Goal: Task Accomplishment & Management: Manage account settings

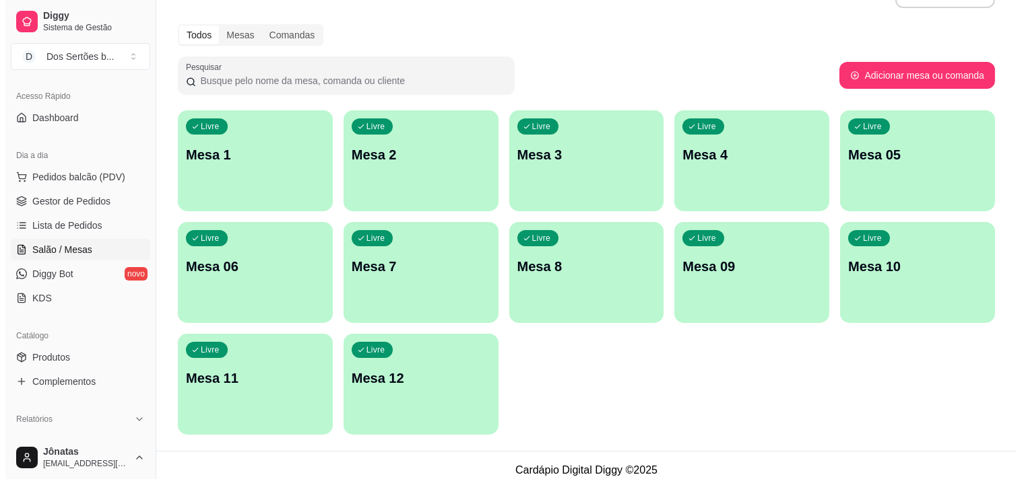
scroll to position [44, 0]
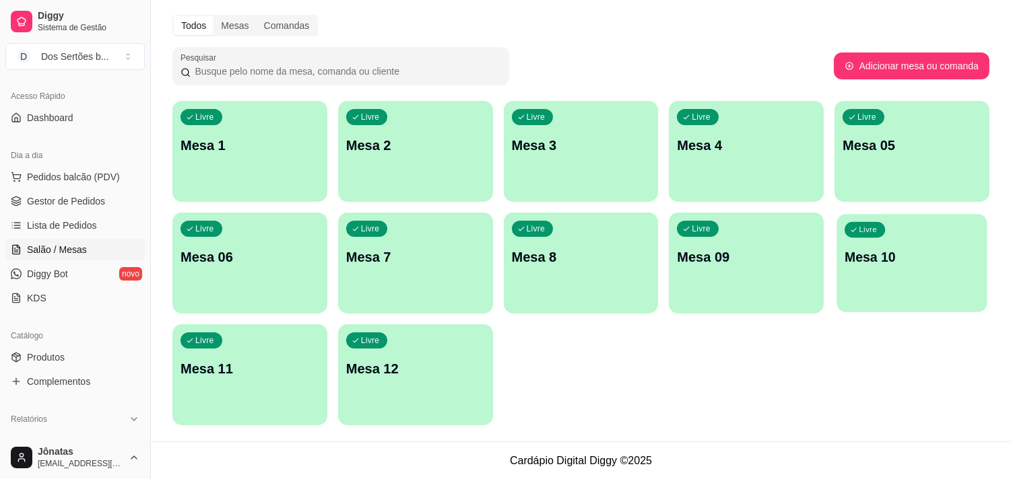
click at [847, 261] on p "Mesa 10" at bounding box center [911, 257] width 135 height 18
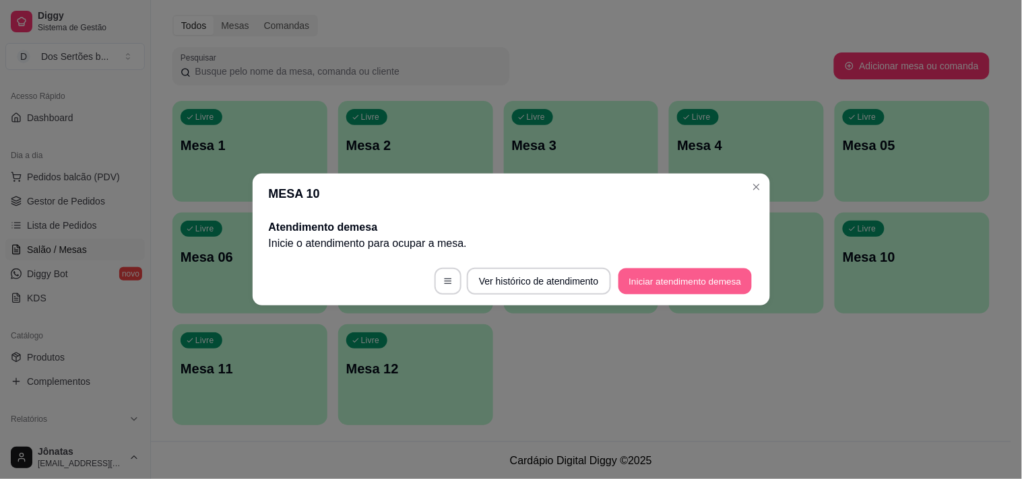
click at [675, 275] on button "Iniciar atendimento de mesa" at bounding box center [684, 282] width 133 height 26
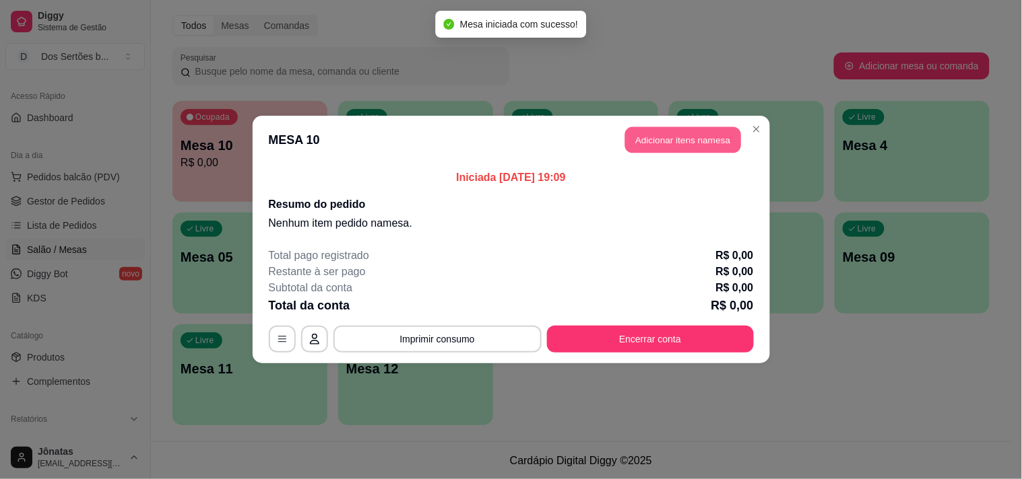
click at [638, 132] on button "Adicionar itens na mesa" at bounding box center [683, 140] width 116 height 26
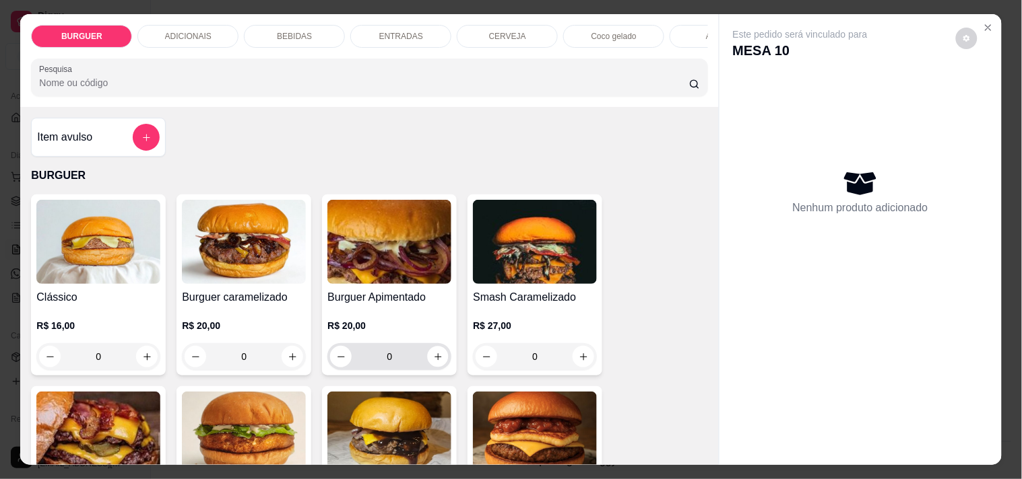
click at [432, 352] on div "0" at bounding box center [389, 356] width 119 height 27
click at [288, 358] on icon "increase-product-quantity" at bounding box center [293, 357] width 10 height 10
type input "1"
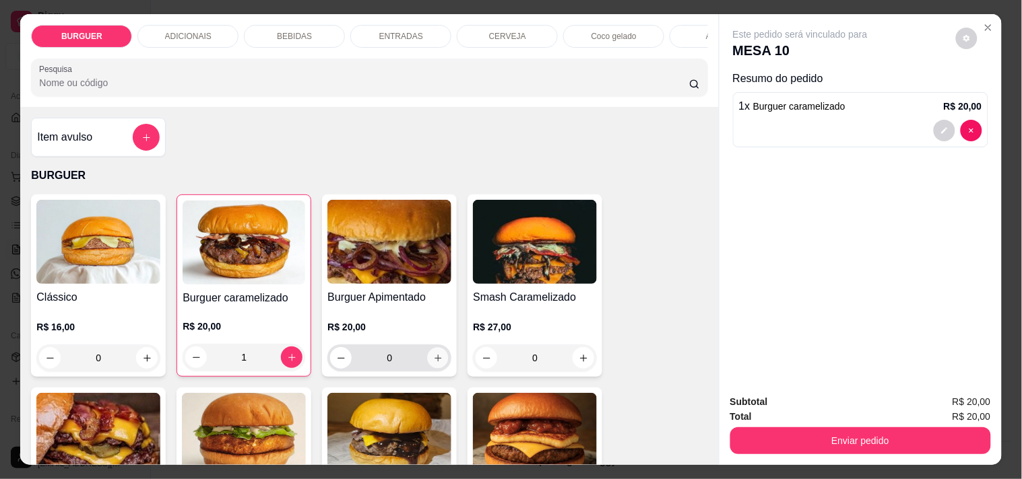
click at [433, 362] on icon "increase-product-quantity" at bounding box center [438, 359] width 10 height 10
type input "1"
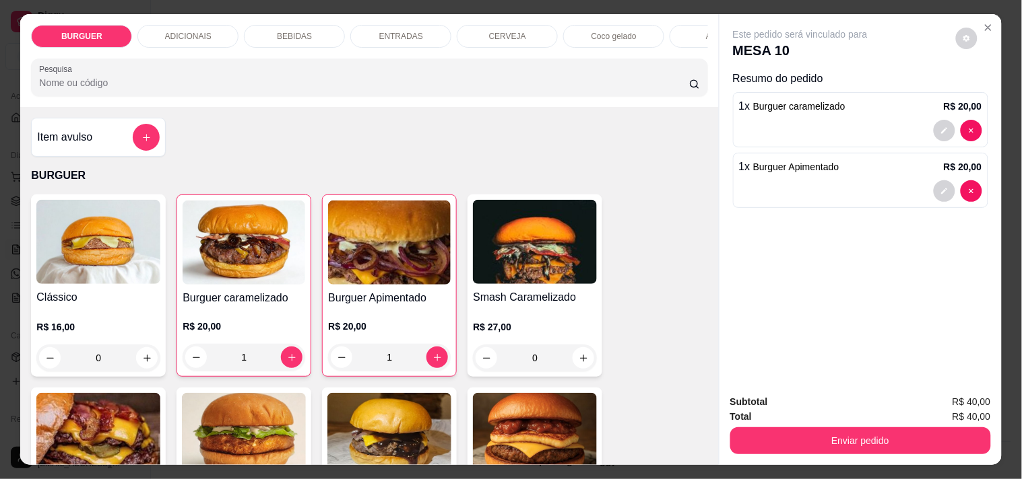
click at [404, 31] on p "ENTRADAS" at bounding box center [401, 36] width 44 height 11
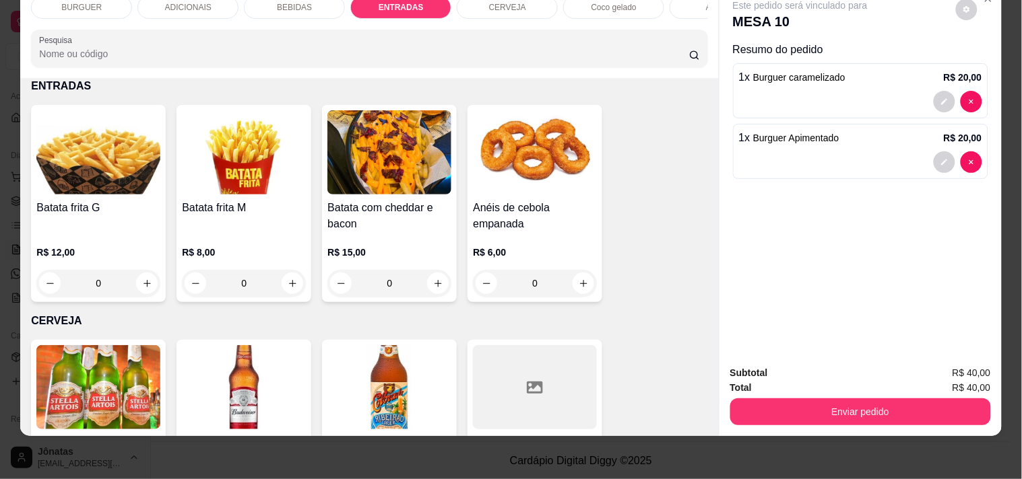
click at [314, 5] on div "BEBIDAS" at bounding box center [294, 7] width 101 height 23
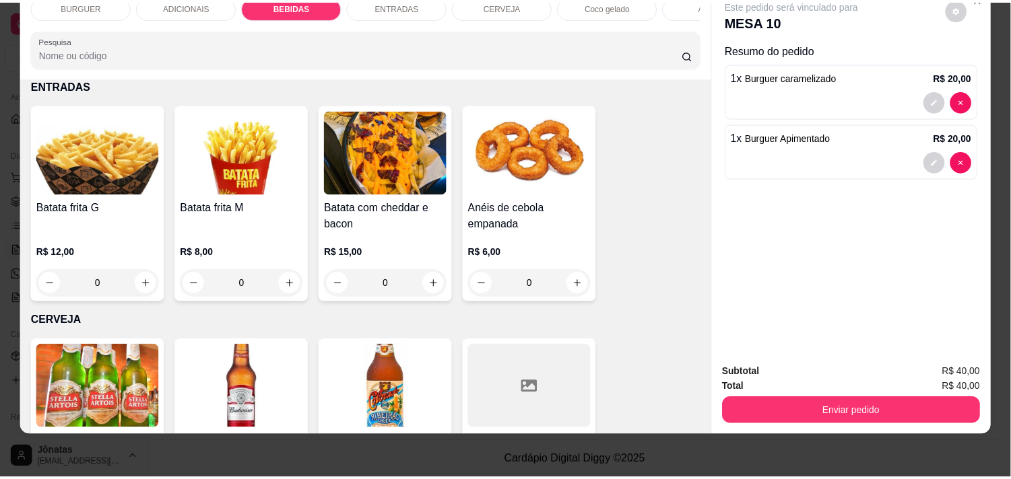
scroll to position [1075, 0]
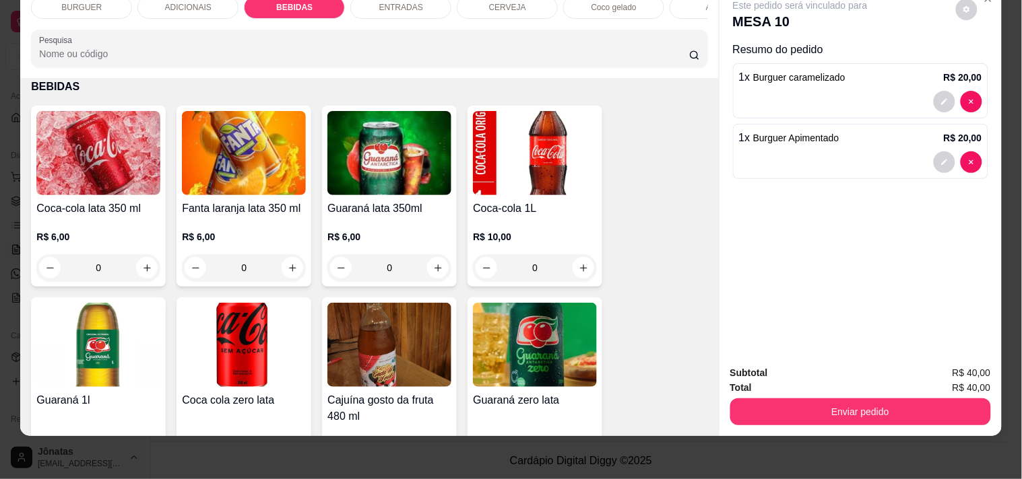
drag, startPoint x: 438, startPoint y: 169, endPoint x: 647, endPoint y: 158, distance: 209.1
click at [578, 272] on icon "increase-product-quantity" at bounding box center [583, 268] width 10 height 10
type input "1"
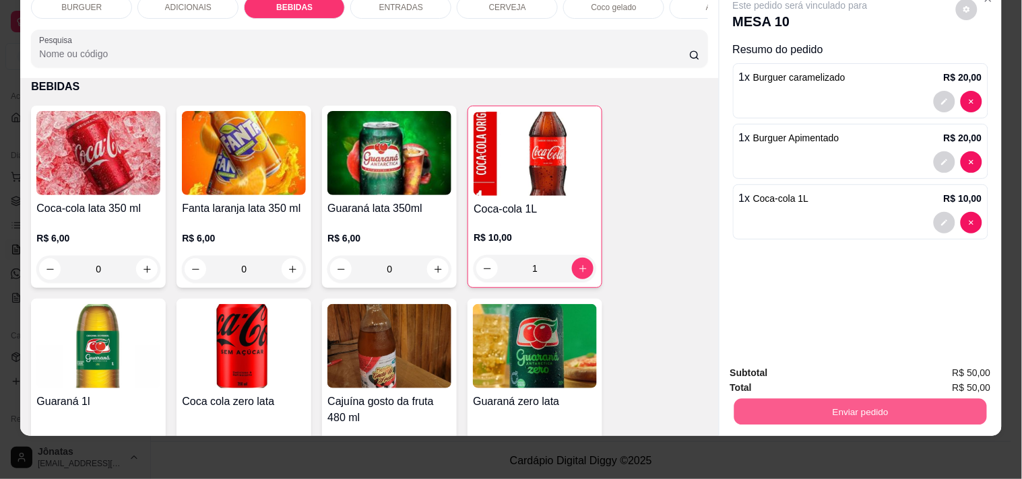
click at [816, 403] on button "Enviar pedido" at bounding box center [859, 412] width 253 height 26
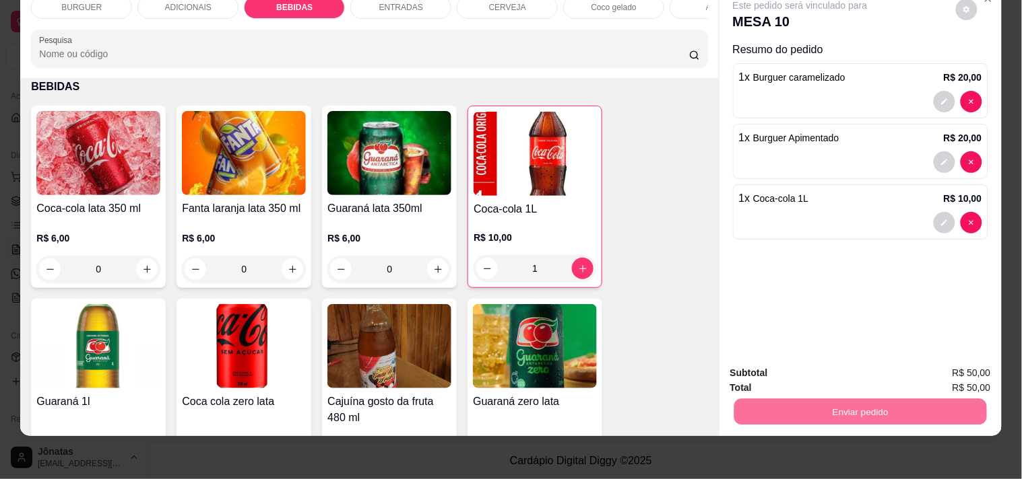
click at [818, 360] on button "Não registrar e enviar pedido" at bounding box center [816, 368] width 136 height 25
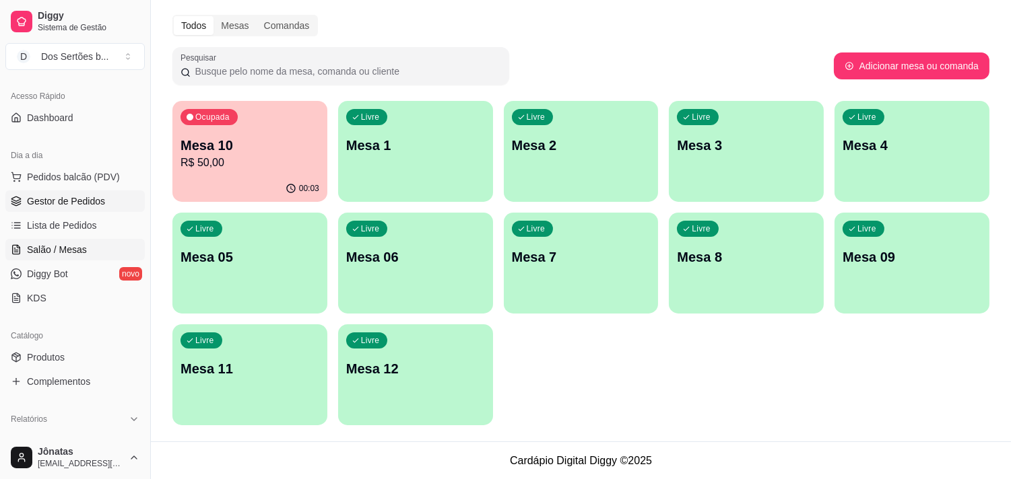
click at [57, 202] on span "Gestor de Pedidos" at bounding box center [66, 201] width 78 height 13
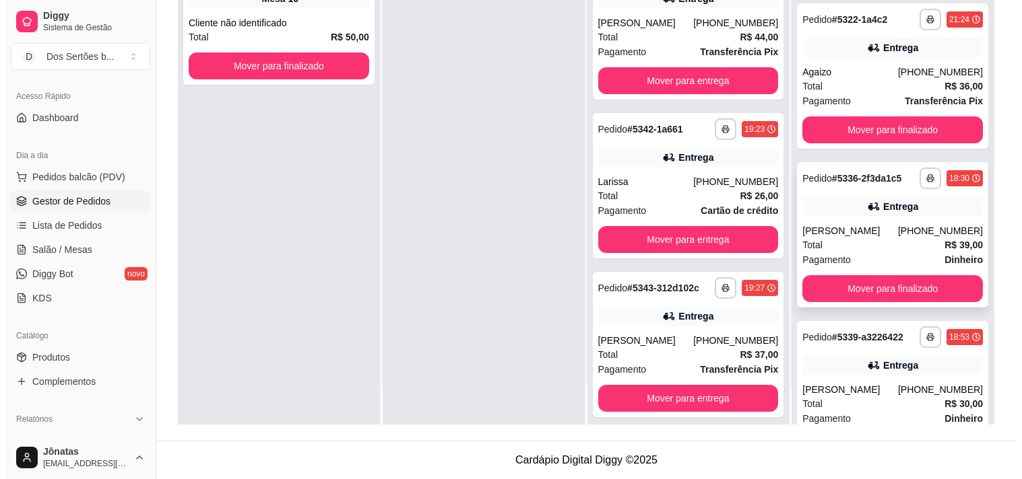
scroll to position [739, 0]
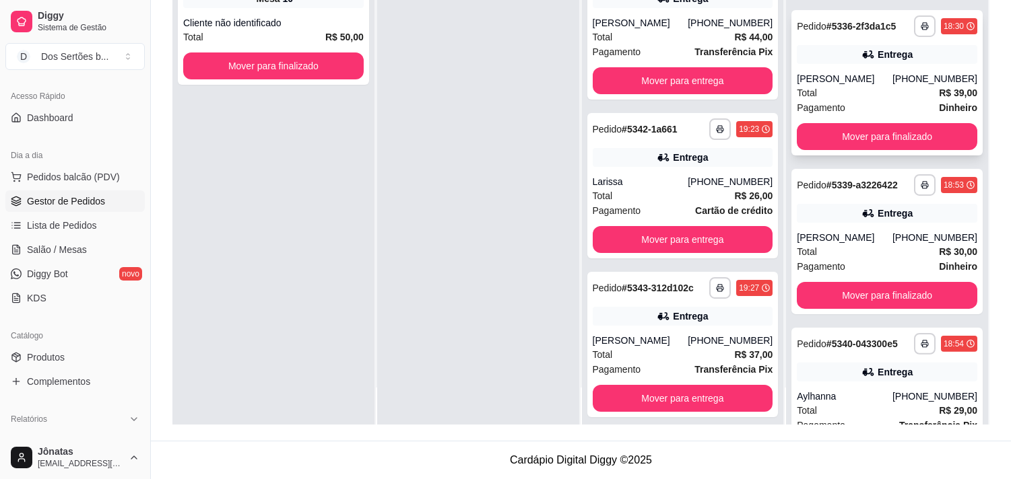
click at [833, 75] on div "[PERSON_NAME]" at bounding box center [845, 78] width 96 height 13
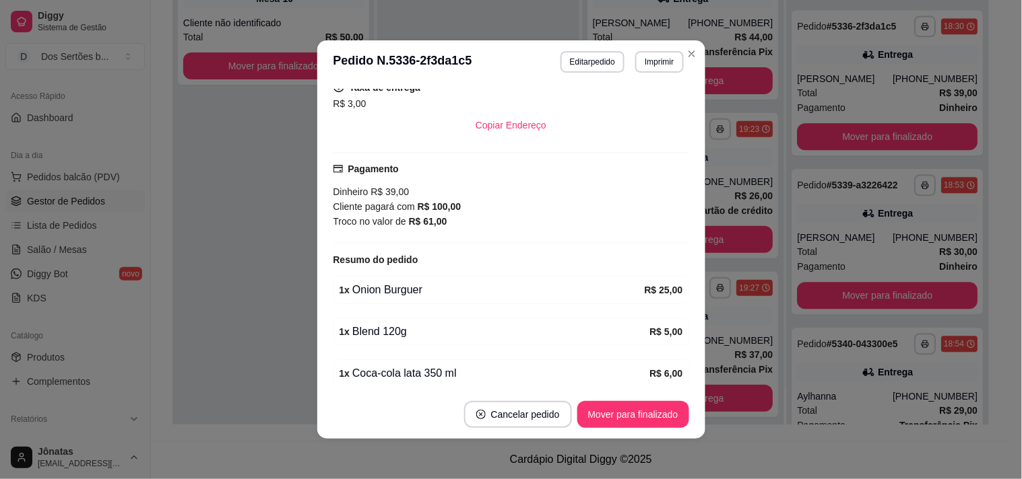
scroll to position [358, 0]
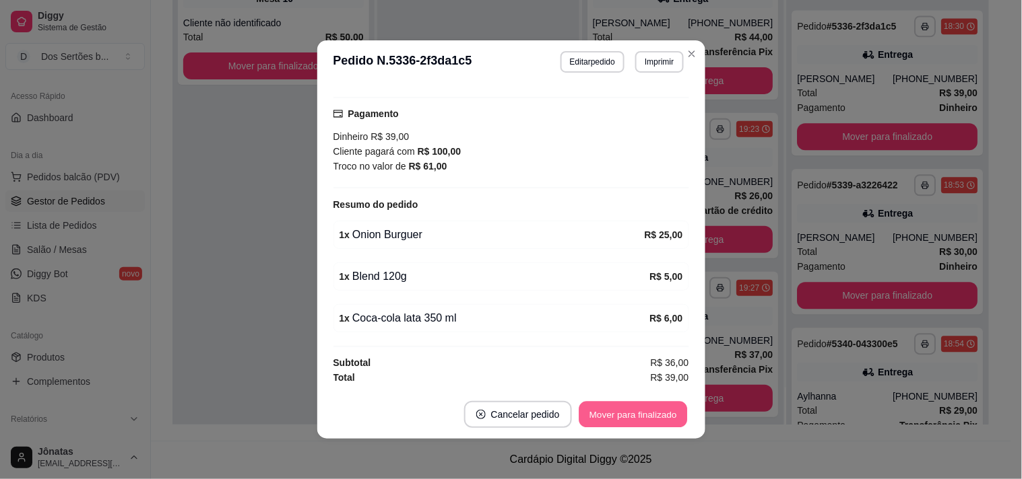
click at [651, 409] on button "Mover para finalizado" at bounding box center [632, 415] width 108 height 26
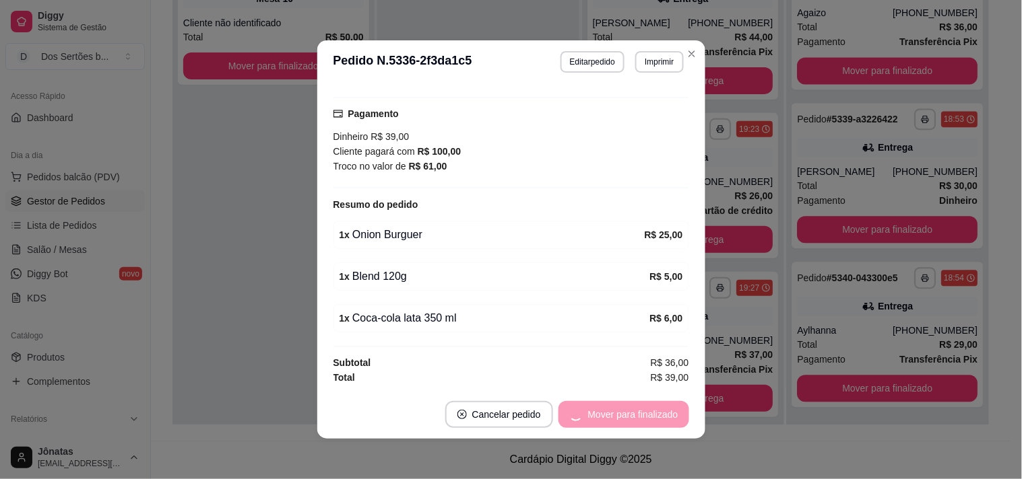
scroll to position [327, 0]
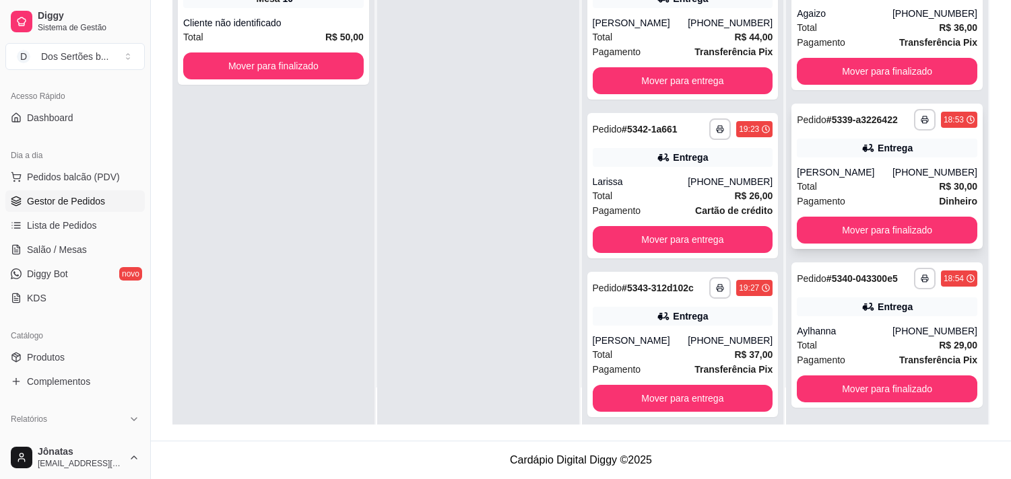
click at [849, 182] on div "Total R$ 30,00" at bounding box center [887, 186] width 180 height 15
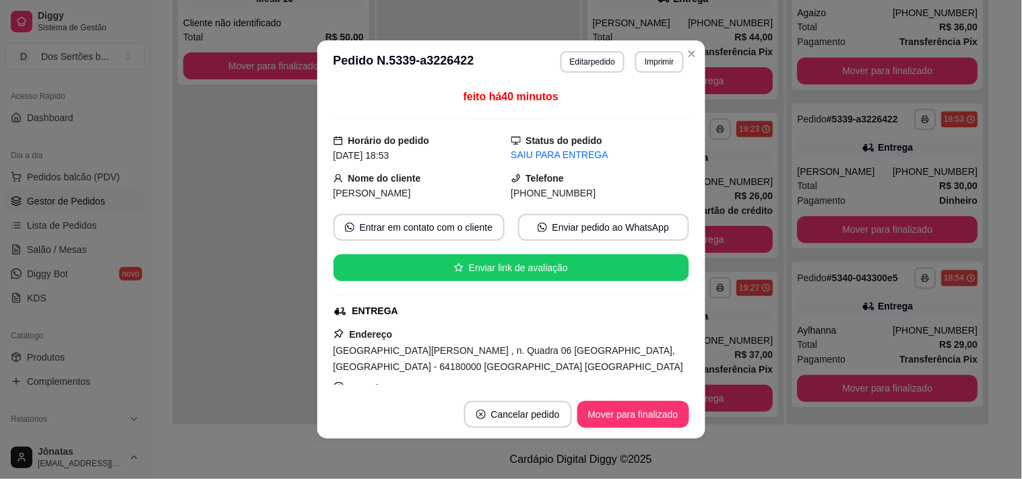
scroll to position [247, 0]
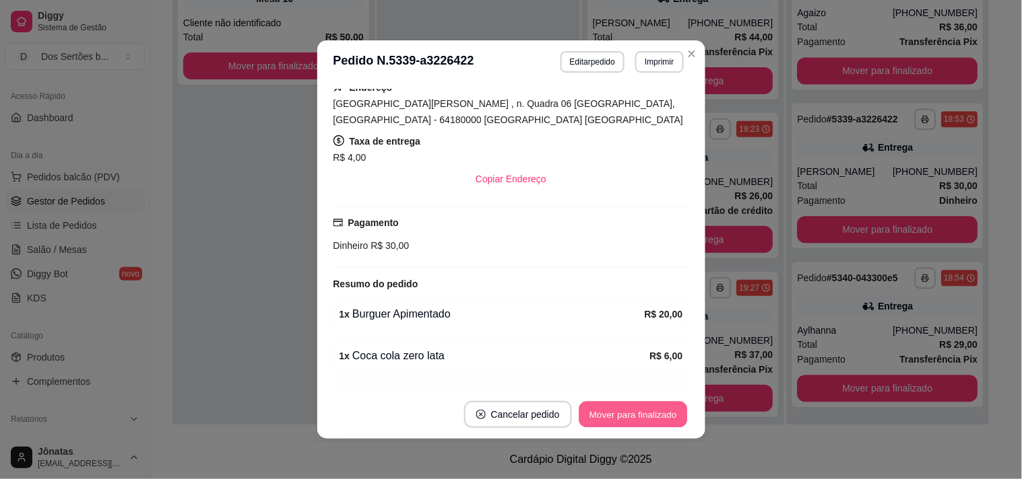
click at [626, 413] on button "Mover para finalizado" at bounding box center [632, 415] width 108 height 26
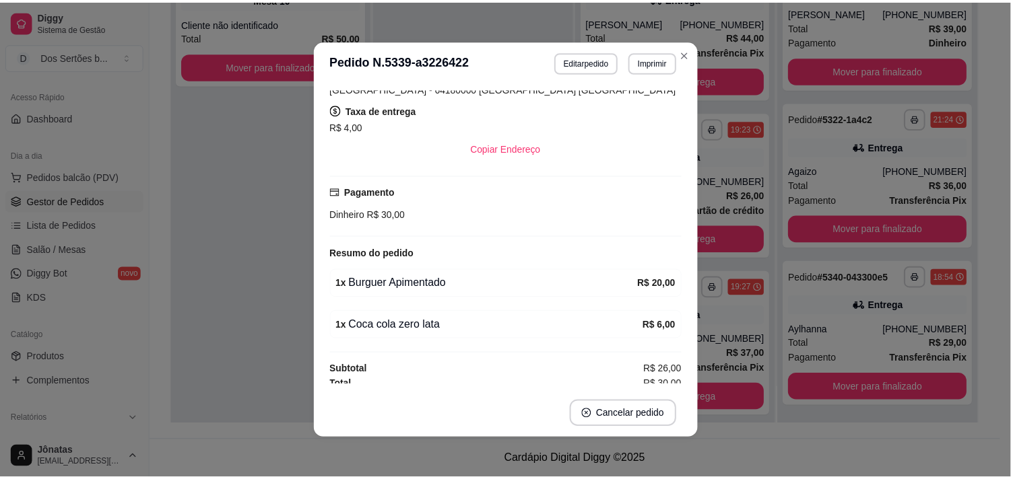
scroll to position [216, 0]
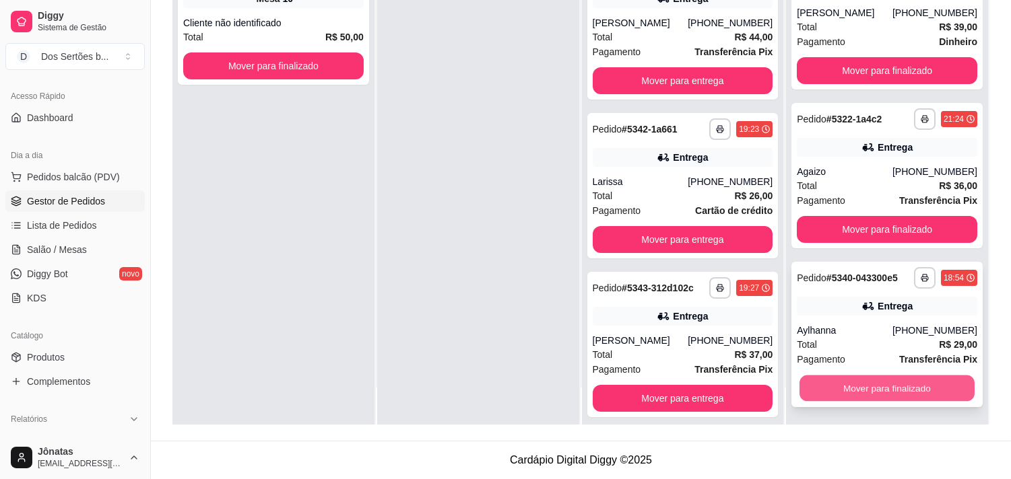
click at [869, 383] on button "Mover para finalizado" at bounding box center [886, 389] width 175 height 26
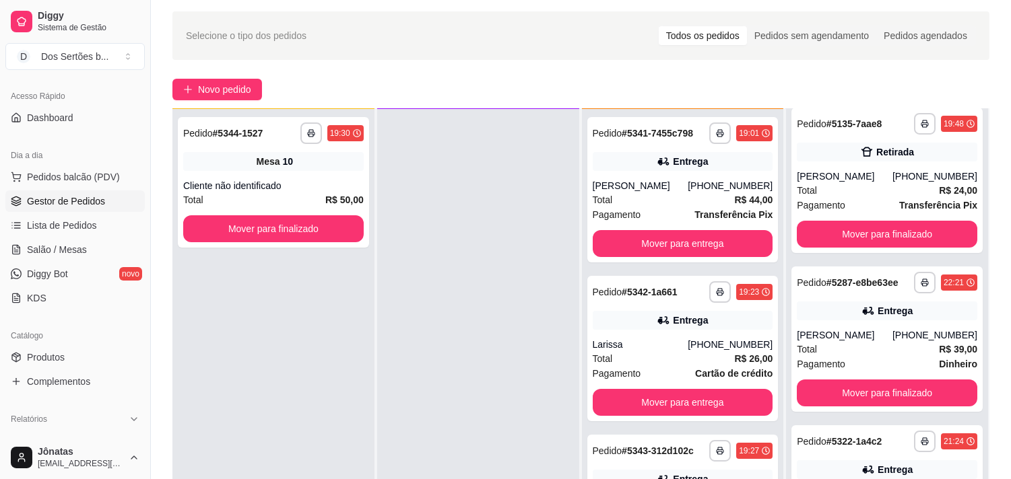
scroll to position [205, 0]
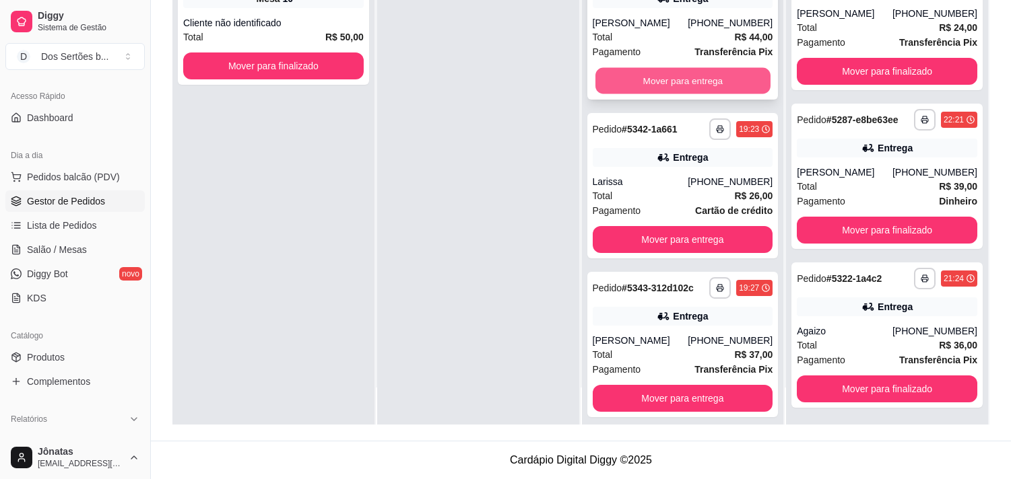
click at [635, 75] on button "Mover para entrega" at bounding box center [682, 81] width 175 height 26
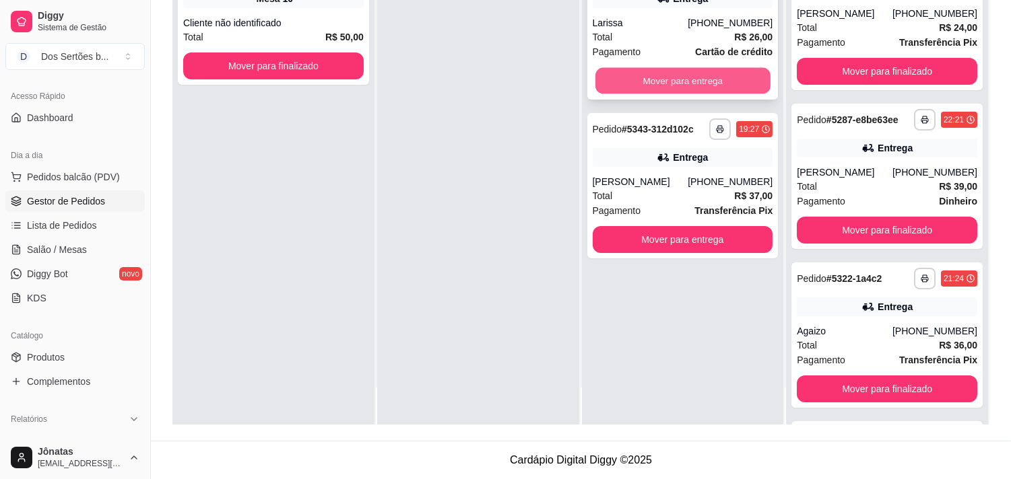
click at [669, 78] on button "Mover para entrega" at bounding box center [682, 81] width 175 height 26
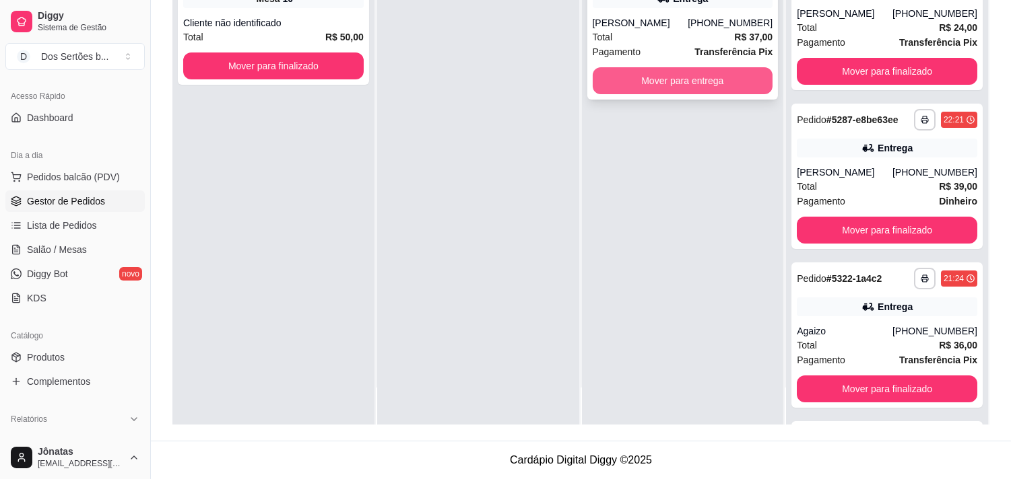
click at [650, 79] on button "Mover para entrega" at bounding box center [683, 80] width 180 height 27
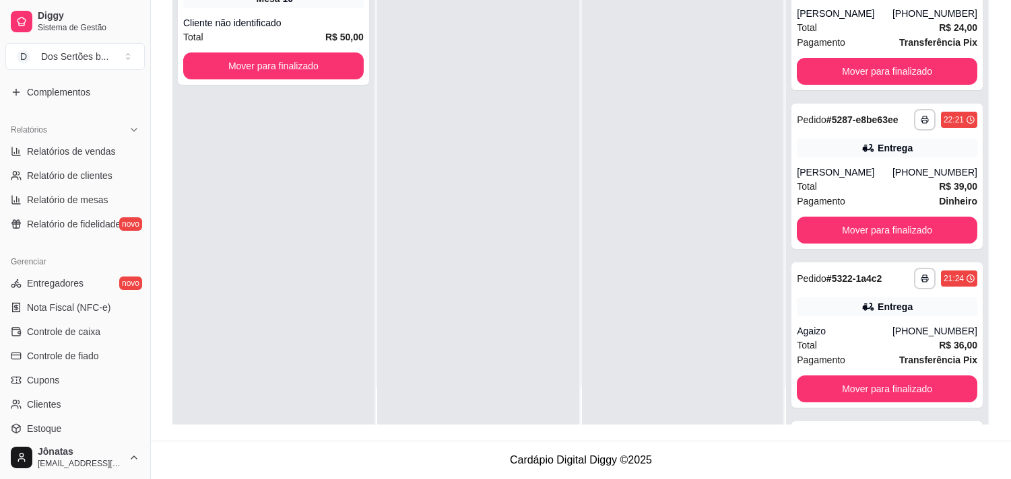
scroll to position [489, 0]
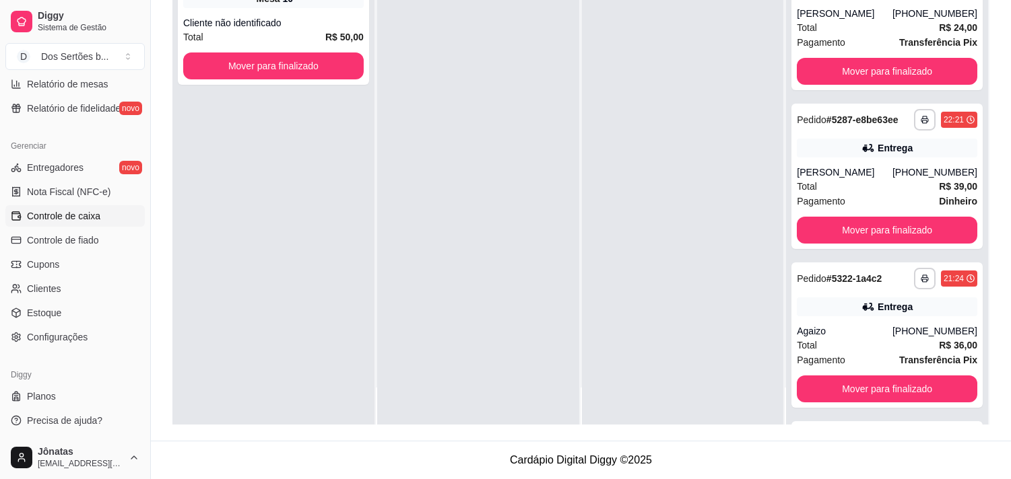
click at [53, 211] on span "Controle de caixa" at bounding box center [63, 215] width 73 height 13
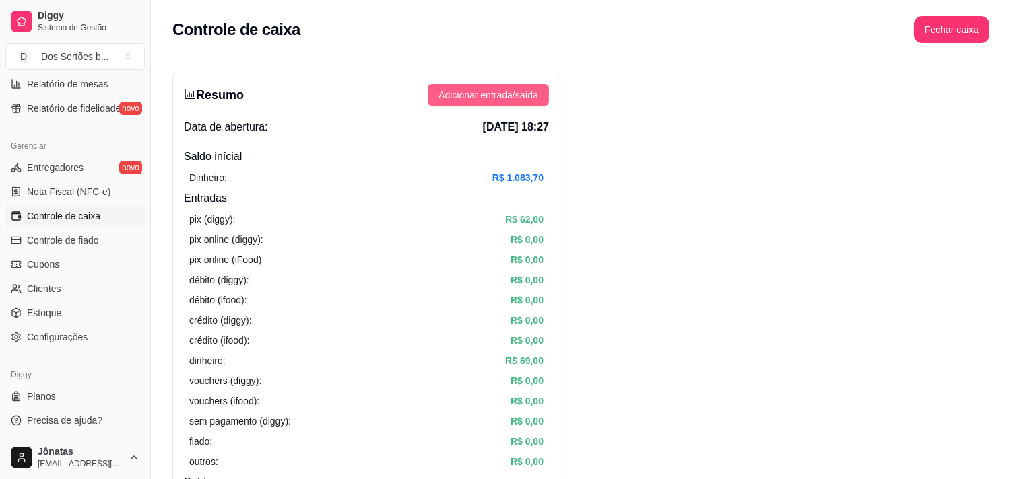
click at [483, 92] on span "Adicionar entrada/saída" at bounding box center [488, 95] width 100 height 15
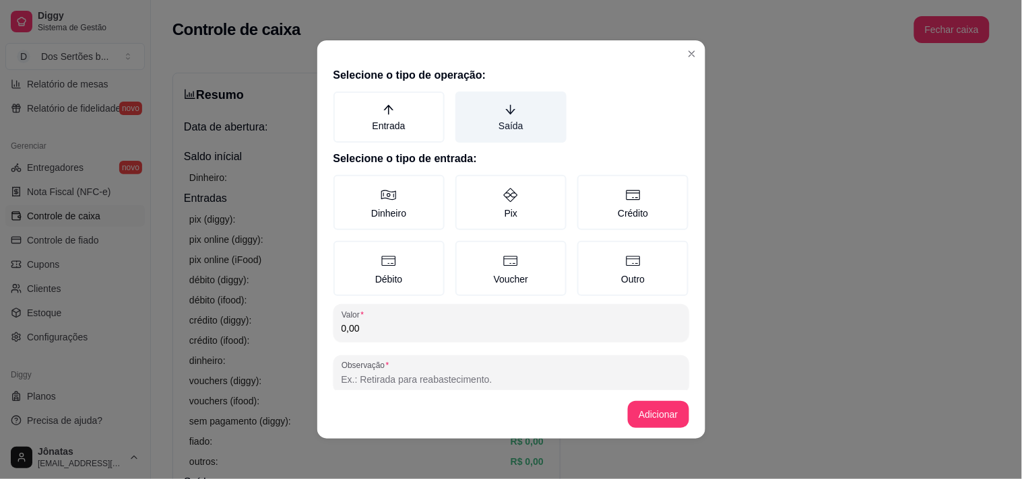
click at [514, 108] on label "Saída" at bounding box center [510, 117] width 111 height 51
click at [465, 102] on button "Saída" at bounding box center [460, 96] width 11 height 11
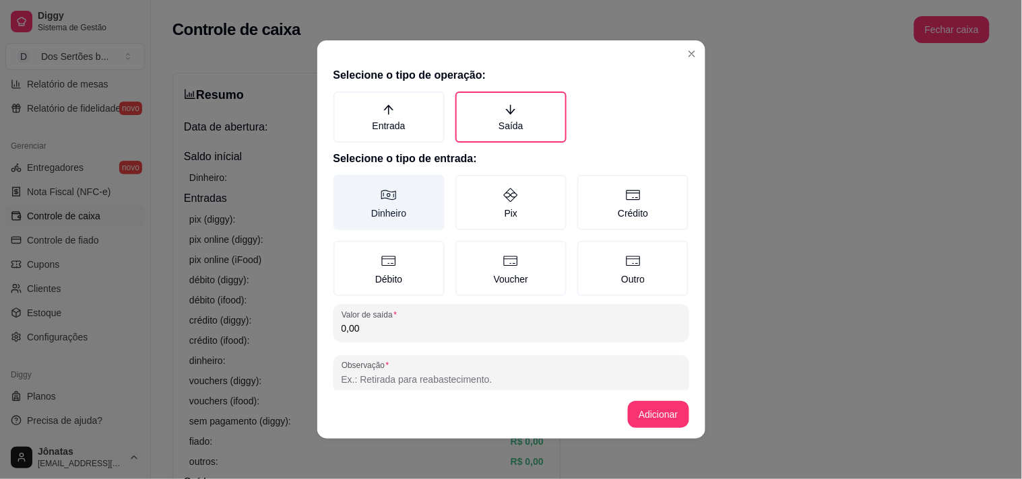
click at [364, 183] on label "Dinheiro" at bounding box center [388, 202] width 111 height 55
click at [343, 183] on button "Dinheiro" at bounding box center [338, 179] width 11 height 11
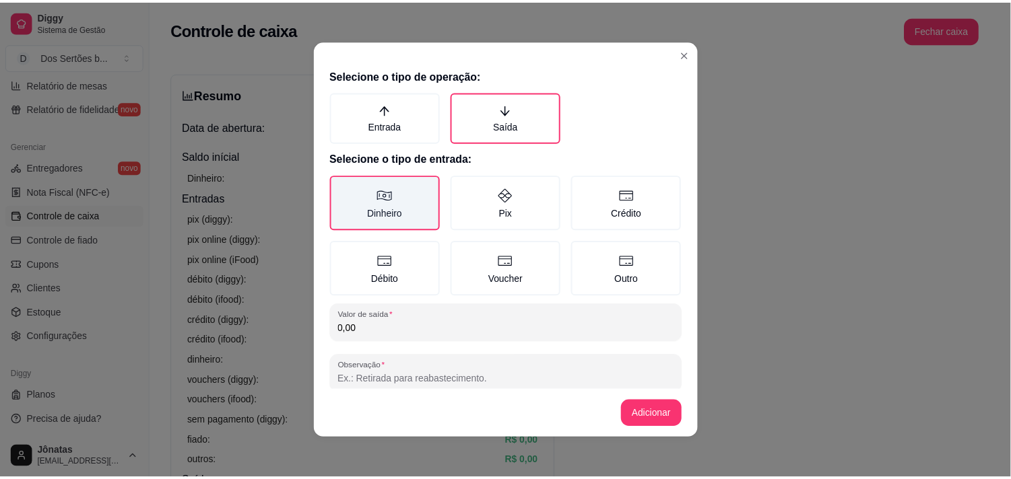
scroll to position [20, 0]
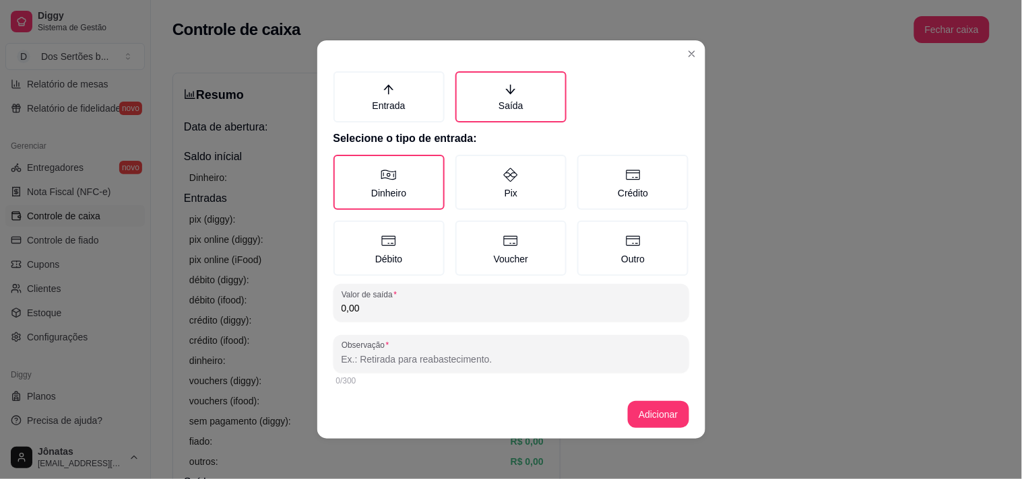
click at [362, 303] on input "0,00" at bounding box center [510, 308] width 339 height 13
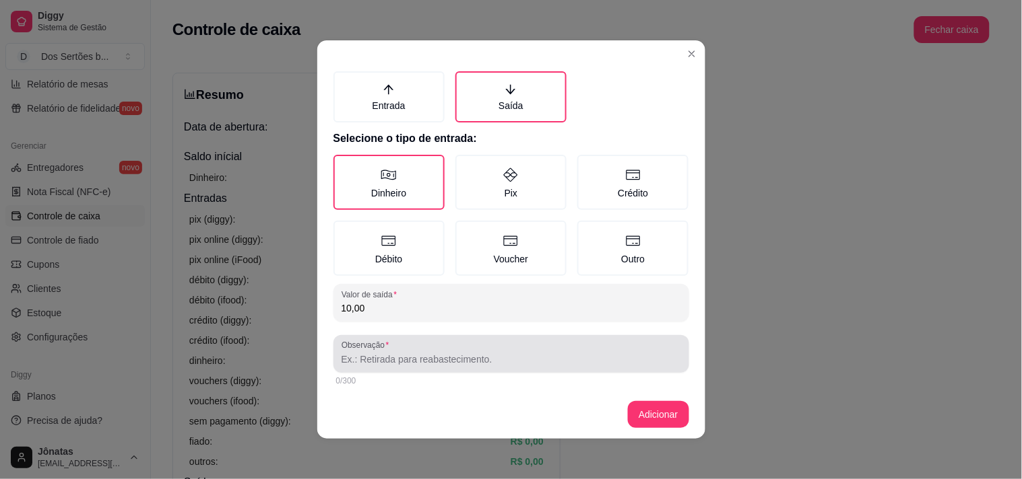
type input "10,00"
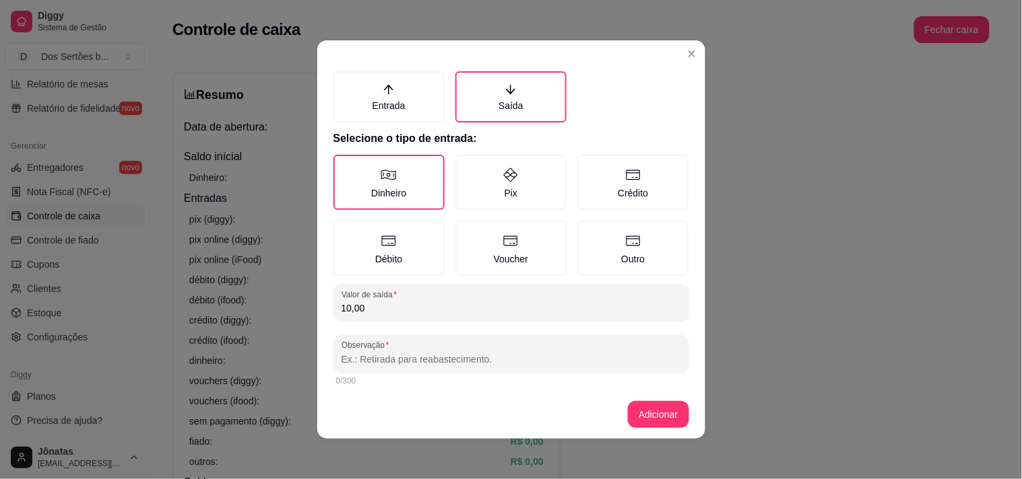
click at [347, 353] on input "Observação" at bounding box center [510, 359] width 339 height 13
type input "gasolina\ entregador"
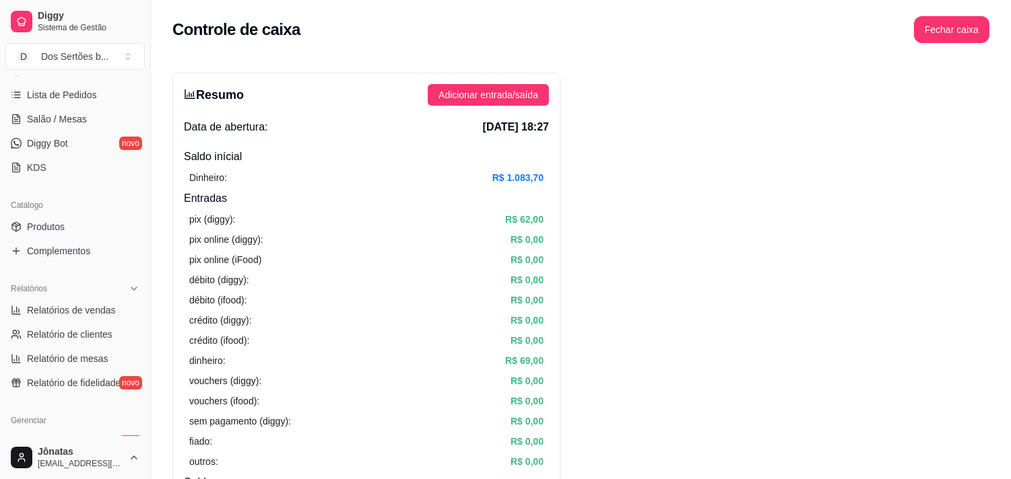
scroll to position [0, 0]
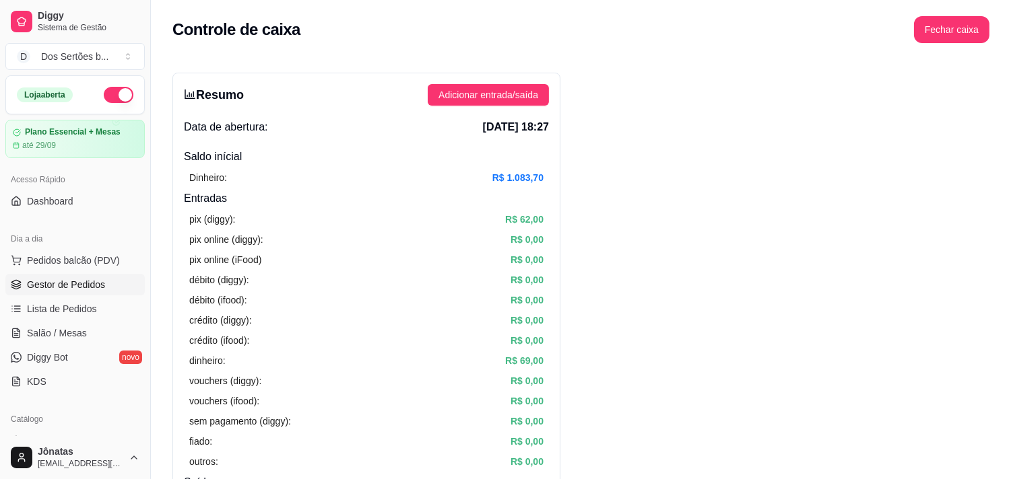
click at [43, 286] on span "Gestor de Pedidos" at bounding box center [66, 284] width 78 height 13
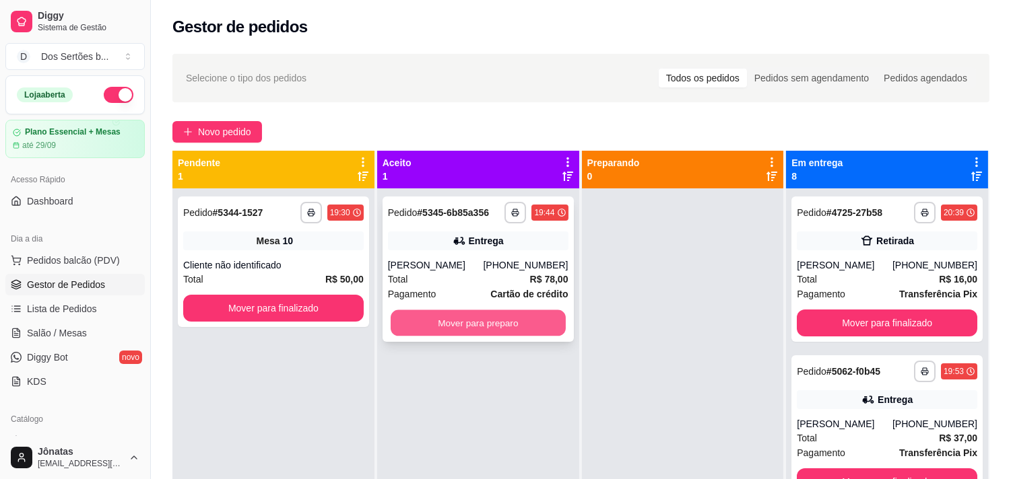
click at [441, 318] on button "Mover para preparo" at bounding box center [478, 323] width 175 height 26
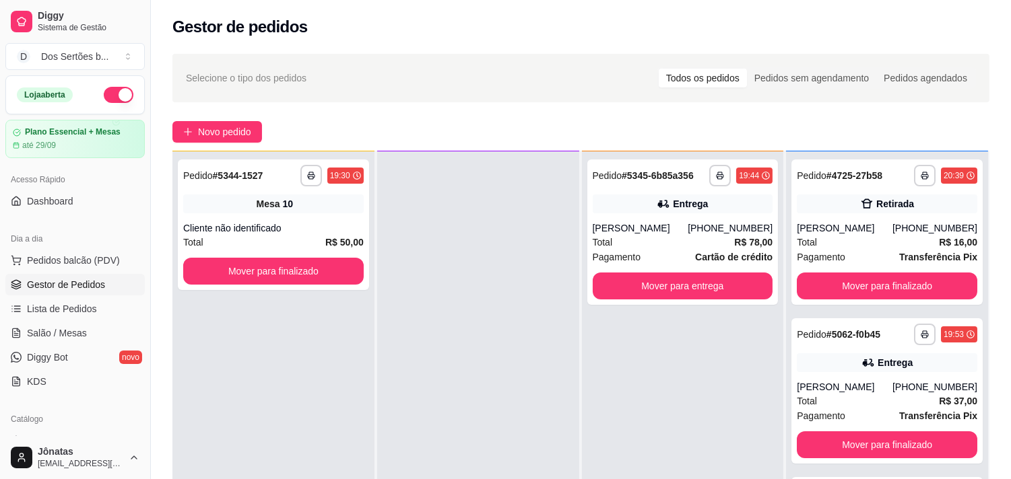
scroll to position [205, 0]
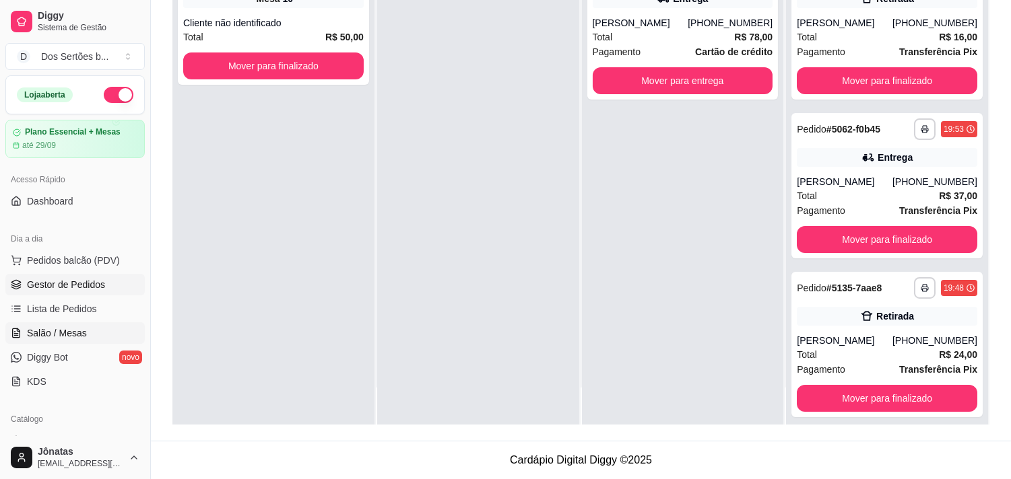
click at [59, 337] on span "Salão / Mesas" at bounding box center [57, 333] width 60 height 13
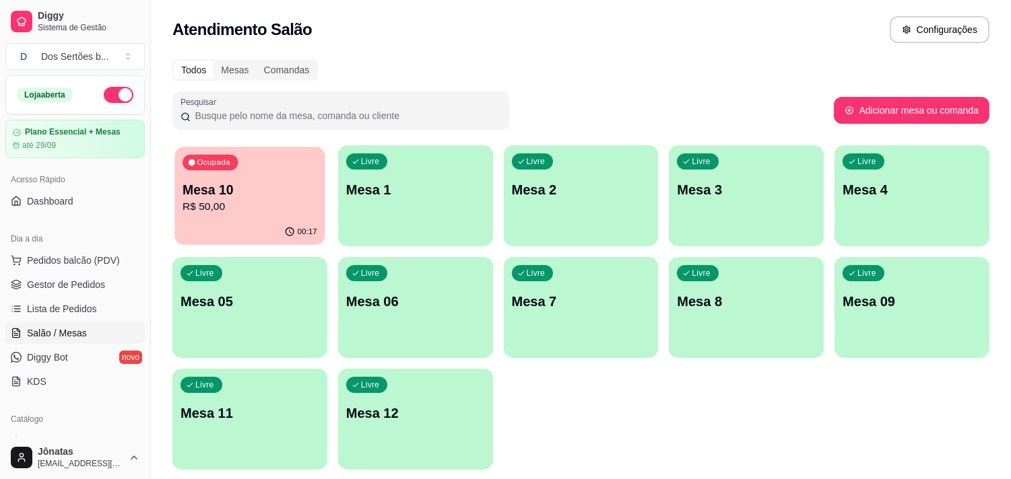
click at [214, 191] on p "Mesa 10" at bounding box center [250, 190] width 135 height 18
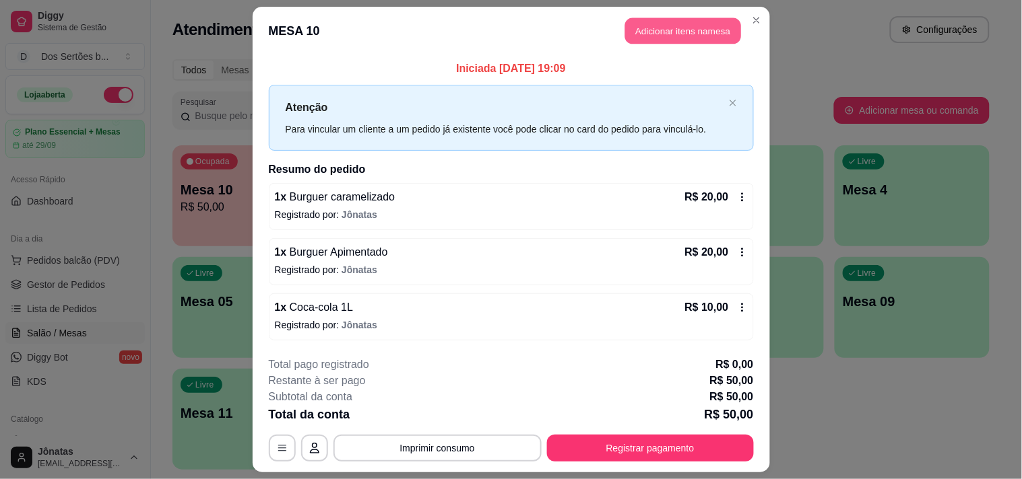
click at [688, 28] on button "Adicionar itens na mesa" at bounding box center [683, 31] width 116 height 26
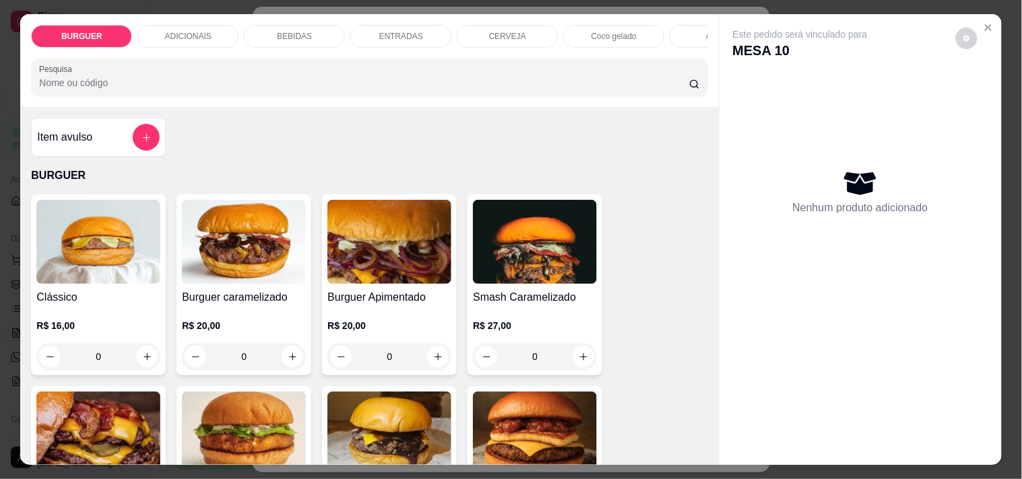
click at [688, 28] on div "Abacaxi" at bounding box center [719, 36] width 101 height 23
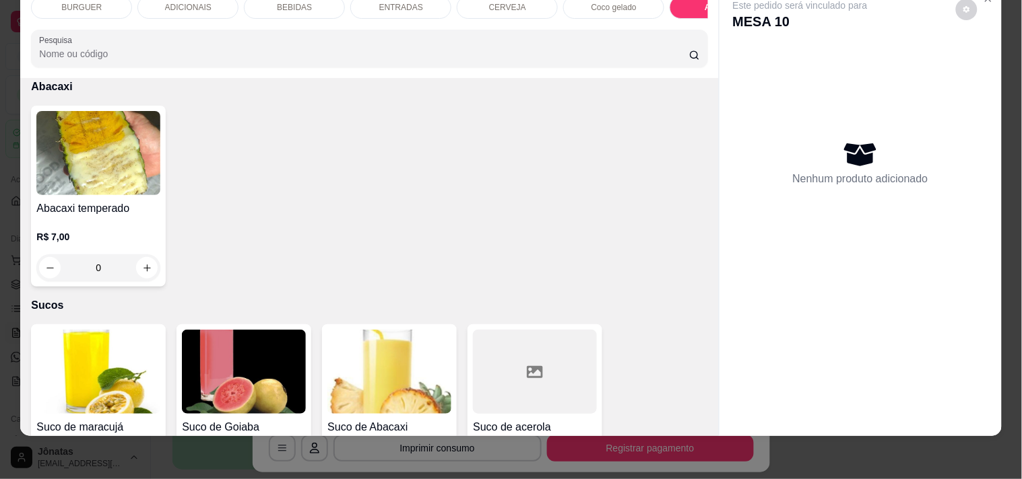
click at [79, 4] on div "BURGUER" at bounding box center [81, 7] width 101 height 23
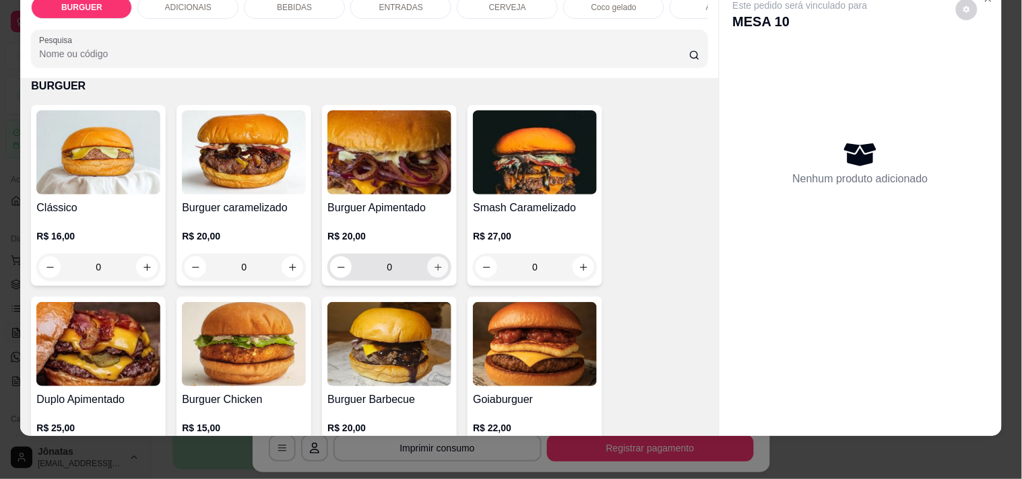
click at [433, 265] on icon "increase-product-quantity" at bounding box center [438, 268] width 10 height 10
type input "1"
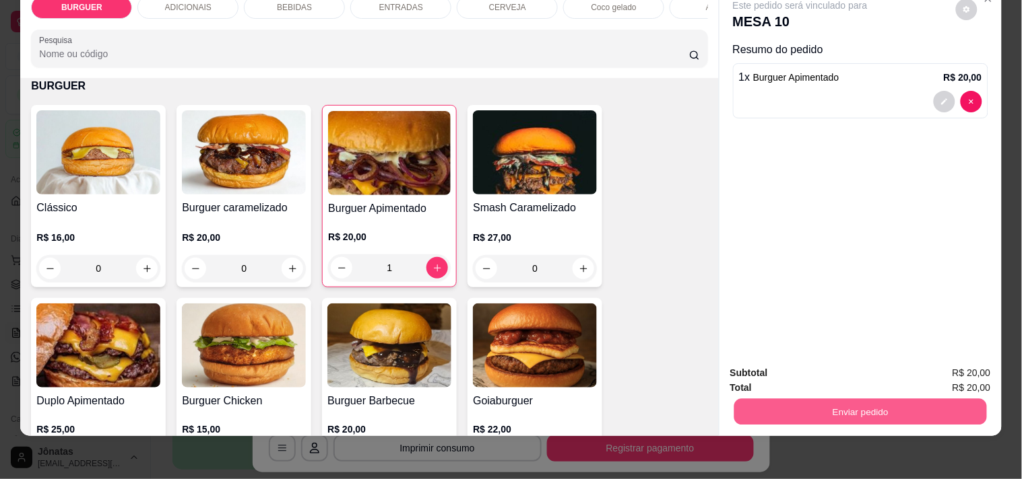
click at [807, 399] on button "Enviar pedido" at bounding box center [859, 412] width 253 height 26
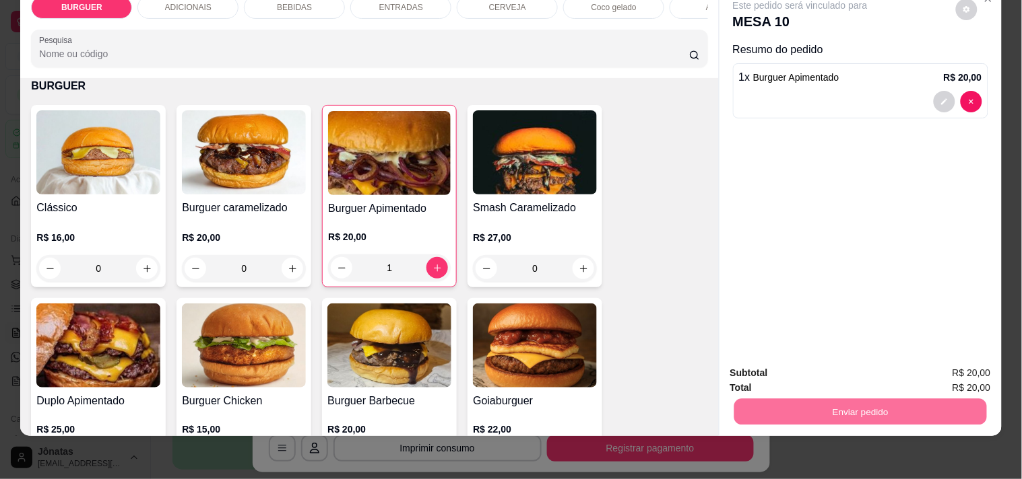
click at [812, 368] on button "Não registrar e enviar pedido" at bounding box center [816, 368] width 136 height 25
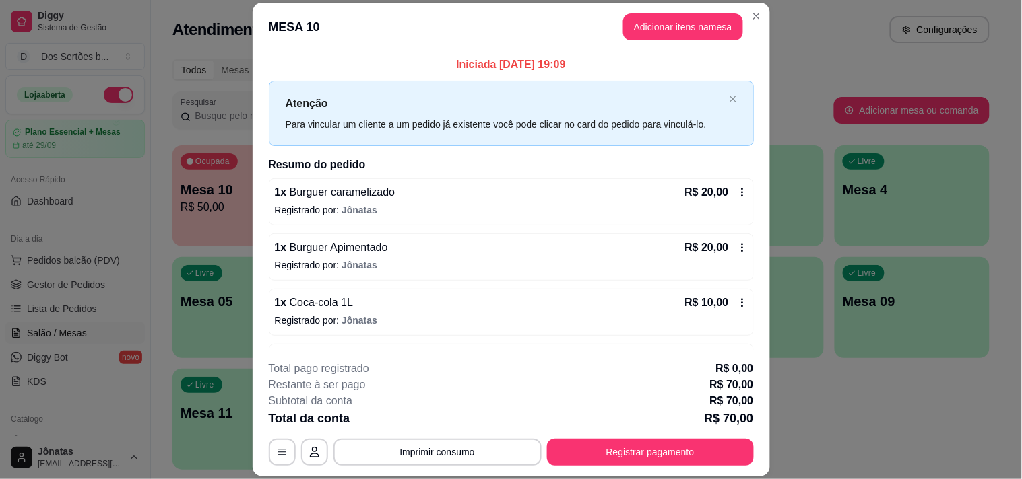
scroll to position [46, 0]
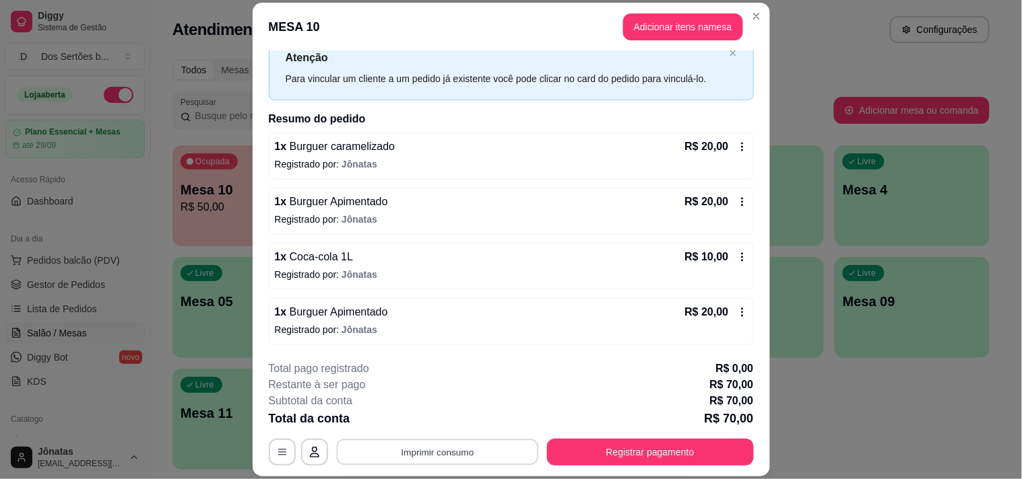
click at [452, 454] on button "Imprimir consumo" at bounding box center [437, 453] width 202 height 26
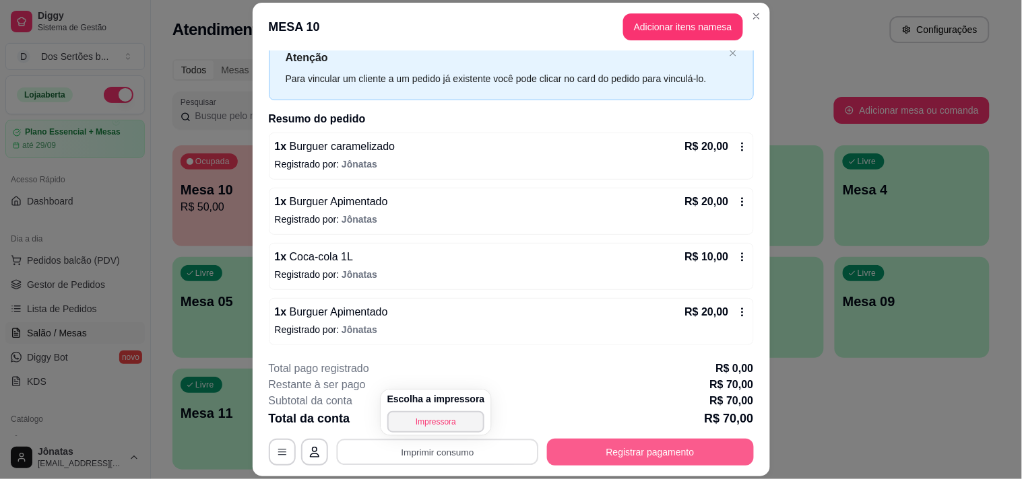
click at [630, 443] on button "Registrar pagamento" at bounding box center [650, 452] width 207 height 27
click at [622, 453] on button "Registrar pagamento" at bounding box center [650, 453] width 201 height 26
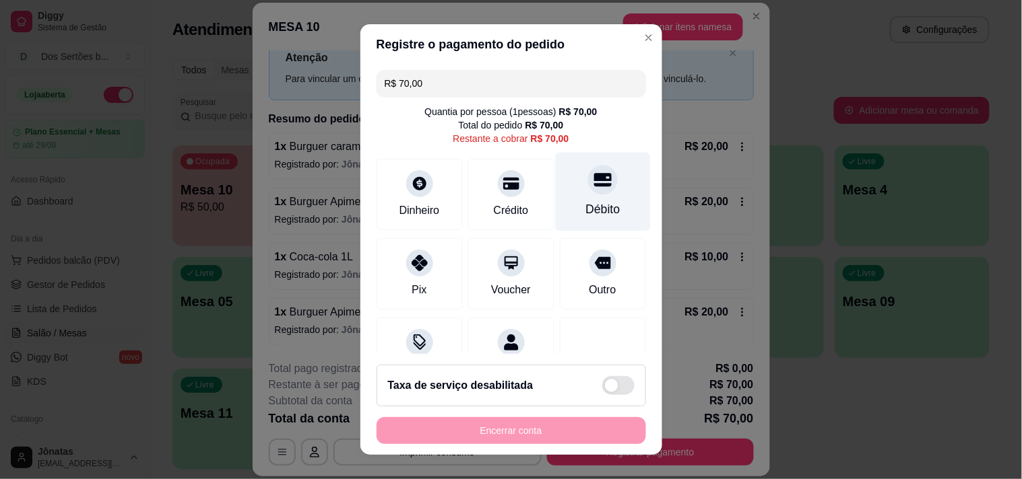
click at [574, 197] on div "Débito" at bounding box center [602, 191] width 95 height 79
type input "R$ 0,00"
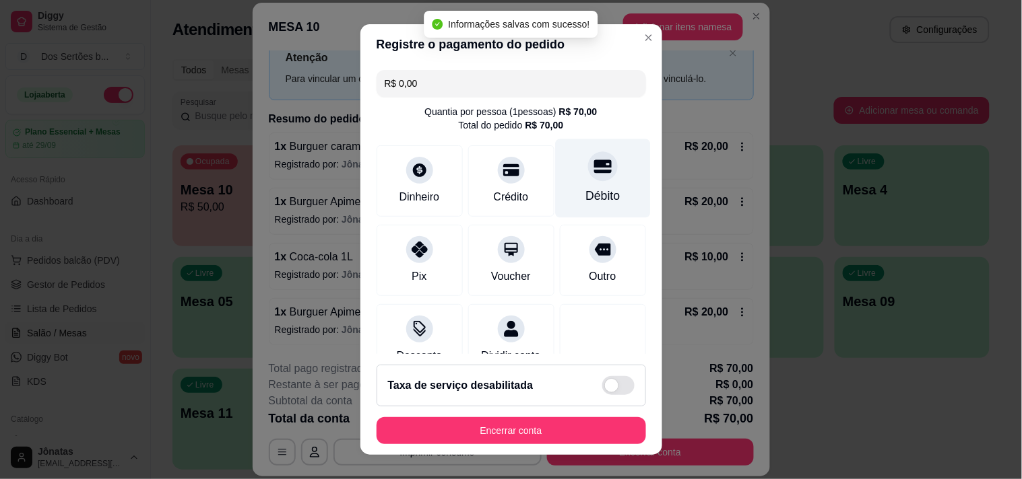
scroll to position [112, 0]
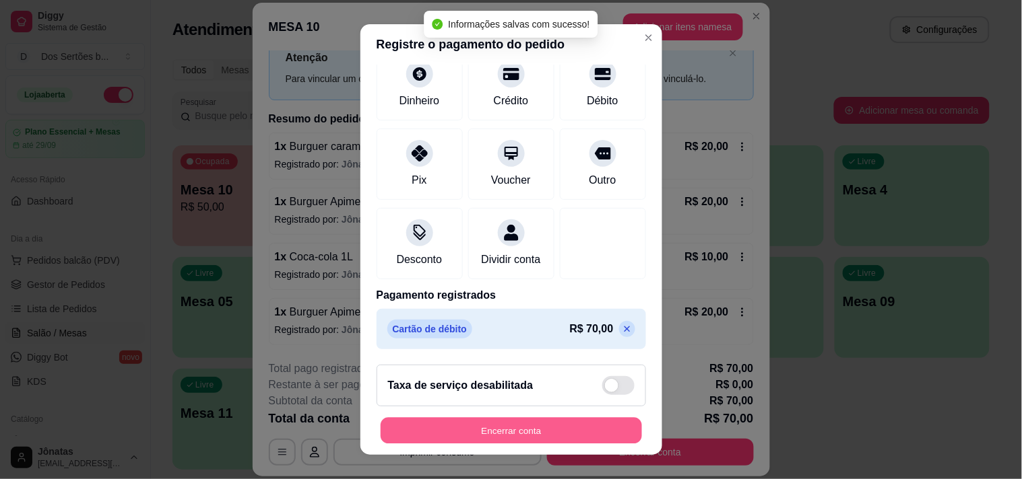
click at [588, 434] on button "Encerrar conta" at bounding box center [510, 431] width 261 height 26
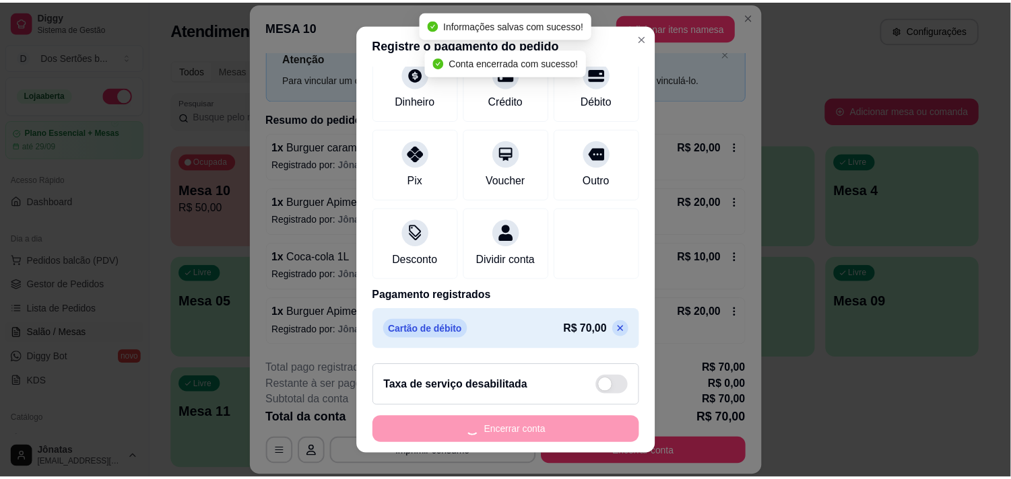
scroll to position [0, 0]
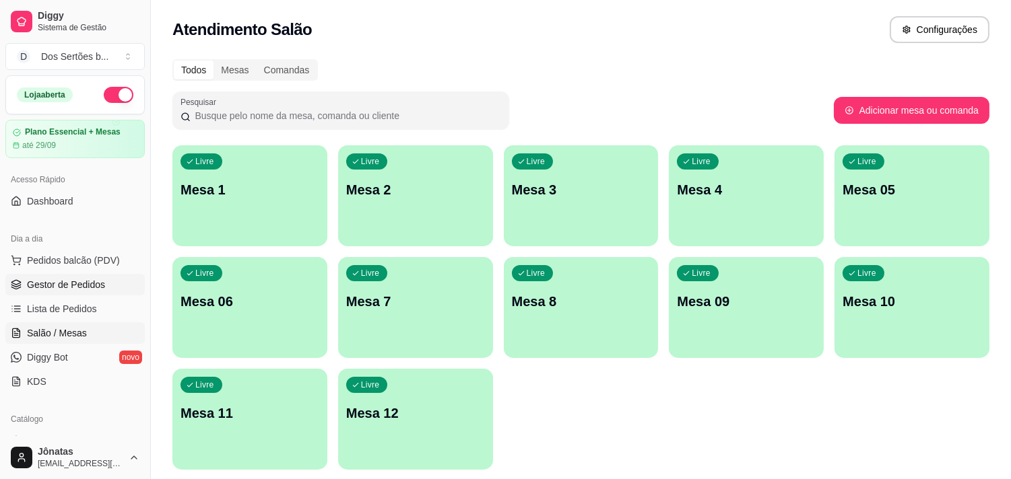
click at [42, 286] on span "Gestor de Pedidos" at bounding box center [66, 284] width 78 height 13
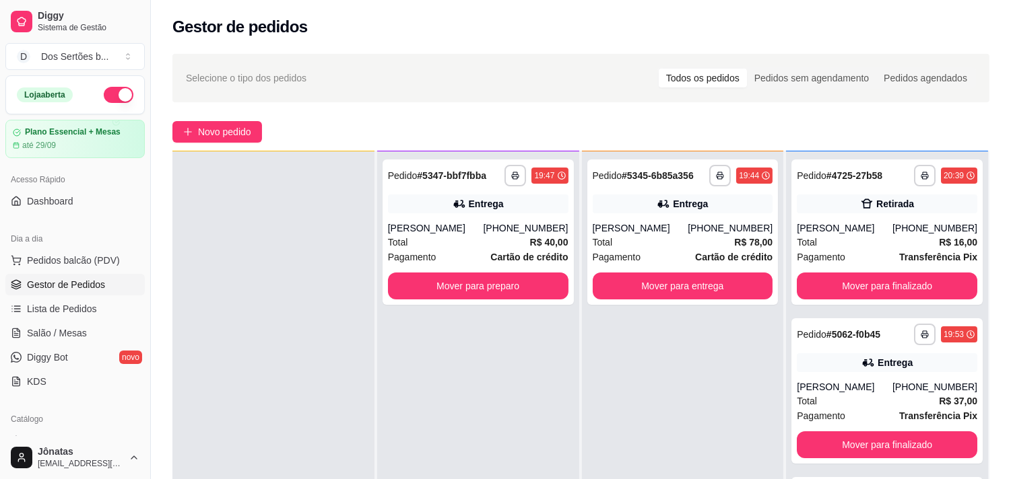
scroll to position [156, 0]
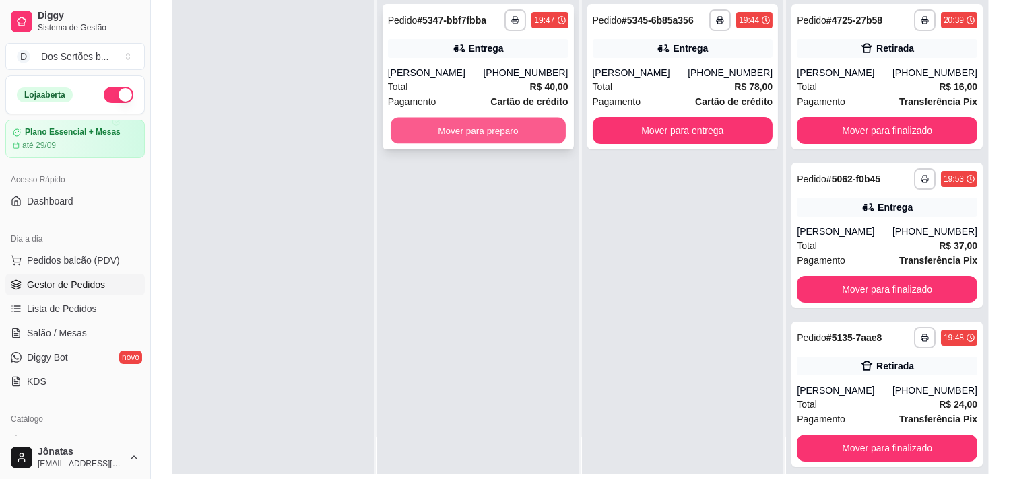
click at [434, 130] on button "Mover para preparo" at bounding box center [478, 131] width 175 height 26
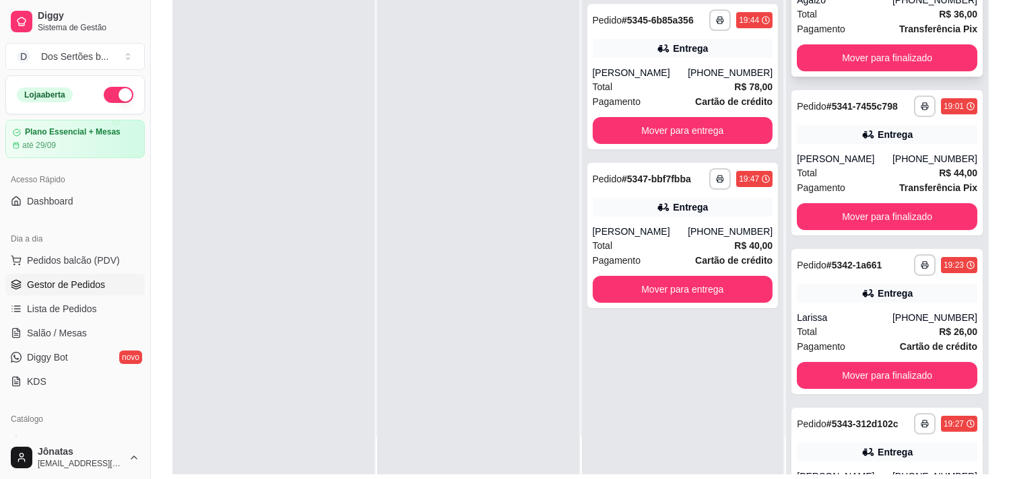
scroll to position [719, 0]
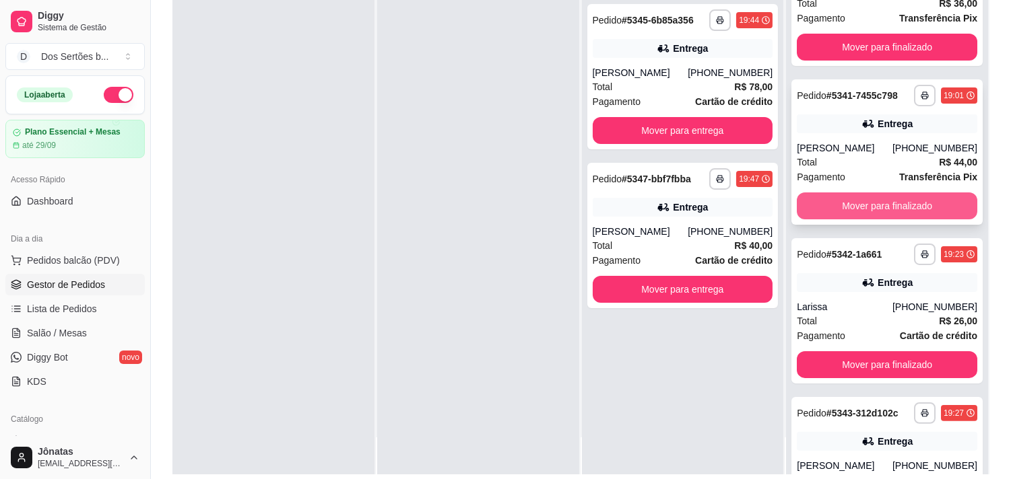
click at [839, 213] on button "Mover para finalizado" at bounding box center [887, 206] width 180 height 27
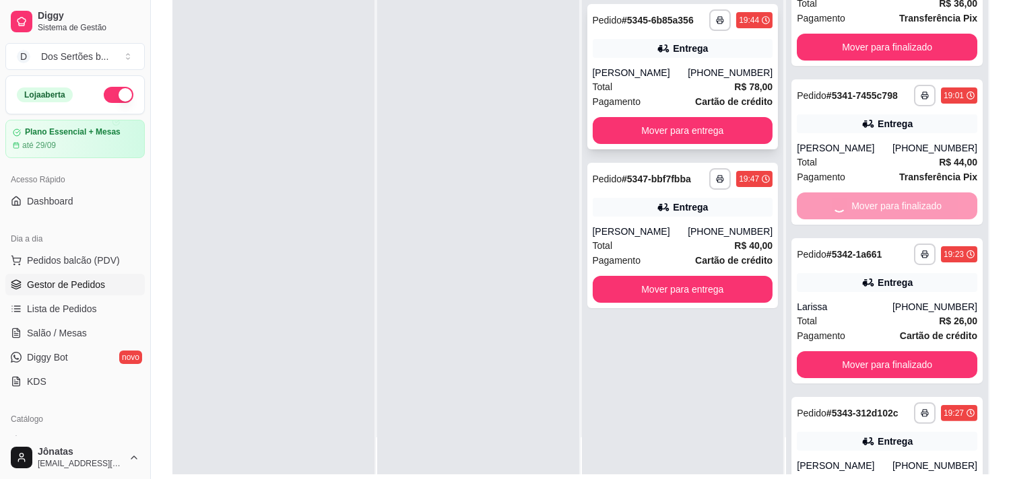
scroll to position [645, 0]
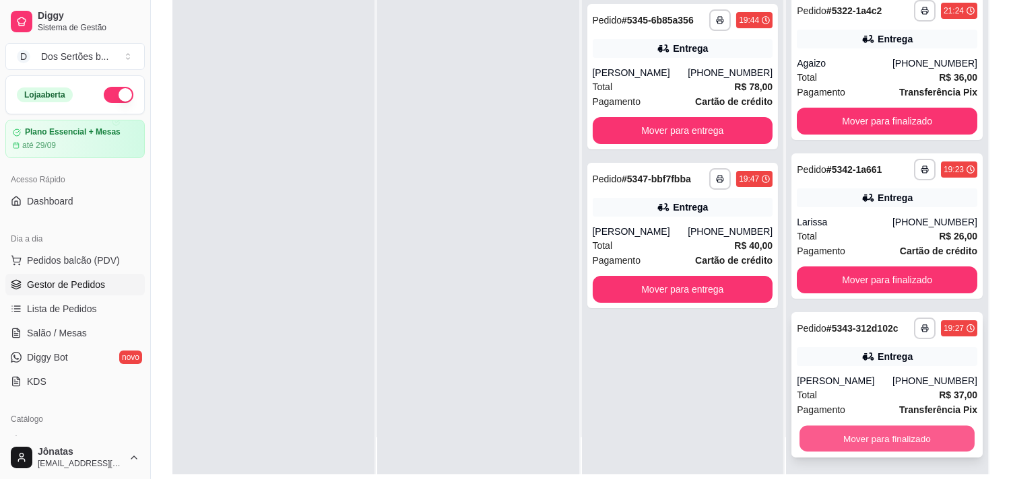
click at [860, 436] on button "Mover para finalizado" at bounding box center [886, 439] width 175 height 26
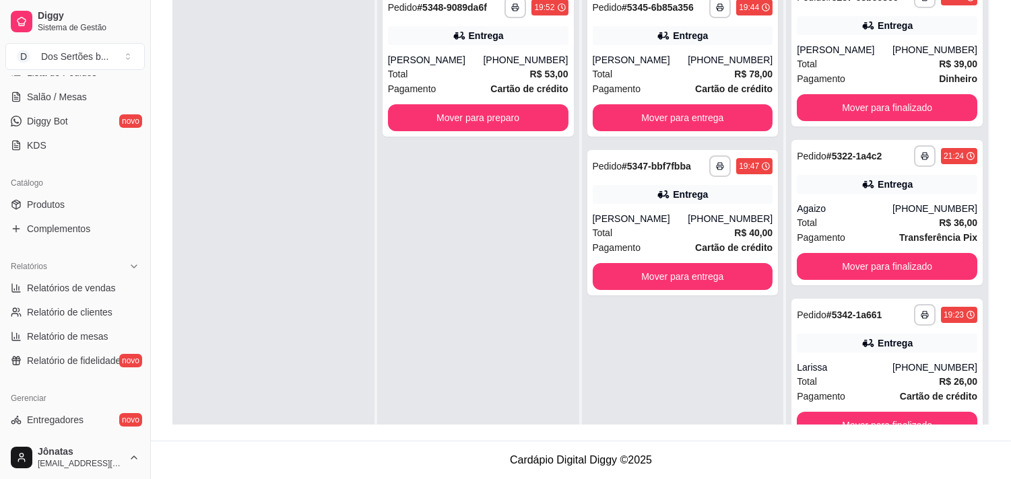
scroll to position [380, 0]
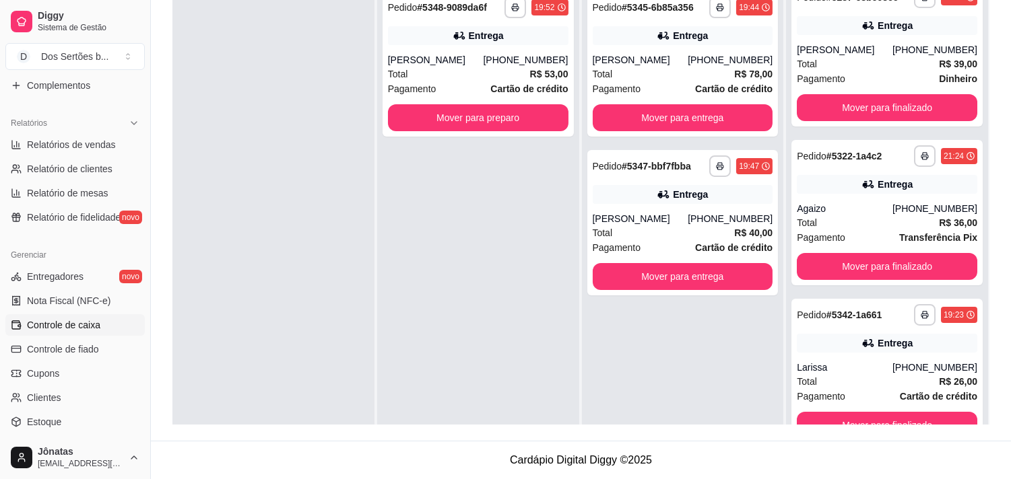
click at [38, 319] on span "Controle de caixa" at bounding box center [63, 325] width 73 height 13
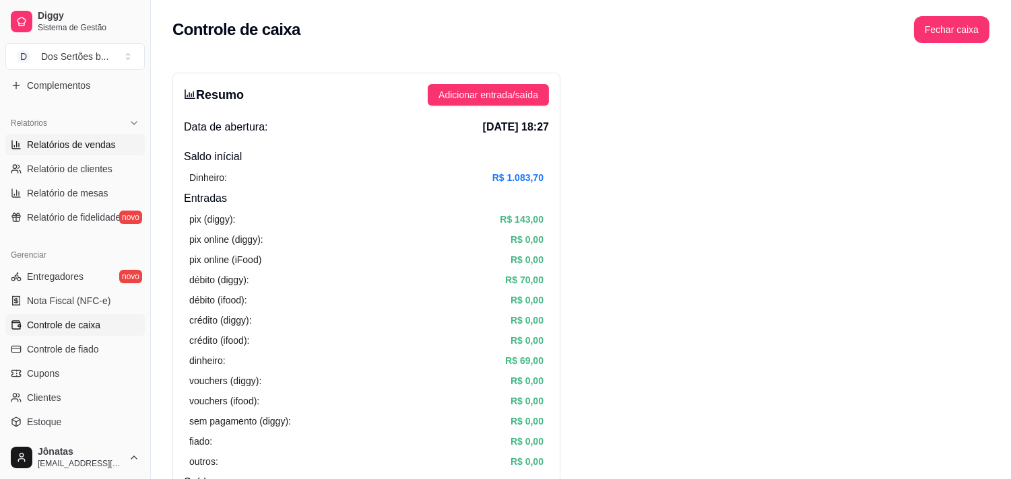
click at [61, 139] on span "Relatórios de vendas" at bounding box center [71, 144] width 89 height 13
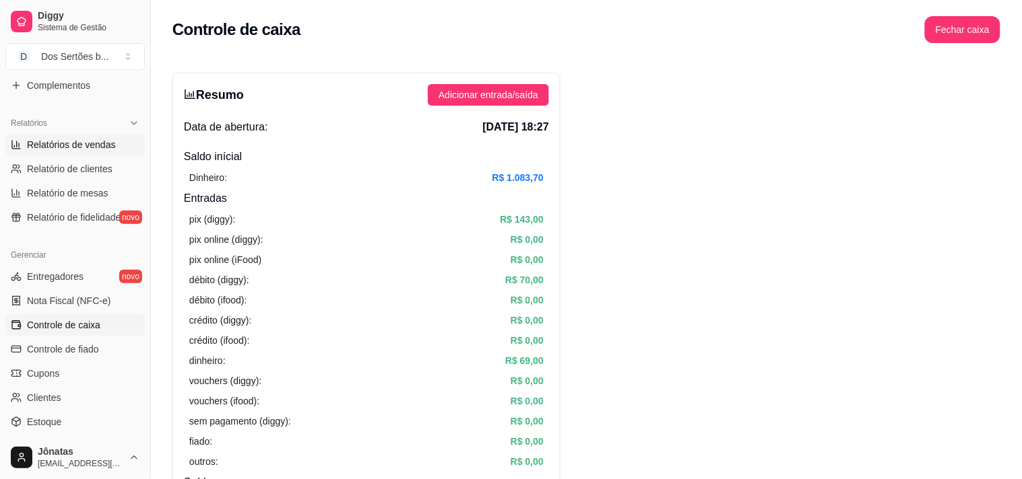
select select "ALL"
select select "0"
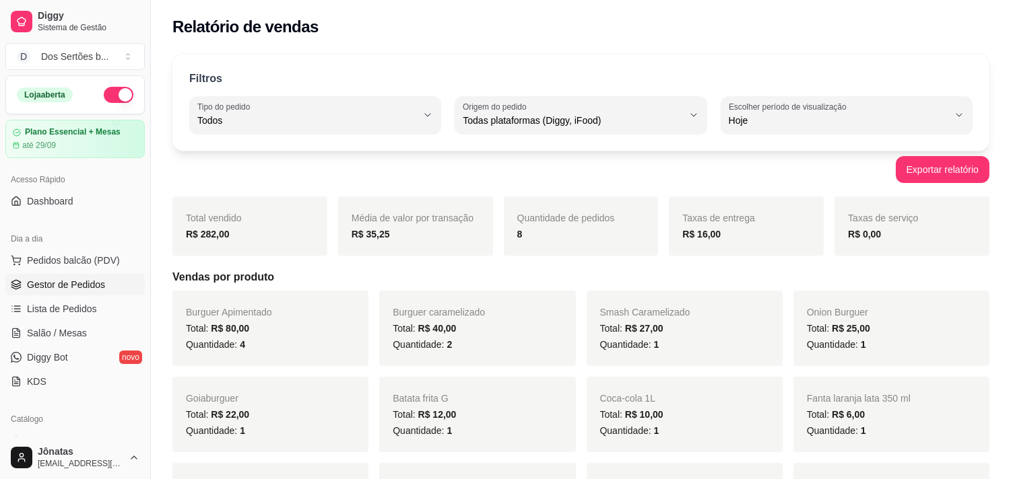
click at [55, 279] on span "Gestor de Pedidos" at bounding box center [66, 284] width 78 height 13
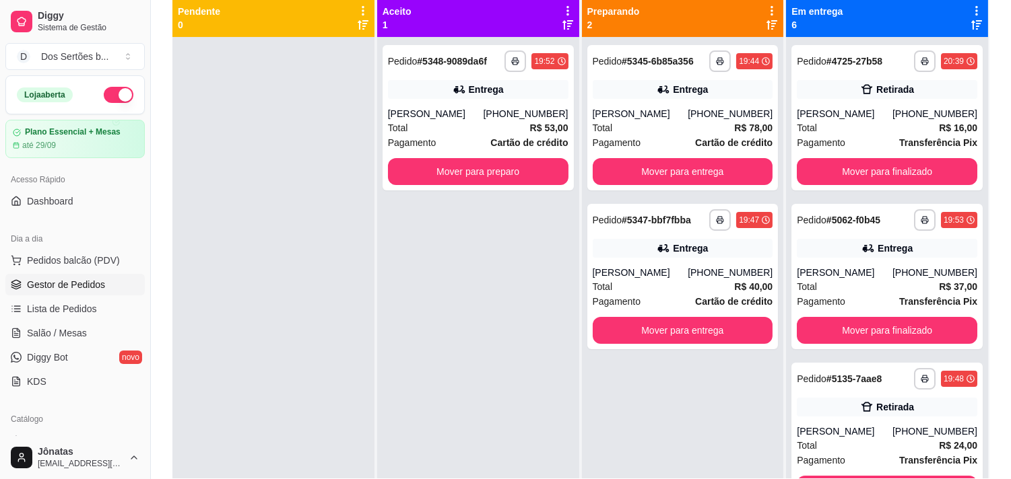
scroll to position [159, 0]
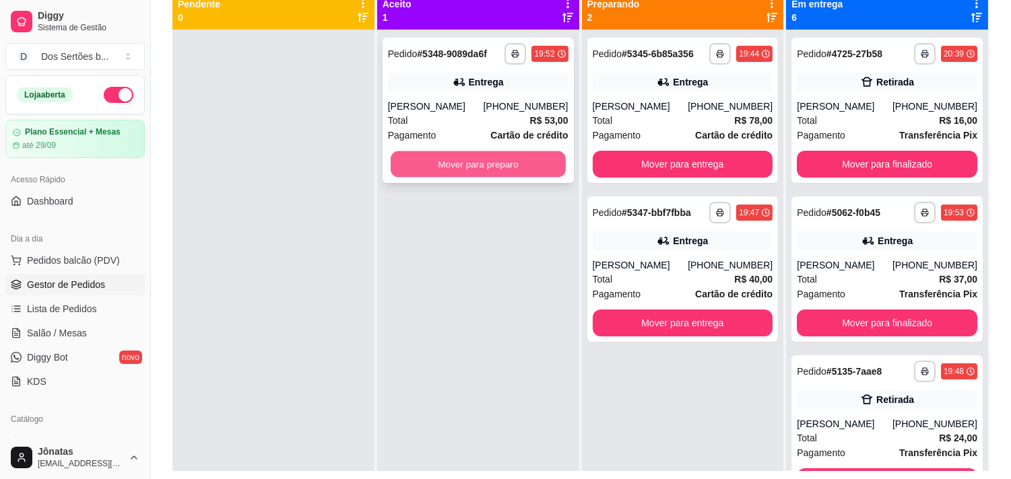
click at [430, 158] on button "Mover para preparo" at bounding box center [478, 165] width 175 height 26
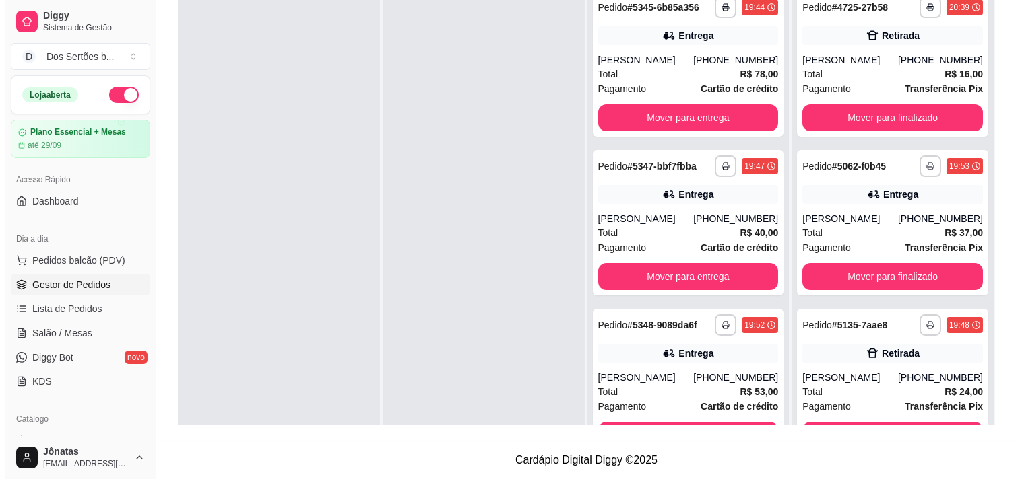
scroll to position [27, 0]
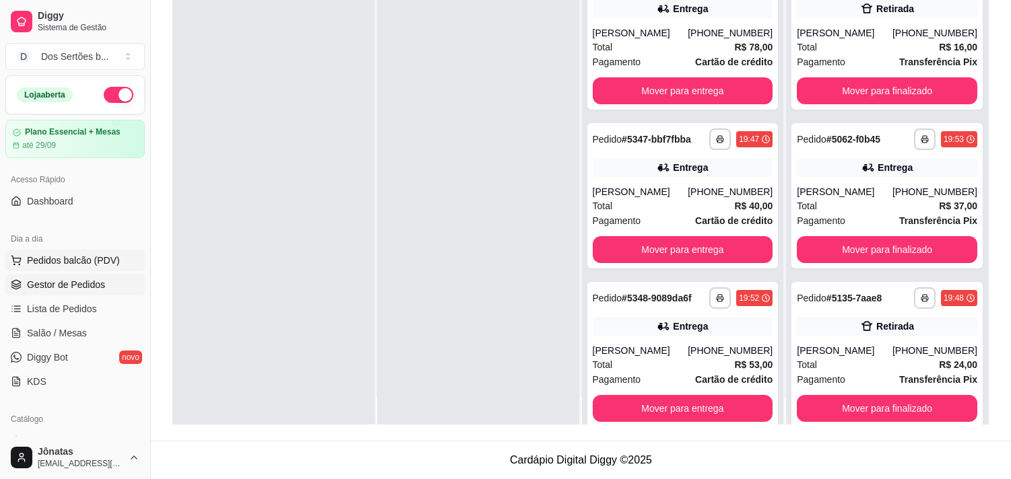
click at [92, 261] on span "Pedidos balcão (PDV)" at bounding box center [73, 260] width 93 height 13
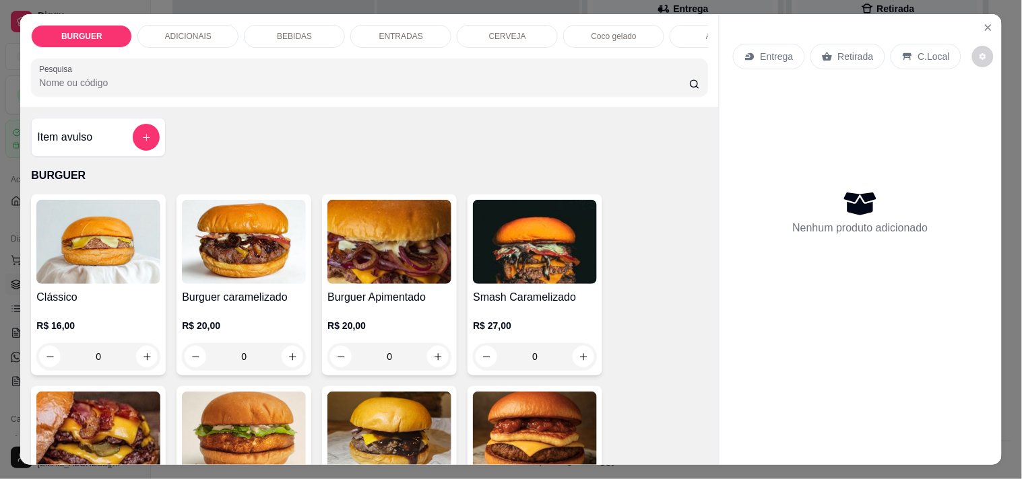
scroll to position [146, 0]
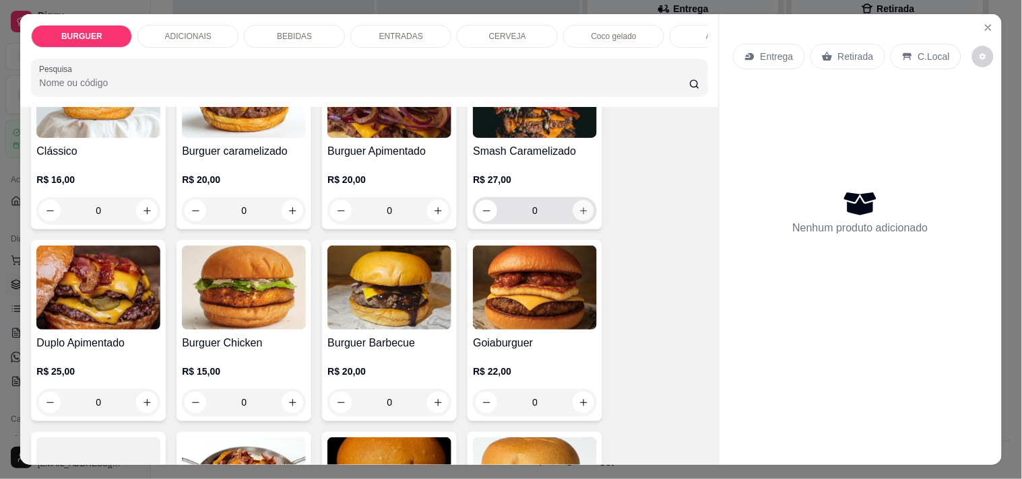
click at [580, 214] on icon "increase-product-quantity" at bounding box center [583, 210] width 7 height 7
type input "1"
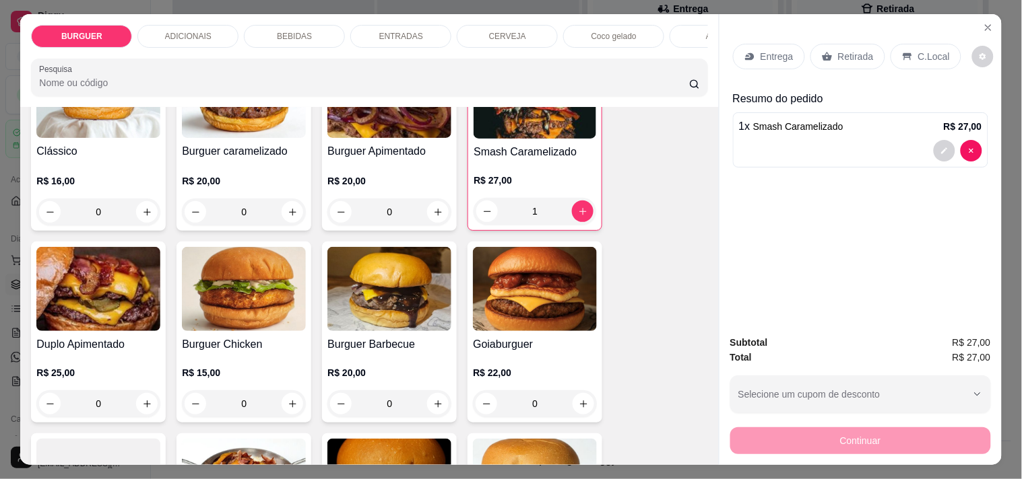
click at [854, 50] on p "Retirada" at bounding box center [856, 56] width 36 height 13
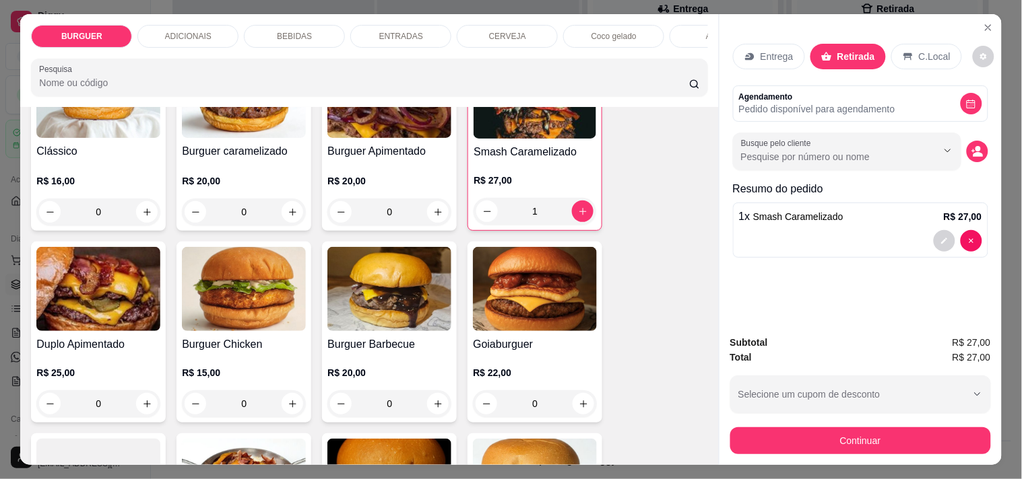
click at [502, 31] on p "CERVEJA" at bounding box center [507, 36] width 37 height 11
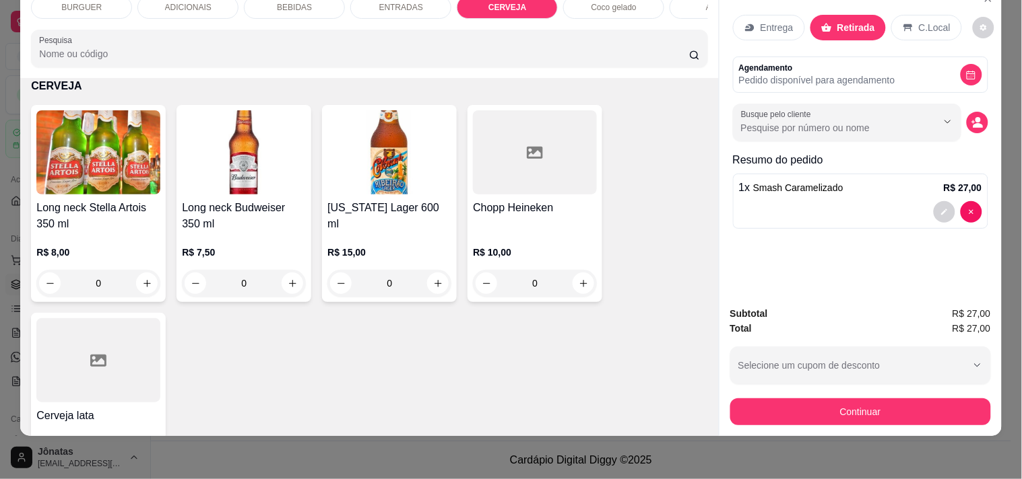
scroll to position [2212, 0]
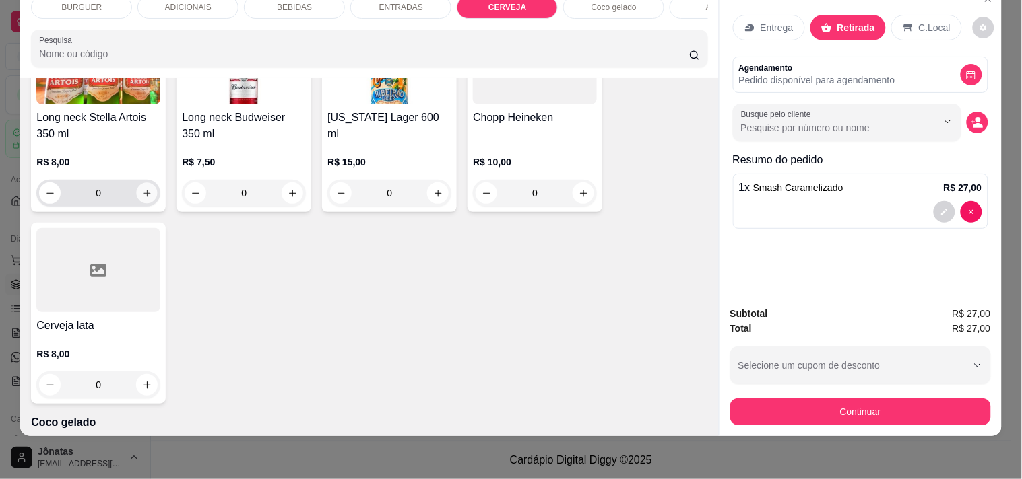
click at [143, 193] on icon "increase-product-quantity" at bounding box center [146, 193] width 7 height 7
type input "1"
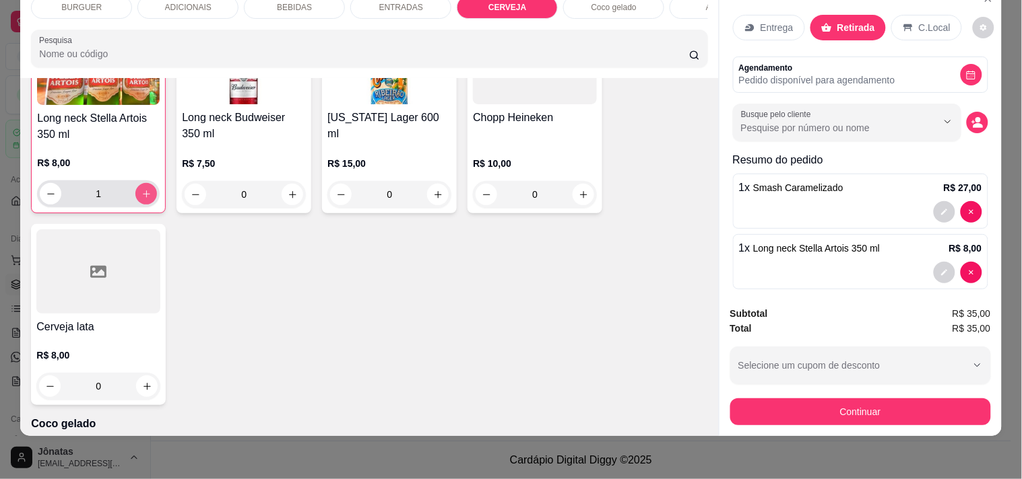
scroll to position [2212, 0]
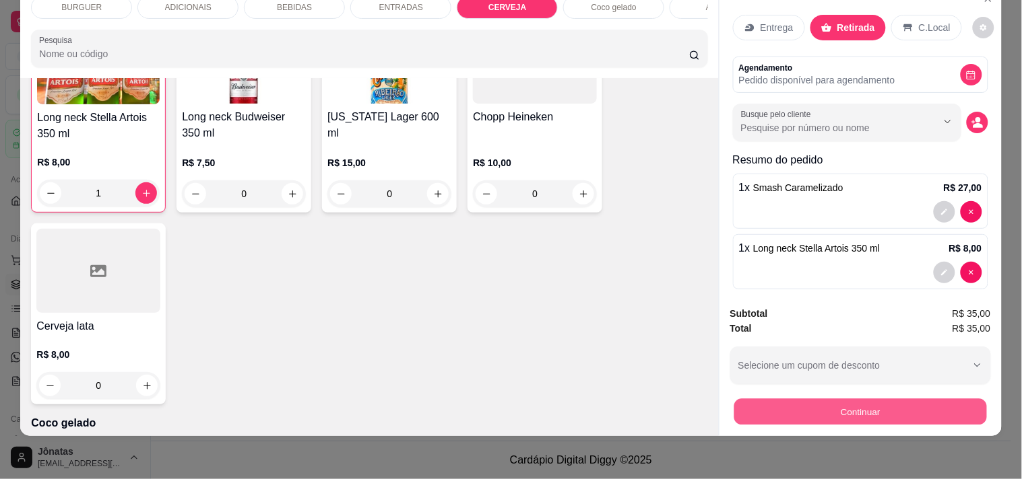
click at [810, 399] on button "Continuar" at bounding box center [859, 412] width 253 height 26
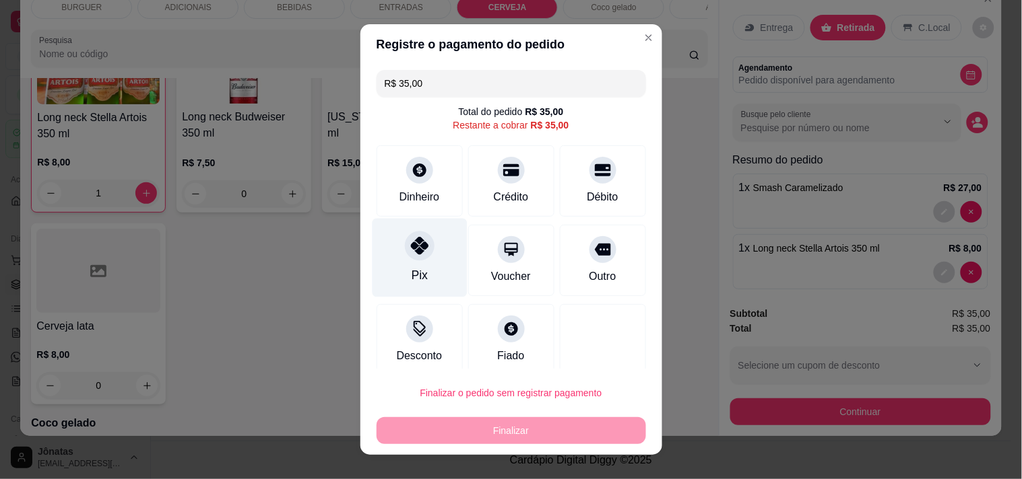
scroll to position [11, 0]
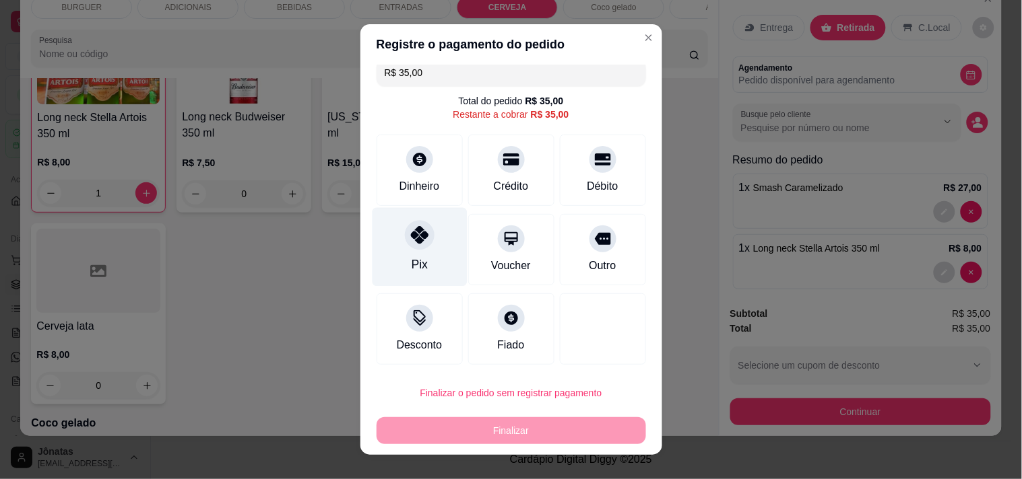
click at [423, 246] on div "Pix" at bounding box center [419, 246] width 95 height 79
type input "R$ 0,00"
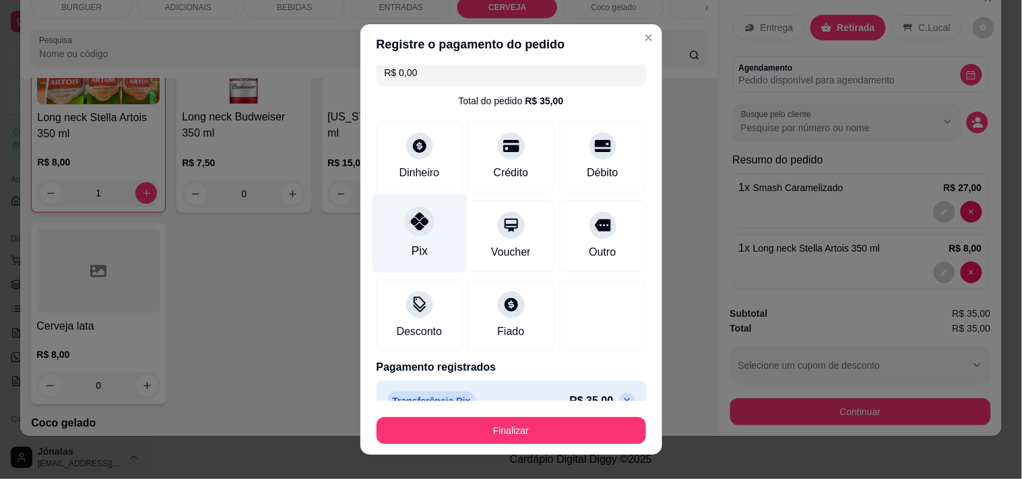
scroll to position [36, 0]
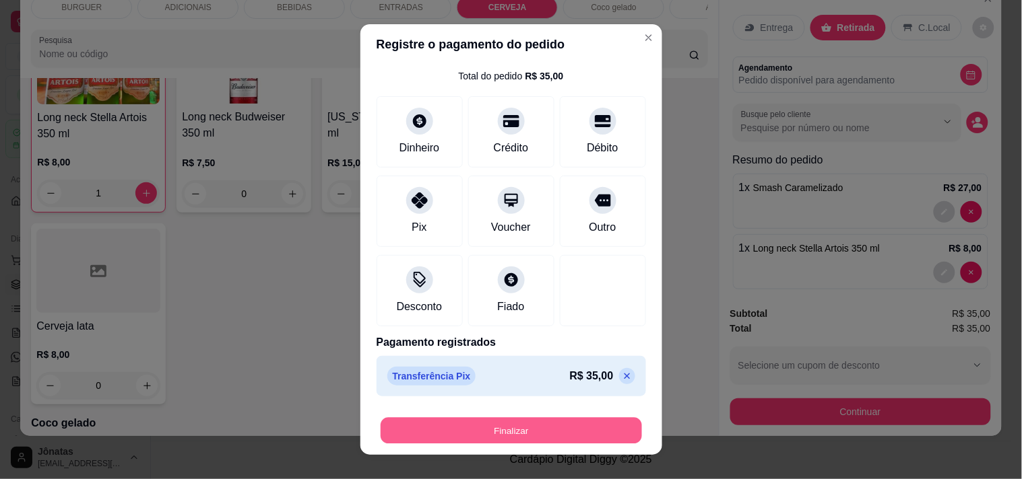
click at [502, 423] on button "Finalizar" at bounding box center [510, 431] width 261 height 26
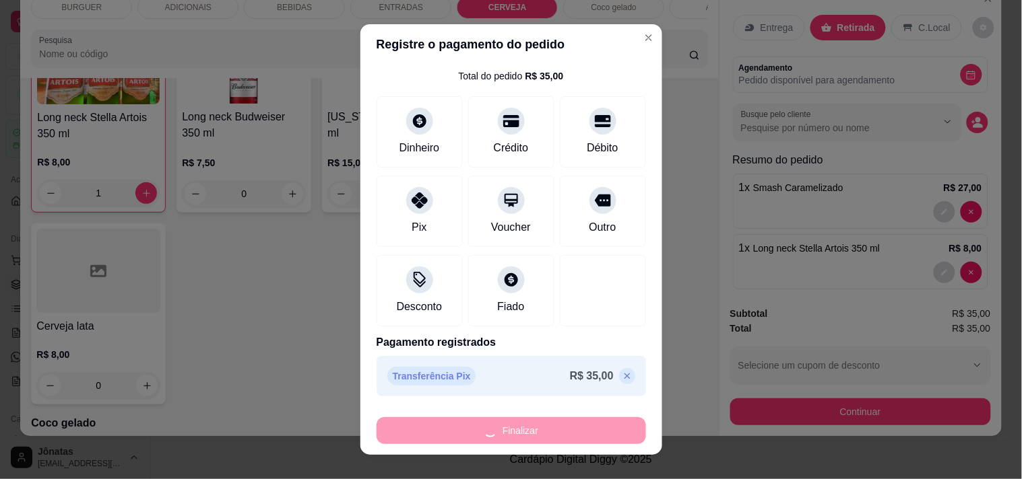
type input "0"
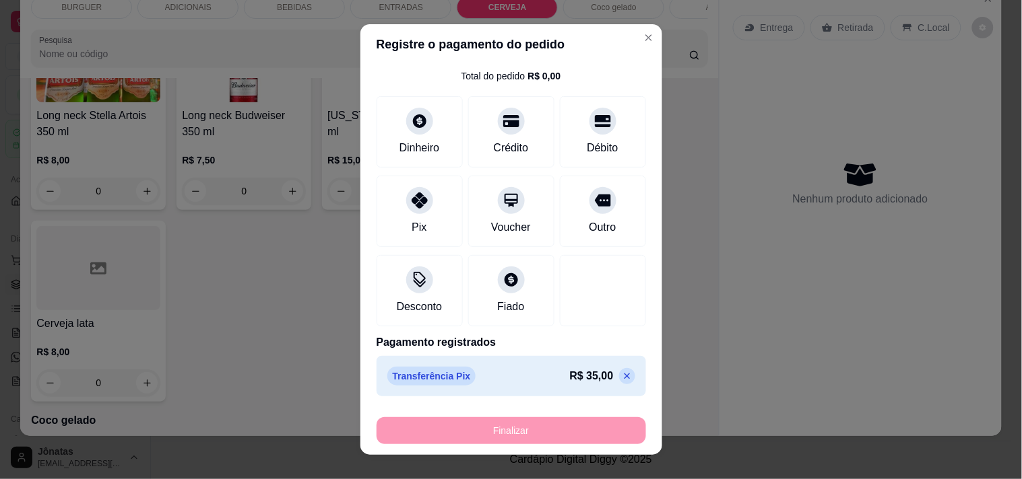
type input "-R$ 35,00"
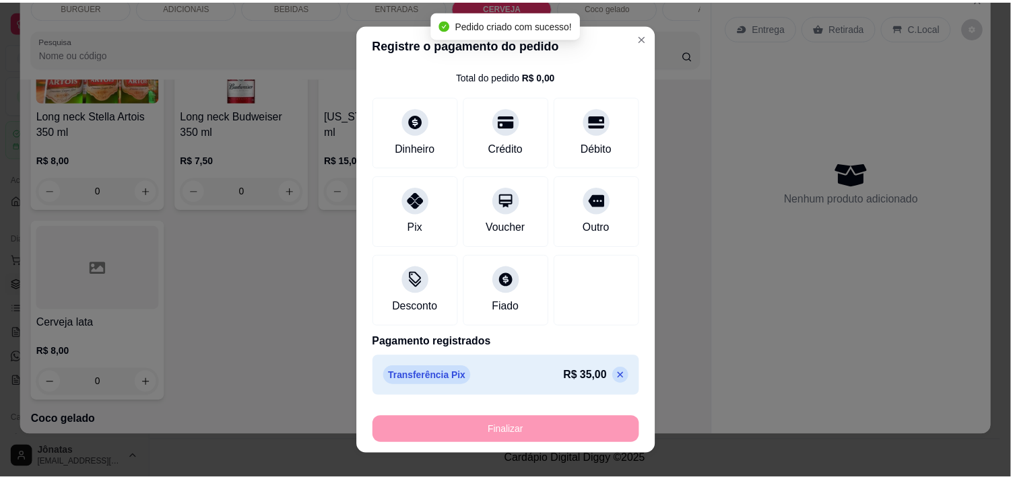
scroll to position [2210, 0]
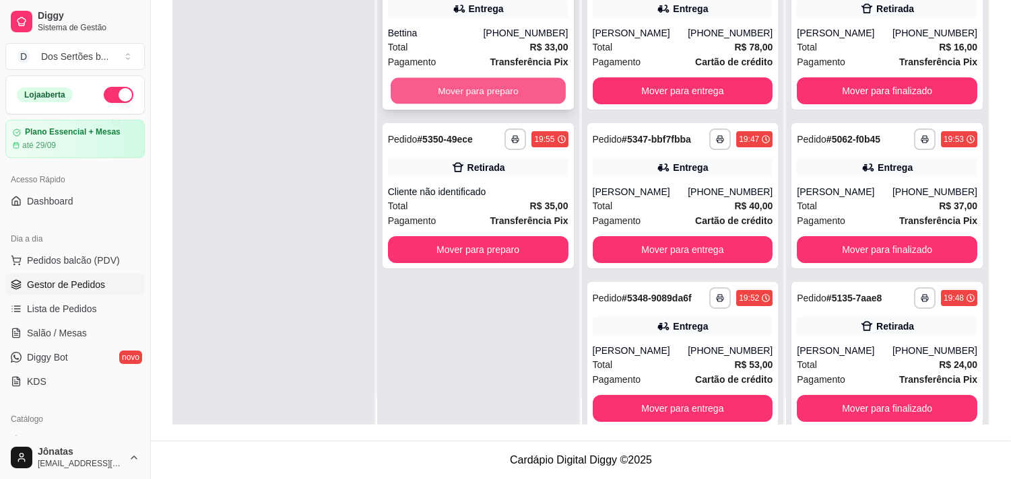
click at [446, 92] on button "Mover para preparo" at bounding box center [478, 91] width 175 height 26
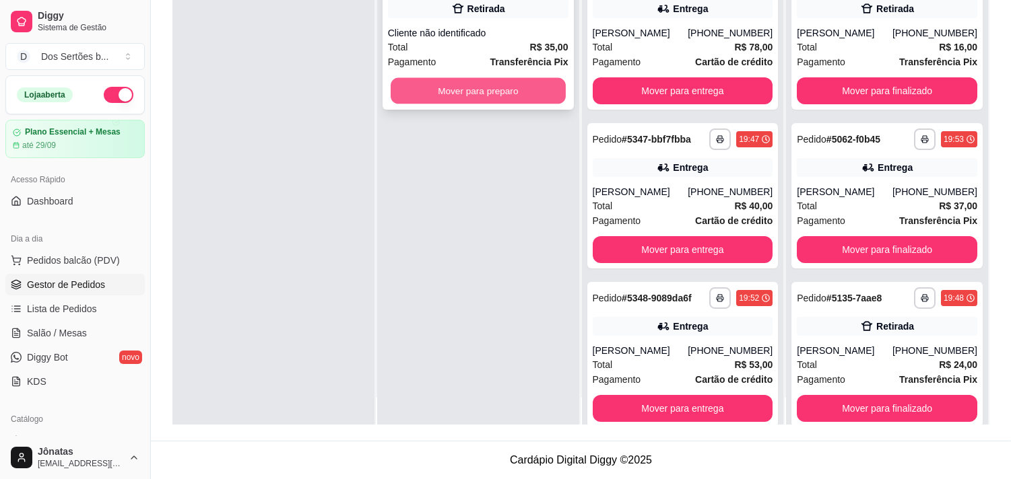
click at [494, 96] on button "Mover para preparo" at bounding box center [478, 91] width 175 height 26
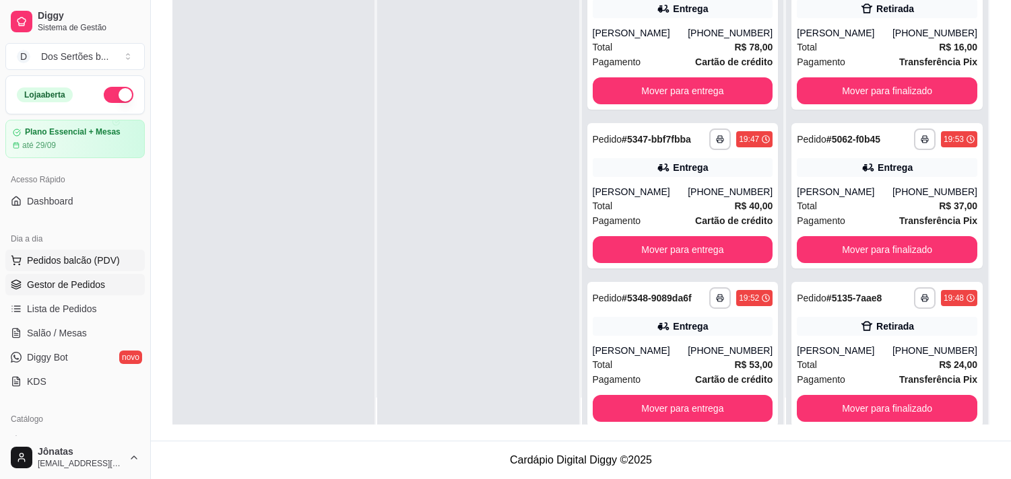
click at [58, 254] on span "Pedidos balcão (PDV)" at bounding box center [73, 260] width 93 height 13
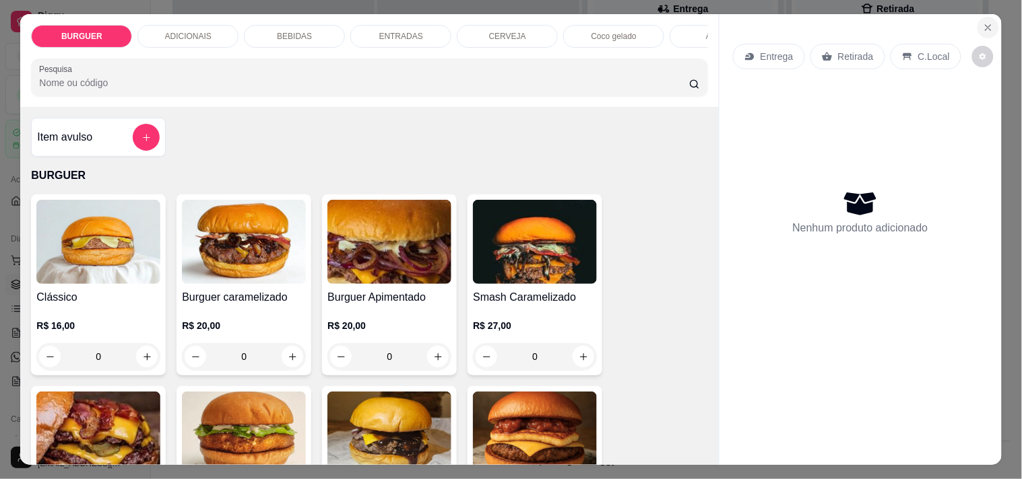
click at [983, 22] on icon "Close" at bounding box center [988, 27] width 11 height 11
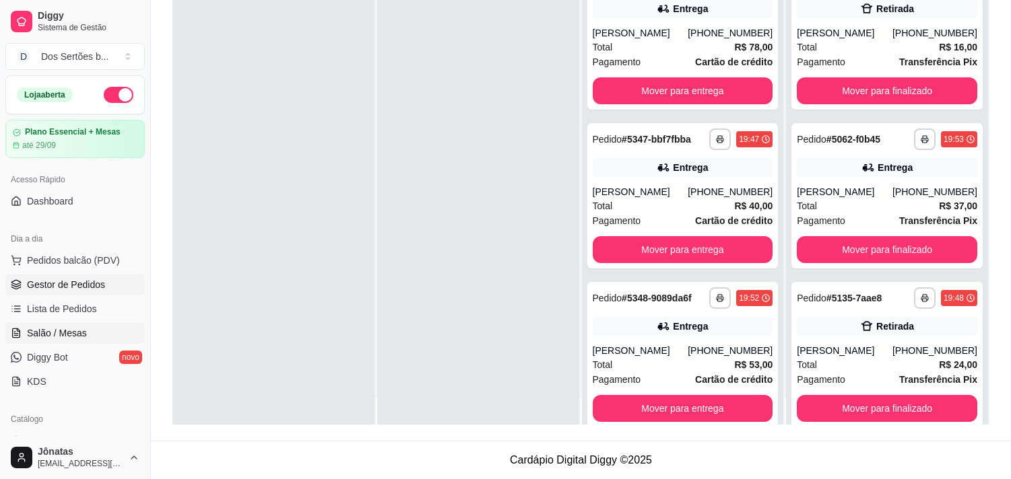
click at [72, 327] on span "Salão / Mesas" at bounding box center [57, 333] width 60 height 13
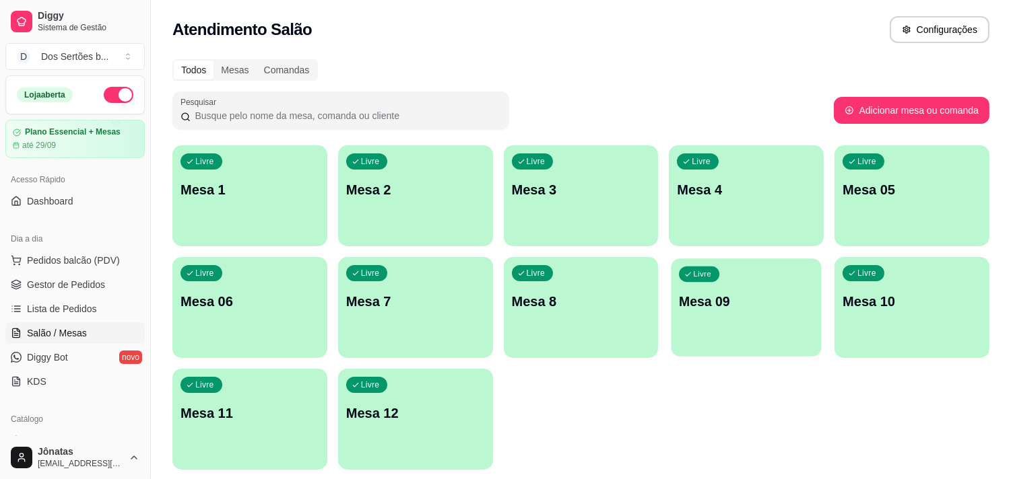
click at [752, 300] on p "Mesa 09" at bounding box center [746, 302] width 135 height 18
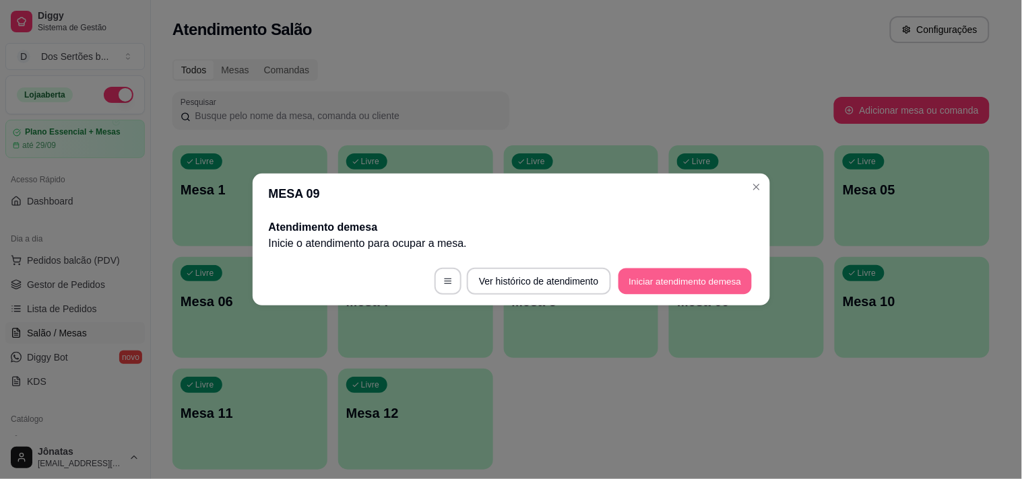
click at [640, 273] on button "Iniciar atendimento de mesa" at bounding box center [684, 282] width 133 height 26
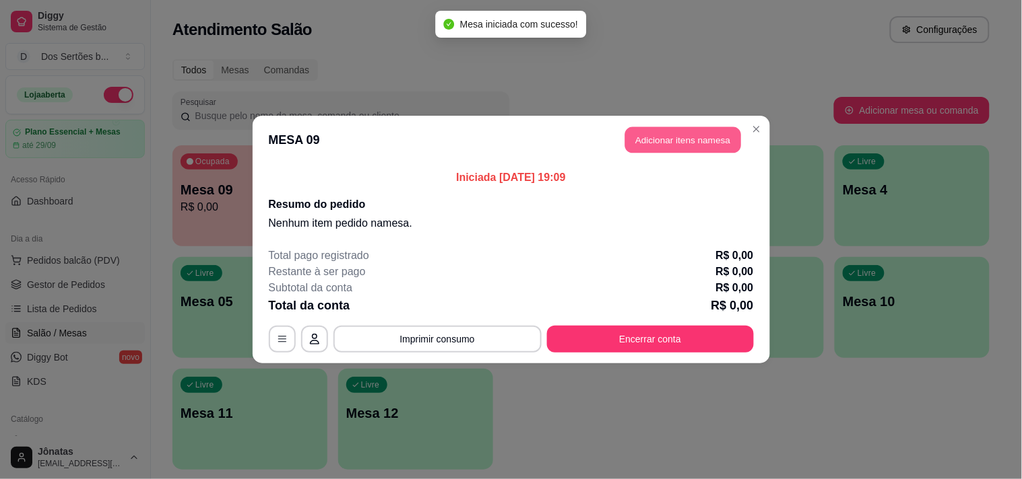
click at [650, 133] on button "Adicionar itens na mesa" at bounding box center [683, 140] width 116 height 26
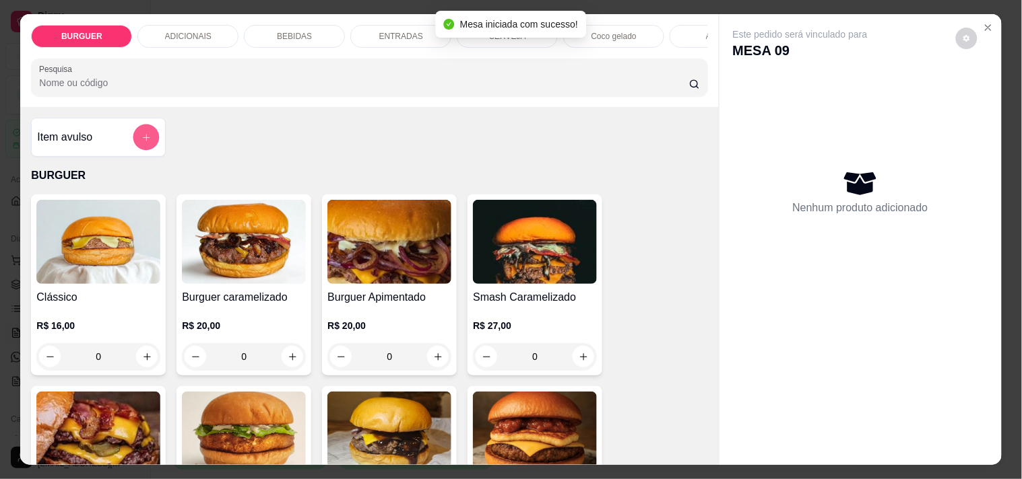
click at [141, 140] on icon "add-separate-item" at bounding box center [146, 138] width 10 height 10
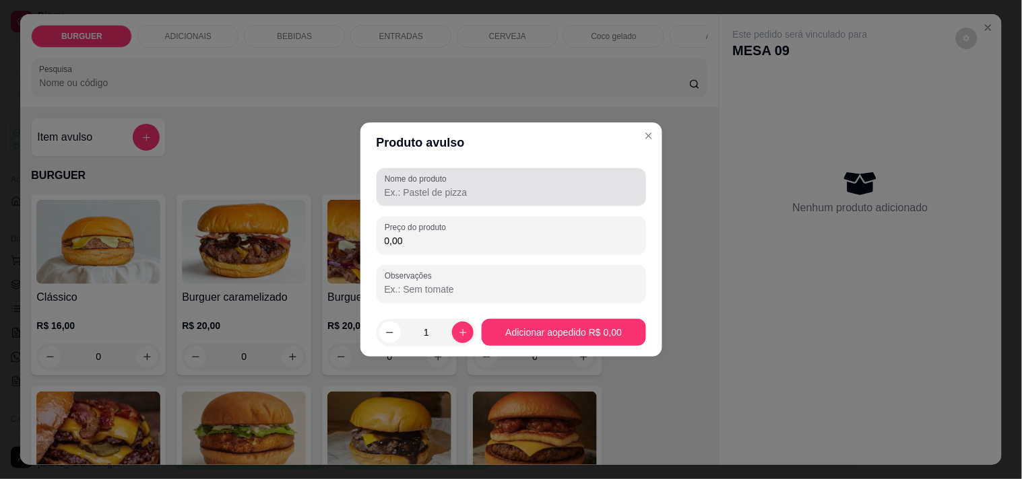
click at [406, 193] on input "Nome do produto" at bounding box center [511, 192] width 253 height 13
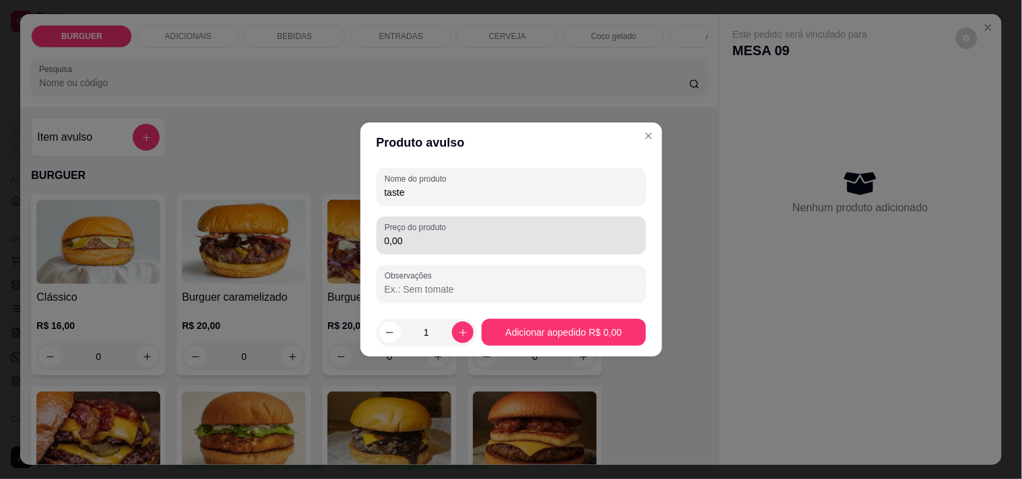
type input "taste"
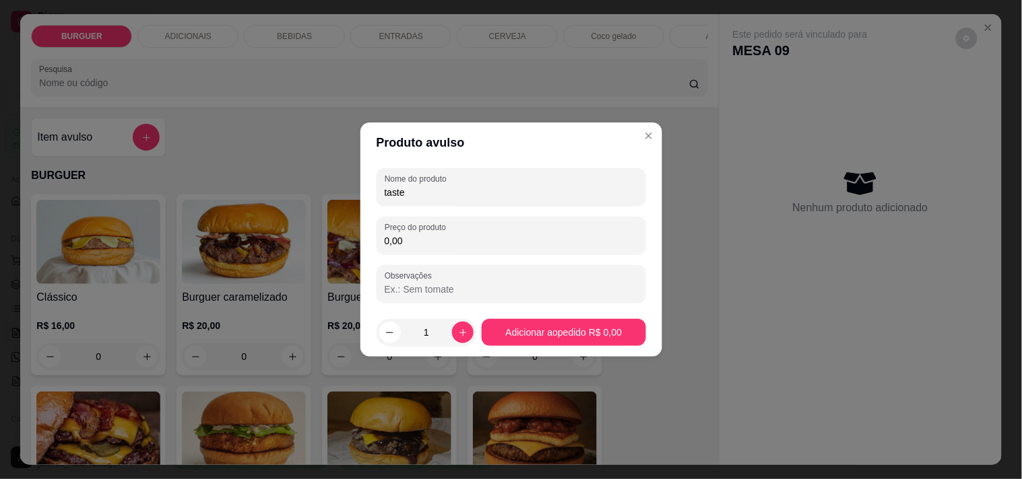
click at [412, 245] on input "0,00" at bounding box center [511, 240] width 253 height 13
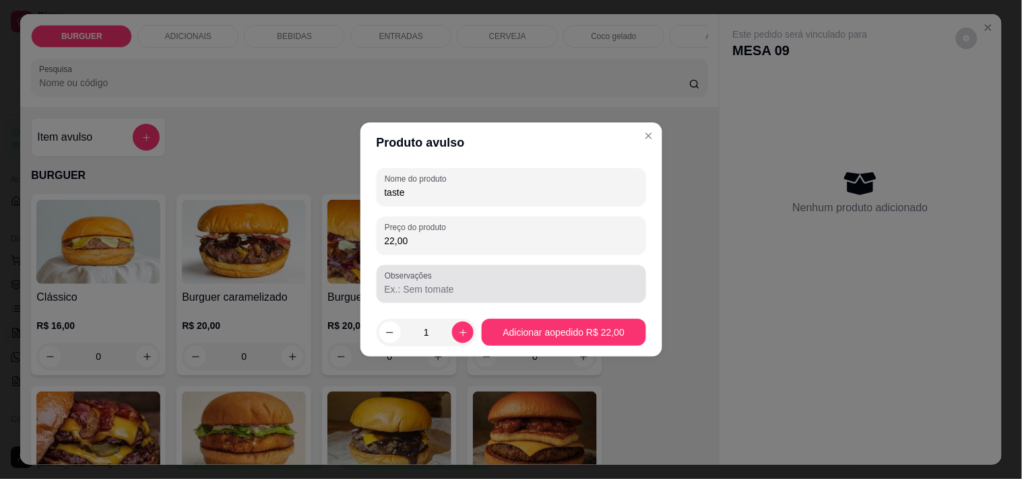
type input "22,00"
click at [419, 301] on div "Observações" at bounding box center [510, 284] width 269 height 38
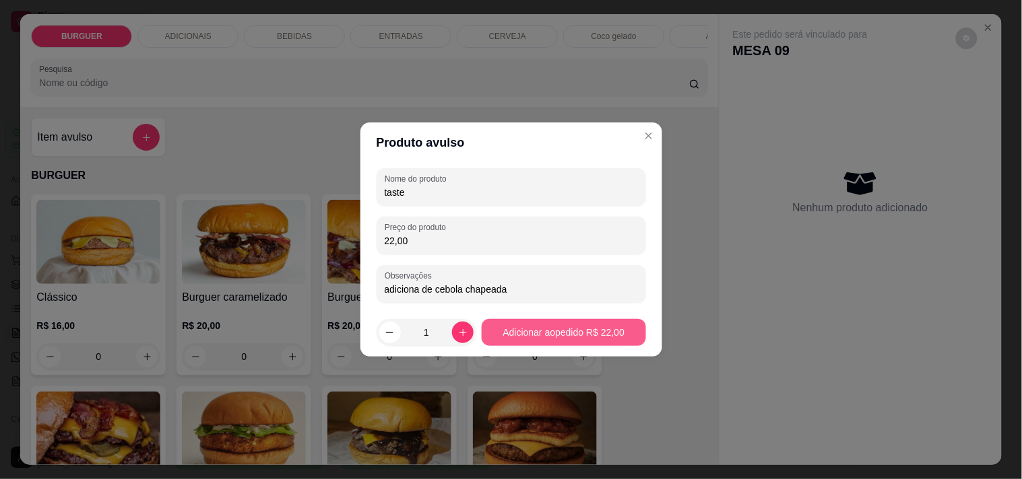
type input "adiciona de cebola chapeada"
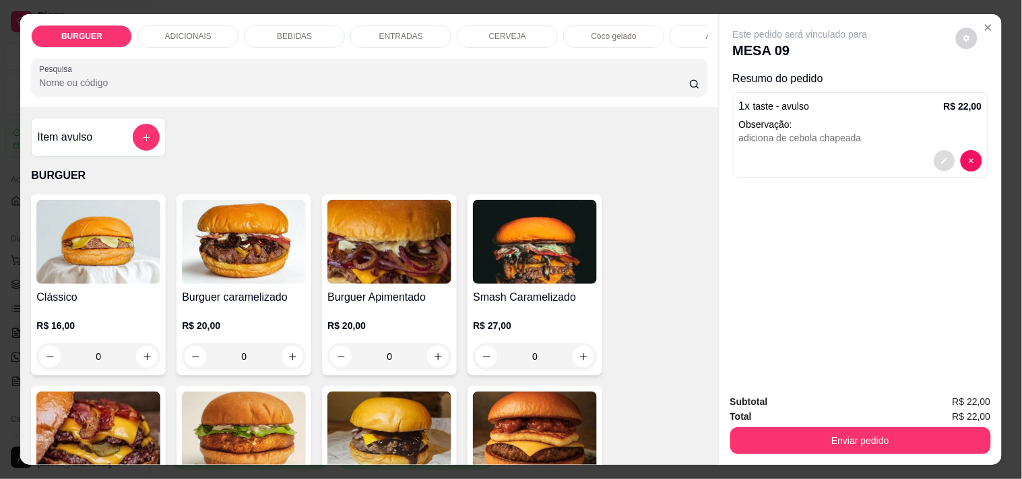
click at [937, 151] on button "decrease-product-quantity" at bounding box center [943, 161] width 21 height 21
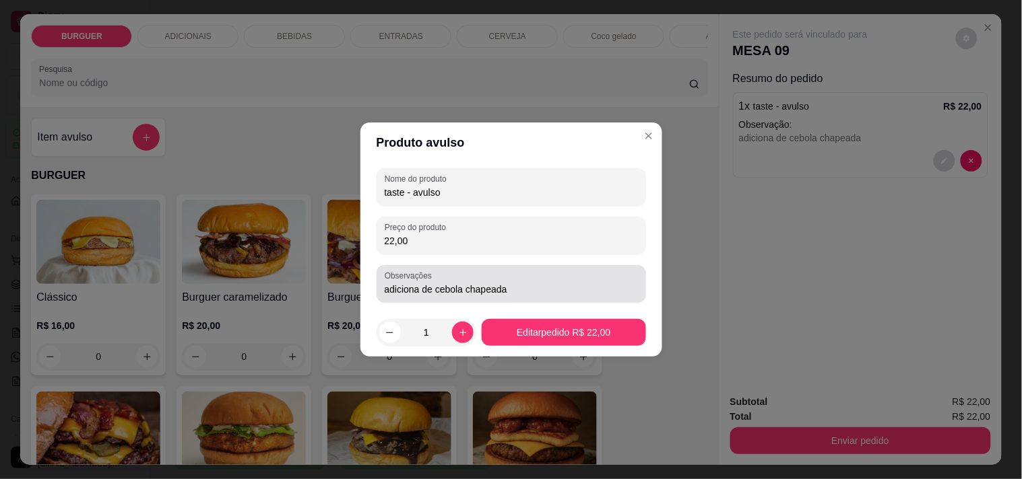
click at [416, 290] on input "adiciona de cebola chapeada" at bounding box center [511, 289] width 253 height 13
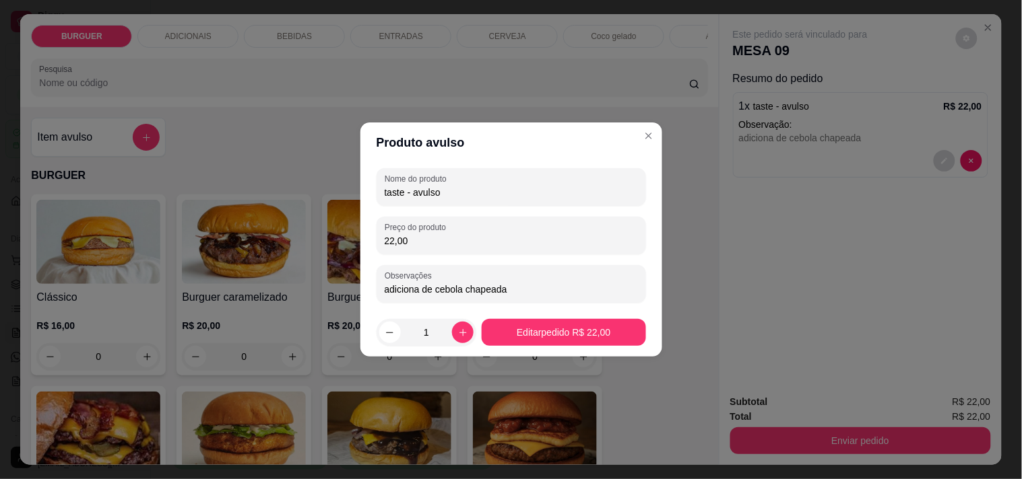
click at [419, 288] on input "adiciona de cebola chapeada" at bounding box center [511, 289] width 253 height 13
type input "adiciona de cebola chapeada"
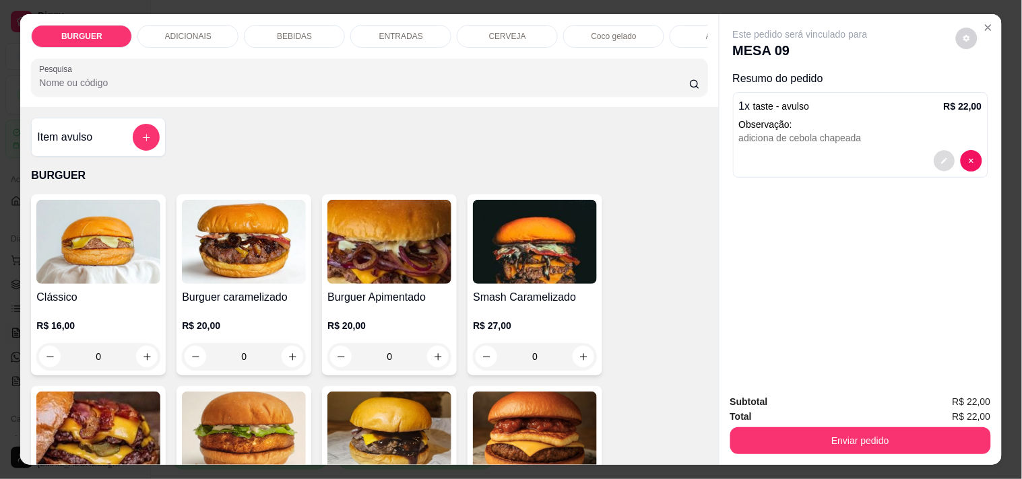
click at [938, 151] on button "decrease-product-quantity" at bounding box center [943, 161] width 21 height 21
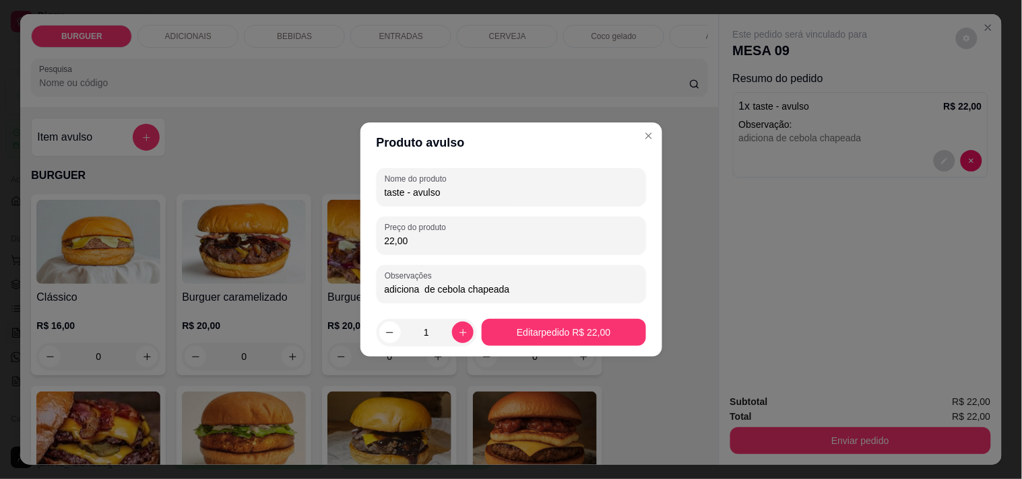
click at [421, 290] on input "adiciona de cebola chapeada" at bounding box center [511, 289] width 253 height 13
type input "adicional de cebola chapeada"
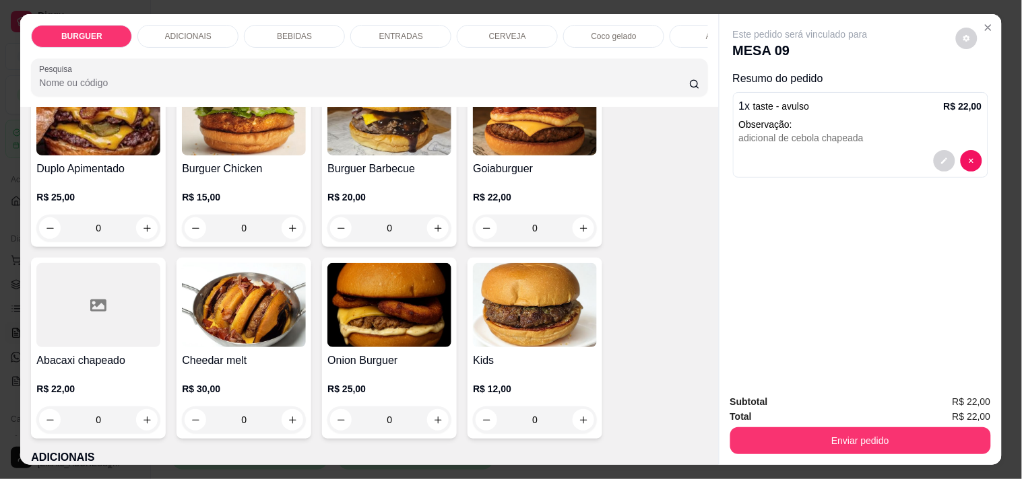
scroll to position [399, 0]
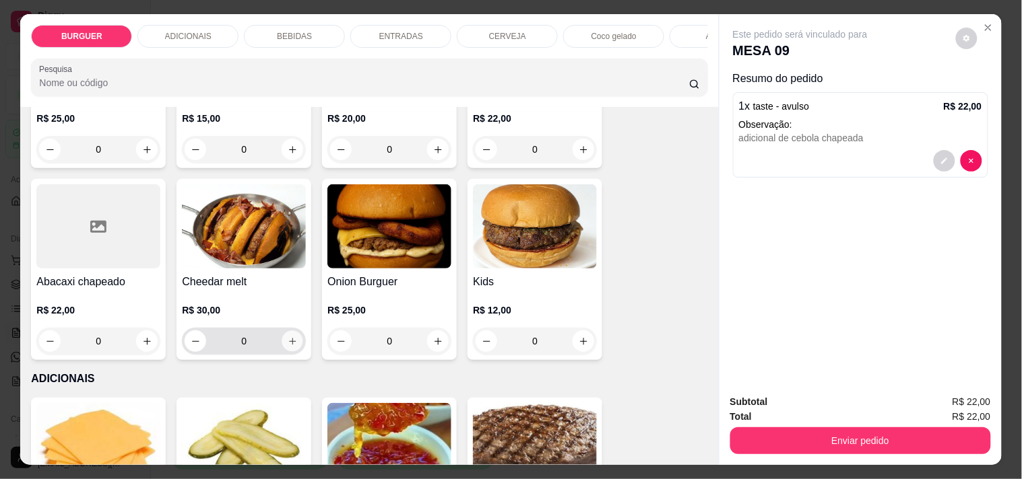
click at [288, 345] on icon "increase-product-quantity" at bounding box center [293, 342] width 10 height 10
type input "1"
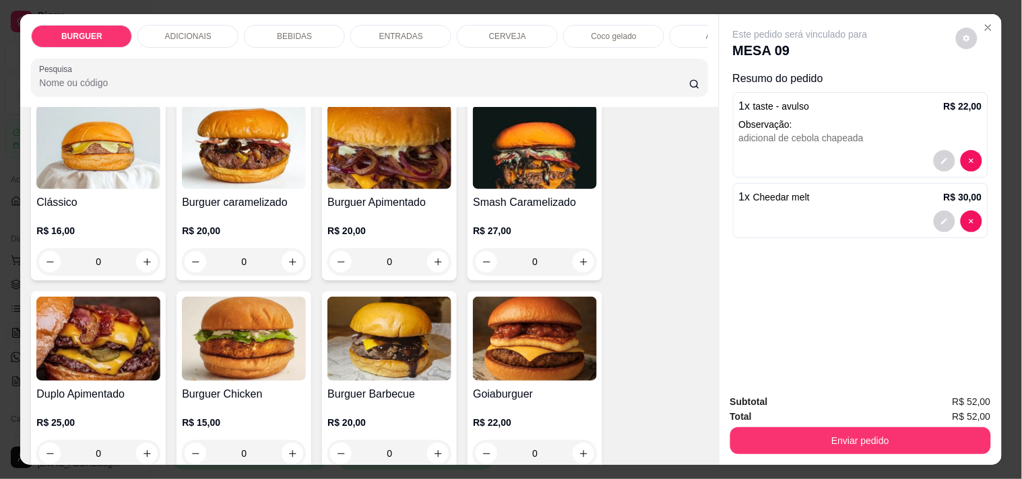
scroll to position [24, 0]
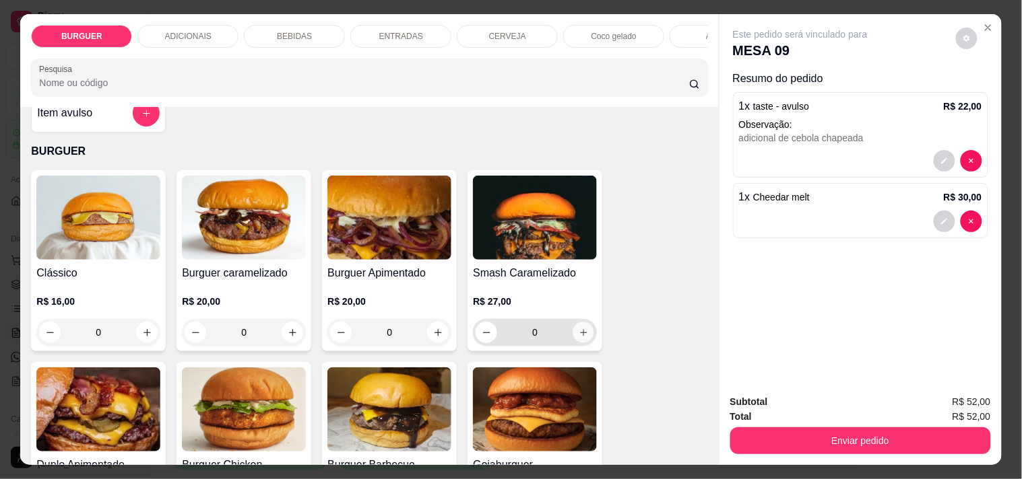
click at [578, 333] on icon "increase-product-quantity" at bounding box center [583, 333] width 10 height 10
type input "1"
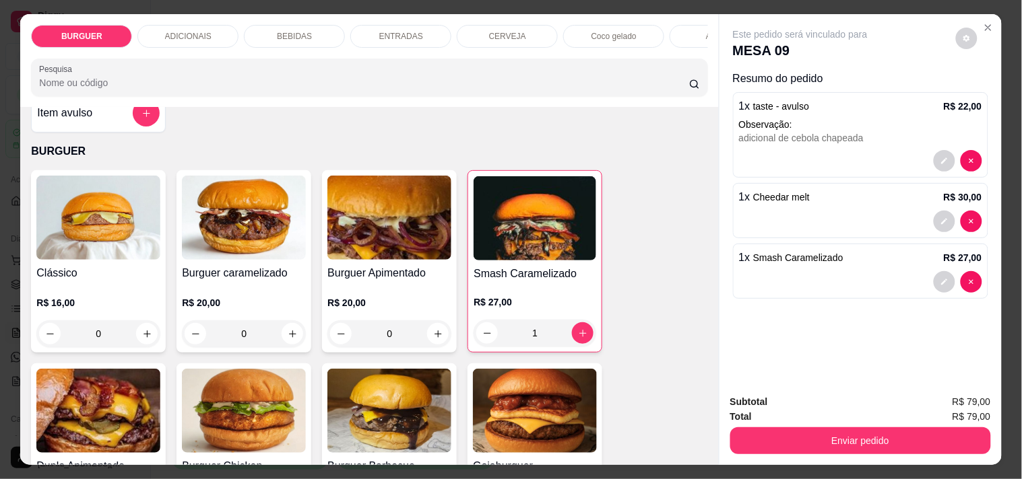
click at [398, 31] on p "ENTRADAS" at bounding box center [401, 36] width 44 height 11
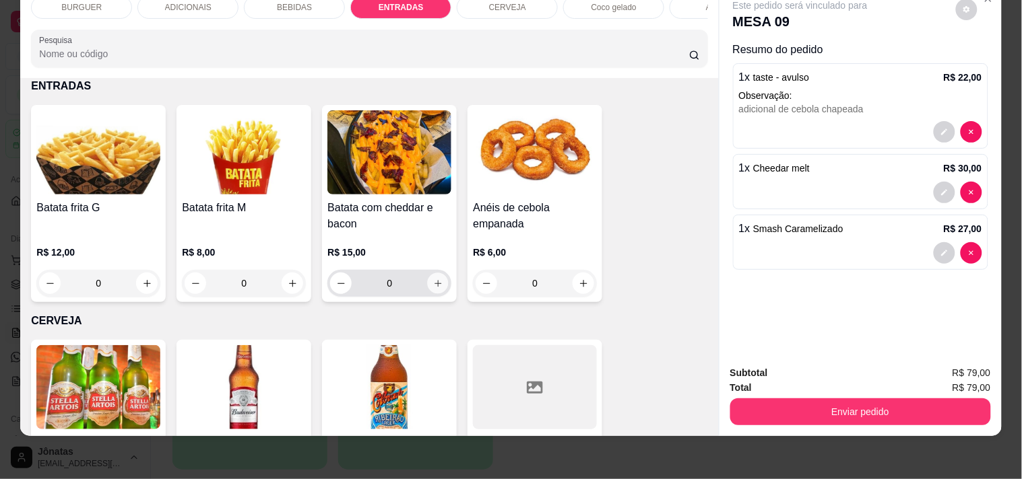
click at [436, 287] on button "increase-product-quantity" at bounding box center [438, 283] width 21 height 21
type input "1"
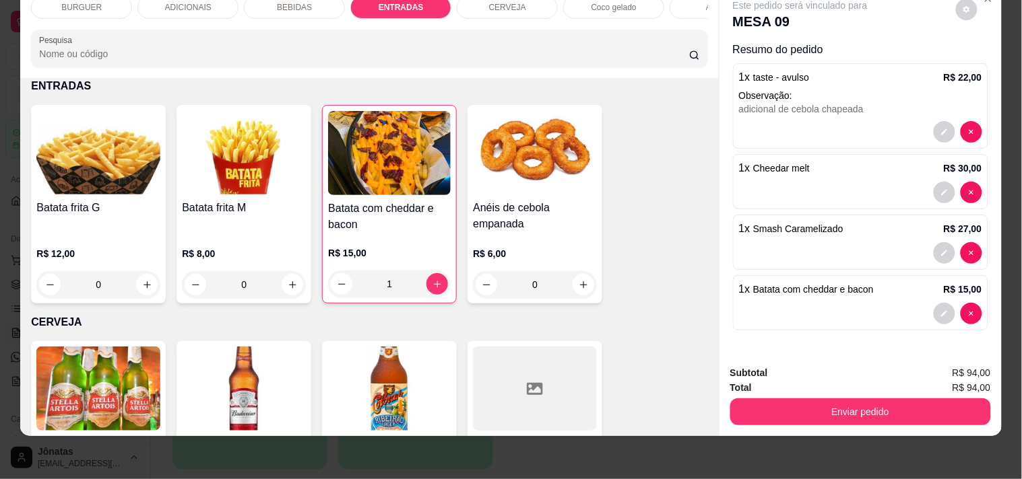
click at [298, 5] on div "BEBIDAS" at bounding box center [294, 7] width 101 height 23
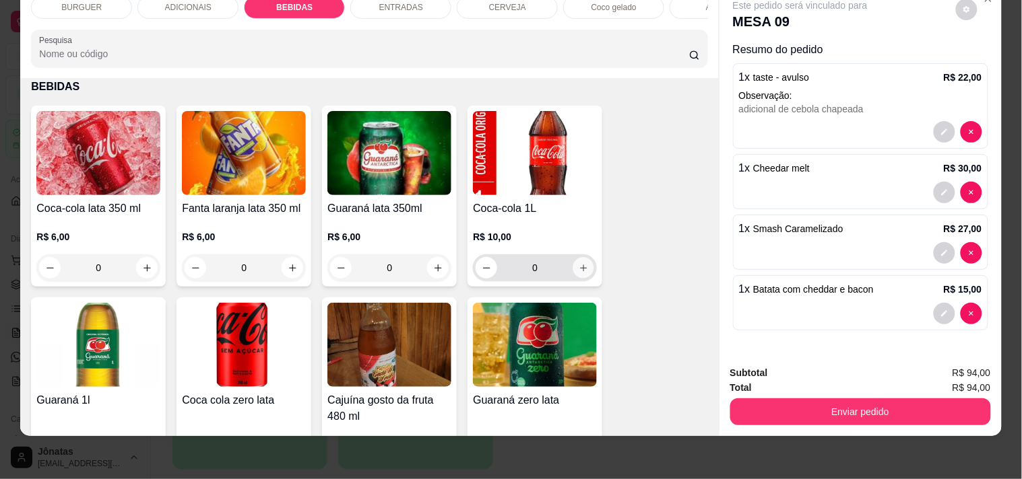
click at [580, 267] on icon "increase-product-quantity" at bounding box center [583, 268] width 7 height 7
type input "1"
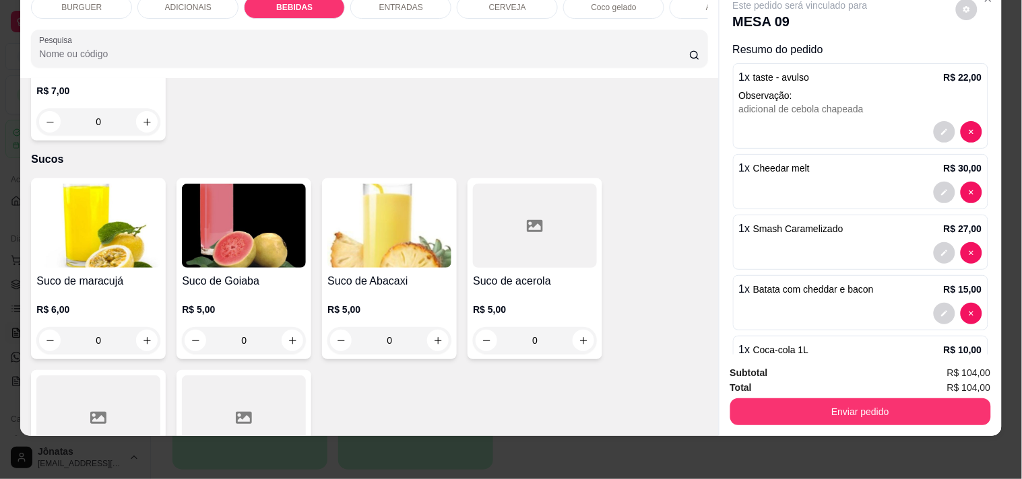
scroll to position [3054, 0]
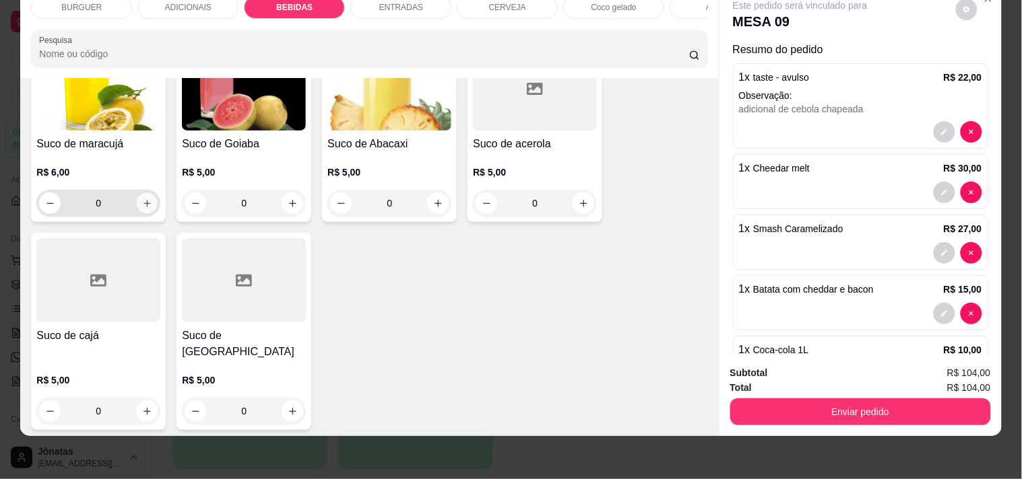
click at [142, 199] on icon "increase-product-quantity" at bounding box center [147, 204] width 10 height 10
type input "1"
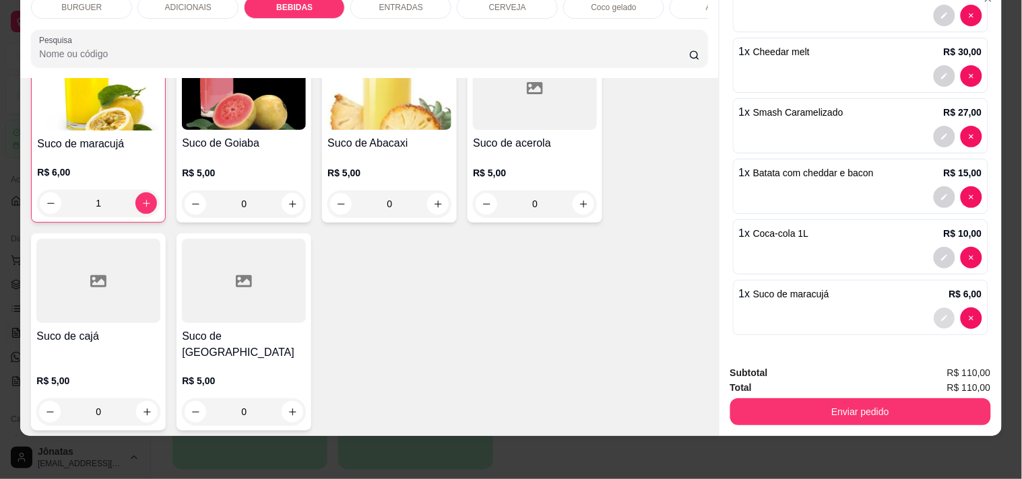
click at [933, 308] on button "decrease-product-quantity" at bounding box center [943, 318] width 21 height 21
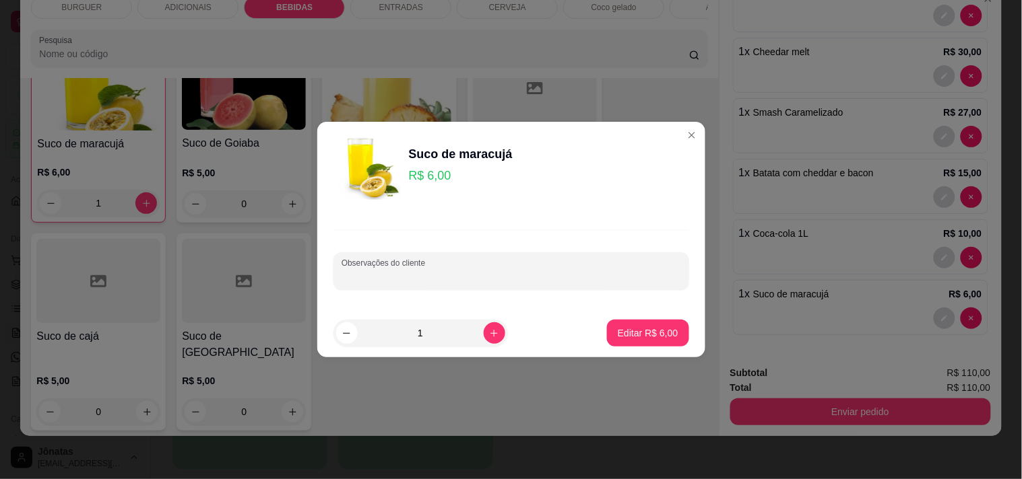
click at [356, 278] on input "Observações do cliente" at bounding box center [510, 276] width 339 height 13
click at [378, 277] on input "pouca avçucar" at bounding box center [510, 276] width 339 height 13
type input "pouca açucar"
click at [618, 332] on p "Editar R$ 6,00" at bounding box center [648, 333] width 61 height 13
type input "0"
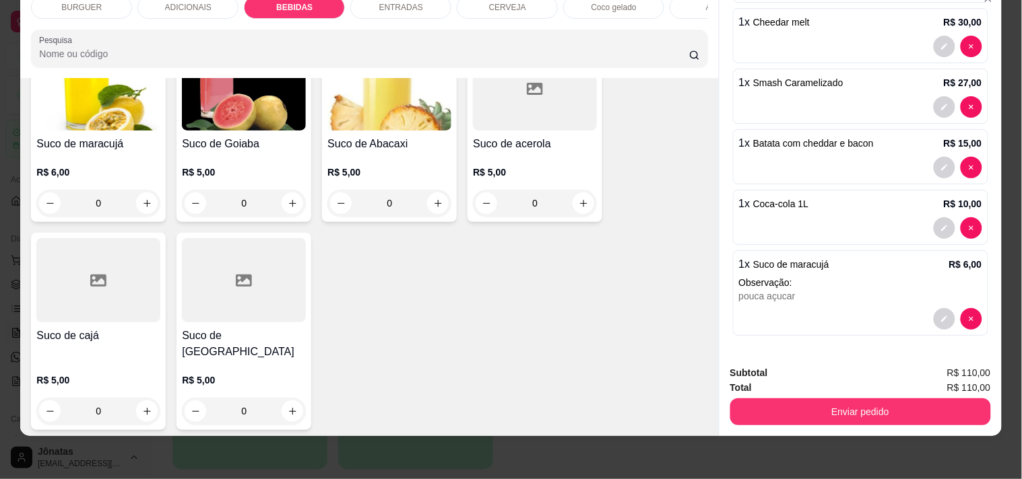
scroll to position [146, 0]
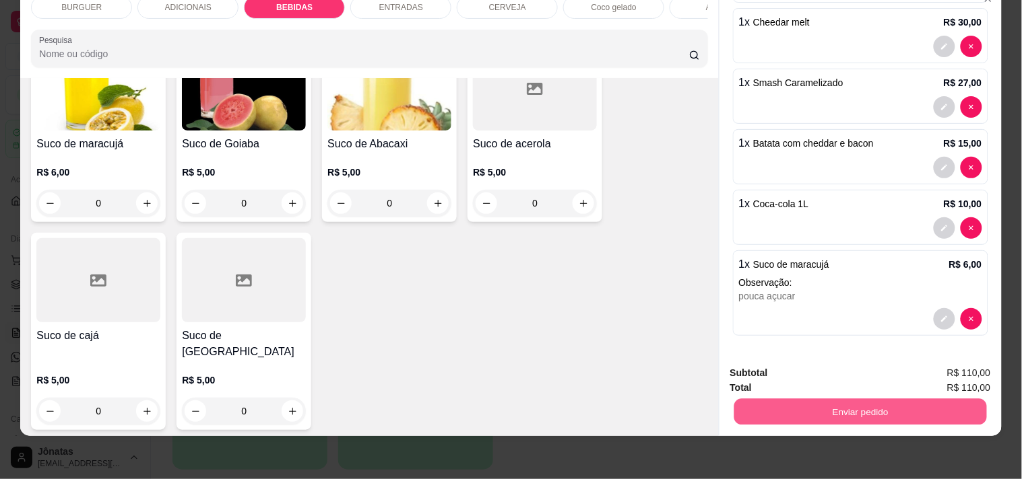
click at [822, 404] on button "Enviar pedido" at bounding box center [859, 412] width 253 height 26
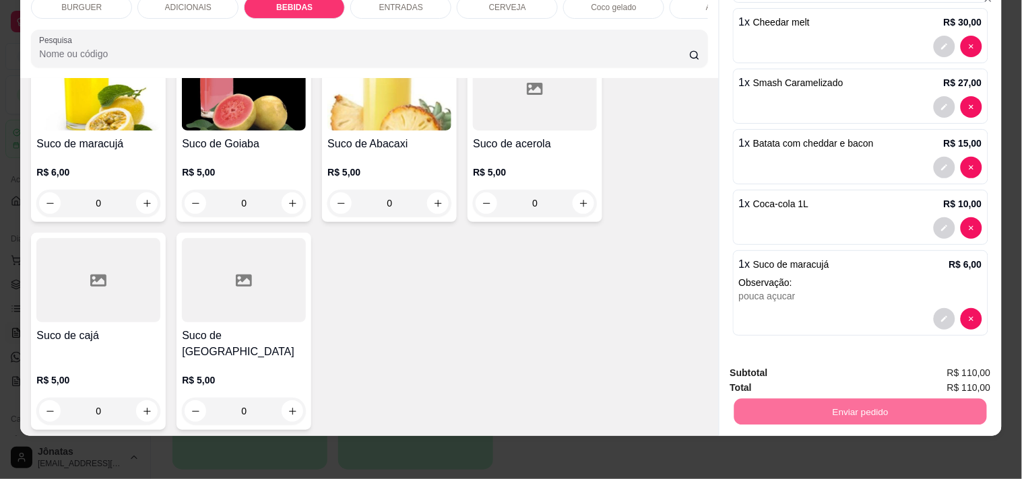
click at [757, 361] on button "Não registrar e enviar pedido" at bounding box center [816, 368] width 136 height 25
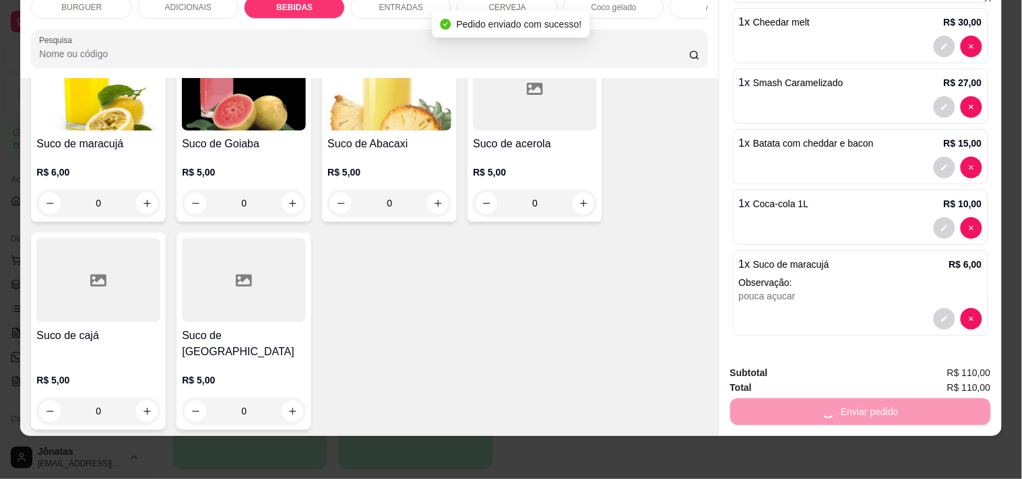
click at [757, 368] on strong "Subtotal" at bounding box center [749, 373] width 38 height 11
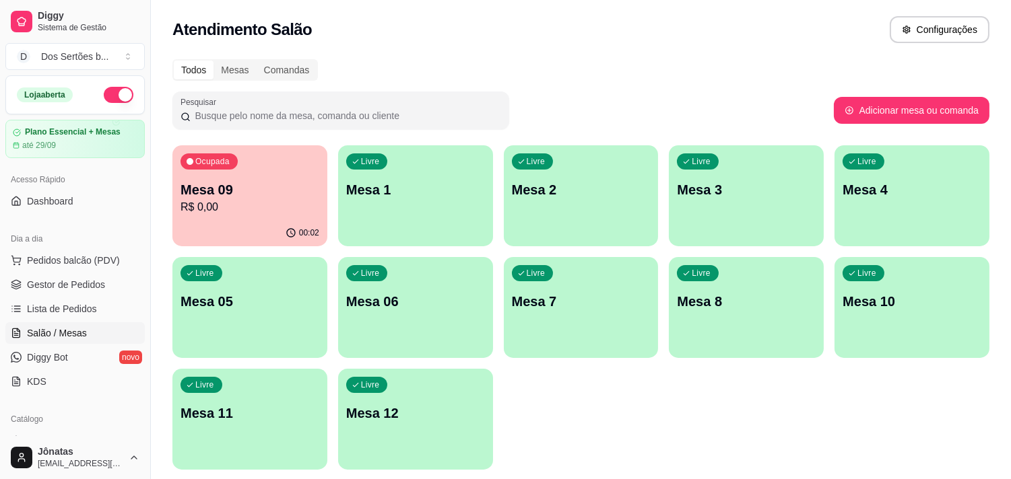
click at [664, 314] on div "Ocupada Mesa 09 R$ 0,00 00:02 Livre Mesa 1 Livre Mesa 2 Livre Mesa 3 Livre Mesa…" at bounding box center [580, 307] width 817 height 325
click at [697, 310] on p "Mesa 8" at bounding box center [746, 302] width 135 height 18
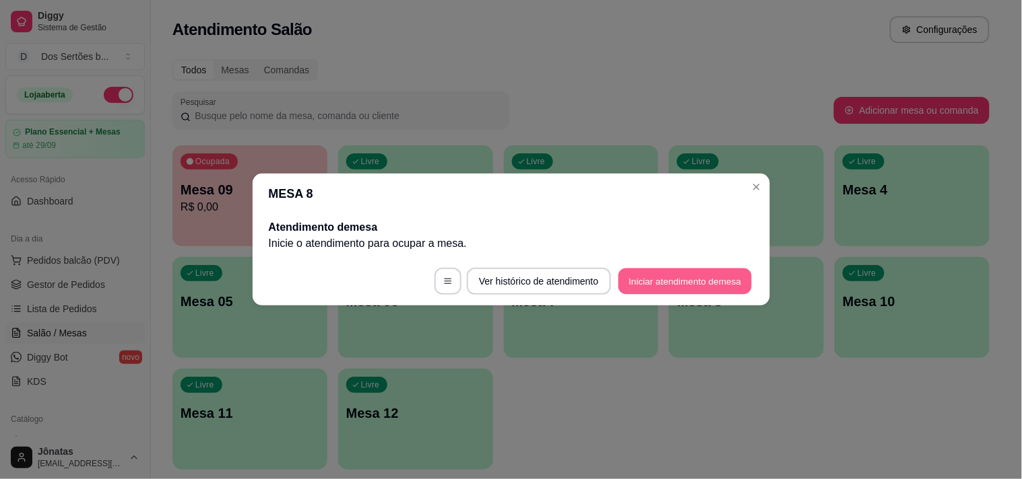
click at [664, 279] on button "Iniciar atendimento de mesa" at bounding box center [684, 282] width 133 height 26
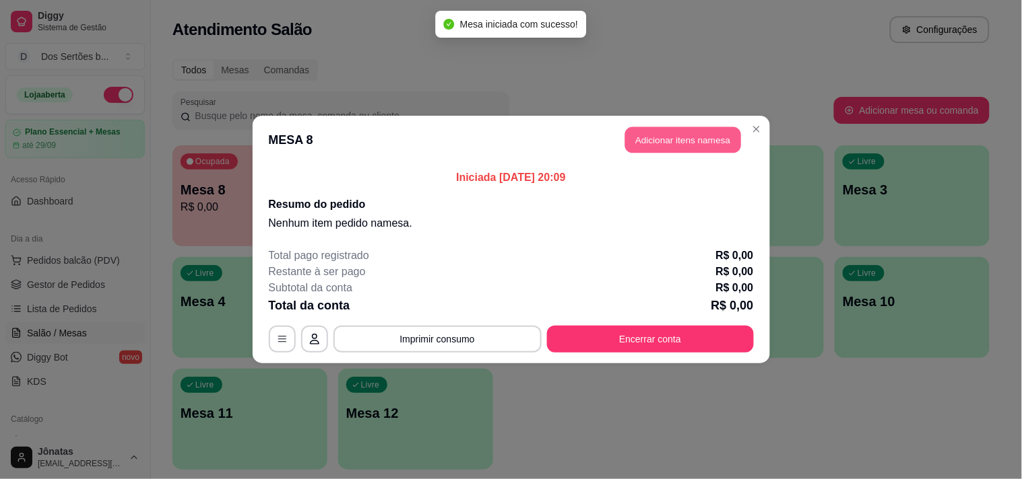
click at [665, 140] on button "Adicionar itens na mesa" at bounding box center [683, 140] width 116 height 26
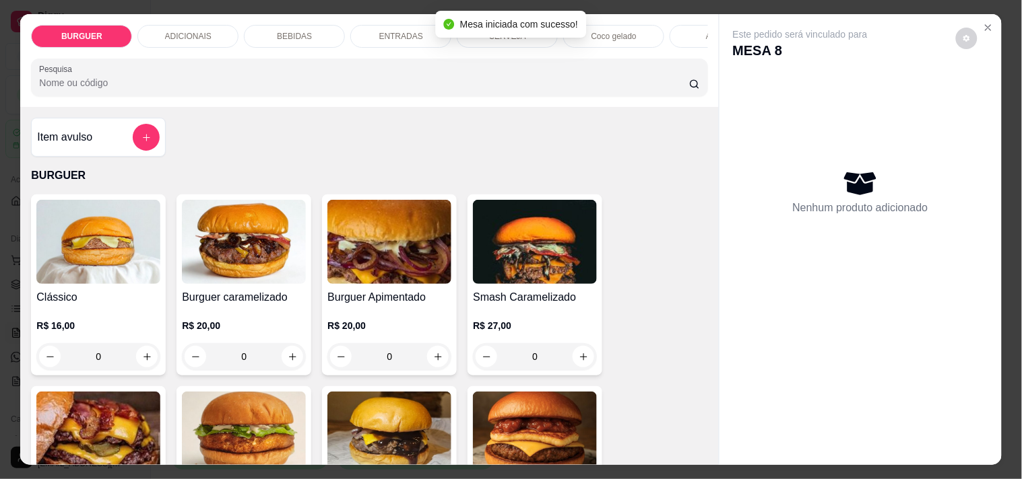
scroll to position [274, 0]
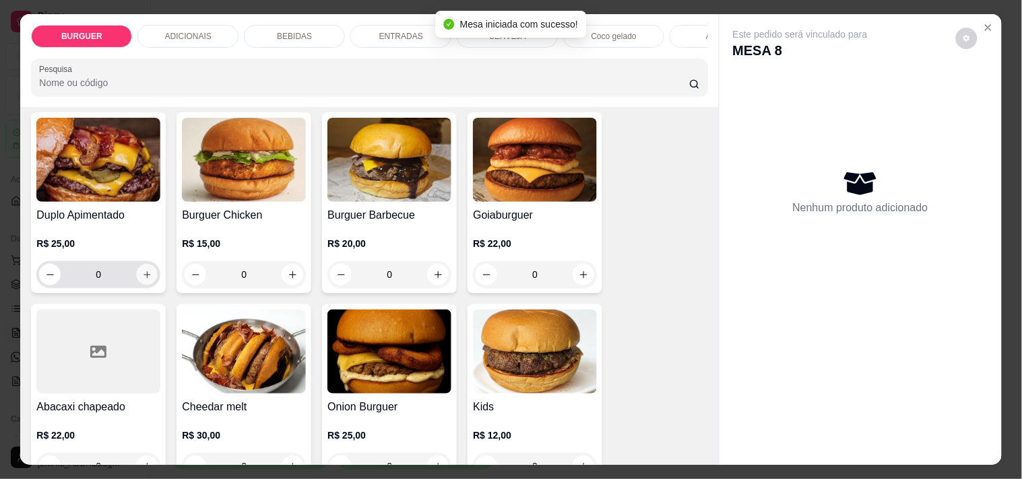
click at [142, 280] on icon "increase-product-quantity" at bounding box center [147, 275] width 10 height 10
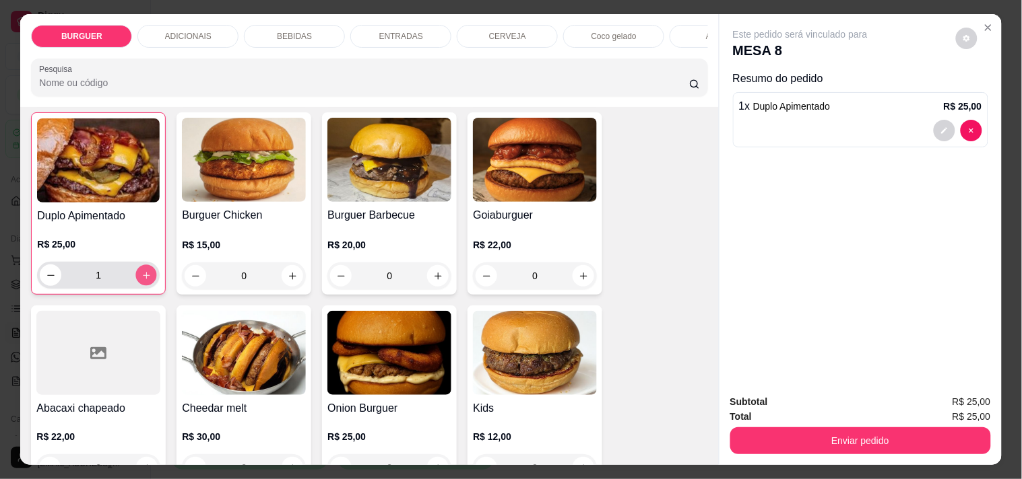
click at [143, 279] on icon "increase-product-quantity" at bounding box center [146, 275] width 7 height 7
type input "2"
click at [304, 25] on div "BEBIDAS" at bounding box center [294, 36] width 101 height 23
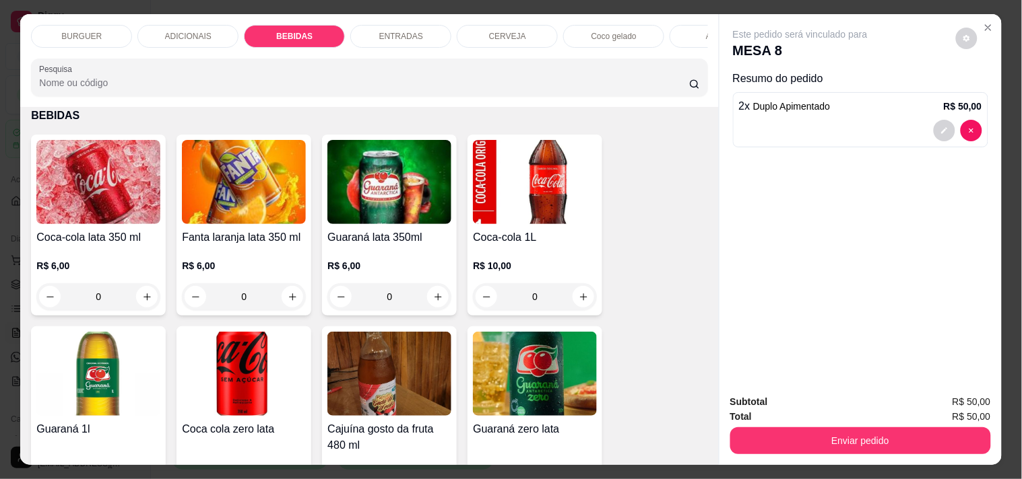
scroll to position [34, 0]
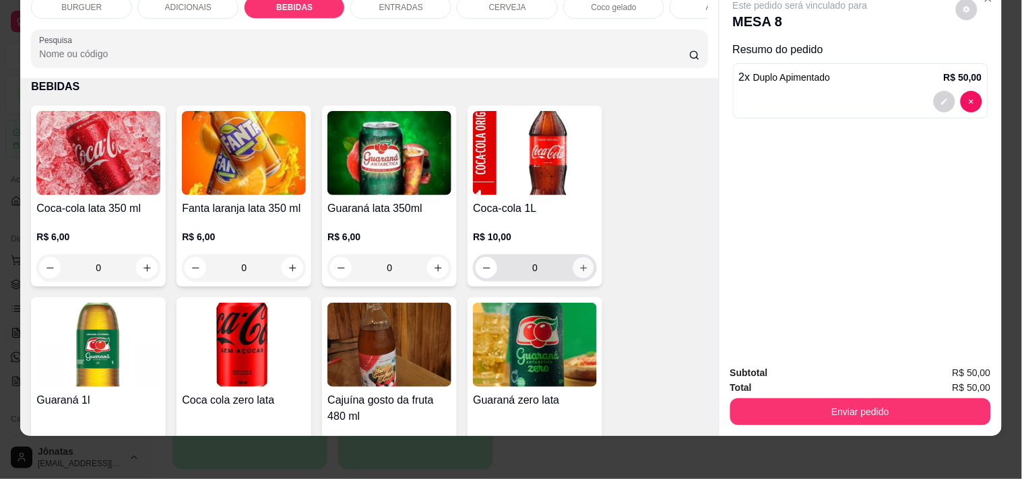
click at [578, 266] on icon "increase-product-quantity" at bounding box center [583, 268] width 10 height 10
type input "1"
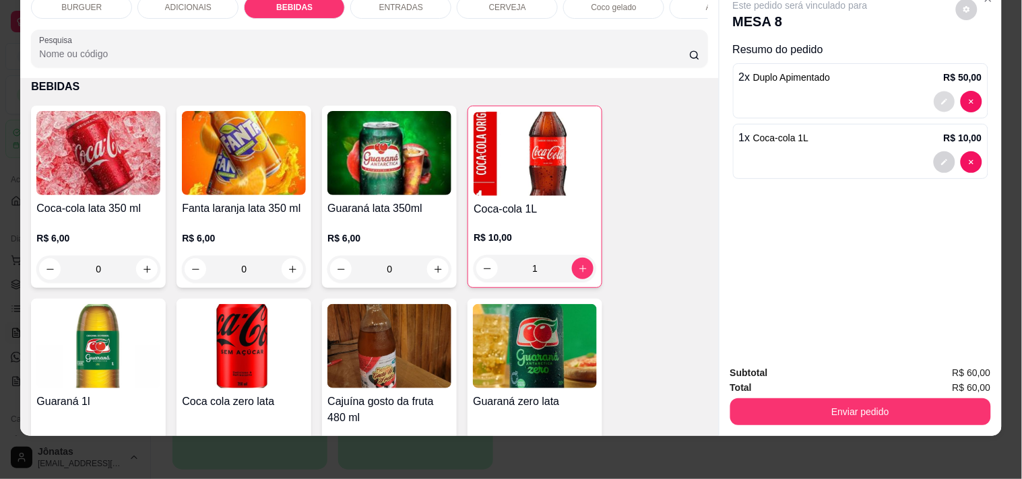
click at [940, 98] on icon "decrease-product-quantity" at bounding box center [944, 102] width 8 height 8
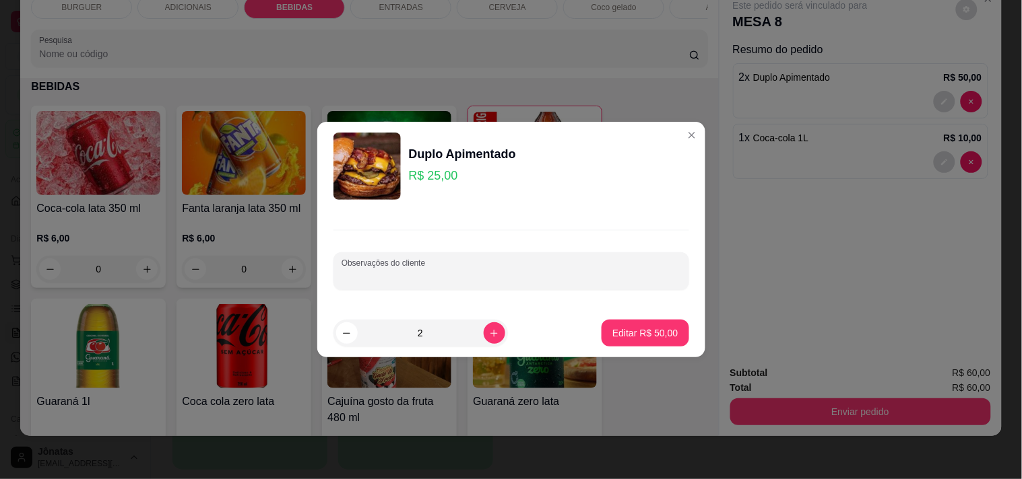
click at [351, 273] on input "Observações do cliente" at bounding box center [510, 276] width 339 height 13
type input "1 sem cebola"
click at [635, 323] on button "Editar R$ 50,00" at bounding box center [644, 333] width 87 height 27
type input "0"
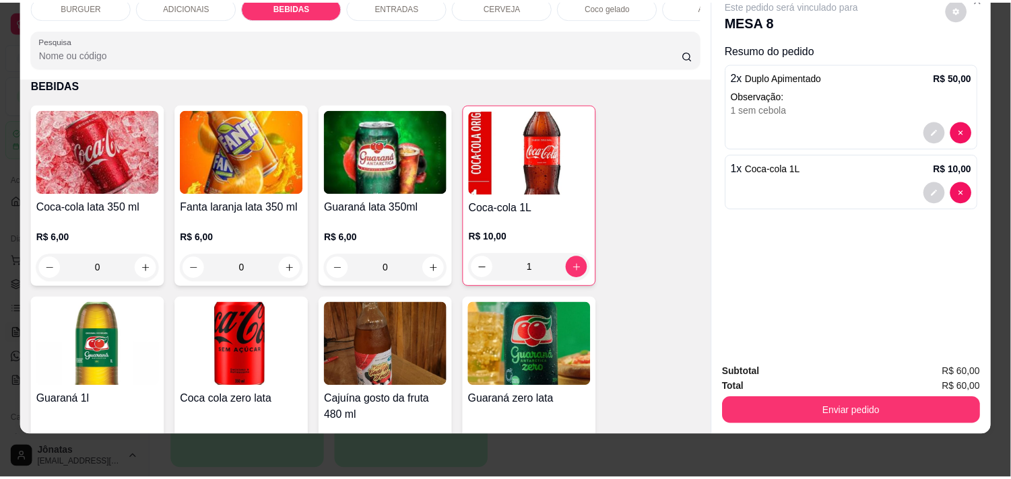
scroll to position [1073, 0]
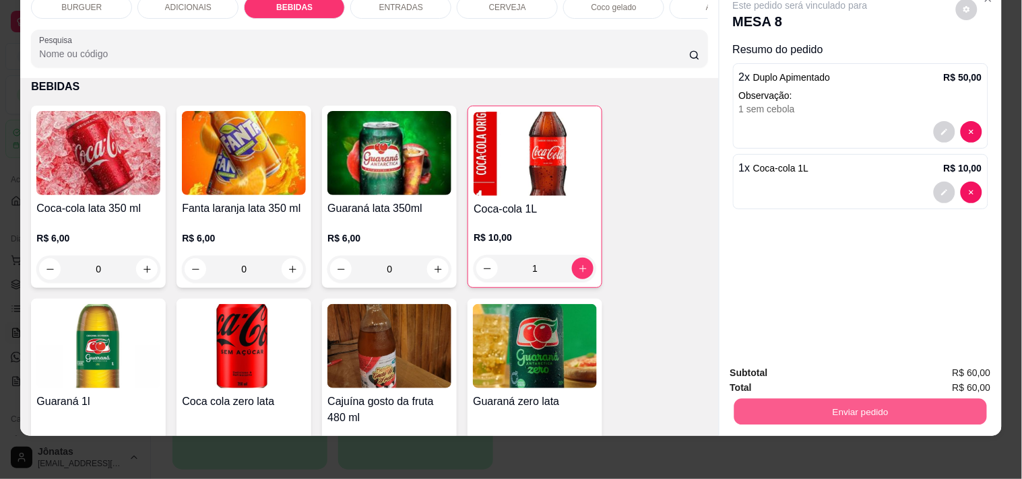
click at [799, 399] on button "Enviar pedido" at bounding box center [859, 412] width 253 height 26
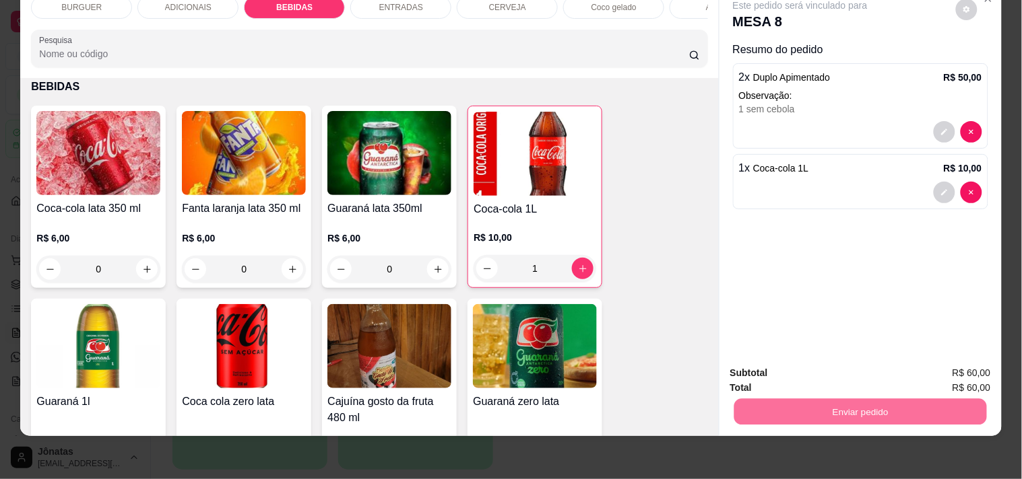
click at [783, 372] on button "Não registrar e enviar pedido" at bounding box center [816, 368] width 136 height 25
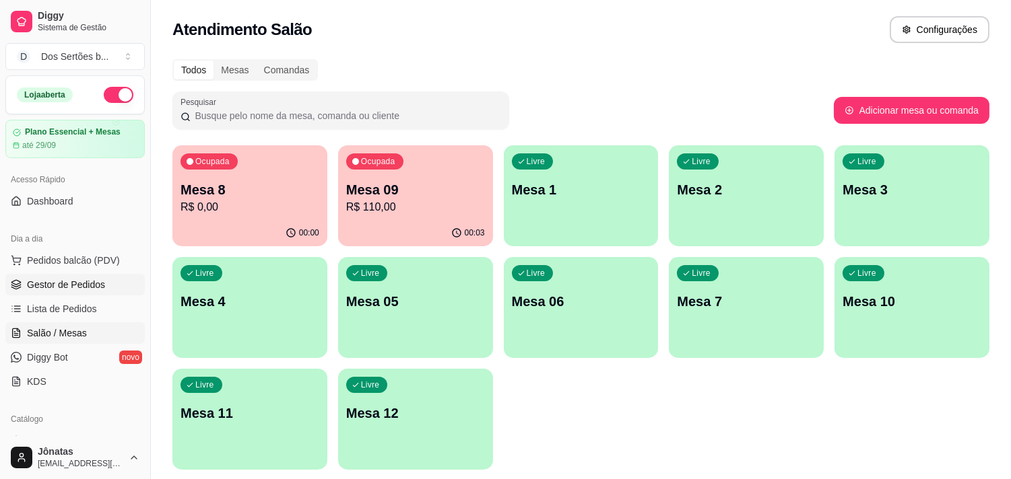
click at [30, 292] on link "Gestor de Pedidos" at bounding box center [74, 285] width 139 height 22
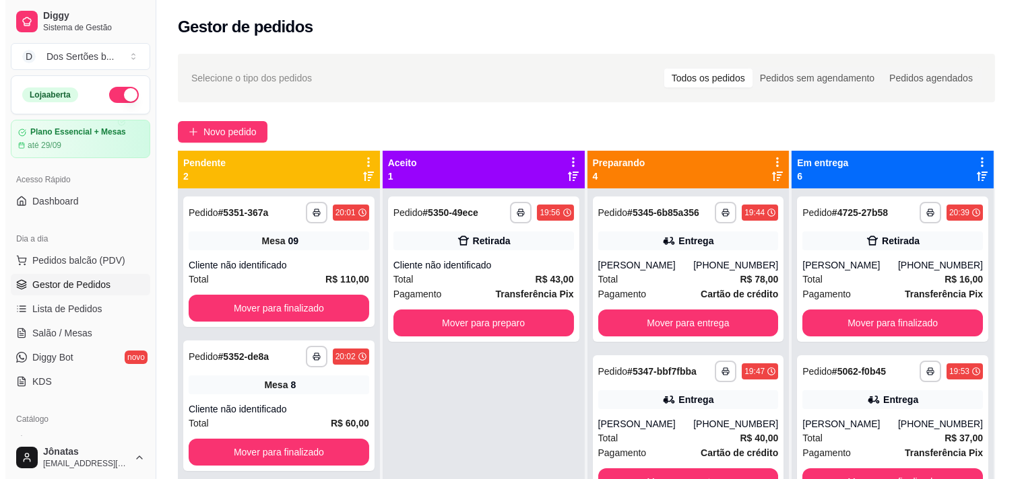
scroll to position [35, 0]
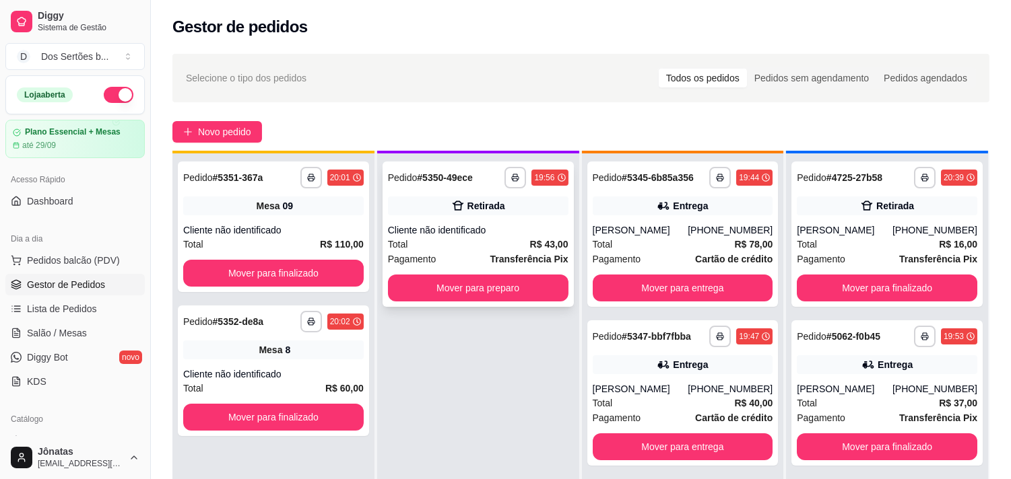
click at [459, 212] on icon at bounding box center [457, 205] width 13 height 13
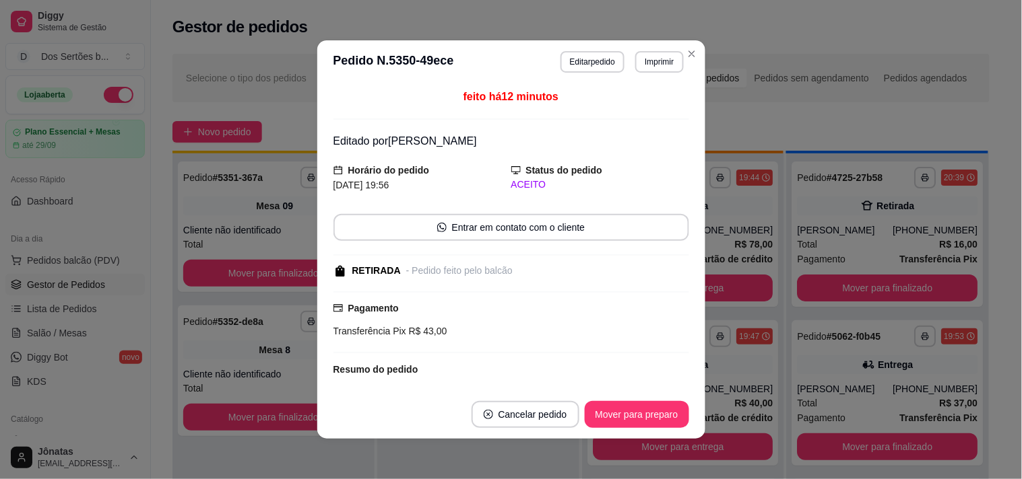
scroll to position [125, 0]
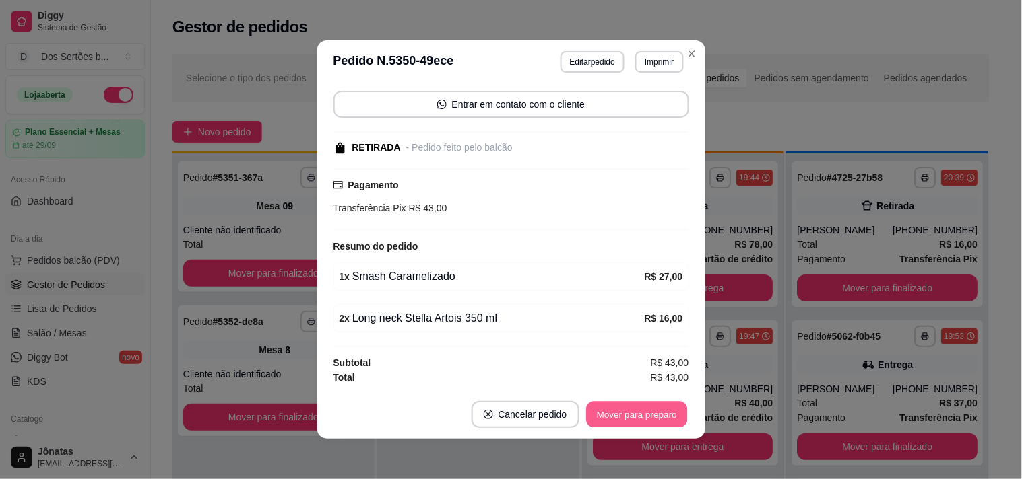
click at [613, 414] on button "Mover para preparo" at bounding box center [636, 415] width 101 height 26
click at [631, 411] on button "Mover para retirada disponível" at bounding box center [614, 415] width 144 height 26
click at [631, 411] on button "Mover para finalizado" at bounding box center [632, 415] width 108 height 26
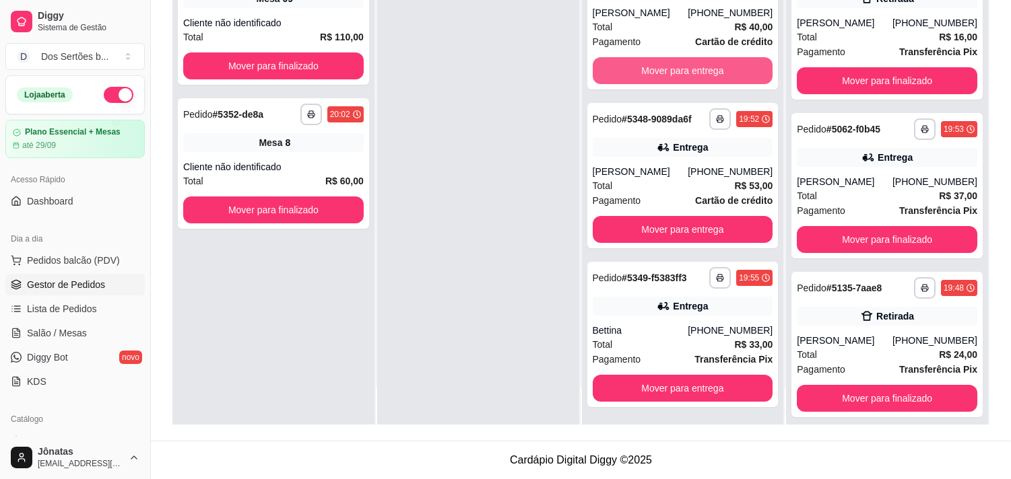
scroll to position [0, 0]
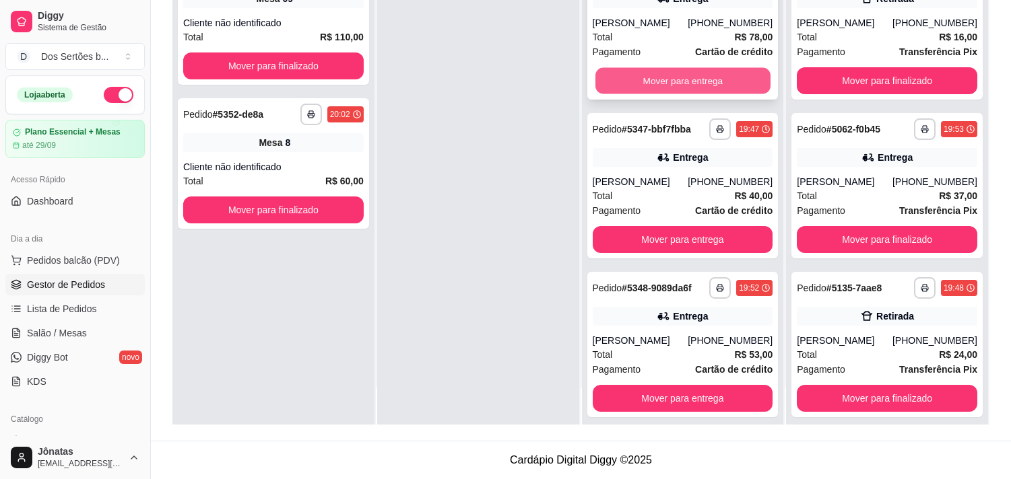
click at [674, 71] on button "Mover para entrega" at bounding box center [682, 81] width 175 height 26
click at [641, 84] on button "Mover para entrega" at bounding box center [682, 81] width 175 height 26
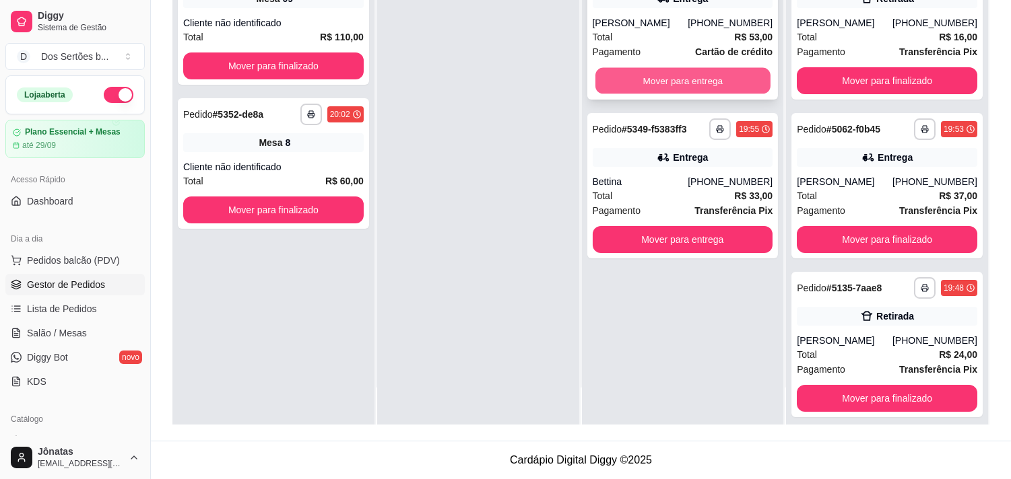
click at [663, 79] on button "Mover para entrega" at bounding box center [682, 81] width 175 height 26
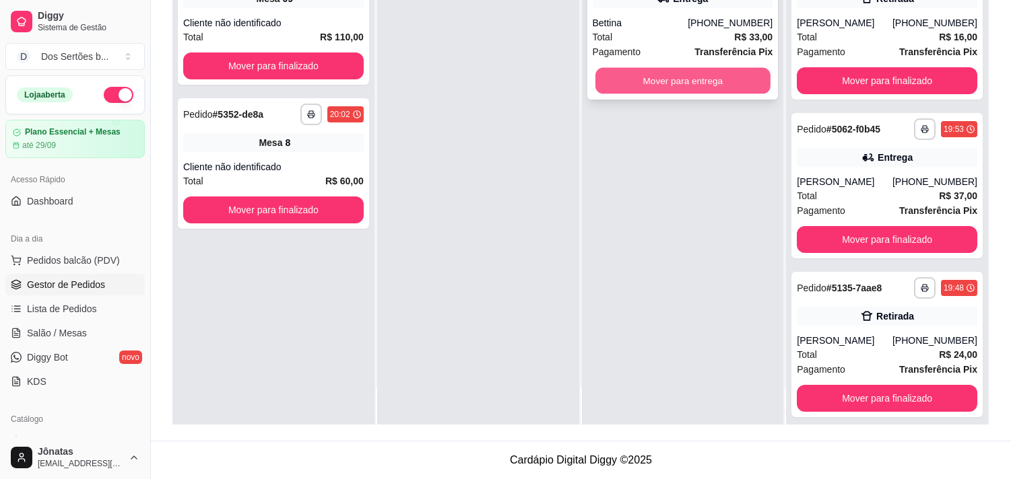
click at [618, 79] on button "Mover para entrega" at bounding box center [682, 81] width 175 height 26
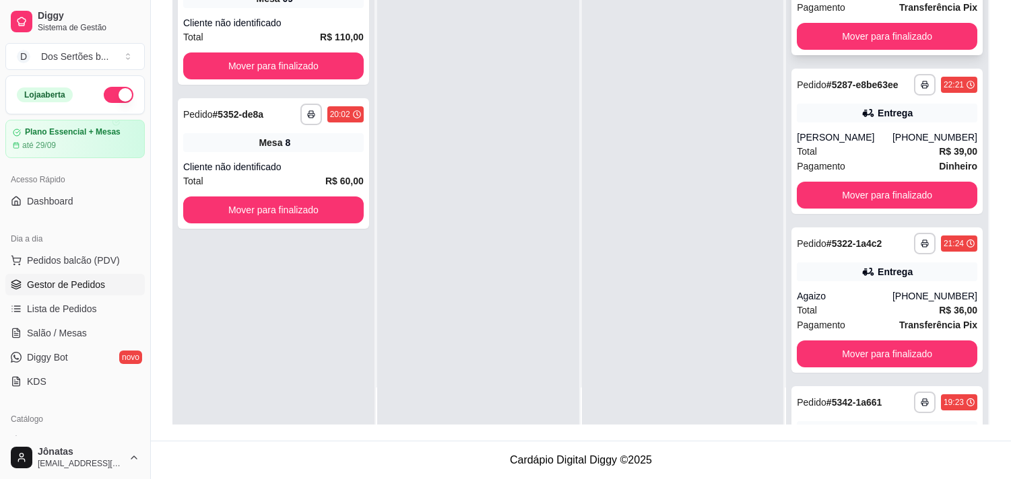
scroll to position [421, 0]
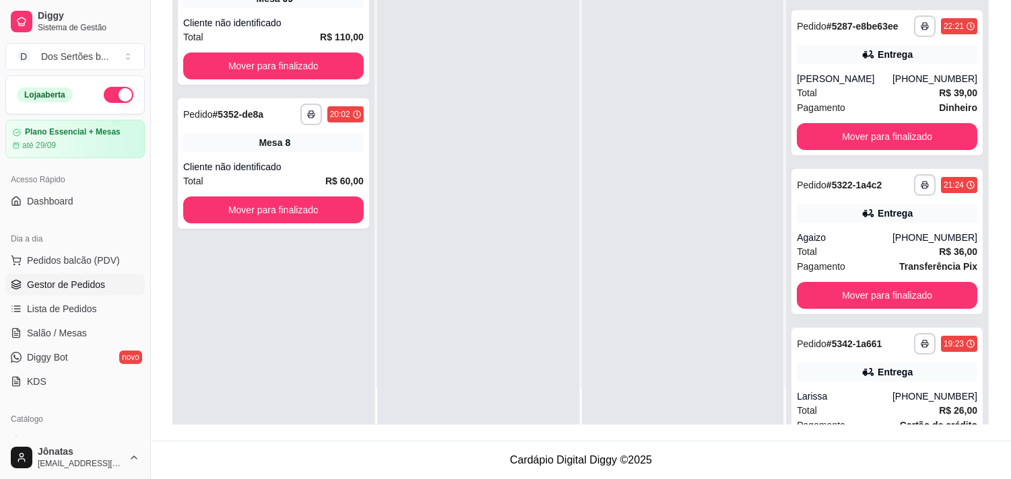
click at [655, 168] on div at bounding box center [683, 185] width 202 height 479
click at [728, 120] on div at bounding box center [683, 185] width 202 height 479
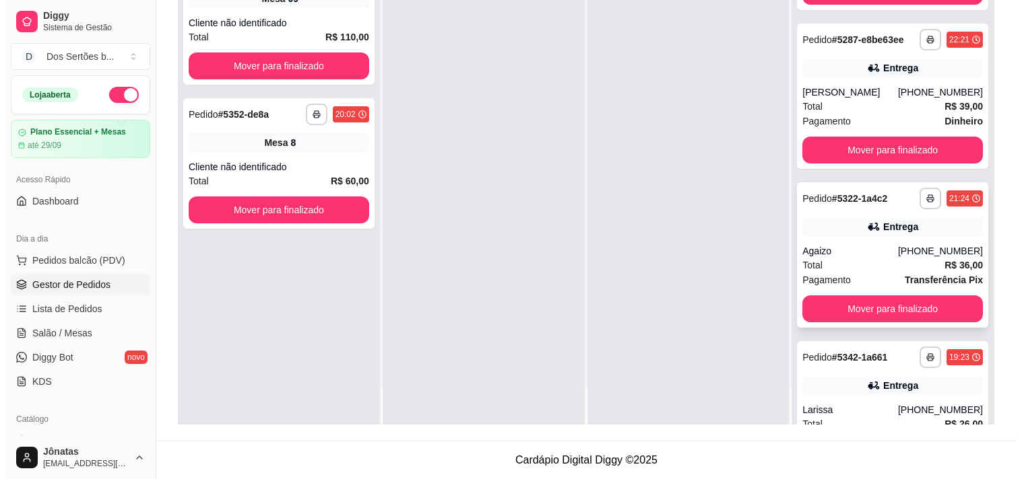
scroll to position [589, 0]
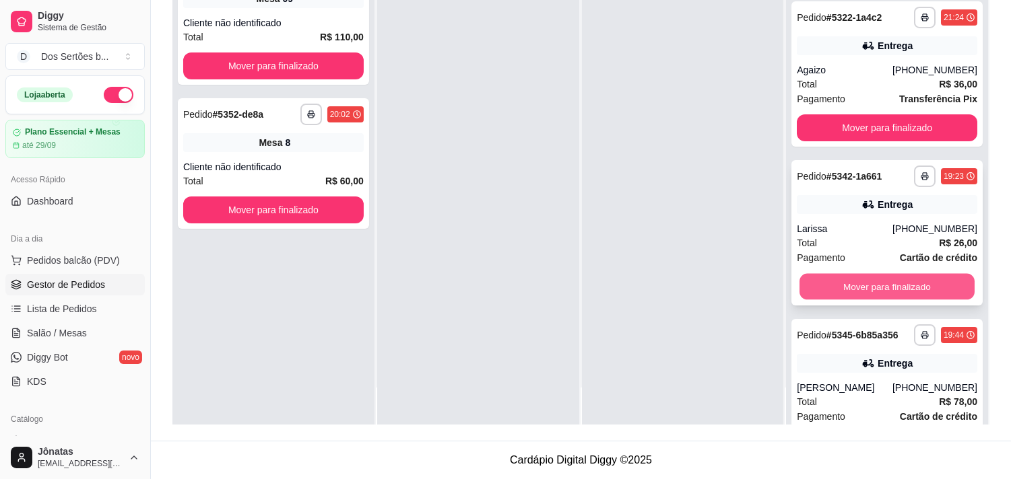
click at [876, 283] on button "Mover para finalizado" at bounding box center [886, 287] width 175 height 26
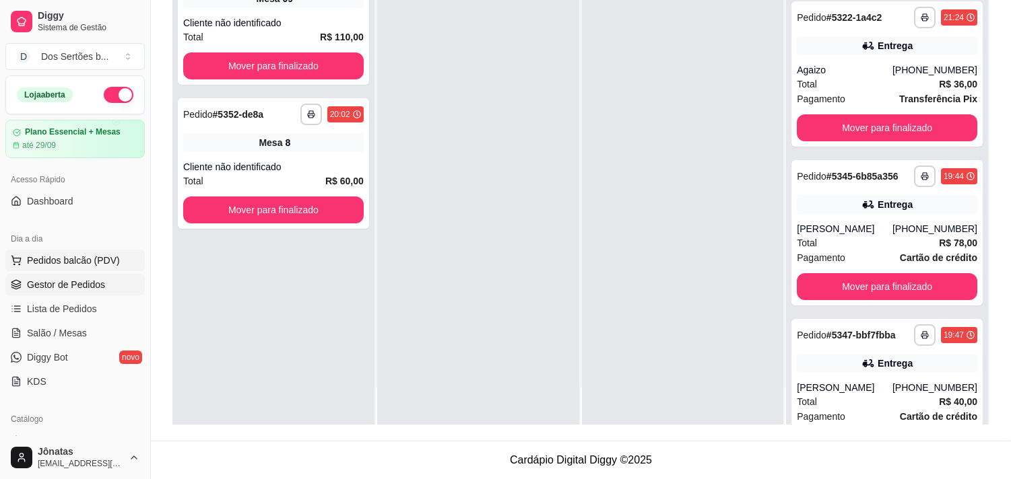
click at [51, 257] on span "Pedidos balcão (PDV)" at bounding box center [73, 260] width 93 height 13
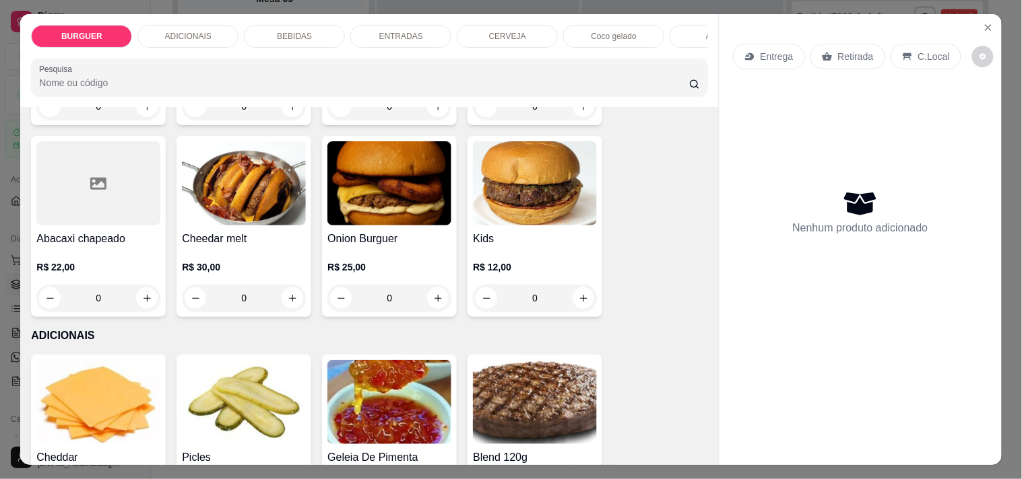
scroll to position [600, 0]
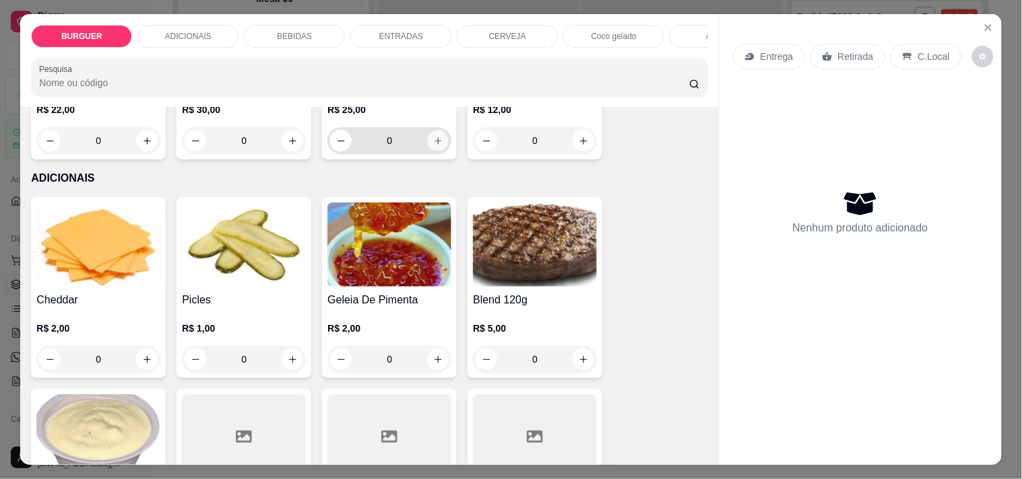
click at [435, 144] on icon "increase-product-quantity" at bounding box center [438, 141] width 10 height 10
type input "1"
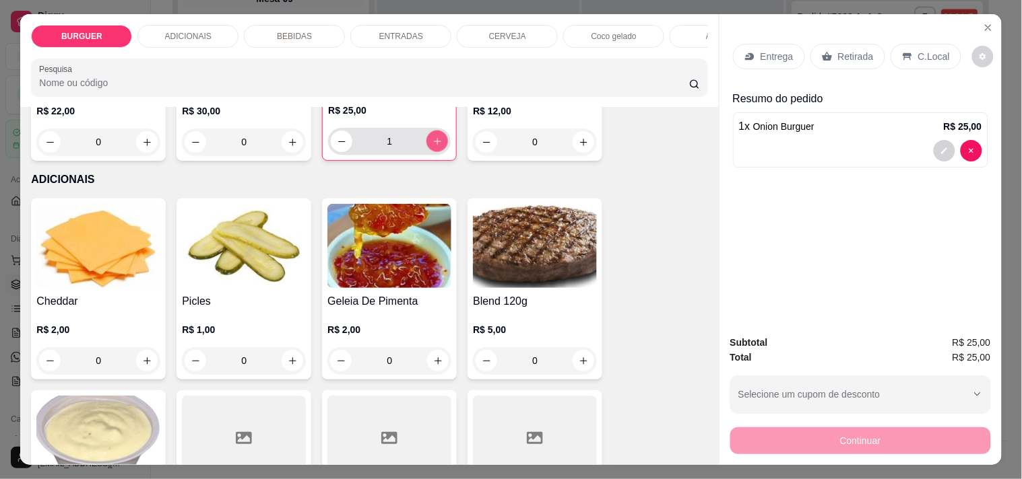
scroll to position [601, 0]
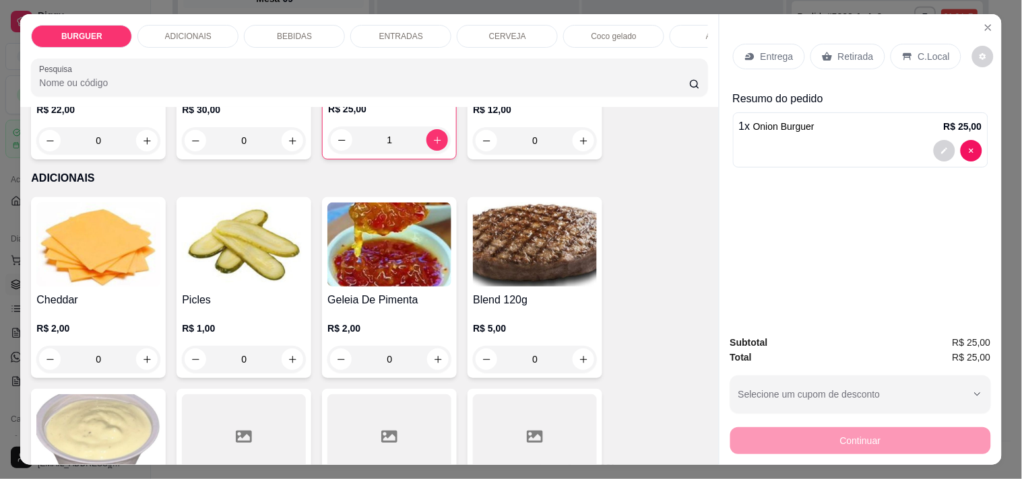
click at [277, 31] on p "BEBIDAS" at bounding box center [294, 36] width 35 height 11
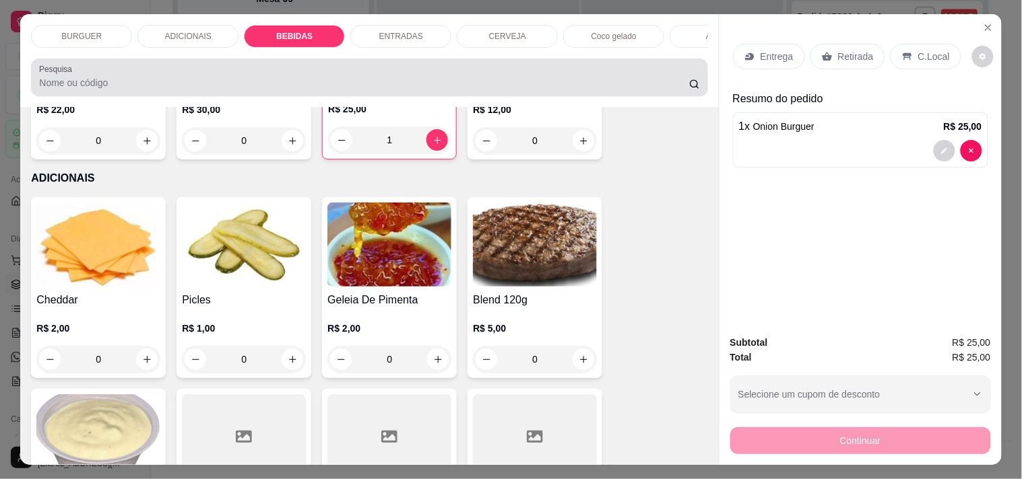
scroll to position [34, 0]
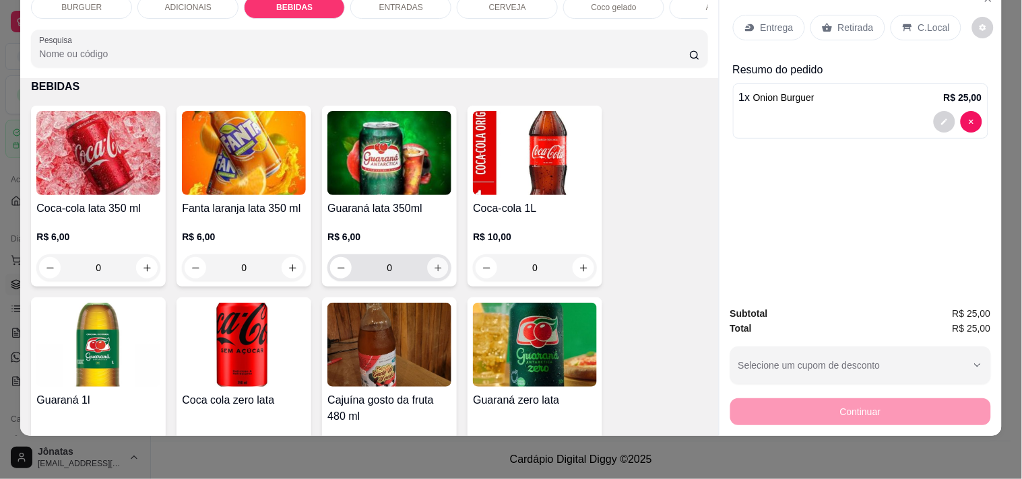
click at [434, 271] on icon "increase-product-quantity" at bounding box center [438, 268] width 10 height 10
type input "1"
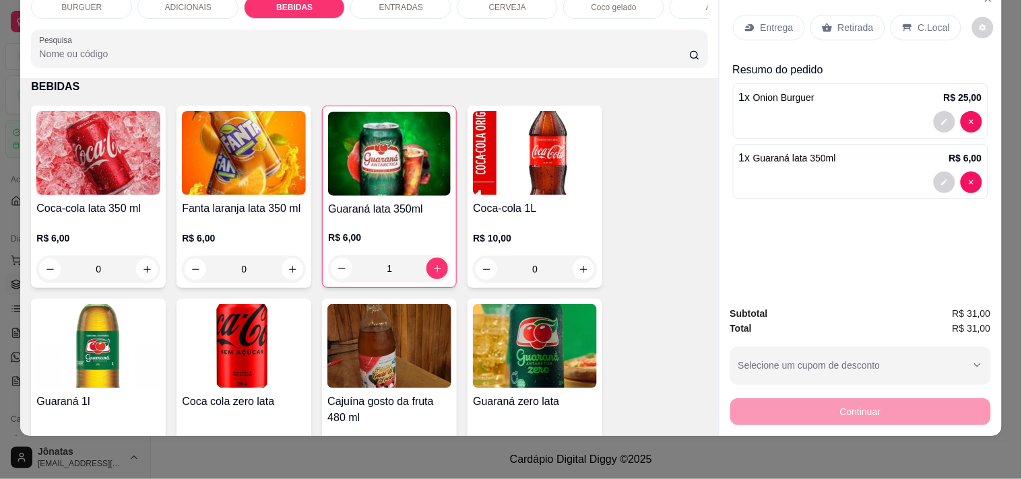
click at [745, 22] on icon at bounding box center [749, 27] width 11 height 11
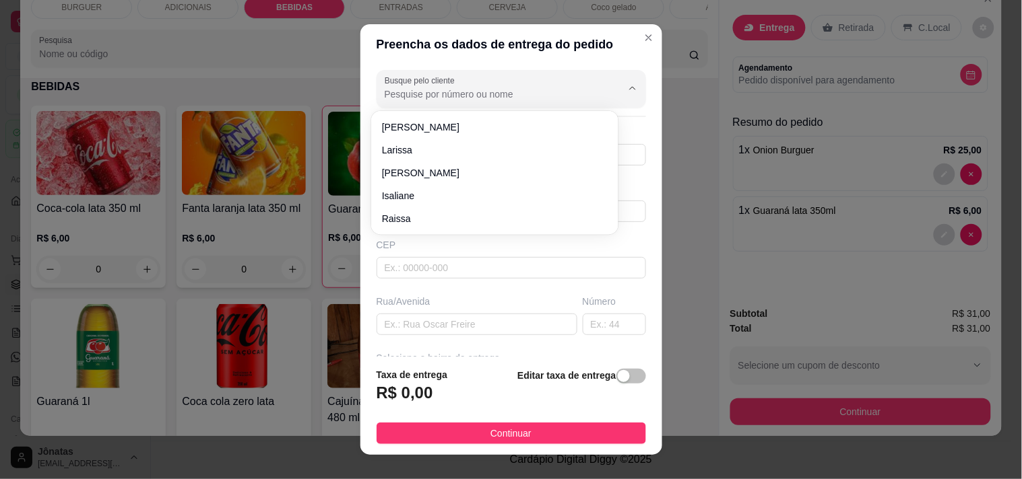
click at [393, 95] on input "Busque pelo cliente" at bounding box center [493, 94] width 216 height 13
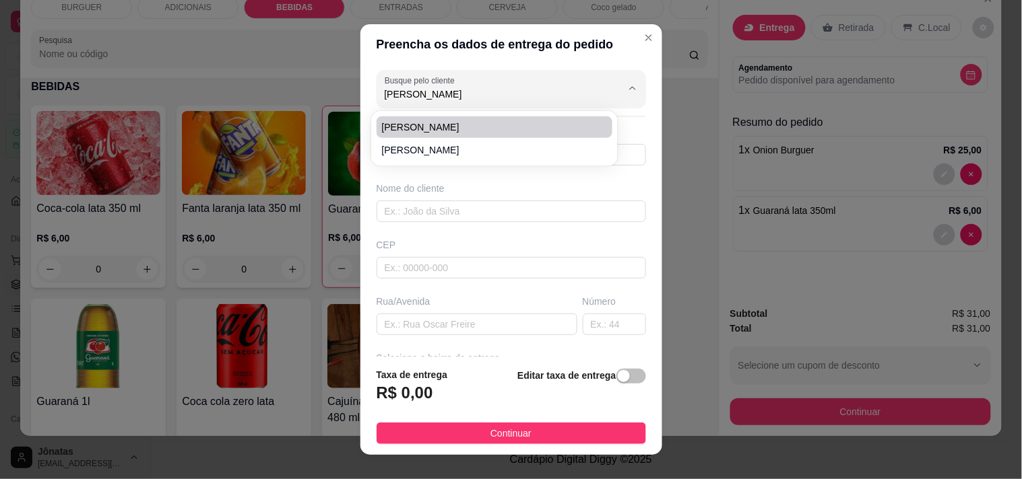
click at [387, 125] on span "[PERSON_NAME]" at bounding box center [488, 127] width 212 height 13
type input "[PERSON_NAME]"
type input "8681462225"
type input "[PERSON_NAME]"
type input "[STREET_ADDRESS][PERSON_NAME]"
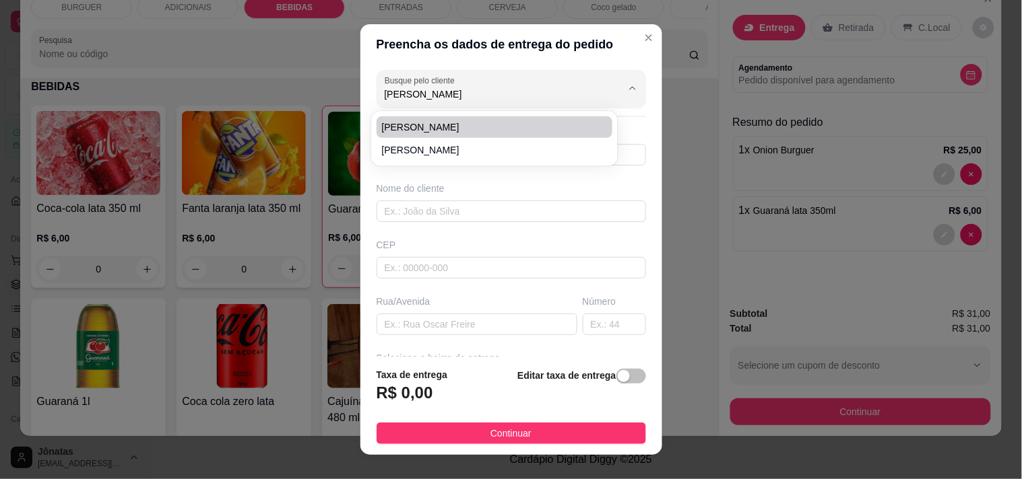
type input "290"
type input "Esperantina"
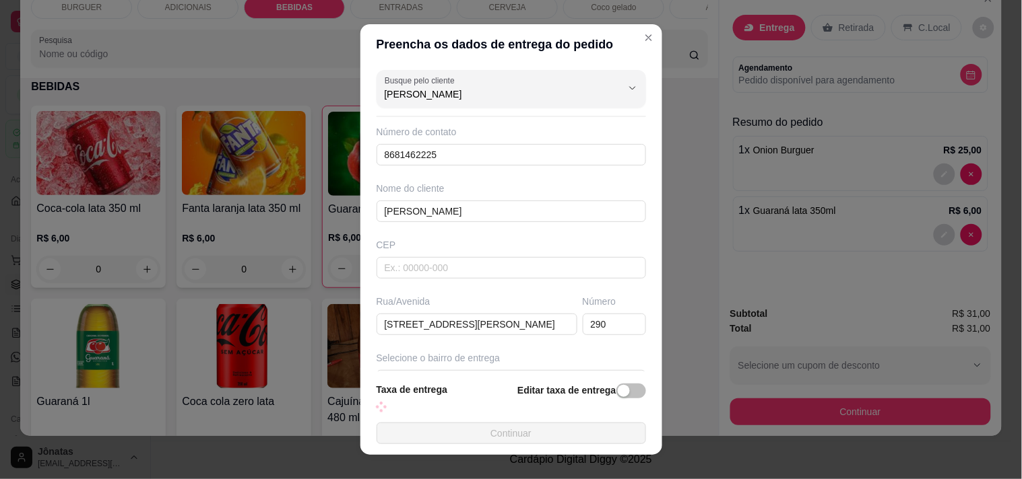
scroll to position [147, 0]
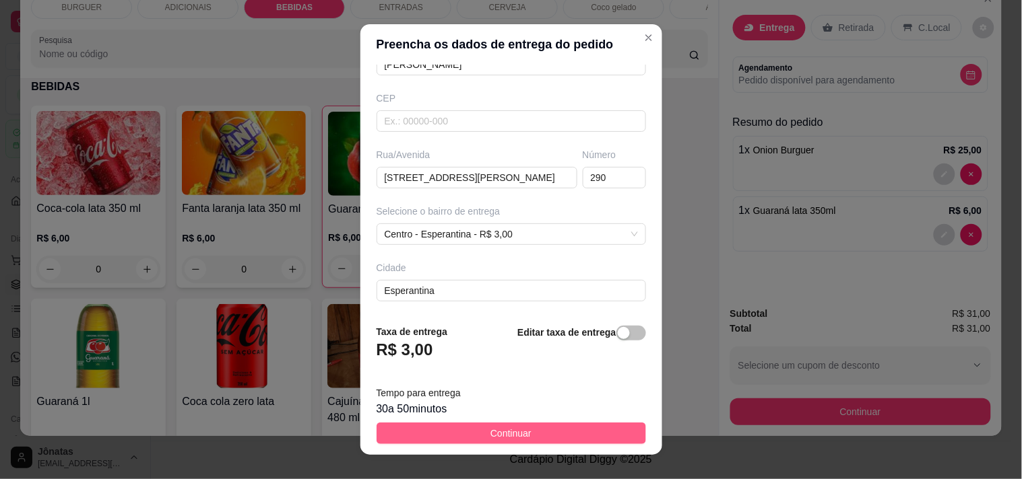
type input "[PERSON_NAME]"
click at [490, 430] on span "Continuar" at bounding box center [510, 433] width 41 height 15
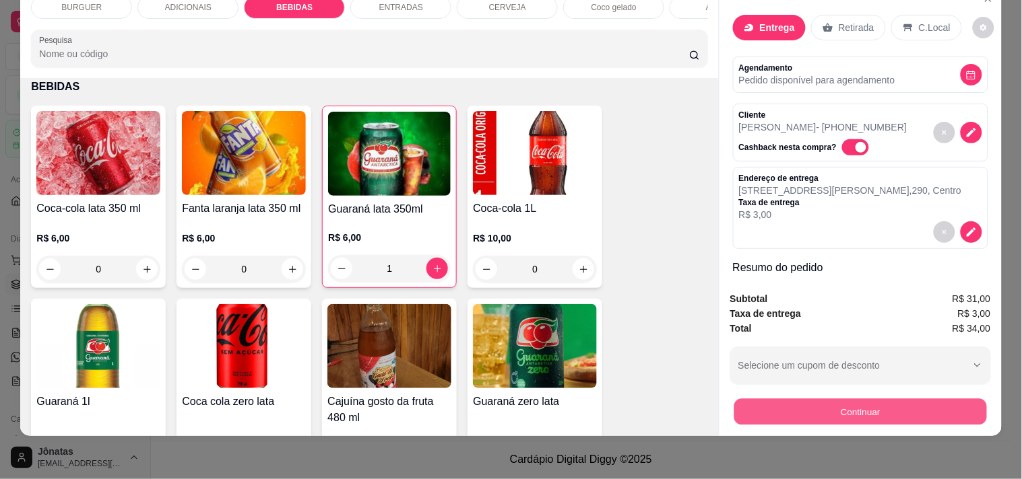
click at [808, 399] on button "Continuar" at bounding box center [859, 412] width 253 height 26
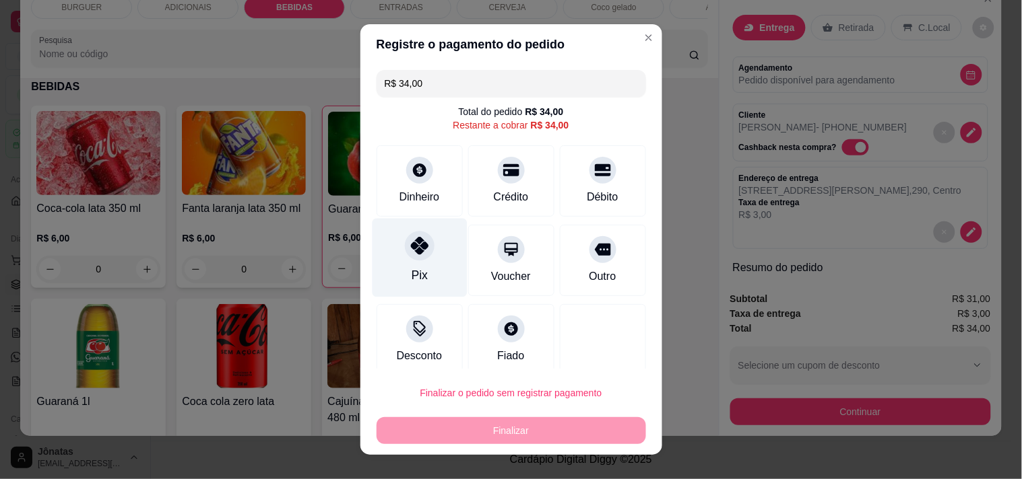
click at [438, 261] on div "Pix" at bounding box center [419, 257] width 95 height 79
type input "R$ 0,00"
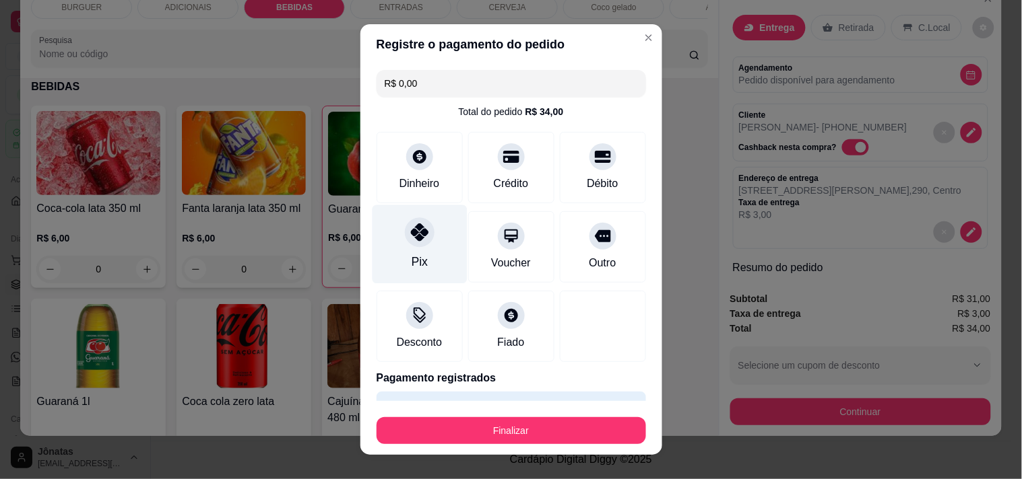
scroll to position [36, 0]
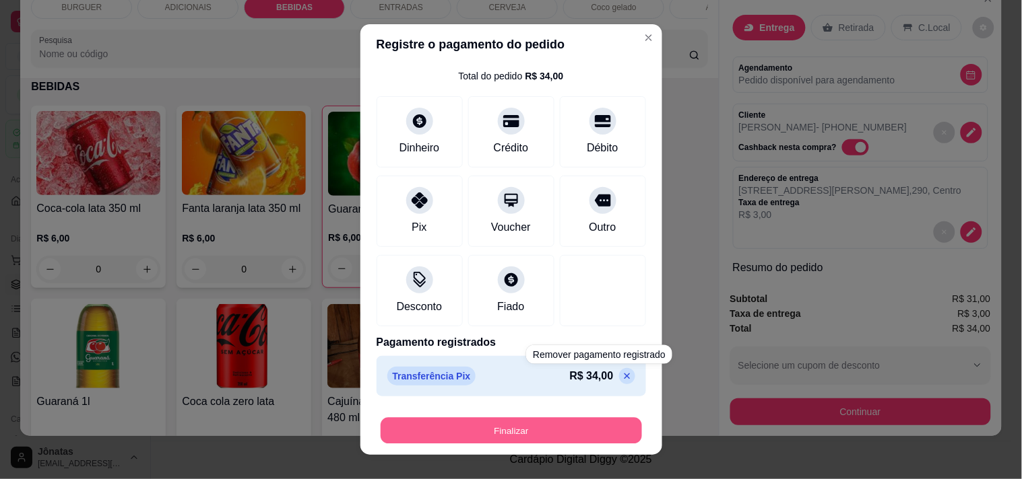
click at [570, 426] on button "Finalizar" at bounding box center [510, 431] width 261 height 26
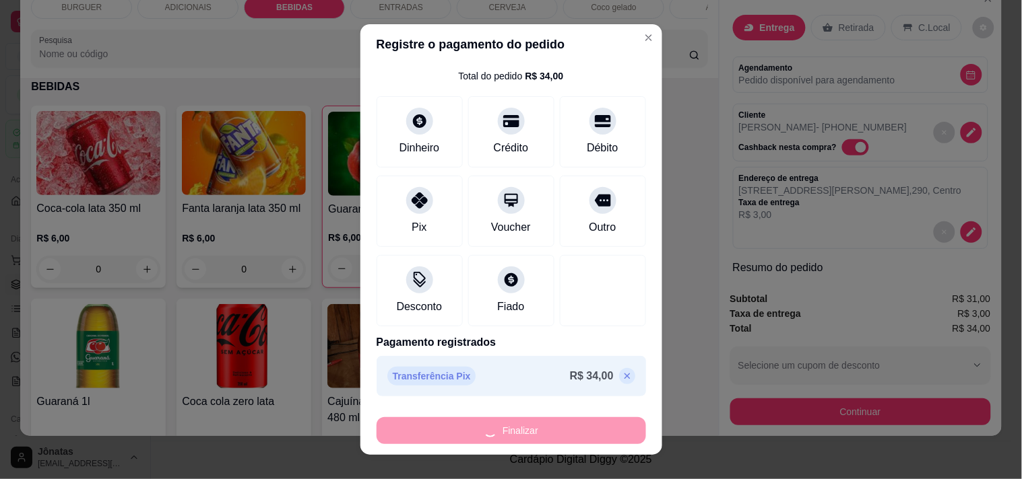
type input "0"
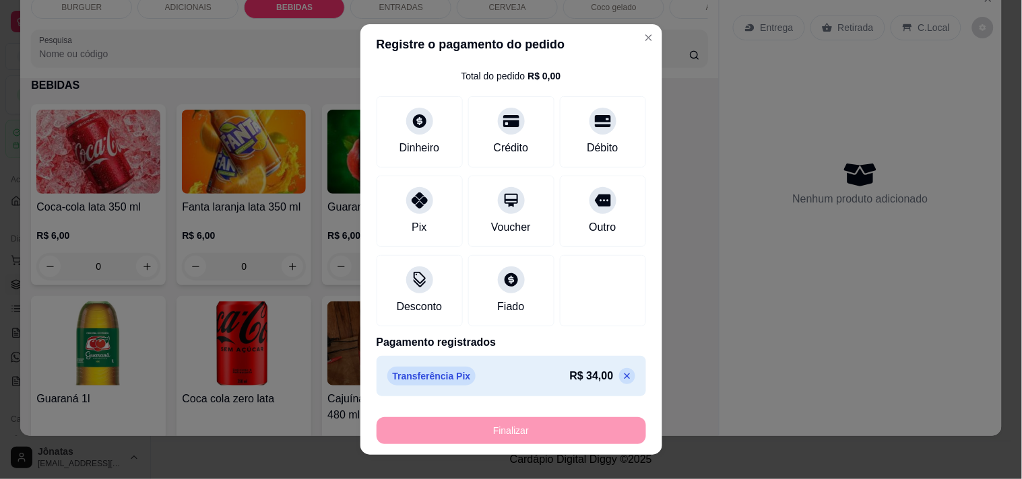
type input "-R$ 34,00"
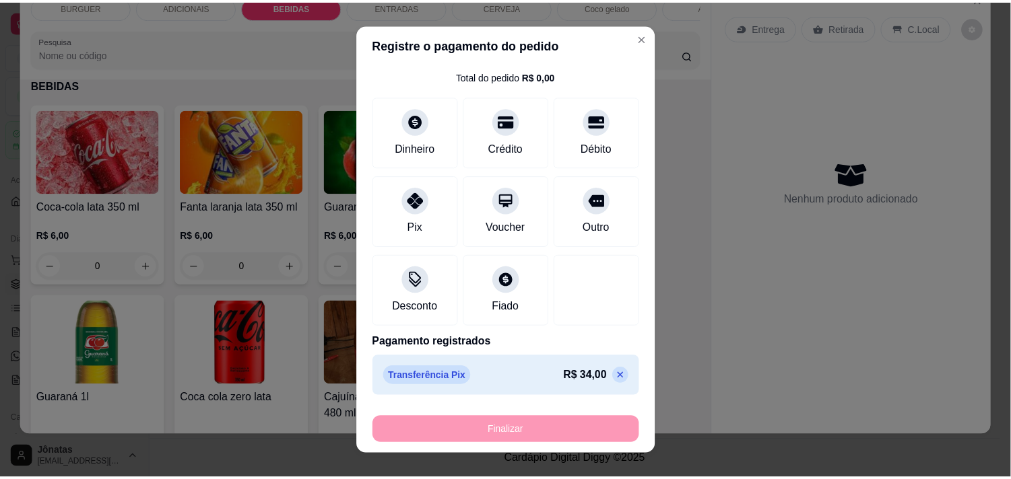
scroll to position [1073, 0]
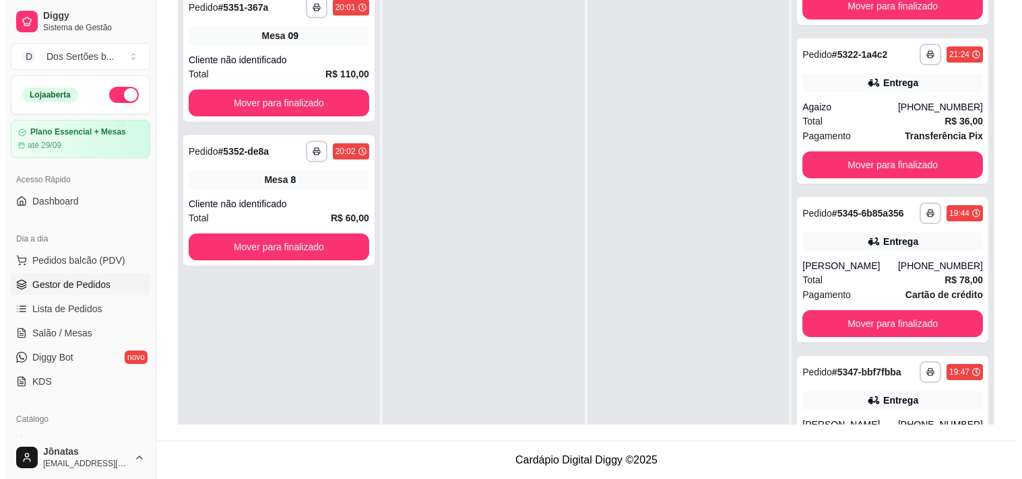
scroll to position [4, 0]
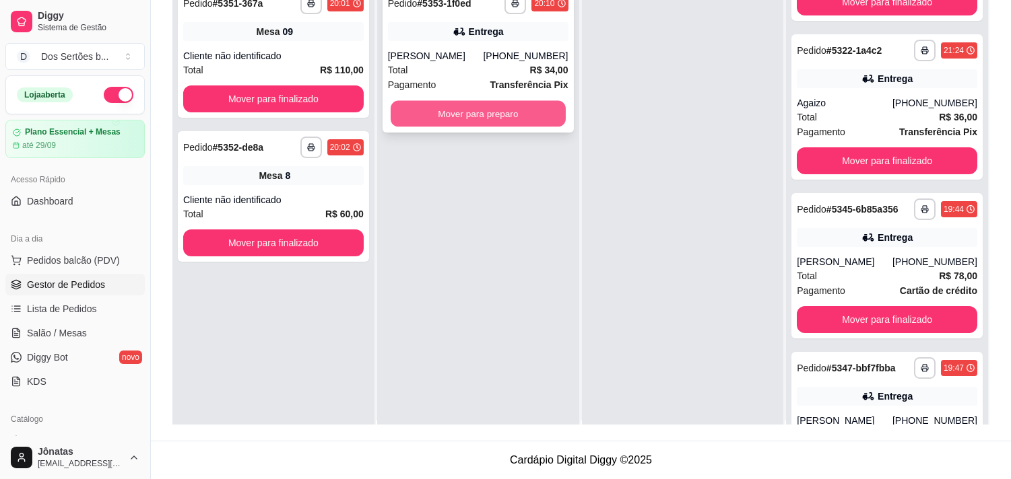
click at [456, 117] on button "Mover para preparo" at bounding box center [478, 114] width 175 height 26
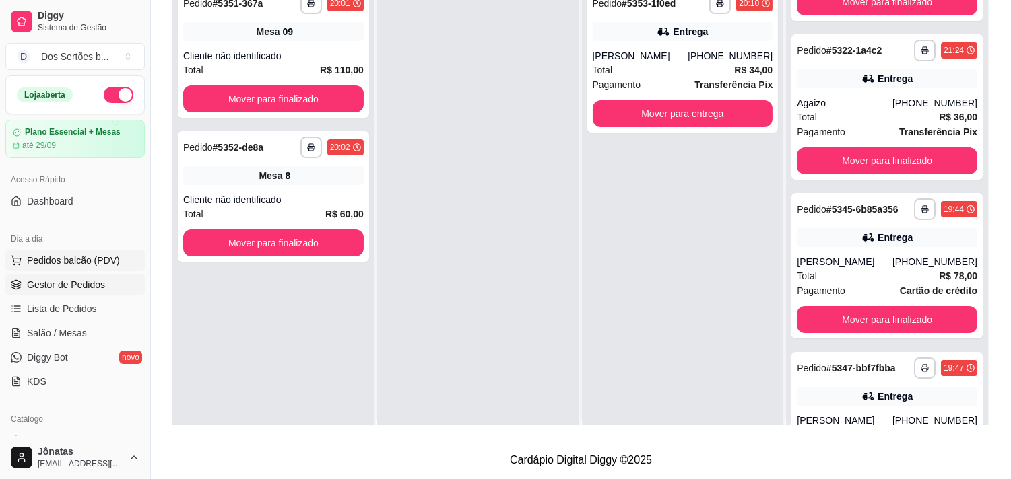
click at [84, 261] on span "Pedidos balcão (PDV)" at bounding box center [73, 260] width 93 height 13
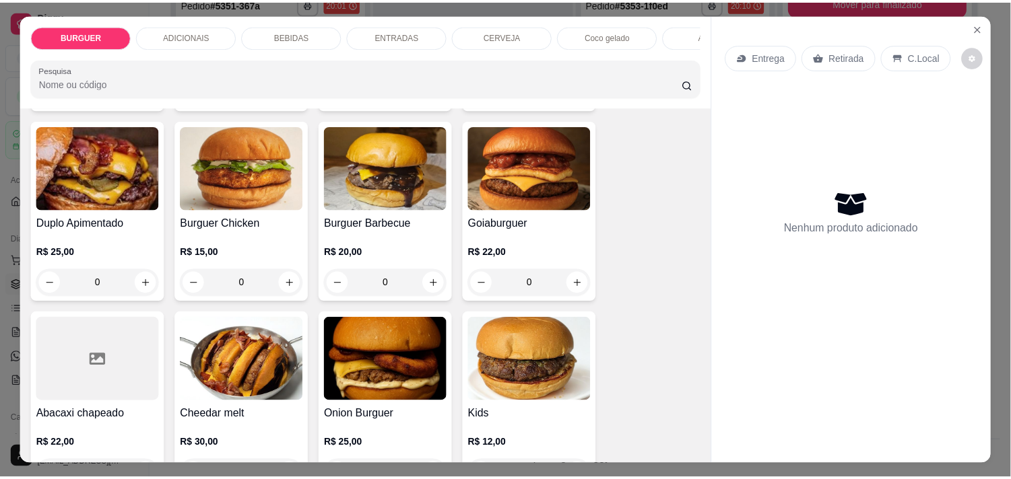
scroll to position [267, 0]
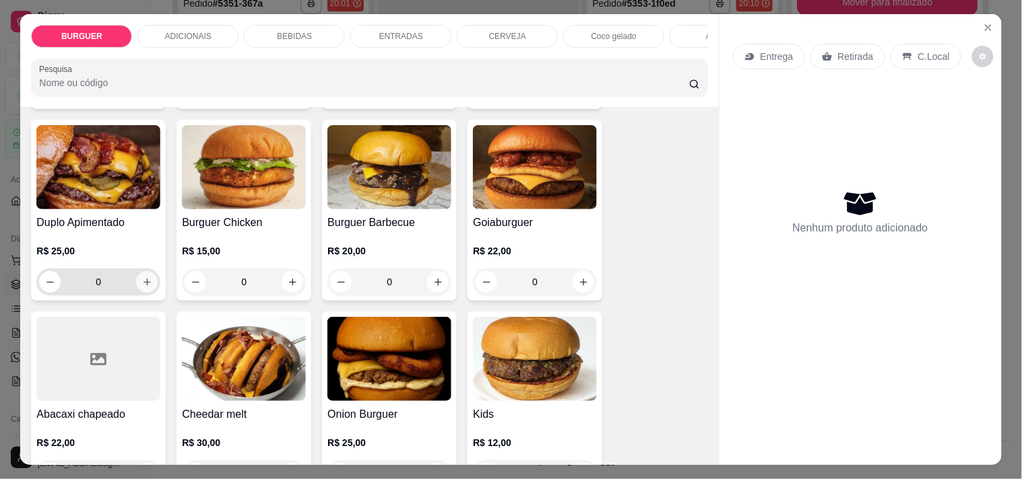
click at [143, 285] on icon "increase-product-quantity" at bounding box center [146, 282] width 7 height 7
type input "1"
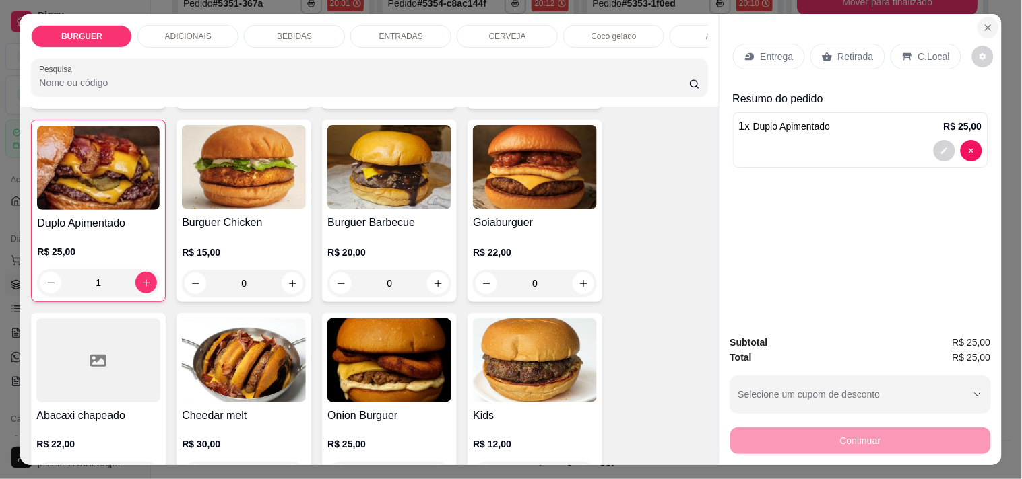
click at [988, 18] on button "Close" at bounding box center [988, 28] width 22 height 22
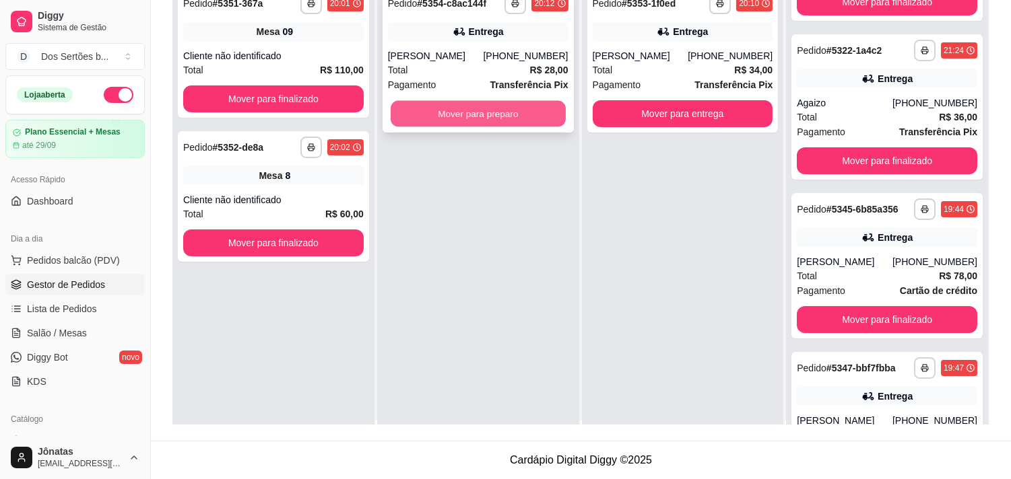
click at [443, 109] on button "Mover para preparo" at bounding box center [478, 114] width 175 height 26
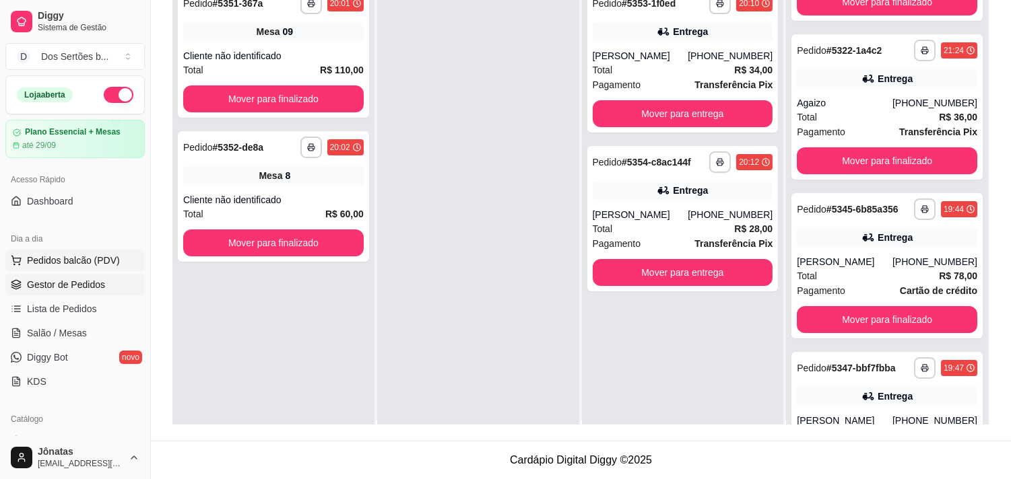
scroll to position [122, 0]
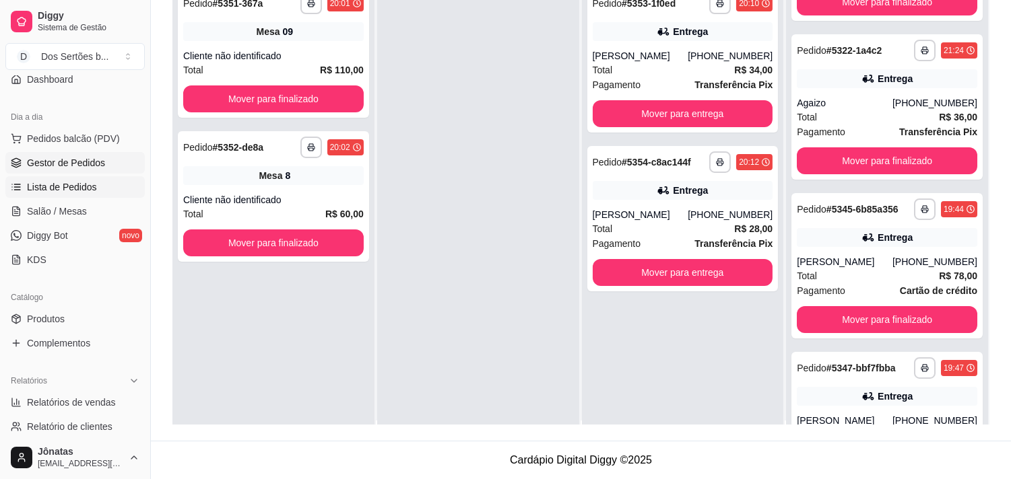
click at [63, 193] on span "Lista de Pedidos" at bounding box center [62, 186] width 70 height 13
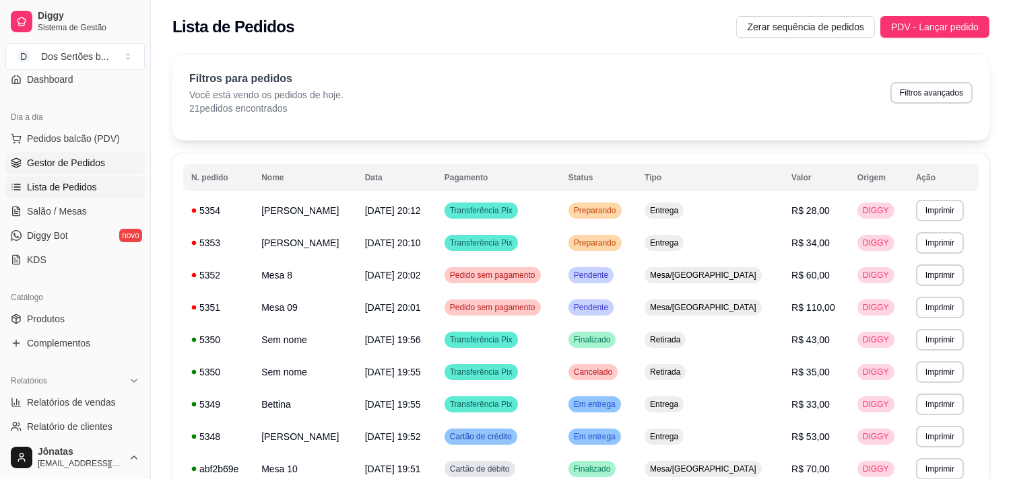
click at [57, 164] on span "Gestor de Pedidos" at bounding box center [66, 162] width 78 height 13
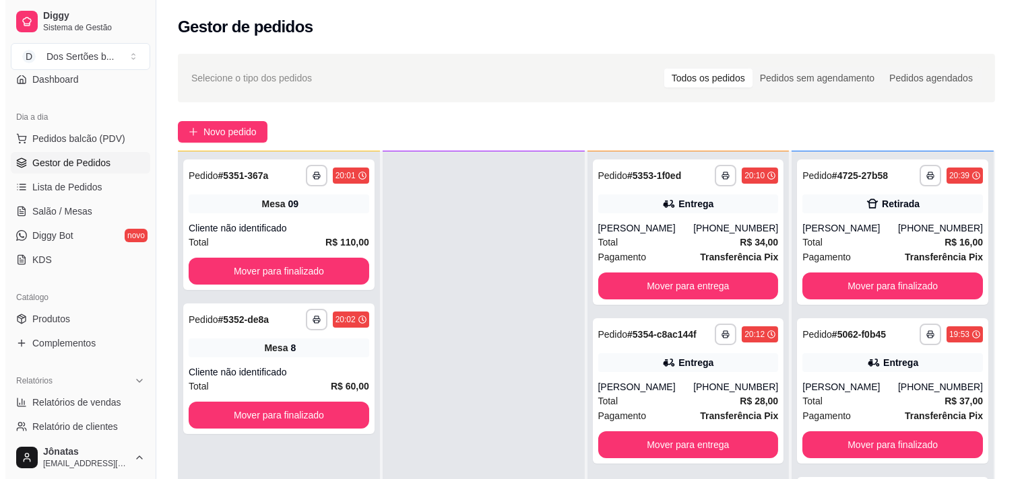
scroll to position [155, 0]
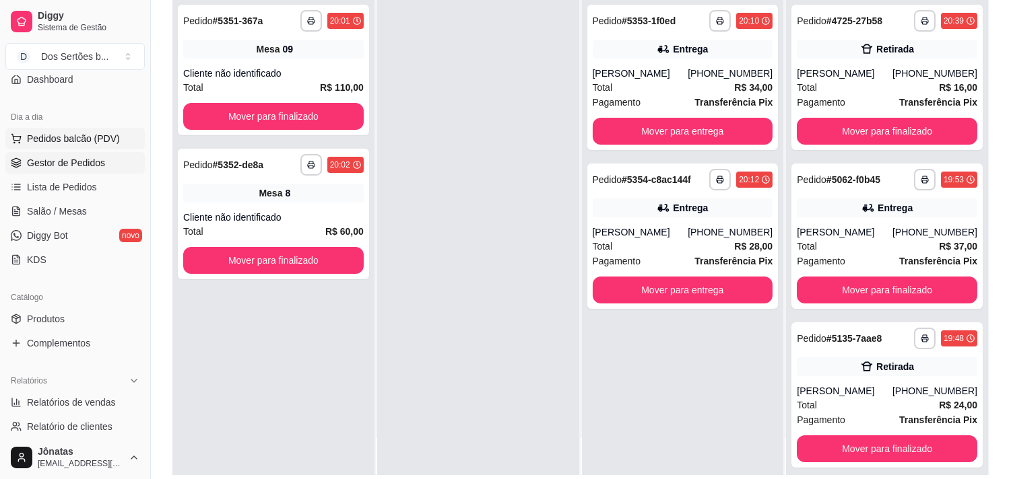
click at [65, 129] on button "Pedidos balcão (PDV)" at bounding box center [74, 139] width 139 height 22
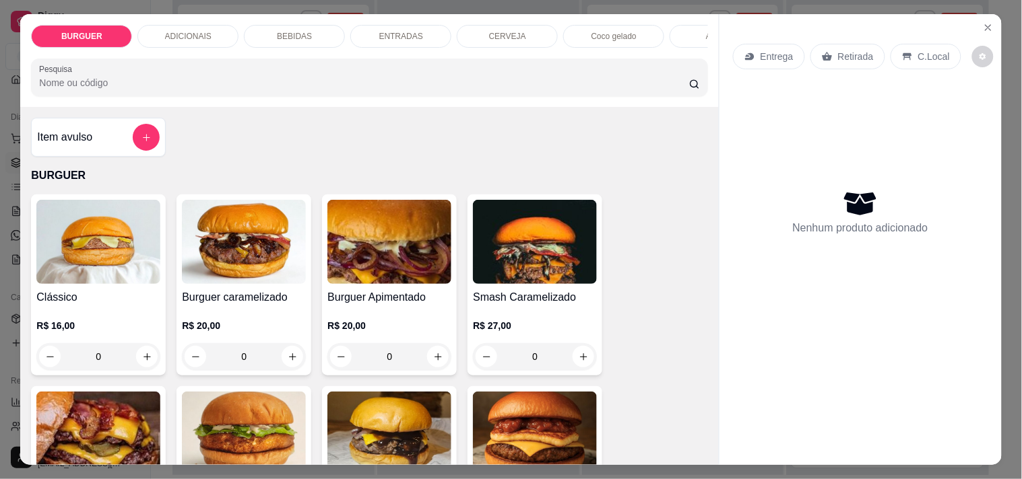
scroll to position [139, 0]
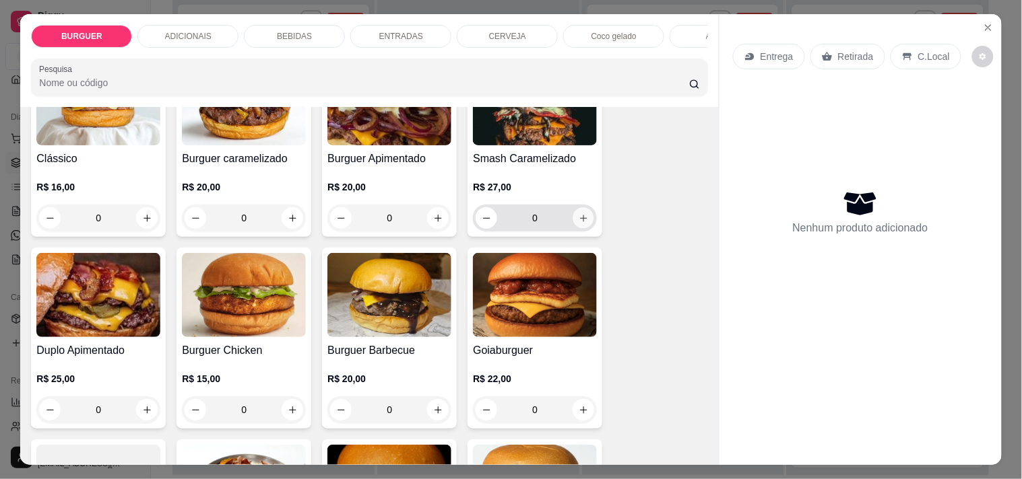
click at [580, 222] on icon "increase-product-quantity" at bounding box center [583, 218] width 10 height 10
type input "1"
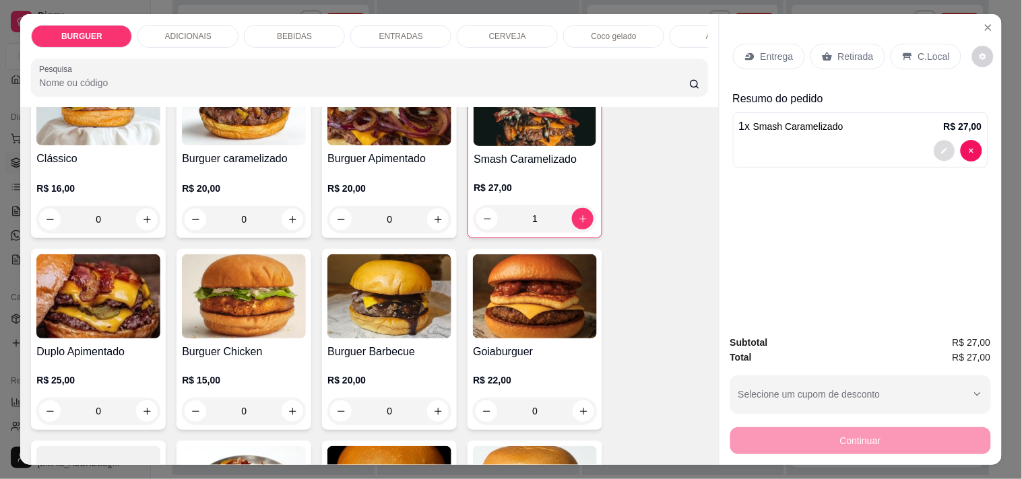
click at [933, 143] on button "decrease-product-quantity" at bounding box center [943, 151] width 21 height 21
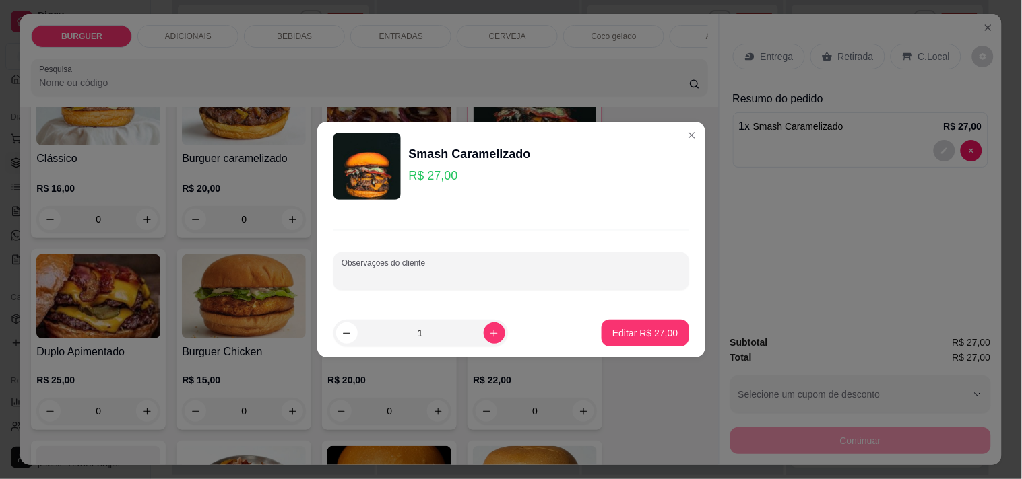
click at [362, 277] on input "Observações do cliente" at bounding box center [510, 276] width 339 height 13
type input "sem cebola caramelizada"
click at [632, 327] on p "Editar R$ 27,00" at bounding box center [645, 333] width 63 height 13
type input "0"
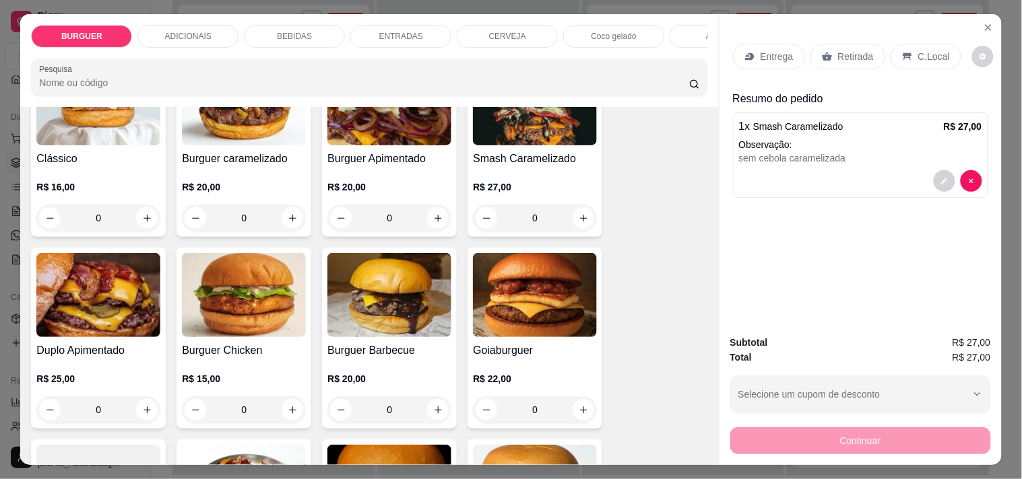
scroll to position [267, 0]
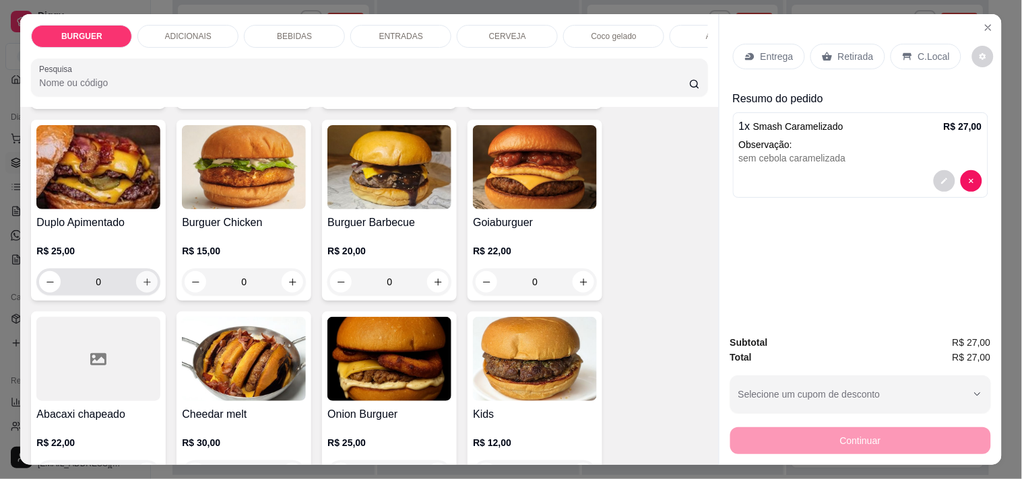
click at [136, 290] on button "increase-product-quantity" at bounding box center [147, 282] width 22 height 22
type input "1"
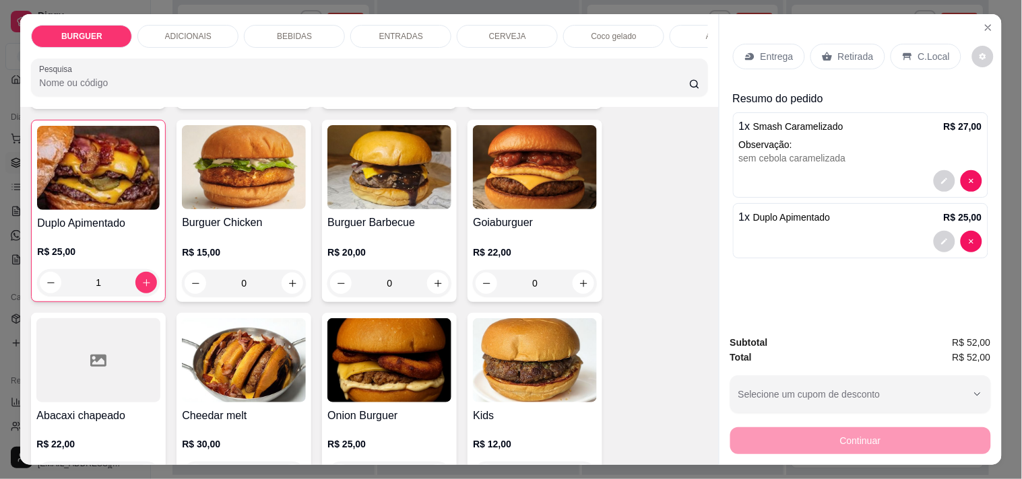
click at [283, 31] on p "BEBIDAS" at bounding box center [294, 36] width 35 height 11
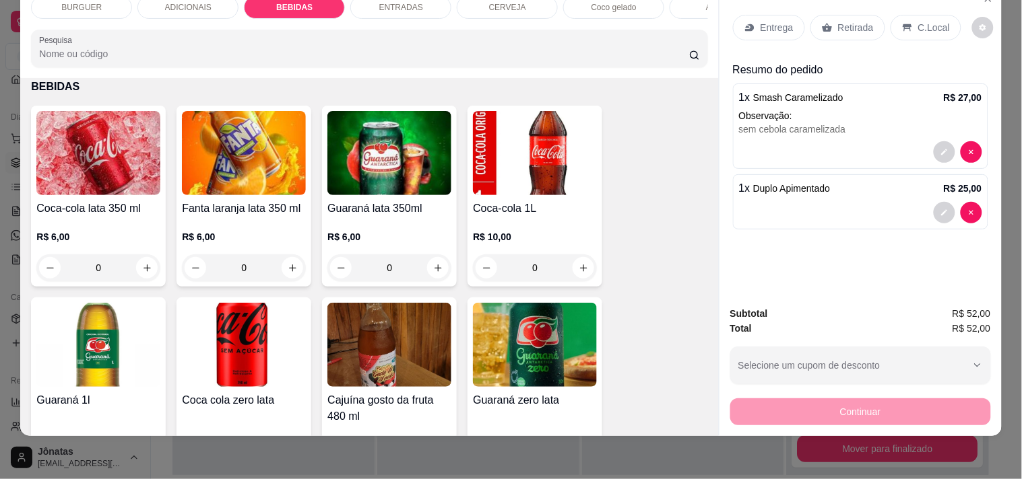
scroll to position [1242, 0]
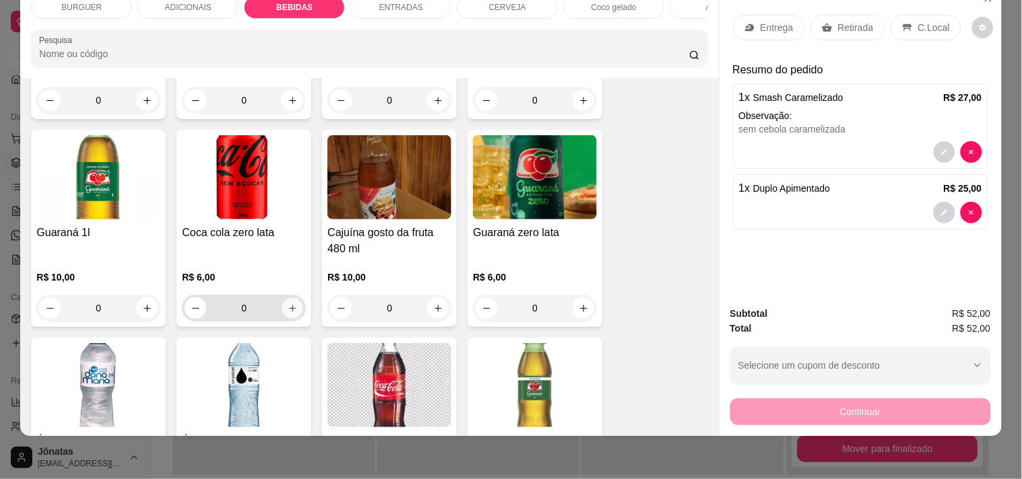
click at [288, 307] on icon "increase-product-quantity" at bounding box center [293, 309] width 10 height 10
type input "1"
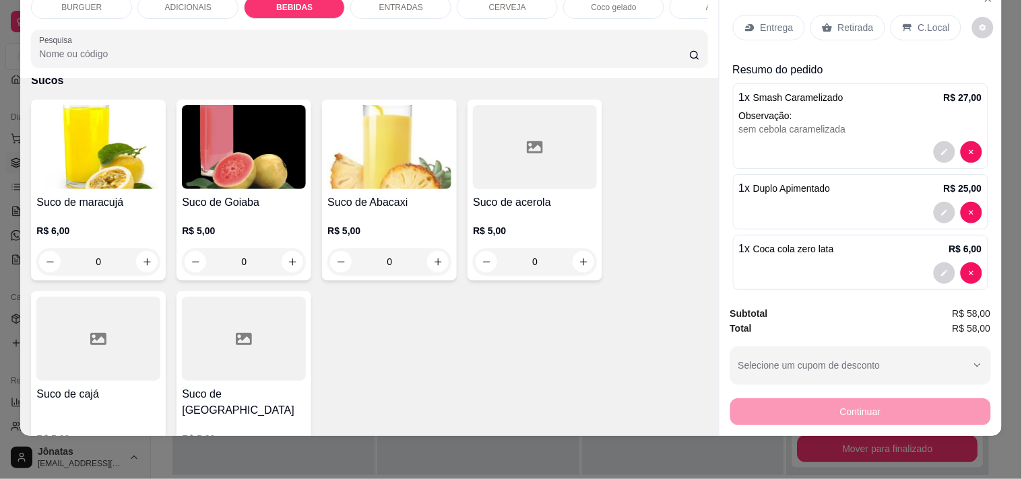
scroll to position [3049, 0]
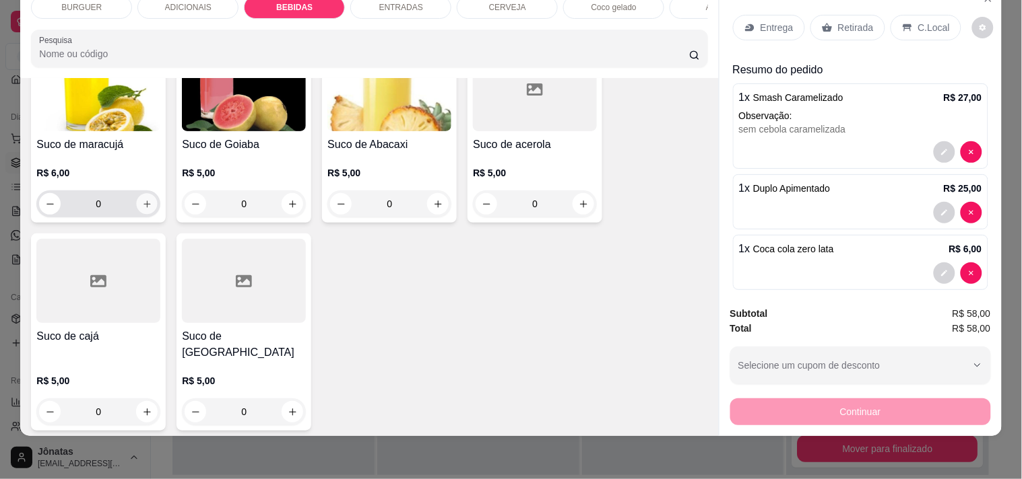
click at [137, 206] on button "increase-product-quantity" at bounding box center [147, 204] width 21 height 21
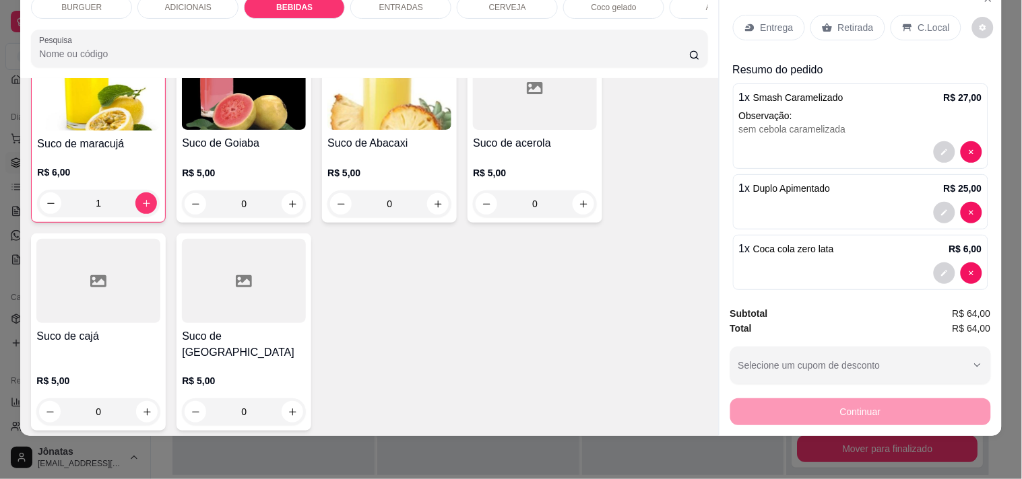
click at [838, 21] on p "Retirada" at bounding box center [856, 27] width 36 height 13
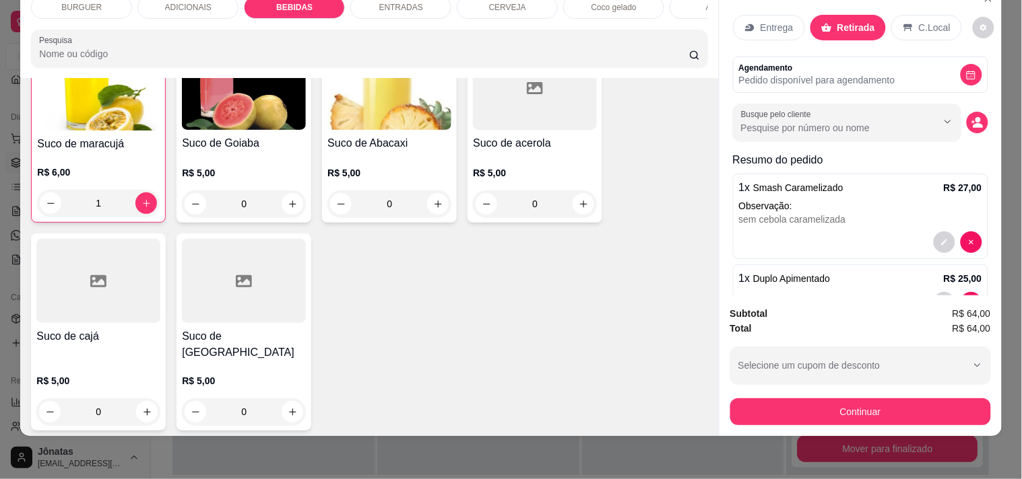
scroll to position [164, 0]
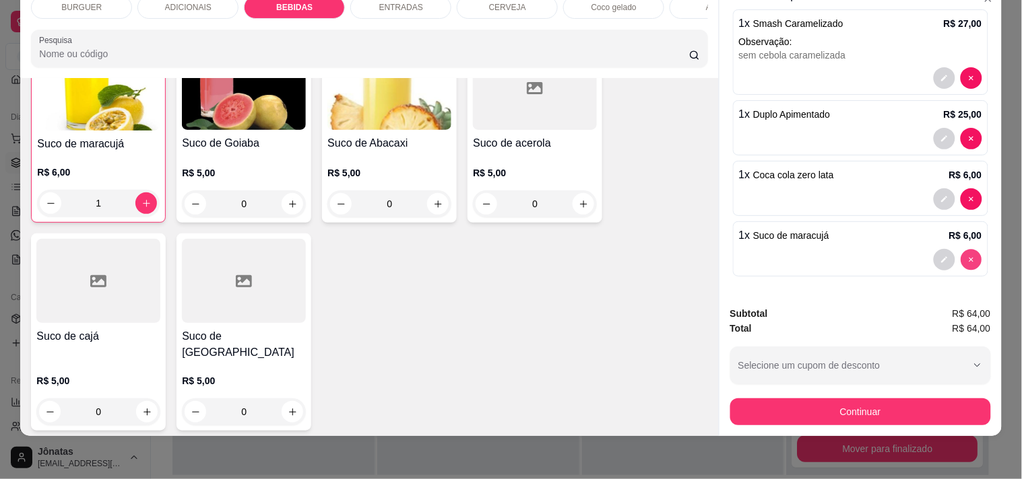
type input "0"
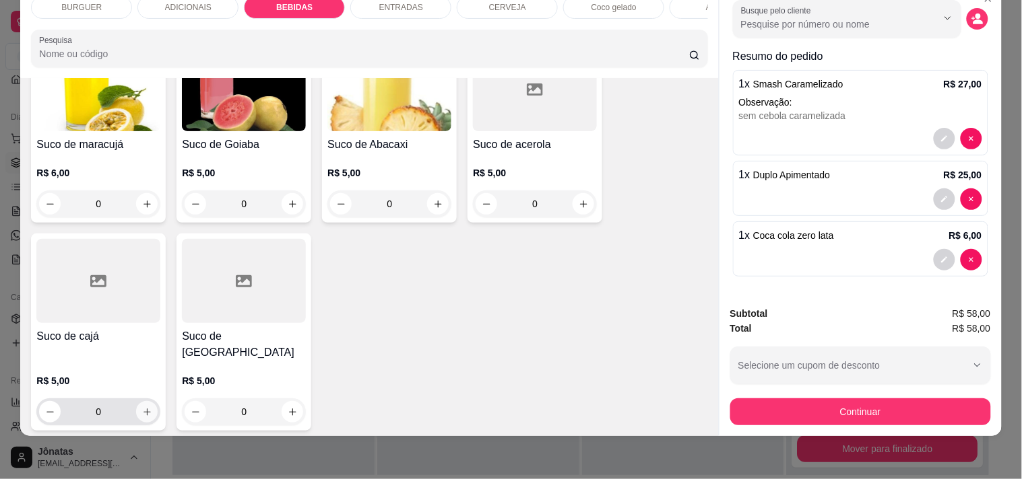
click at [136, 401] on button "increase-product-quantity" at bounding box center [147, 412] width 22 height 22
type input "1"
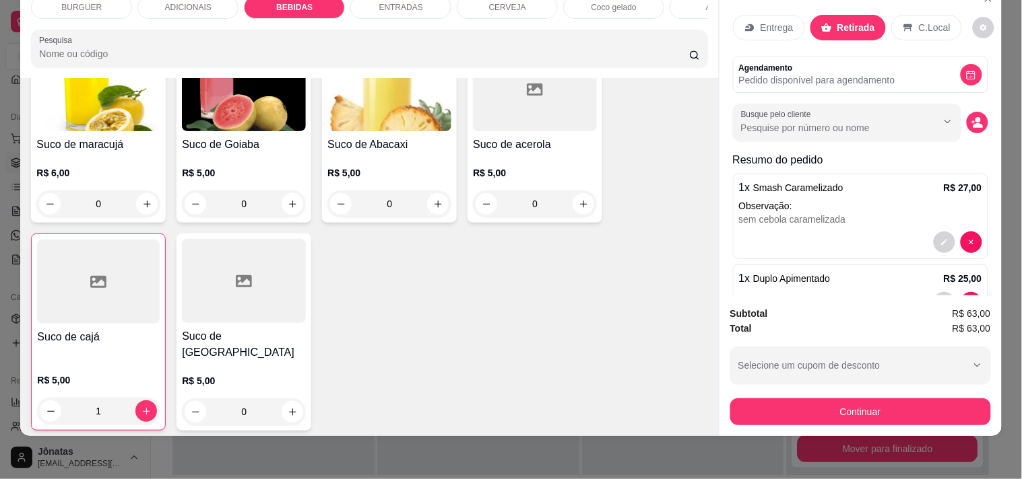
scroll to position [164, 0]
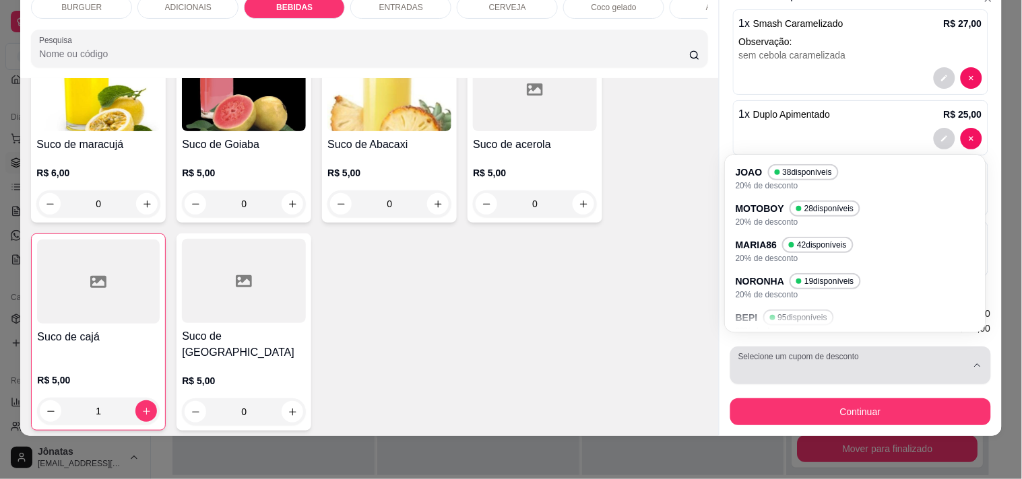
click at [775, 352] on div "button" at bounding box center [852, 365] width 228 height 27
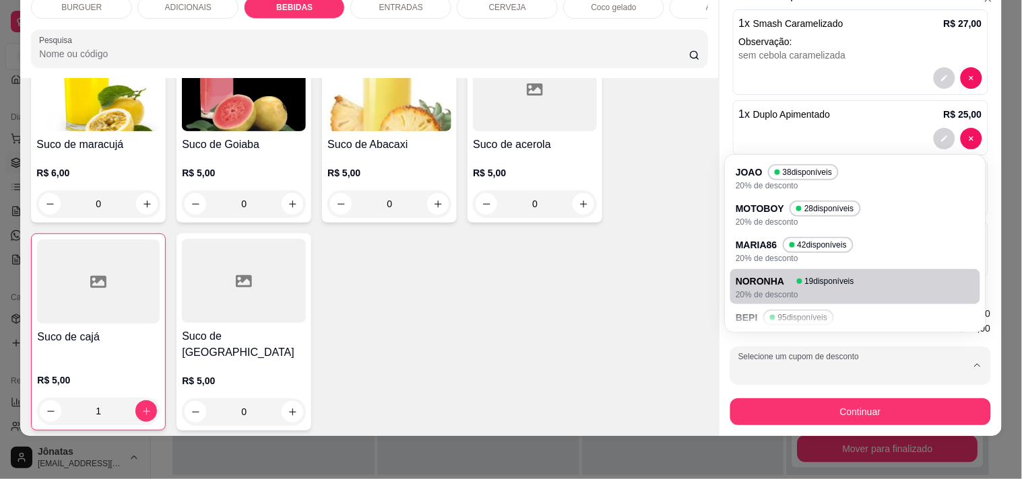
scroll to position [86, 0]
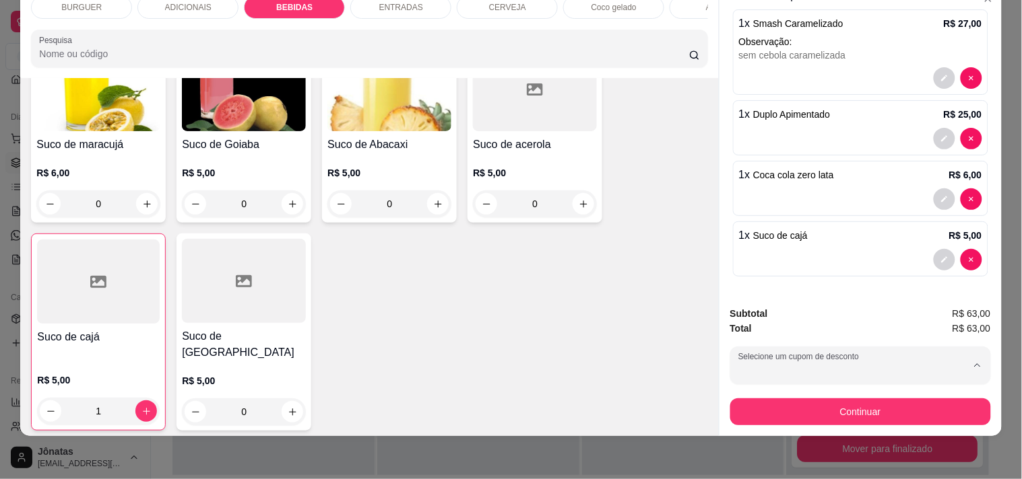
click at [755, 265] on p "CBM" at bounding box center [750, 271] width 21 height 13
type input "689e9098f88af258808912c5"
select select "689e9098f88af258808912c5"
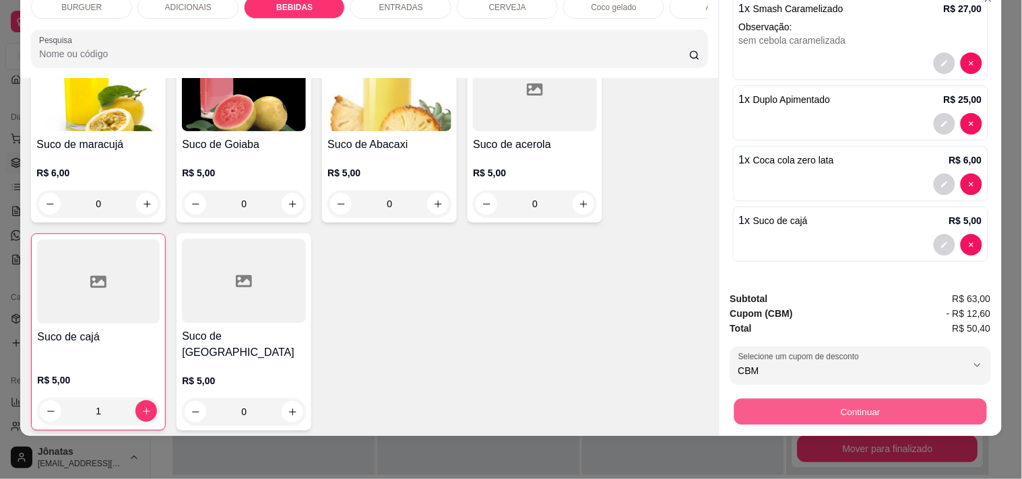
click at [811, 406] on button "Continuar" at bounding box center [859, 412] width 253 height 26
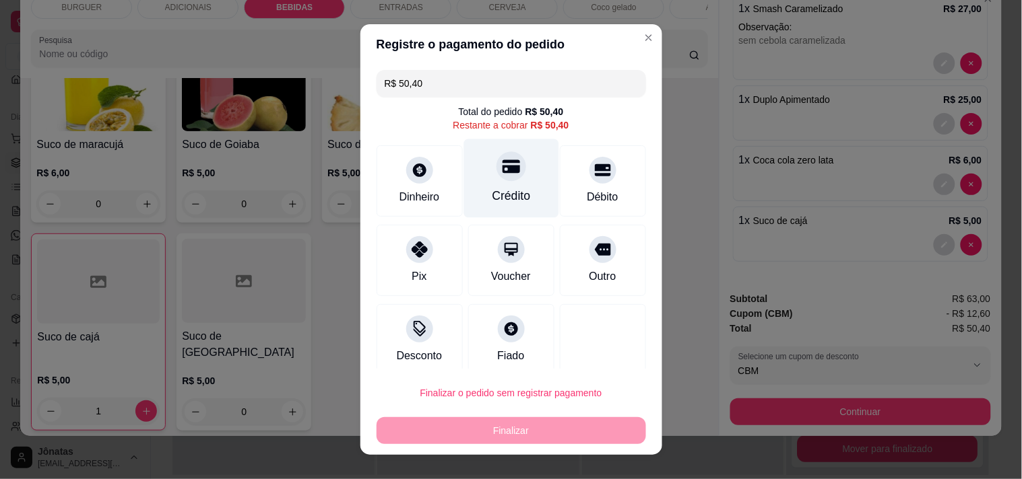
click at [492, 187] on div "Crédito" at bounding box center [511, 196] width 38 height 18
type input "R$ 0,00"
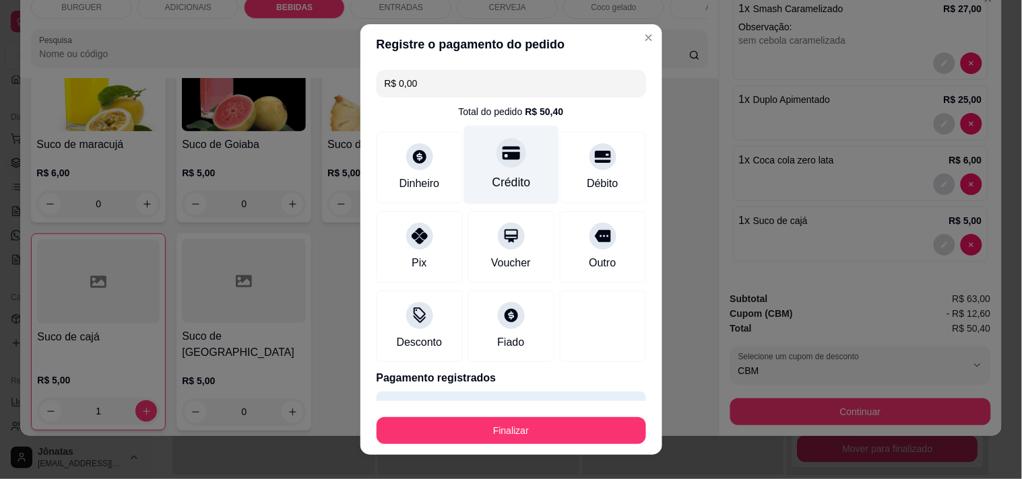
scroll to position [36, 0]
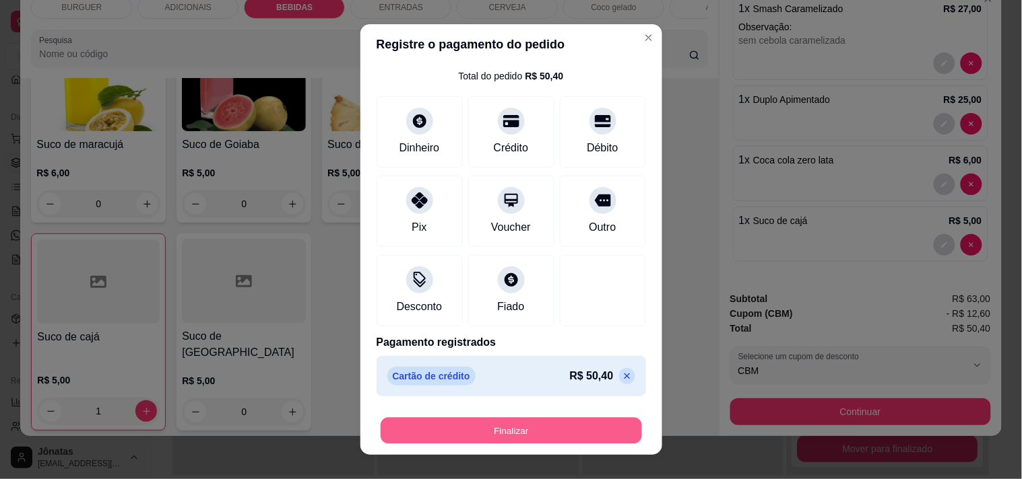
click at [513, 430] on button "Finalizar" at bounding box center [510, 431] width 261 height 26
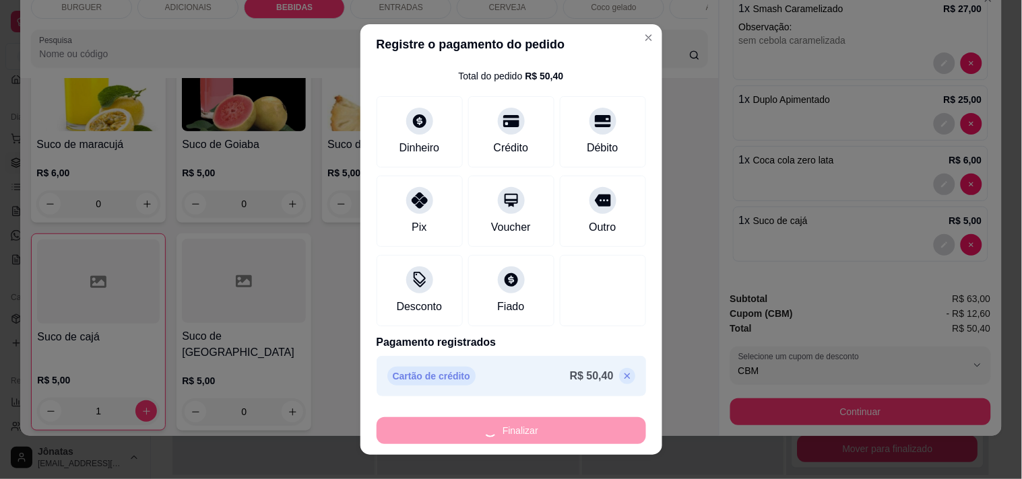
type input "0"
type input "-R$ 50,40"
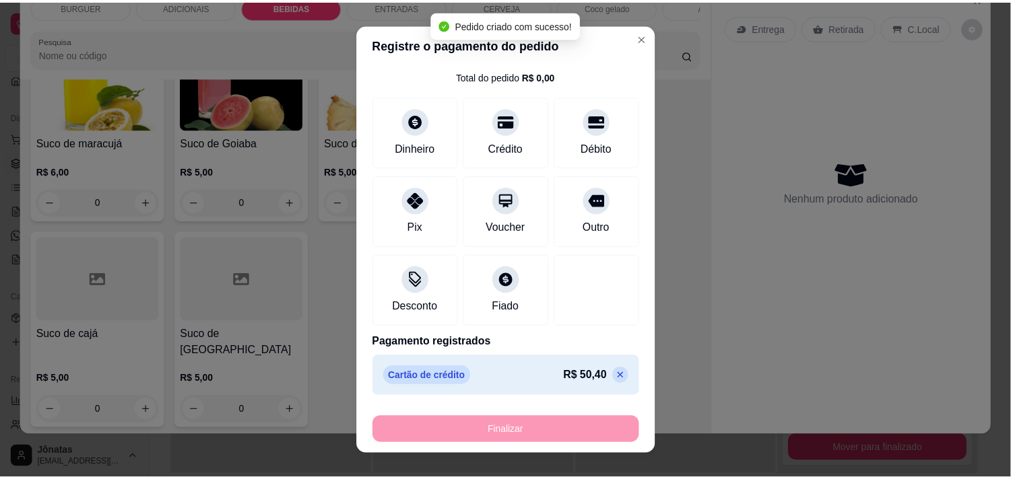
scroll to position [0, 0]
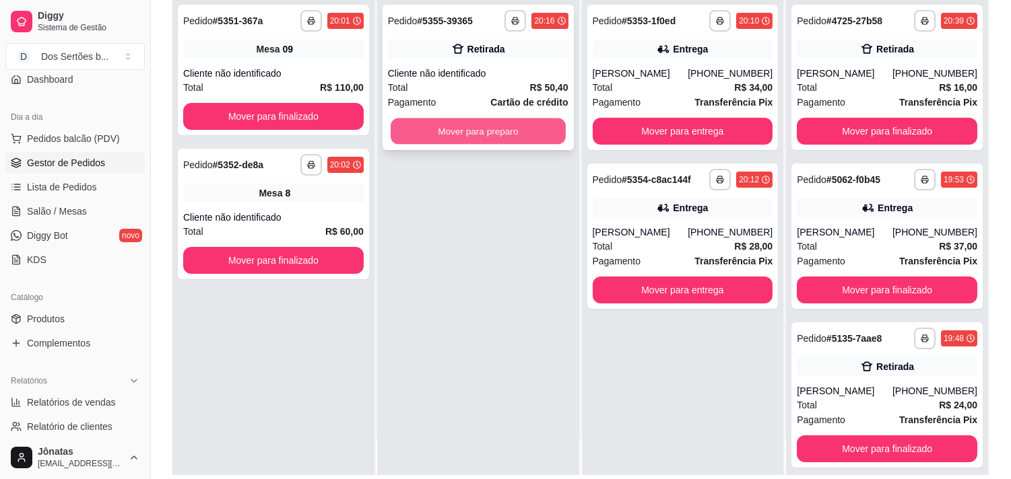
click at [468, 118] on div "Mover para preparo" at bounding box center [478, 131] width 180 height 27
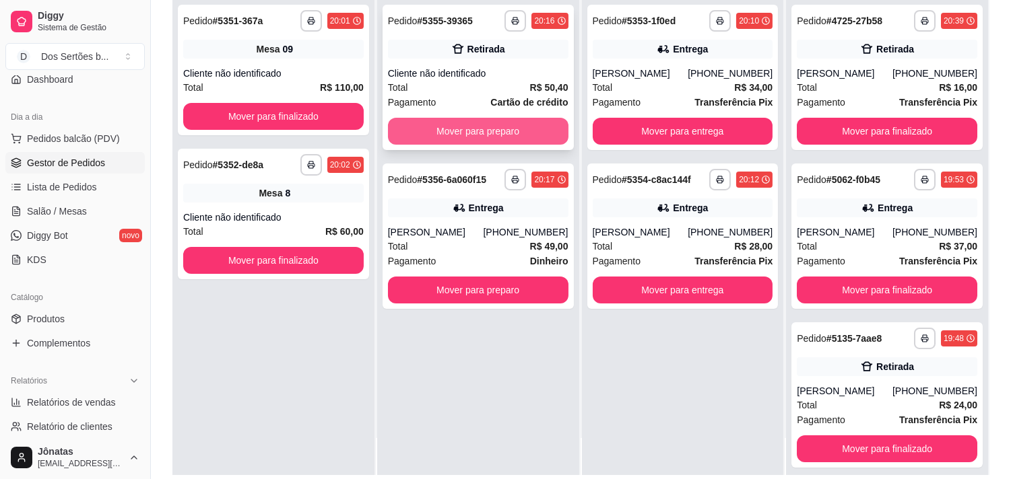
click at [490, 128] on button "Mover para preparo" at bounding box center [478, 131] width 180 height 27
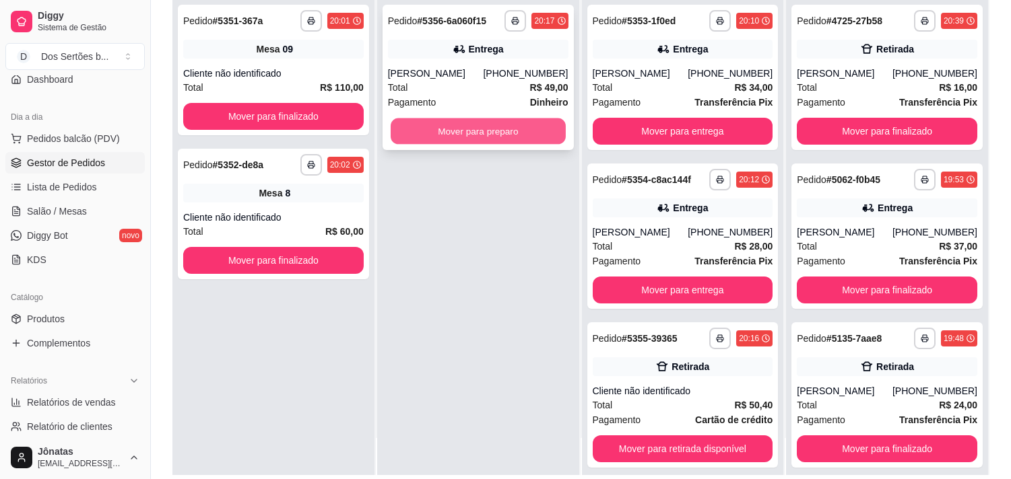
click at [461, 128] on button "Mover para preparo" at bounding box center [478, 132] width 175 height 26
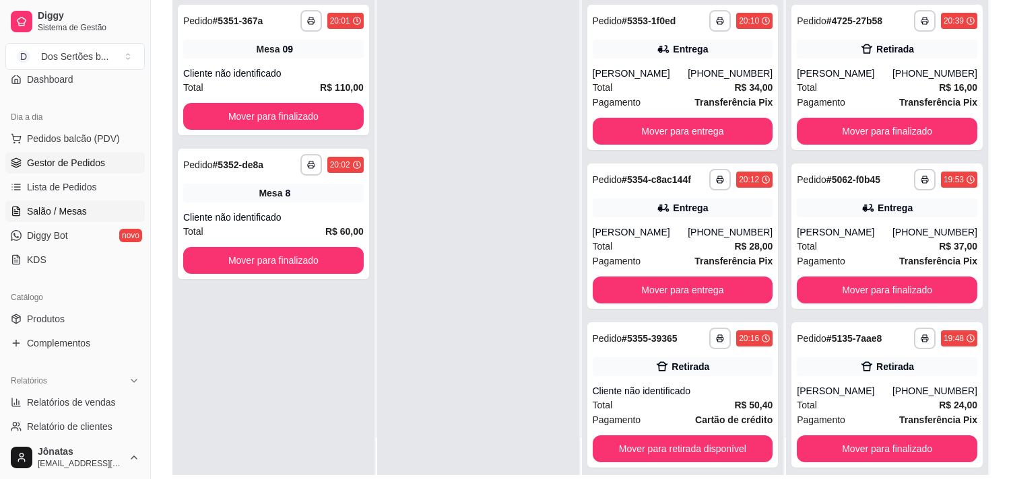
click at [40, 213] on span "Salão / Mesas" at bounding box center [57, 211] width 60 height 13
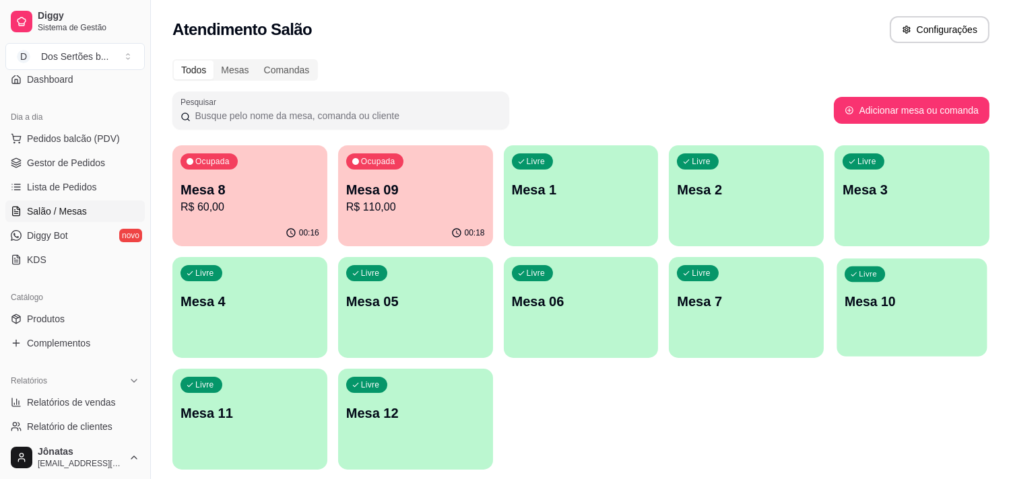
click at [917, 303] on p "Mesa 10" at bounding box center [911, 302] width 135 height 18
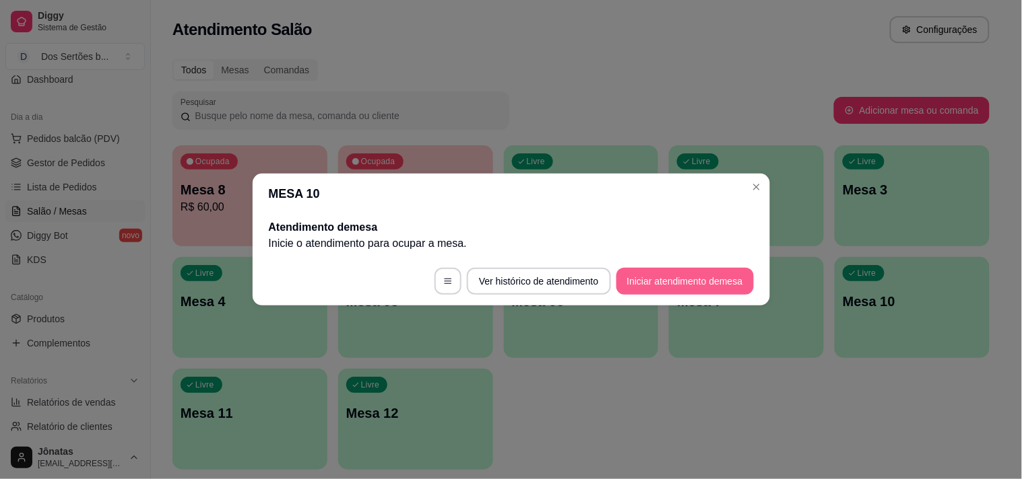
click at [687, 281] on button "Iniciar atendimento de mesa" at bounding box center [684, 281] width 137 height 27
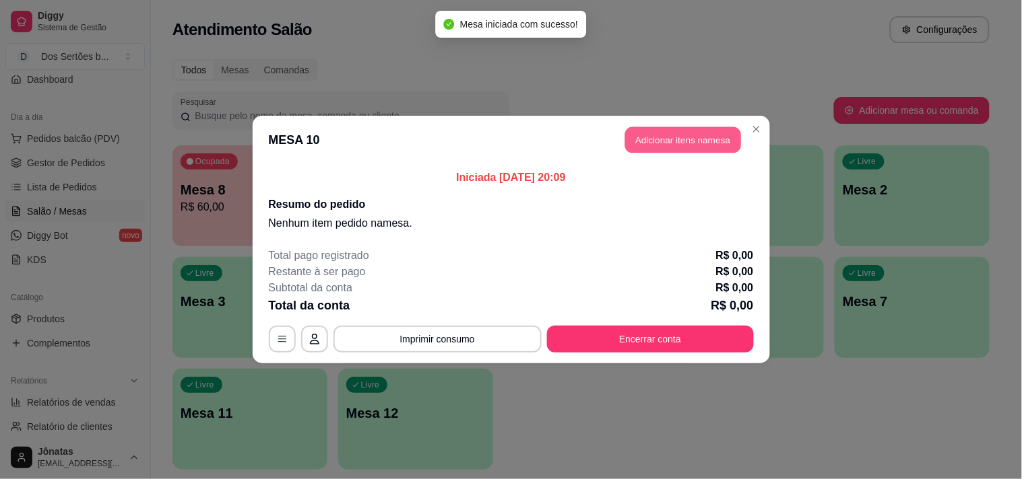
click at [682, 142] on button "Adicionar itens na mesa" at bounding box center [683, 140] width 116 height 26
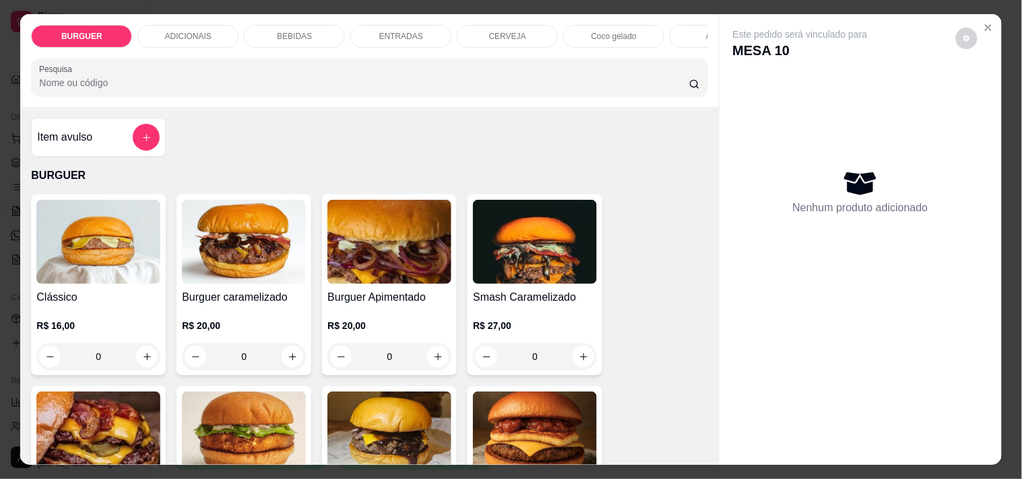
scroll to position [106, 0]
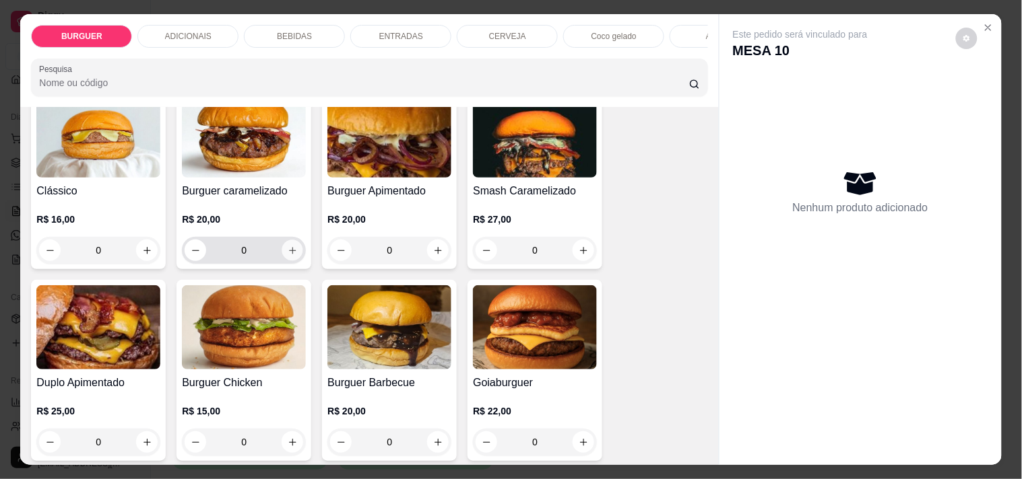
click at [288, 250] on button "increase-product-quantity" at bounding box center [292, 250] width 21 height 21
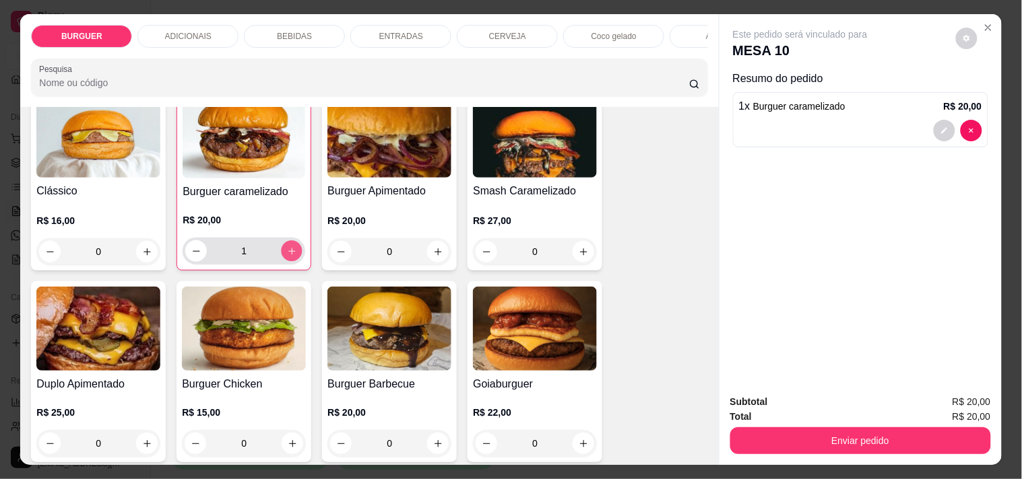
click at [287, 250] on button "increase-product-quantity" at bounding box center [291, 251] width 21 height 21
type input "2"
click at [385, 25] on div "ENTRADAS" at bounding box center [400, 36] width 101 height 23
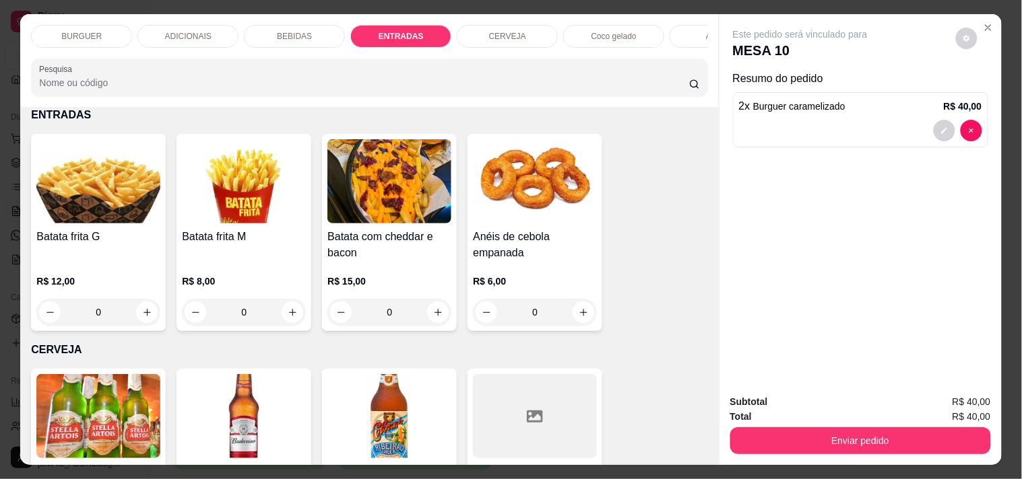
scroll to position [34, 0]
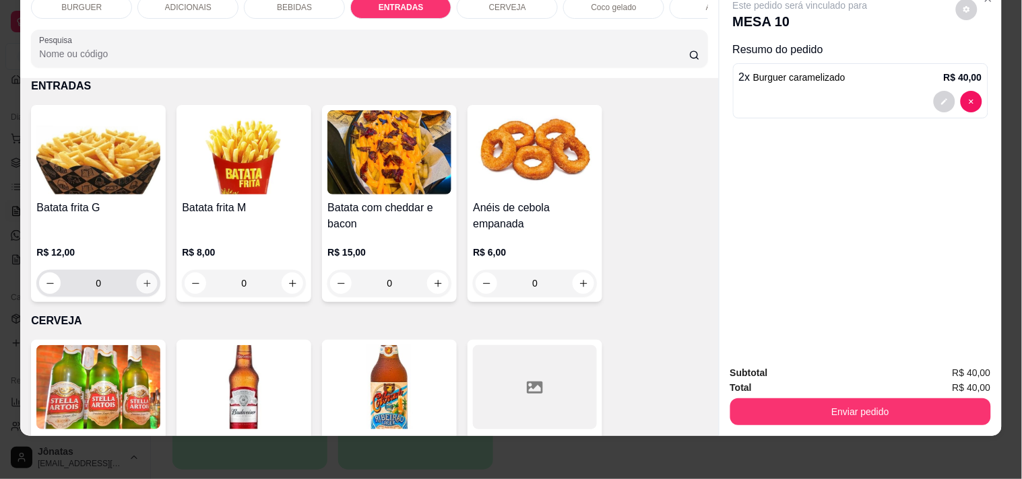
click at [138, 290] on button "increase-product-quantity" at bounding box center [147, 283] width 21 height 21
type input "1"
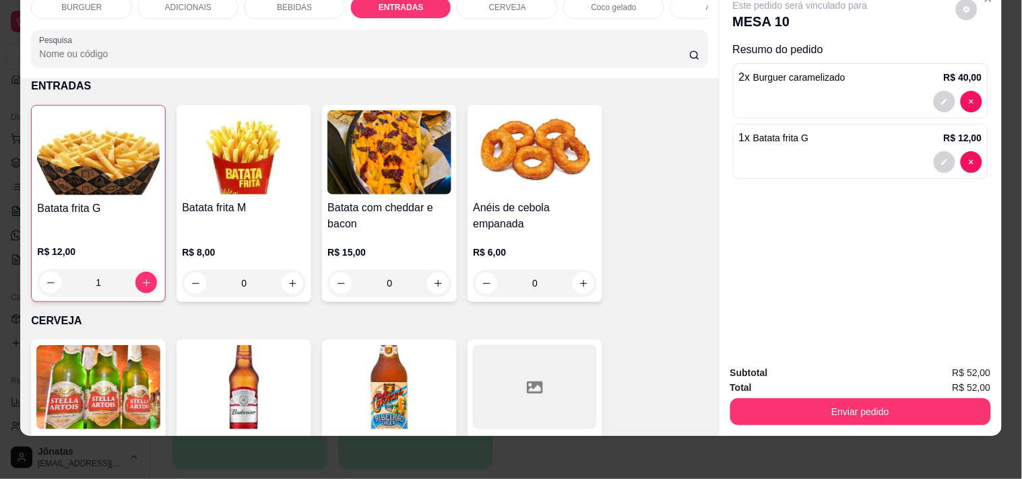
click at [293, 5] on div "BEBIDAS" at bounding box center [294, 7] width 101 height 23
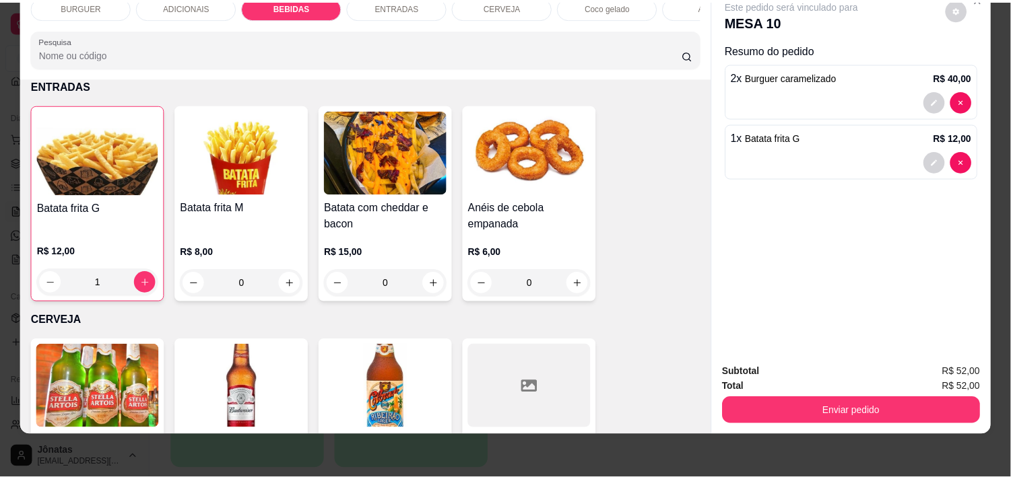
scroll to position [1075, 0]
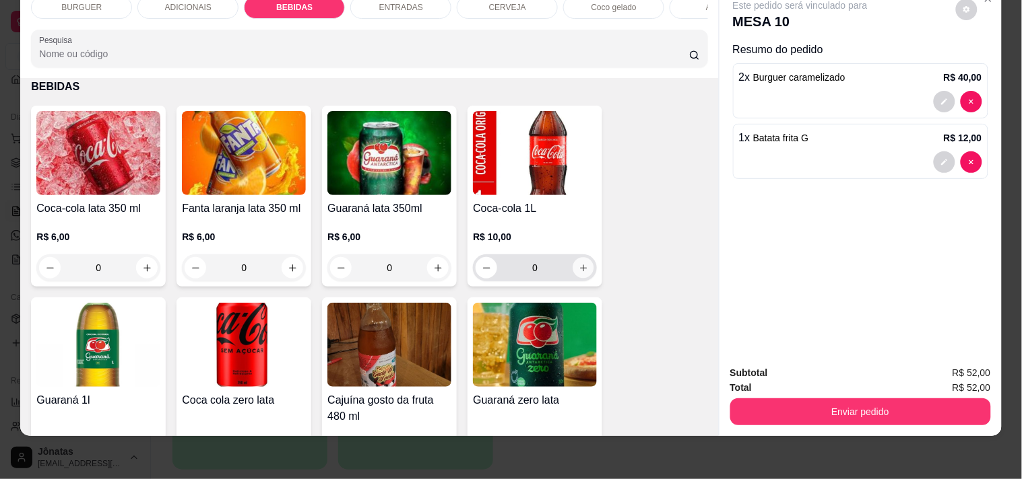
click at [573, 259] on button "increase-product-quantity" at bounding box center [583, 268] width 21 height 21
type input "1"
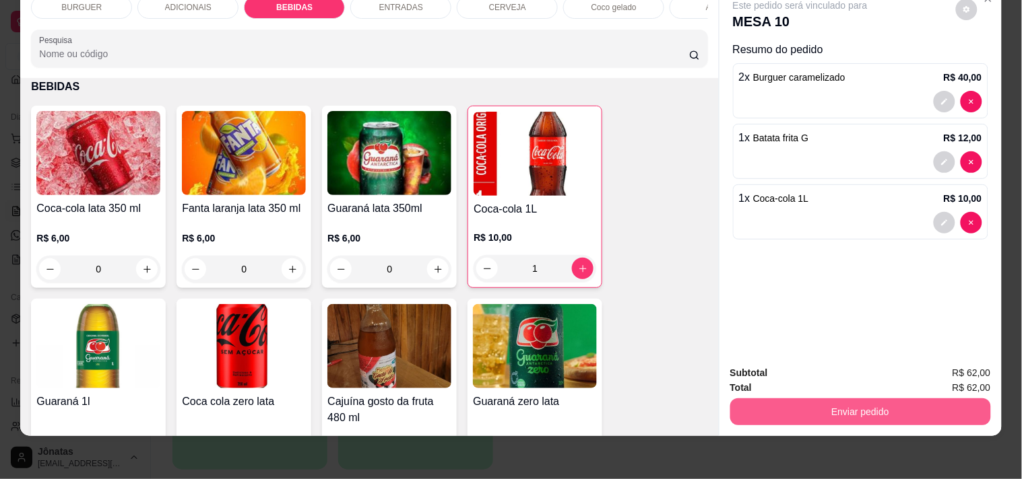
click at [880, 399] on button "Enviar pedido" at bounding box center [860, 412] width 261 height 27
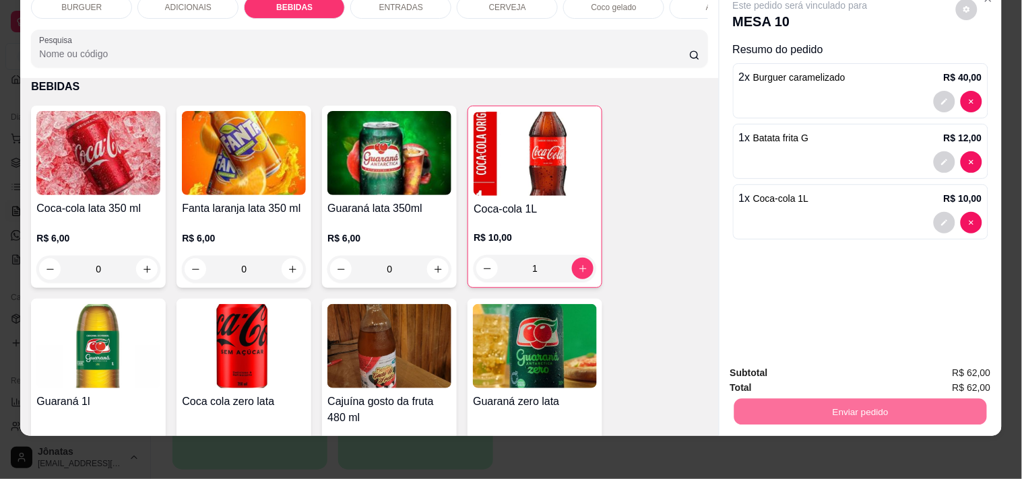
click at [851, 364] on button "Não registrar e enviar pedido" at bounding box center [815, 369] width 140 height 26
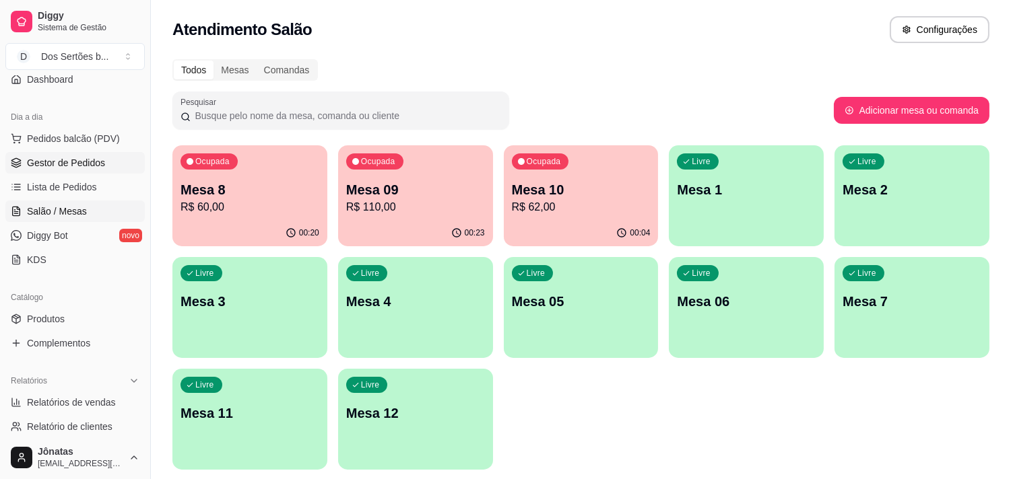
click at [55, 167] on span "Gestor de Pedidos" at bounding box center [66, 162] width 78 height 13
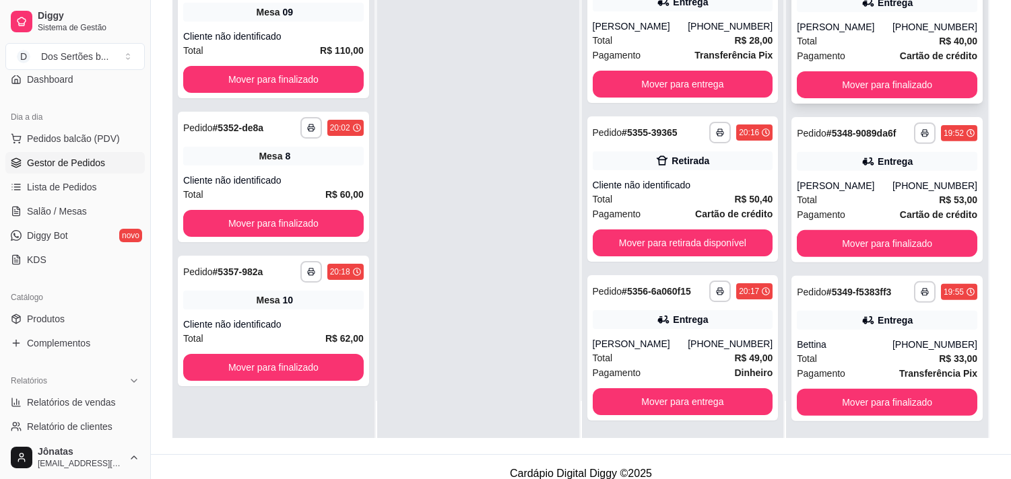
scroll to position [964, 0]
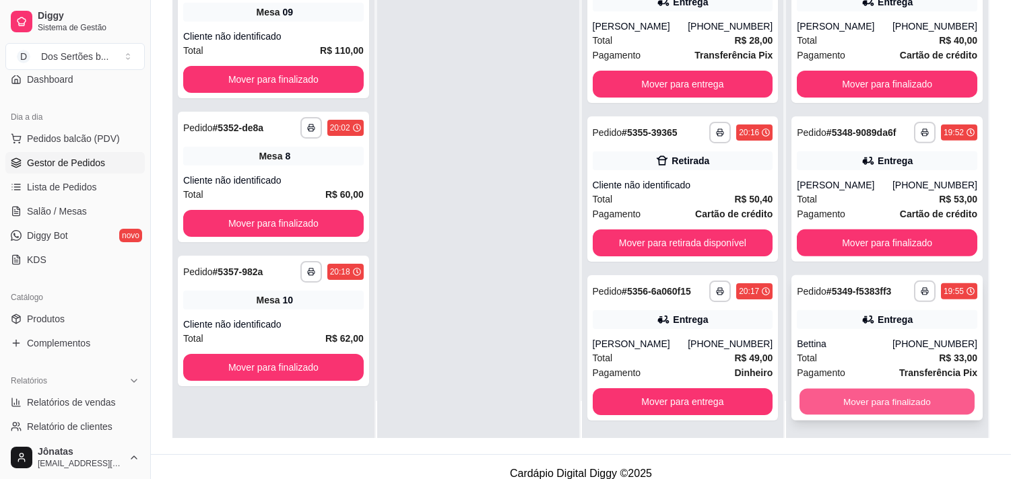
click at [838, 393] on button "Mover para finalizado" at bounding box center [886, 402] width 175 height 26
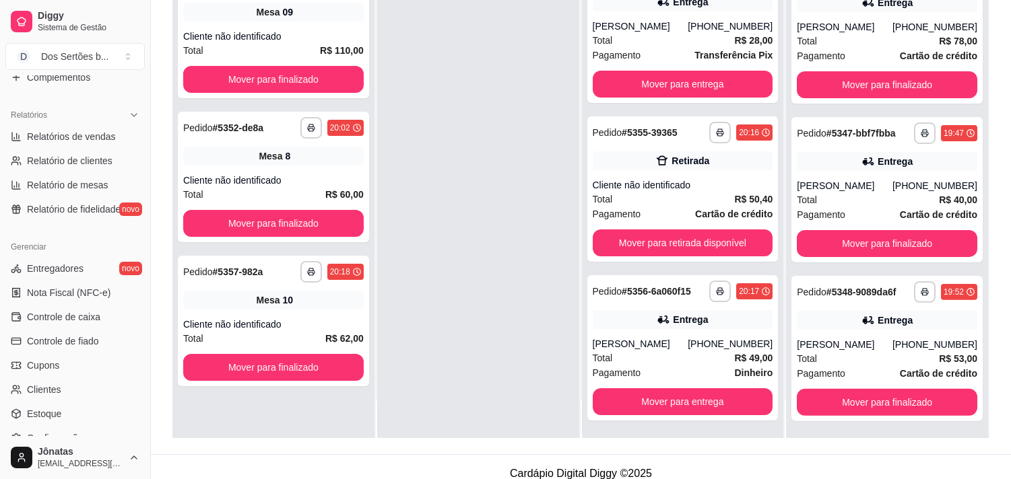
scroll to position [489, 0]
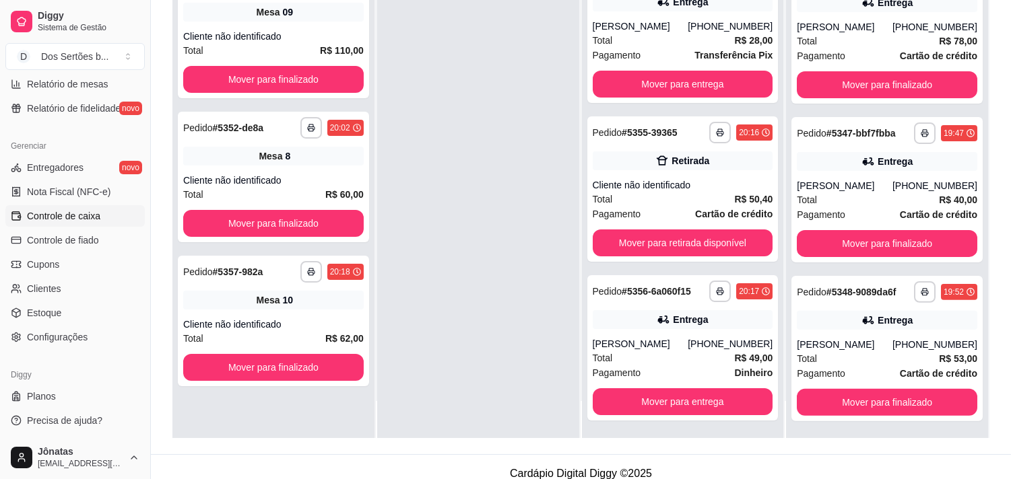
click at [67, 213] on span "Controle de caixa" at bounding box center [63, 215] width 73 height 13
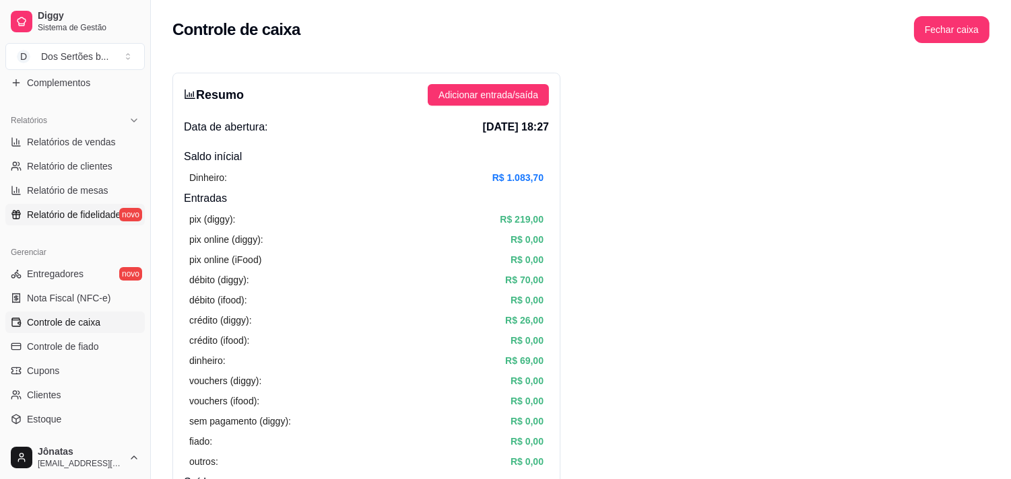
scroll to position [380, 0]
click at [48, 140] on span "Relatórios de vendas" at bounding box center [71, 143] width 89 height 13
select select "ALL"
select select "0"
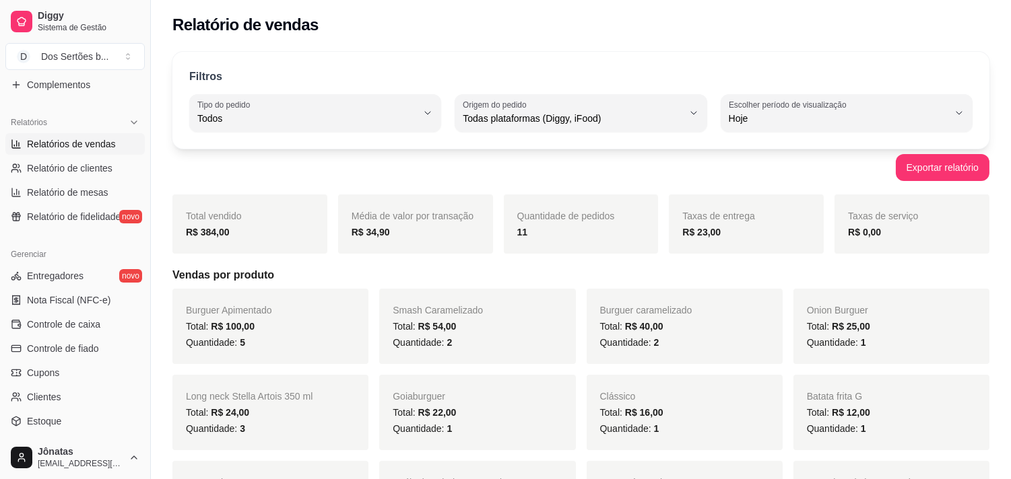
scroll to position [88, 0]
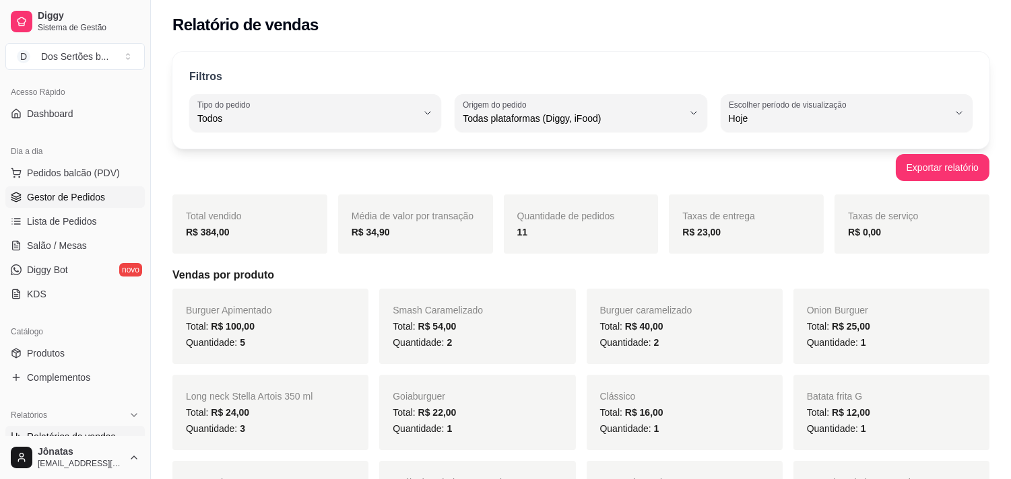
click at [61, 192] on span "Gestor de Pedidos" at bounding box center [66, 197] width 78 height 13
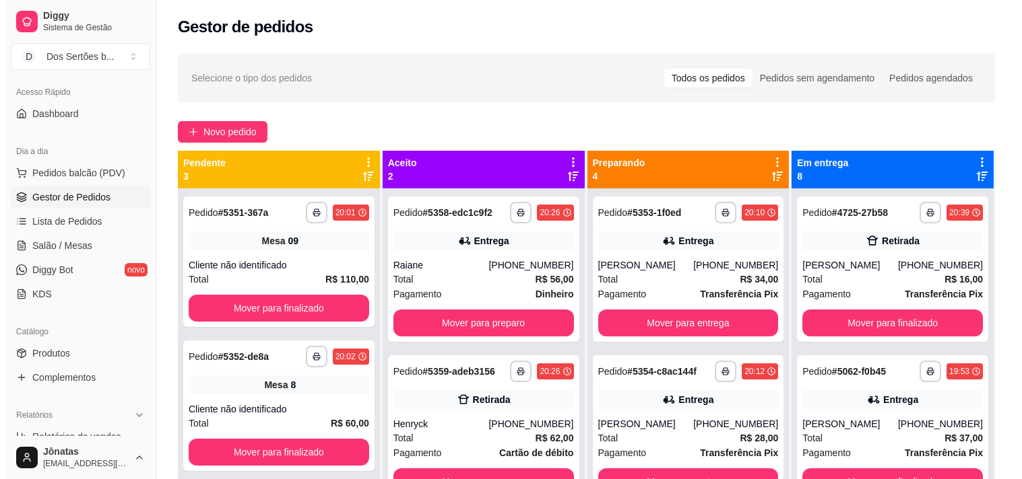
scroll to position [205, 0]
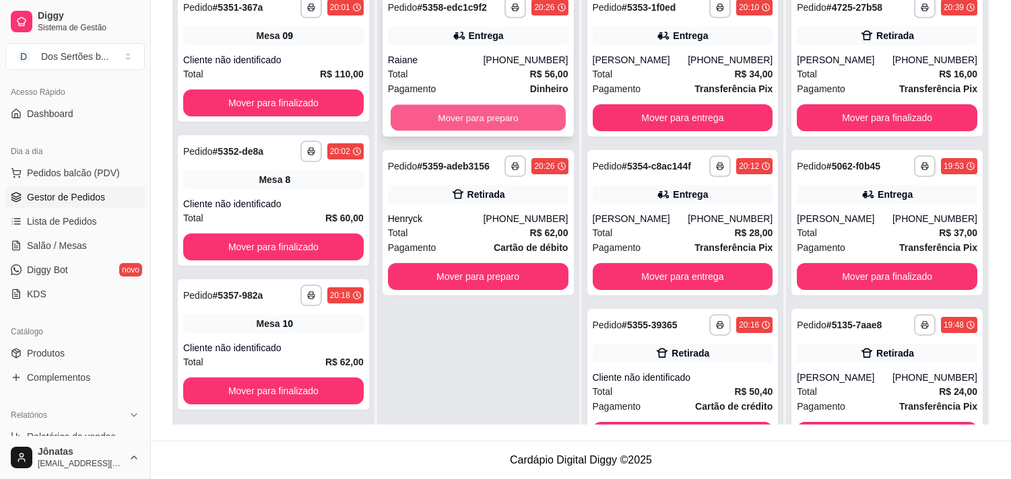
click at [469, 117] on button "Mover para preparo" at bounding box center [478, 118] width 175 height 26
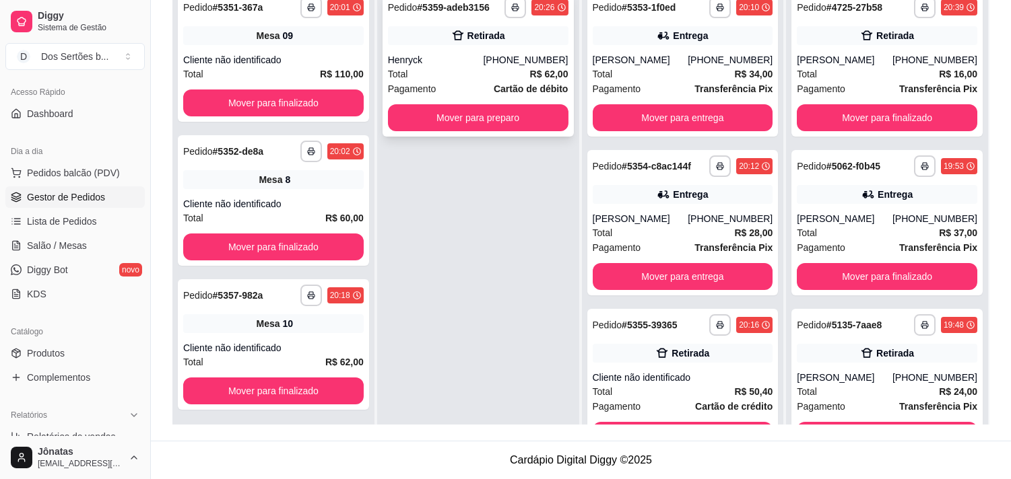
click at [500, 36] on div "Retirada" at bounding box center [478, 35] width 180 height 19
click at [505, 108] on button "Mover para preparo" at bounding box center [478, 118] width 175 height 26
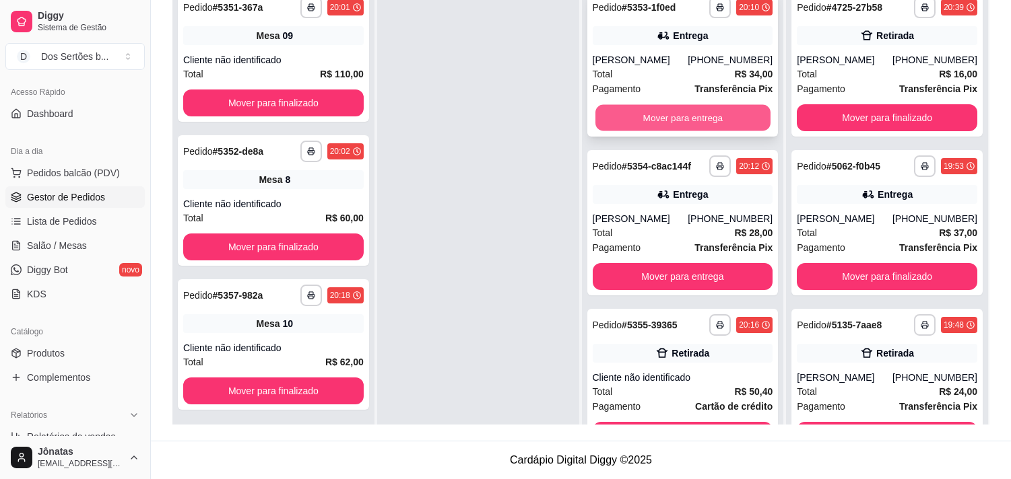
click at [677, 121] on button "Mover para entrega" at bounding box center [682, 118] width 175 height 26
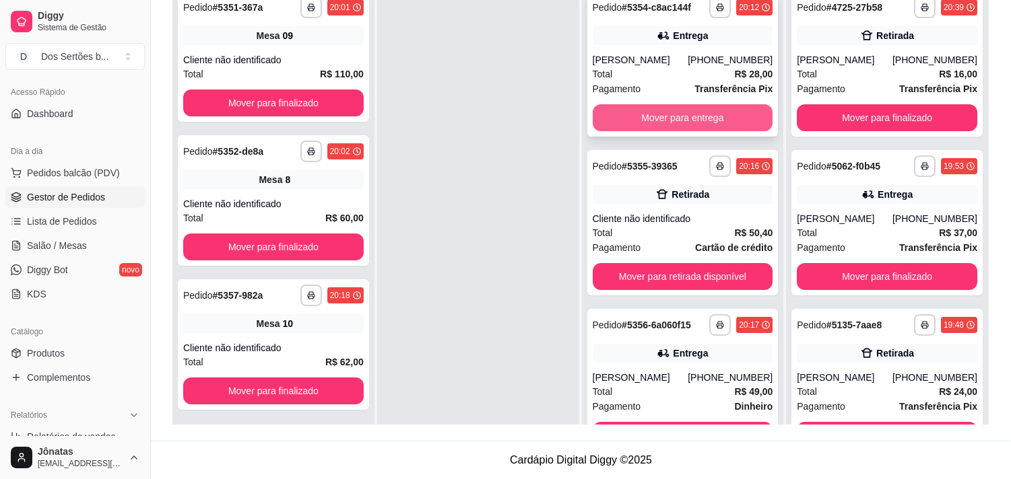
click at [644, 109] on button "Mover para entrega" at bounding box center [683, 117] width 180 height 27
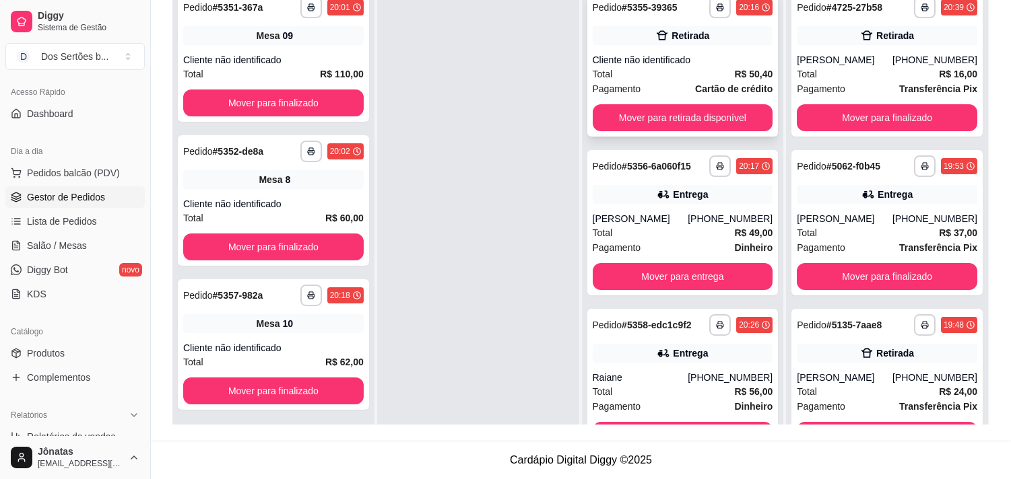
click at [680, 63] on div "Cliente não identificado" at bounding box center [683, 59] width 180 height 13
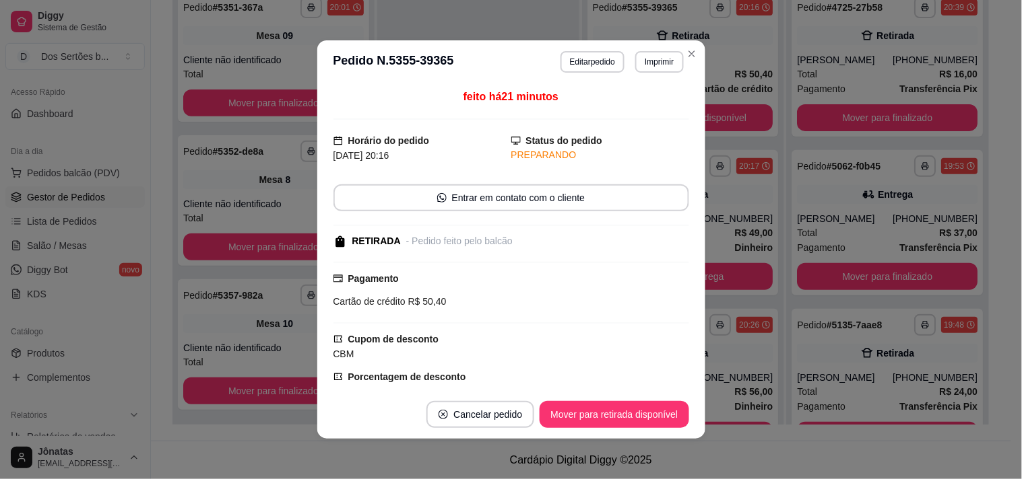
scroll to position [304, 0]
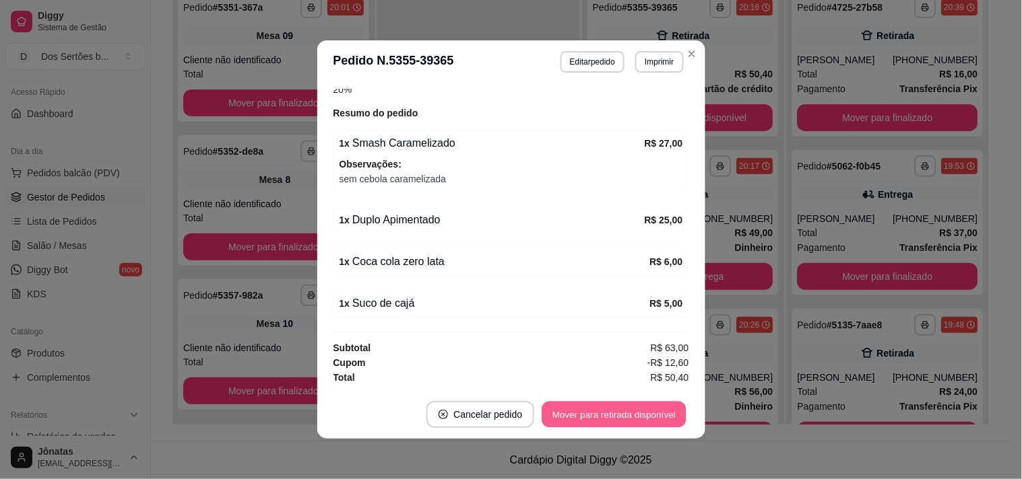
click at [608, 413] on button "Mover para retirada disponível" at bounding box center [614, 415] width 144 height 26
click at [608, 413] on button "Mover para finalizado" at bounding box center [632, 415] width 108 height 26
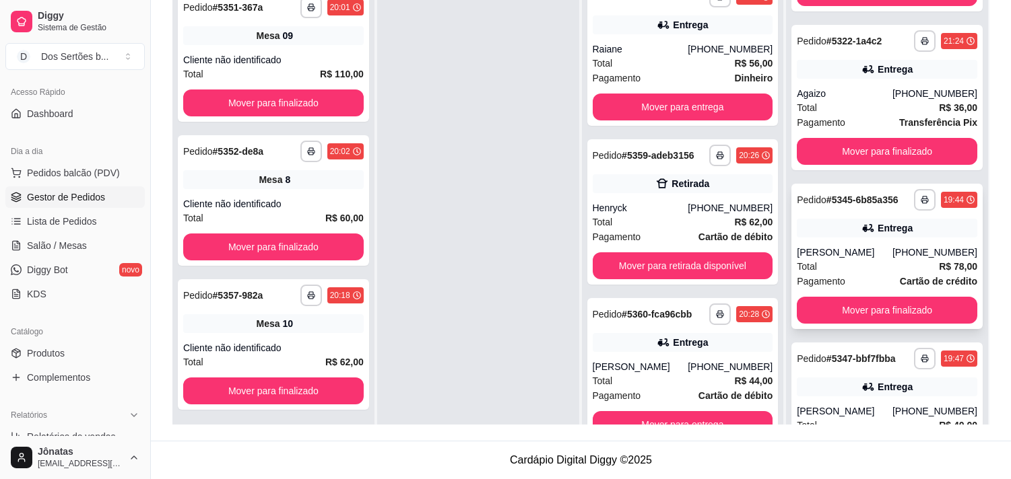
scroll to position [846, 0]
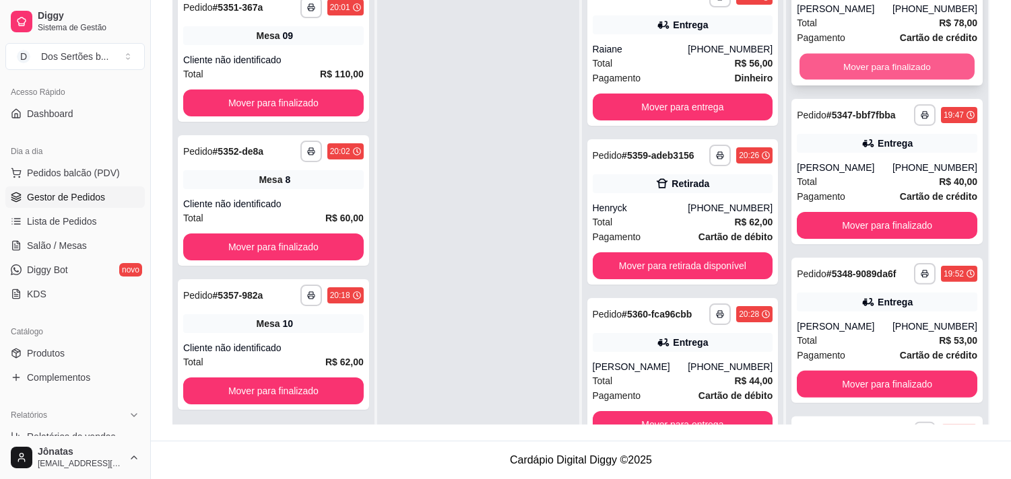
click at [869, 62] on button "Mover para finalizado" at bounding box center [886, 67] width 175 height 26
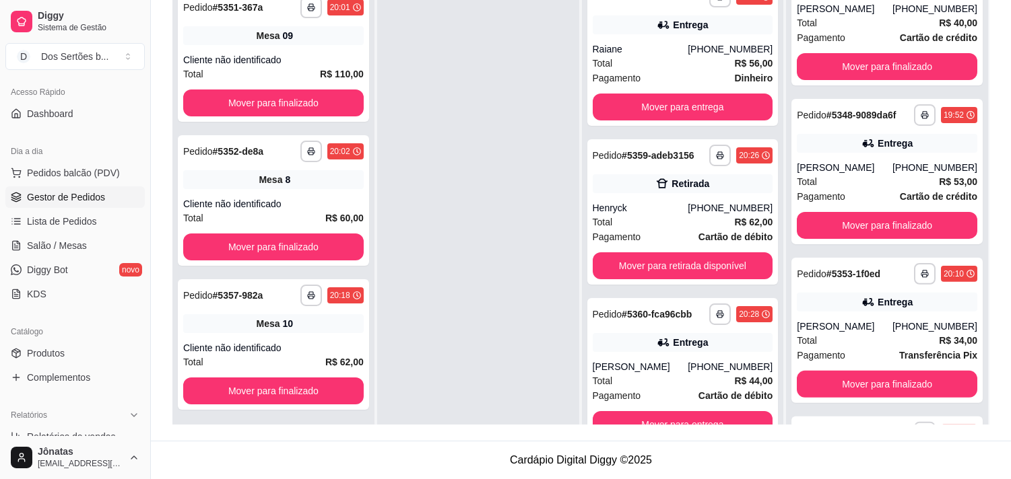
scroll to position [687, 0]
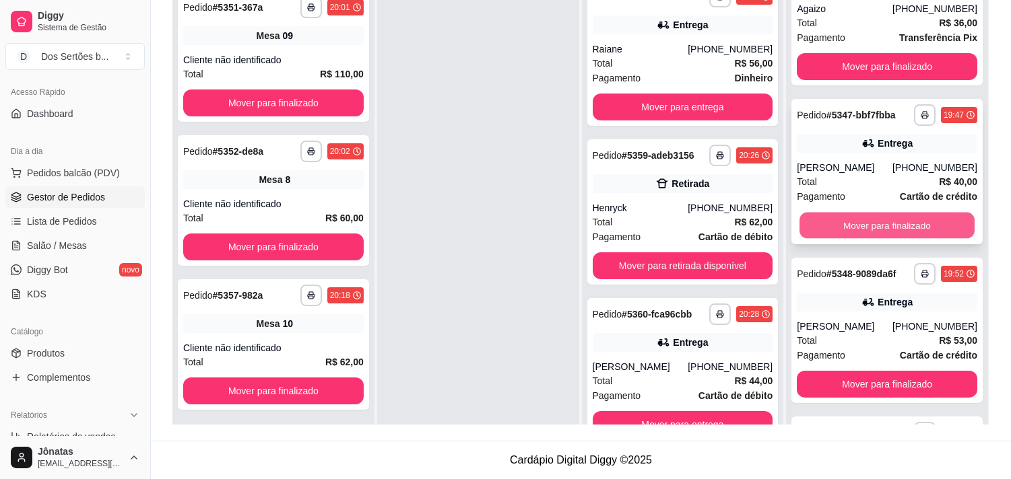
click at [877, 214] on button "Mover para finalizado" at bounding box center [886, 226] width 175 height 26
click at [866, 220] on button "Mover para finalizado" at bounding box center [886, 226] width 175 height 26
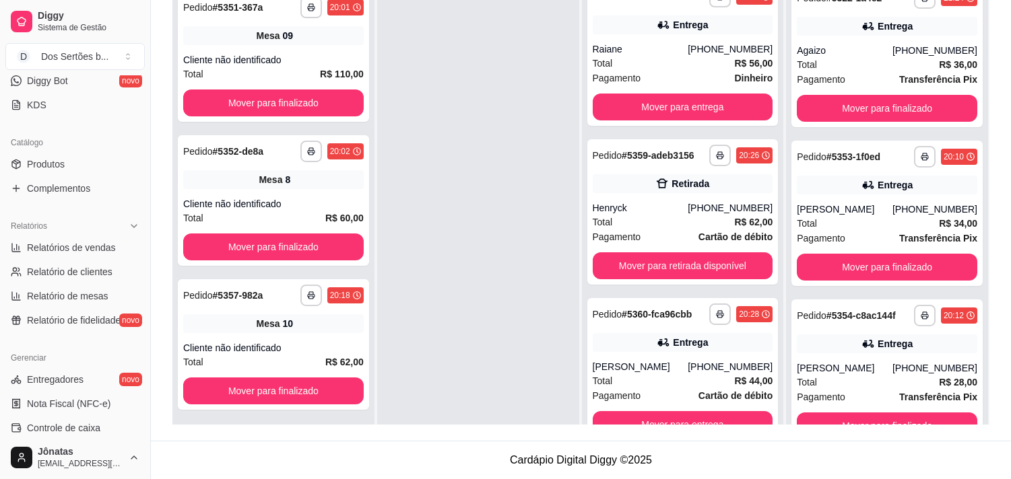
scroll to position [416, 0]
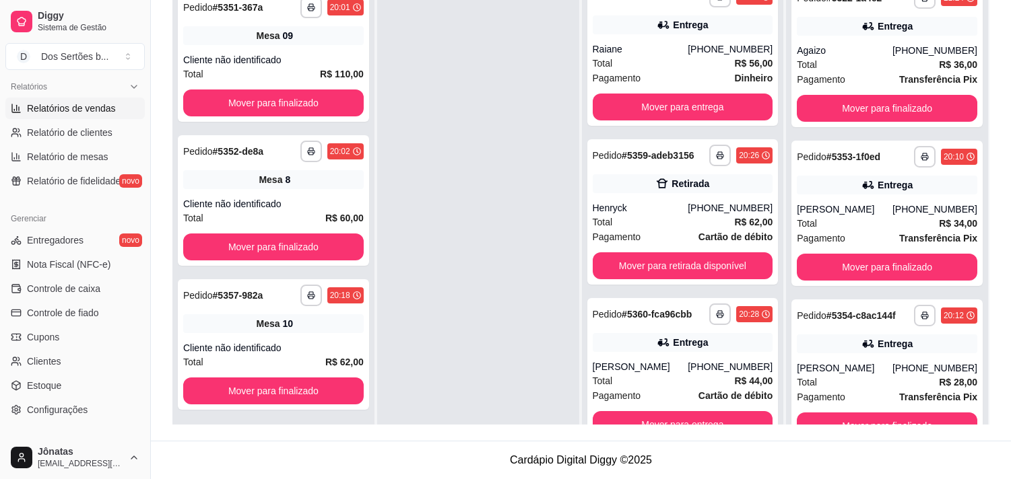
click at [67, 106] on span "Relatórios de vendas" at bounding box center [71, 108] width 89 height 13
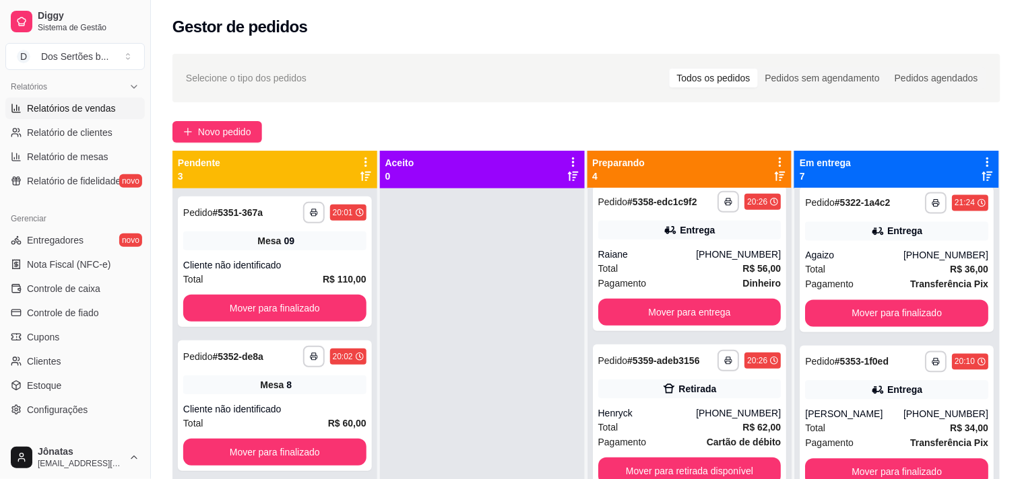
select select "ALL"
select select "0"
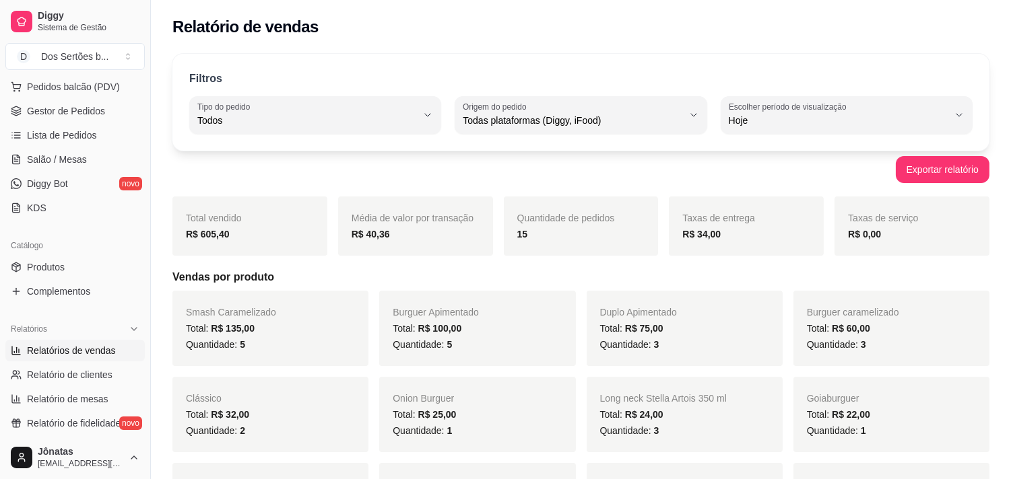
scroll to position [24, 0]
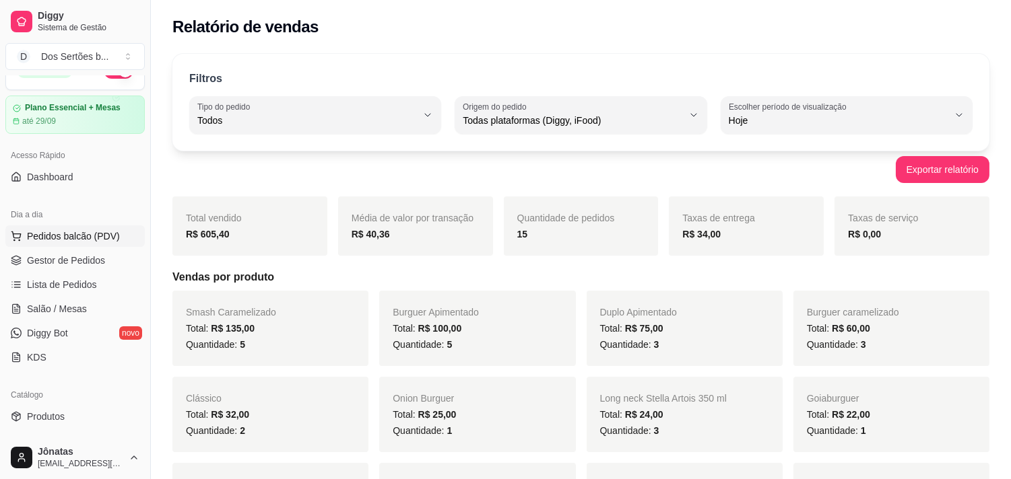
click at [48, 240] on span "Pedidos balcão (PDV)" at bounding box center [73, 236] width 93 height 13
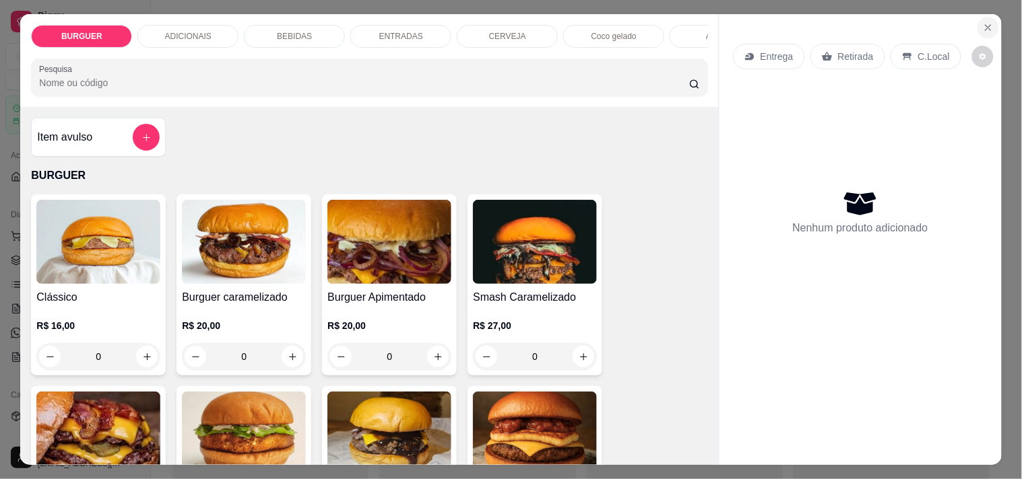
click at [983, 22] on icon "Close" at bounding box center [988, 27] width 11 height 11
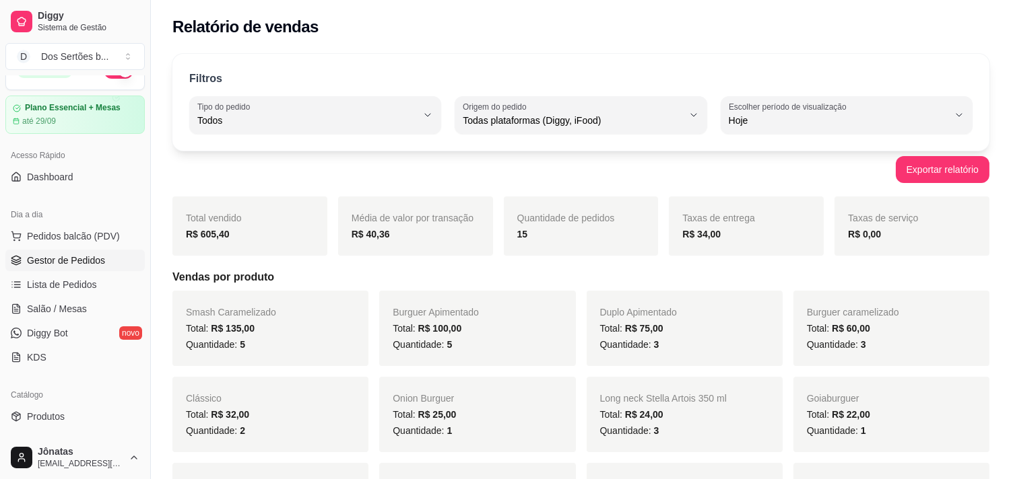
click at [38, 261] on span "Gestor de Pedidos" at bounding box center [66, 260] width 78 height 13
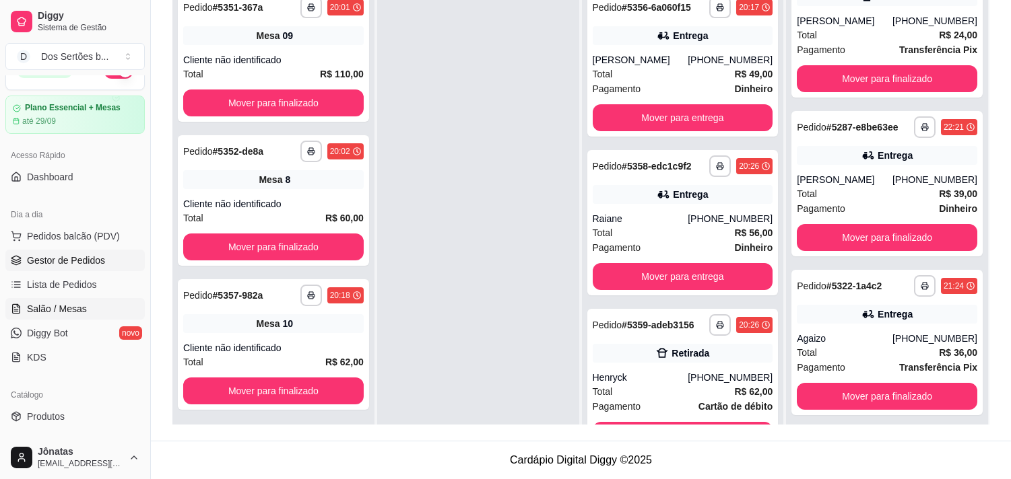
click at [56, 308] on span "Salão / Mesas" at bounding box center [57, 308] width 60 height 13
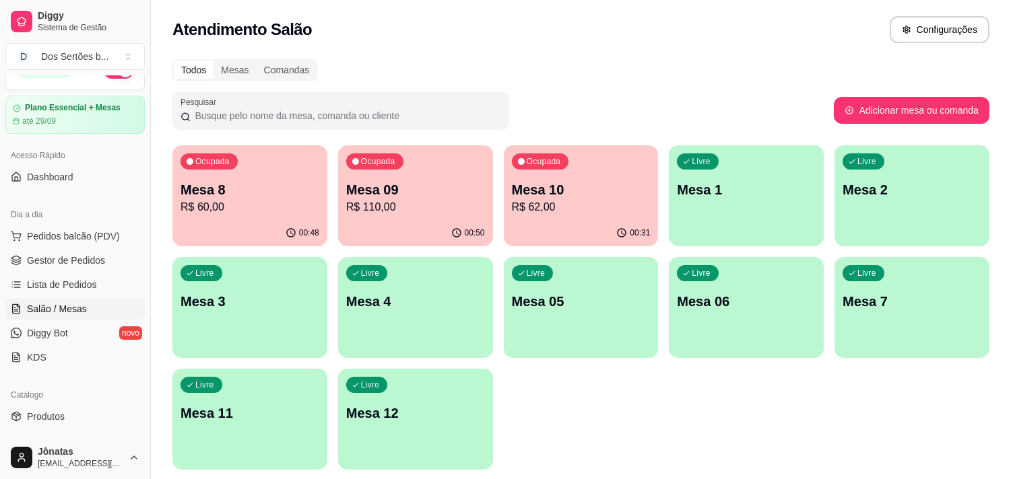
click at [258, 213] on p "R$ 60,00" at bounding box center [249, 207] width 139 height 16
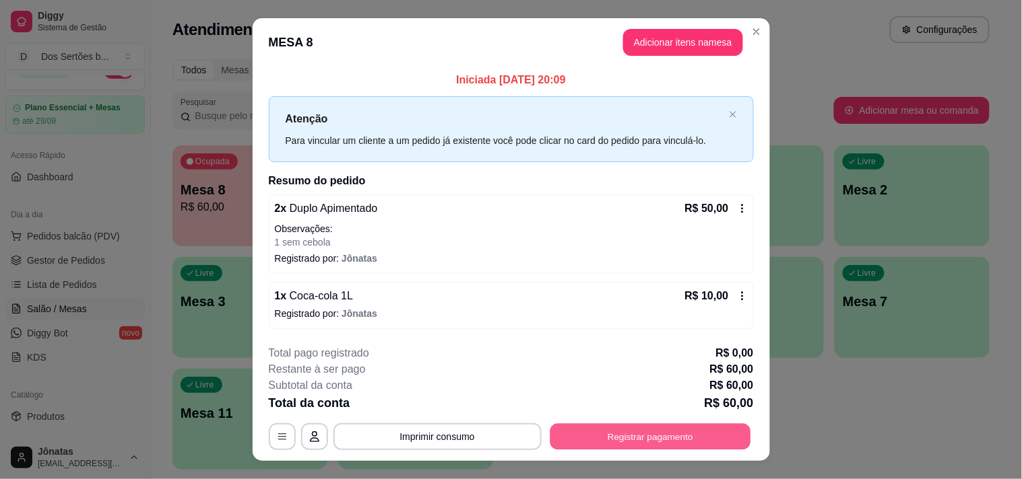
click at [603, 432] on button "Registrar pagamento" at bounding box center [650, 437] width 201 height 26
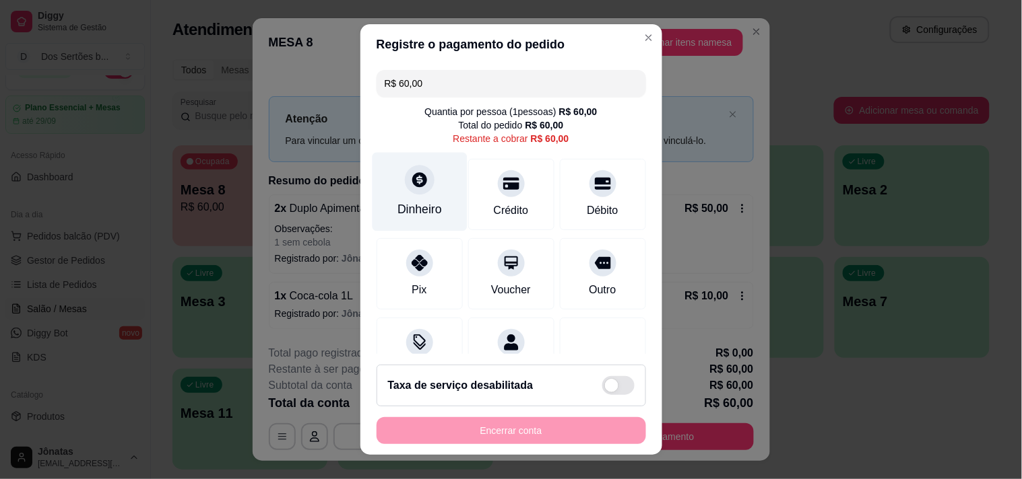
click at [400, 192] on div "Dinheiro" at bounding box center [419, 191] width 95 height 79
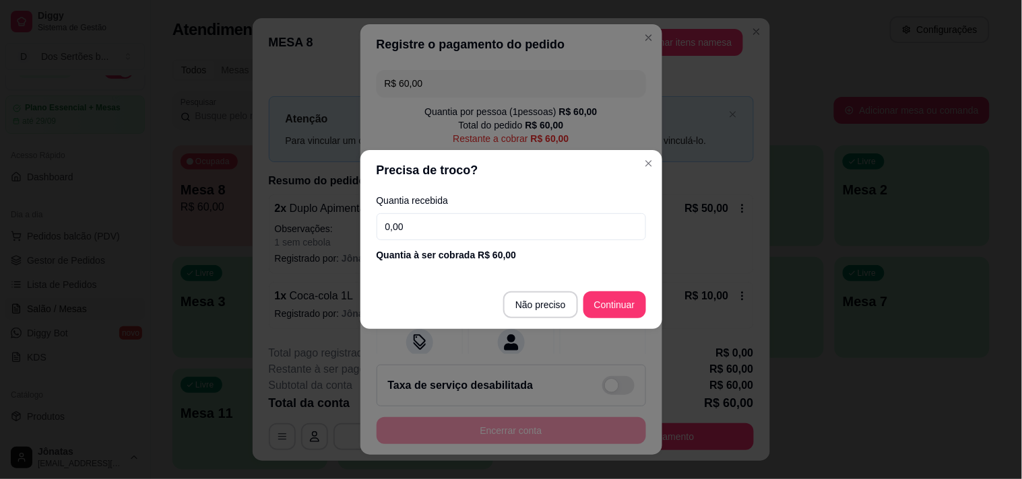
click at [414, 225] on input "0,00" at bounding box center [510, 226] width 269 height 27
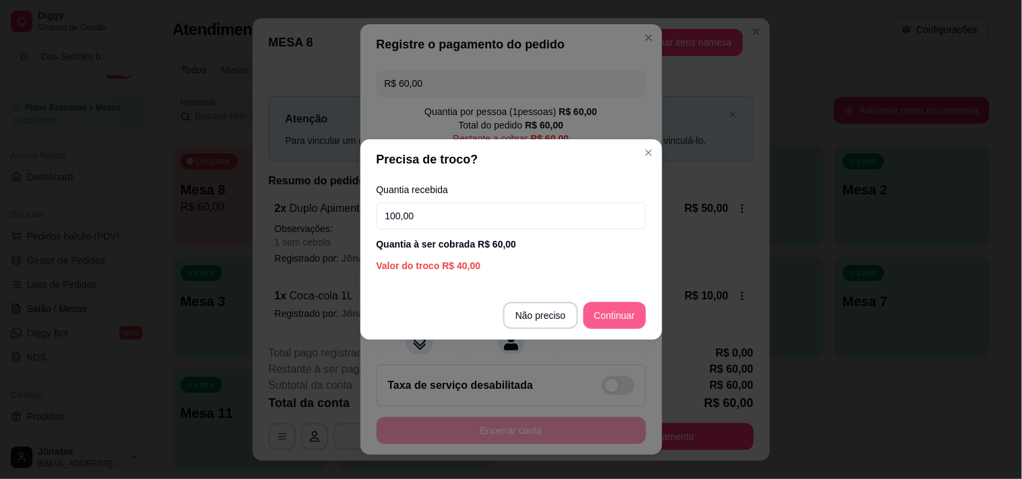
type input "100,00"
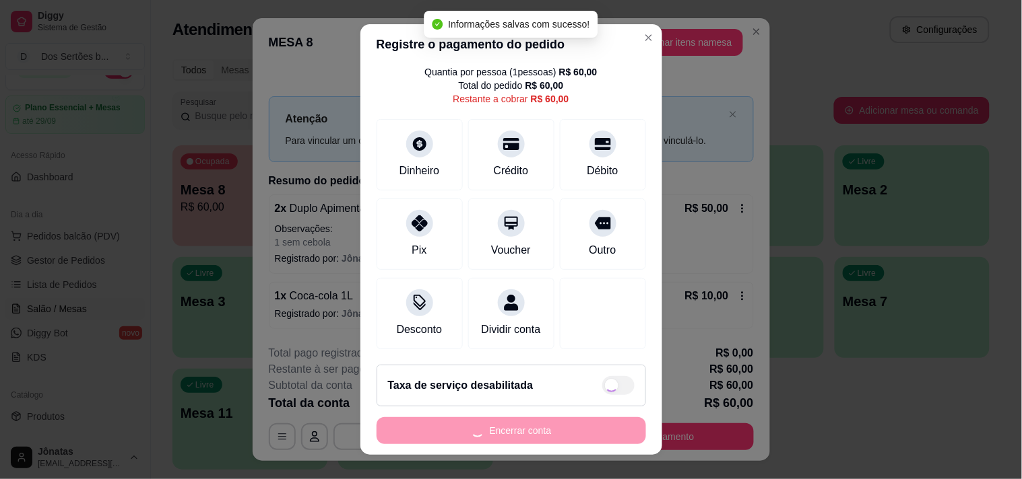
type input "R$ 0,00"
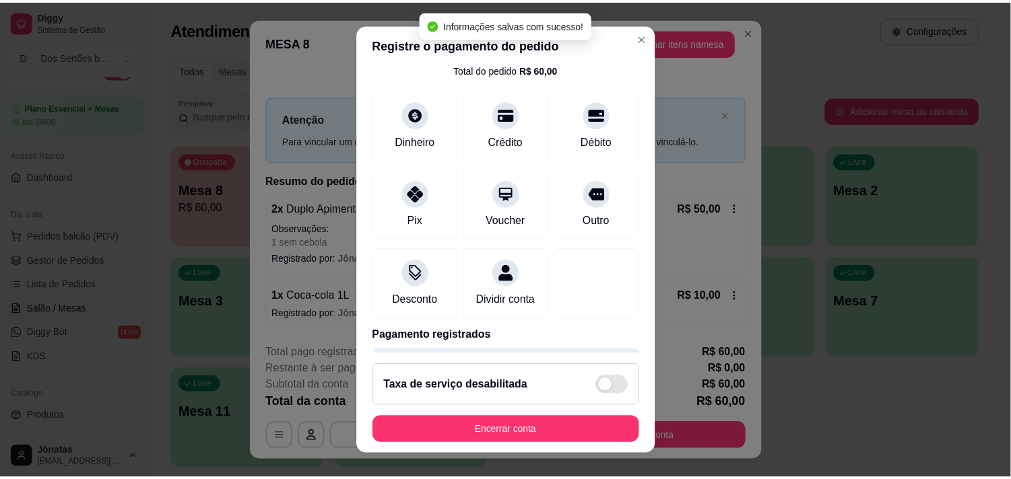
scroll to position [112, 0]
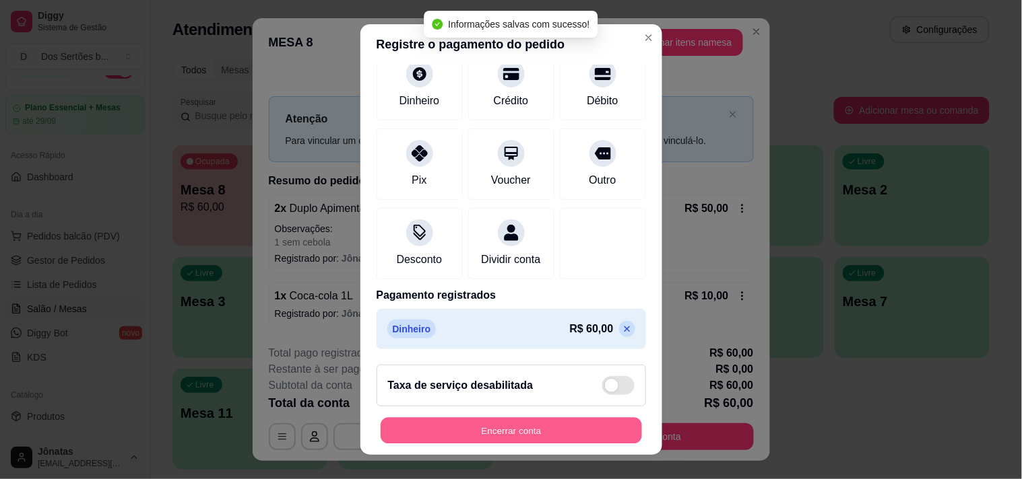
click at [568, 420] on button "Encerrar conta" at bounding box center [510, 431] width 261 height 26
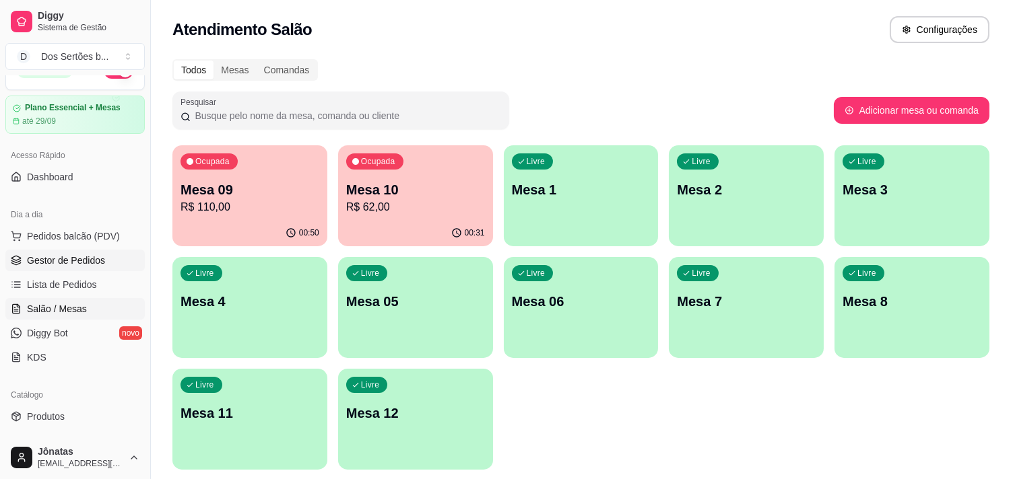
click at [34, 264] on span "Gestor de Pedidos" at bounding box center [66, 260] width 78 height 13
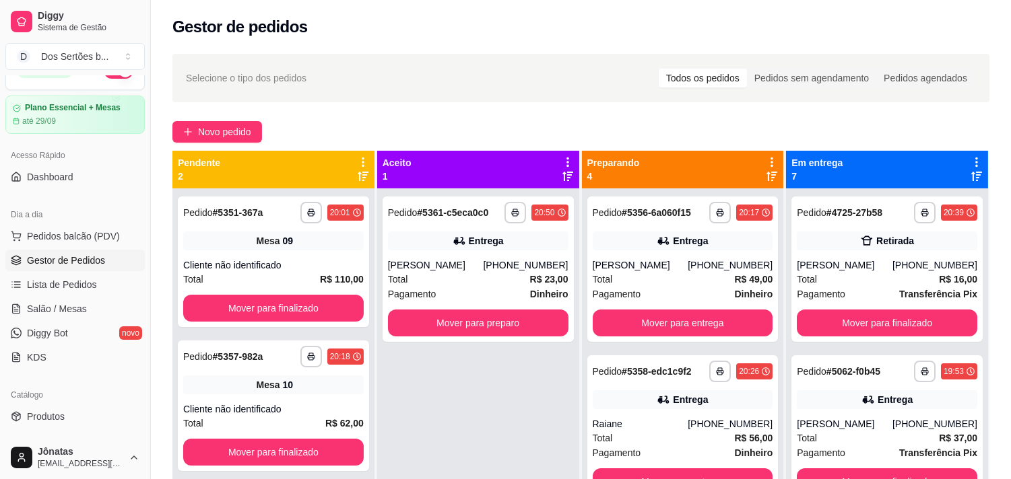
scroll to position [205, 0]
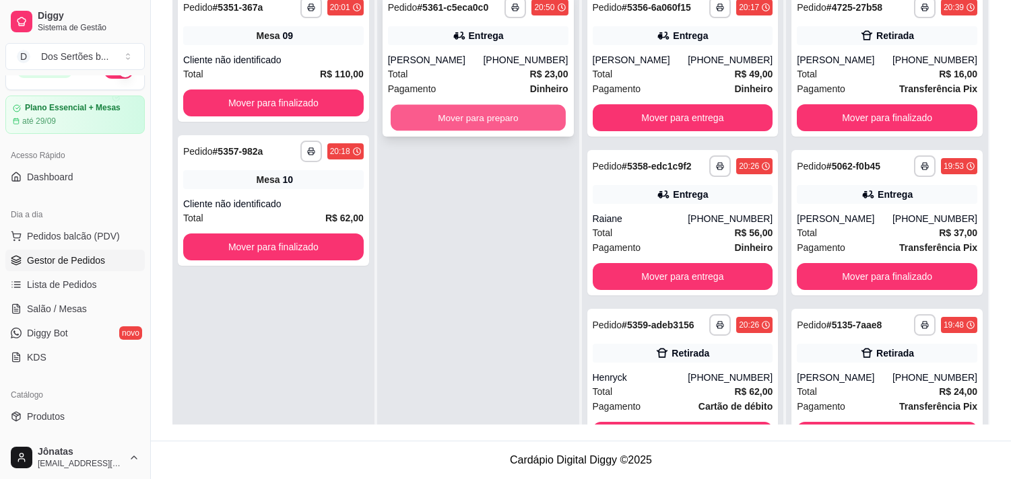
click at [459, 111] on button "Mover para preparo" at bounding box center [478, 118] width 175 height 26
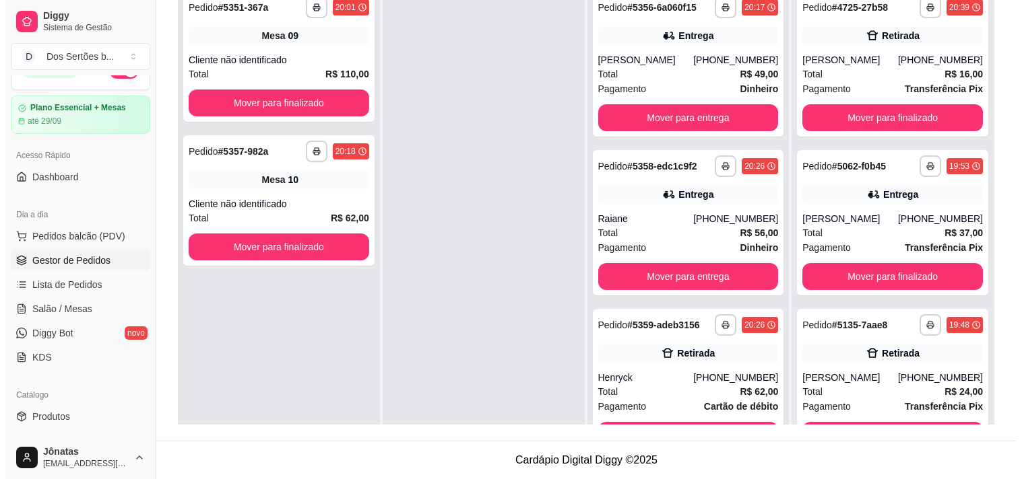
scroll to position [341, 0]
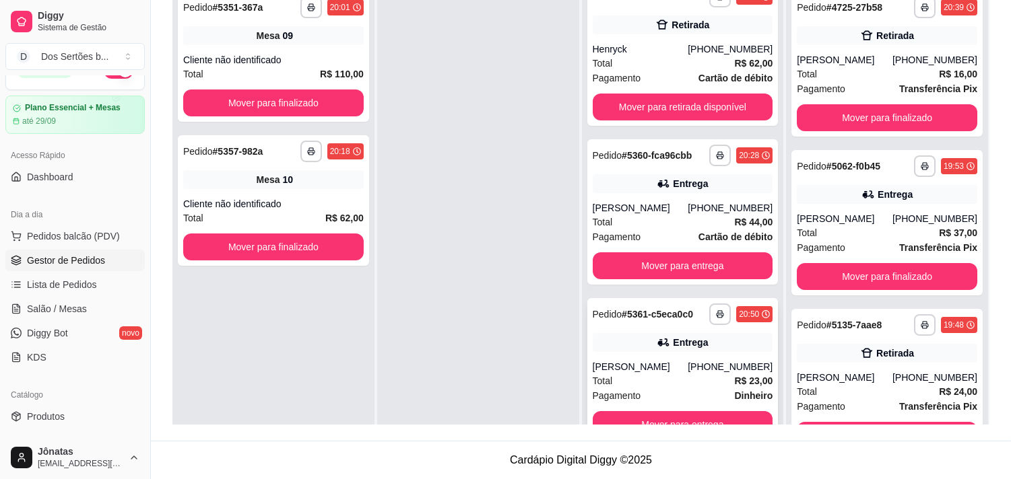
click at [691, 348] on div "Entrega" at bounding box center [690, 342] width 35 height 13
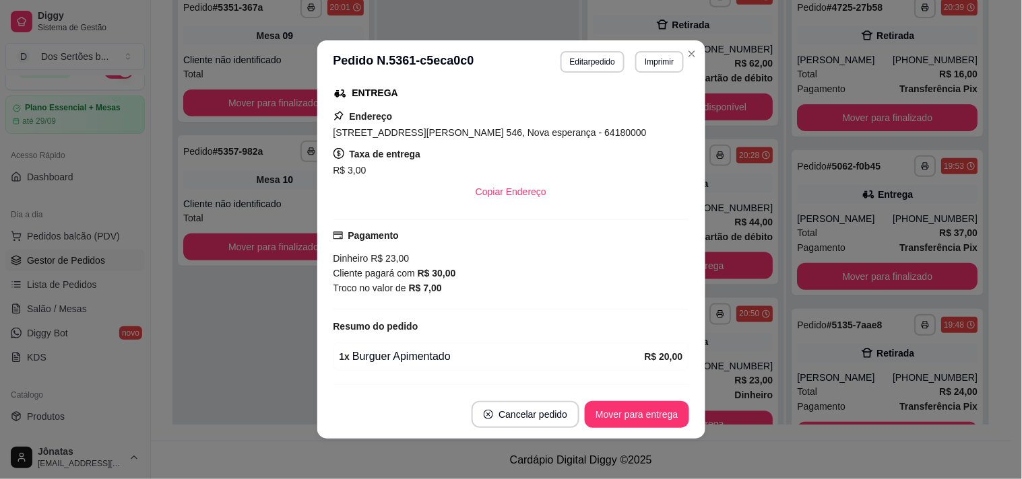
scroll to position [236, 0]
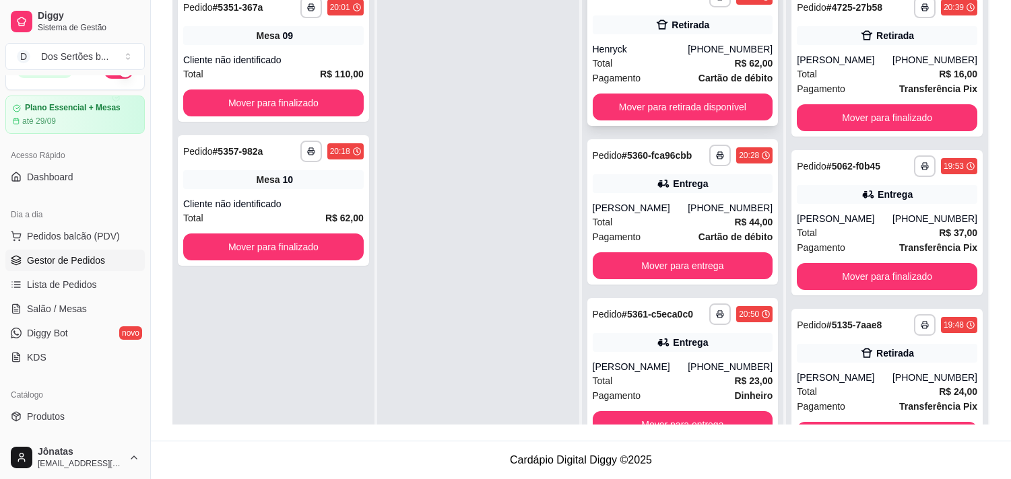
click at [667, 71] on div "Pagamento Cartão de débito" at bounding box center [683, 78] width 180 height 15
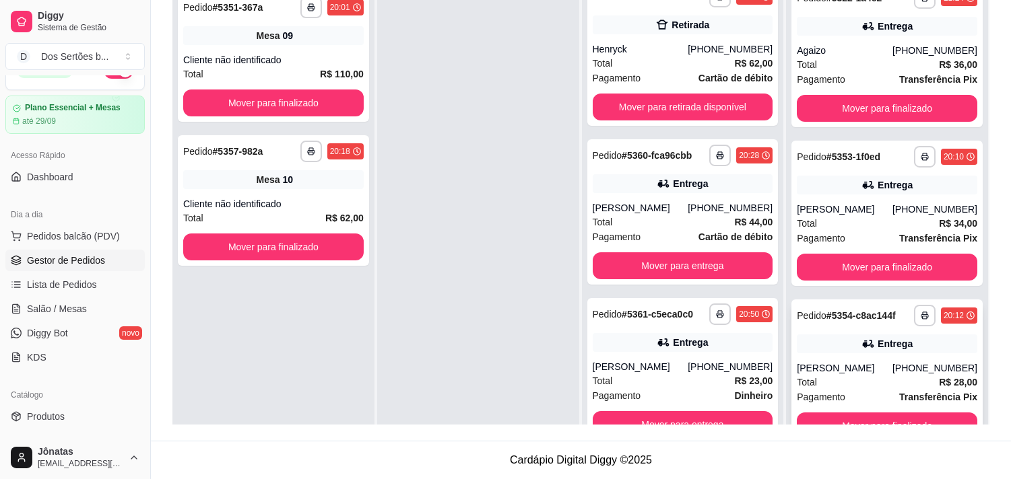
scroll to position [37, 0]
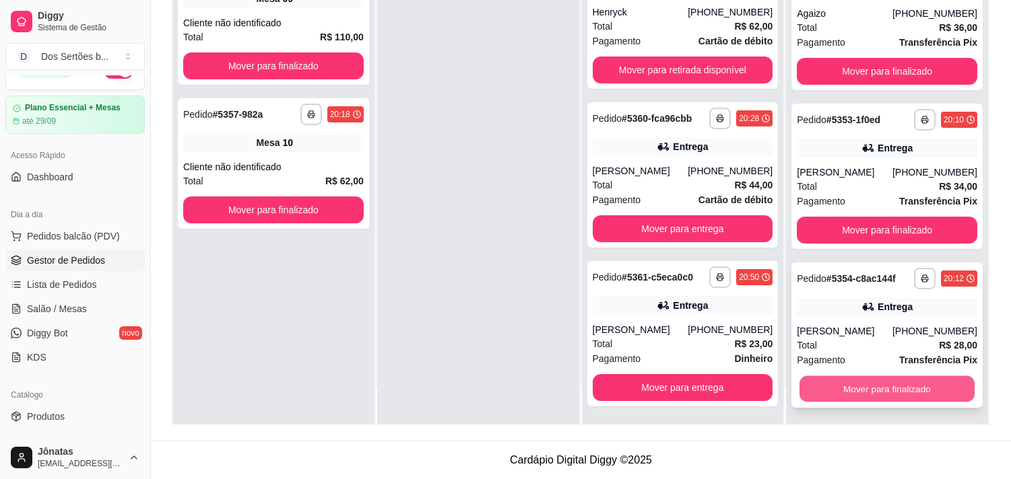
click at [893, 382] on button "Mover para finalizado" at bounding box center [886, 389] width 175 height 26
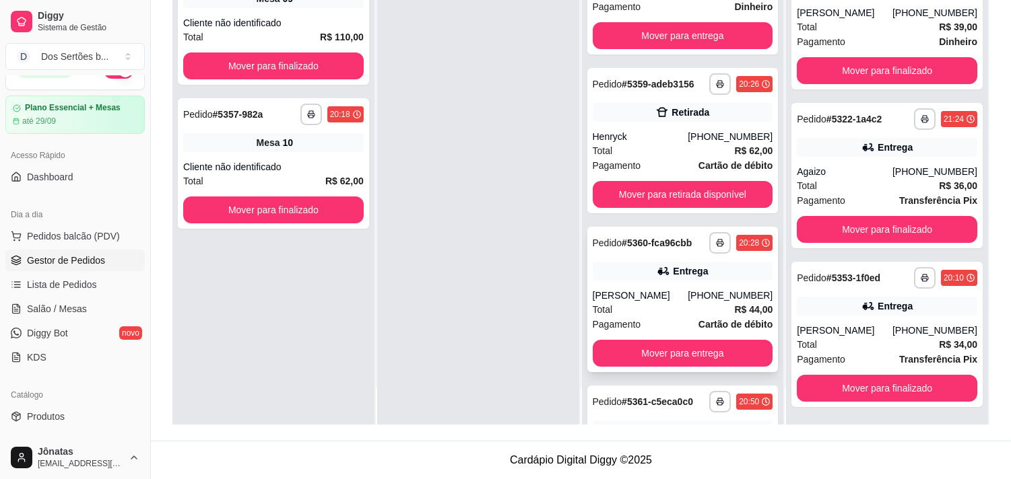
scroll to position [205, 0]
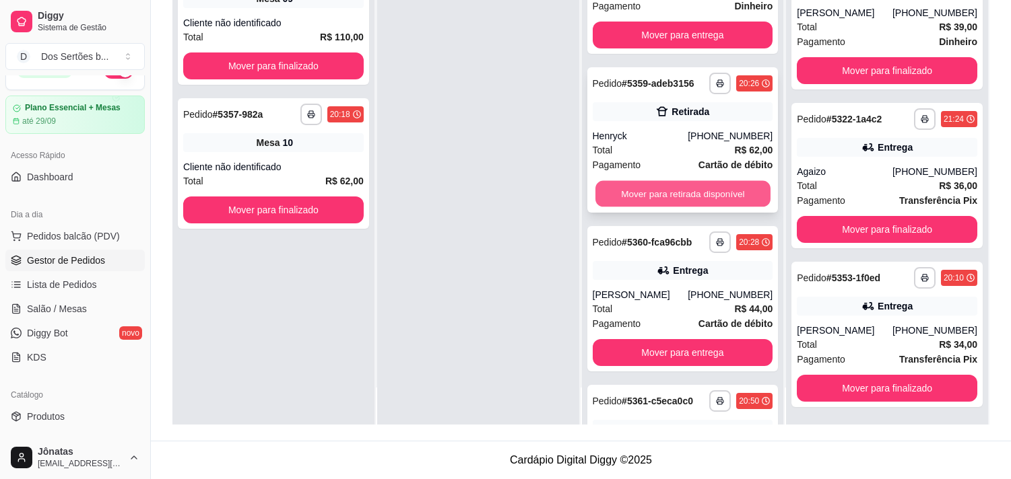
click at [683, 191] on button "Mover para retirada disponível" at bounding box center [682, 194] width 175 height 26
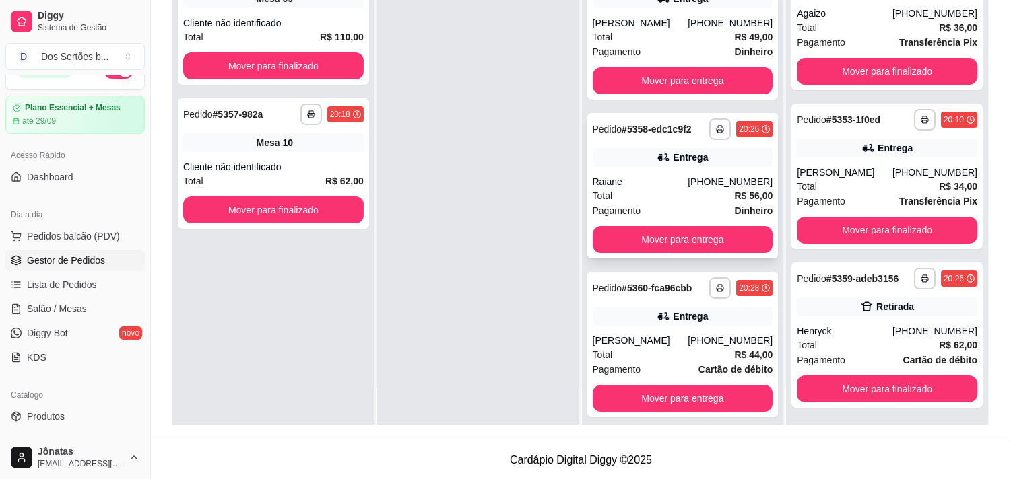
scroll to position [0, 0]
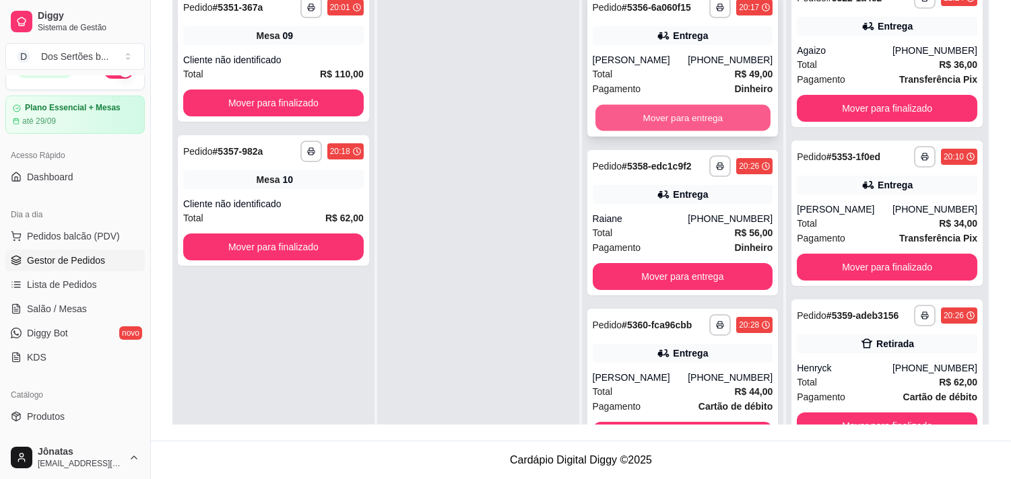
click at [630, 112] on button "Mover para entrega" at bounding box center [682, 118] width 175 height 26
click at [698, 111] on button "Mover para entrega" at bounding box center [682, 118] width 175 height 26
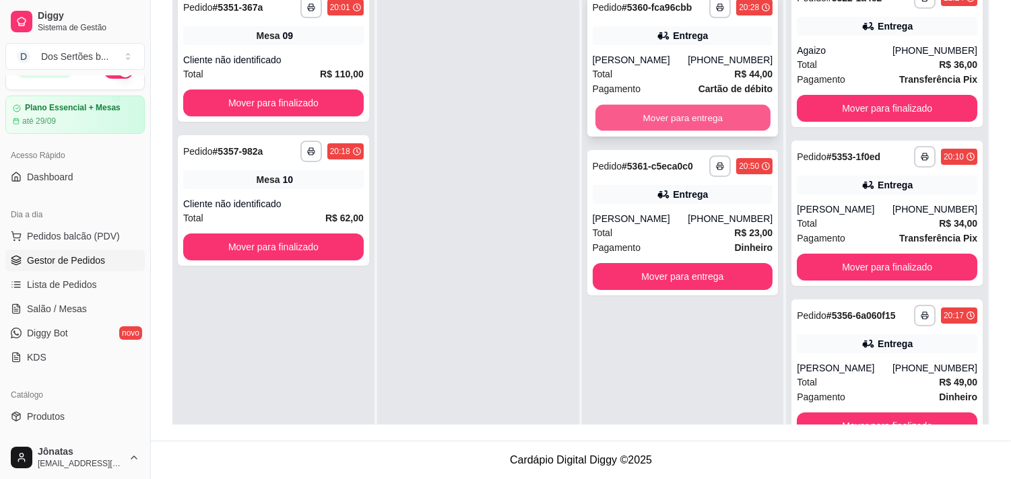
click at [657, 111] on button "Mover para entrega" at bounding box center [682, 118] width 175 height 26
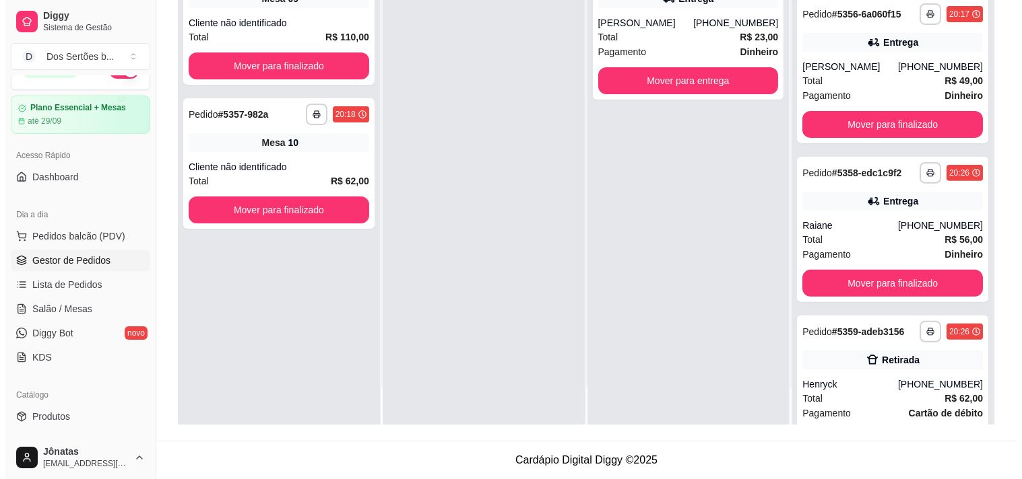
scroll to position [669, 0]
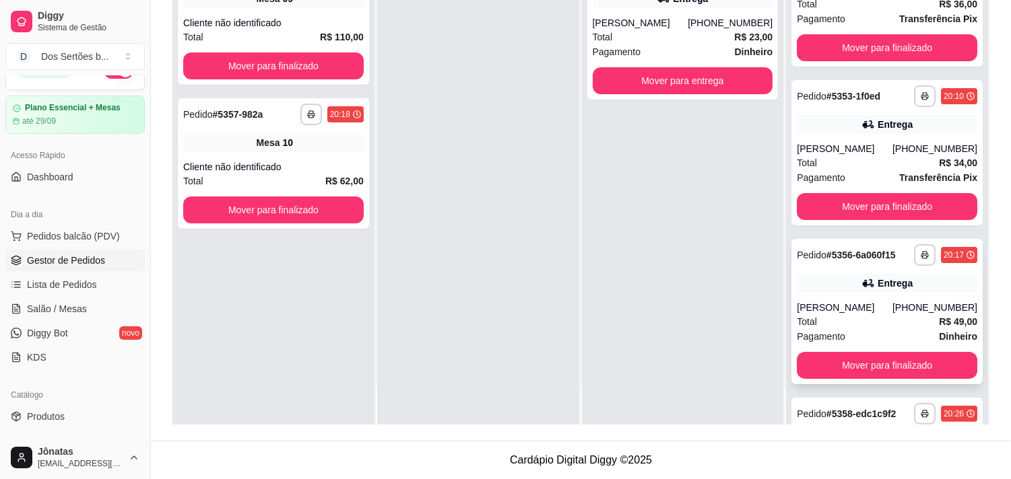
click at [826, 304] on div "[PERSON_NAME]" at bounding box center [845, 307] width 96 height 13
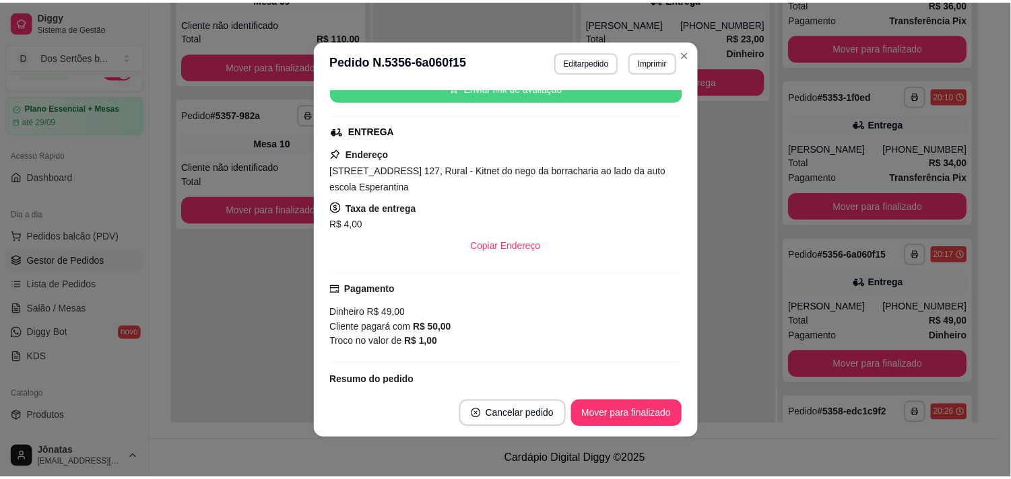
scroll to position [263, 0]
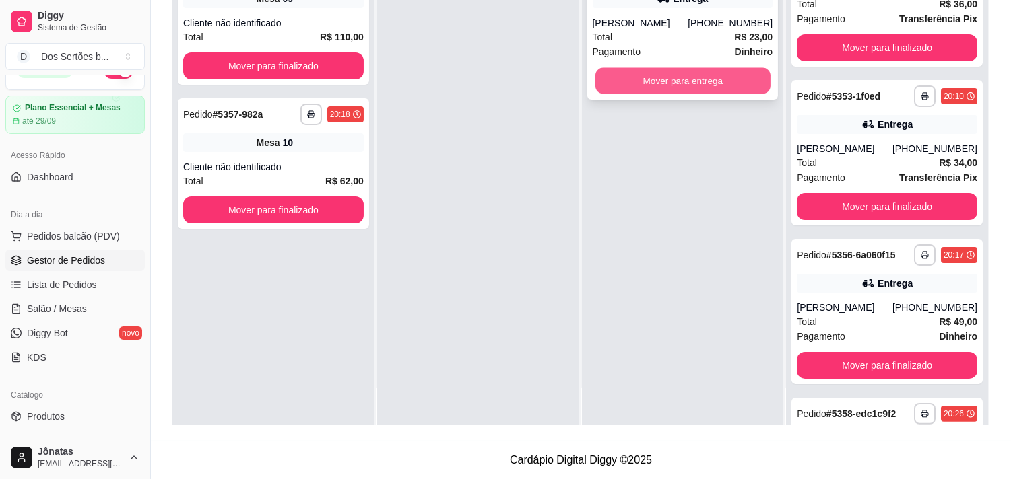
click at [653, 81] on button "Mover para entrega" at bounding box center [682, 81] width 175 height 26
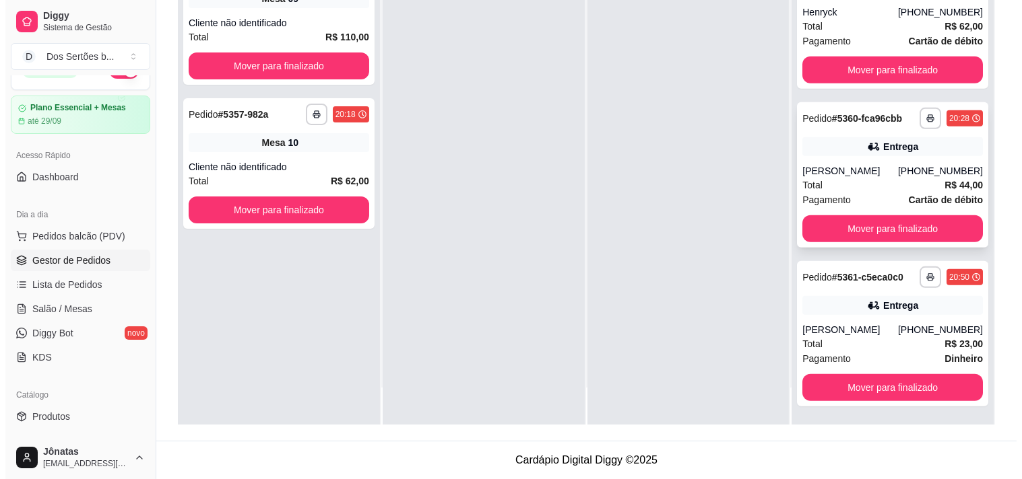
scroll to position [1294, 0]
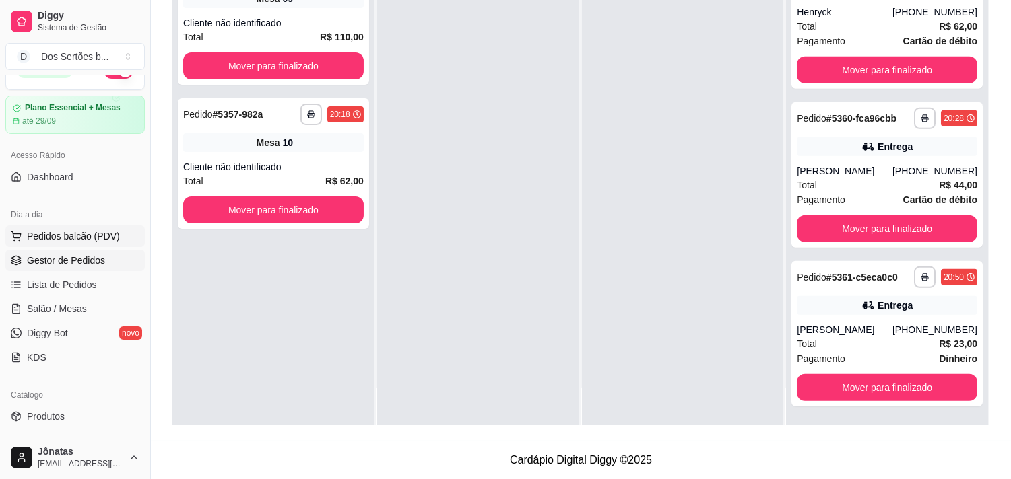
click at [65, 230] on span "Pedidos balcão (PDV)" at bounding box center [73, 236] width 93 height 13
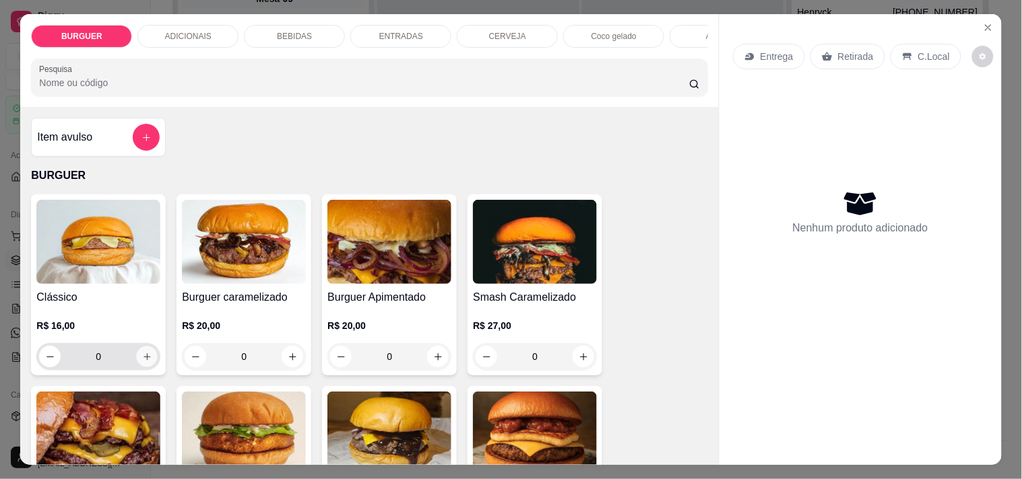
click at [142, 360] on icon "increase-product-quantity" at bounding box center [147, 357] width 10 height 10
type input "1"
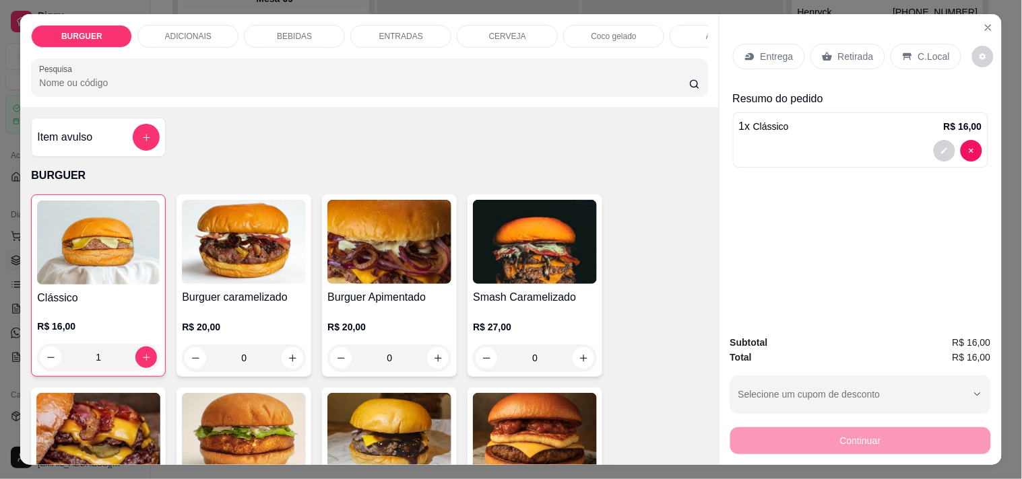
click at [419, 34] on div "ENTRADAS" at bounding box center [400, 36] width 101 height 23
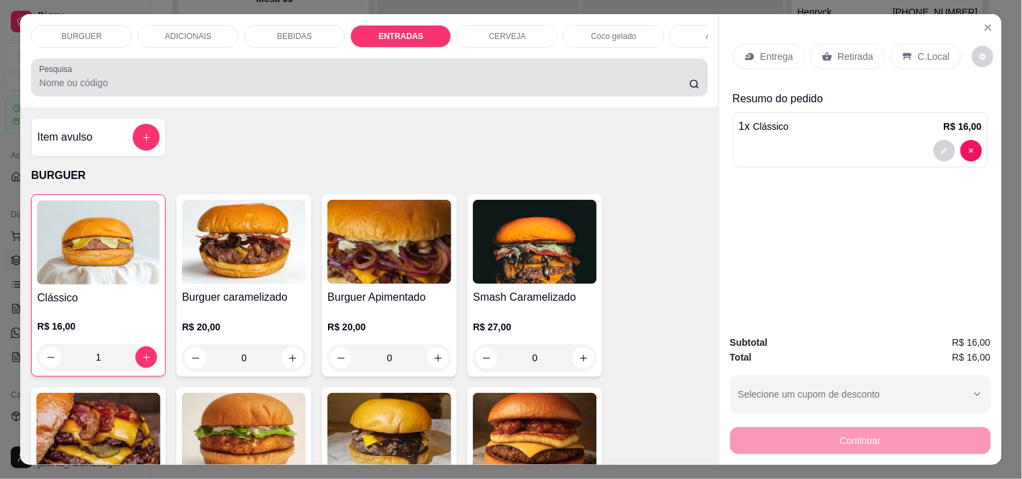
scroll to position [34, 0]
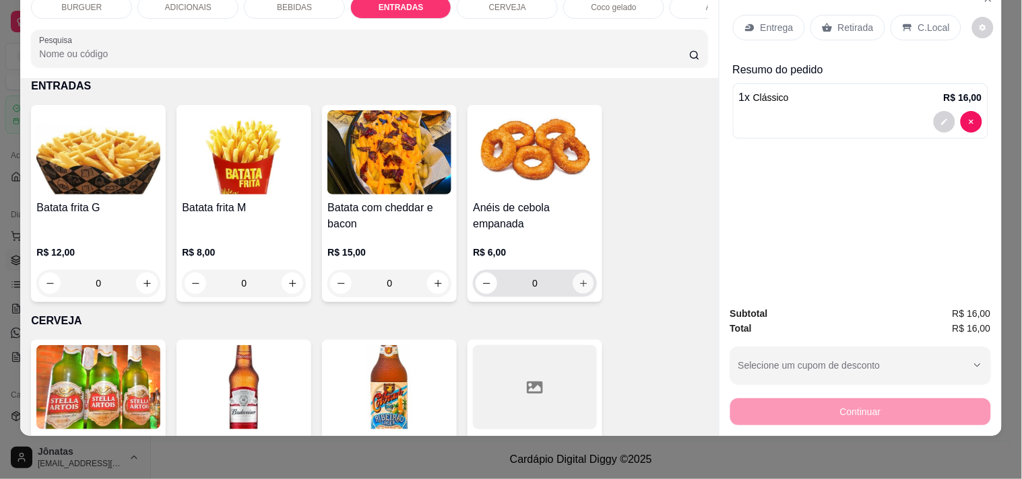
click at [580, 284] on icon "increase-product-quantity" at bounding box center [583, 283] width 7 height 7
type input "1"
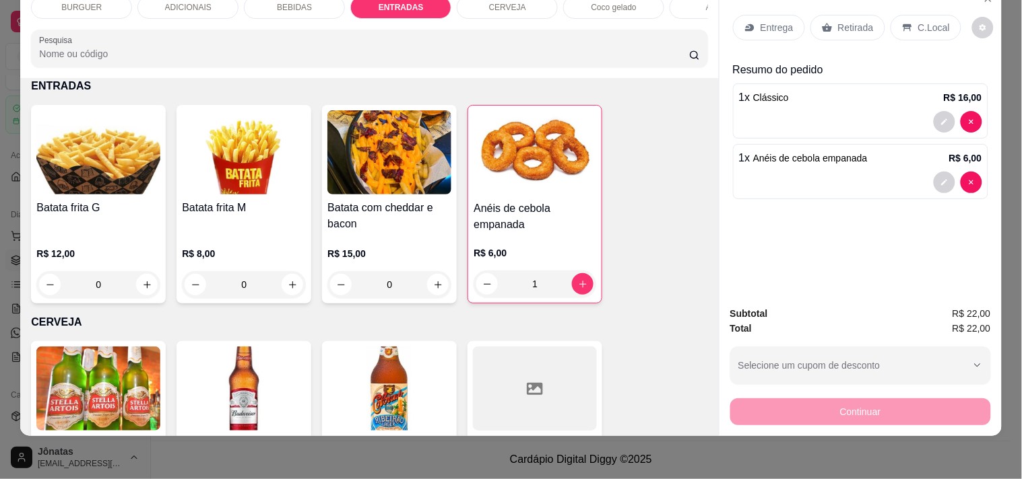
click at [918, 21] on p "C.Local" at bounding box center [934, 27] width 32 height 13
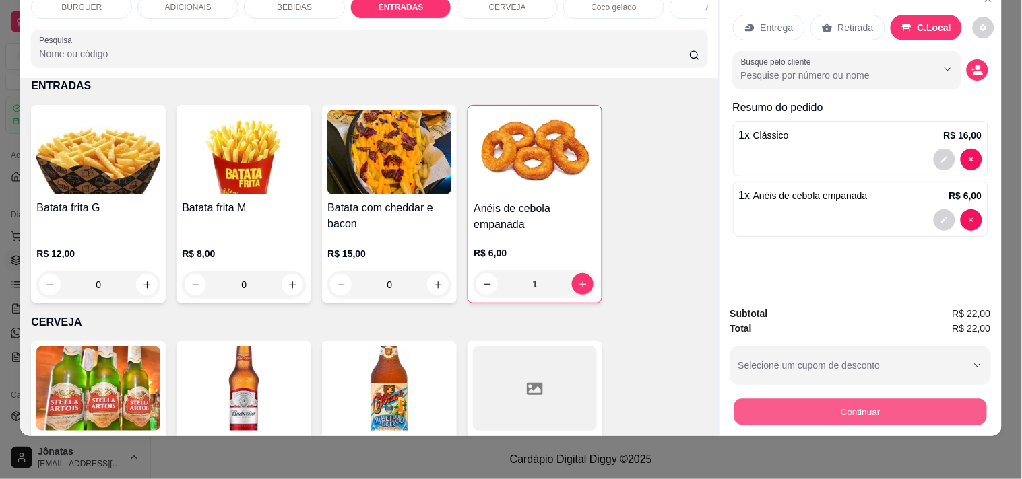
click at [845, 400] on button "Continuar" at bounding box center [859, 412] width 253 height 26
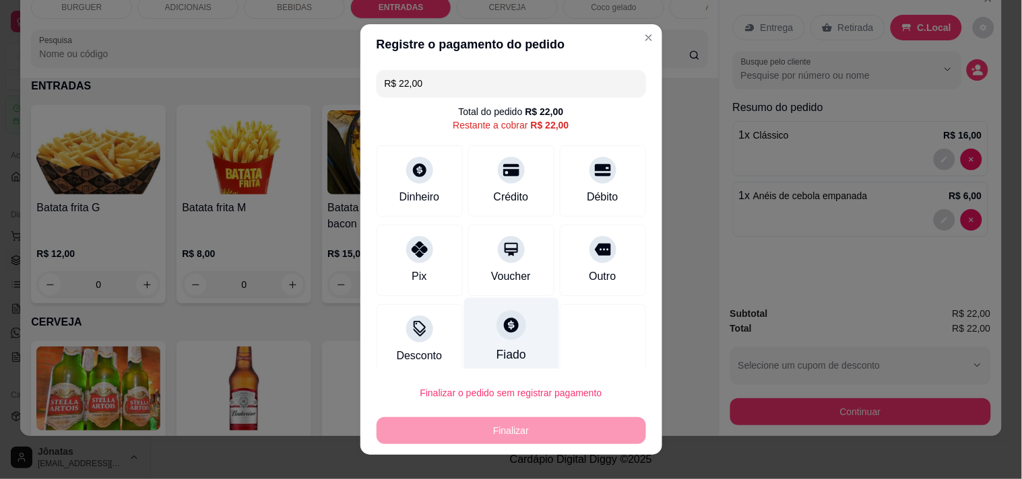
click at [479, 328] on div "Fiado" at bounding box center [510, 337] width 95 height 79
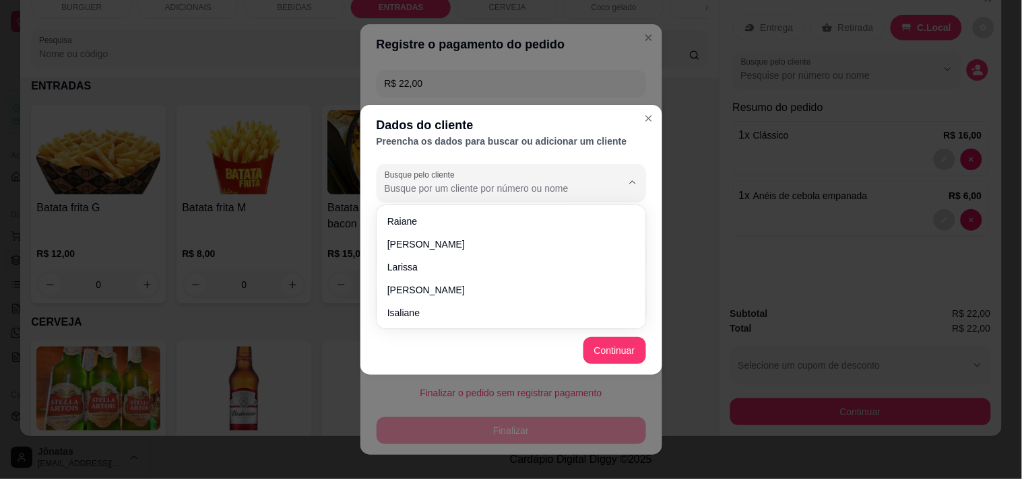
click at [397, 185] on input "Busque pelo cliente" at bounding box center [493, 188] width 216 height 13
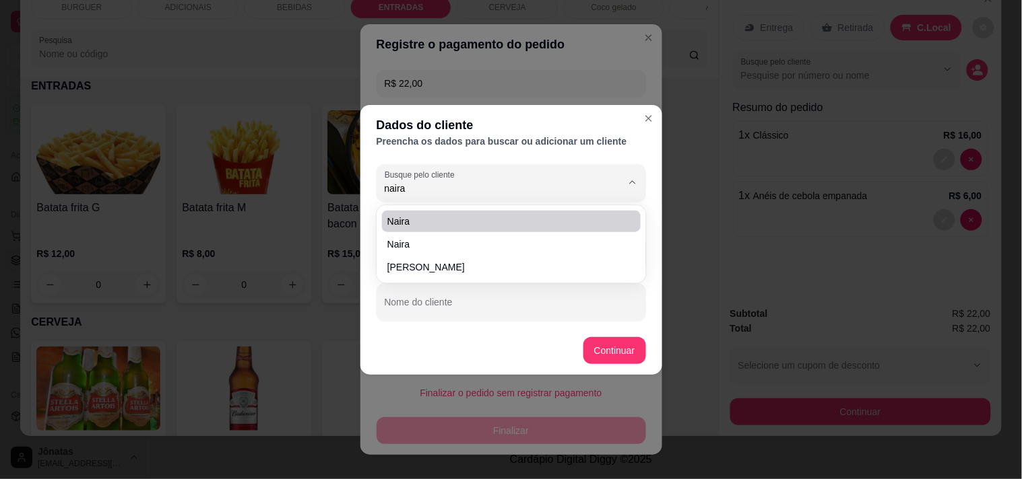
click at [396, 224] on span "Naira" at bounding box center [504, 221] width 234 height 13
type input "Naira"
type input "[PHONE_NUMBER]"
type input "Naira"
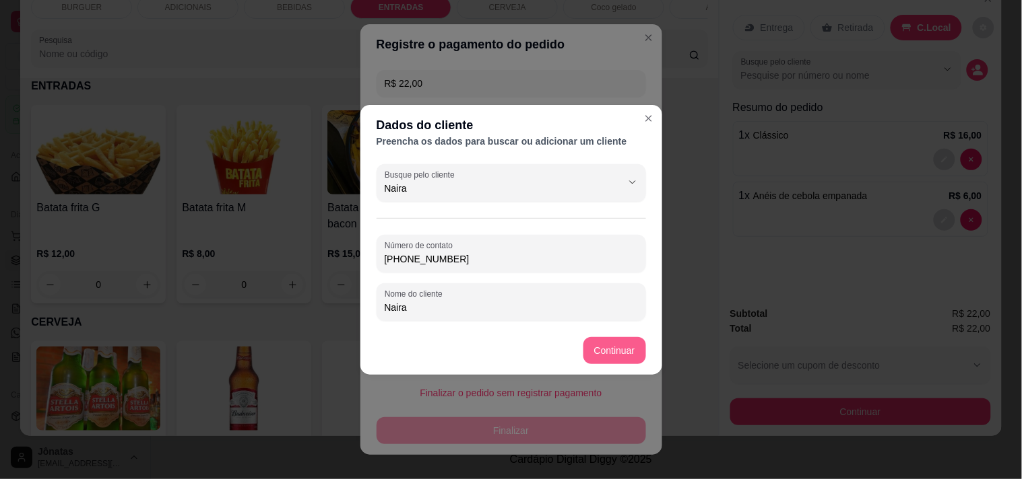
type input "Naira"
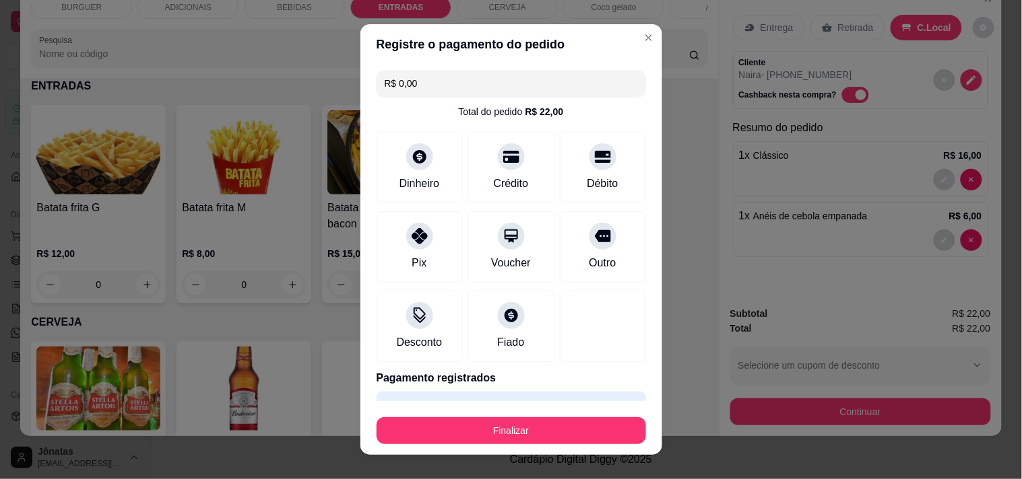
type input "R$ 0,00"
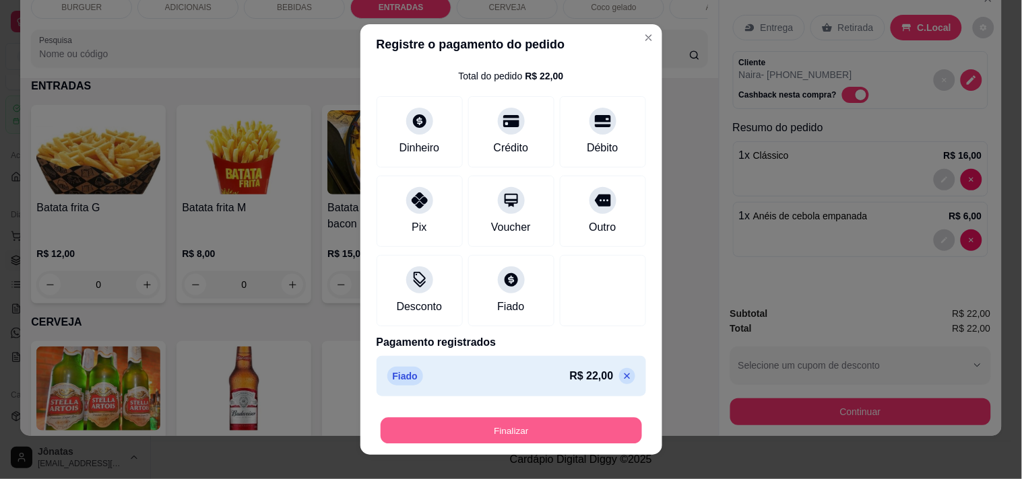
click at [522, 426] on button "Finalizar" at bounding box center [510, 431] width 261 height 26
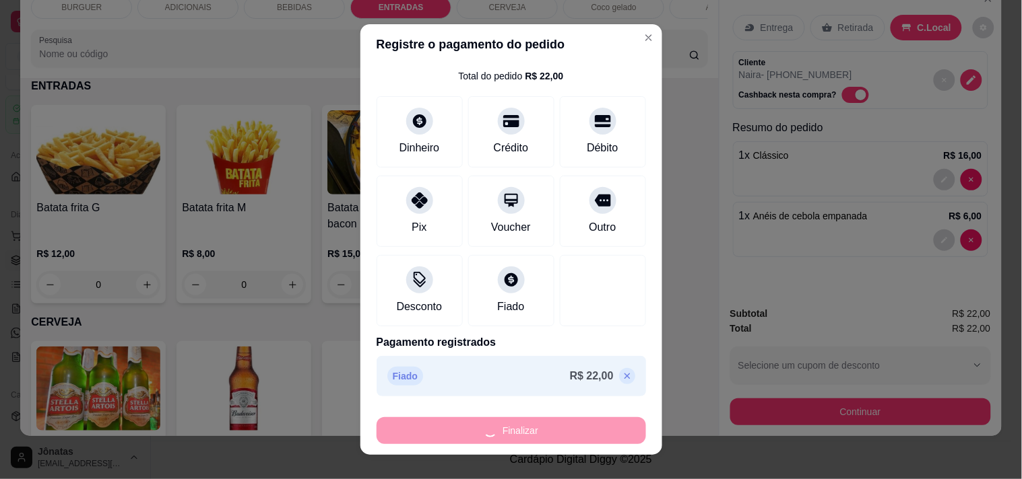
type input "0"
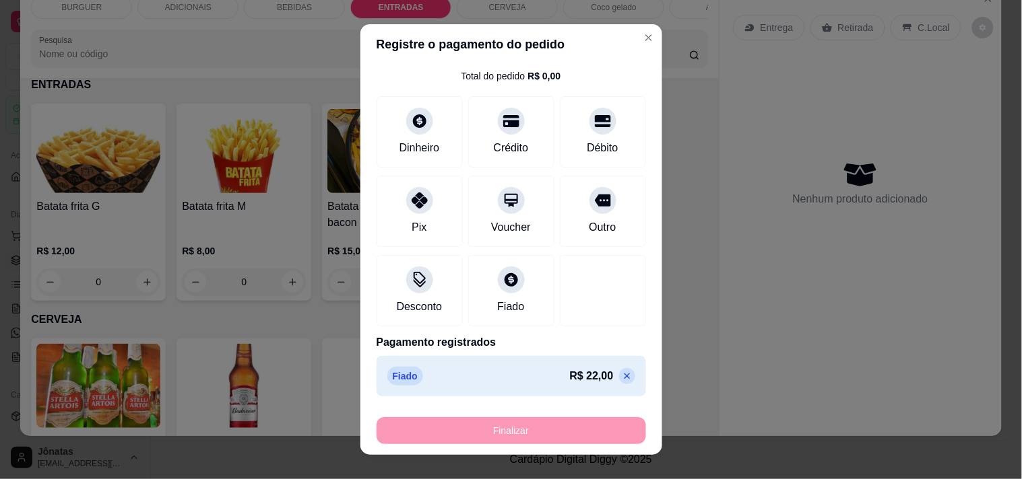
type input "-R$ 22,00"
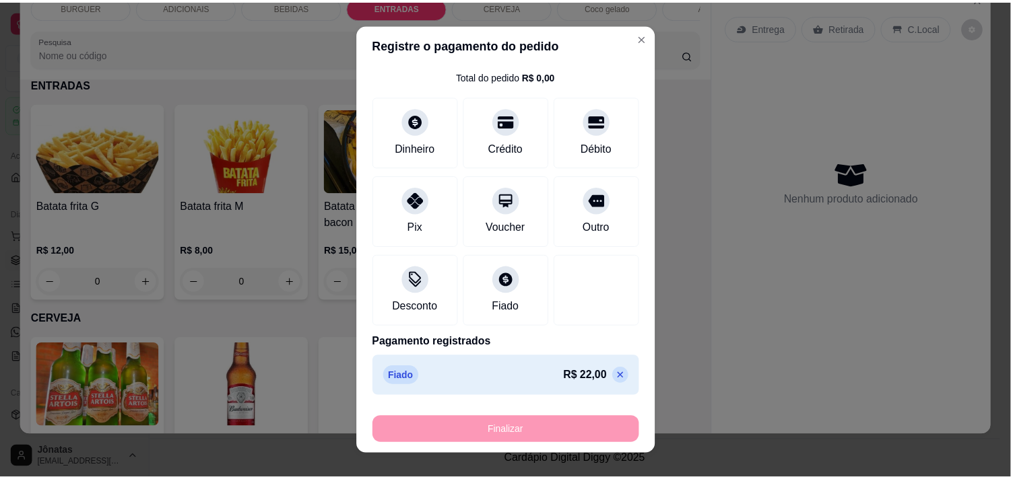
scroll to position [1884, 0]
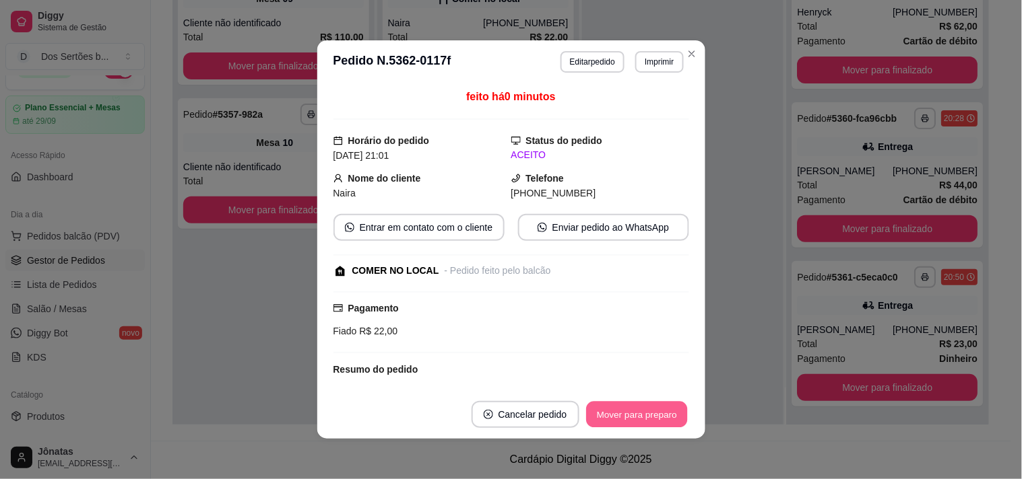
click at [624, 428] on button "Mover para preparo" at bounding box center [636, 415] width 101 height 26
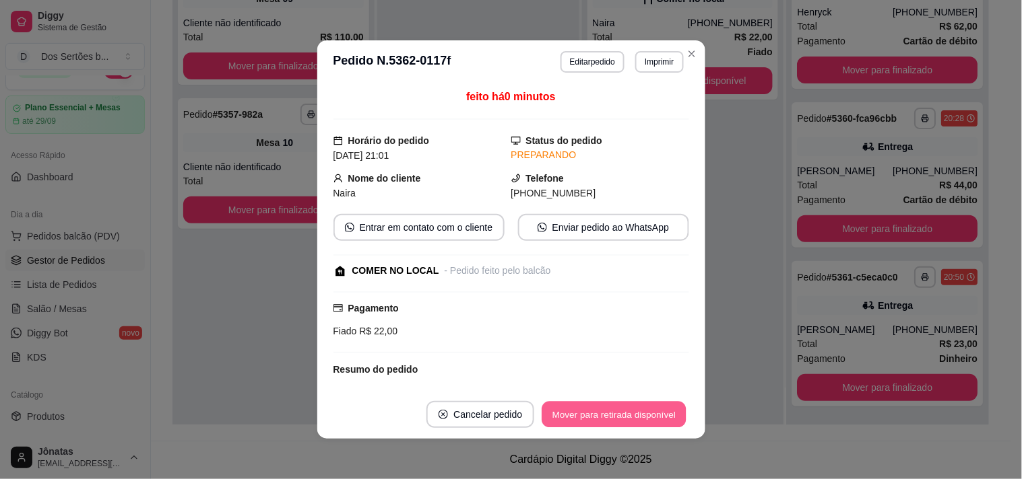
click at [640, 418] on button "Mover para retirada disponível" at bounding box center [614, 415] width 144 height 26
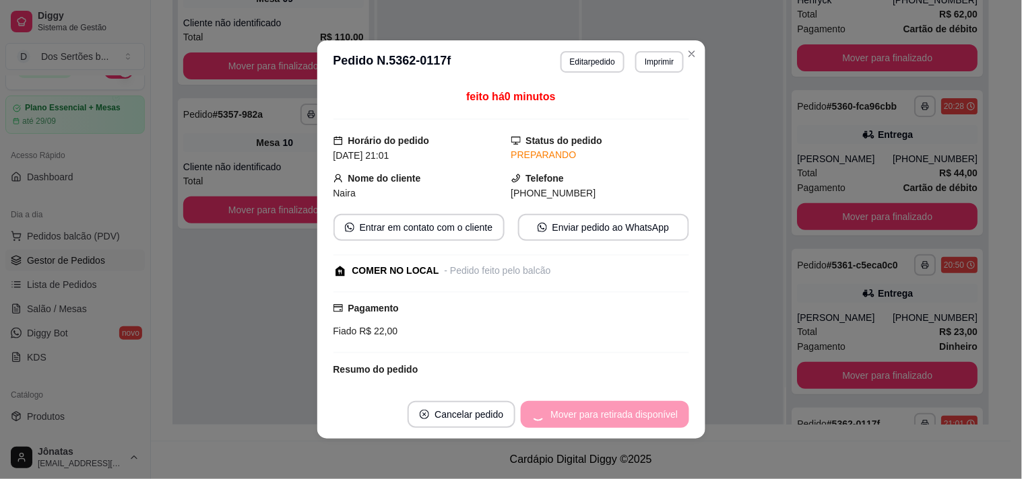
click at [665, 408] on div "Mover para retirada disponível" at bounding box center [605, 414] width 168 height 27
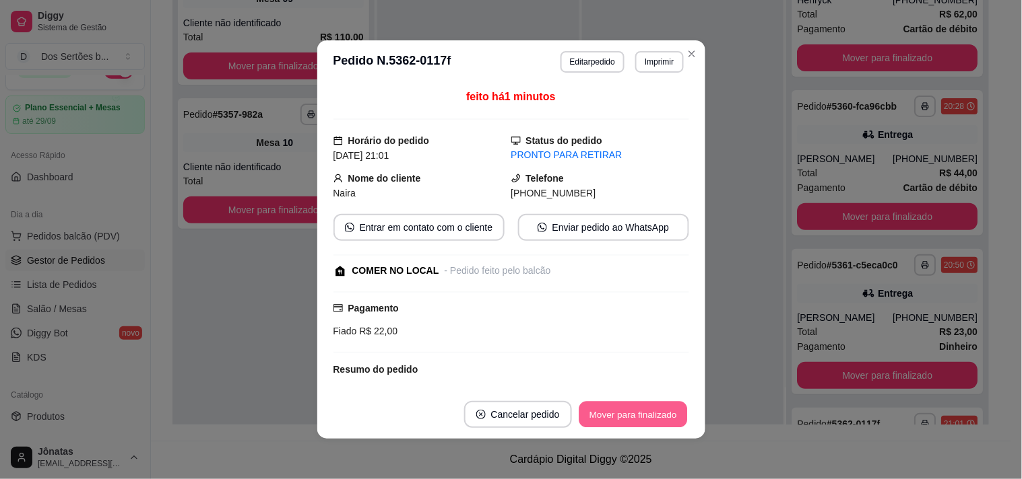
click at [652, 414] on button "Mover para finalizado" at bounding box center [632, 415] width 108 height 26
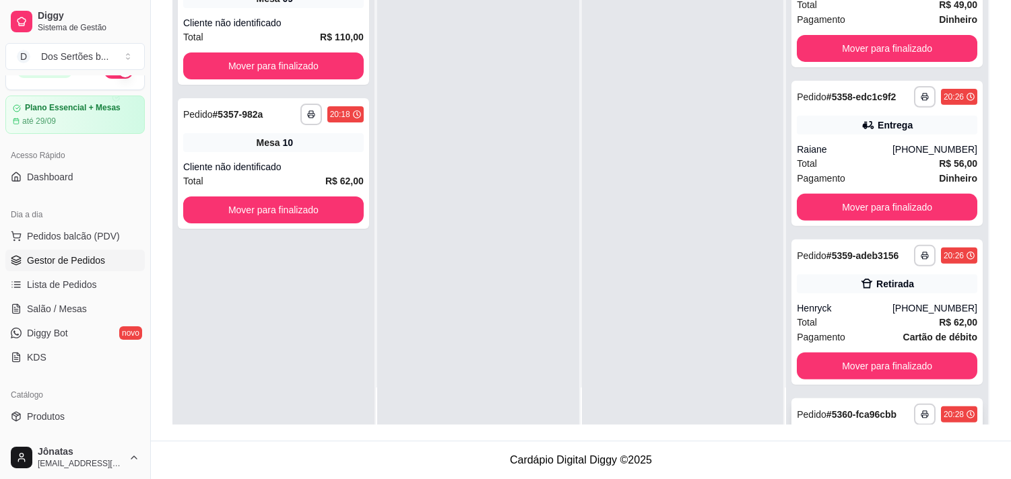
scroll to position [1294, 0]
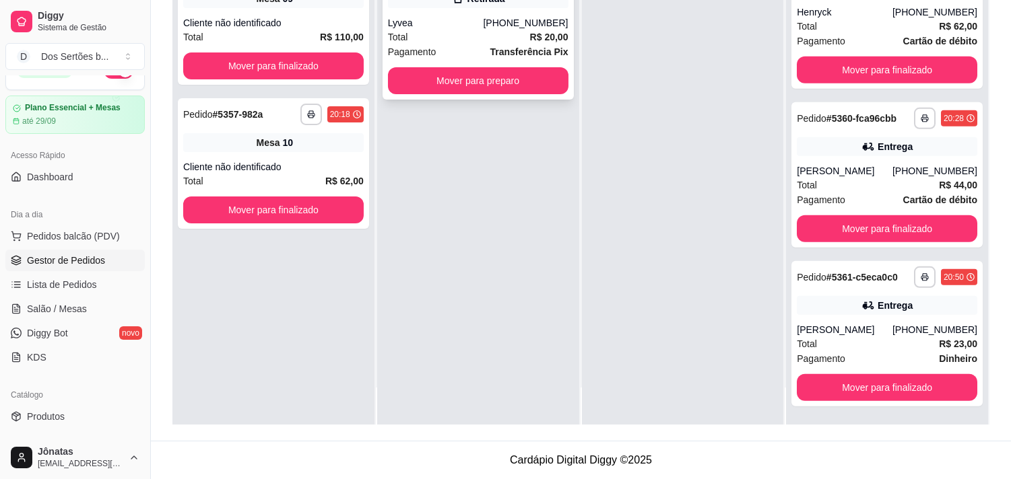
click at [472, 55] on div "Pagamento Transferência Pix" at bounding box center [478, 51] width 180 height 15
click at [466, 79] on button "Mover para preparo" at bounding box center [478, 80] width 180 height 27
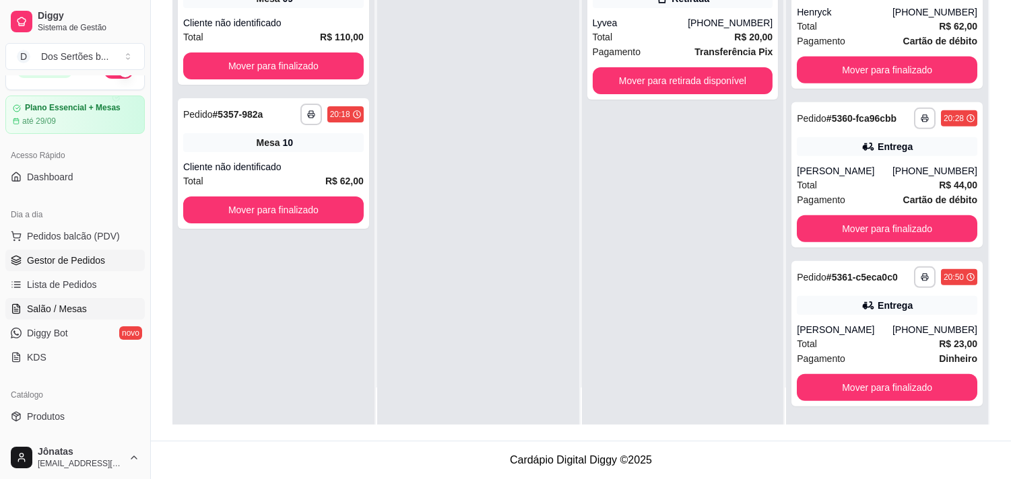
click at [58, 300] on link "Salão / Mesas" at bounding box center [74, 309] width 139 height 22
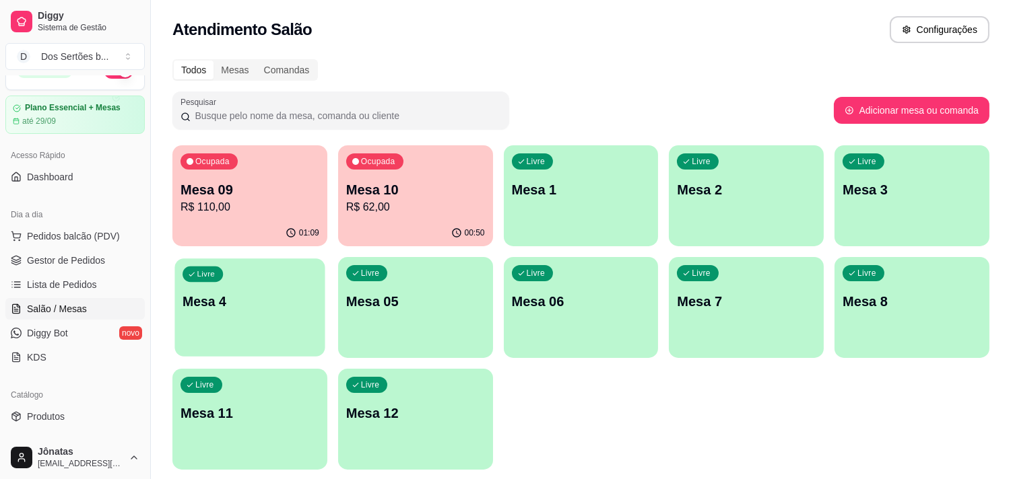
click at [236, 304] on p "Mesa 4" at bounding box center [250, 302] width 135 height 18
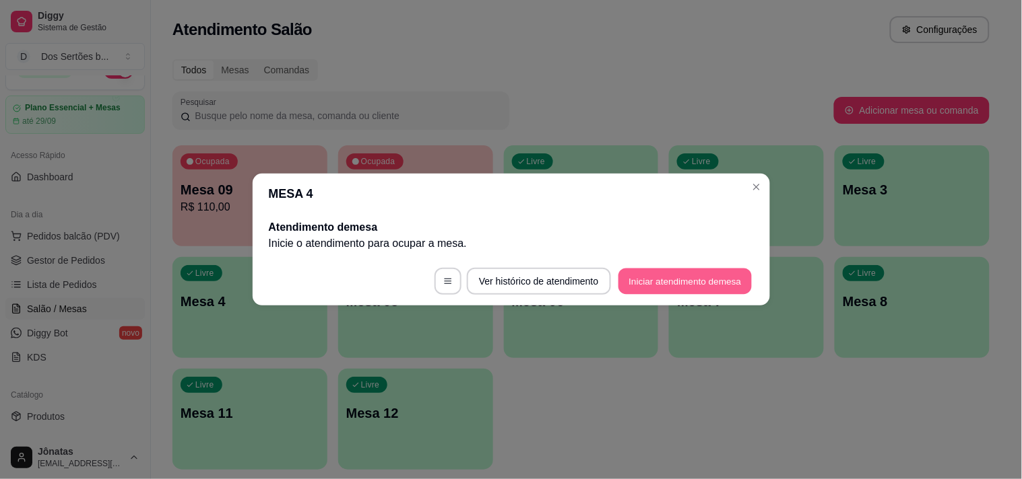
click at [675, 277] on button "Iniciar atendimento de mesa" at bounding box center [684, 282] width 133 height 26
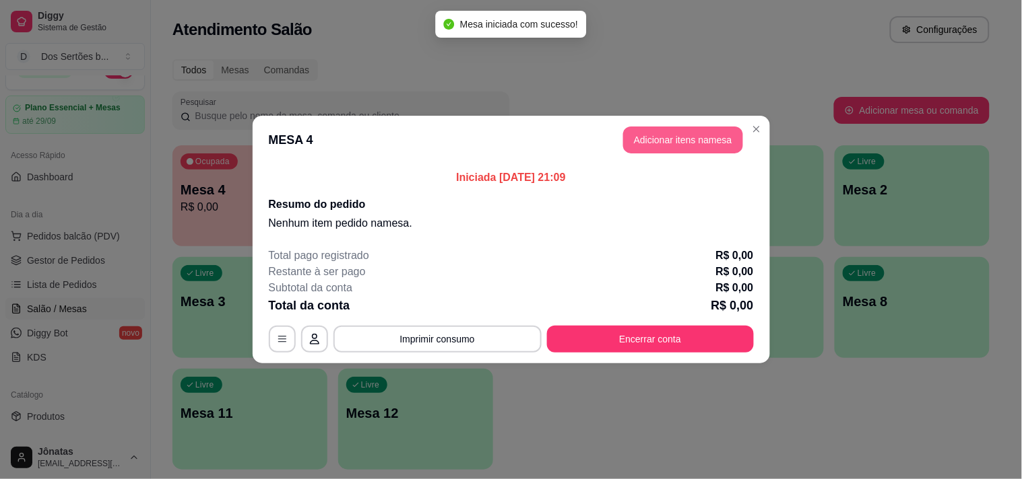
click at [652, 142] on button "Adicionar itens na mesa" at bounding box center [683, 140] width 120 height 27
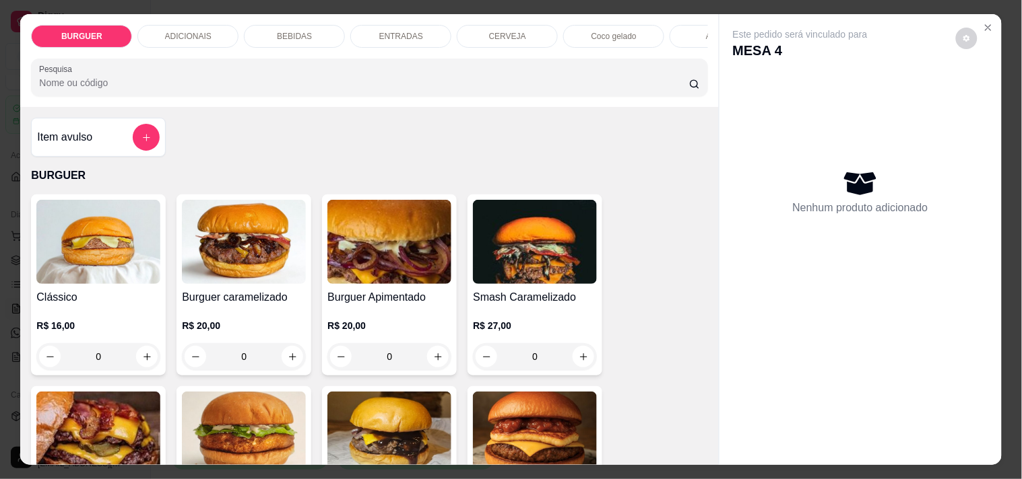
scroll to position [129, 0]
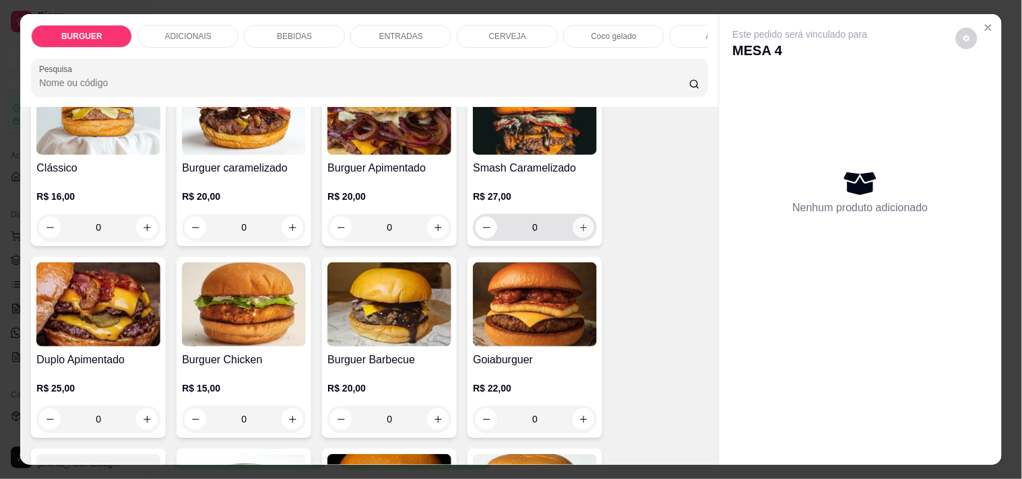
click at [576, 226] on button "increase-product-quantity" at bounding box center [583, 228] width 21 height 21
type input "1"
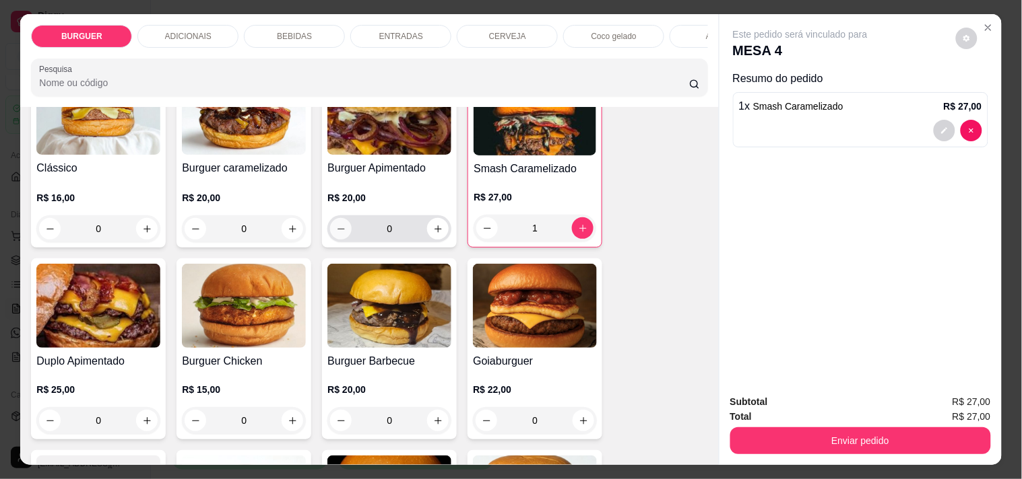
scroll to position [209, 0]
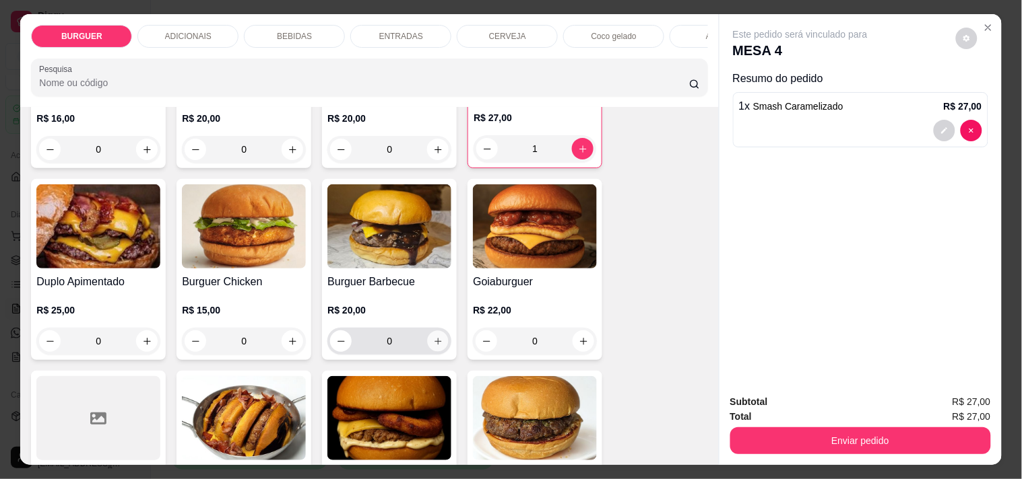
click at [428, 342] on button "increase-product-quantity" at bounding box center [438, 341] width 21 height 21
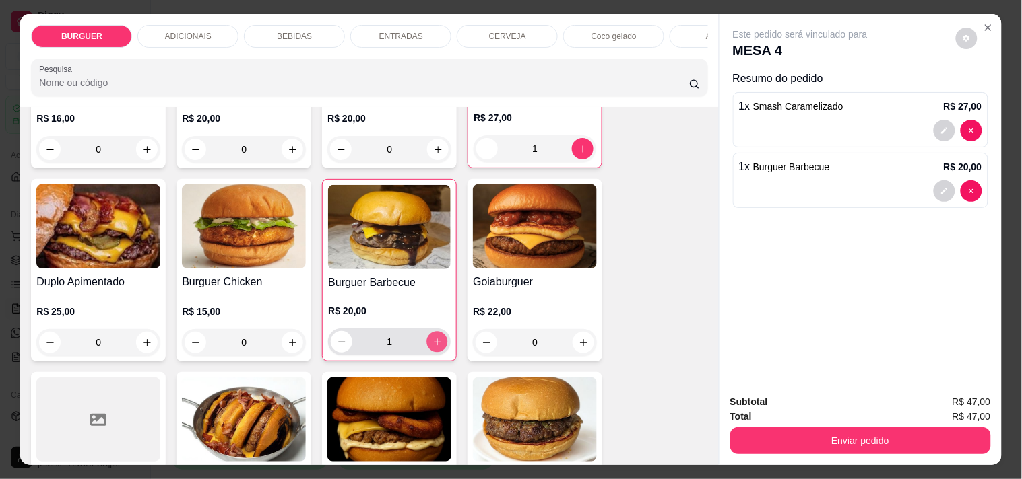
click at [427, 342] on button "increase-product-quantity" at bounding box center [437, 342] width 21 height 21
type input "2"
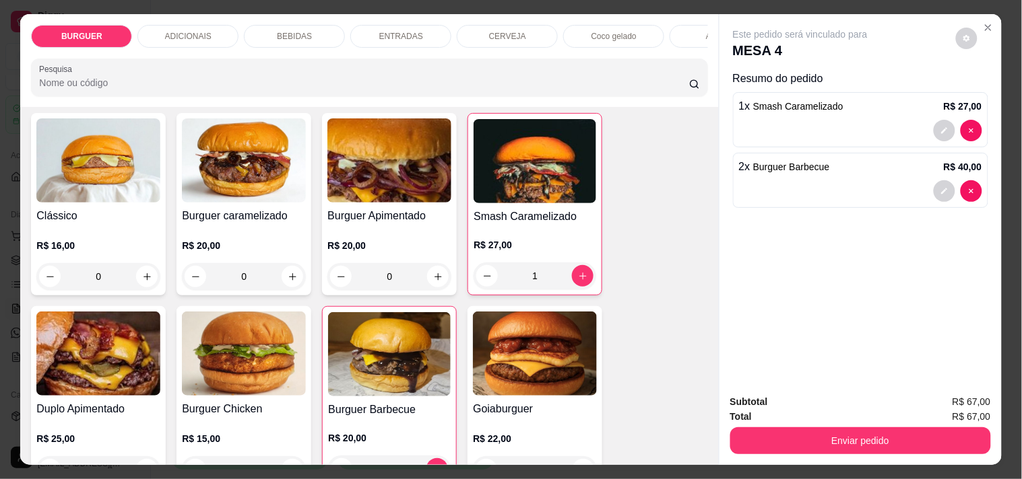
scroll to position [240, 0]
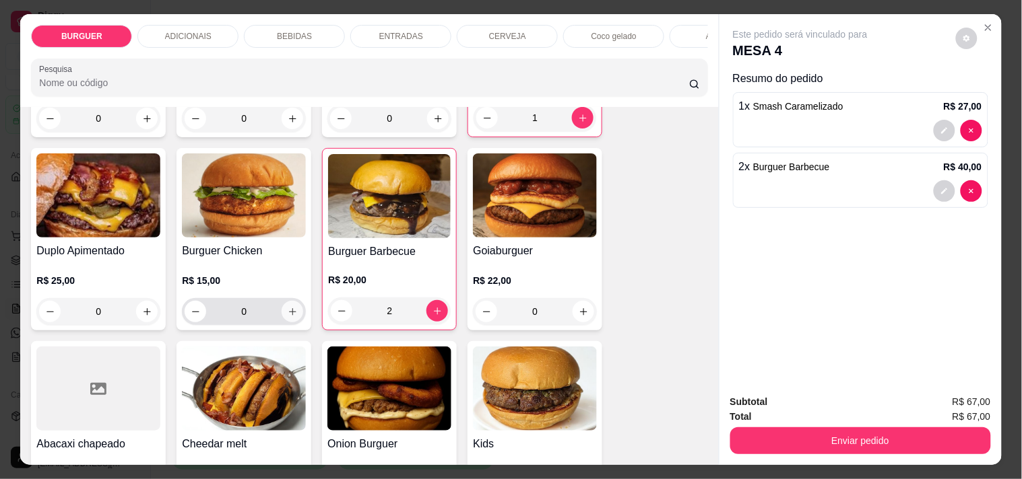
click at [288, 312] on icon "increase-product-quantity" at bounding box center [293, 312] width 10 height 10
type input "1"
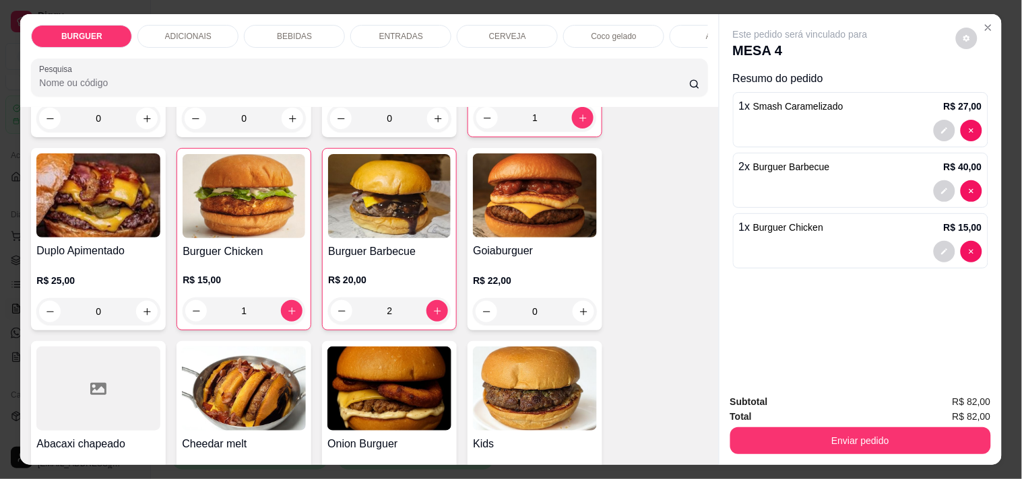
scroll to position [21, 0]
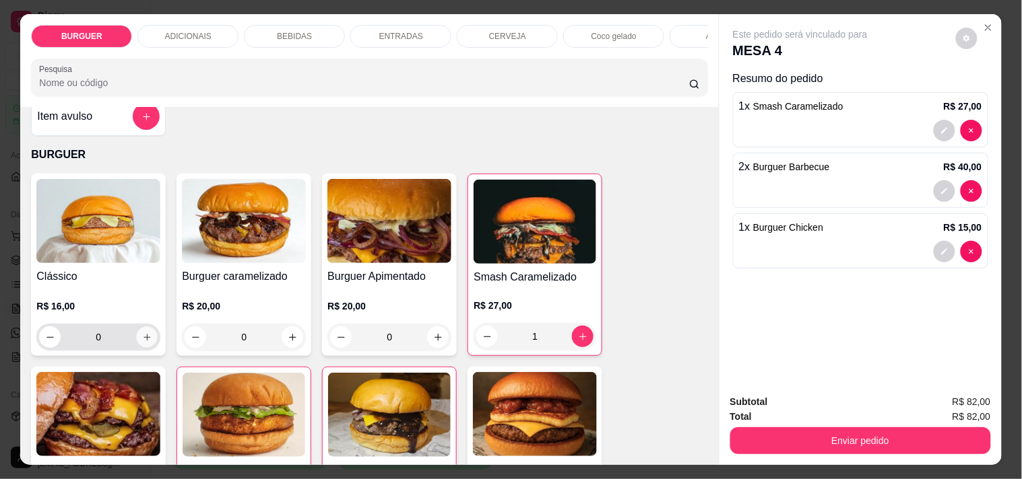
click at [139, 337] on button "increase-product-quantity" at bounding box center [147, 337] width 21 height 21
type input "1"
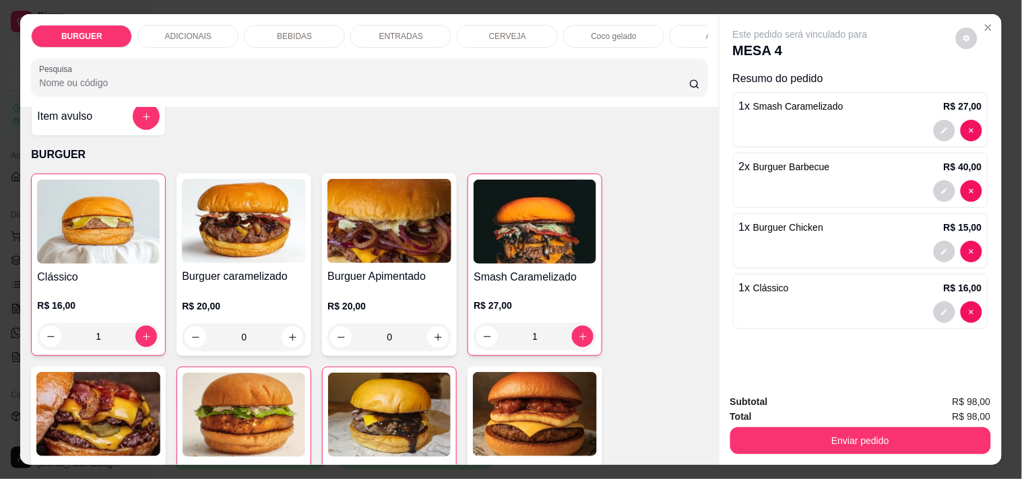
click at [397, 36] on p "ENTRADAS" at bounding box center [401, 36] width 44 height 11
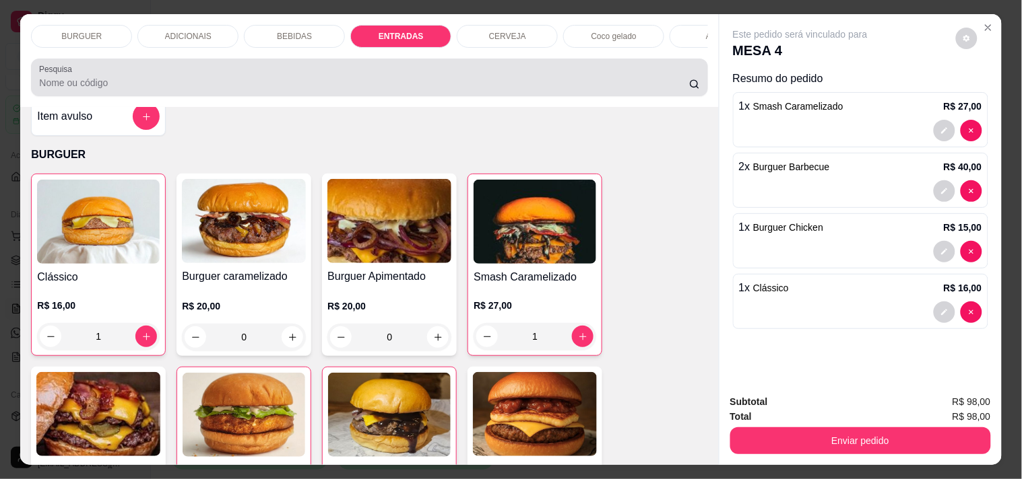
scroll to position [34, 0]
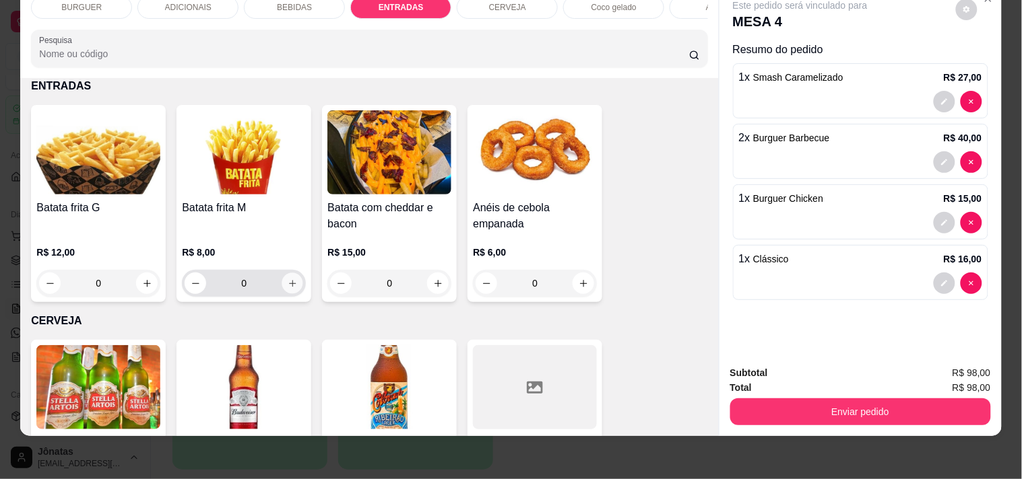
click at [289, 286] on icon "increase-product-quantity" at bounding box center [292, 283] width 7 height 7
type input "1"
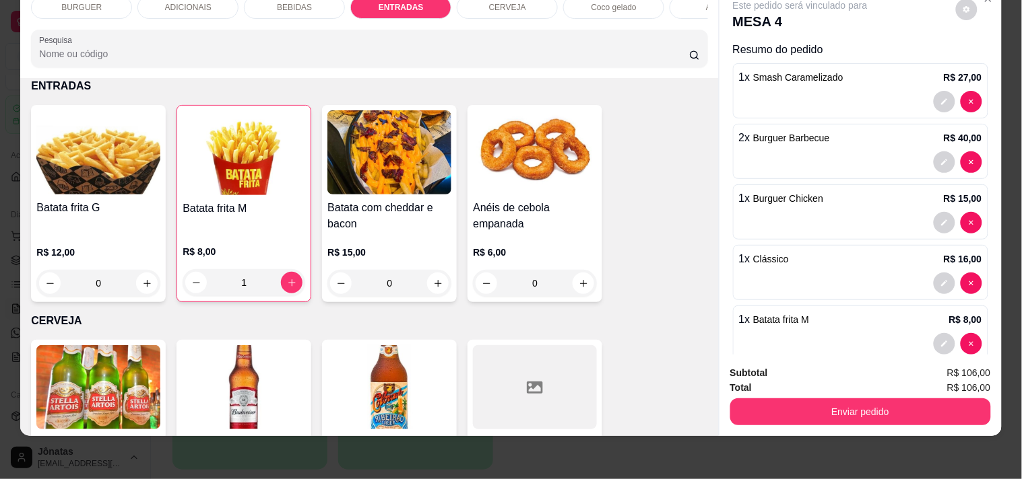
click at [255, 4] on div "BEBIDAS" at bounding box center [294, 7] width 101 height 23
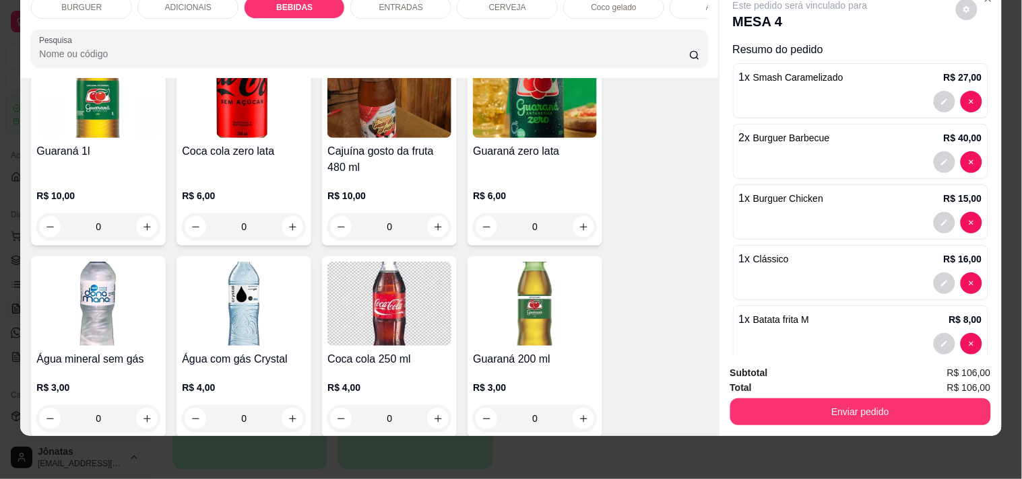
scroll to position [1463, 0]
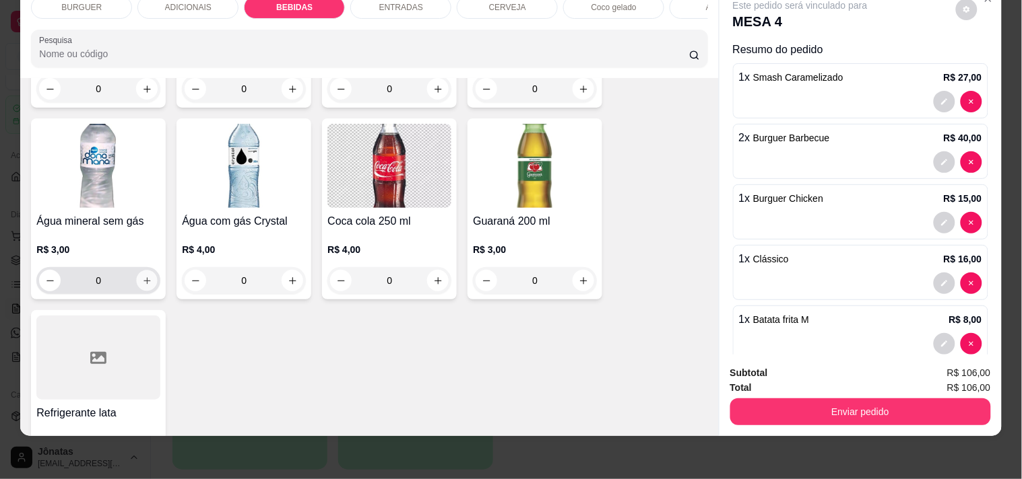
click at [142, 278] on icon "increase-product-quantity" at bounding box center [147, 281] width 10 height 10
click at [48, 283] on icon "decrease-product-quantity" at bounding box center [51, 282] width 10 height 10
type input "0"
click at [288, 277] on icon "increase-product-quantity" at bounding box center [293, 281] width 10 height 10
type input "1"
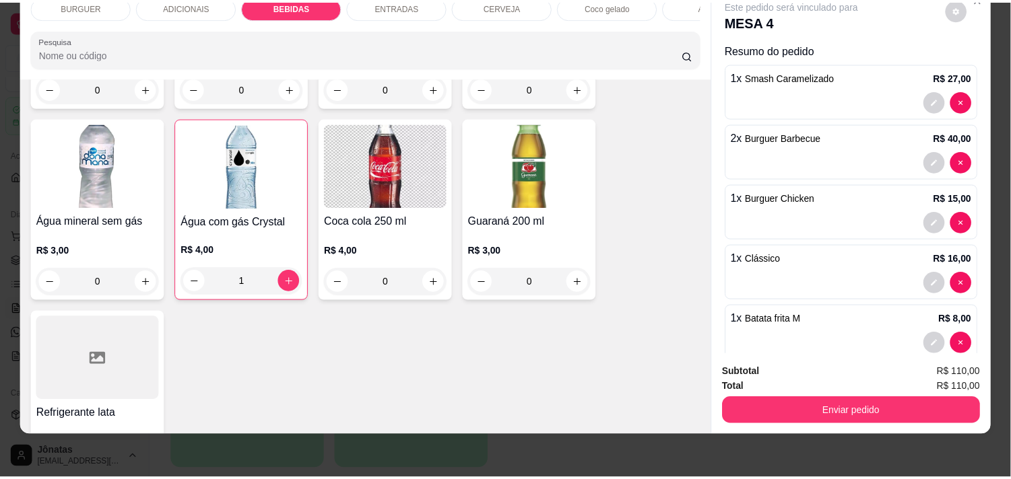
scroll to position [86, 0]
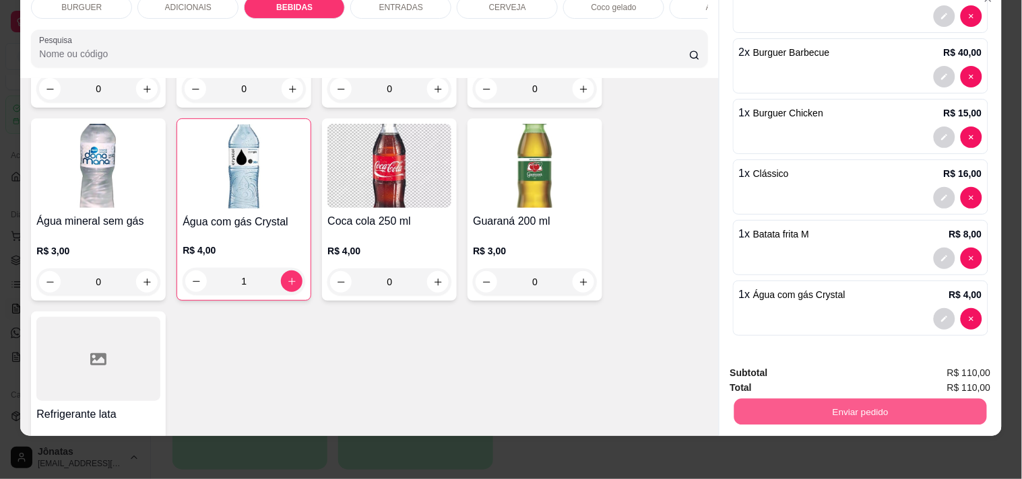
click at [823, 399] on button "Enviar pedido" at bounding box center [859, 412] width 253 height 26
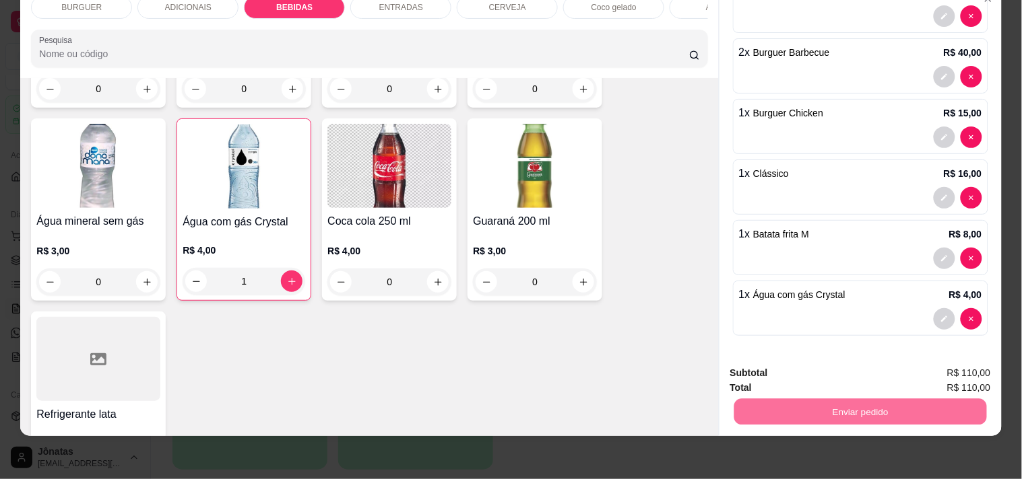
click at [809, 367] on button "Não registrar e enviar pedido" at bounding box center [816, 368] width 136 height 25
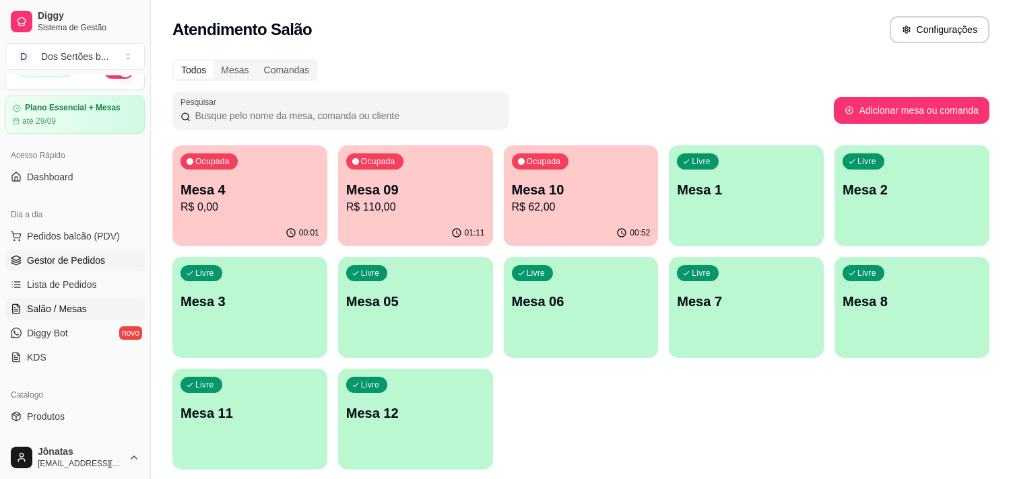
click at [65, 265] on span "Gestor de Pedidos" at bounding box center [66, 260] width 78 height 13
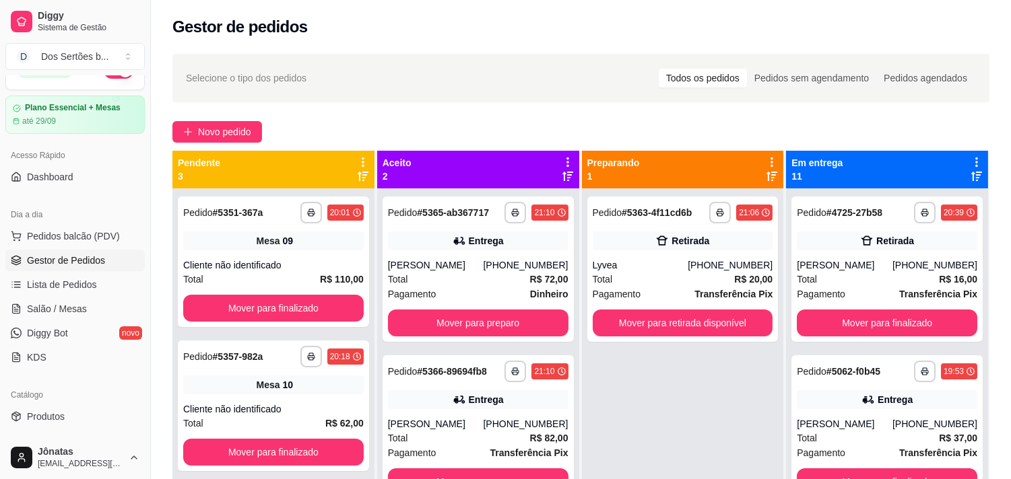
click at [1010, 353] on div "**********" at bounding box center [581, 346] width 860 height 601
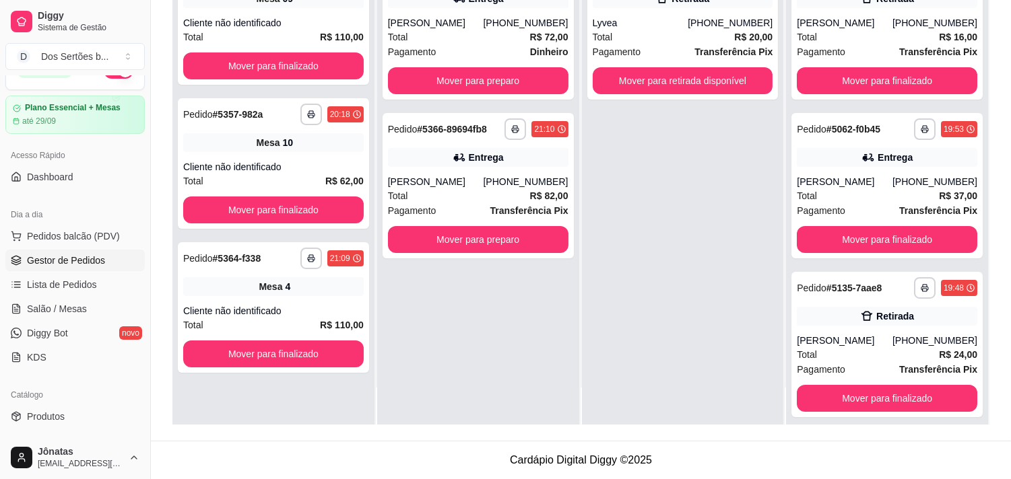
scroll to position [419, 0]
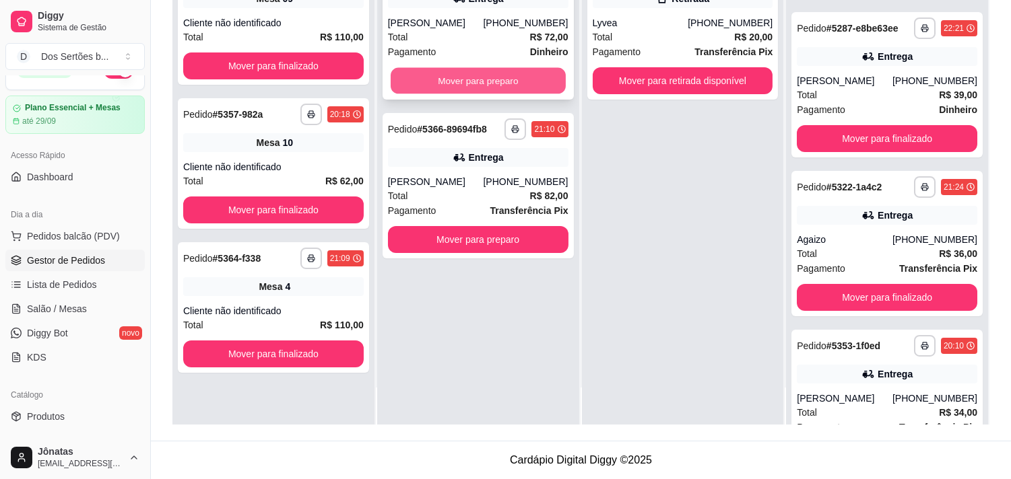
click at [466, 69] on button "Mover para preparo" at bounding box center [478, 81] width 175 height 26
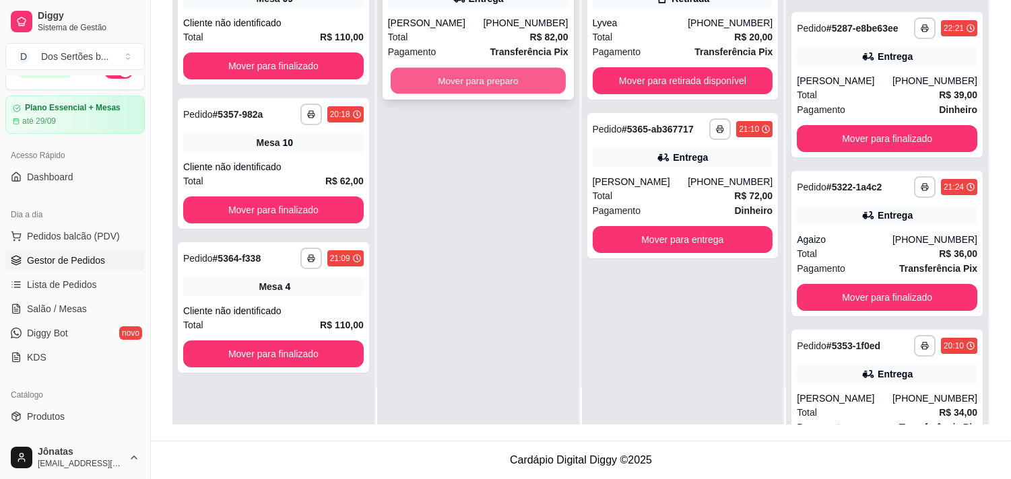
click at [482, 78] on button "Mover para preparo" at bounding box center [478, 81] width 175 height 26
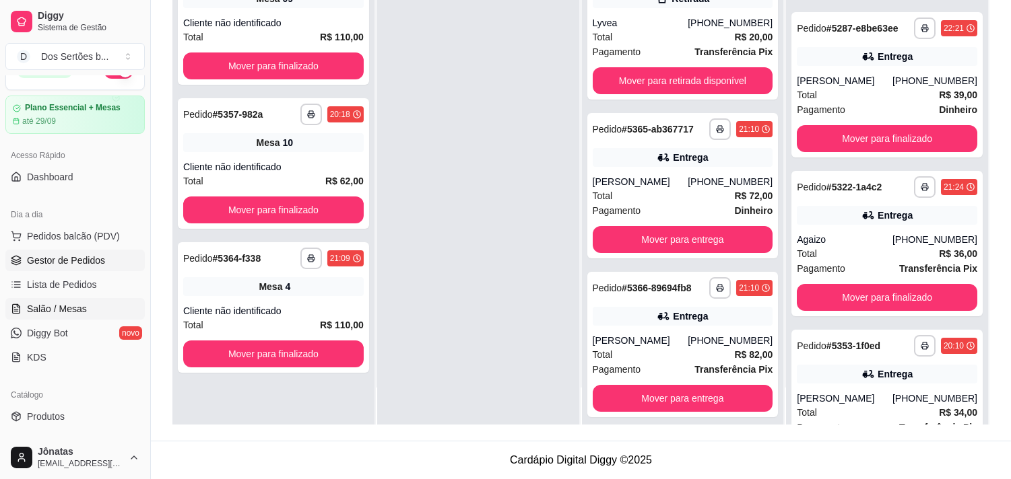
click at [55, 300] on link "Salão / Mesas" at bounding box center [74, 309] width 139 height 22
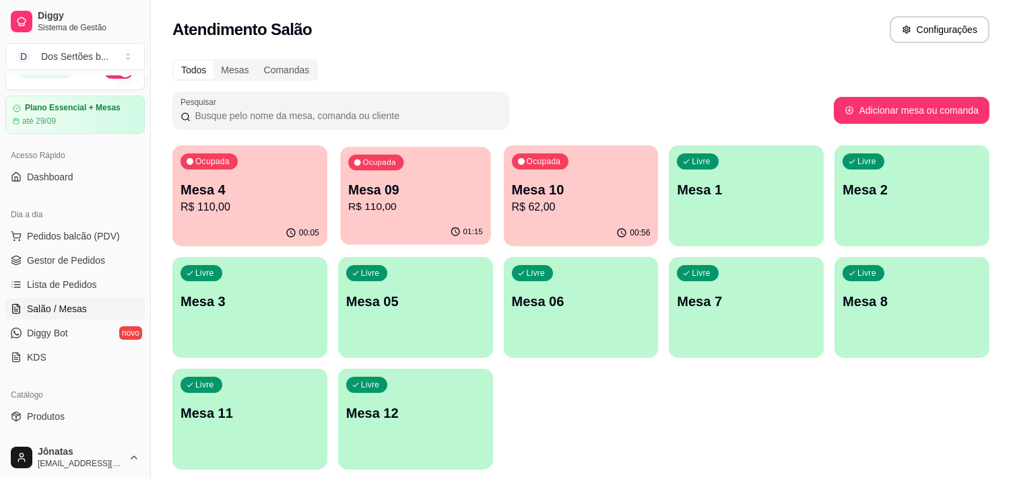
click at [420, 191] on p "Mesa 09" at bounding box center [415, 190] width 135 height 18
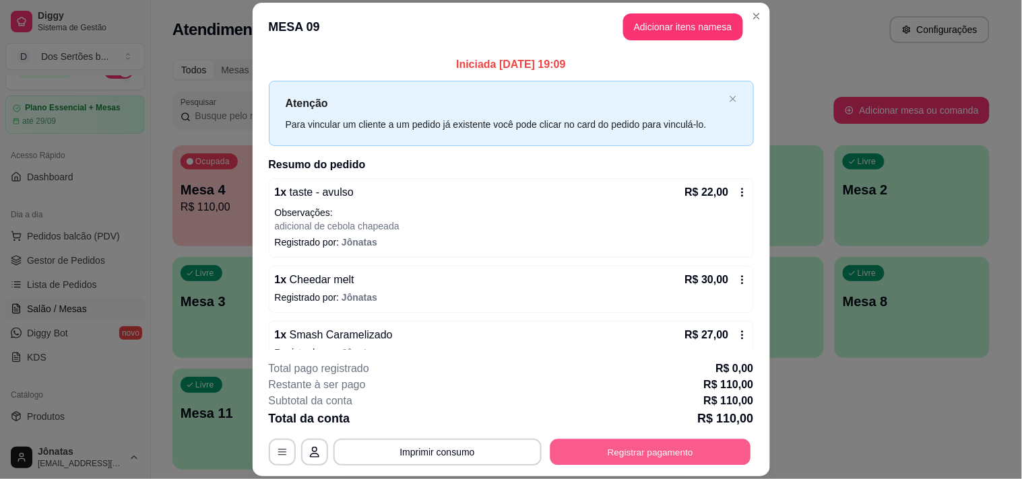
click at [616, 444] on button "Registrar pagamento" at bounding box center [650, 453] width 201 height 26
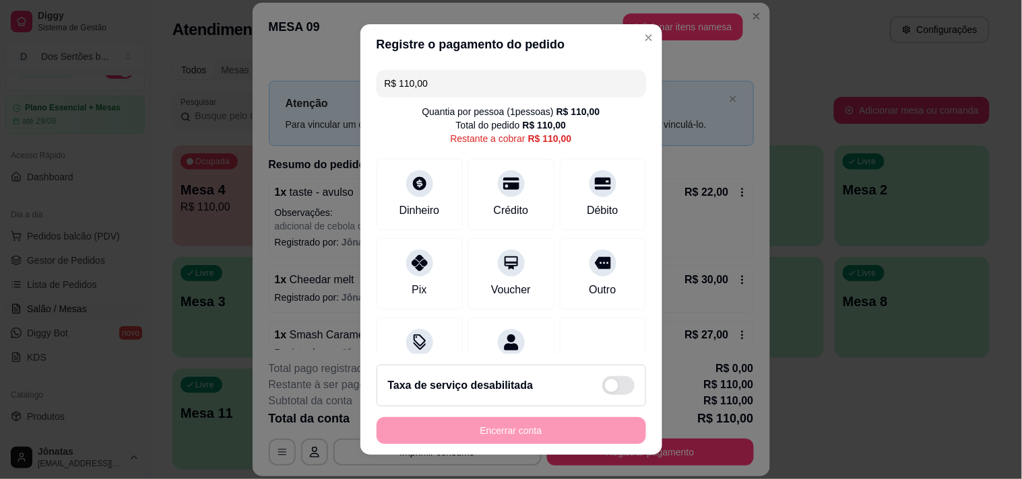
click at [425, 78] on input "R$ 110,00" at bounding box center [511, 83] width 253 height 27
click at [496, 199] on div "Crédito" at bounding box center [510, 191] width 95 height 79
type input "R$ 82,00"
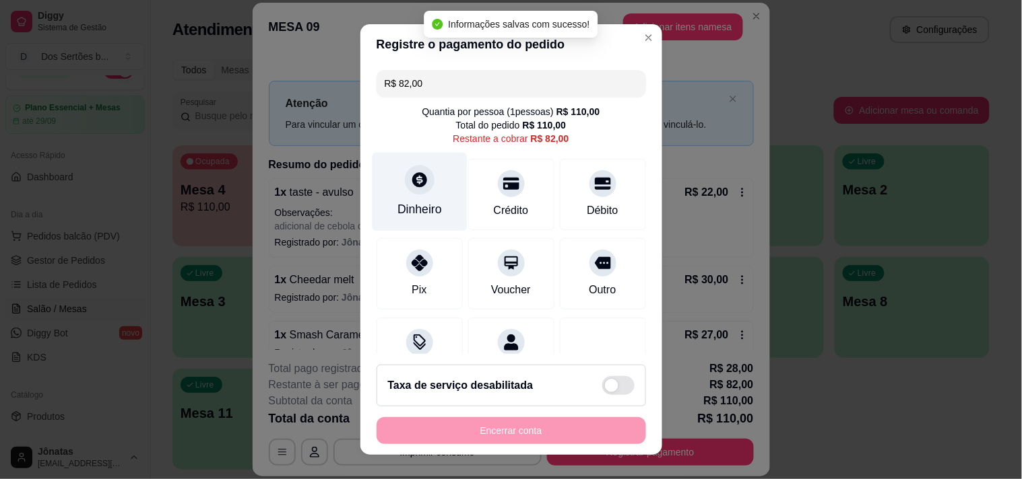
click at [416, 178] on icon at bounding box center [419, 179] width 15 height 15
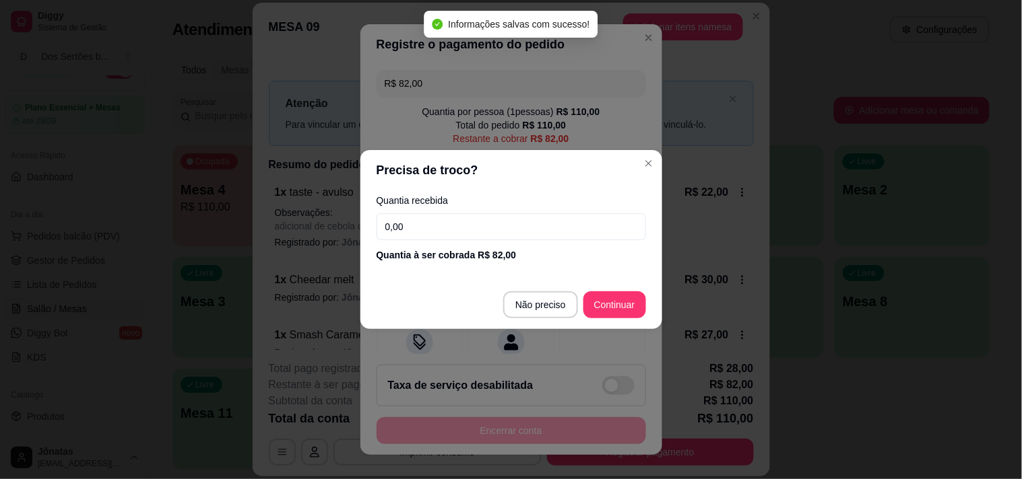
click at [420, 223] on input "0,00" at bounding box center [510, 226] width 269 height 27
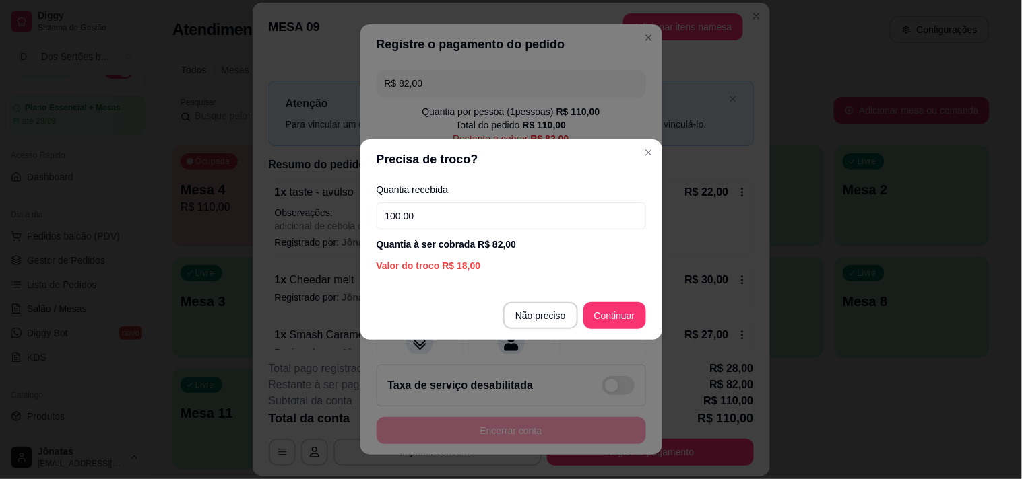
type input "100,00"
click at [608, 302] on button "Continuar" at bounding box center [614, 315] width 63 height 27
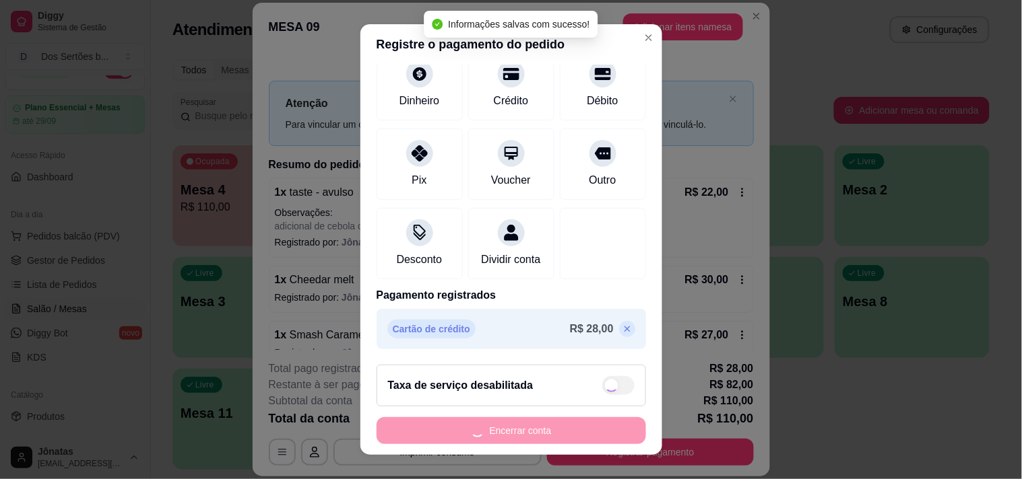
type input "R$ 0,00"
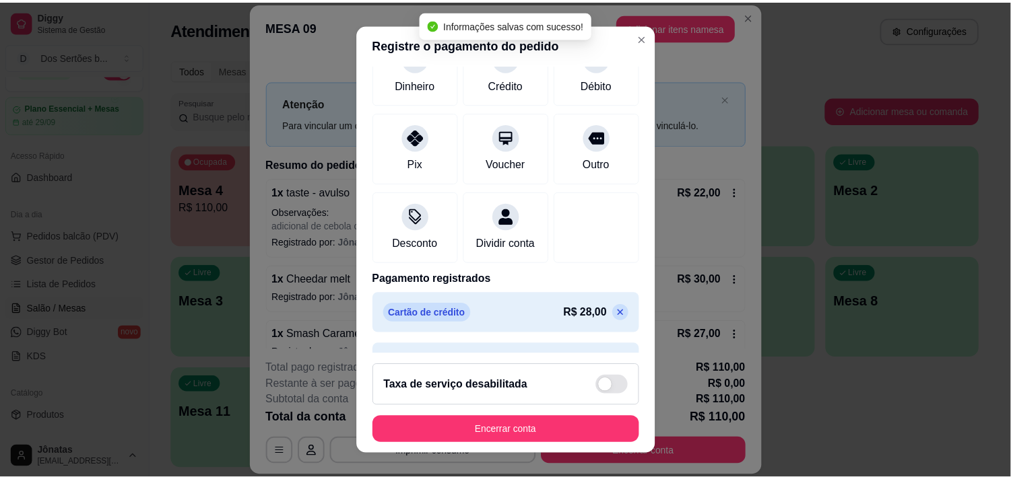
scroll to position [164, 0]
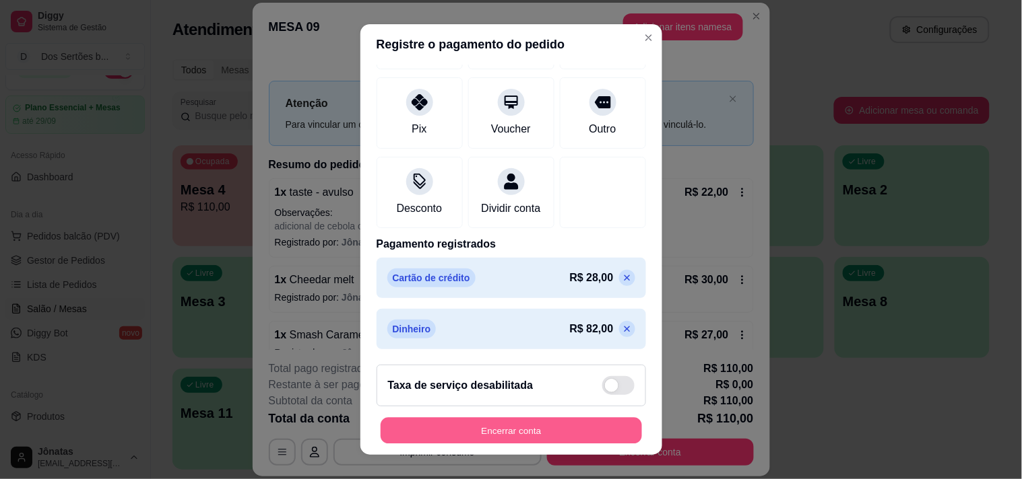
click at [537, 423] on button "Encerrar conta" at bounding box center [510, 431] width 261 height 26
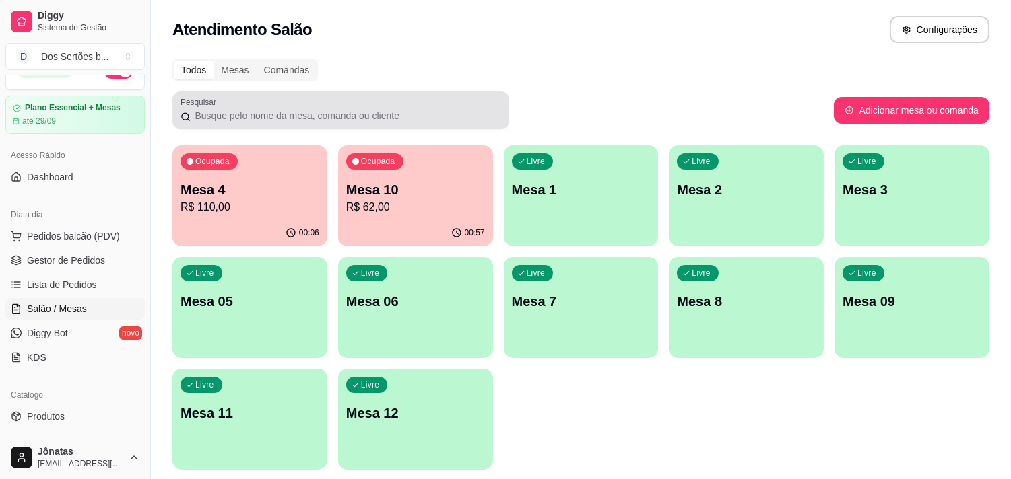
scroll to position [44, 0]
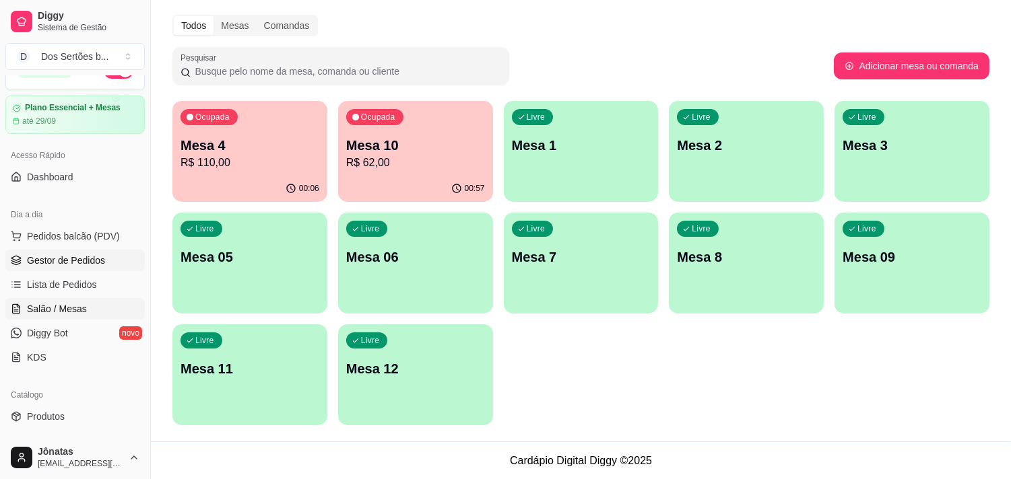
click at [66, 260] on span "Gestor de Pedidos" at bounding box center [66, 260] width 78 height 13
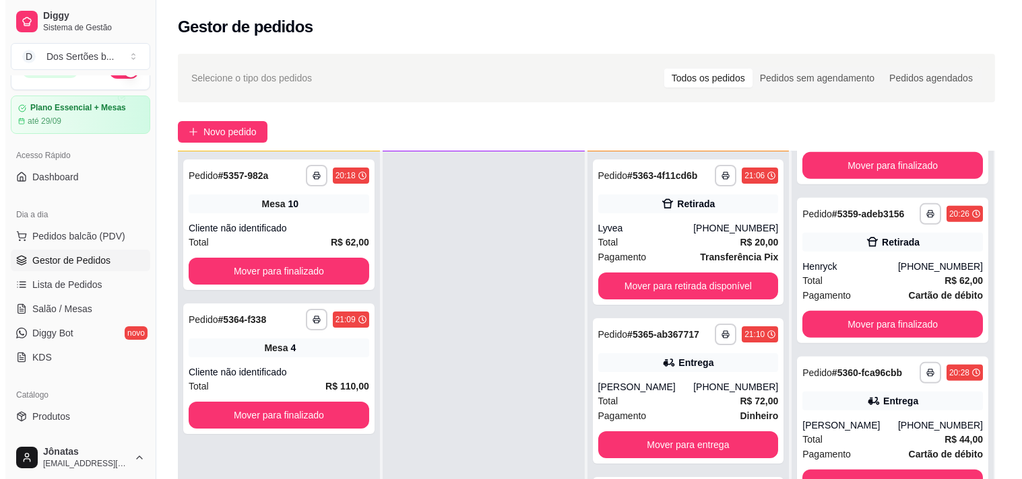
scroll to position [1294, 0]
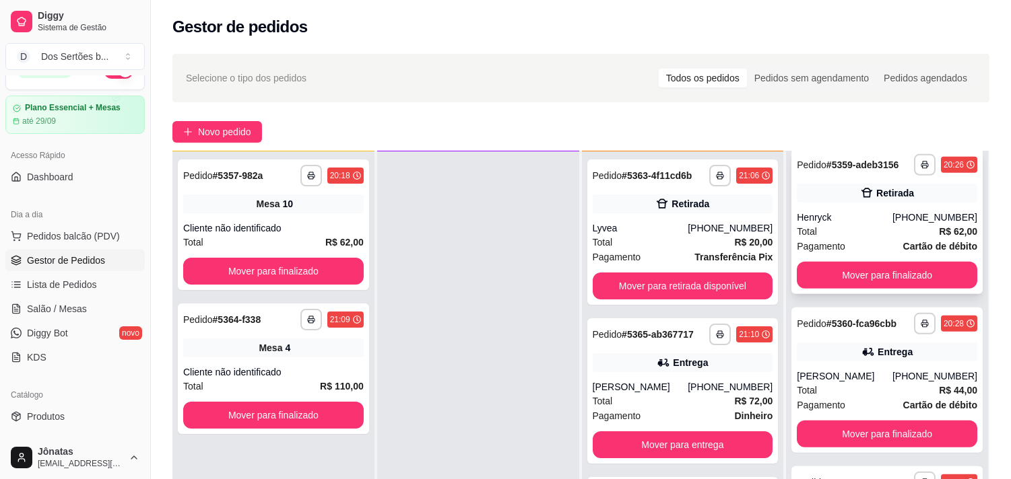
click at [850, 195] on div "**********" at bounding box center [886, 221] width 191 height 145
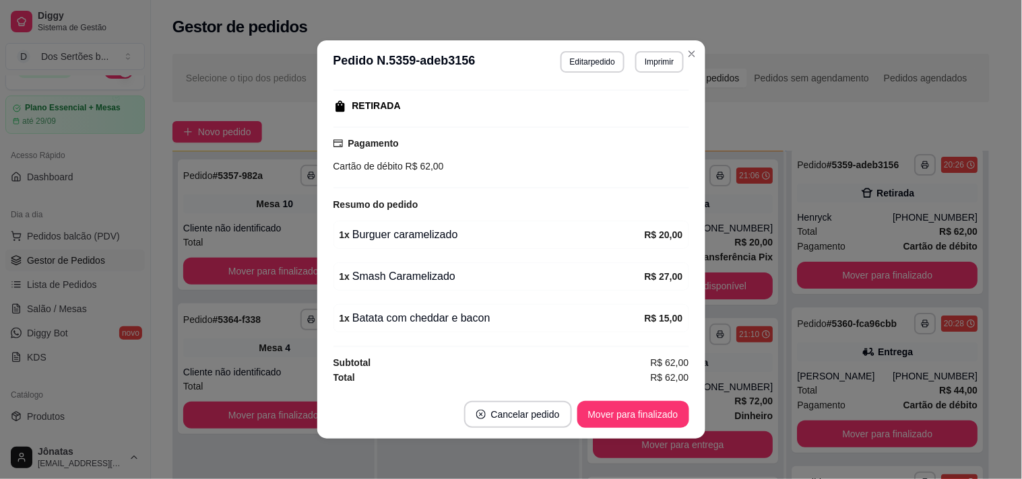
scroll to position [3, 0]
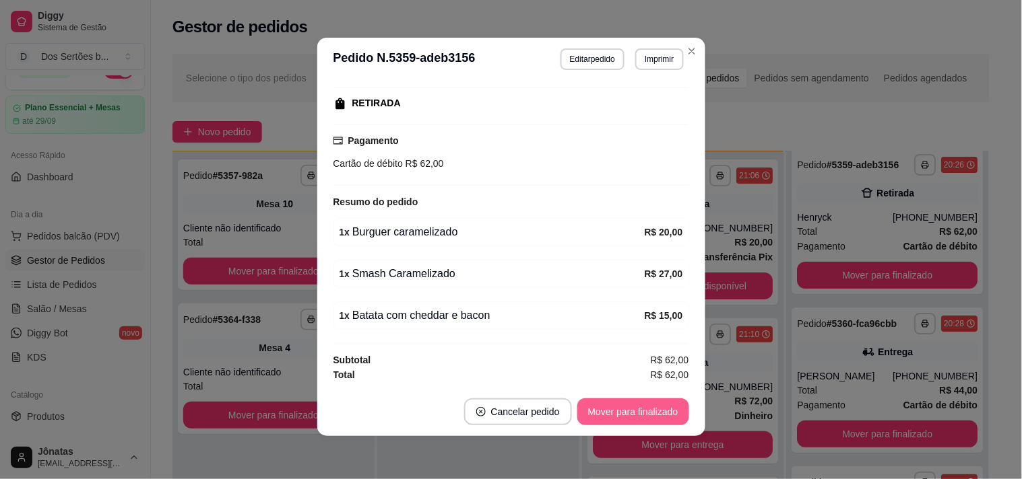
click at [638, 418] on button "Mover para finalizado" at bounding box center [633, 412] width 112 height 27
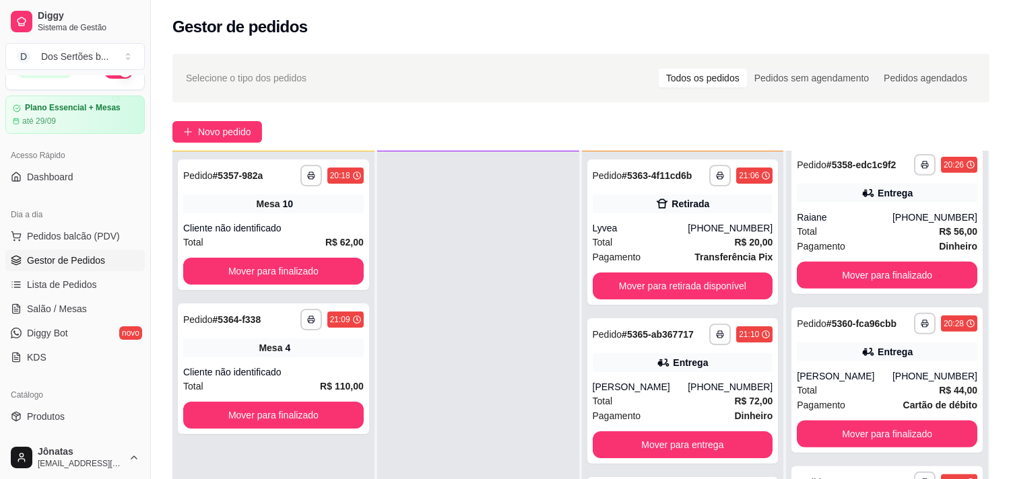
scroll to position [205, 0]
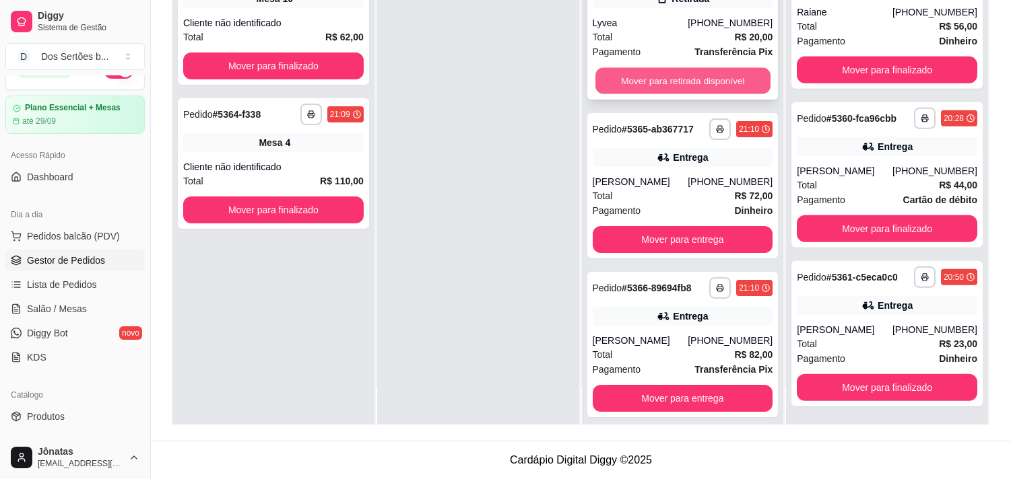
click at [615, 71] on button "Mover para retirada disponível" at bounding box center [682, 81] width 175 height 26
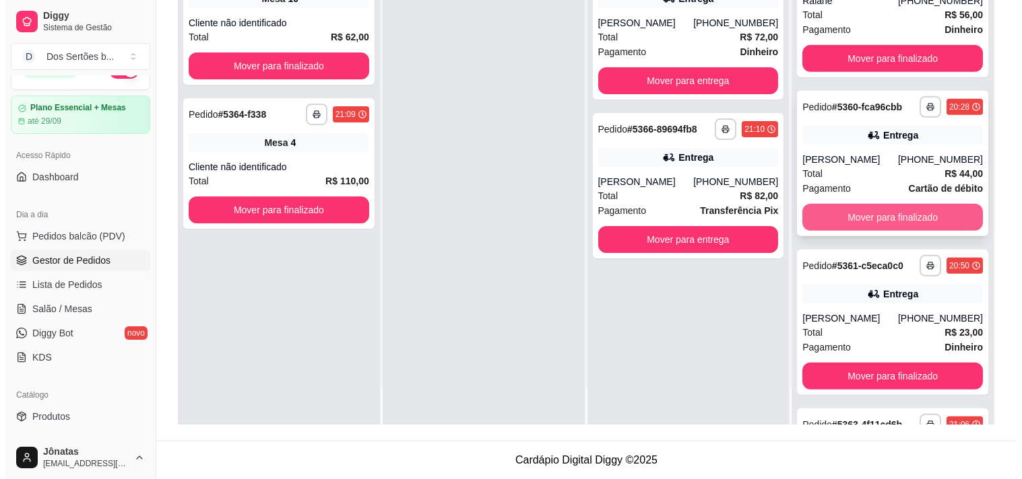
scroll to position [1256, 0]
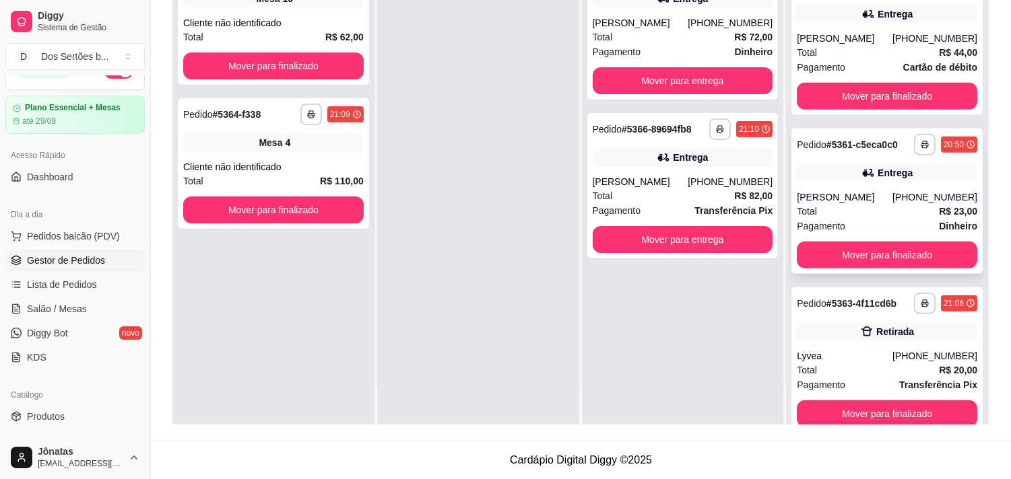
click at [873, 219] on div "Total R$ 23,00" at bounding box center [887, 211] width 180 height 15
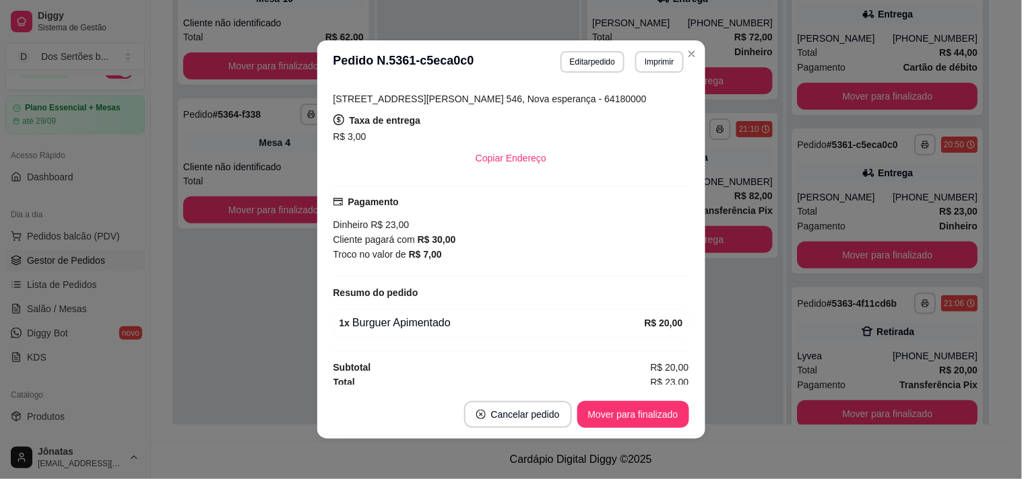
scroll to position [258, 0]
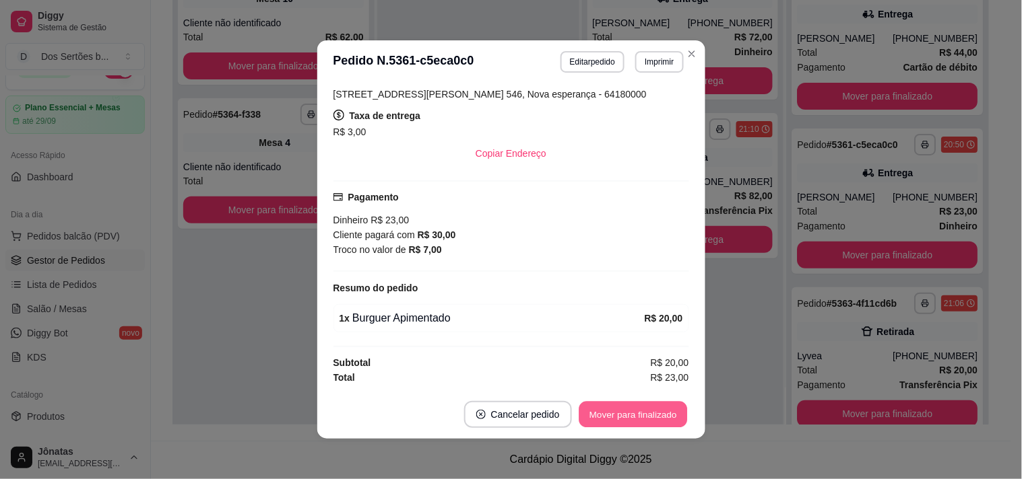
click at [608, 416] on button "Mover para finalizado" at bounding box center [632, 415] width 108 height 26
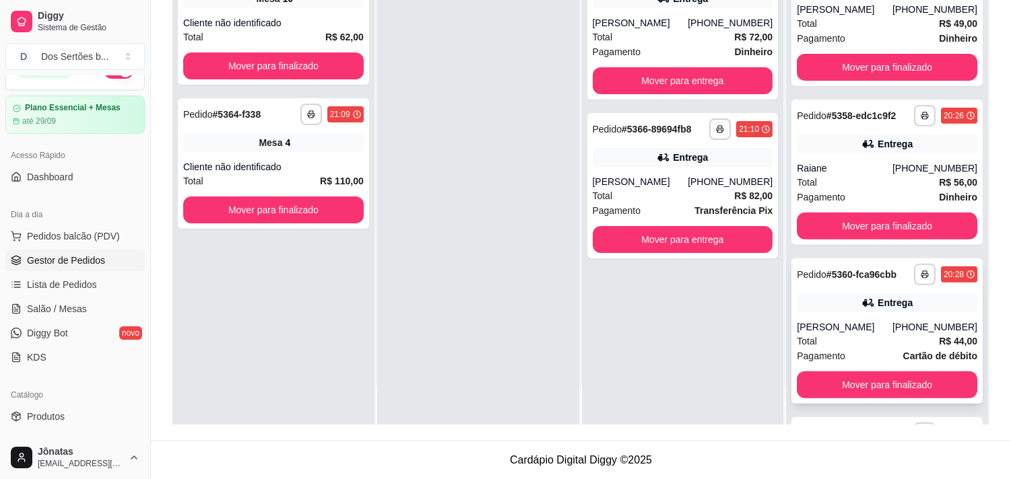
scroll to position [954, 0]
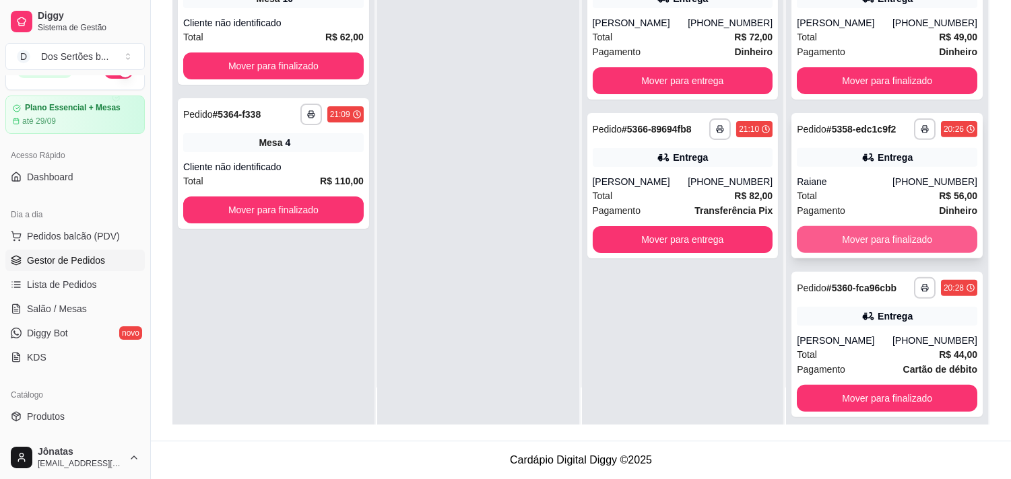
click at [860, 230] on button "Mover para finalizado" at bounding box center [887, 239] width 180 height 27
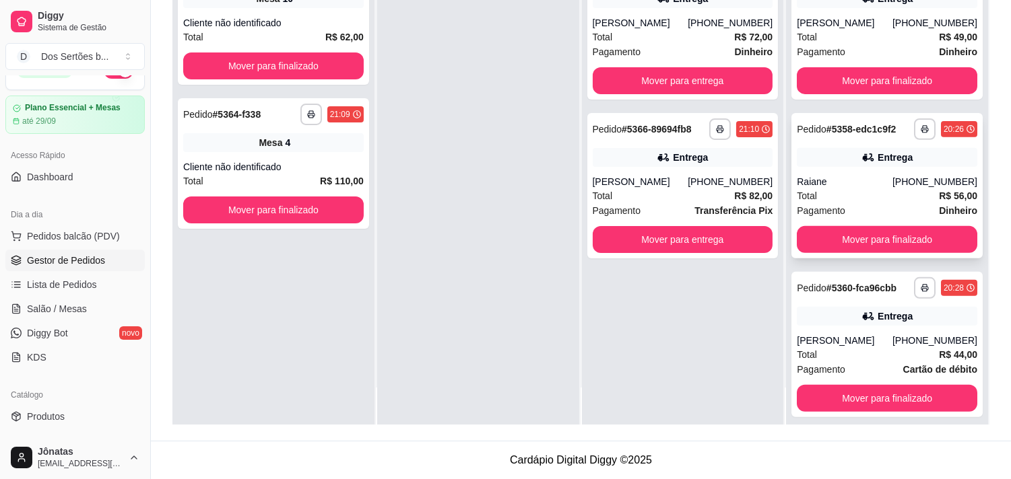
scroll to position [1025, 0]
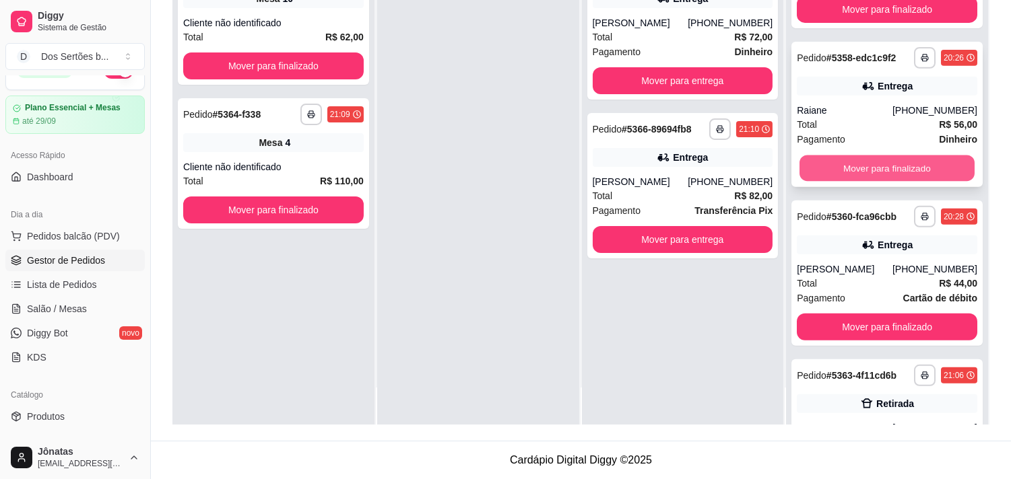
click at [893, 166] on button "Mover para finalizado" at bounding box center [886, 169] width 175 height 26
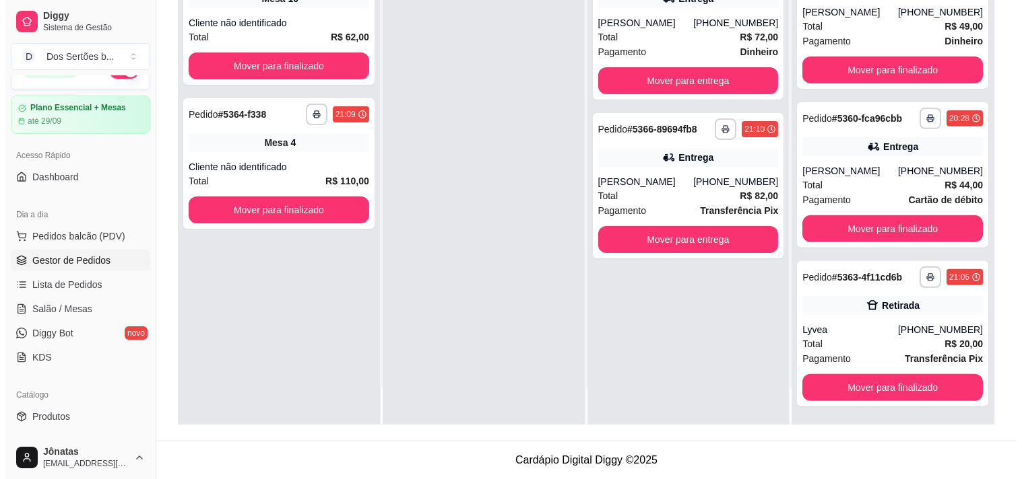
scroll to position [977, 0]
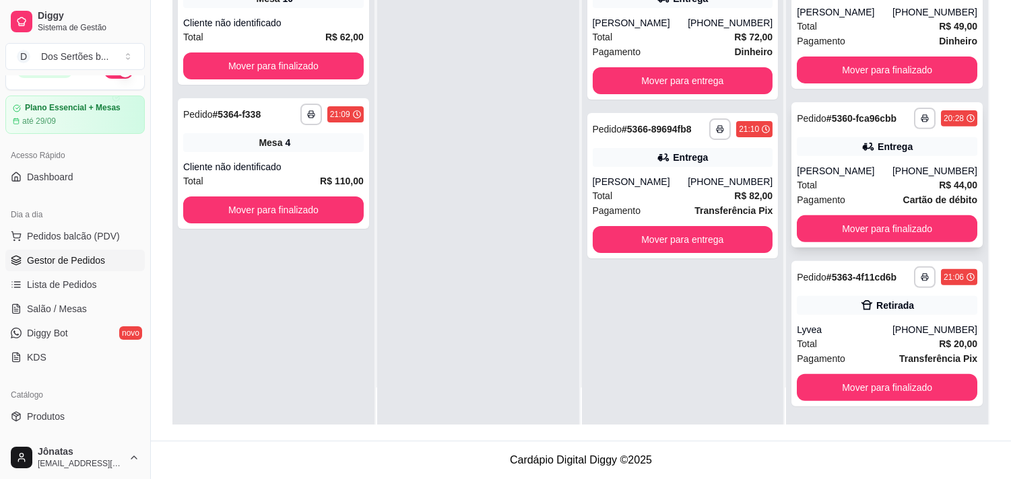
click at [847, 164] on div "[PERSON_NAME]" at bounding box center [845, 170] width 96 height 13
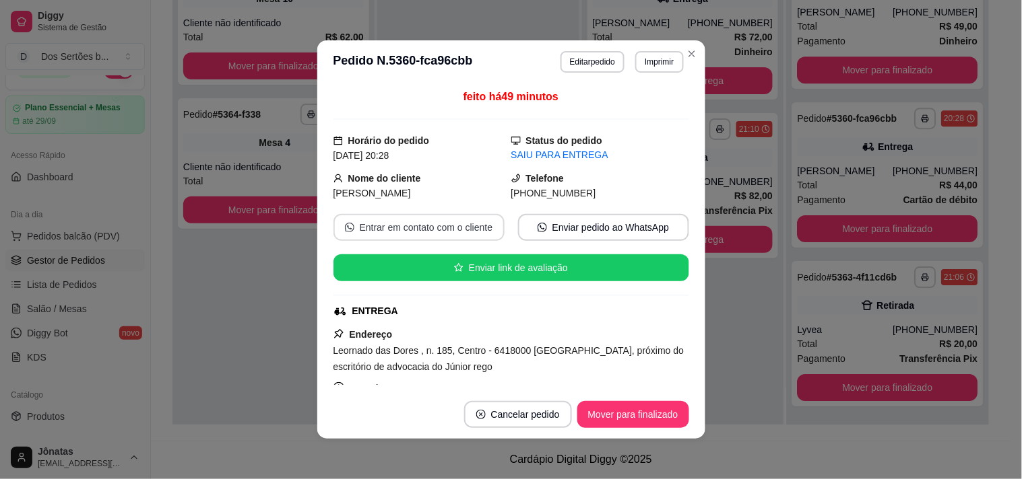
scroll to position [127, 0]
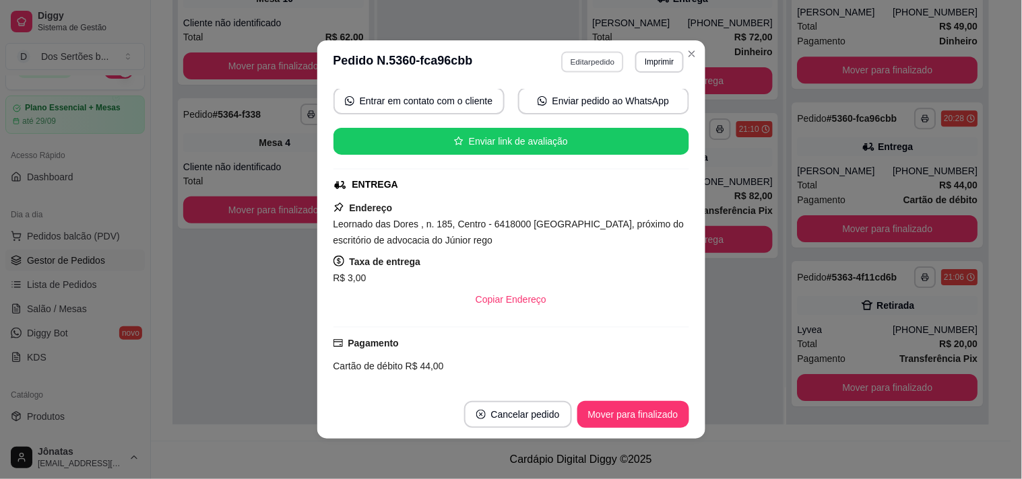
click at [580, 58] on button "Editar pedido" at bounding box center [592, 61] width 63 height 21
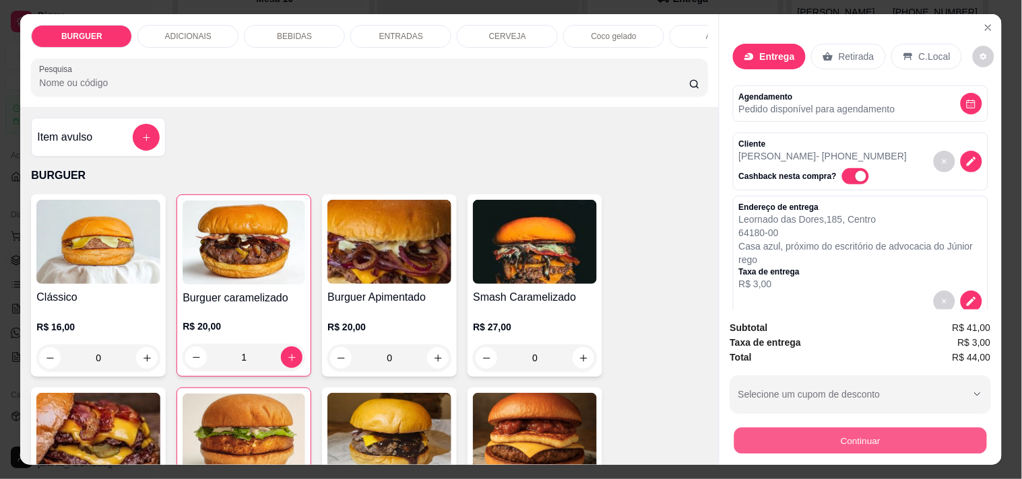
click at [804, 428] on button "Continuar" at bounding box center [859, 441] width 253 height 26
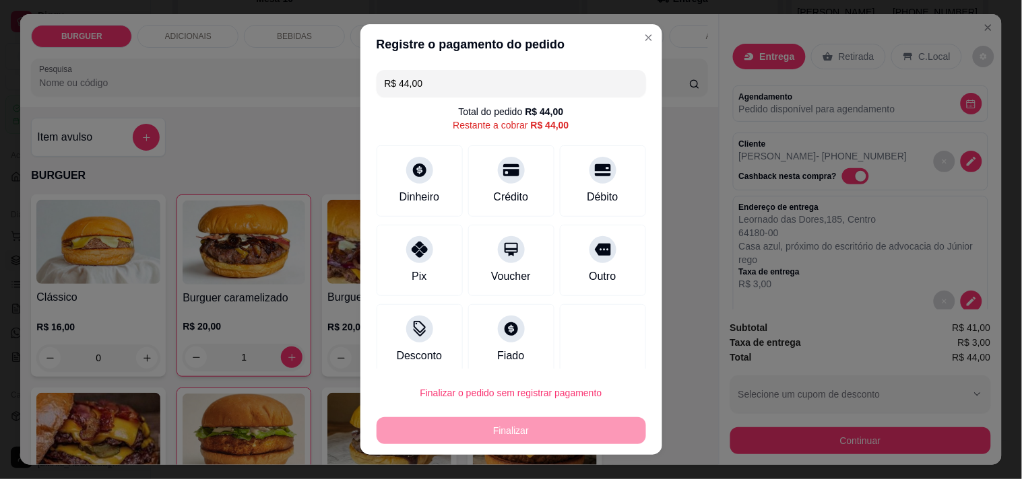
click at [430, 86] on input "R$ 44,00" at bounding box center [511, 83] width 253 height 27
click at [412, 170] on icon at bounding box center [419, 166] width 15 height 15
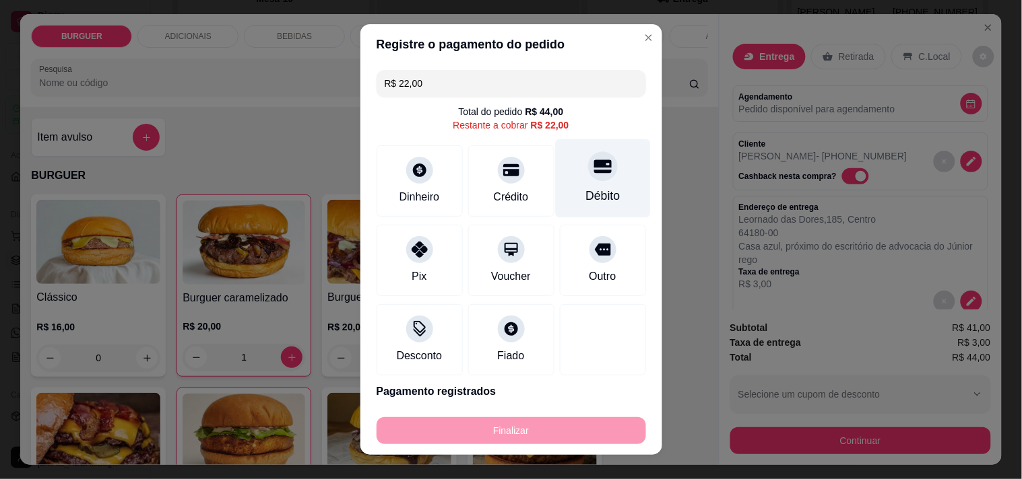
click at [598, 183] on div "Débito" at bounding box center [602, 178] width 95 height 79
type input "R$ 0,00"
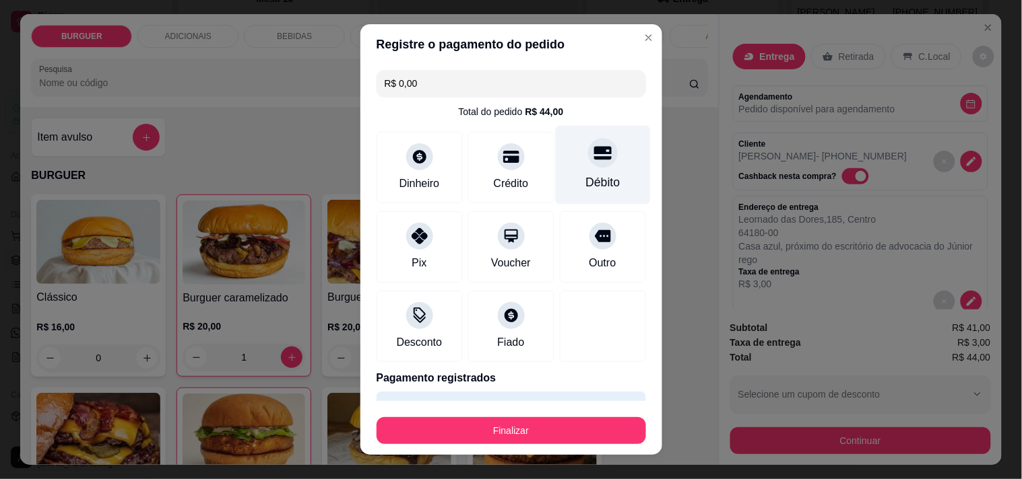
scroll to position [86, 0]
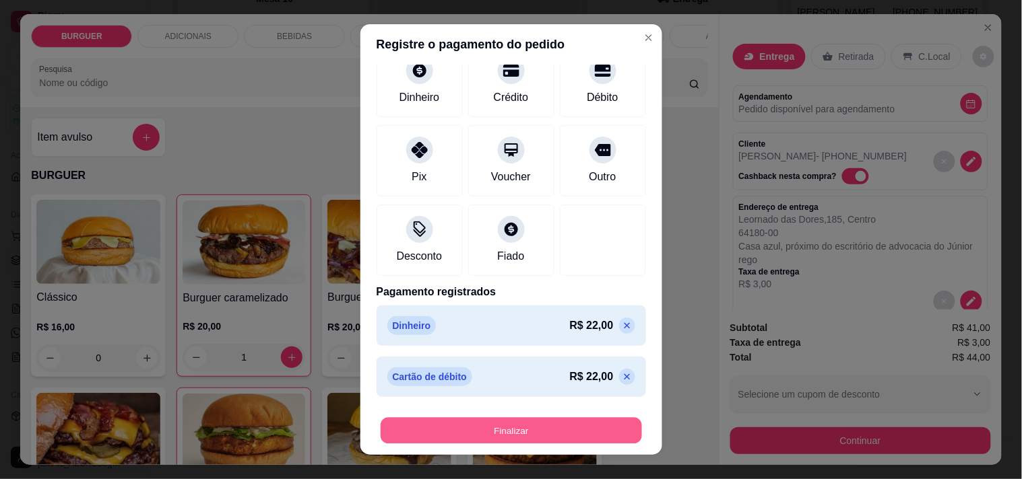
click at [529, 432] on button "Finalizar" at bounding box center [510, 431] width 261 height 26
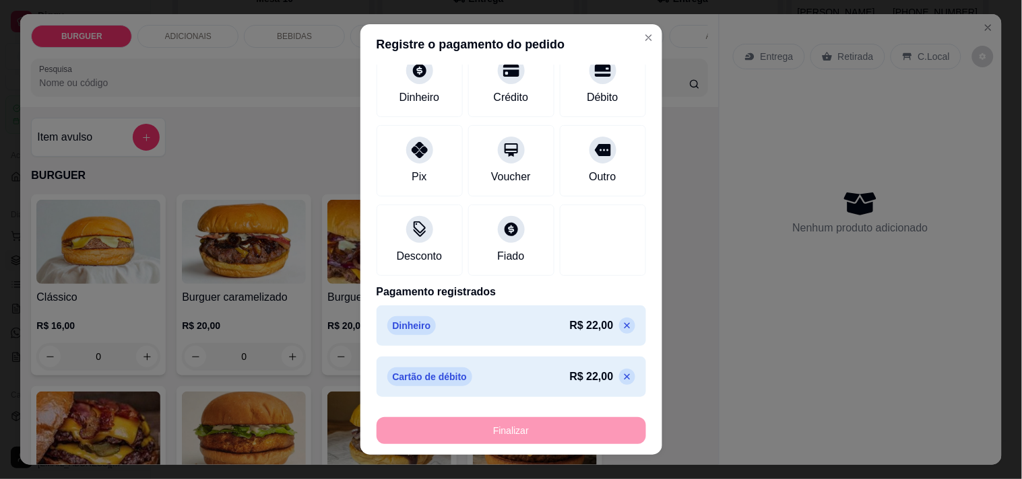
type input "0"
type input "-R$ 44,00"
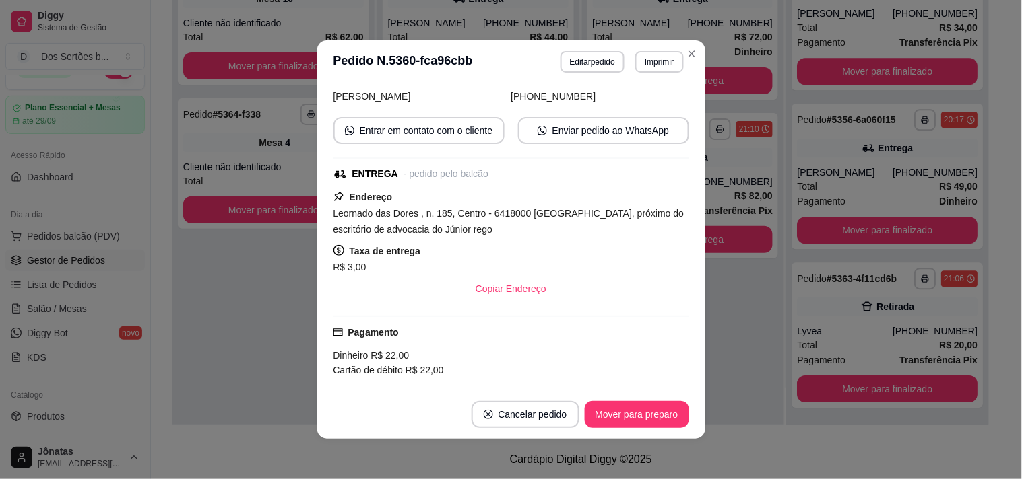
scroll to position [156, 0]
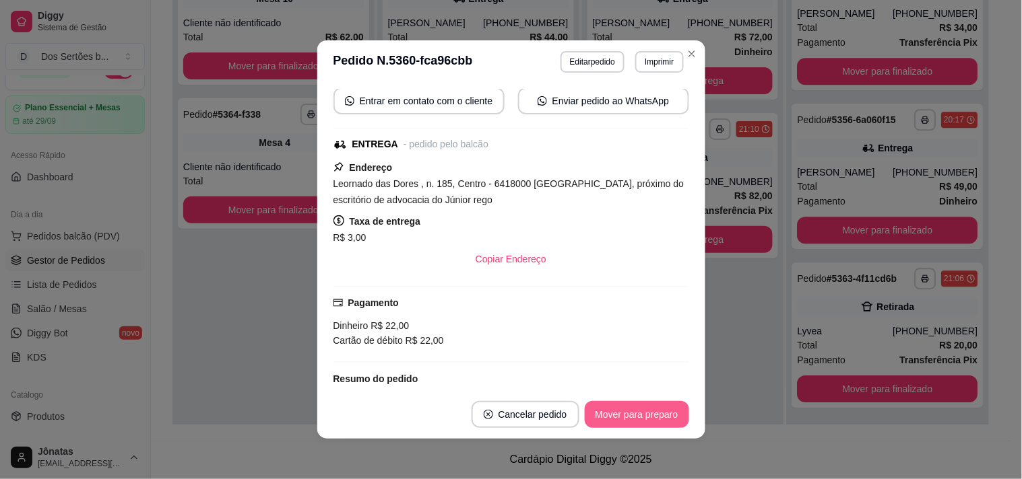
click at [624, 409] on button "Mover para preparo" at bounding box center [637, 414] width 104 height 27
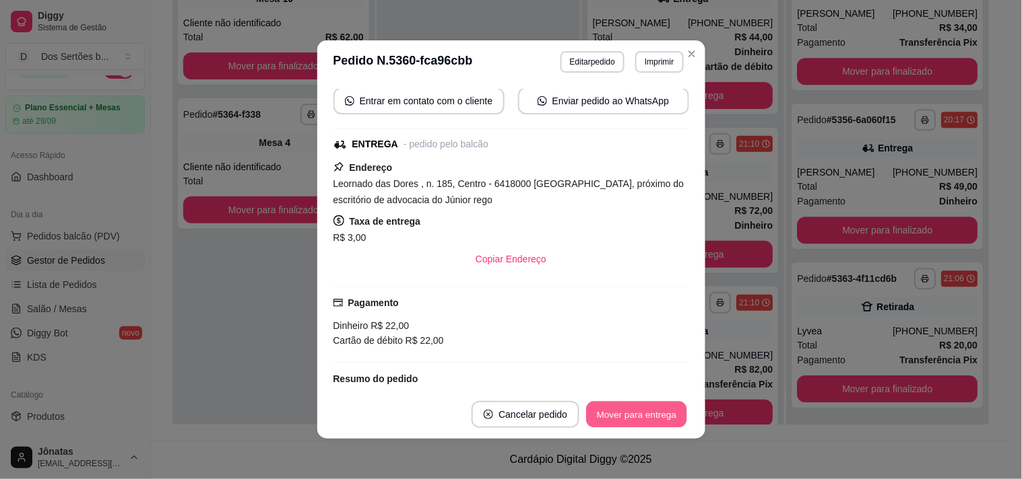
click at [624, 409] on button "Mover para entrega" at bounding box center [637, 415] width 101 height 26
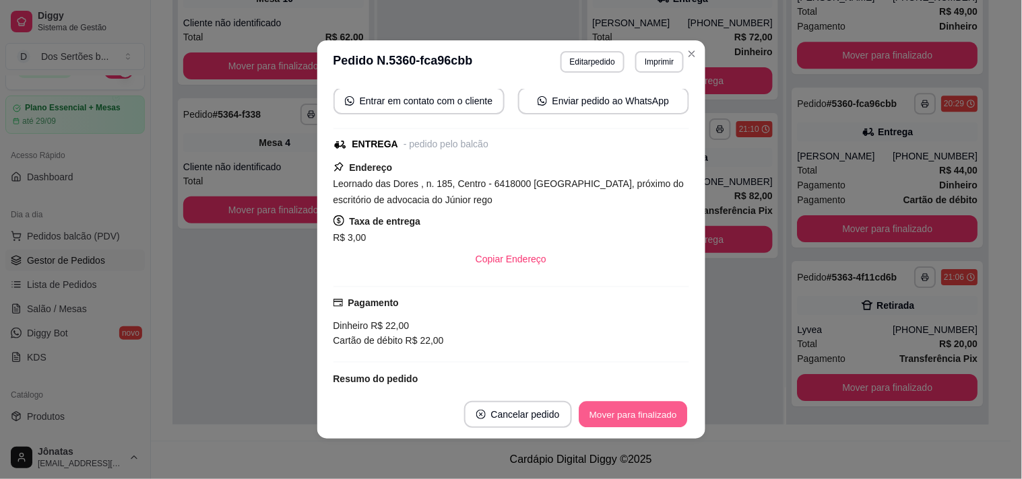
click at [624, 409] on button "Mover para finalizado" at bounding box center [632, 415] width 108 height 26
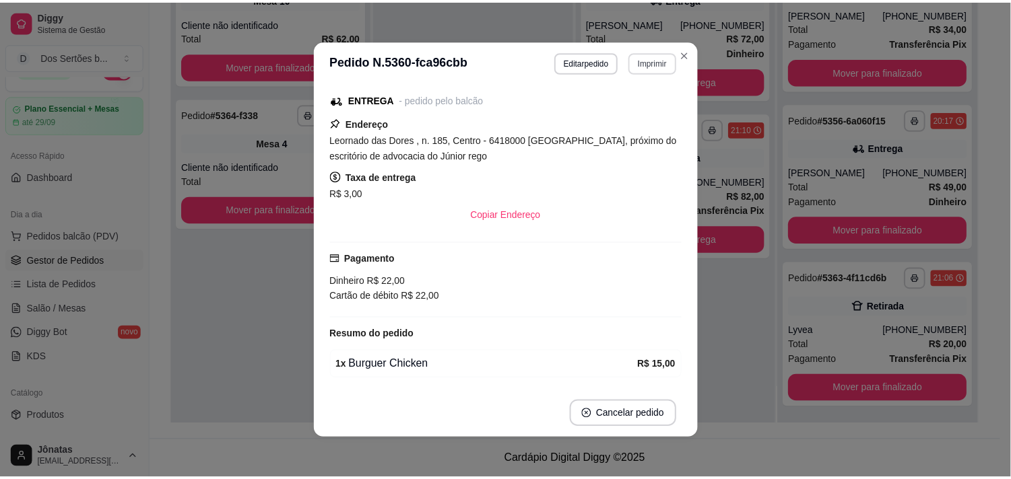
scroll to position [112, 0]
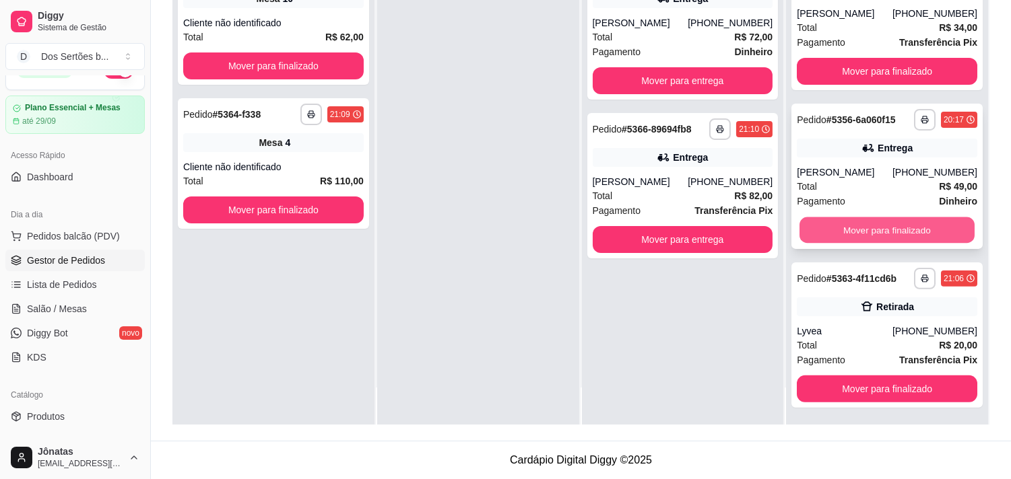
click at [871, 220] on button "Mover para finalizado" at bounding box center [886, 231] width 175 height 26
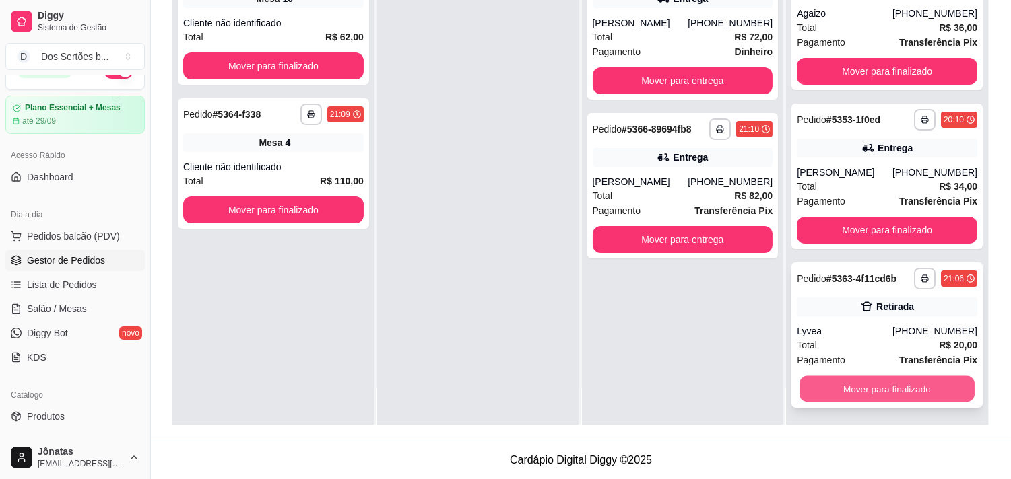
click at [828, 387] on button "Mover para finalizado" at bounding box center [886, 389] width 175 height 26
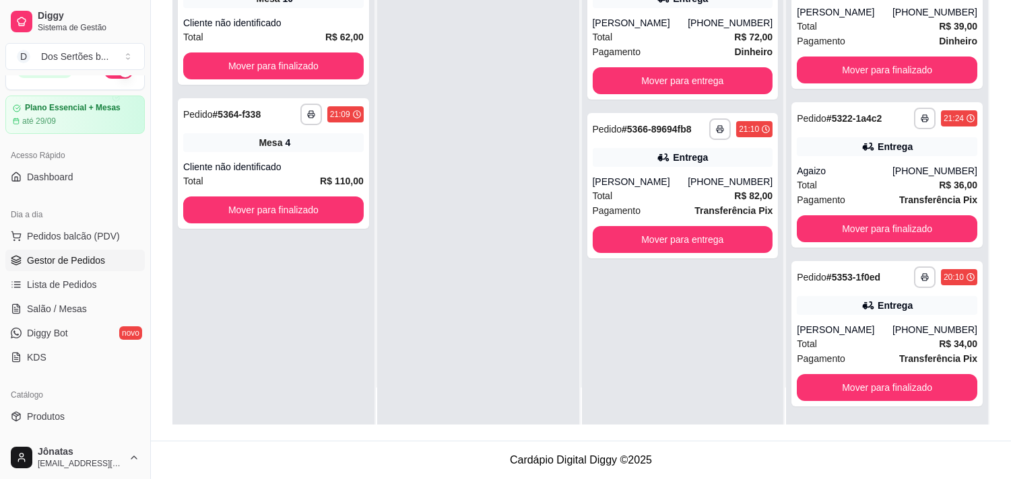
scroll to position [487, 0]
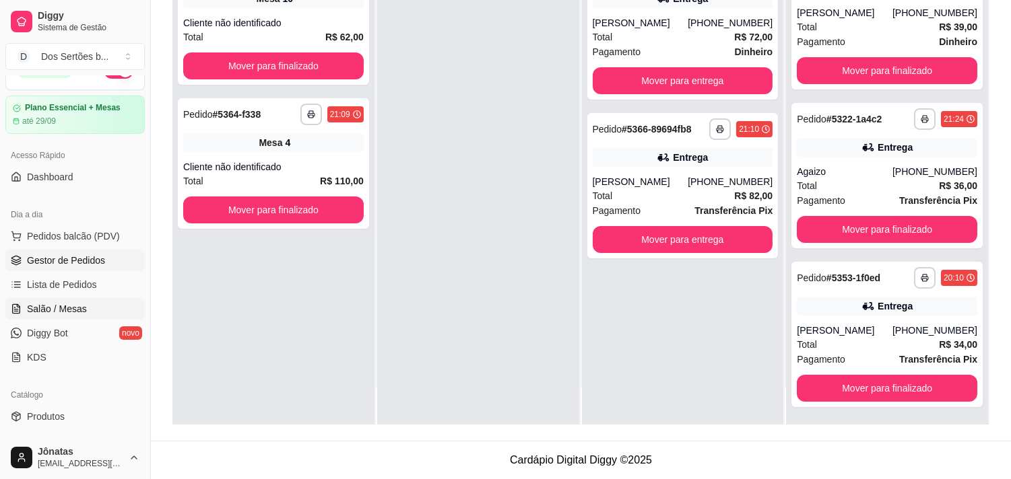
click at [62, 298] on link "Salão / Mesas" at bounding box center [74, 309] width 139 height 22
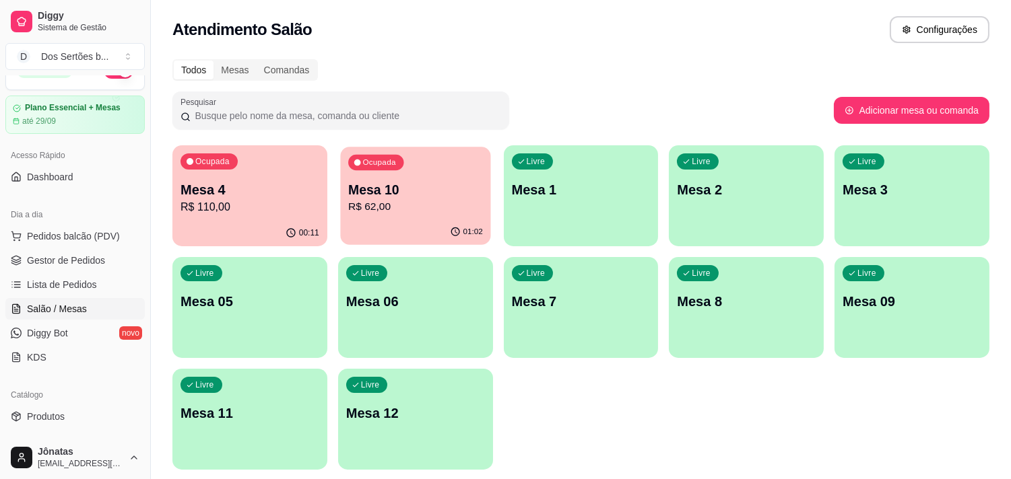
click at [424, 185] on p "Mesa 10" at bounding box center [415, 190] width 135 height 18
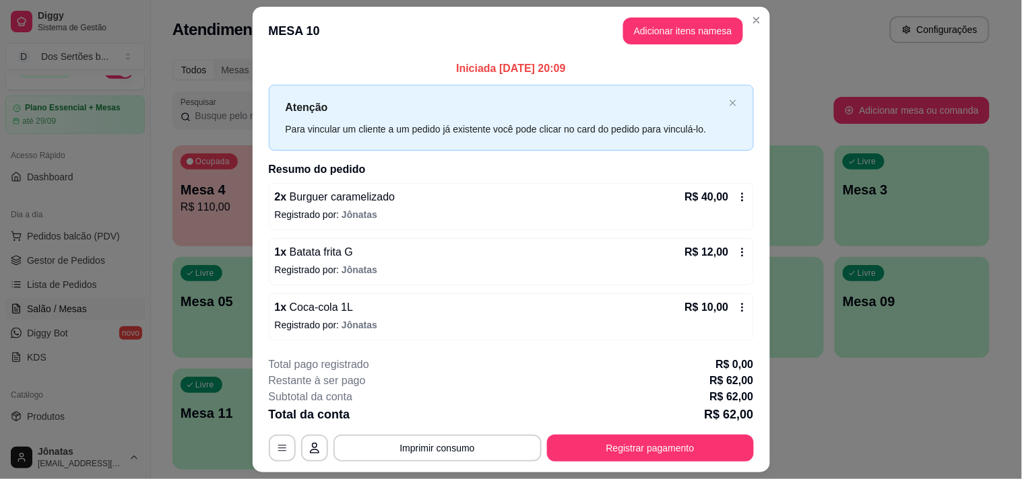
scroll to position [36, 0]
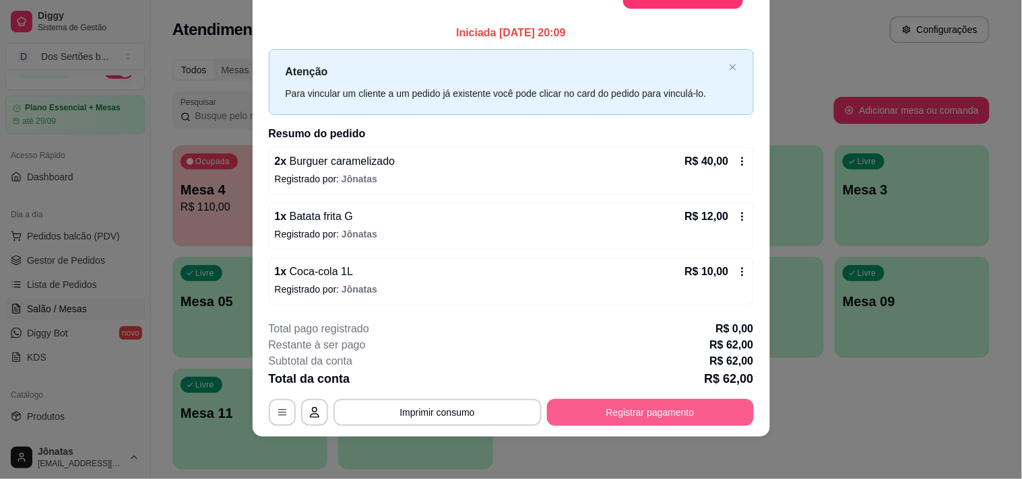
click at [633, 407] on button "Registrar pagamento" at bounding box center [650, 412] width 207 height 27
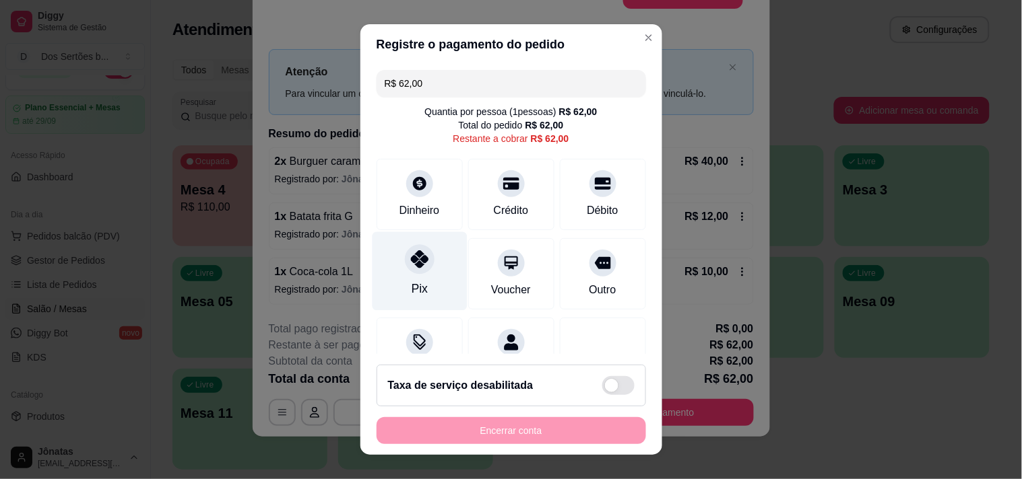
click at [398, 268] on div "Pix" at bounding box center [419, 271] width 95 height 79
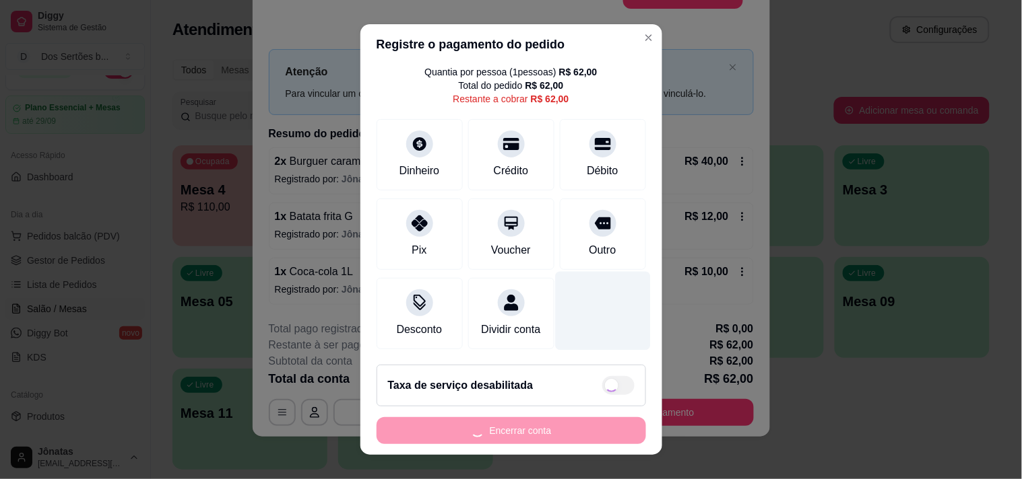
scroll to position [19, 0]
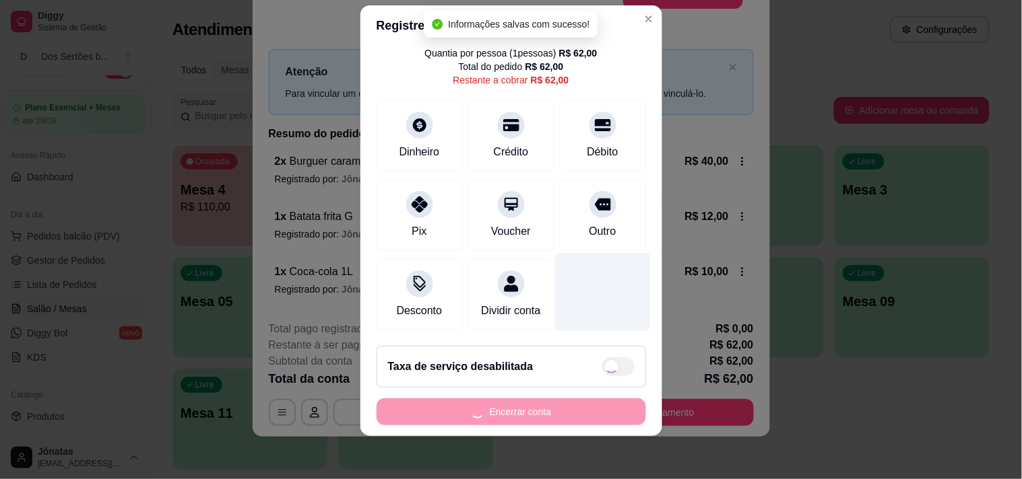
type input "R$ 0,00"
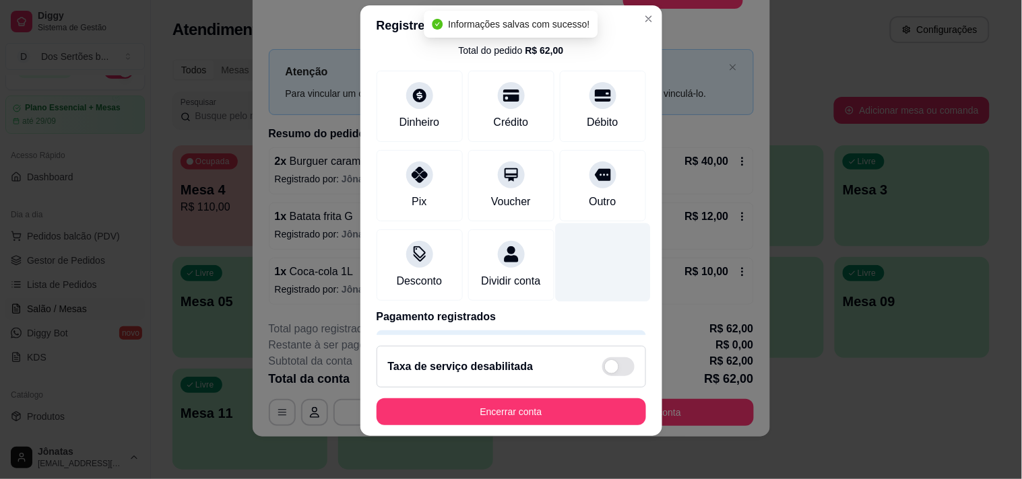
scroll to position [112, 0]
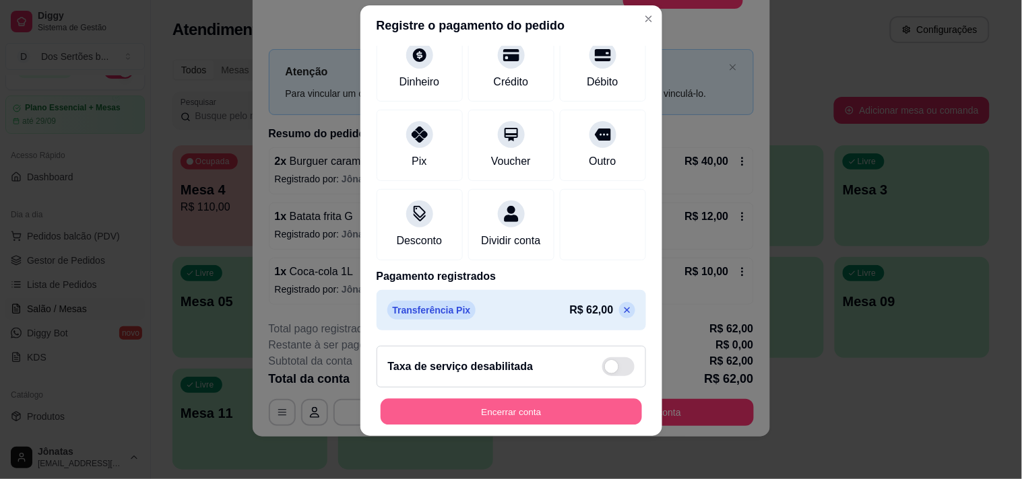
click at [523, 403] on button "Encerrar conta" at bounding box center [510, 412] width 261 height 26
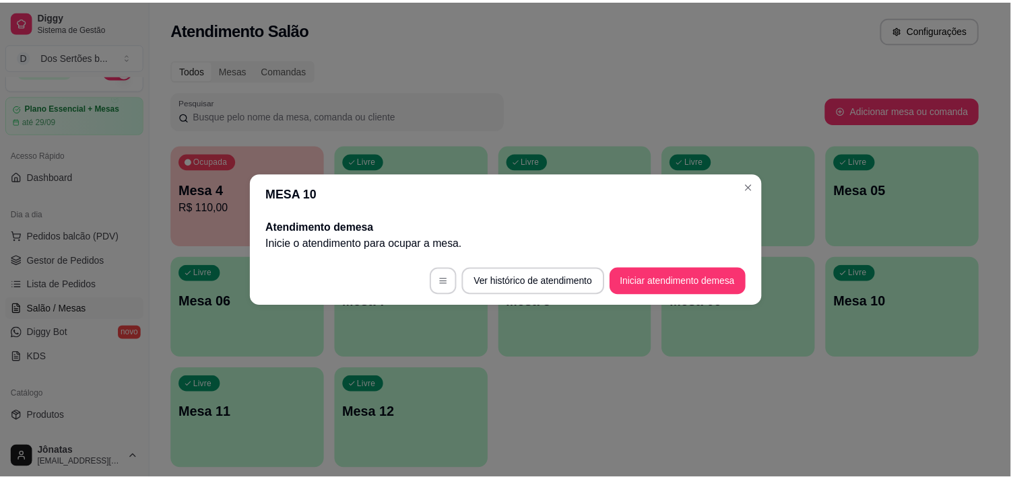
scroll to position [0, 0]
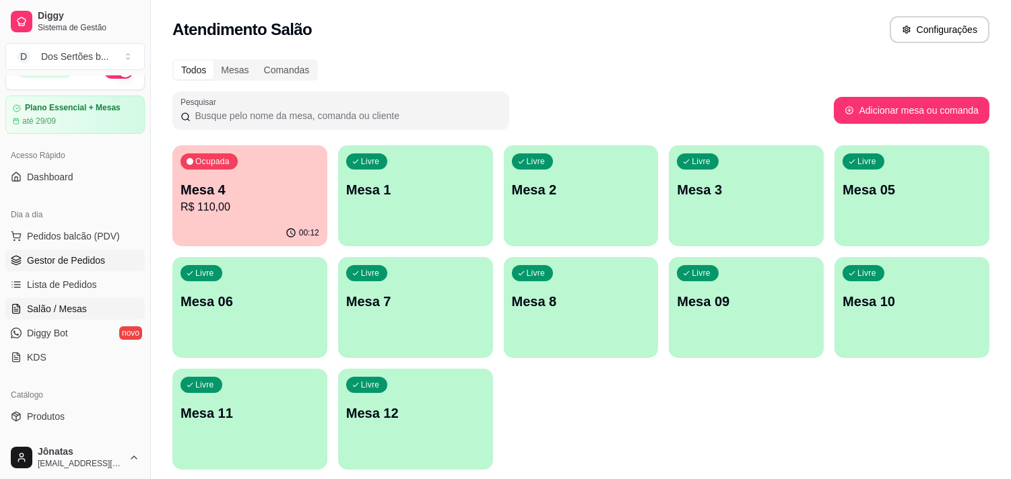
click at [75, 258] on span "Gestor de Pedidos" at bounding box center [66, 260] width 78 height 13
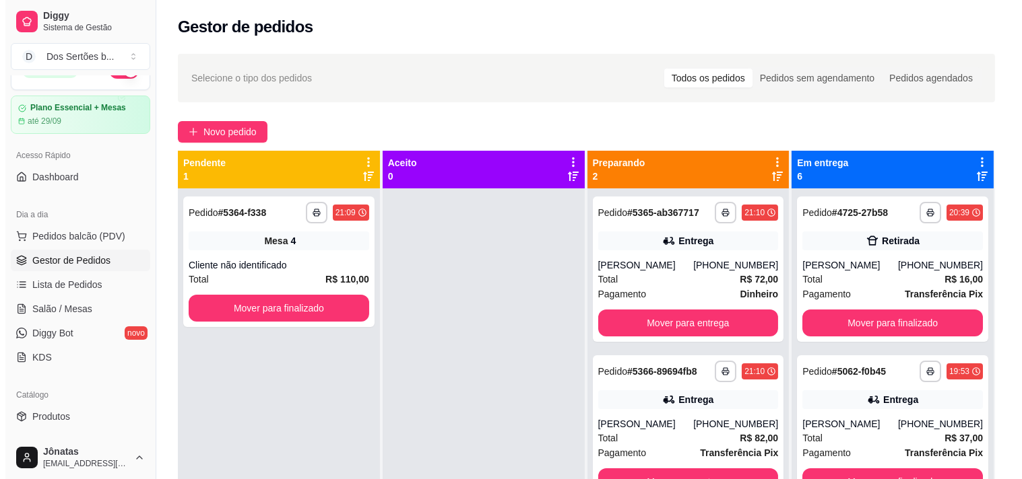
scroll to position [37, 0]
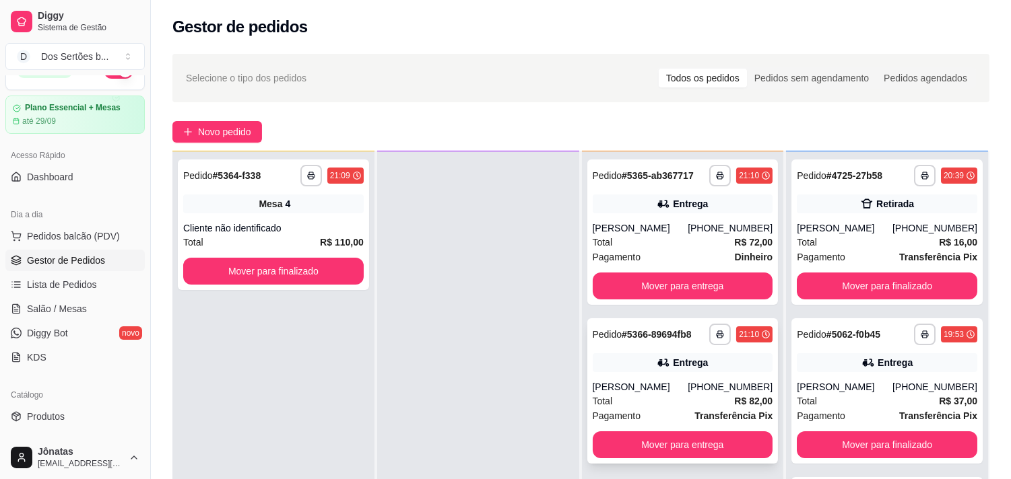
click at [637, 418] on div "Pagamento Transferência Pix" at bounding box center [683, 416] width 180 height 15
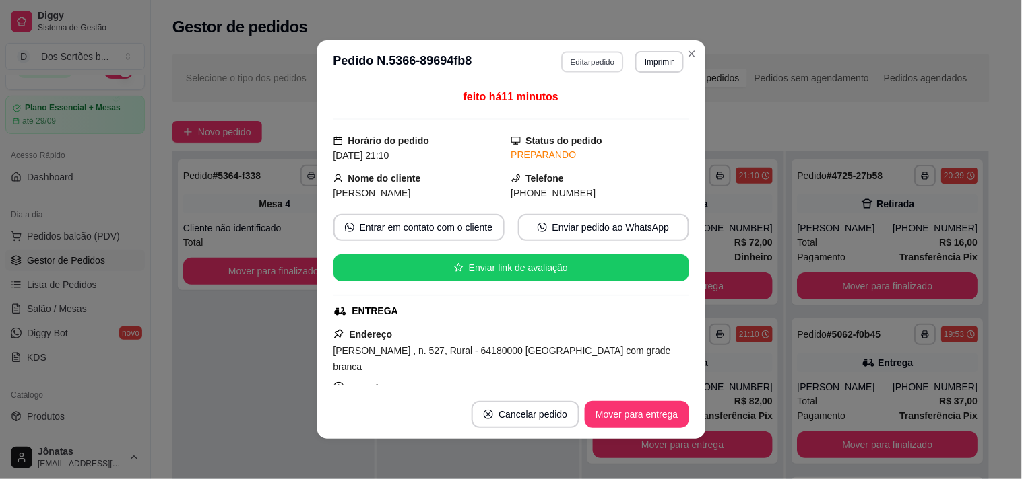
click at [570, 57] on button "Editar pedido" at bounding box center [592, 61] width 63 height 21
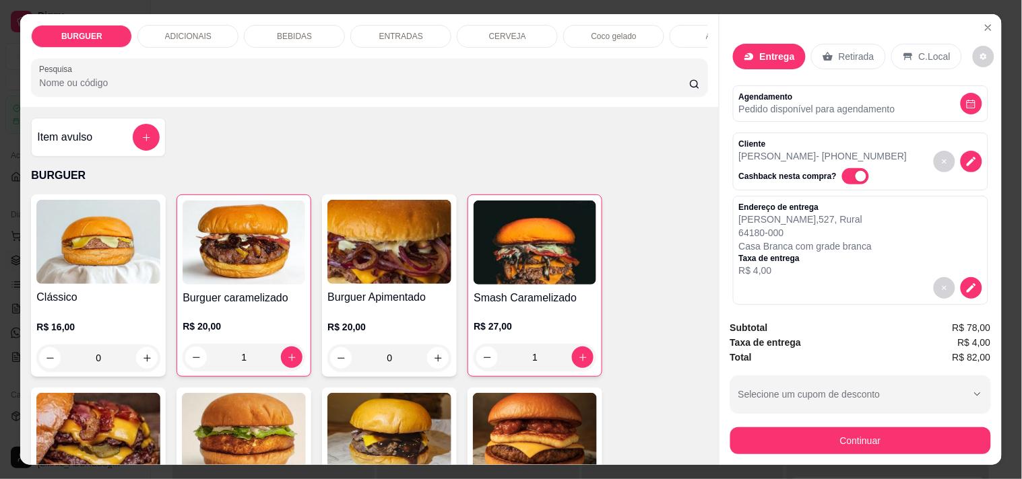
click at [308, 32] on div "BEBIDAS" at bounding box center [294, 36] width 101 height 23
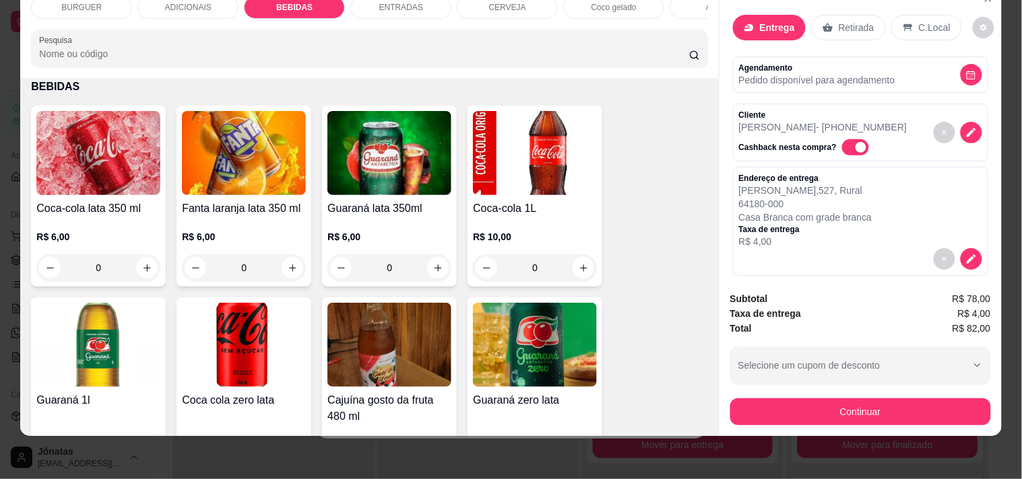
scroll to position [1188, 0]
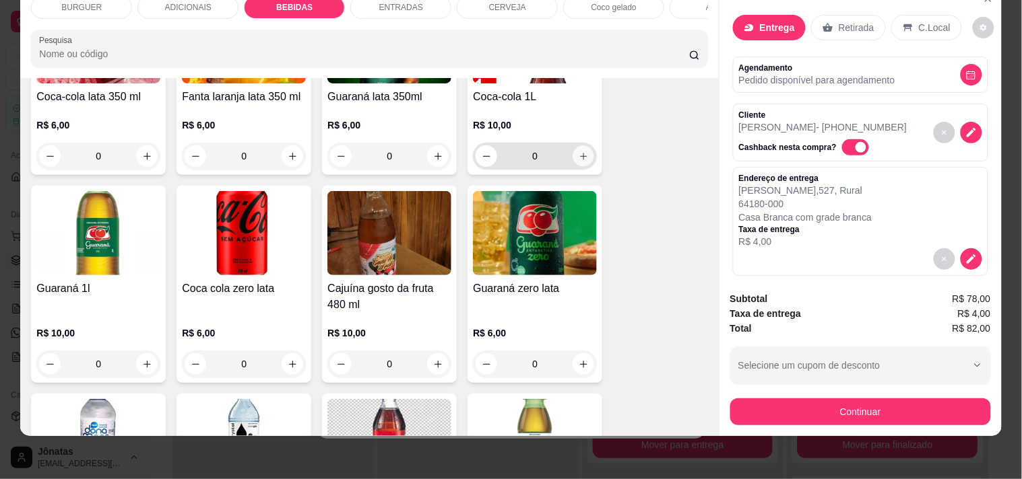
click at [578, 152] on icon "increase-product-quantity" at bounding box center [583, 157] width 10 height 10
type input "1"
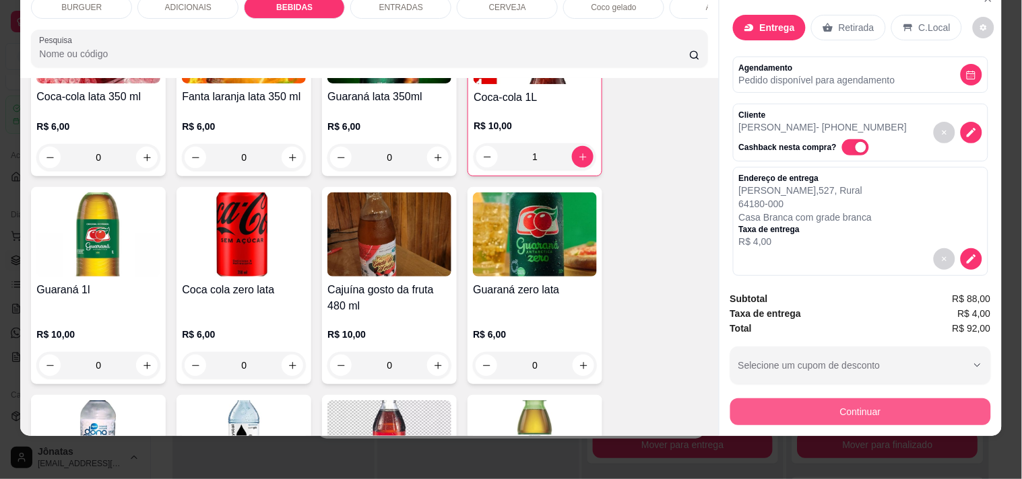
click at [818, 399] on button "Continuar" at bounding box center [860, 412] width 261 height 27
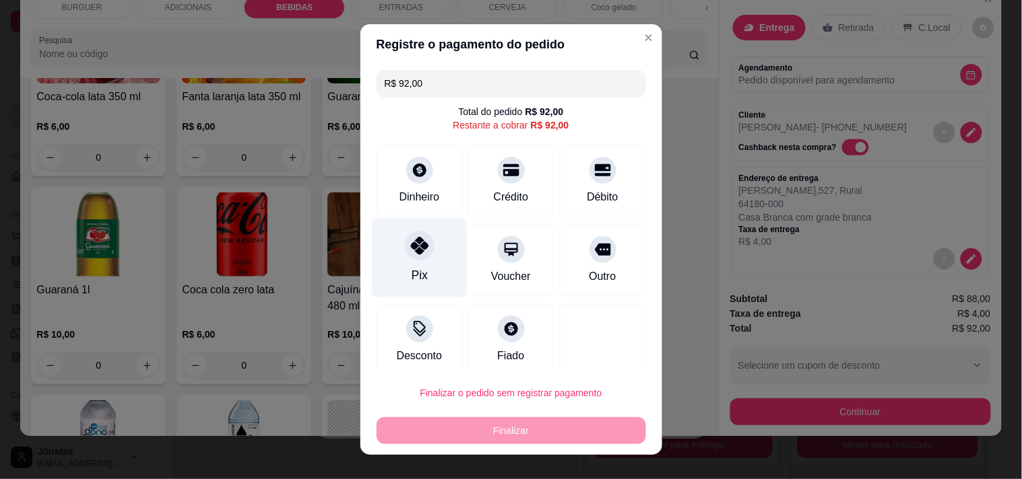
click at [406, 264] on div "Pix" at bounding box center [419, 257] width 95 height 79
type input "R$ 0,00"
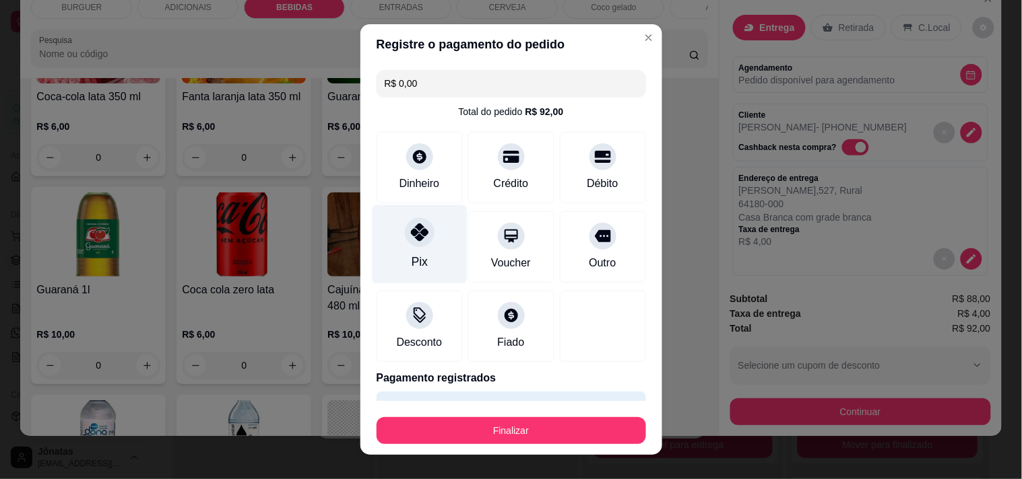
scroll to position [36, 0]
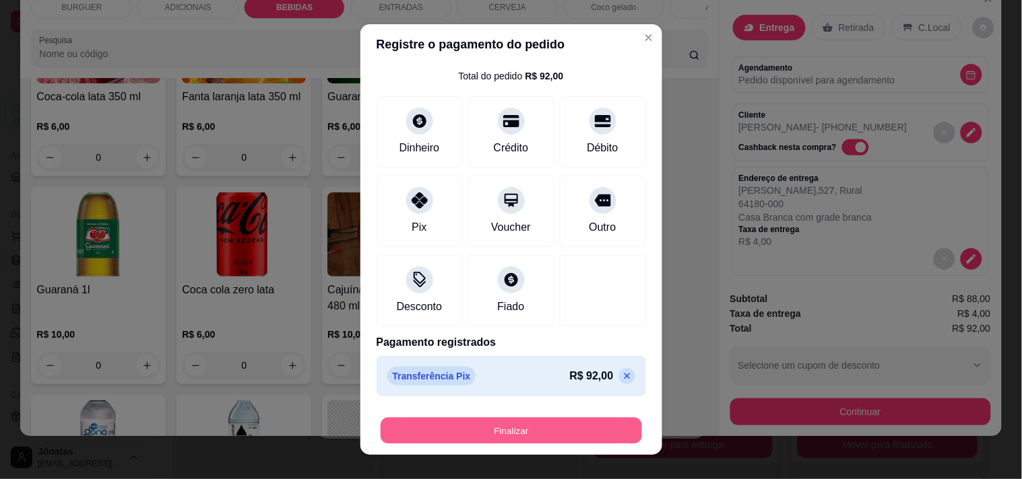
click at [490, 433] on button "Finalizar" at bounding box center [510, 431] width 261 height 26
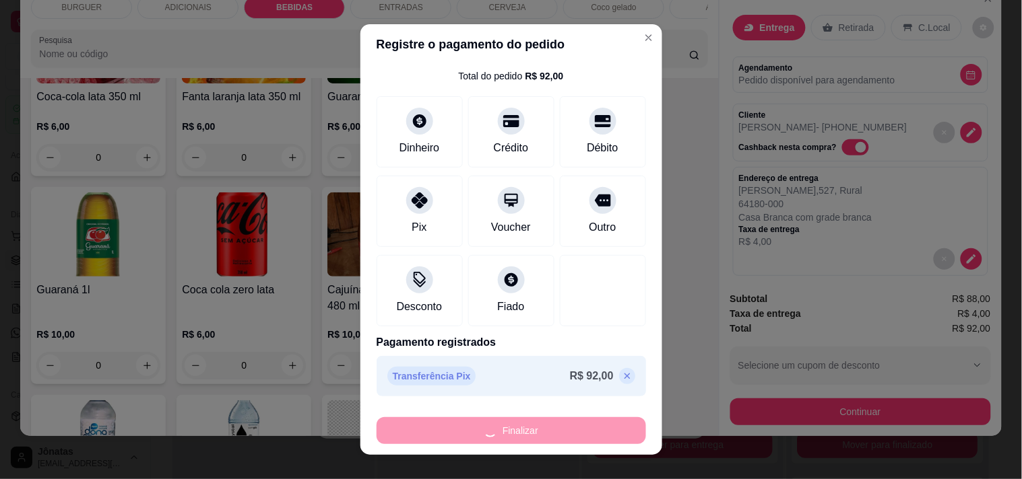
type input "0"
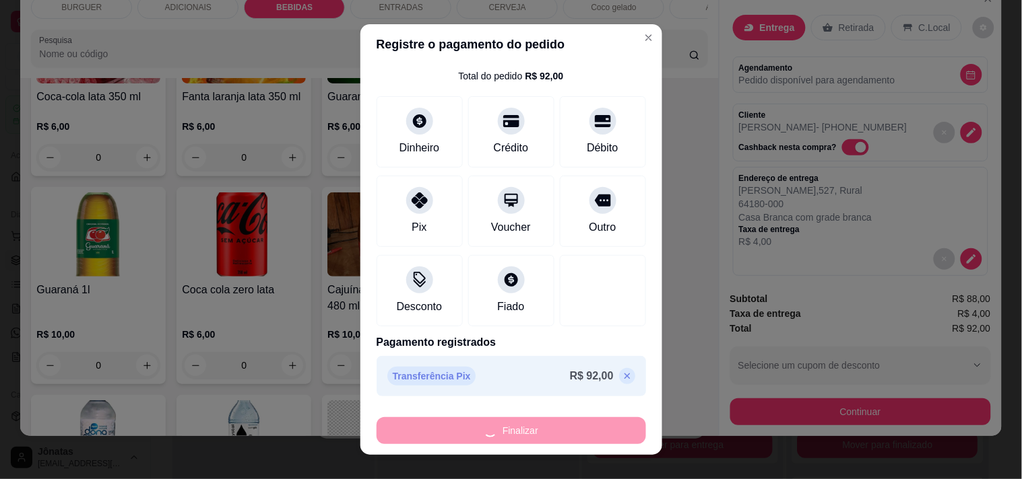
type input "0"
type input "-R$ 92,00"
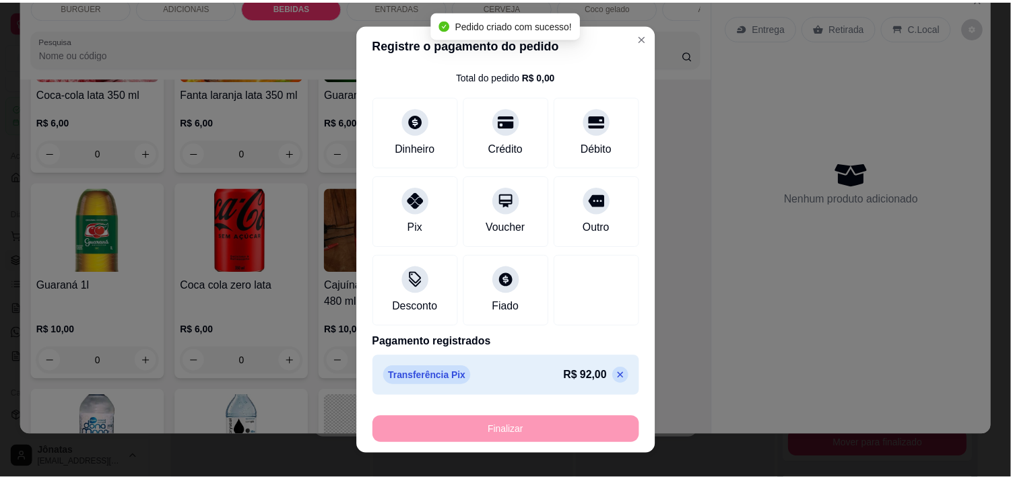
scroll to position [1185, 0]
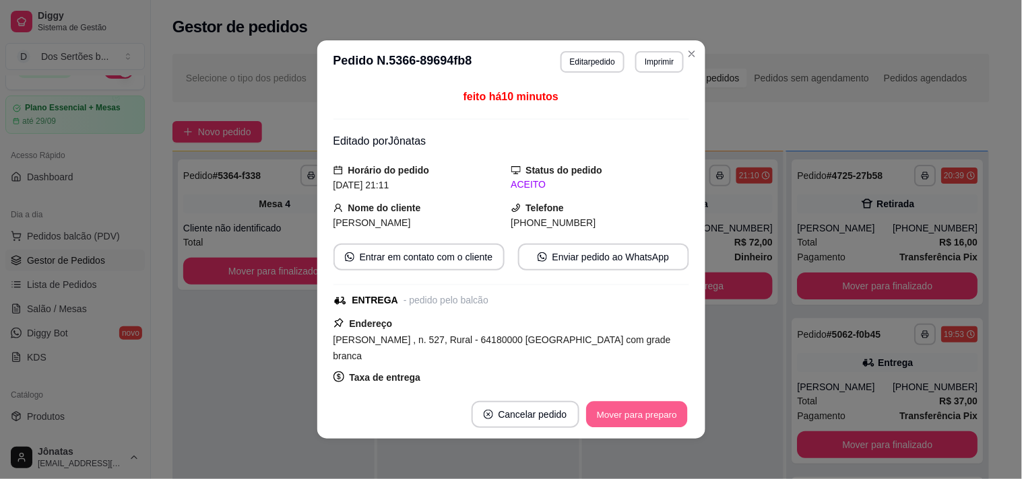
click at [607, 411] on button "Mover para preparo" at bounding box center [636, 415] width 101 height 26
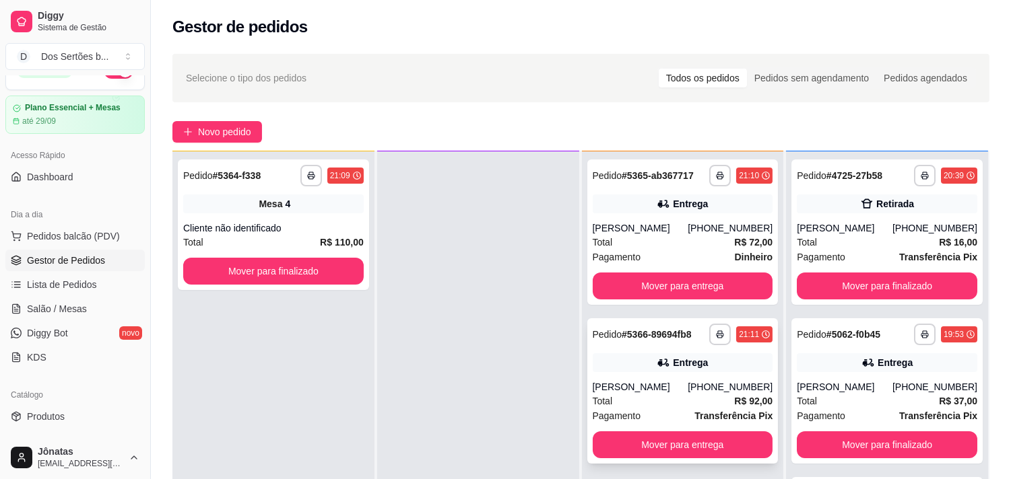
click at [633, 358] on div "Entrega" at bounding box center [683, 363] width 180 height 19
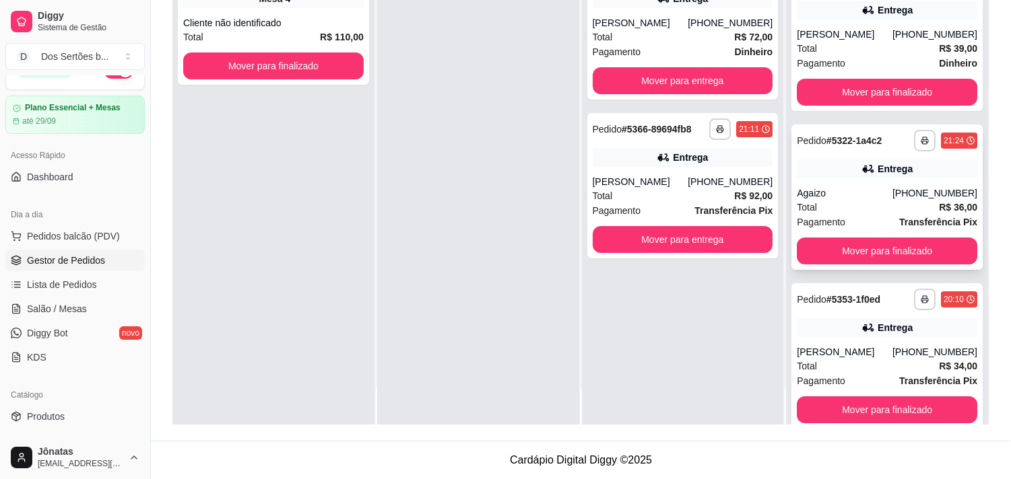
scroll to position [487, 0]
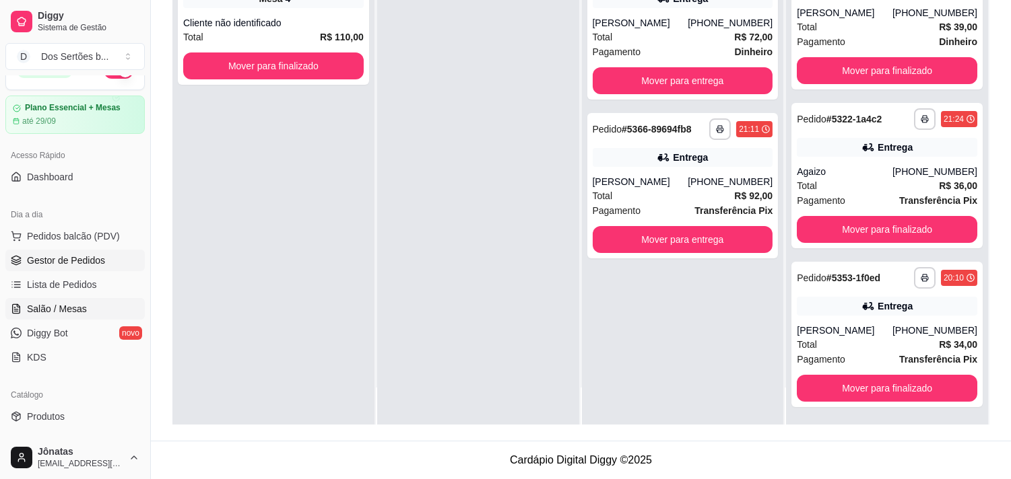
click at [43, 304] on span "Salão / Mesas" at bounding box center [57, 308] width 60 height 13
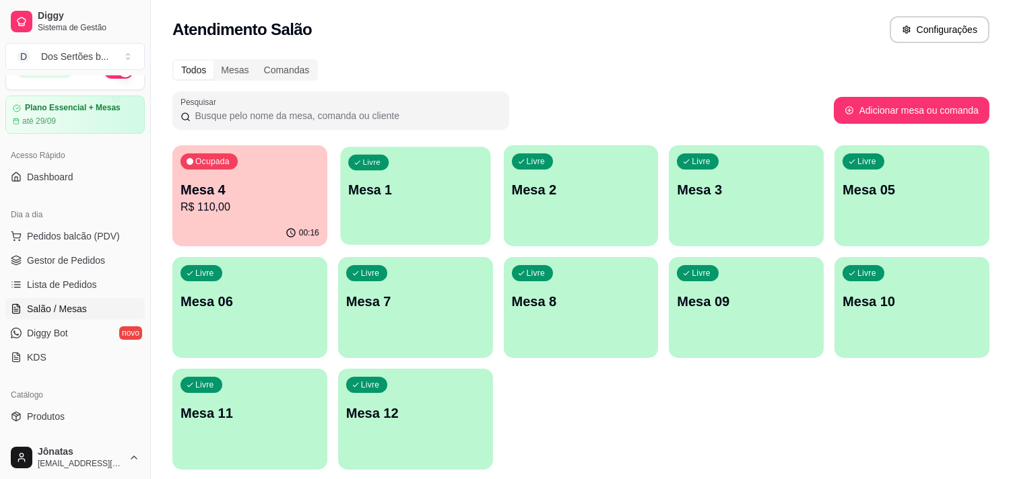
click at [396, 209] on div "Livre Mesa 1" at bounding box center [415, 188] width 150 height 82
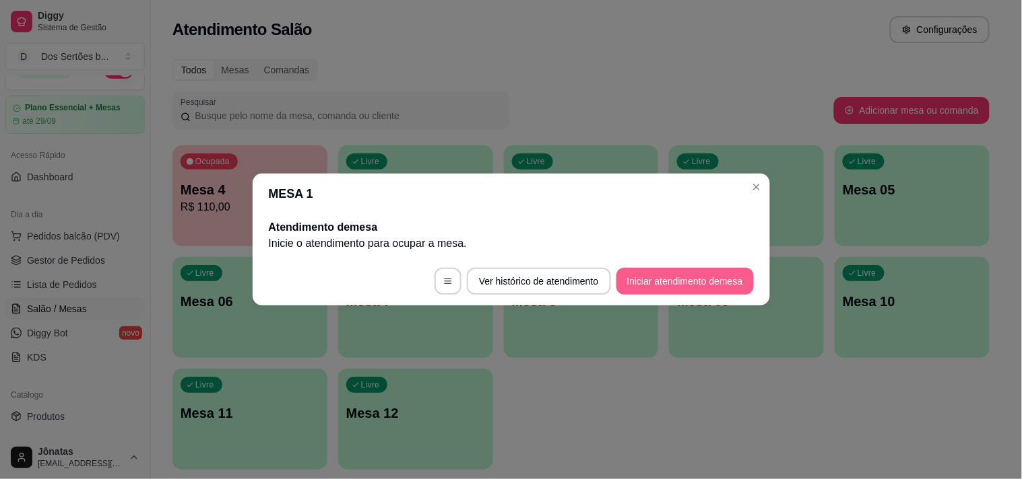
click at [667, 280] on button "Iniciar atendimento de mesa" at bounding box center [684, 281] width 137 height 27
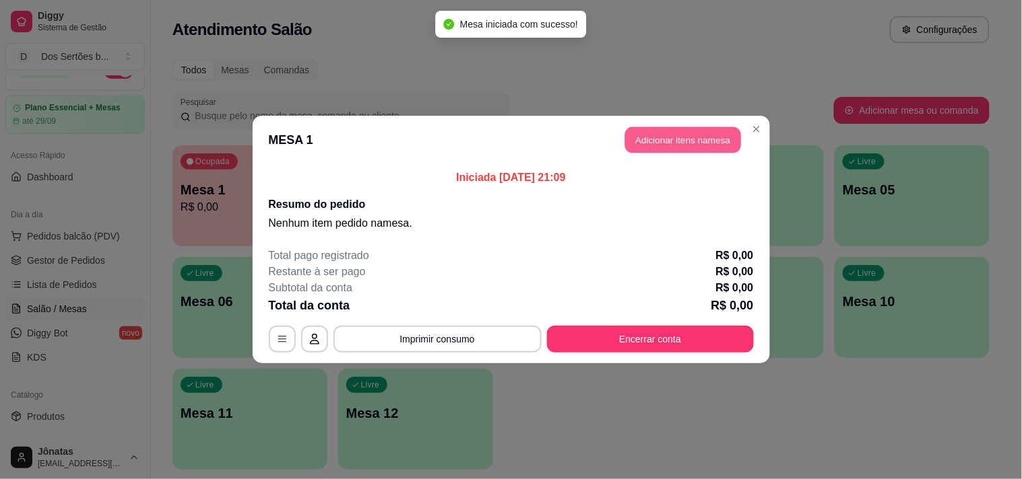
click at [692, 133] on button "Adicionar itens na mesa" at bounding box center [683, 140] width 116 height 26
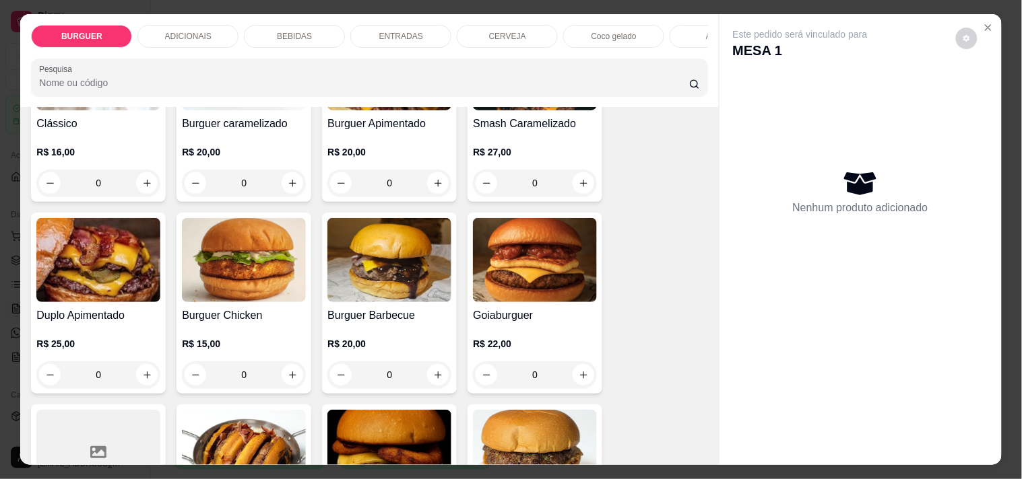
scroll to position [263, 0]
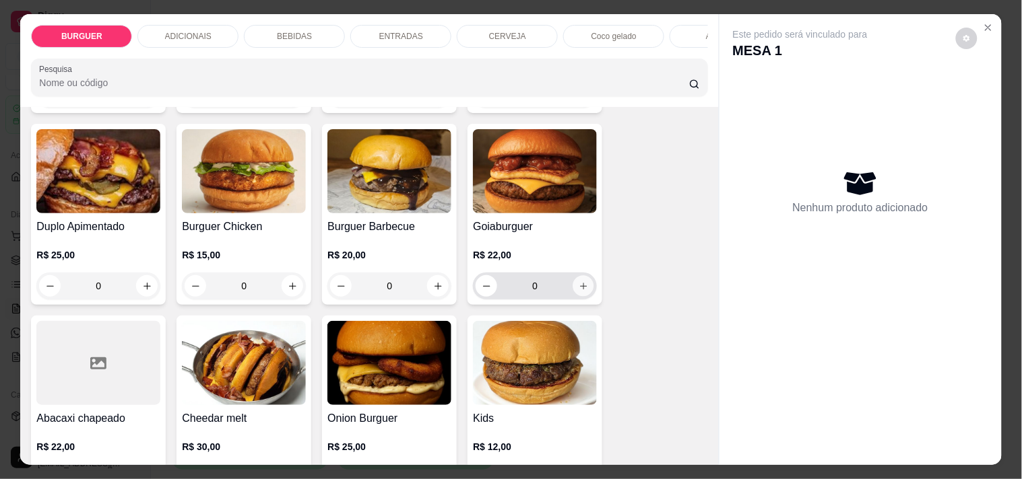
click at [573, 293] on button "increase-product-quantity" at bounding box center [583, 286] width 21 height 21
type input "1"
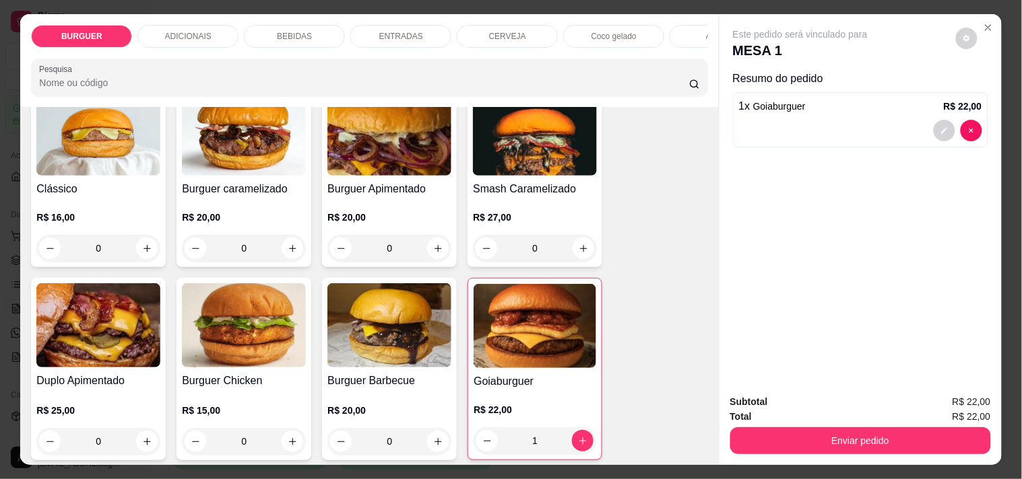
scroll to position [86, 0]
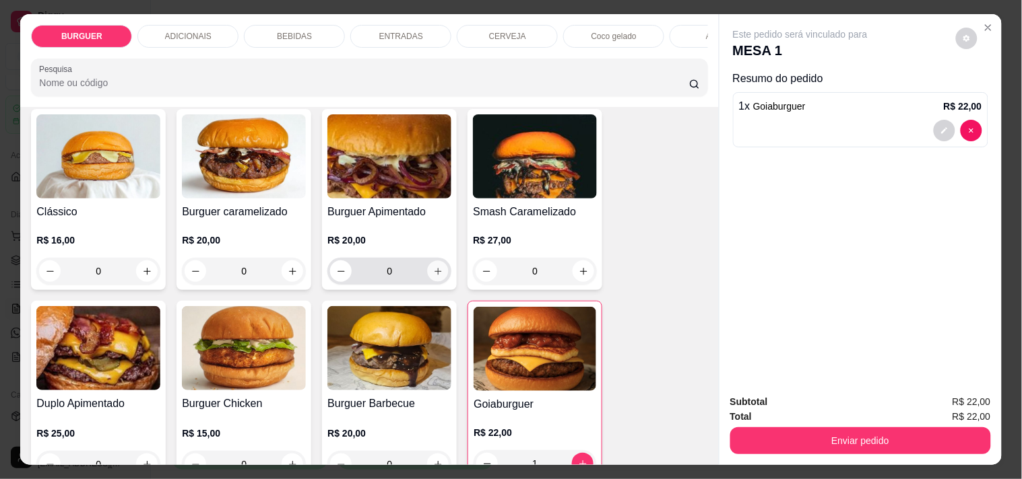
click at [434, 274] on icon "increase-product-quantity" at bounding box center [438, 272] width 10 height 10
type input "1"
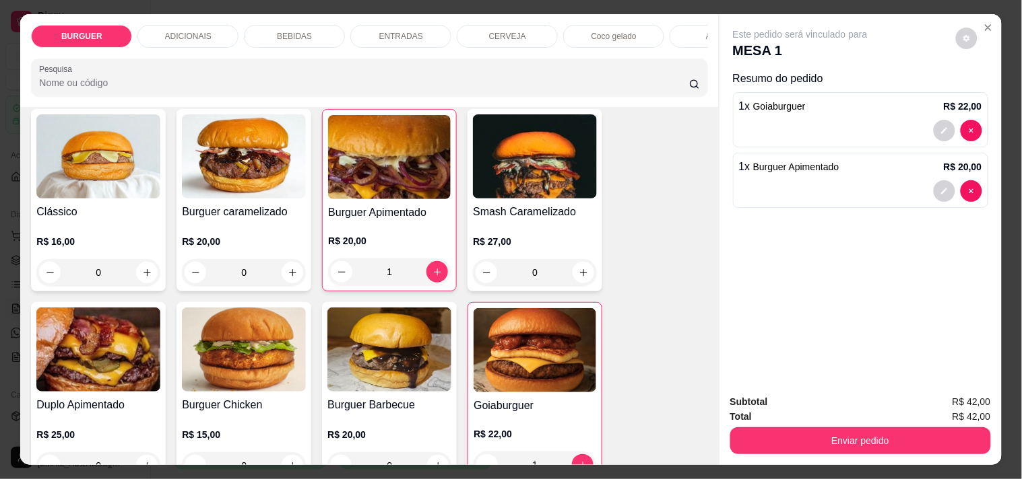
click at [379, 31] on p "ENTRADAS" at bounding box center [401, 36] width 44 height 11
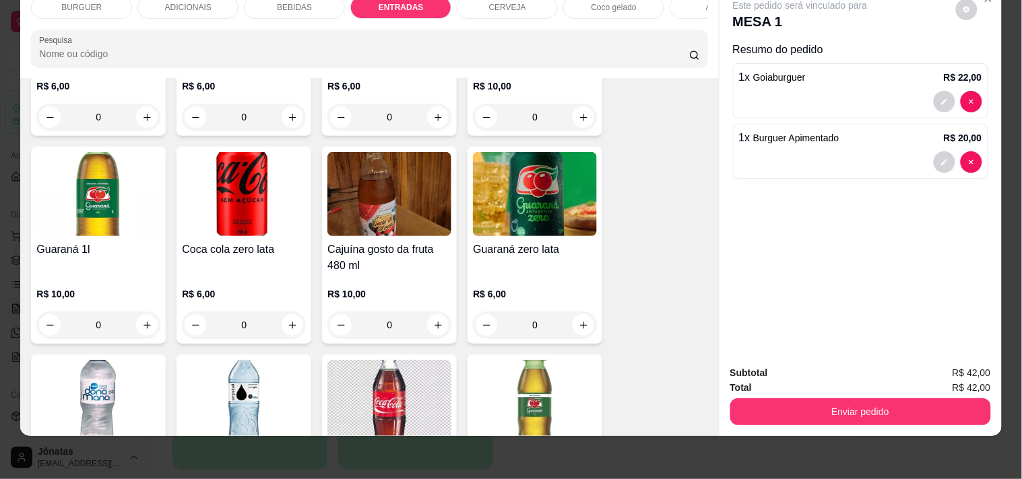
scroll to position [1291, 0]
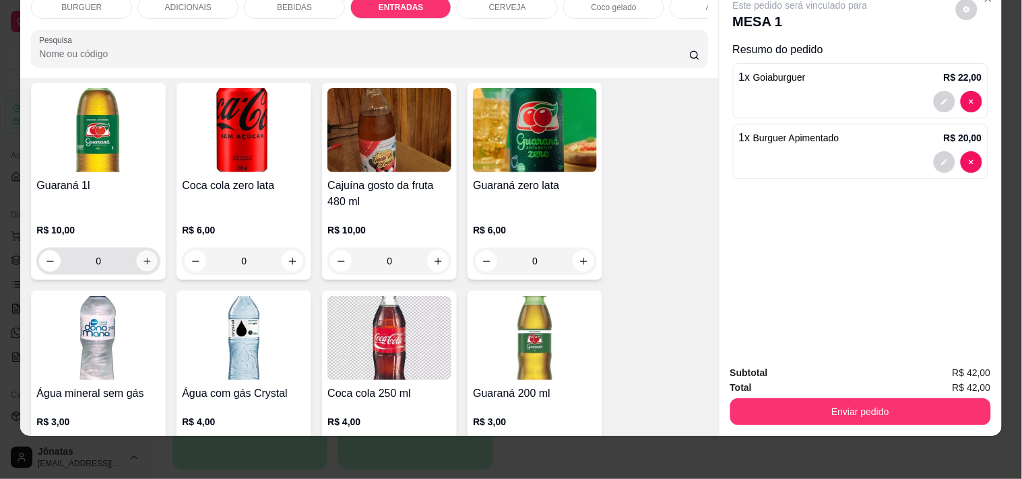
click at [142, 259] on icon "increase-product-quantity" at bounding box center [147, 262] width 10 height 10
type input "1"
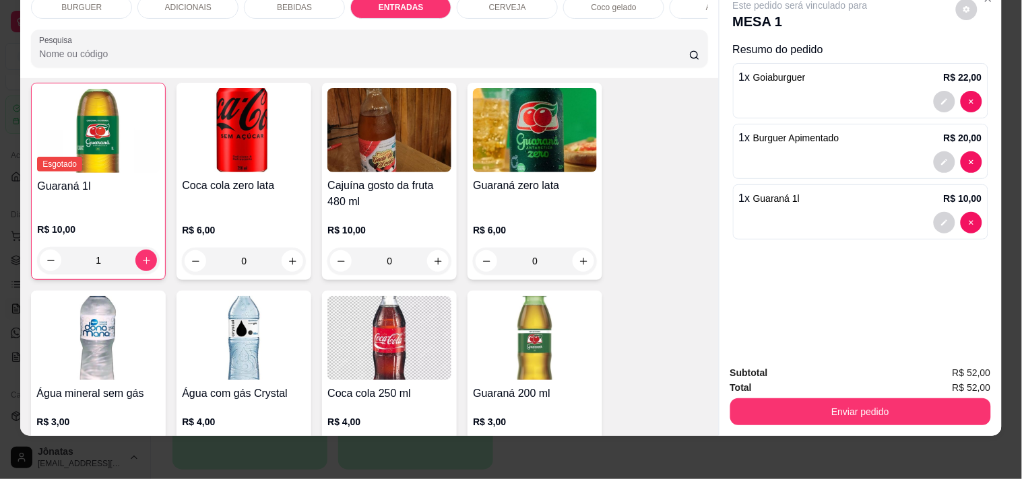
click at [100, 1] on div "BURGUER" at bounding box center [81, 7] width 101 height 23
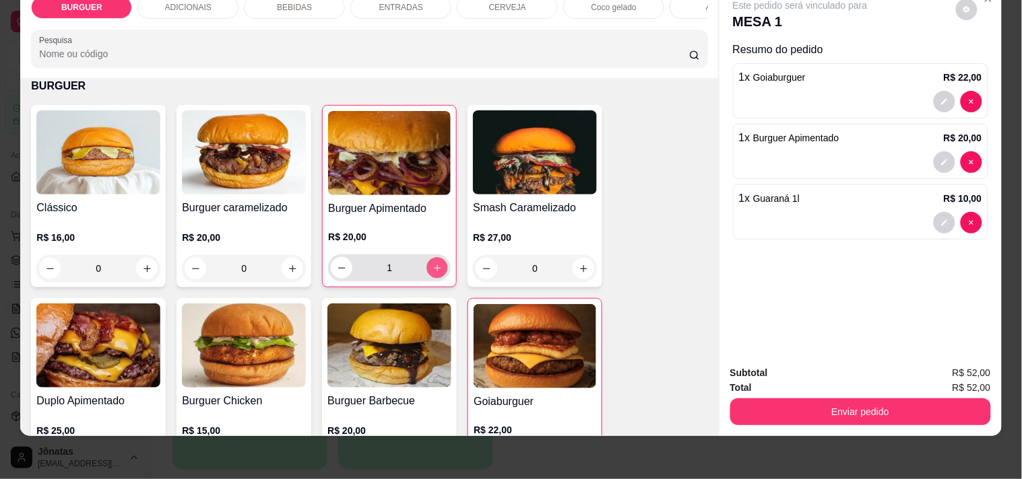
click at [434, 264] on icon "increase-product-quantity" at bounding box center [437, 268] width 10 height 10
type input "2"
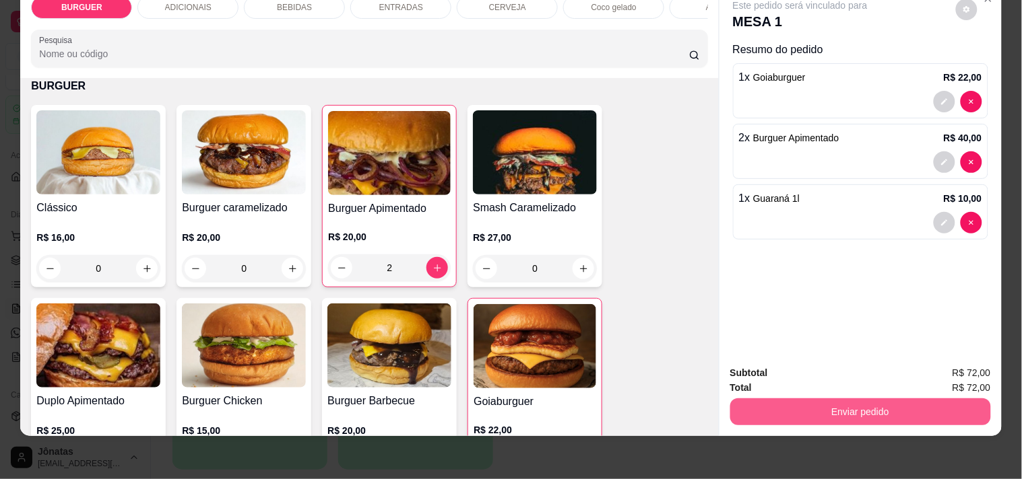
click at [770, 405] on button "Enviar pedido" at bounding box center [860, 412] width 261 height 27
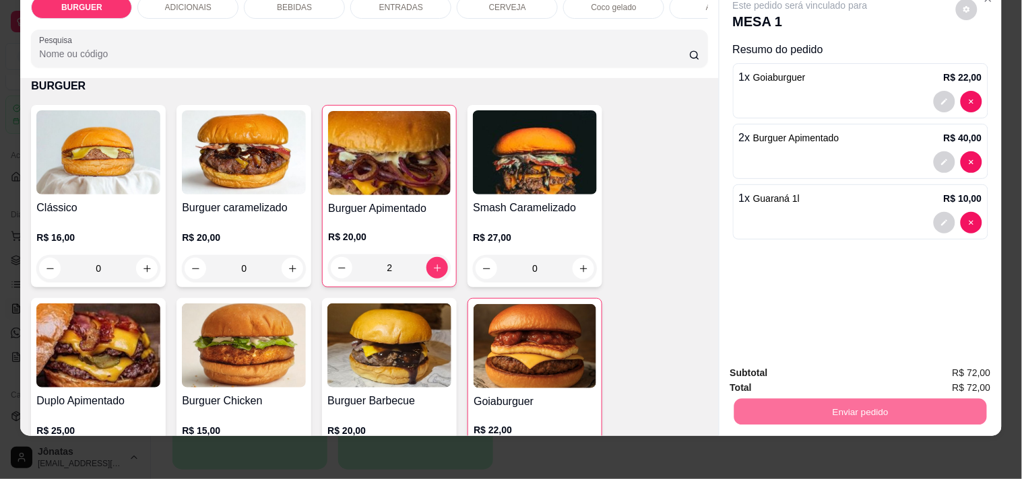
click at [783, 369] on button "Não registrar e enviar pedido" at bounding box center [816, 368] width 136 height 25
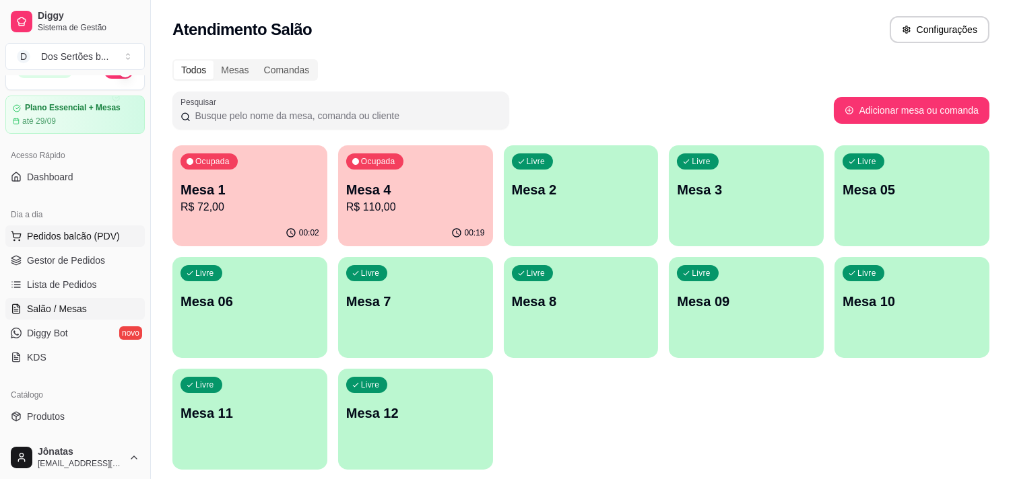
click at [44, 238] on span "Pedidos balcão (PDV)" at bounding box center [73, 236] width 93 height 13
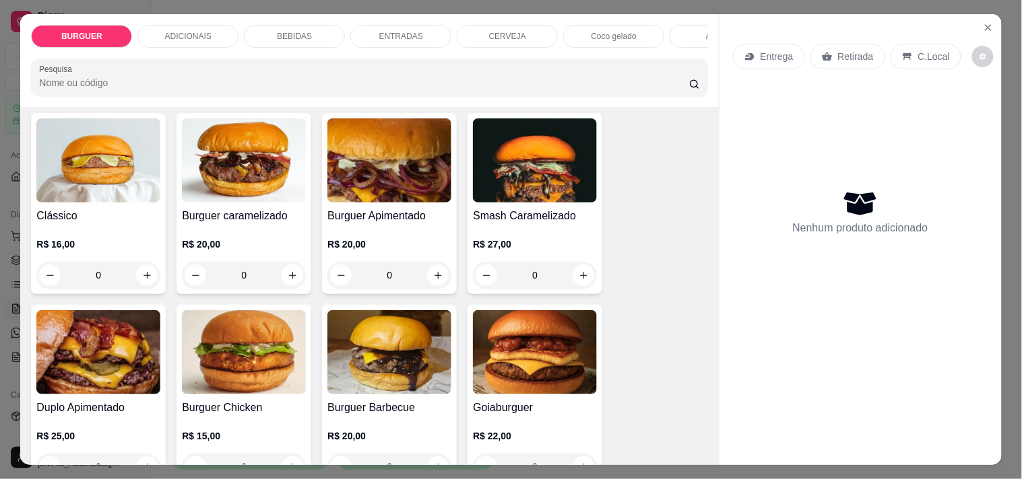
scroll to position [238, 0]
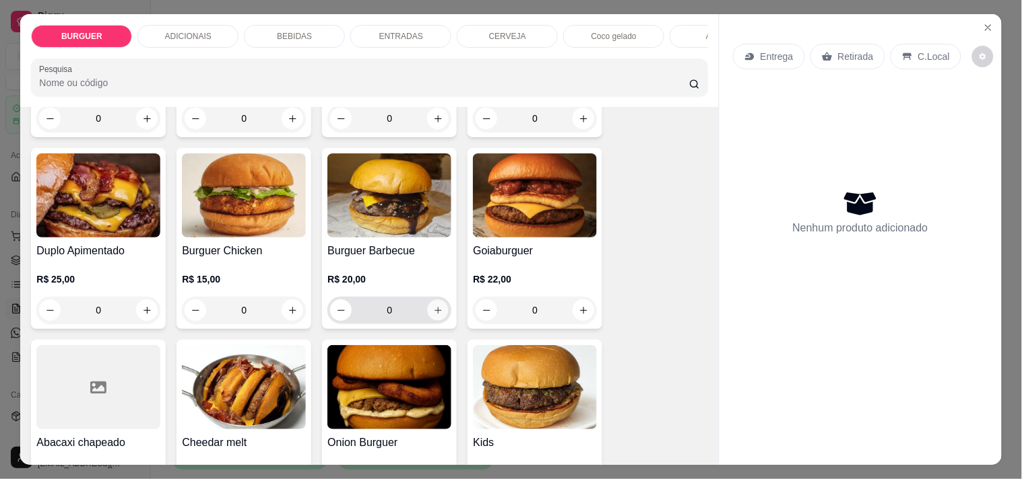
click at [433, 316] on icon "increase-product-quantity" at bounding box center [438, 311] width 10 height 10
type input "1"
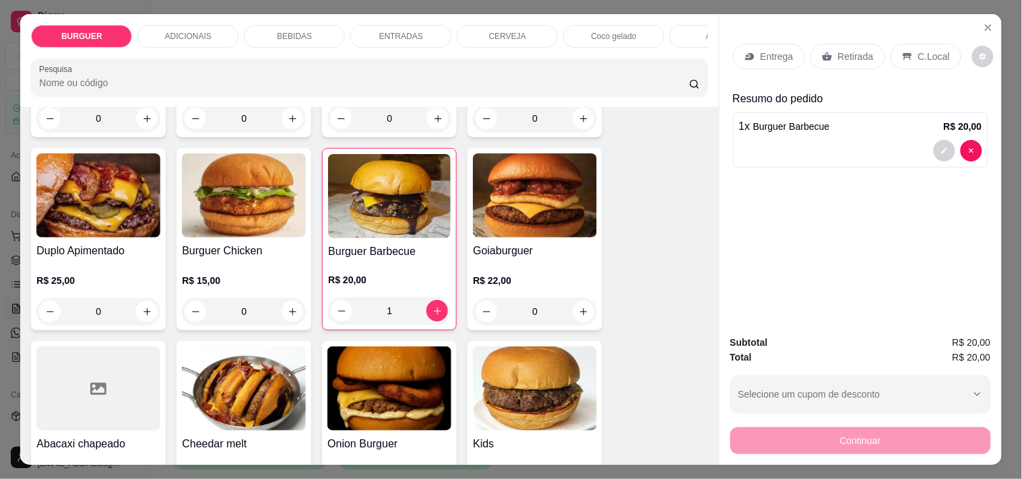
click at [165, 31] on p "ADICIONAIS" at bounding box center [188, 36] width 46 height 11
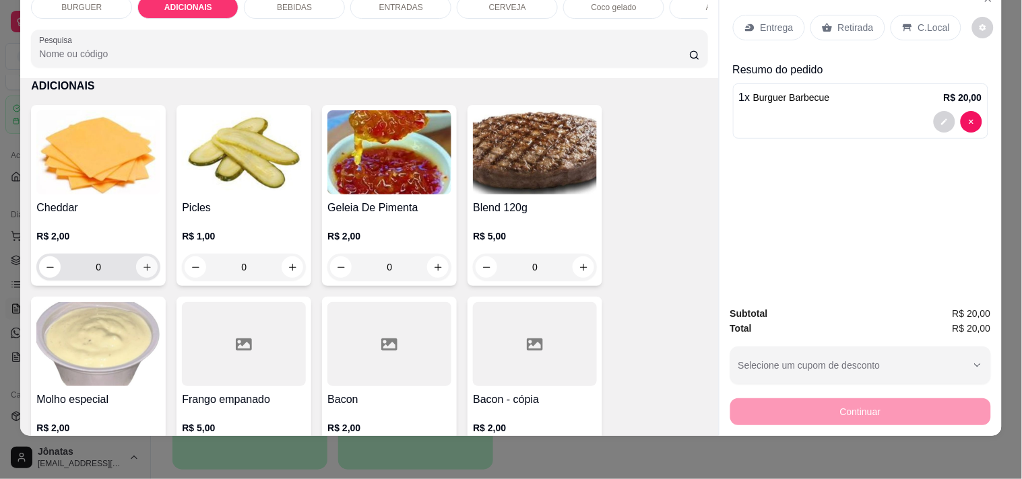
scroll to position [754, 0]
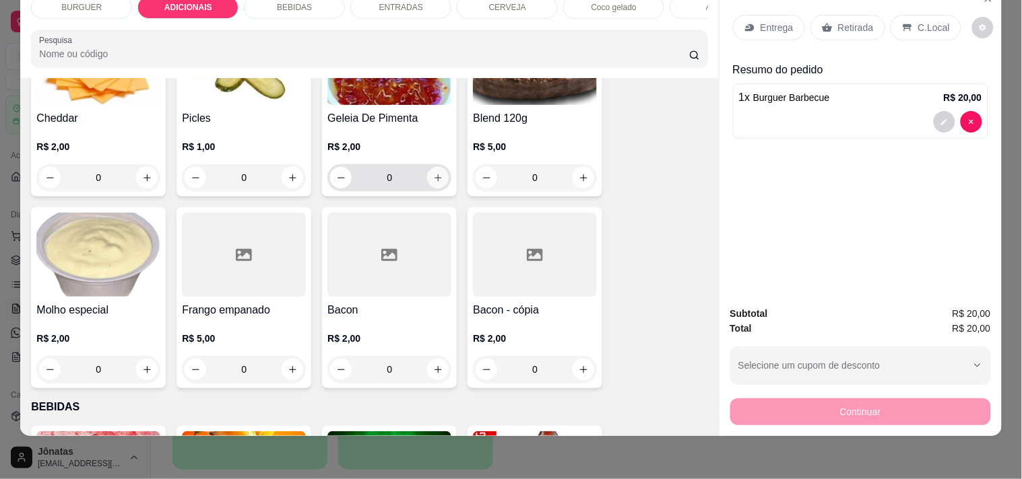
click at [434, 178] on icon "increase-product-quantity" at bounding box center [438, 178] width 10 height 10
type input "1"
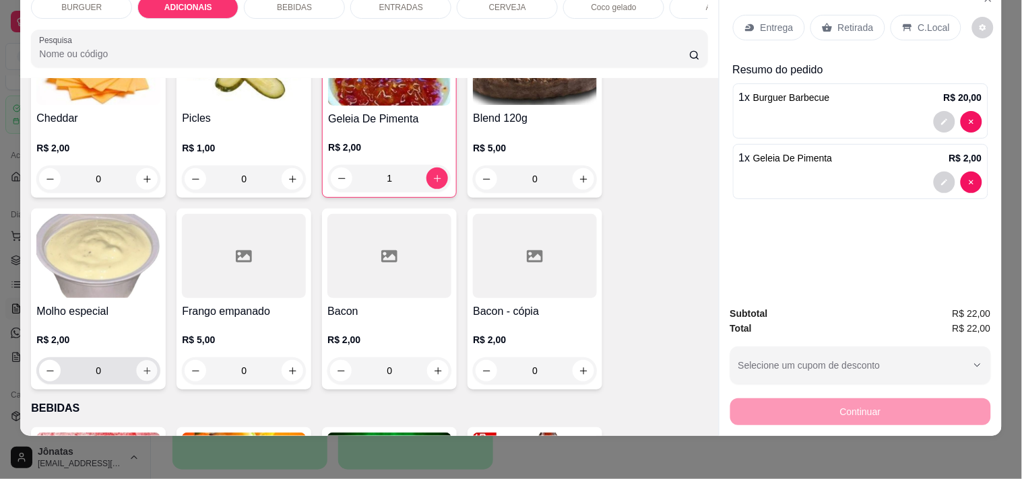
click at [142, 371] on icon "increase-product-quantity" at bounding box center [147, 371] width 10 height 10
type input "1"
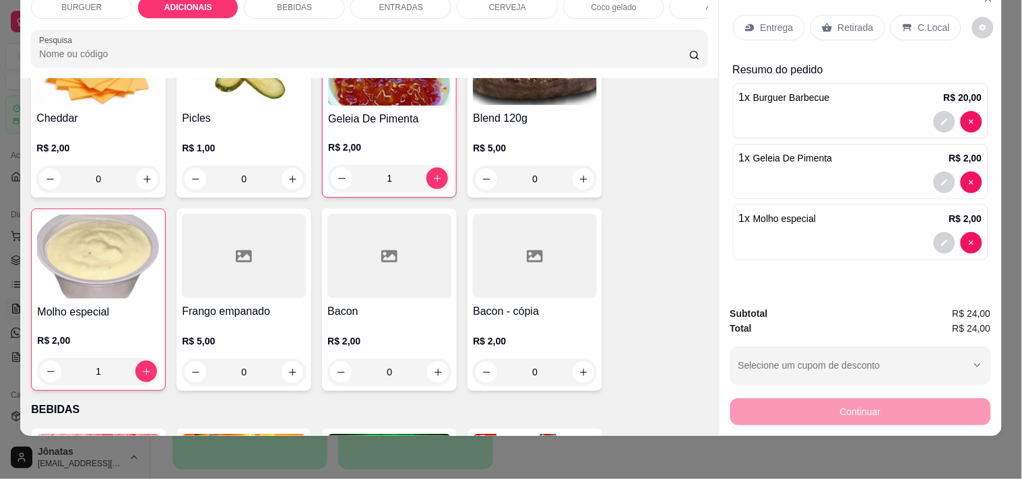
click at [306, 4] on div "BEBIDAS" at bounding box center [294, 7] width 101 height 23
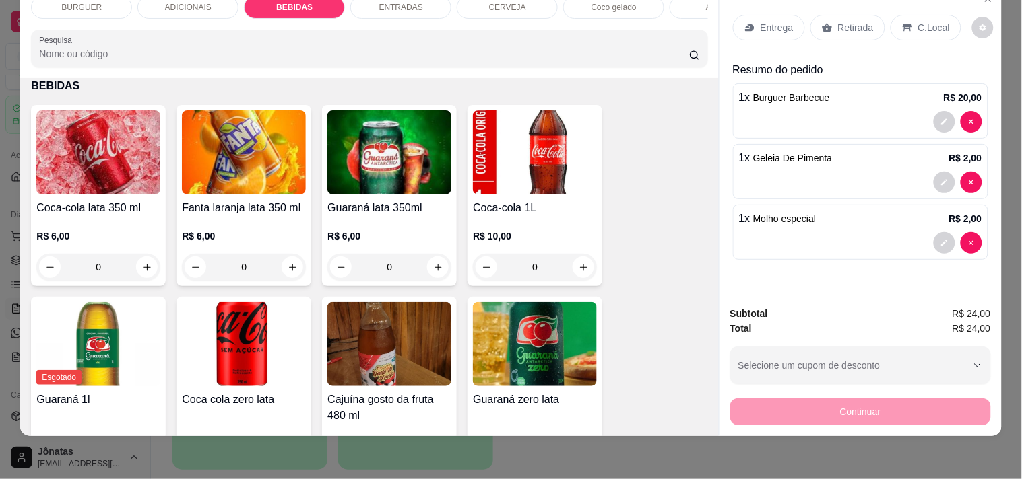
scroll to position [1170, 0]
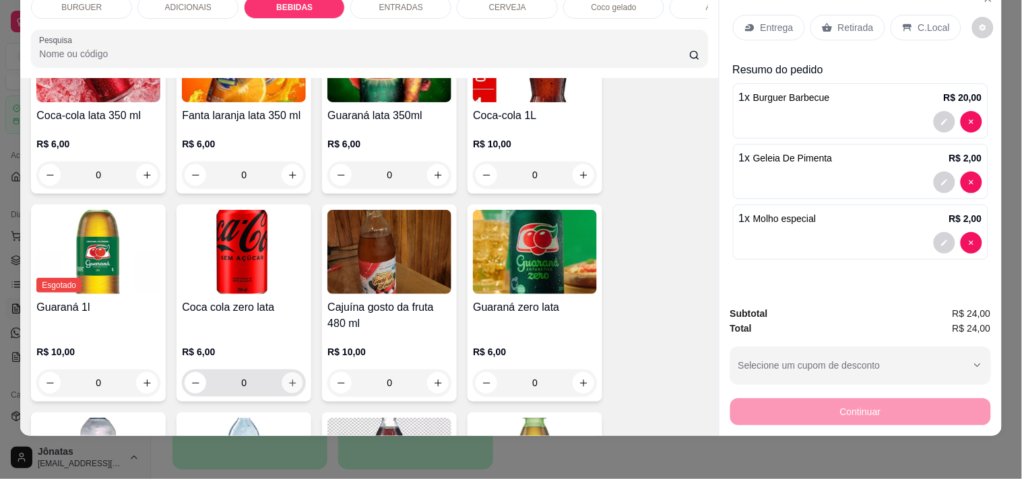
click at [288, 382] on icon "increase-product-quantity" at bounding box center [293, 383] width 10 height 10
type input "1"
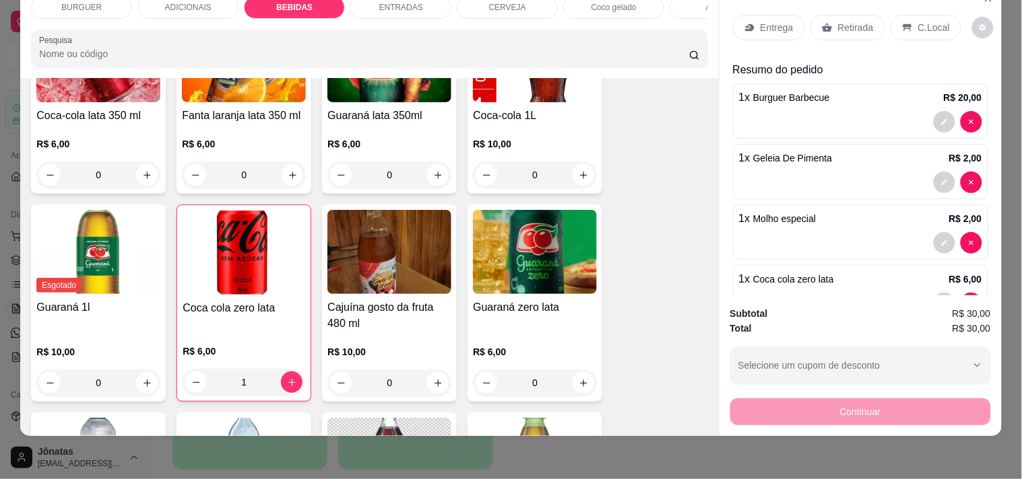
click at [838, 21] on p "Retirada" at bounding box center [856, 27] width 36 height 13
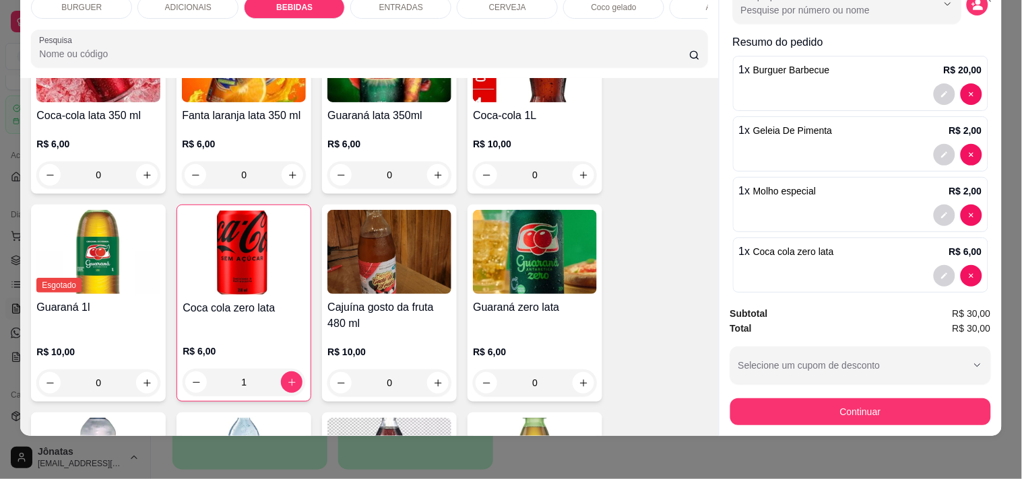
scroll to position [135, 0]
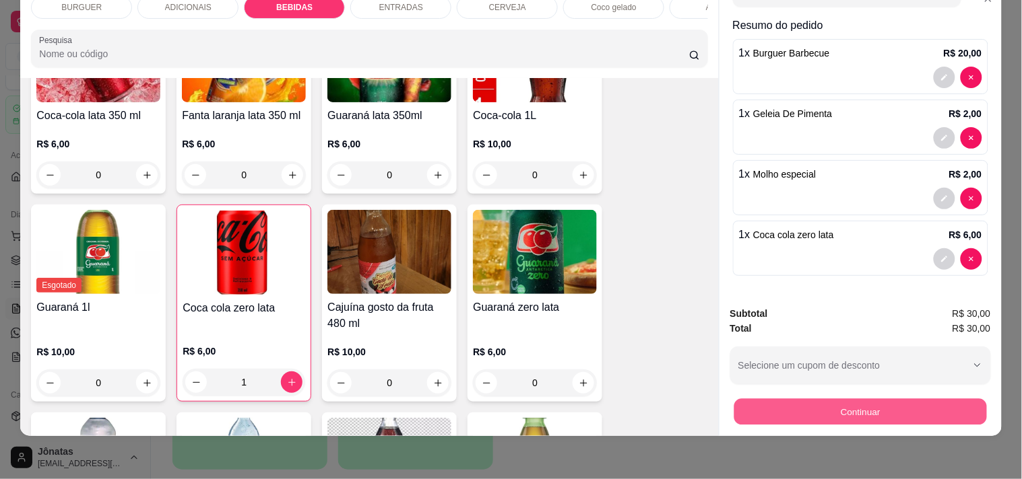
click at [789, 401] on button "Continuar" at bounding box center [859, 412] width 253 height 26
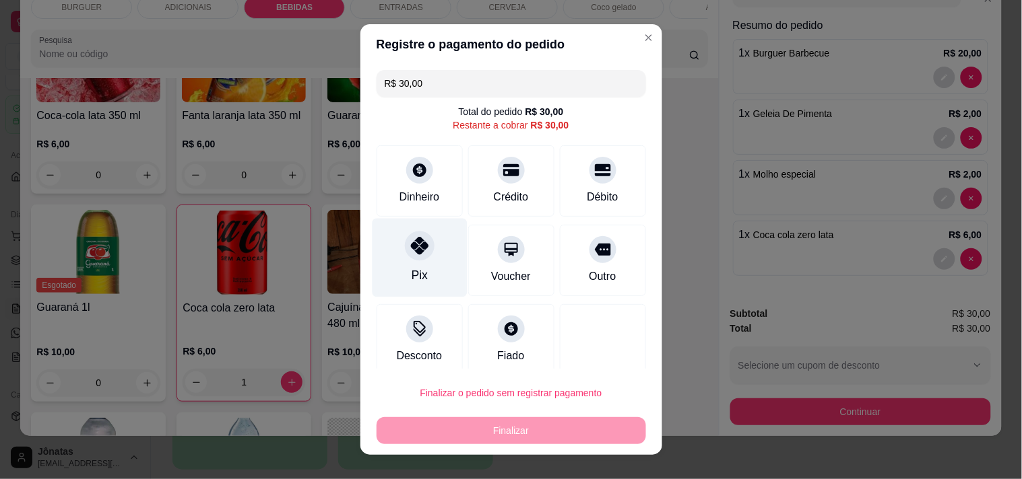
click at [405, 240] on div at bounding box center [420, 246] width 30 height 30
type input "R$ 0,00"
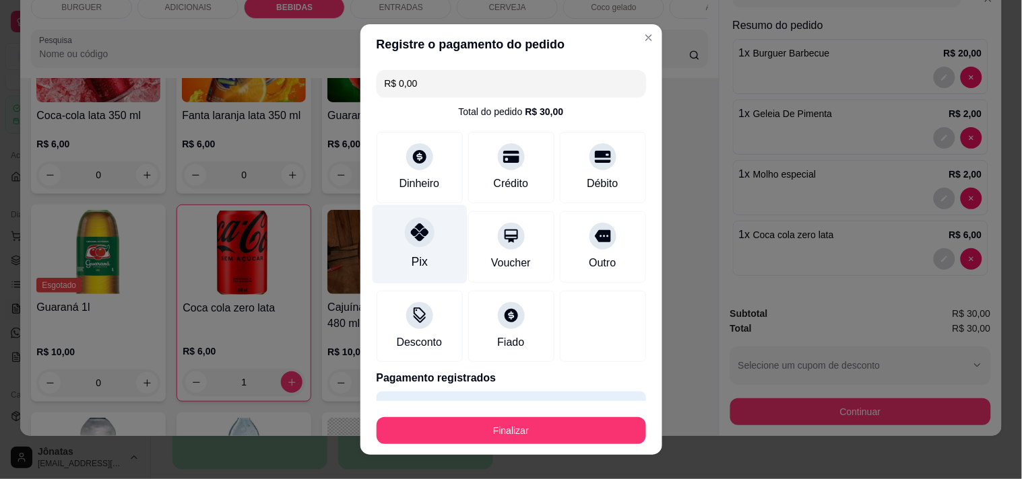
scroll to position [36, 0]
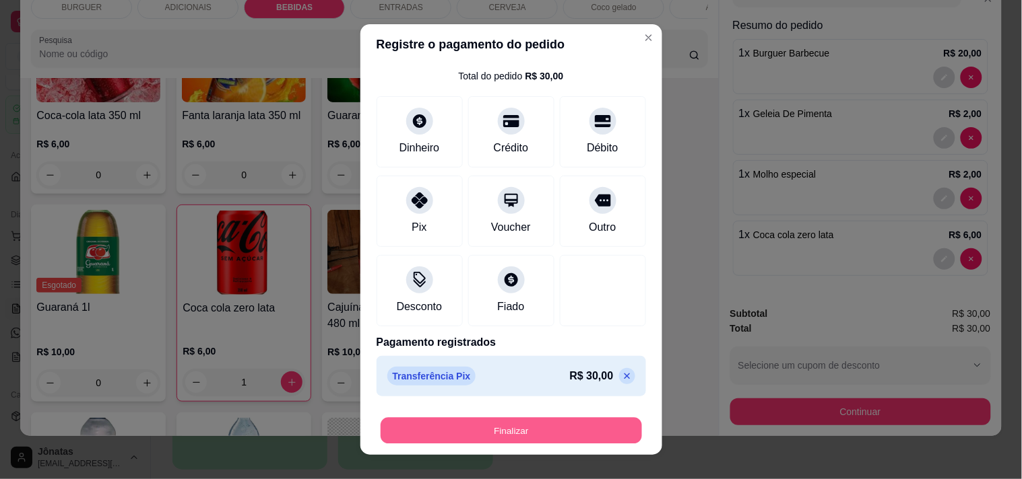
click at [535, 429] on button "Finalizar" at bounding box center [510, 431] width 261 height 26
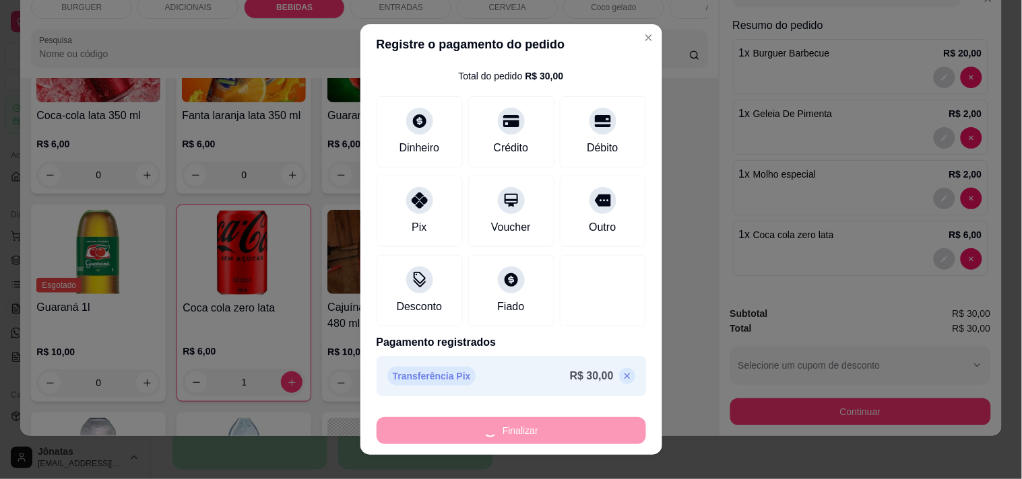
type input "0"
type input "-R$ 30,00"
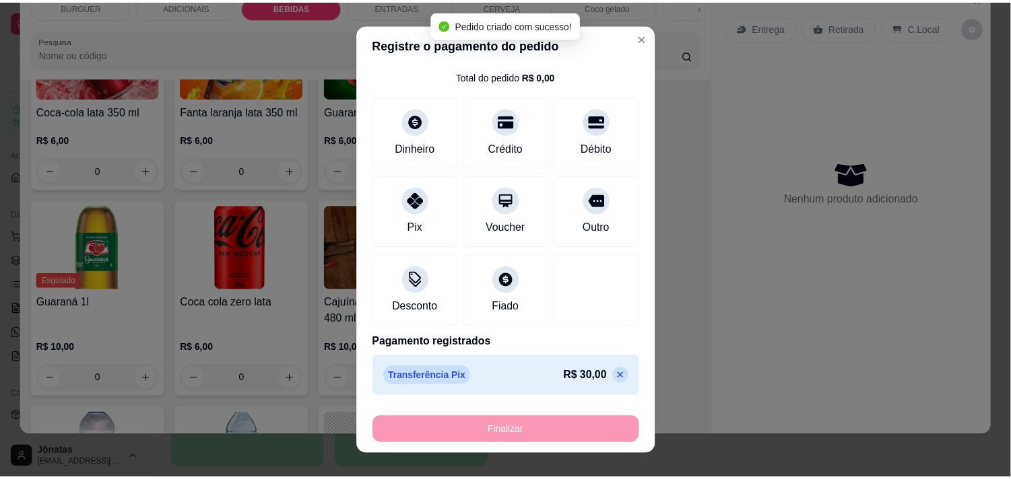
scroll to position [1166, 0]
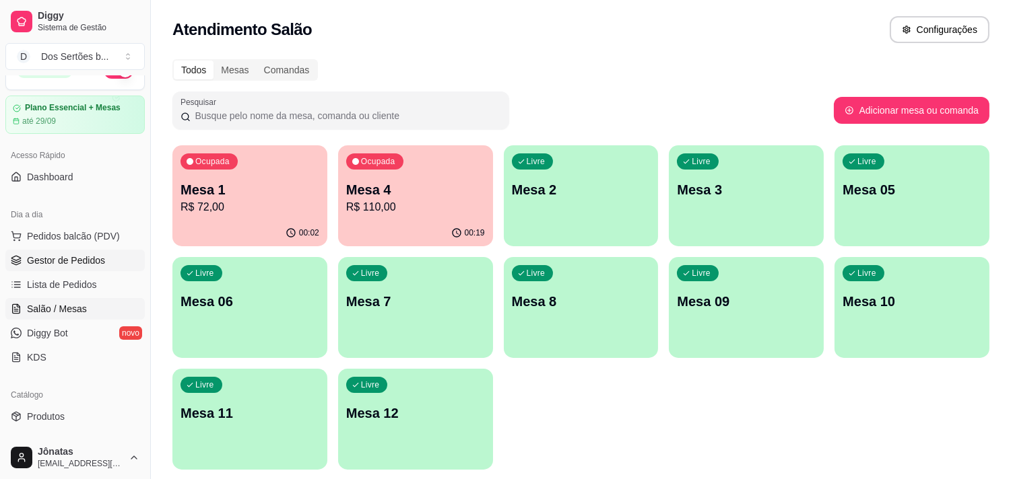
click at [84, 265] on span "Gestor de Pedidos" at bounding box center [66, 260] width 78 height 13
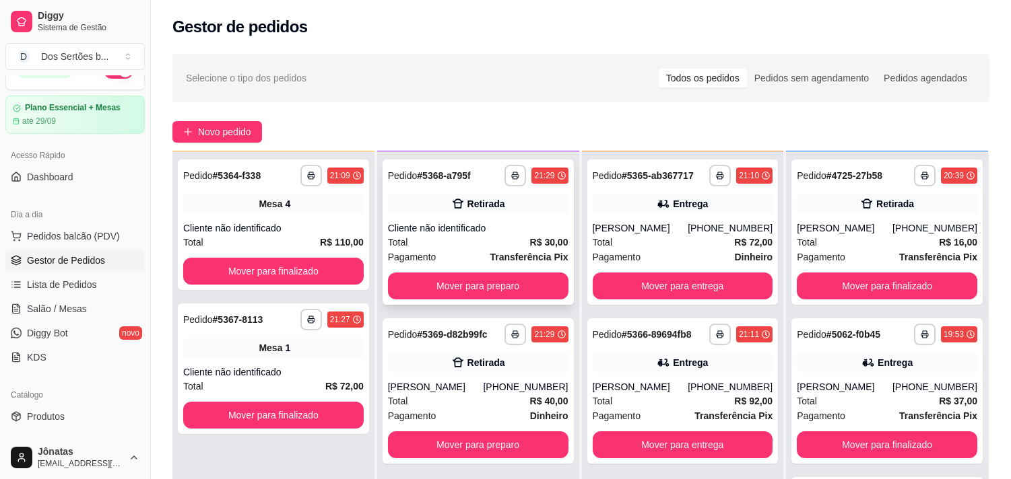
scroll to position [178, 0]
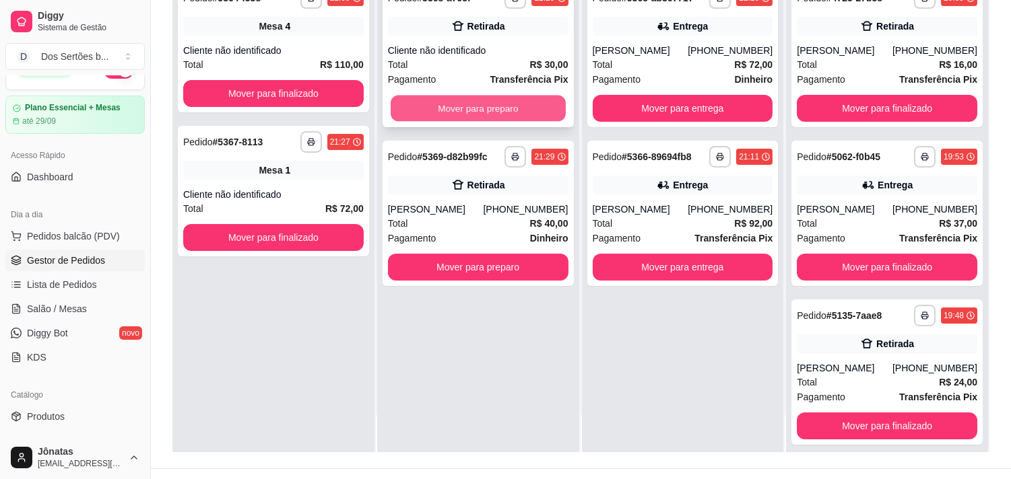
click at [448, 105] on button "Mover para preparo" at bounding box center [478, 109] width 175 height 26
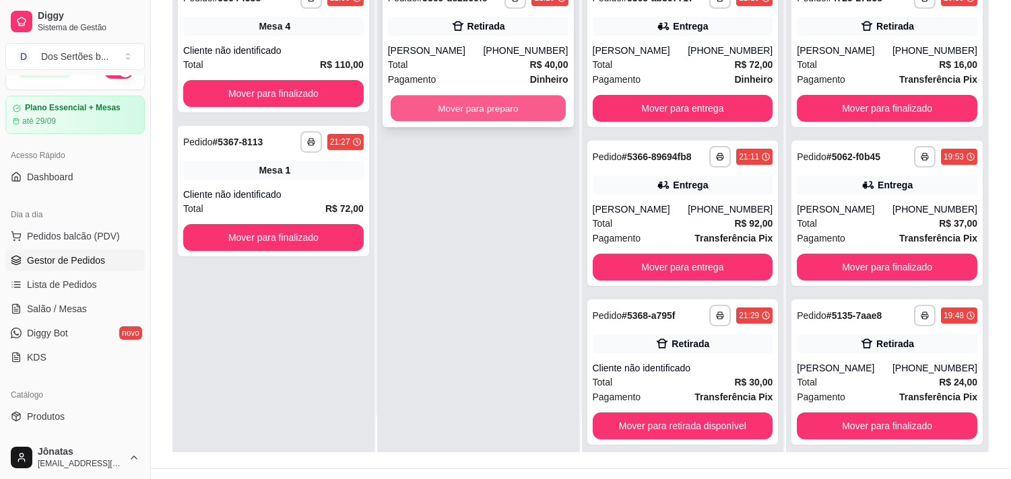
click at [484, 104] on button "Mover para preparo" at bounding box center [478, 109] width 175 height 26
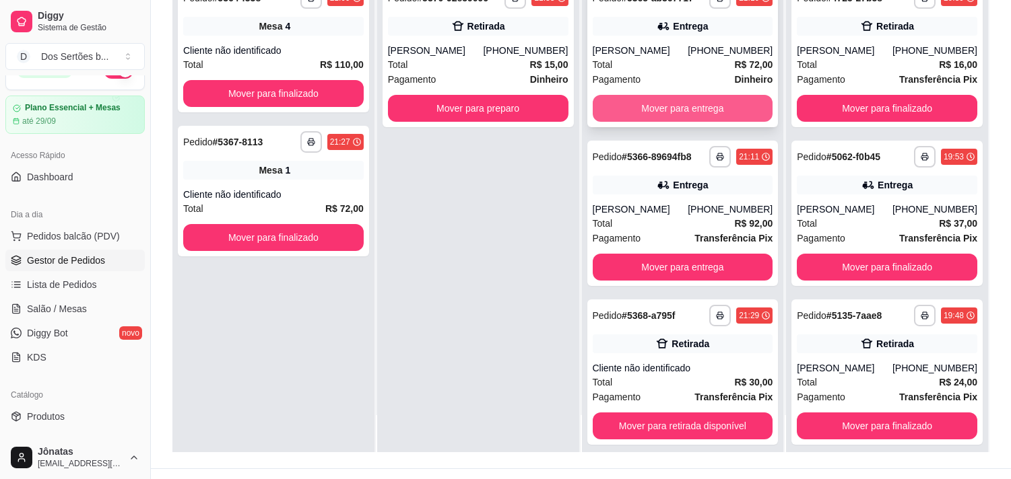
click at [634, 96] on button "Mover para entrega" at bounding box center [683, 108] width 180 height 27
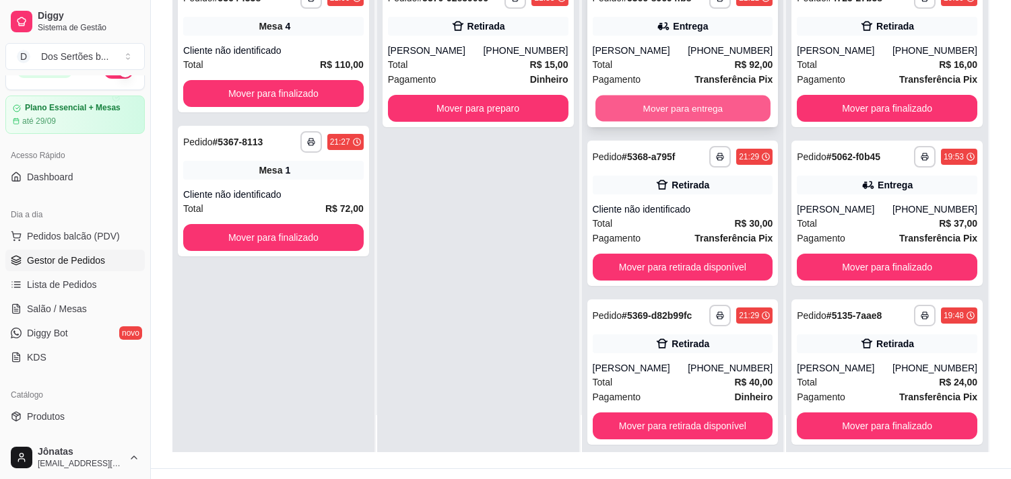
click at [657, 102] on button "Mover para entrega" at bounding box center [682, 109] width 175 height 26
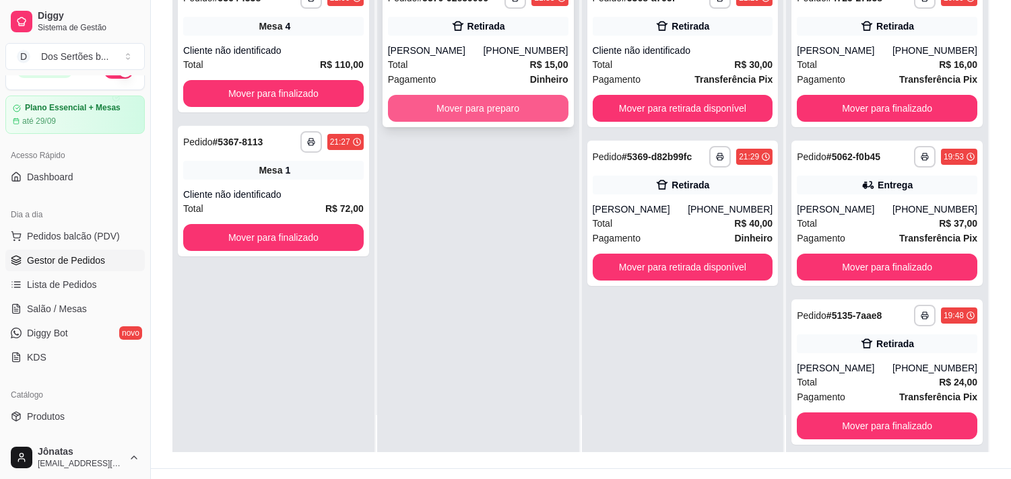
click at [451, 102] on button "Mover para preparo" at bounding box center [478, 108] width 180 height 27
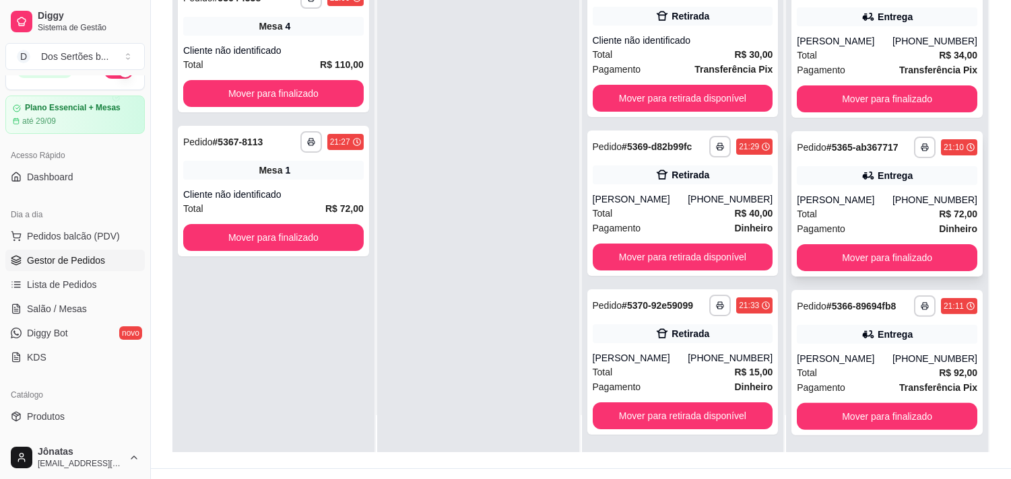
scroll to position [205, 0]
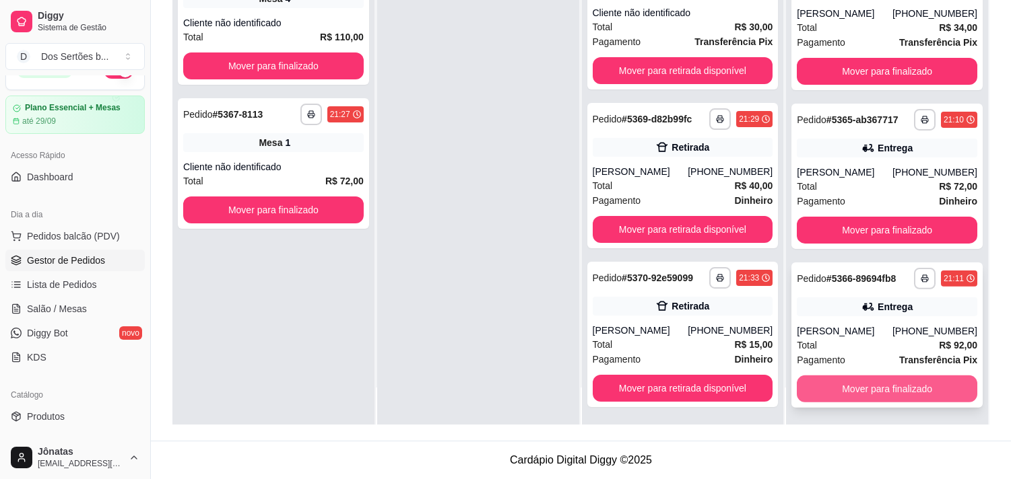
click at [844, 391] on button "Mover para finalizado" at bounding box center [887, 389] width 180 height 27
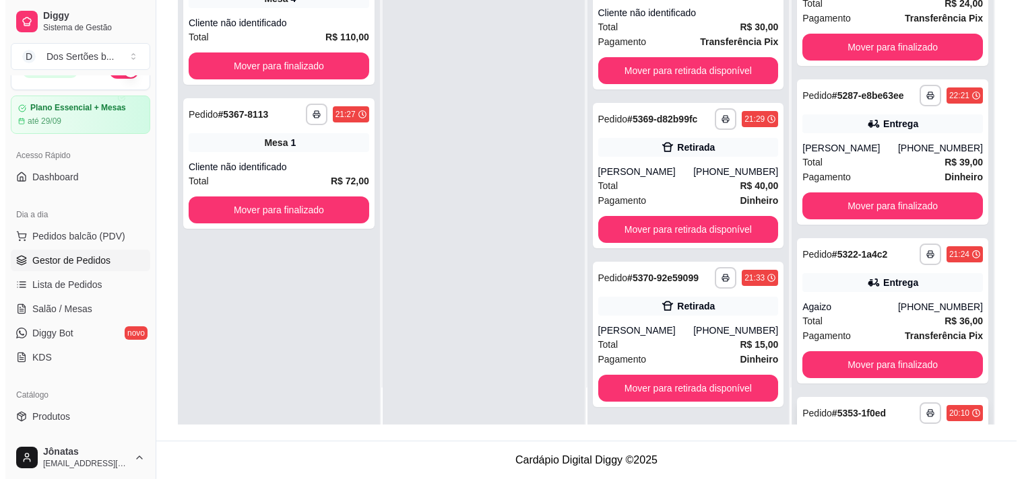
scroll to position [338, 0]
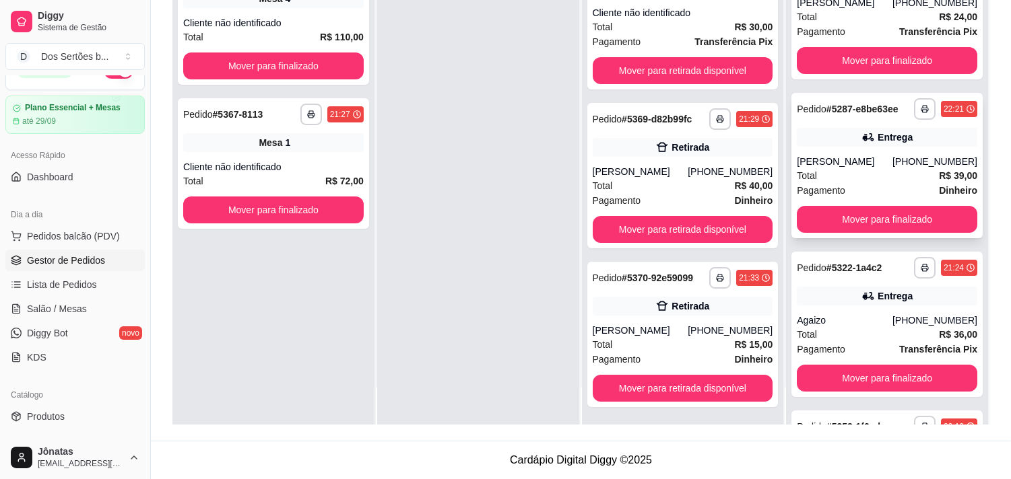
click at [850, 155] on div "[PERSON_NAME]" at bounding box center [845, 161] width 96 height 13
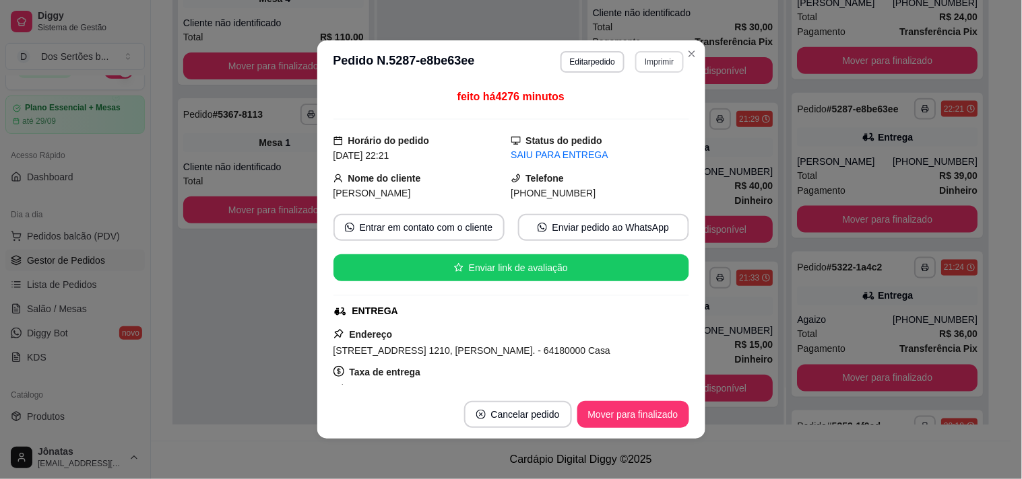
click at [665, 58] on button "Imprimir" at bounding box center [659, 62] width 48 height 22
click at [636, 106] on button "Impressora" at bounding box center [630, 109] width 94 height 21
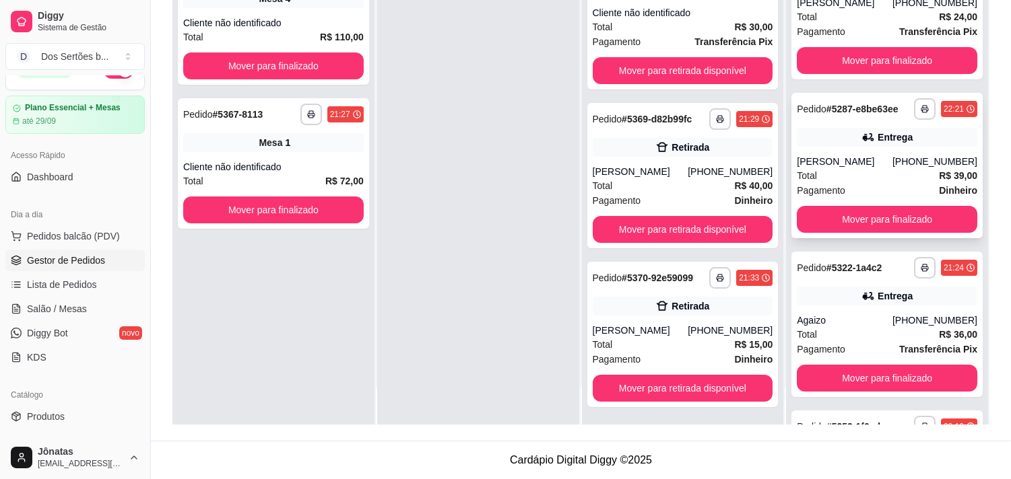
click at [847, 158] on div "[PERSON_NAME]" at bounding box center [845, 161] width 96 height 13
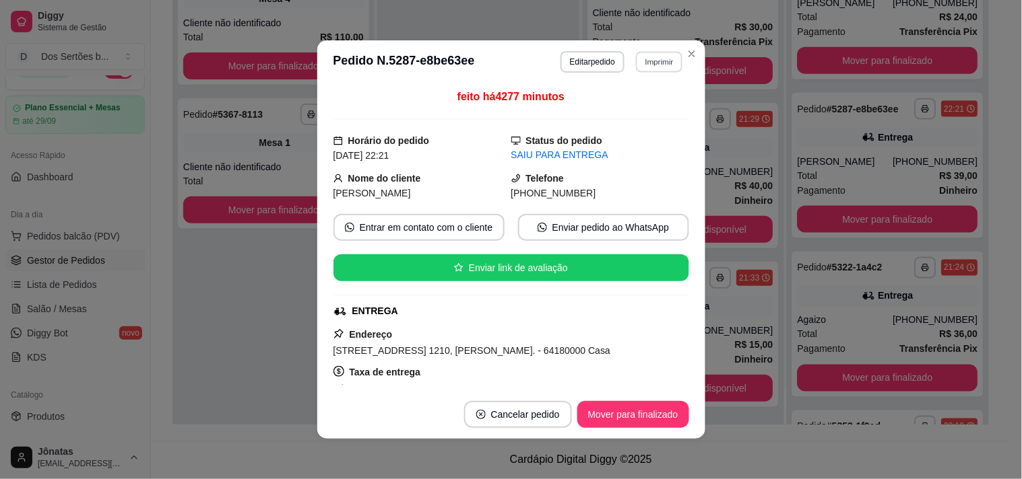
click at [656, 56] on button "Imprimir" at bounding box center [659, 61] width 46 height 21
click at [611, 109] on button "Impressora" at bounding box center [630, 109] width 94 height 21
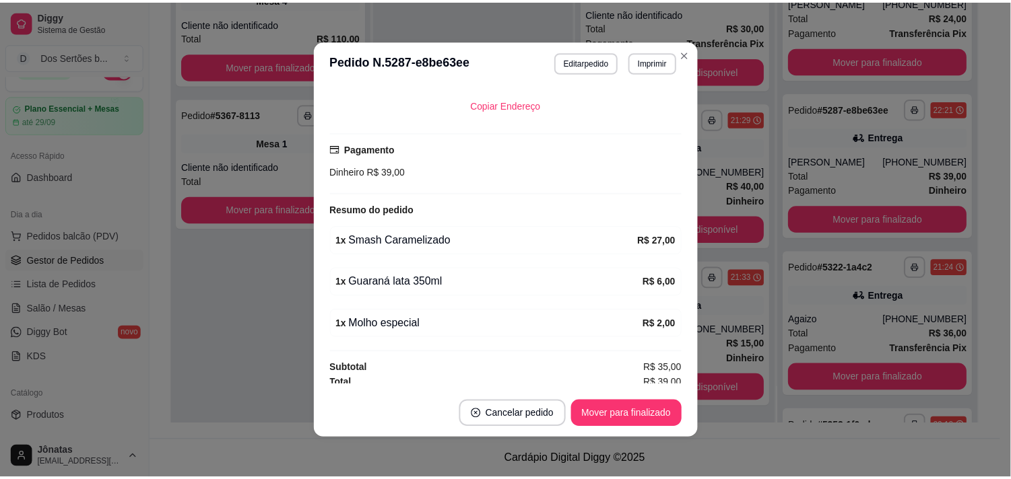
scroll to position [312, 0]
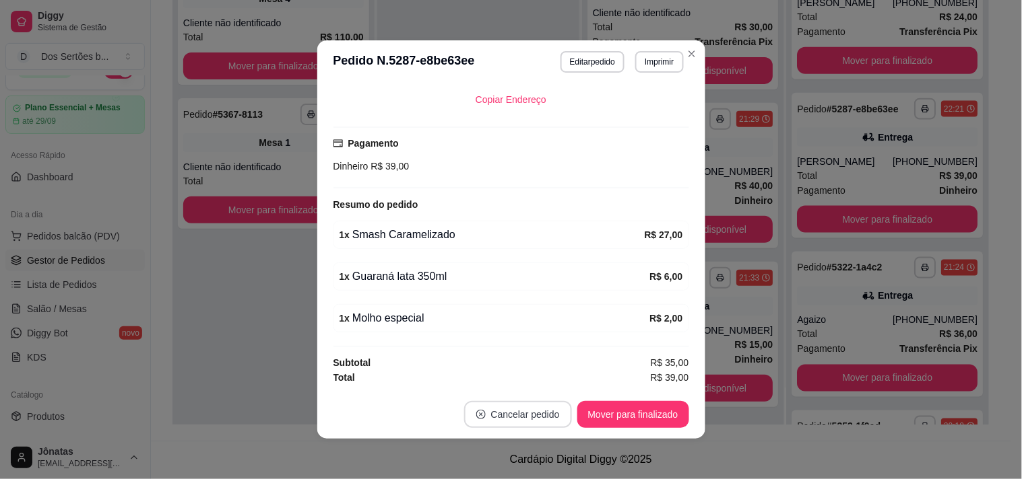
click at [500, 411] on button "Cancelar pedido" at bounding box center [518, 414] width 108 height 27
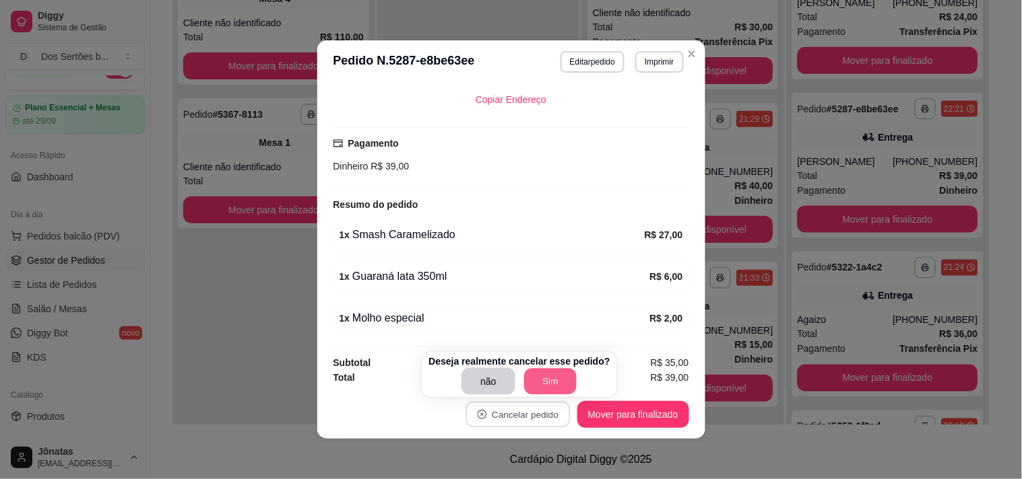
click at [536, 372] on button "Sim" at bounding box center [550, 382] width 53 height 26
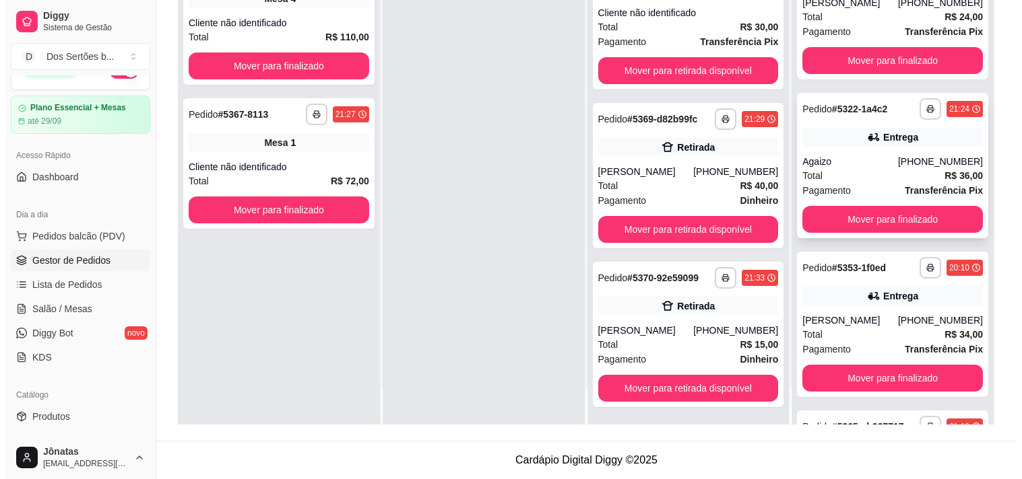
scroll to position [455, 0]
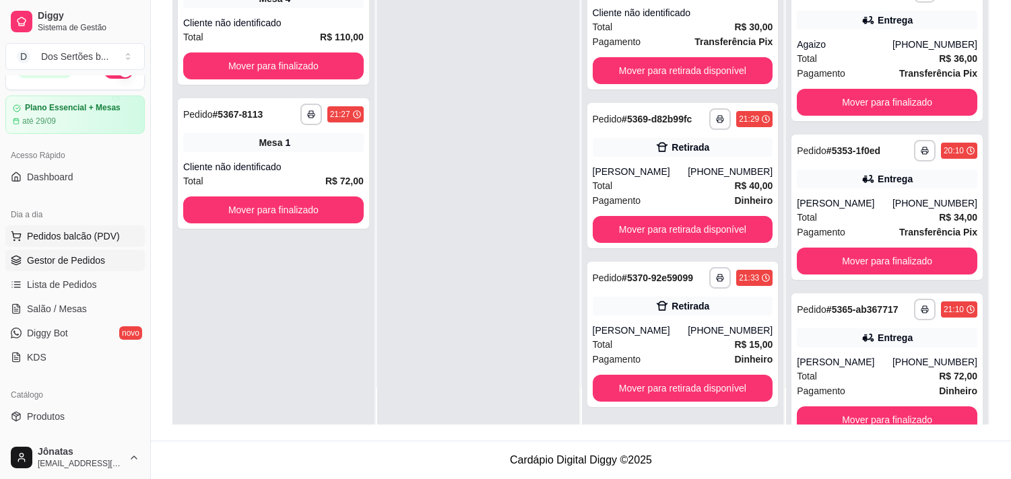
click at [75, 230] on span "Pedidos balcão (PDV)" at bounding box center [73, 236] width 93 height 13
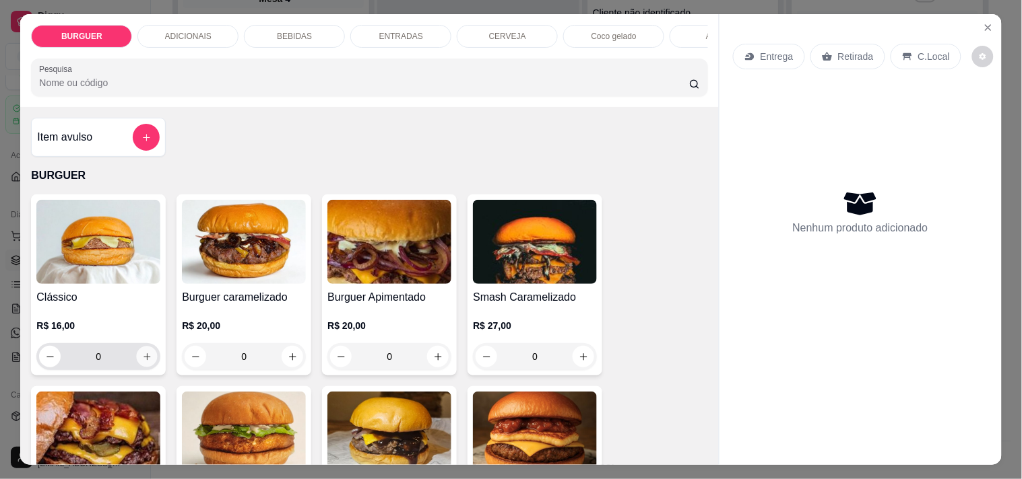
click at [140, 355] on button "increase-product-quantity" at bounding box center [147, 357] width 21 height 21
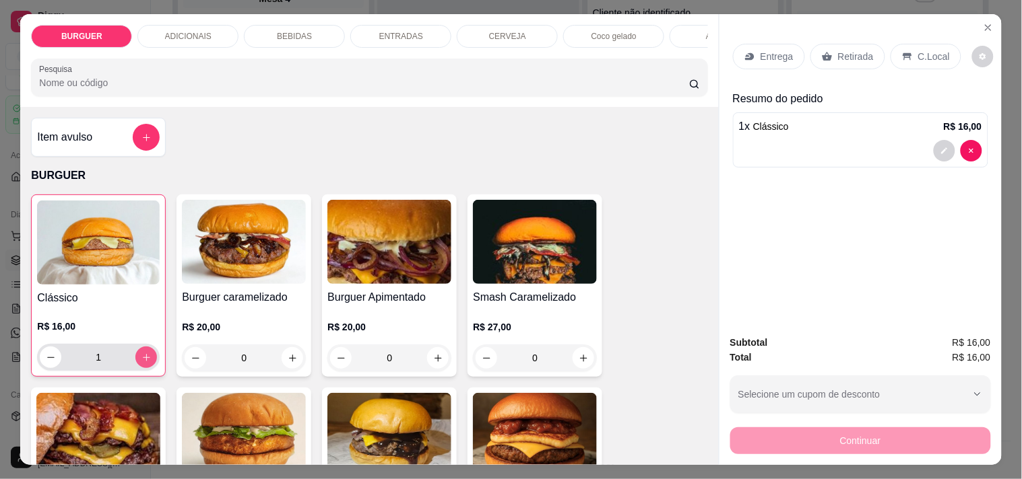
click at [140, 355] on button "increase-product-quantity" at bounding box center [146, 358] width 22 height 22
type input "2"
click at [840, 50] on p "Retirada" at bounding box center [856, 56] width 36 height 13
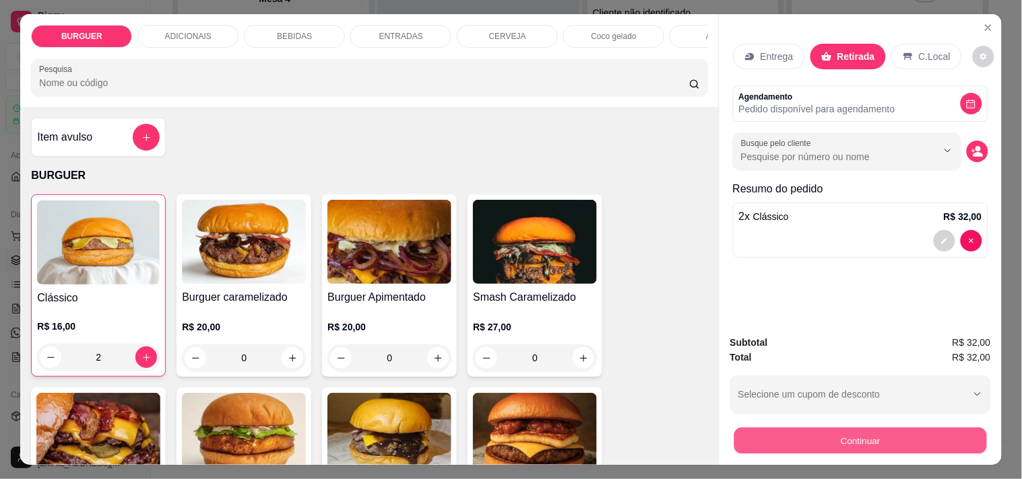
click at [808, 436] on button "Continuar" at bounding box center [859, 441] width 253 height 26
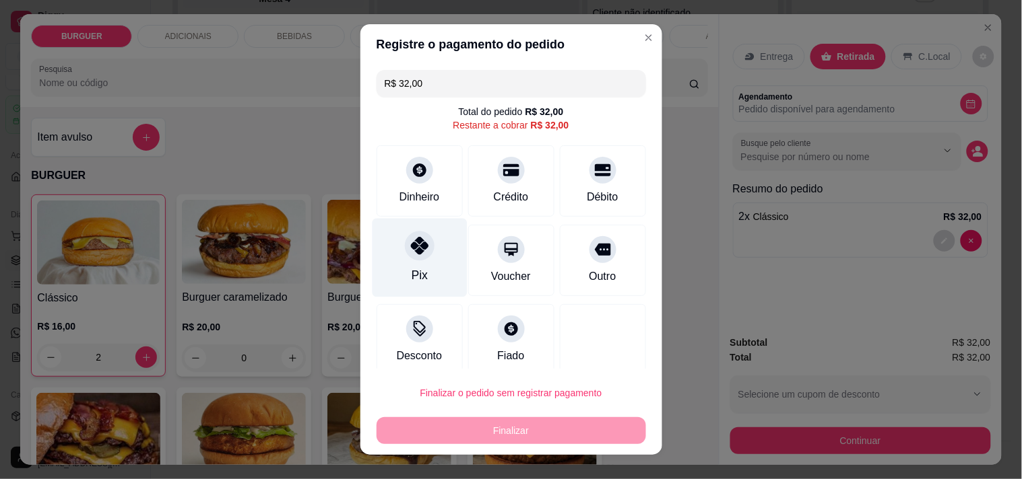
click at [395, 251] on div "Pix" at bounding box center [419, 257] width 95 height 79
type input "R$ 0,00"
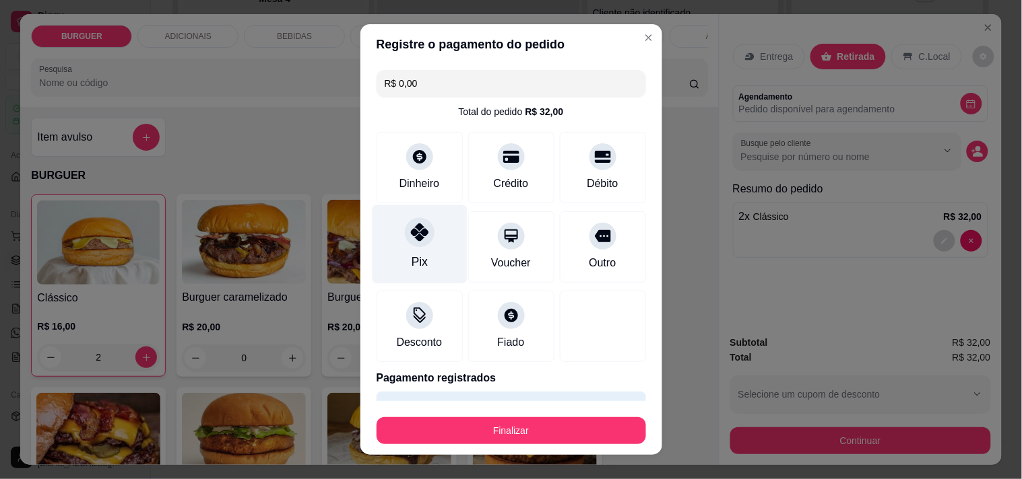
scroll to position [36, 0]
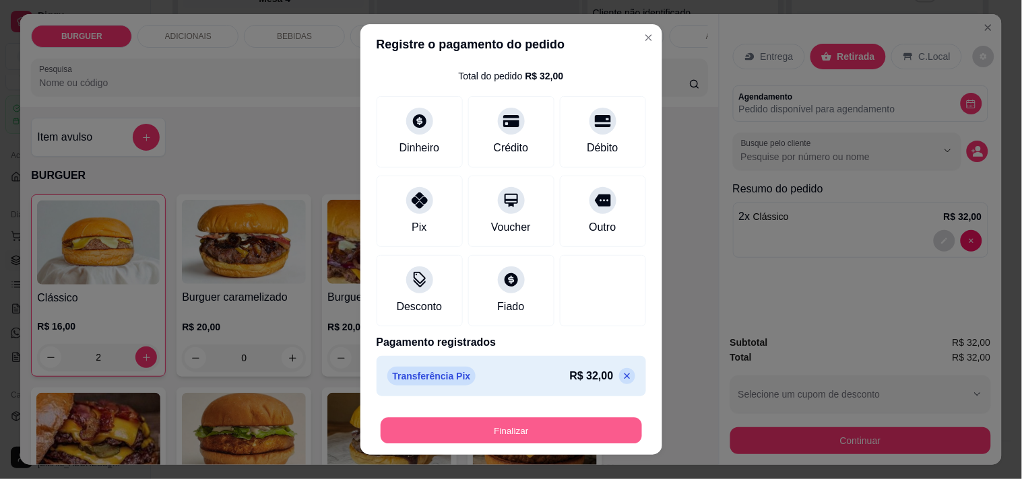
click at [485, 422] on button "Finalizar" at bounding box center [510, 431] width 261 height 26
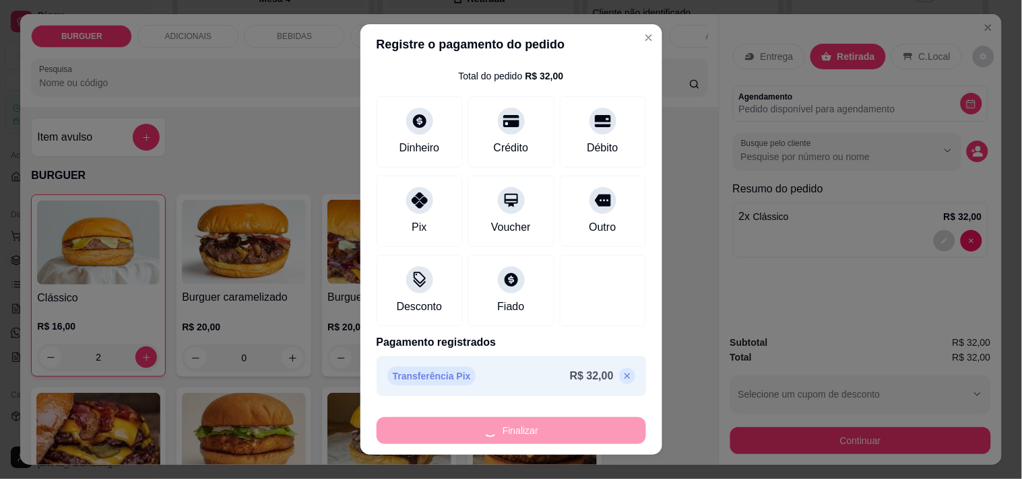
type input "0"
type input "-R$ 32,00"
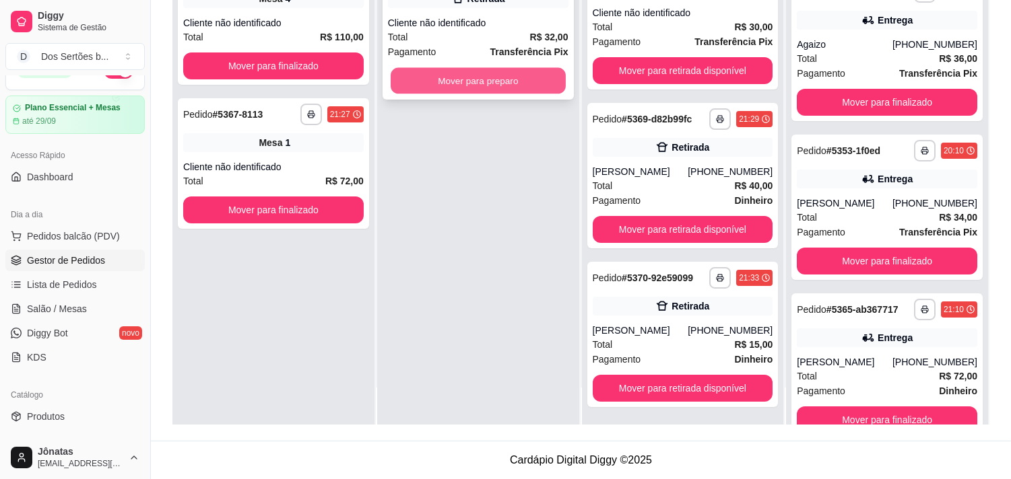
click at [465, 77] on button "Mover para preparo" at bounding box center [478, 81] width 175 height 26
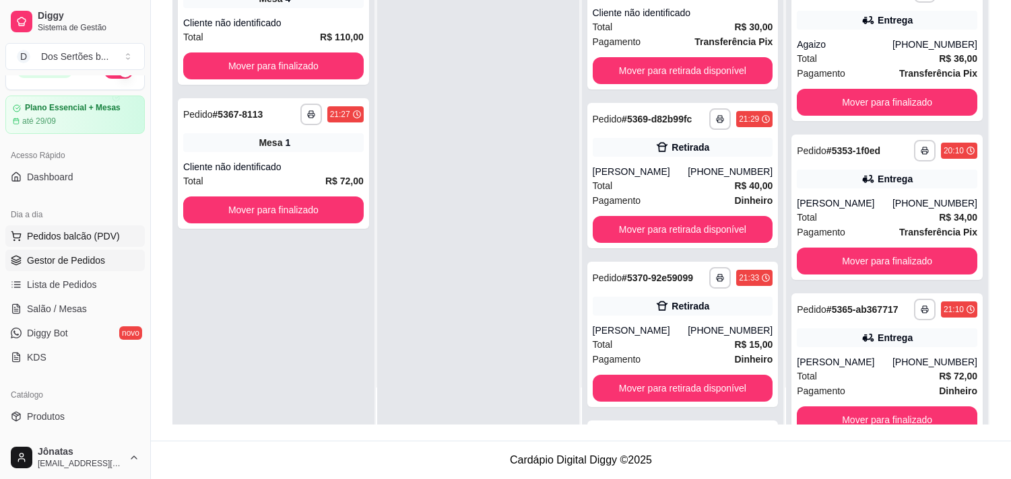
click at [46, 240] on span "Pedidos balcão (PDV)" at bounding box center [73, 236] width 93 height 13
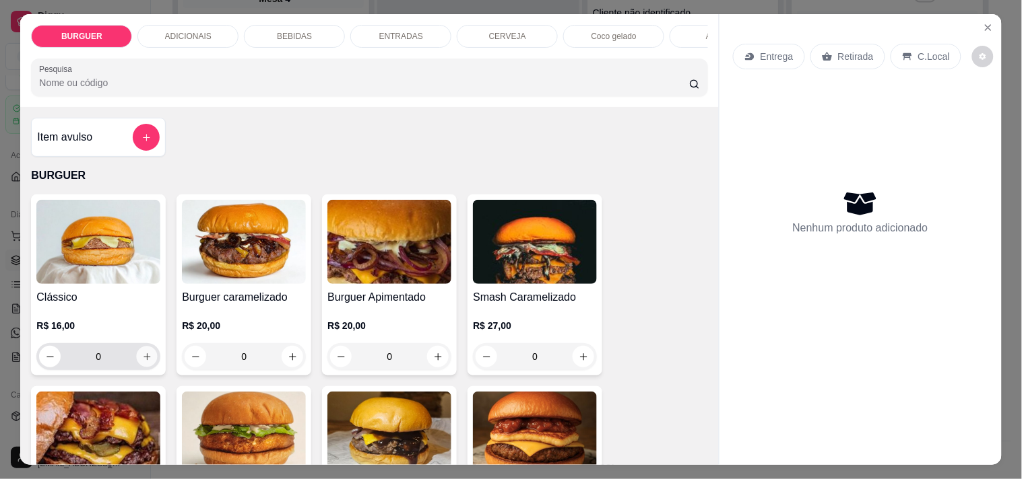
click at [142, 360] on icon "increase-product-quantity" at bounding box center [147, 357] width 10 height 10
type input "1"
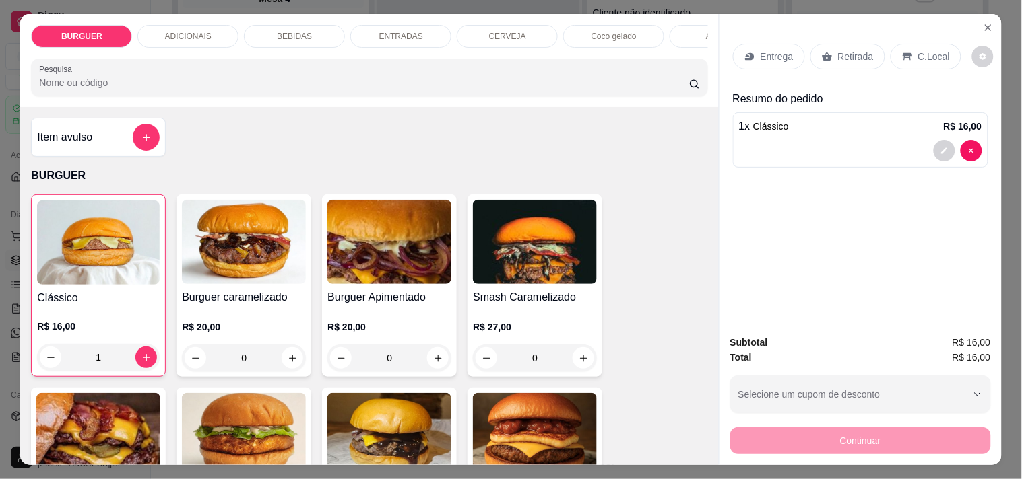
click at [748, 51] on icon at bounding box center [749, 56] width 11 height 11
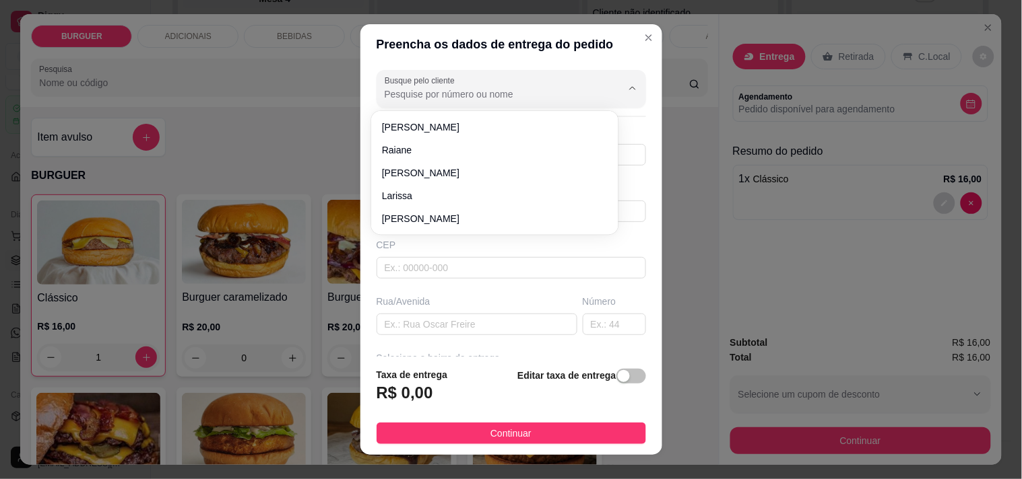
click at [408, 94] on input "Busque pelo cliente" at bounding box center [493, 94] width 216 height 13
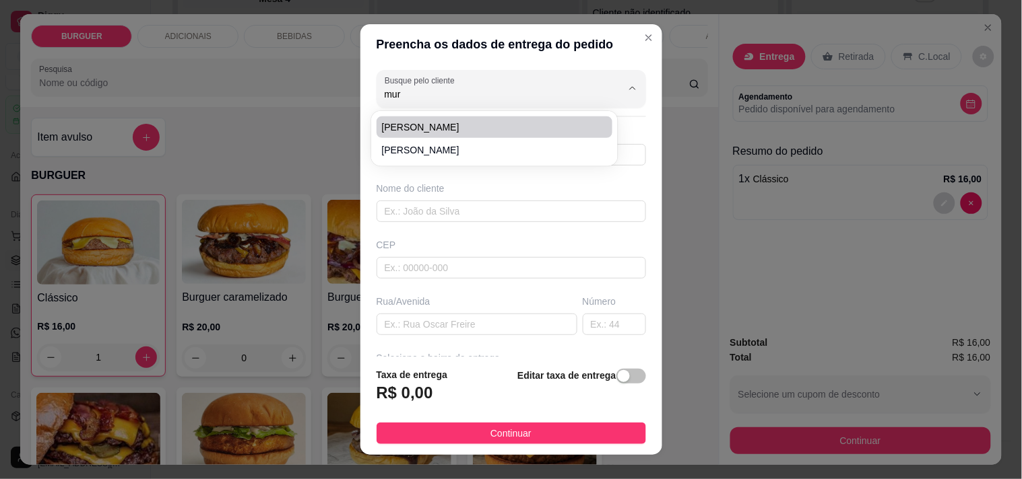
click at [418, 123] on span "[PERSON_NAME]" at bounding box center [488, 127] width 212 height 13
type input "[PERSON_NAME]"
type input "8699465805"
type input "[PERSON_NAME]"
type input "Rua [PERSON_NAME]"
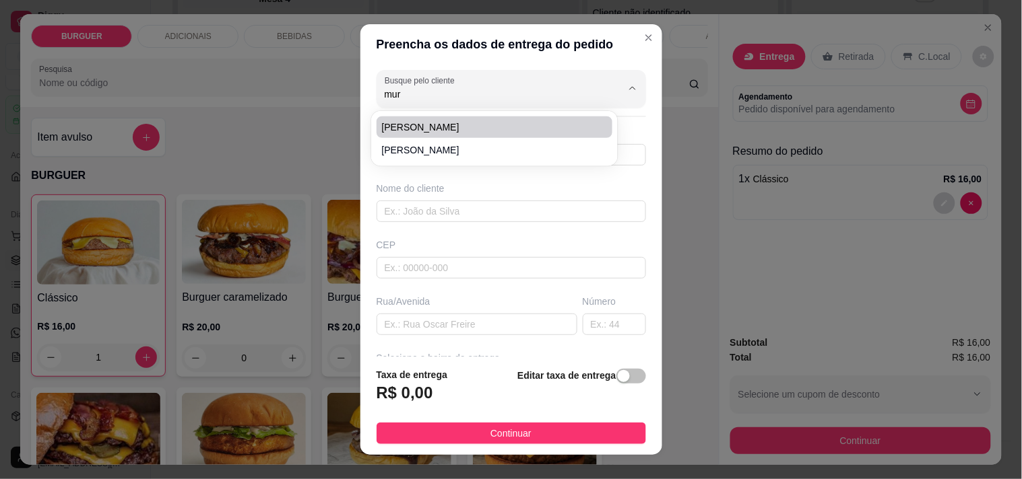
type input "376"
type input "ESPERANTINA"
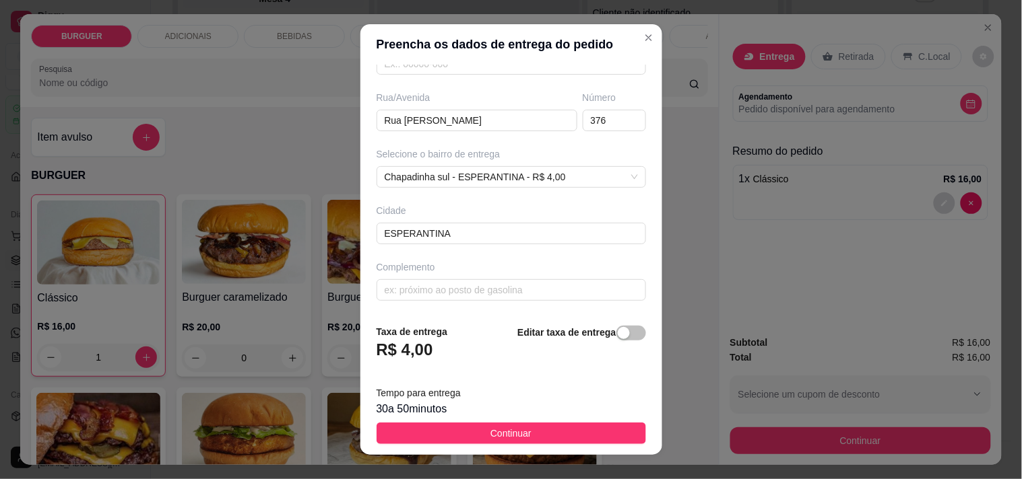
scroll to position [19, 0]
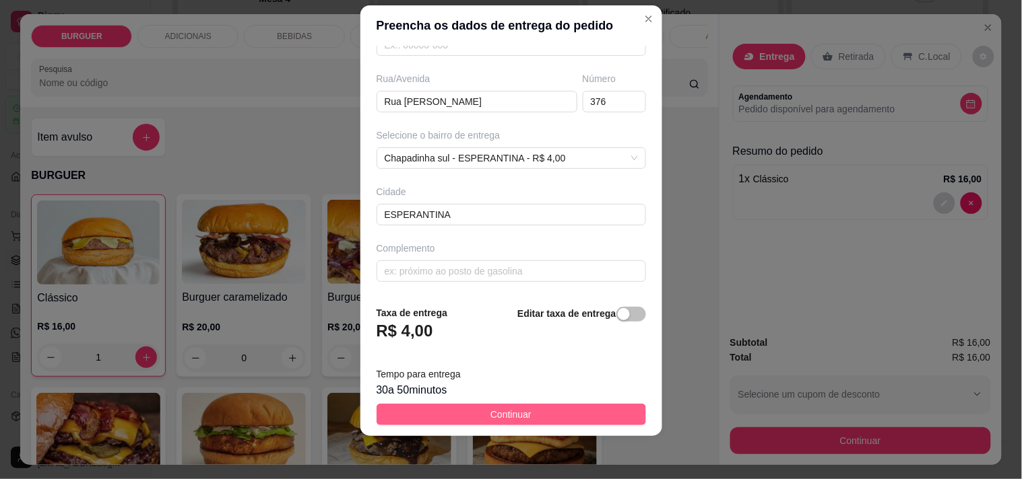
type input "[PERSON_NAME]"
click at [533, 408] on button "Continuar" at bounding box center [510, 415] width 269 height 22
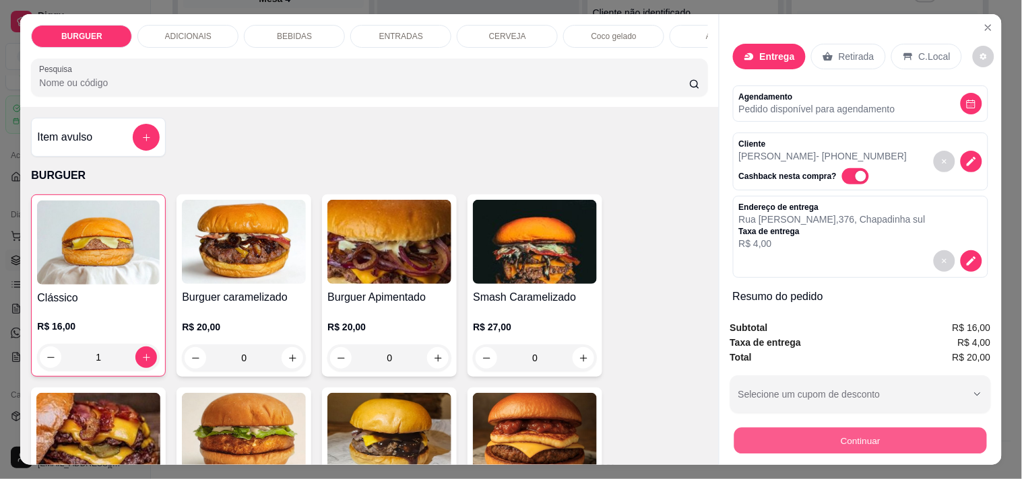
click at [793, 428] on button "Continuar" at bounding box center [859, 441] width 253 height 26
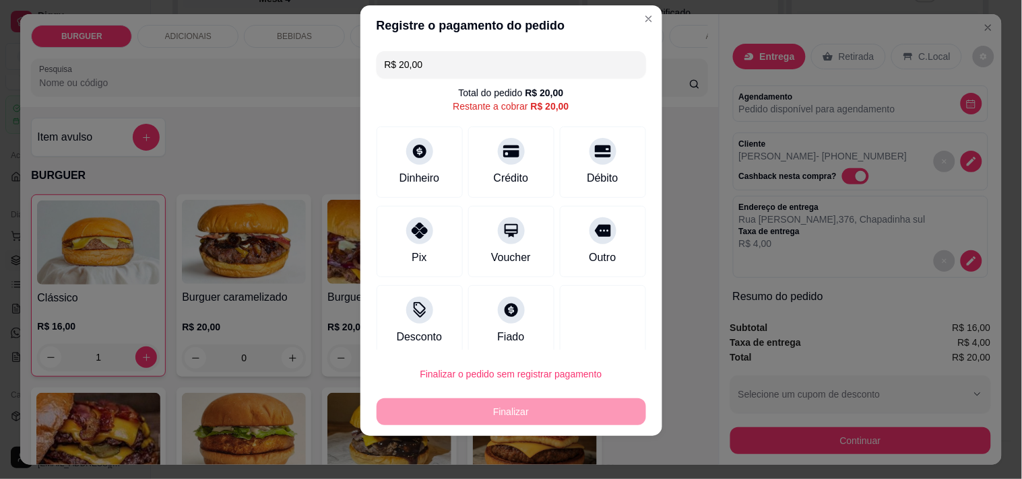
click at [415, 61] on input "R$ 20,00" at bounding box center [511, 64] width 253 height 27
click at [415, 239] on div at bounding box center [420, 227] width 30 height 30
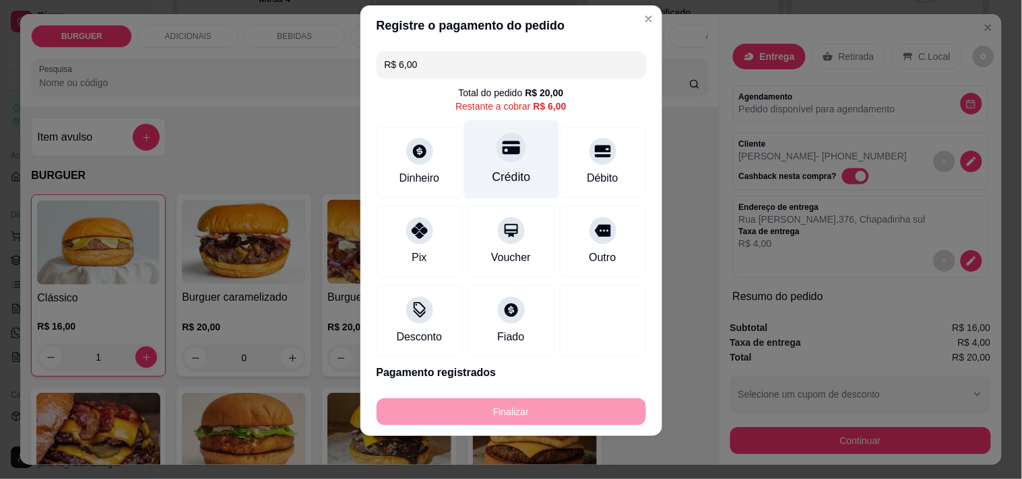
click at [497, 166] on div "Crédito" at bounding box center [510, 159] width 95 height 79
type input "R$ 0,00"
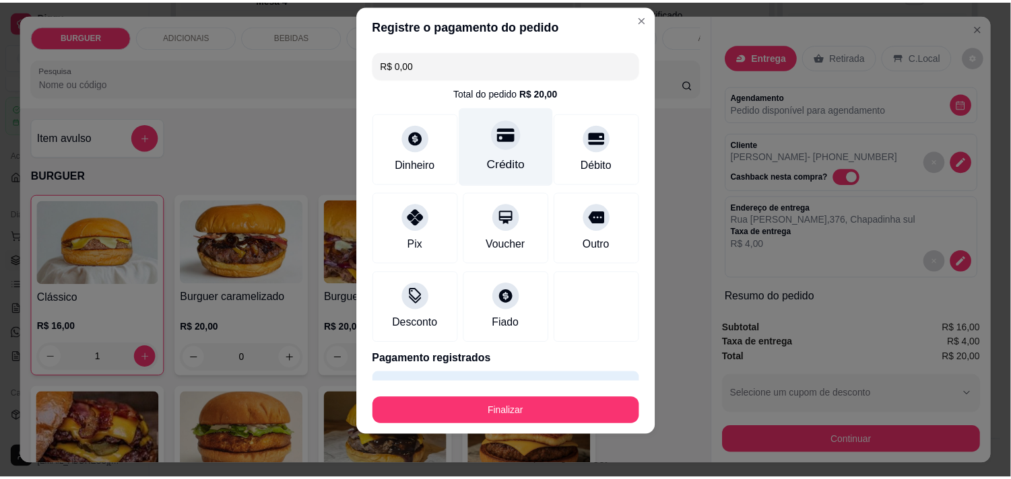
scroll to position [86, 0]
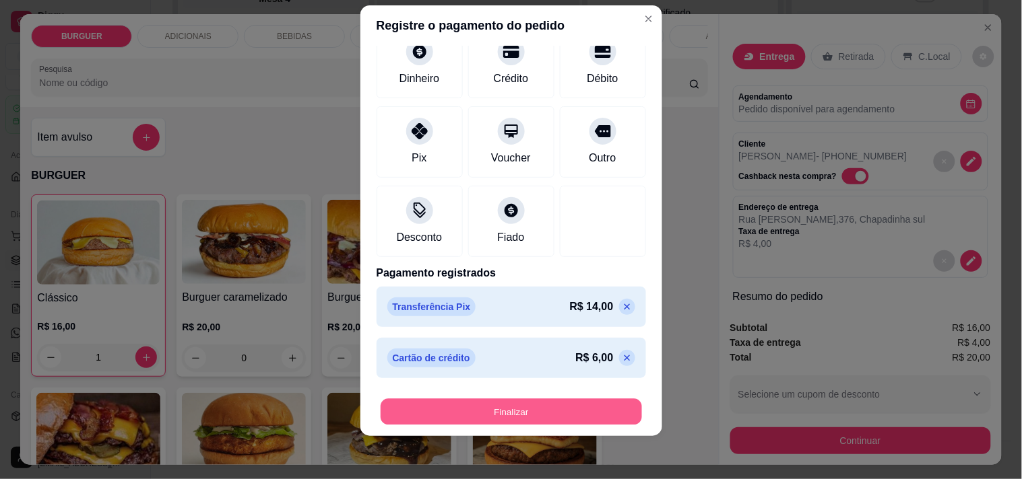
click at [521, 415] on button "Finalizar" at bounding box center [510, 412] width 261 height 26
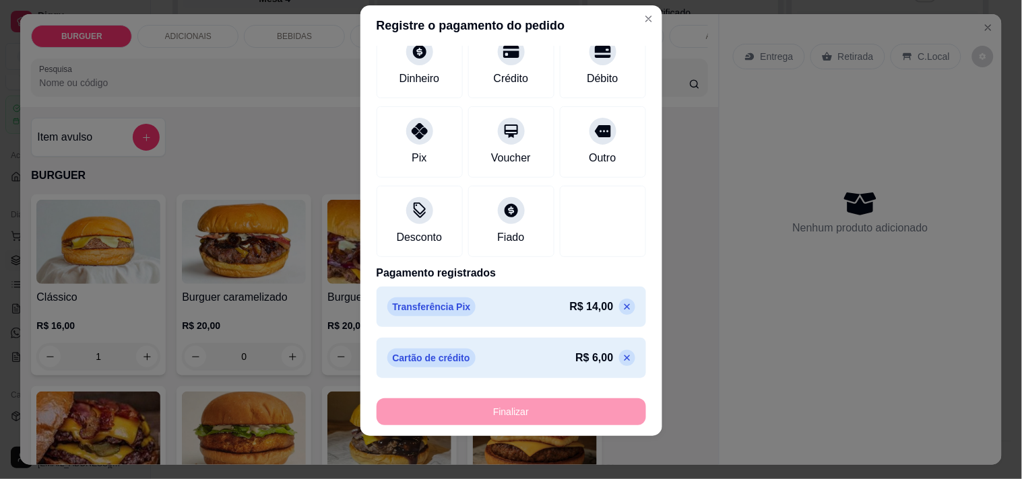
type input "0"
type input "-R$ 20,00"
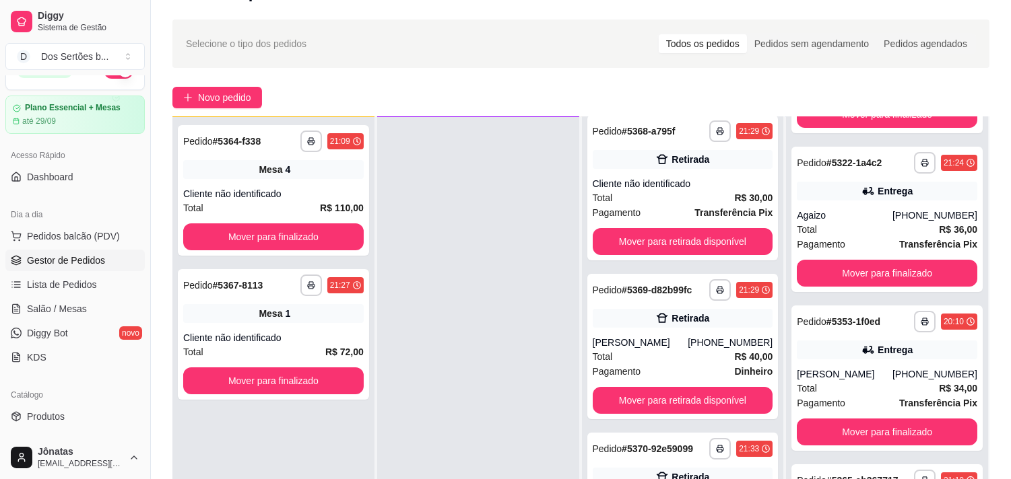
scroll to position [147, 0]
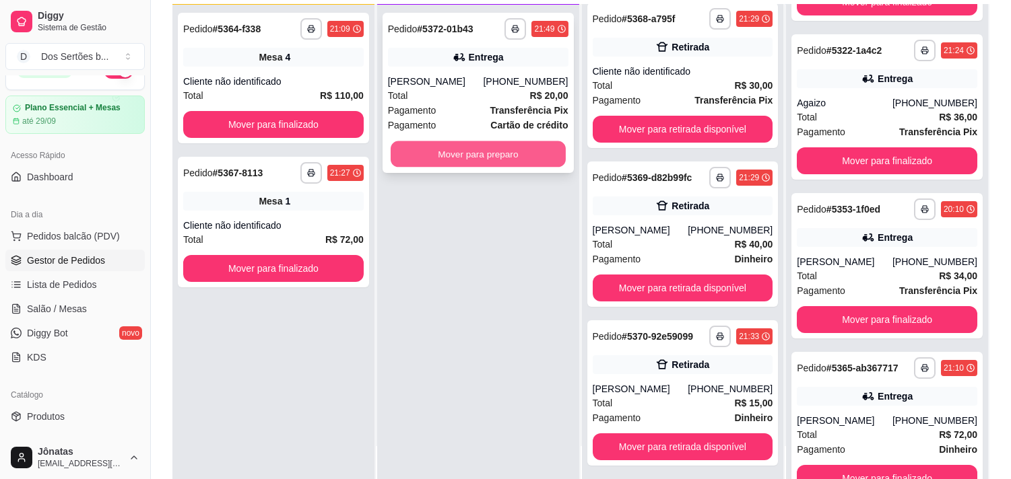
click at [426, 146] on button "Mover para preparo" at bounding box center [478, 154] width 175 height 26
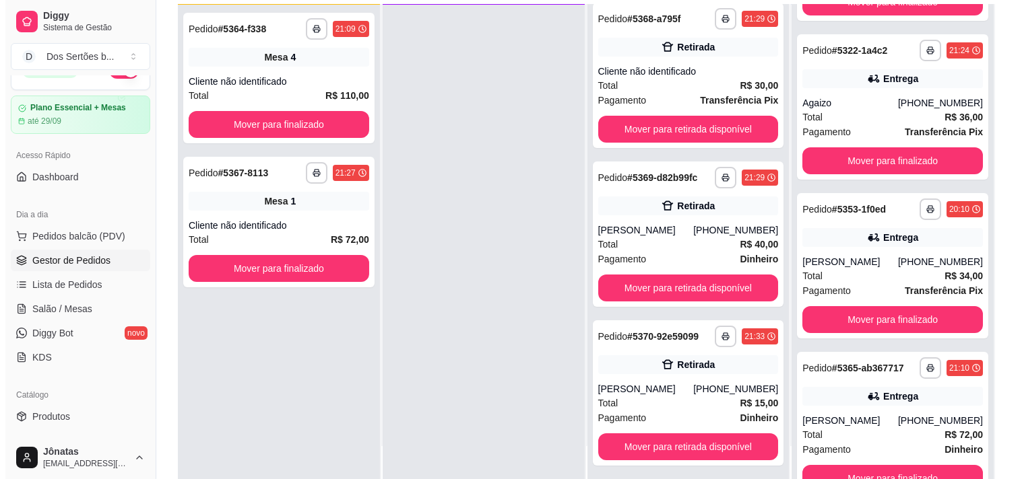
scroll to position [205, 0]
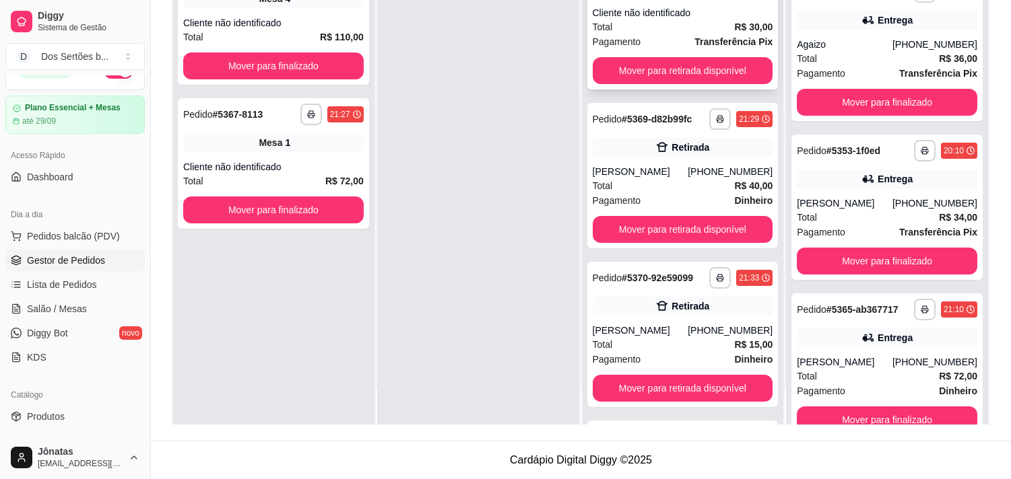
click at [673, 44] on div "Pagamento Transferência Pix" at bounding box center [683, 41] width 180 height 15
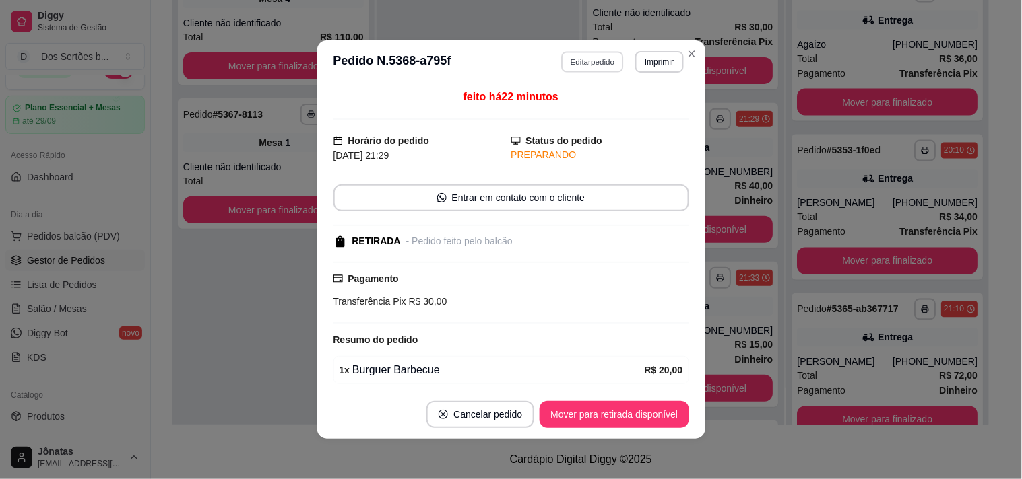
click at [604, 65] on button "Editar pedido" at bounding box center [592, 61] width 63 height 21
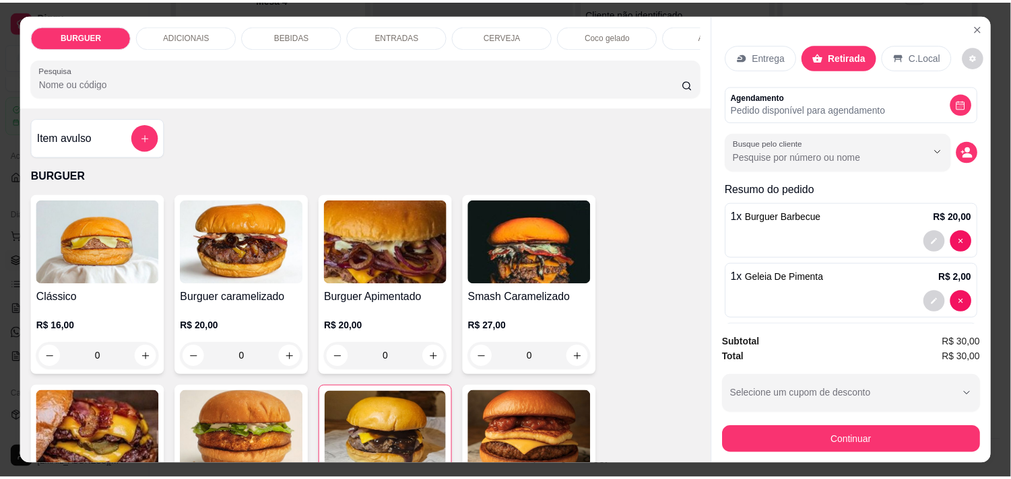
scroll to position [83, 0]
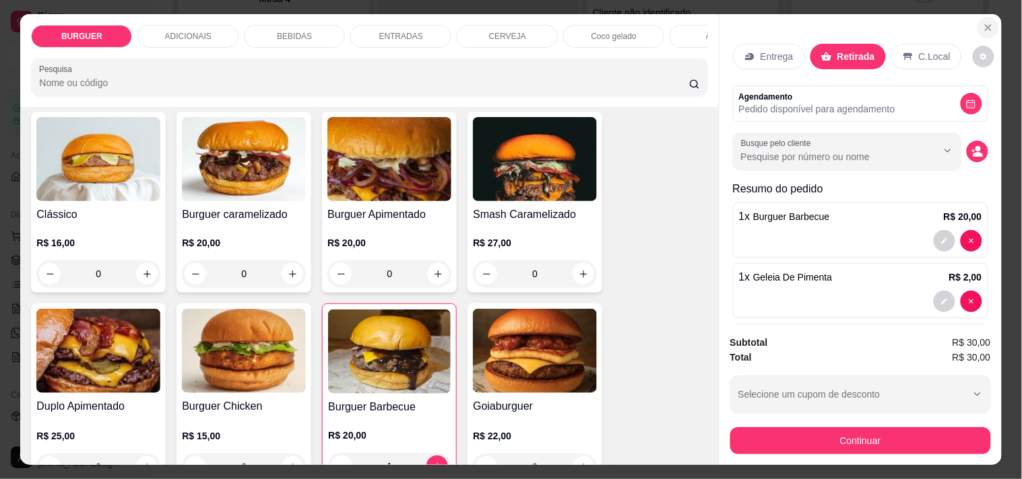
click at [980, 17] on button "Close" at bounding box center [988, 28] width 22 height 22
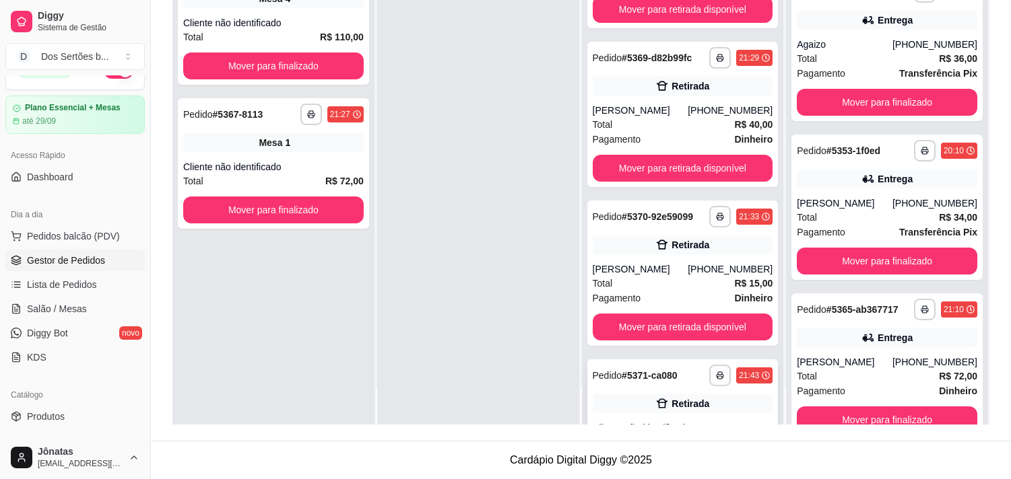
scroll to position [69, 0]
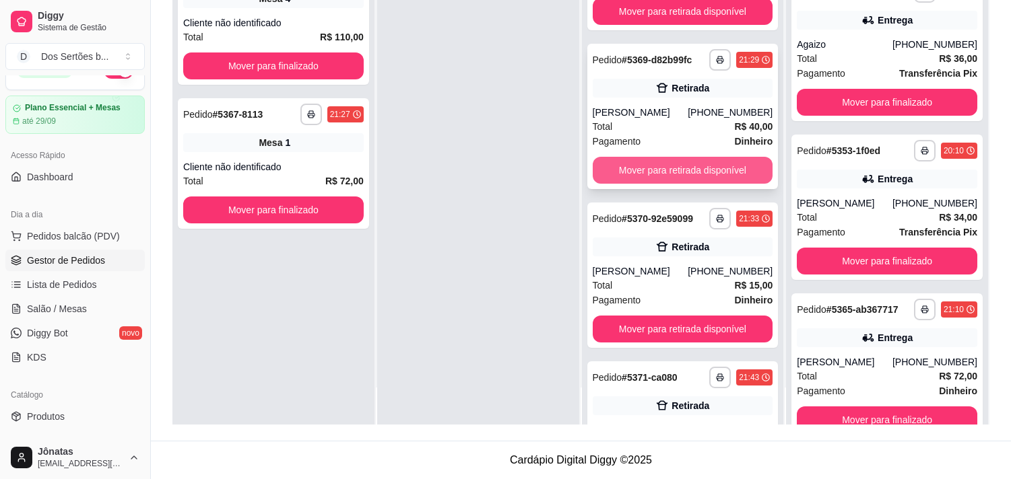
click at [659, 166] on button "Mover para retirada disponível" at bounding box center [683, 170] width 180 height 27
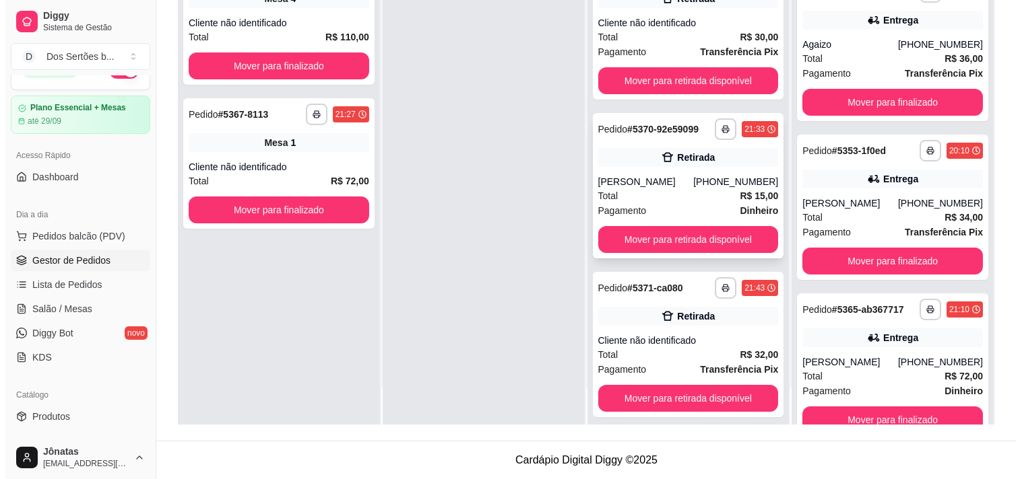
scroll to position [184, 0]
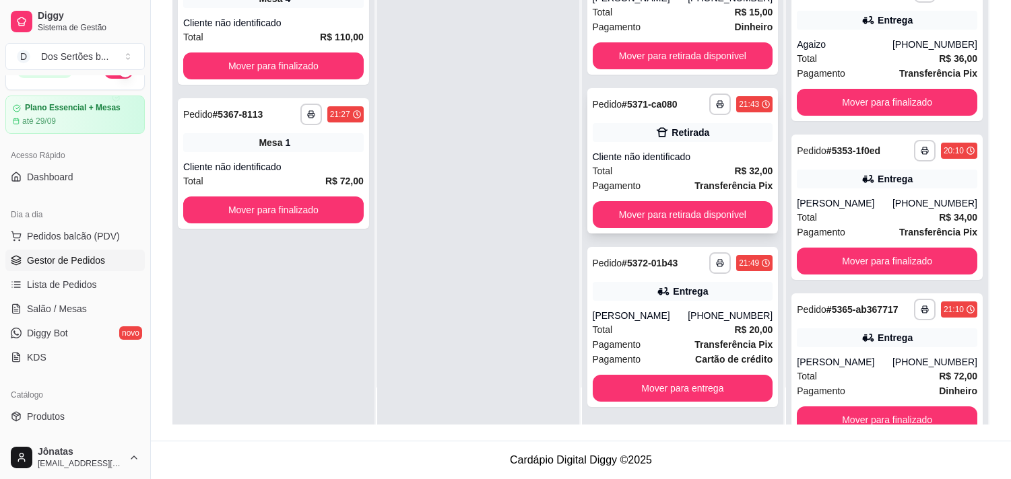
click at [684, 159] on div "Cliente não identificado" at bounding box center [683, 156] width 180 height 13
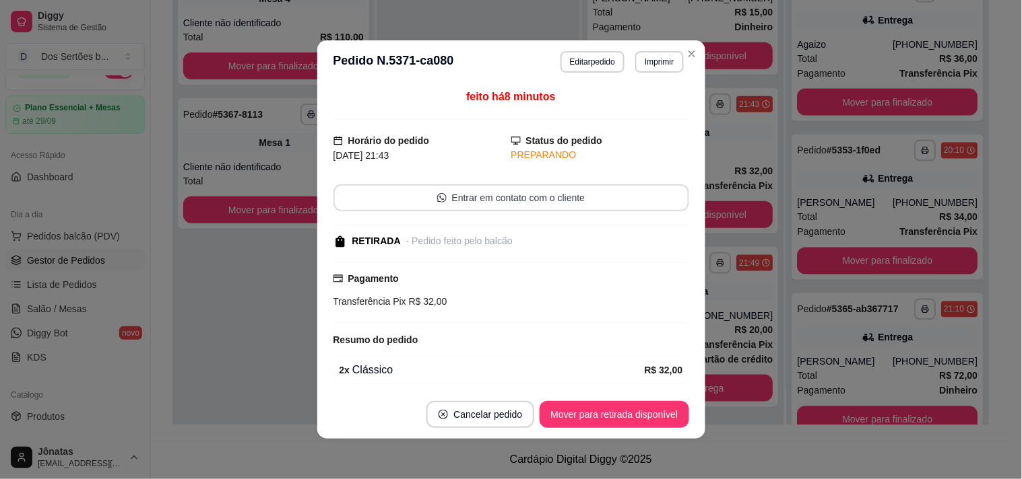
scroll to position [53, 0]
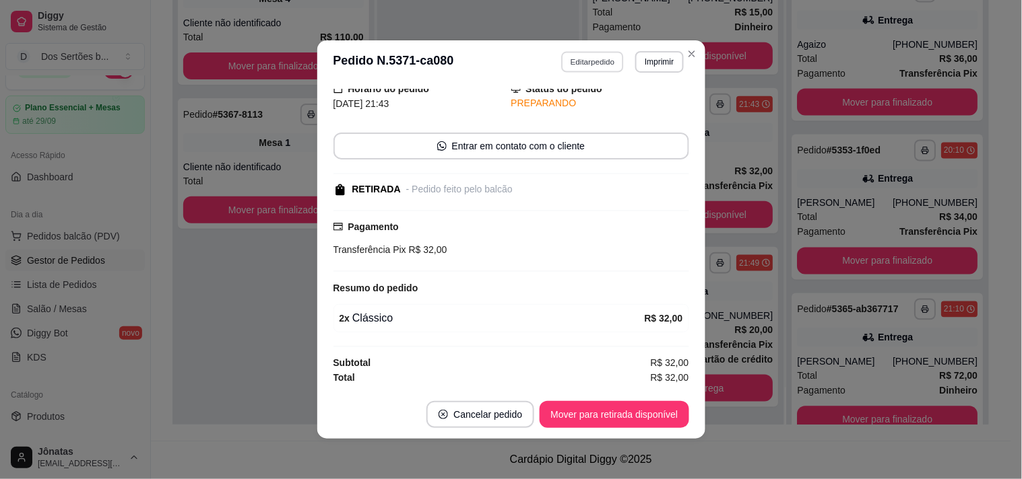
click at [581, 65] on button "Editar pedido" at bounding box center [592, 61] width 63 height 21
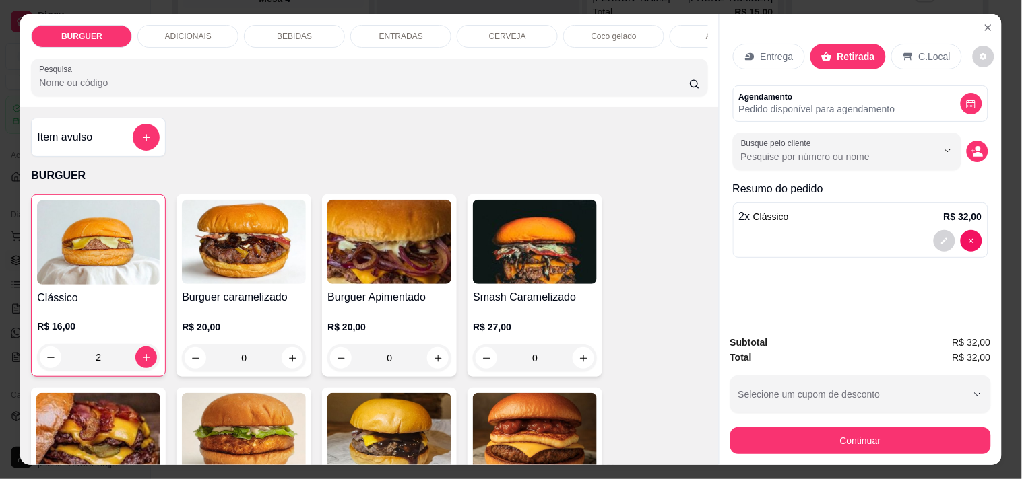
click at [292, 31] on p "BEBIDAS" at bounding box center [294, 36] width 35 height 11
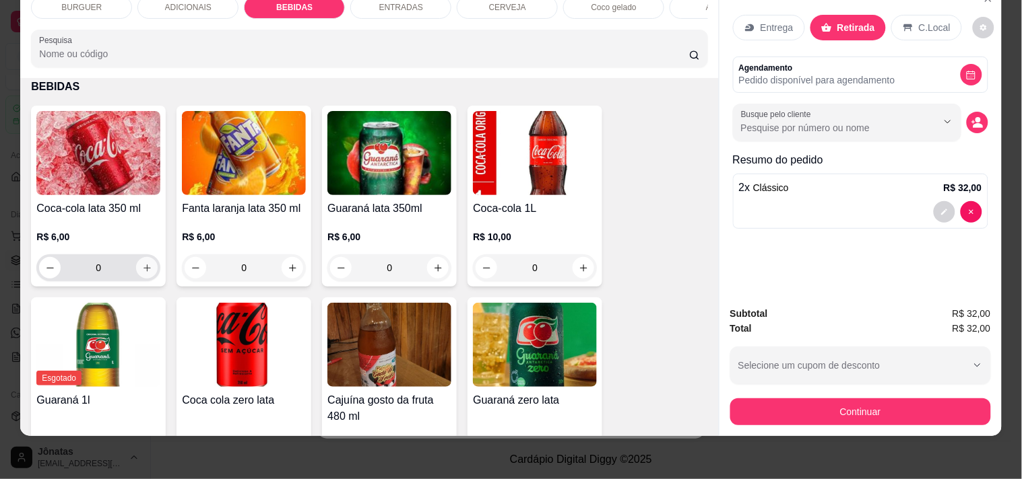
click at [145, 264] on icon "increase-product-quantity" at bounding box center [147, 268] width 10 height 10
type input "1"
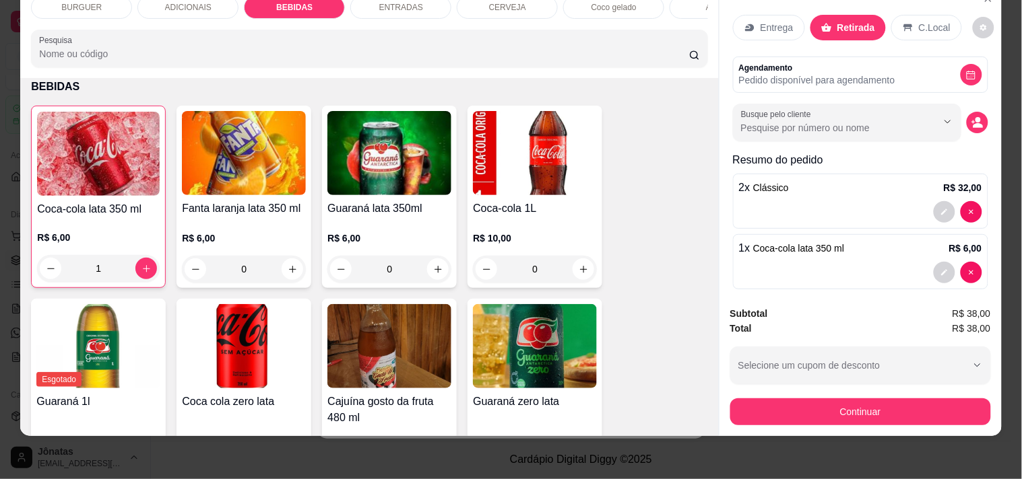
scroll to position [13, 0]
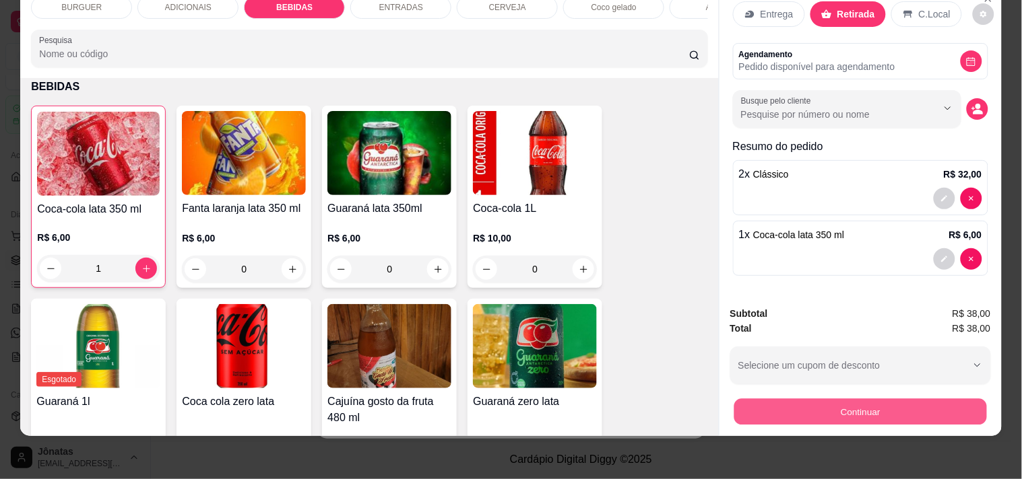
click at [857, 400] on button "Continuar" at bounding box center [859, 412] width 253 height 26
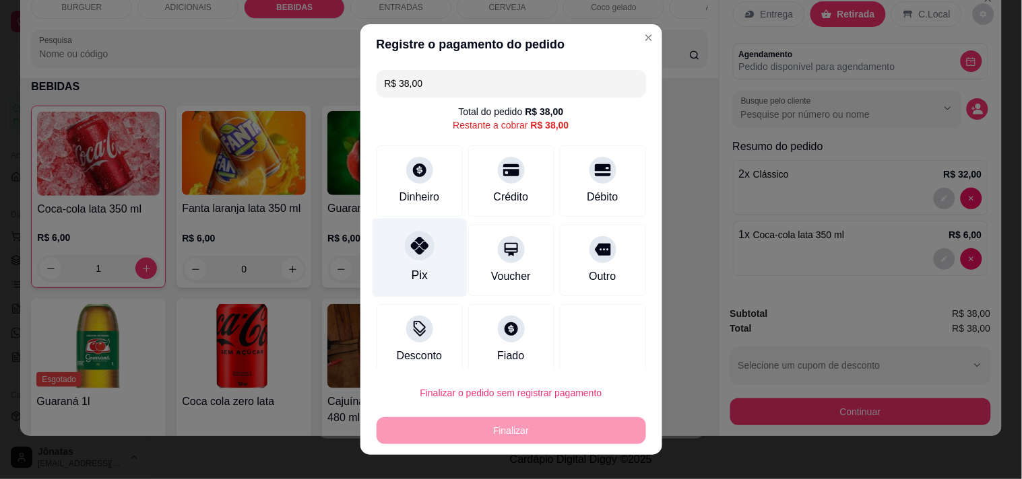
click at [409, 261] on div "Pix" at bounding box center [419, 257] width 95 height 79
type input "R$ 0,00"
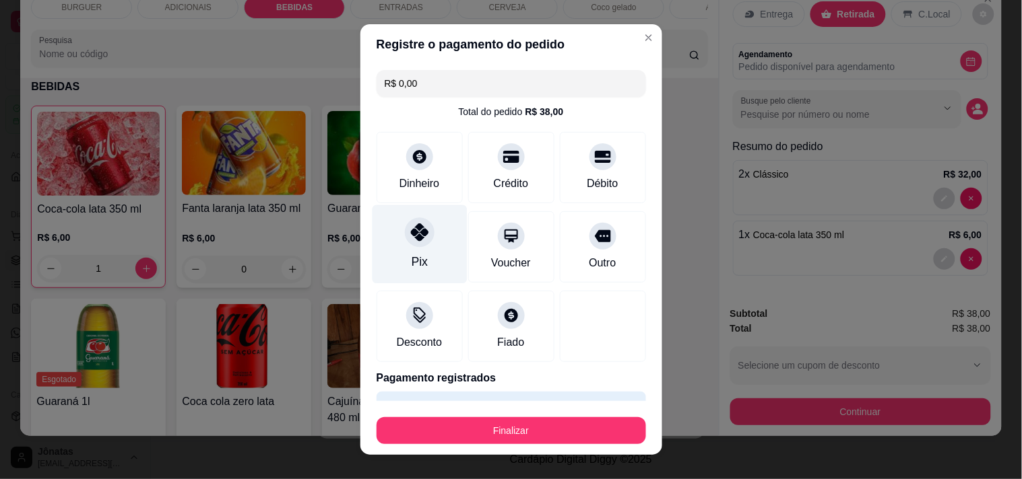
click at [405, 236] on div at bounding box center [420, 233] width 30 height 30
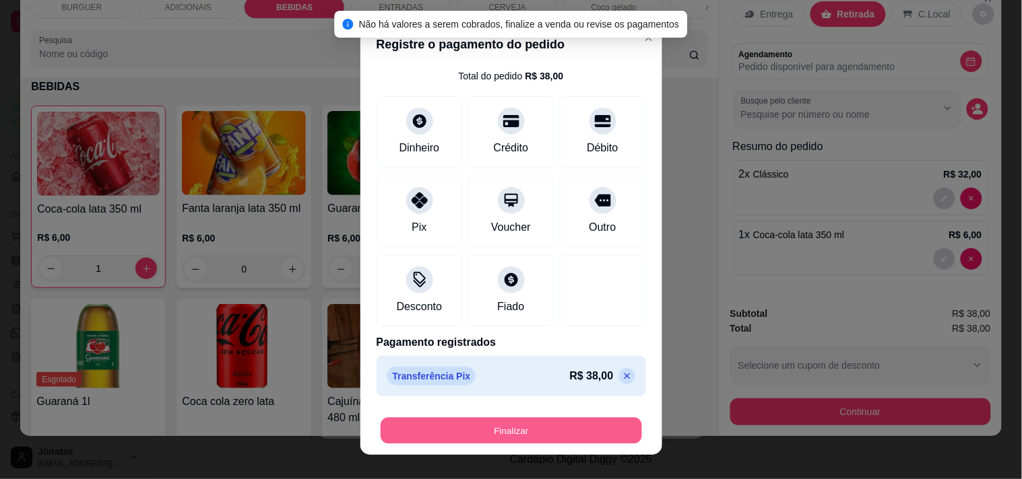
click at [479, 426] on button "Finalizar" at bounding box center [510, 431] width 261 height 26
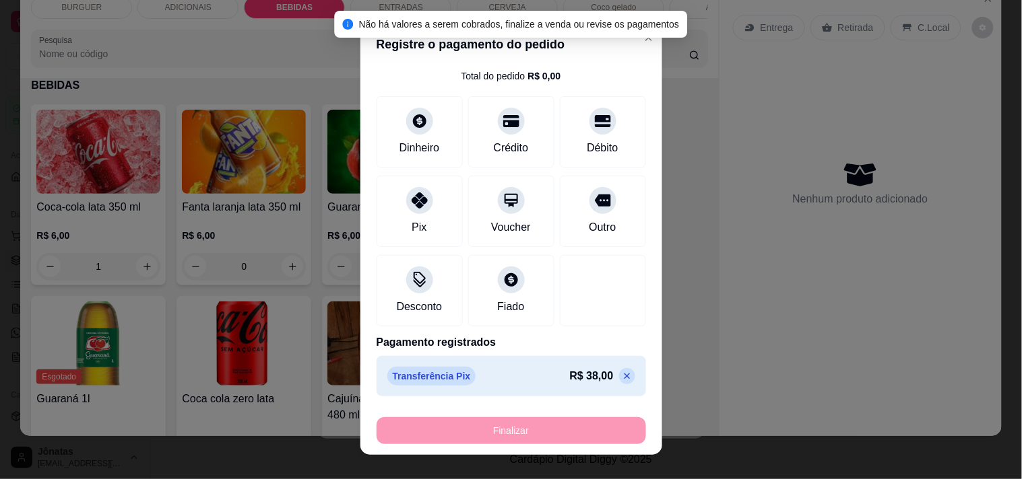
type input "0"
type input "-R$ 38,00"
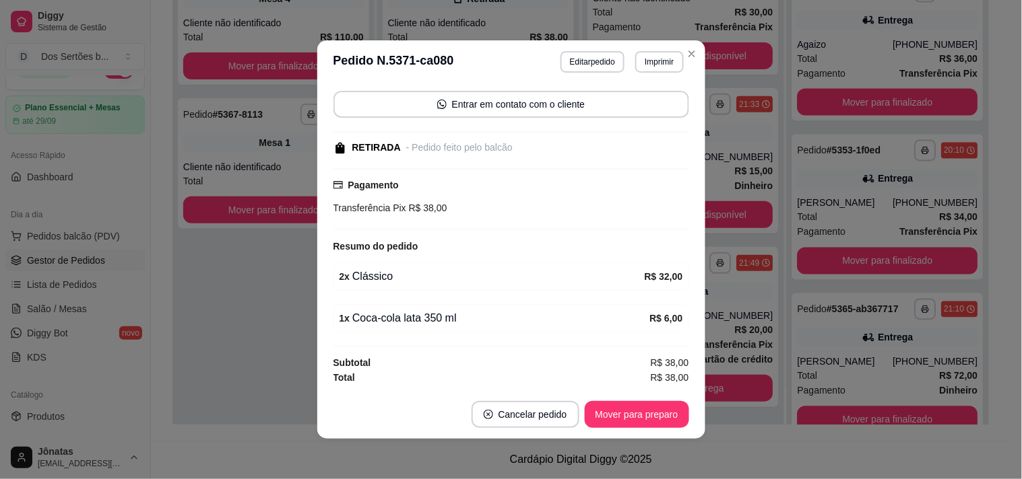
scroll to position [3, 0]
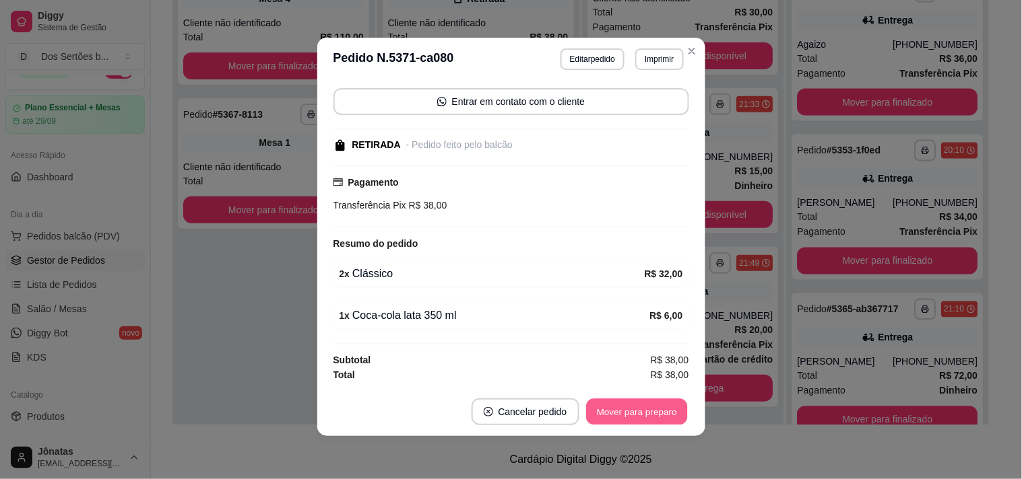
click at [628, 413] on button "Mover para preparo" at bounding box center [636, 412] width 101 height 26
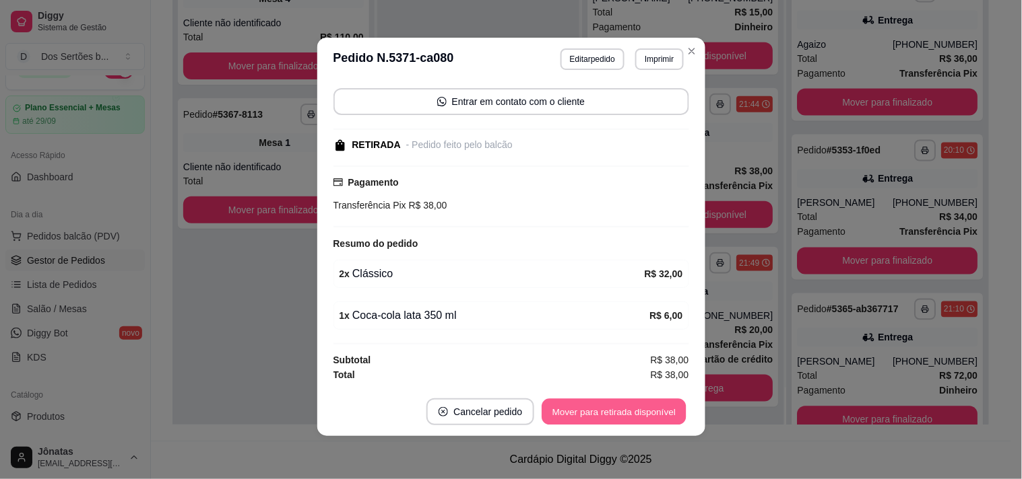
click at [627, 414] on button "Mover para retirada disponível" at bounding box center [614, 412] width 144 height 26
click at [627, 415] on button "Mover para finalizado" at bounding box center [632, 412] width 108 height 26
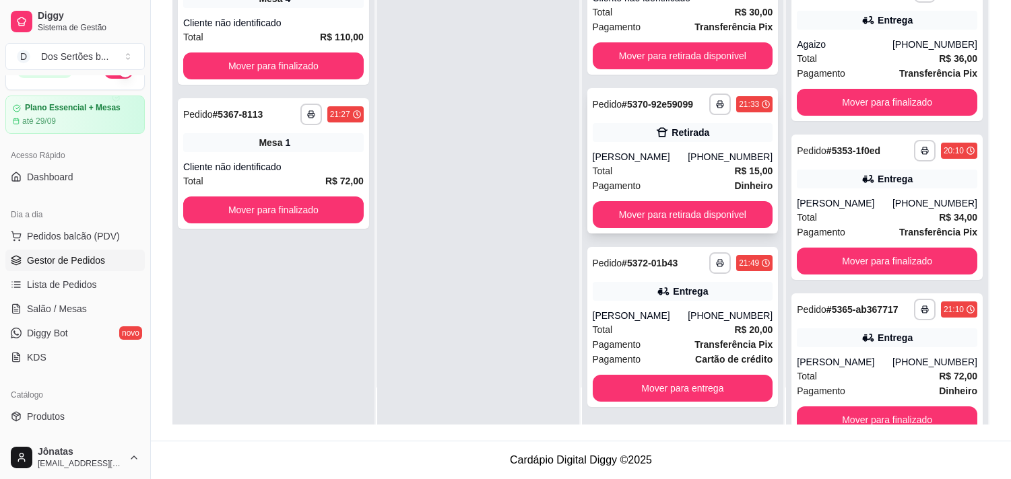
click at [649, 143] on div "**********" at bounding box center [682, 160] width 191 height 145
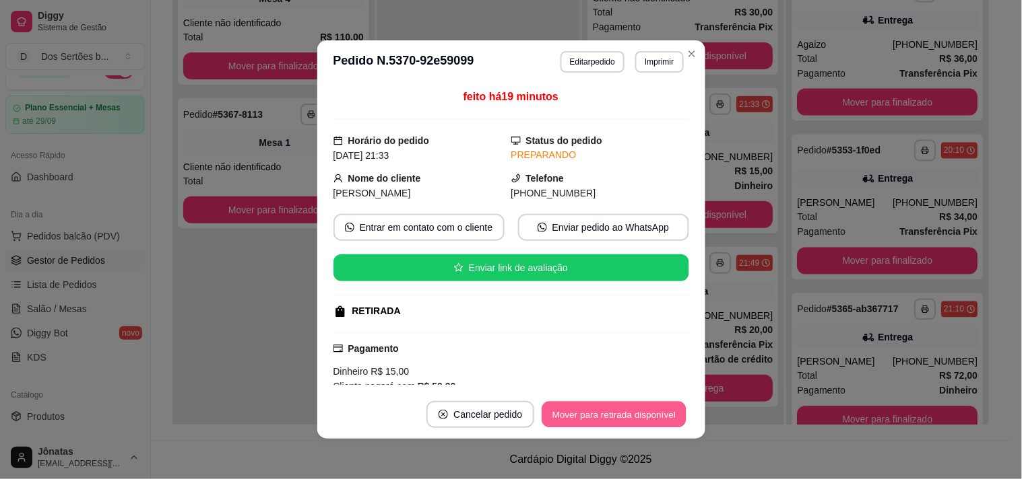
click at [587, 418] on button "Mover para retirada disponível" at bounding box center [614, 415] width 144 height 26
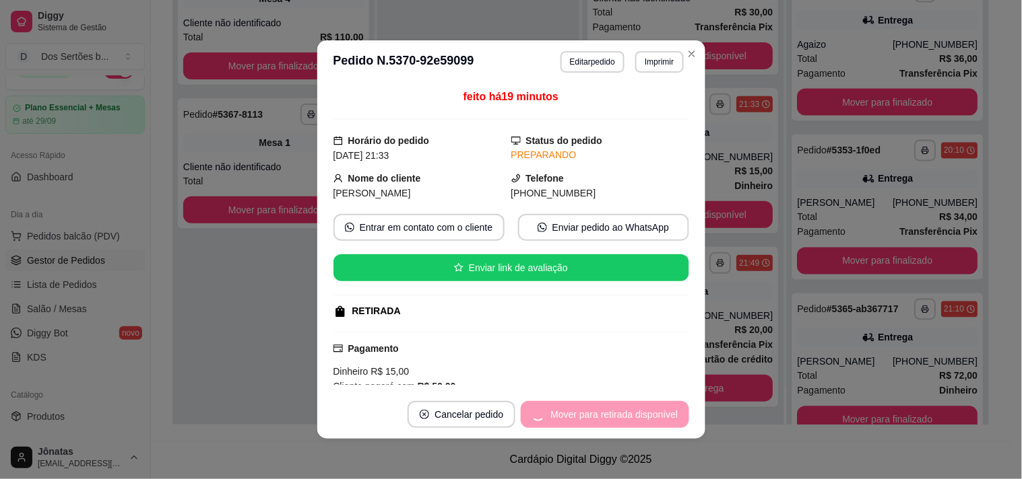
scroll to position [0, 0]
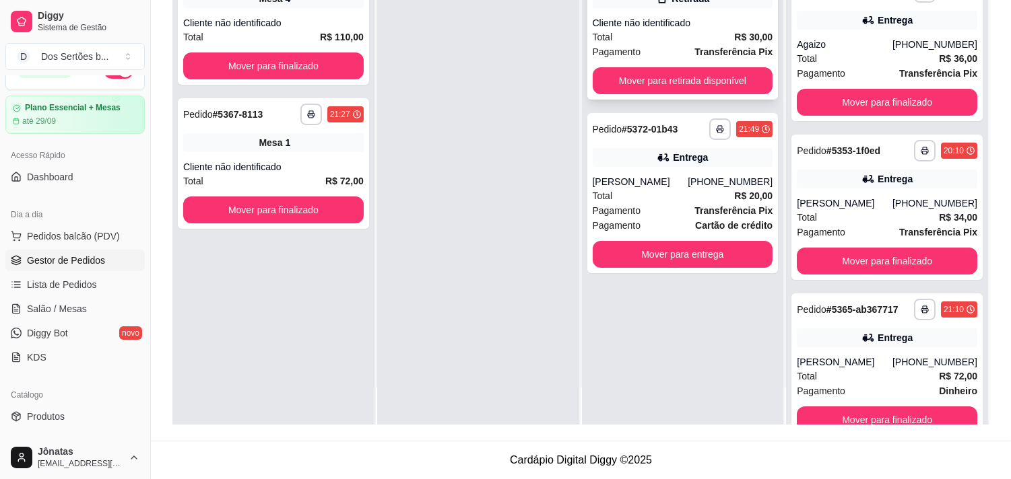
click at [652, 24] on div "Cliente não identificado" at bounding box center [683, 22] width 180 height 13
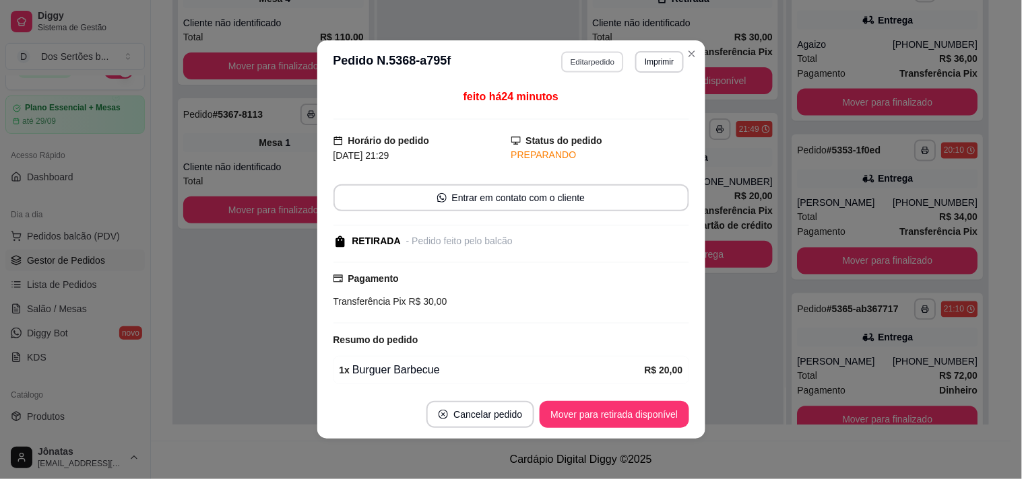
click at [581, 65] on button "Editar pedido" at bounding box center [592, 61] width 63 height 21
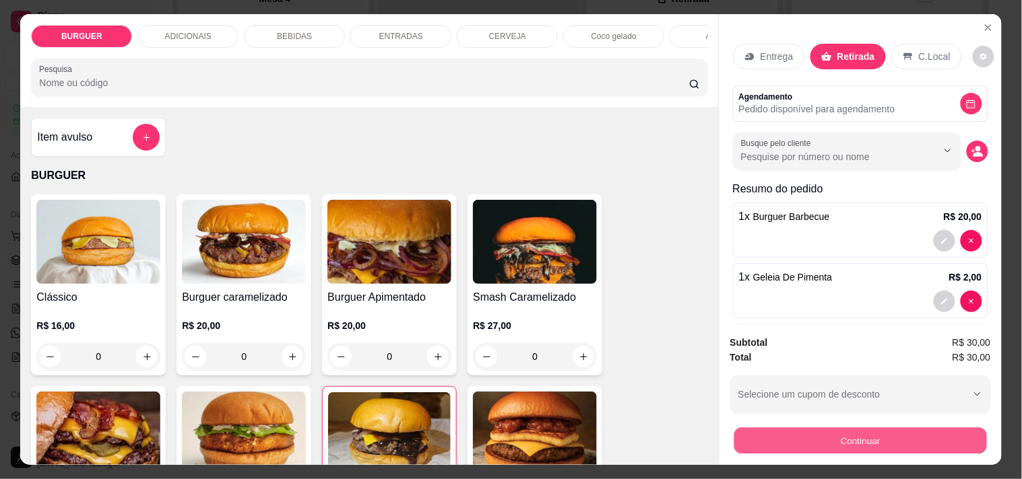
click at [765, 432] on button "Continuar" at bounding box center [859, 441] width 253 height 26
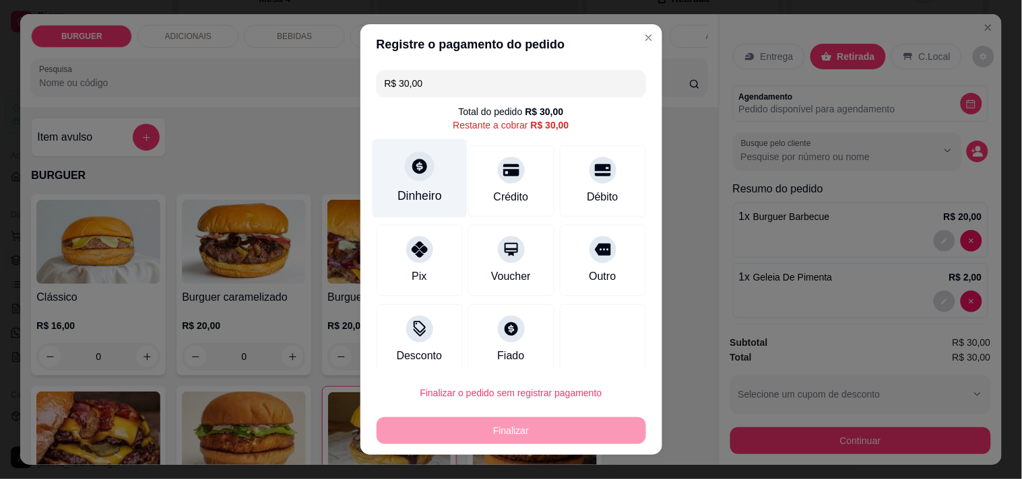
click at [413, 191] on div "Dinheiro" at bounding box center [419, 196] width 44 height 18
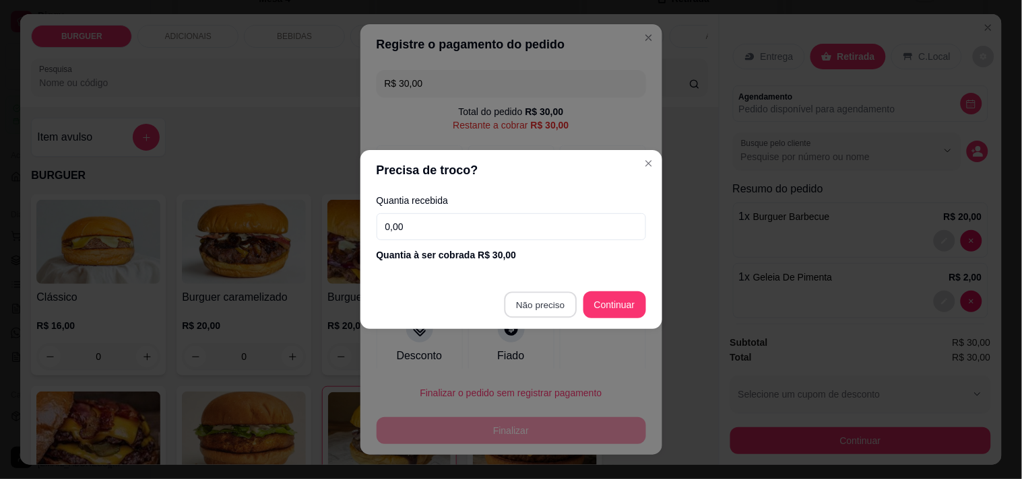
type input "R$ 0,00"
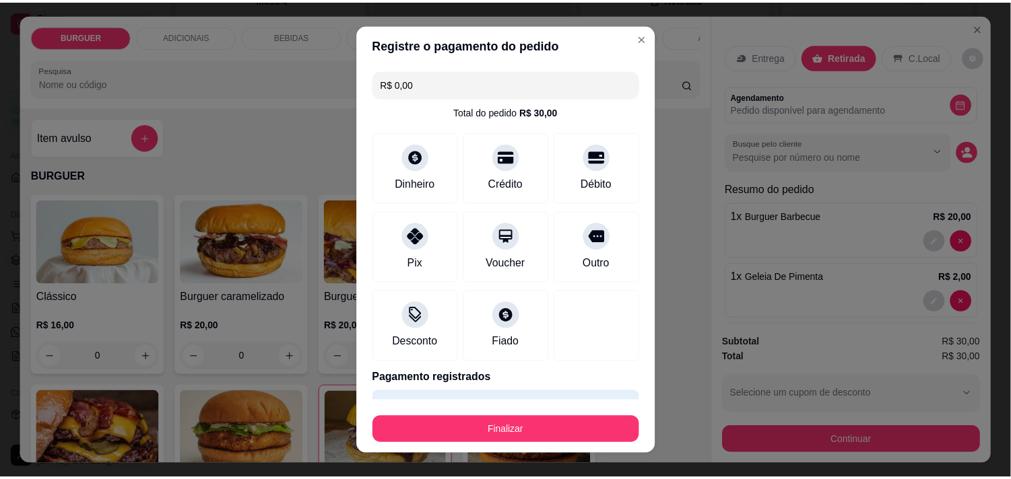
scroll to position [36, 0]
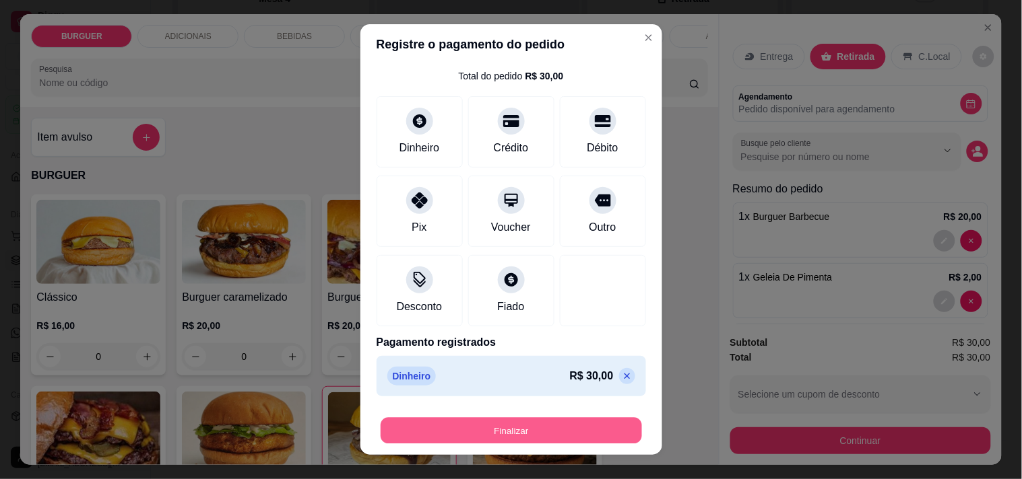
click at [529, 424] on button "Finalizar" at bounding box center [510, 431] width 261 height 26
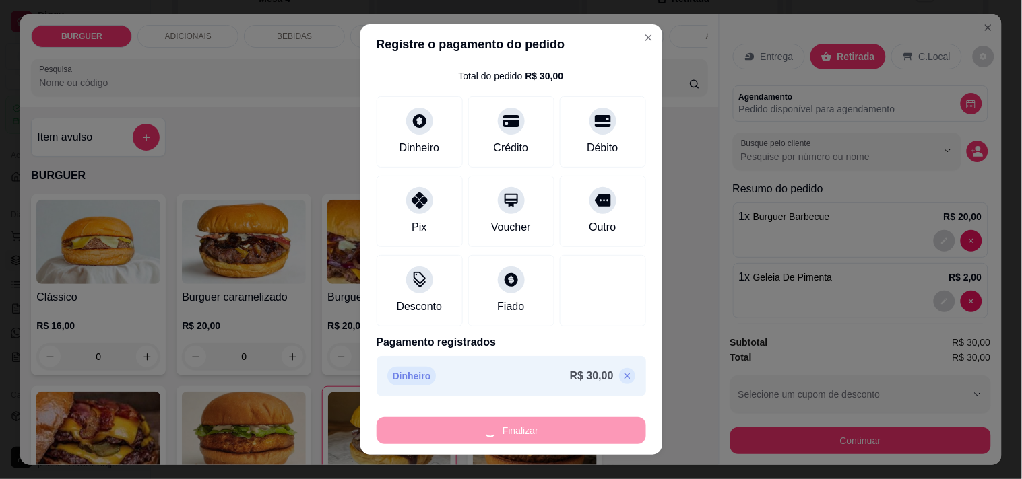
type input "0"
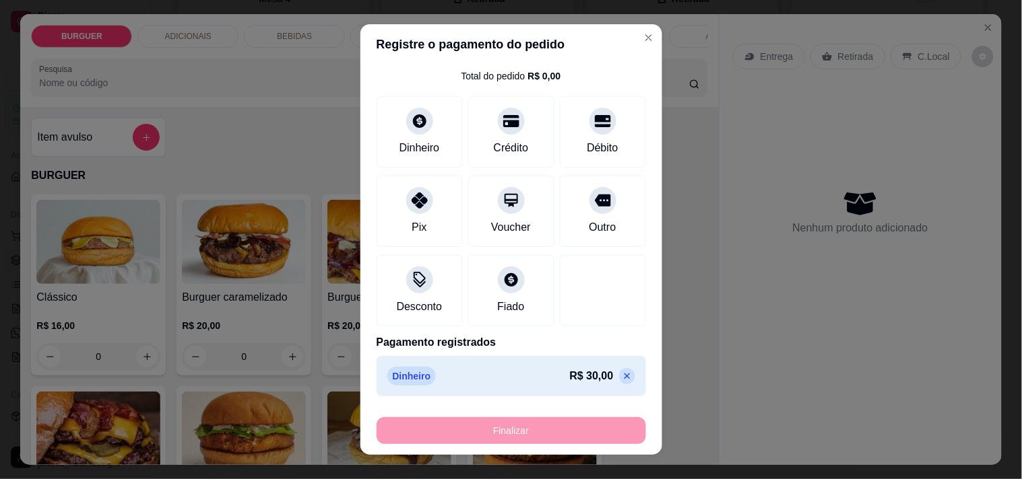
type input "-R$ 30,00"
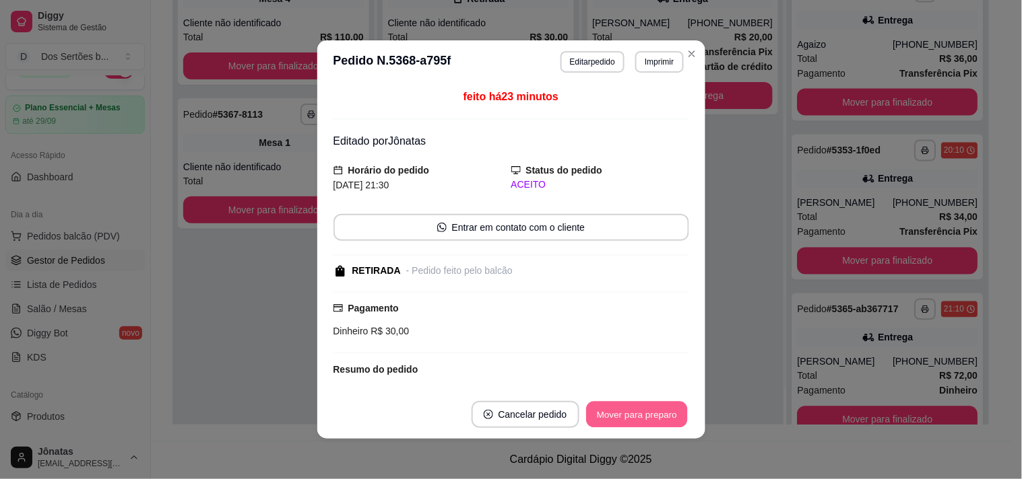
click at [618, 420] on button "Mover para preparo" at bounding box center [636, 415] width 101 height 26
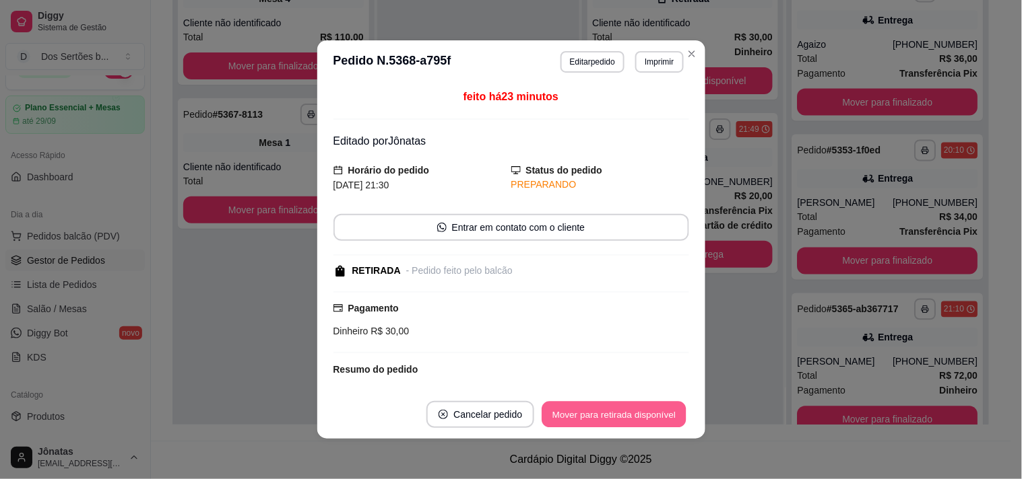
click at [570, 404] on button "Mover para retirada disponível" at bounding box center [614, 415] width 144 height 26
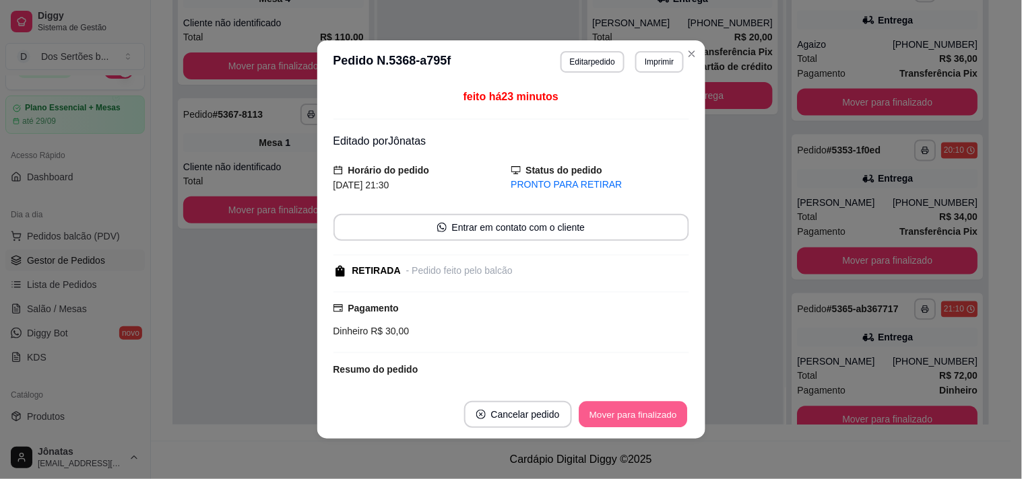
click at [637, 416] on button "Mover para finalizado" at bounding box center [632, 415] width 108 height 26
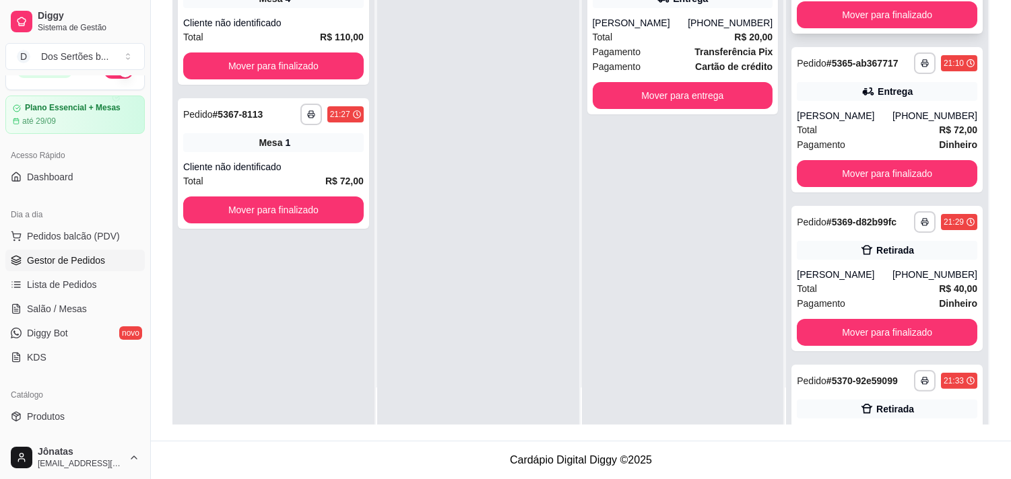
scroll to position [804, 0]
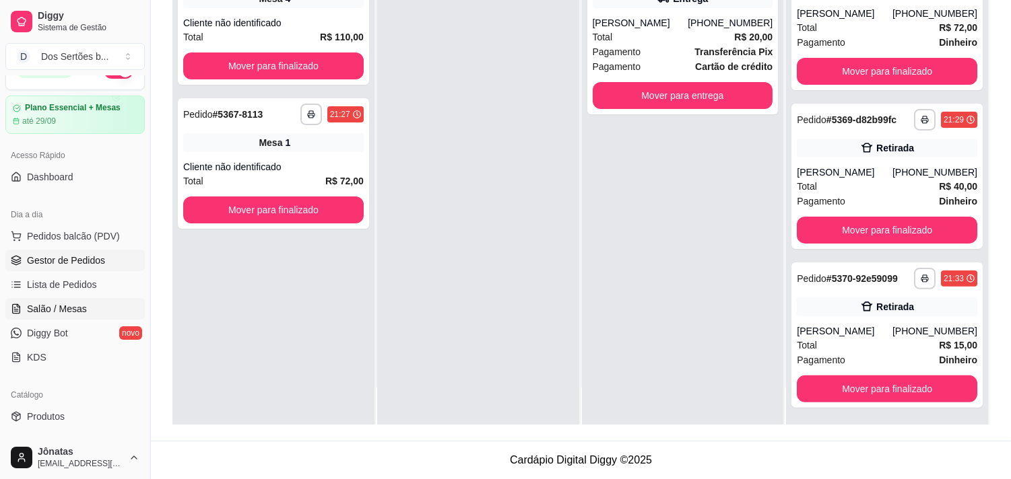
click at [48, 305] on span "Salão / Mesas" at bounding box center [57, 308] width 60 height 13
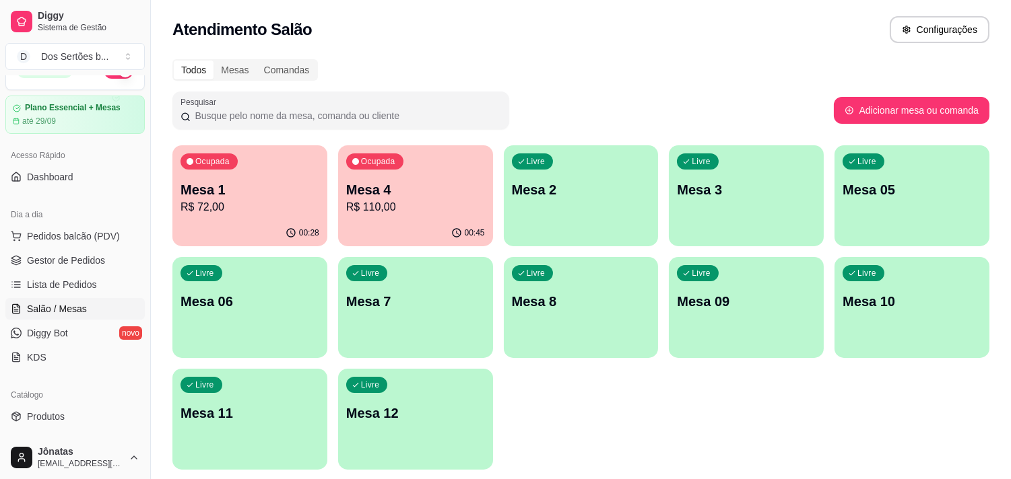
click at [421, 185] on p "Mesa 4" at bounding box center [415, 189] width 139 height 19
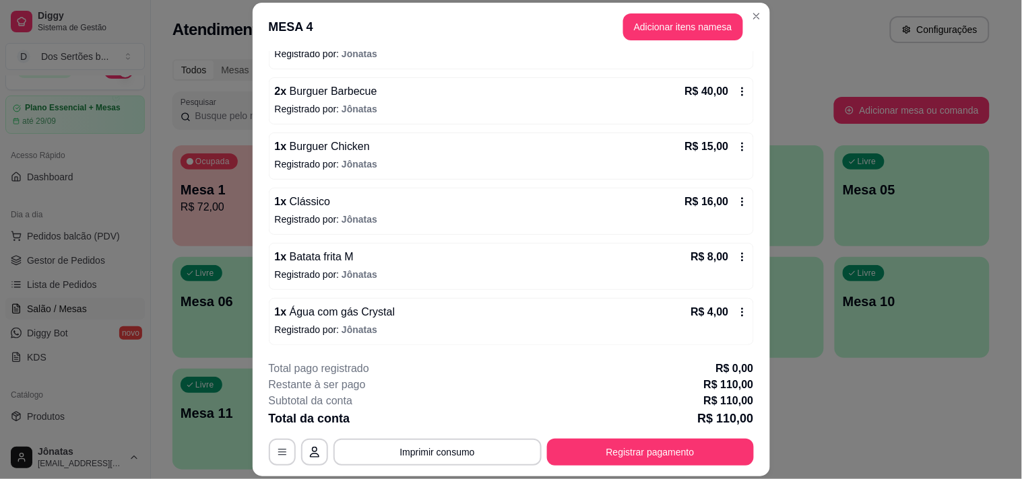
scroll to position [40, 0]
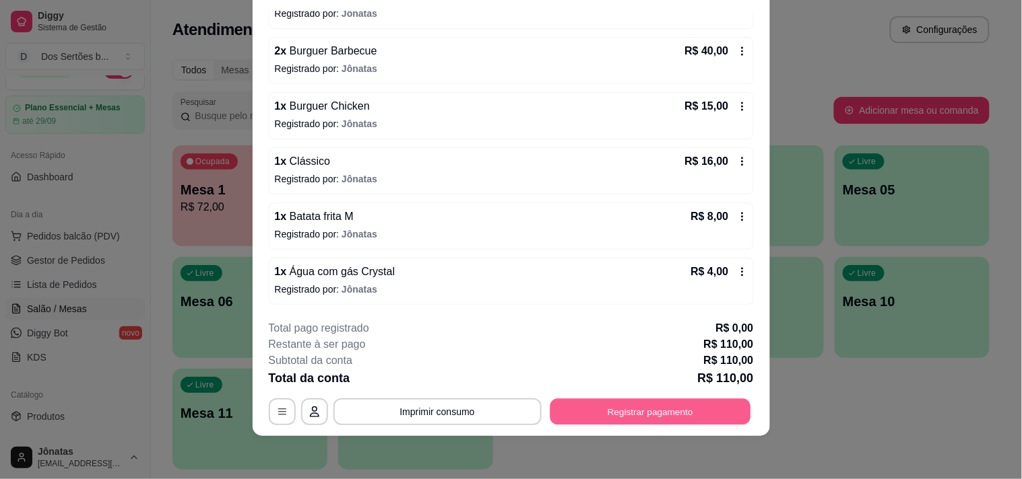
click at [629, 413] on button "Registrar pagamento" at bounding box center [650, 412] width 201 height 26
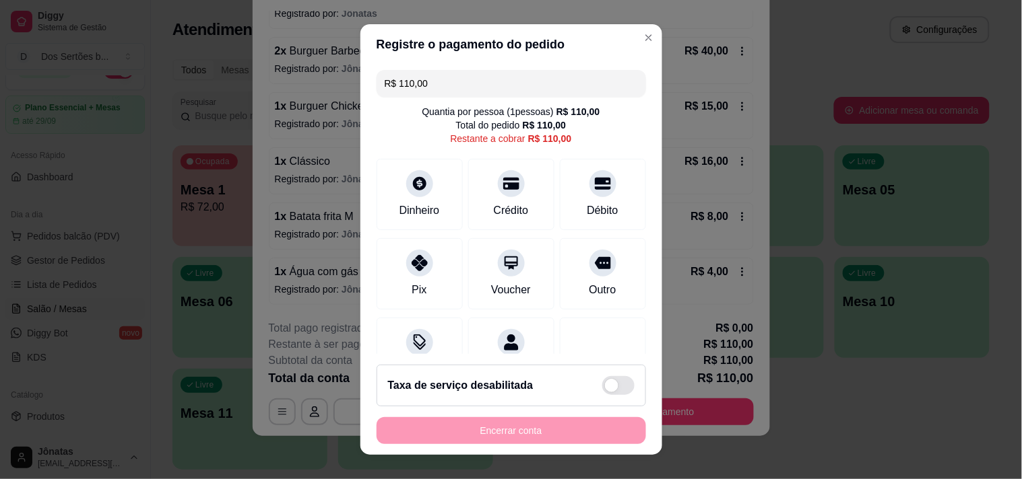
click at [430, 76] on input "R$ 110,00" at bounding box center [511, 83] width 253 height 27
click at [492, 205] on div "Crédito" at bounding box center [511, 210] width 38 height 18
click at [431, 84] on input "R$ 92,50" at bounding box center [511, 83] width 253 height 27
click at [404, 273] on div "Pix" at bounding box center [419, 271] width 95 height 79
click at [420, 79] on input "R$ 60,50" at bounding box center [511, 83] width 253 height 27
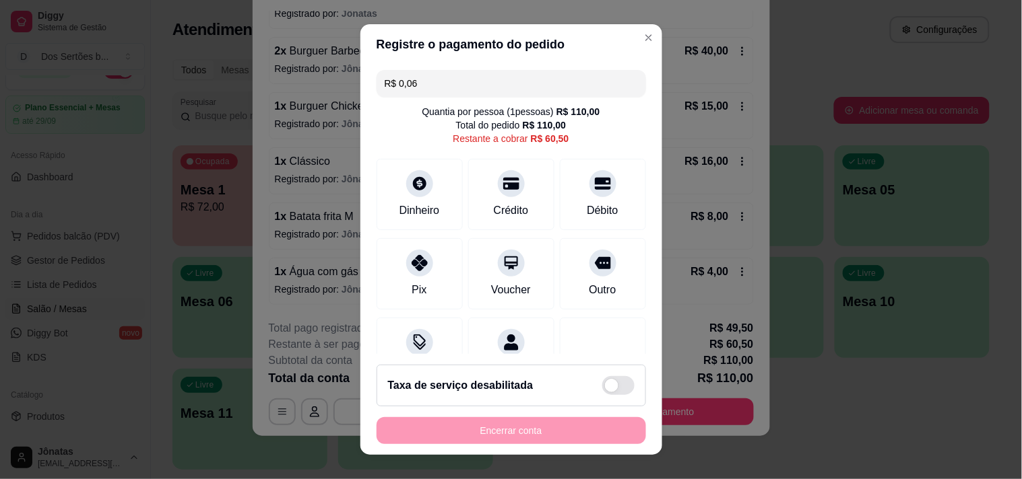
click at [420, 79] on input "R$ 0,06" at bounding box center [511, 83] width 253 height 27
click at [411, 263] on icon at bounding box center [419, 260] width 18 height 18
click at [447, 86] on input "R$ 31,00" at bounding box center [511, 83] width 253 height 27
click at [564, 193] on div "Débito" at bounding box center [602, 191] width 95 height 79
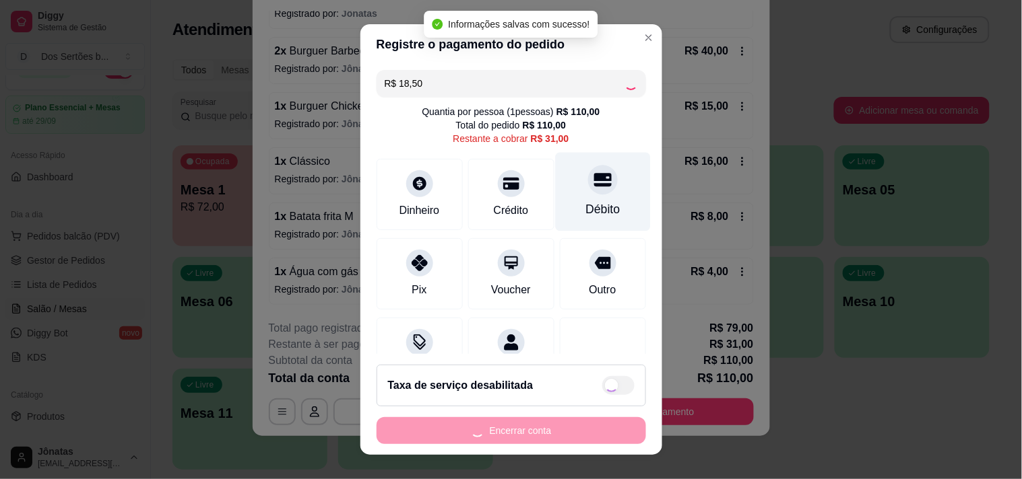
type input "R$ 12,50"
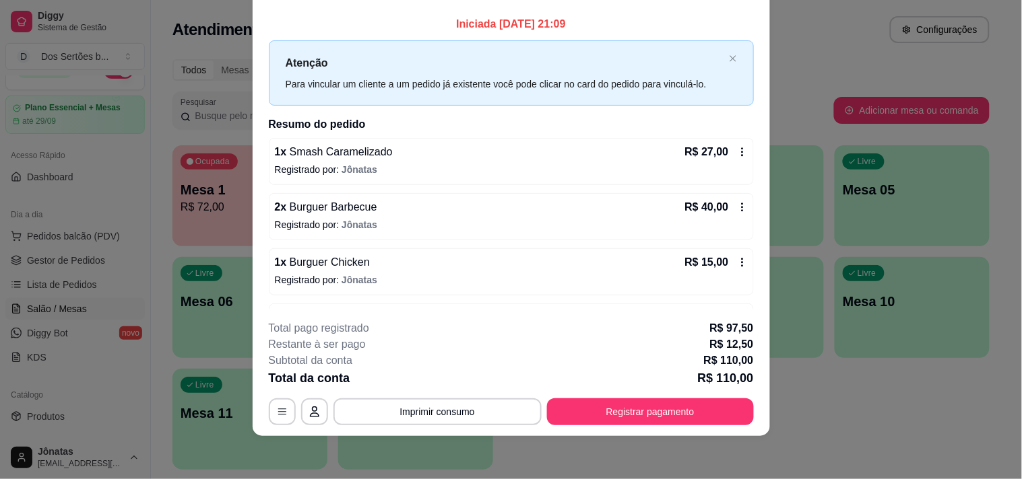
scroll to position [157, 0]
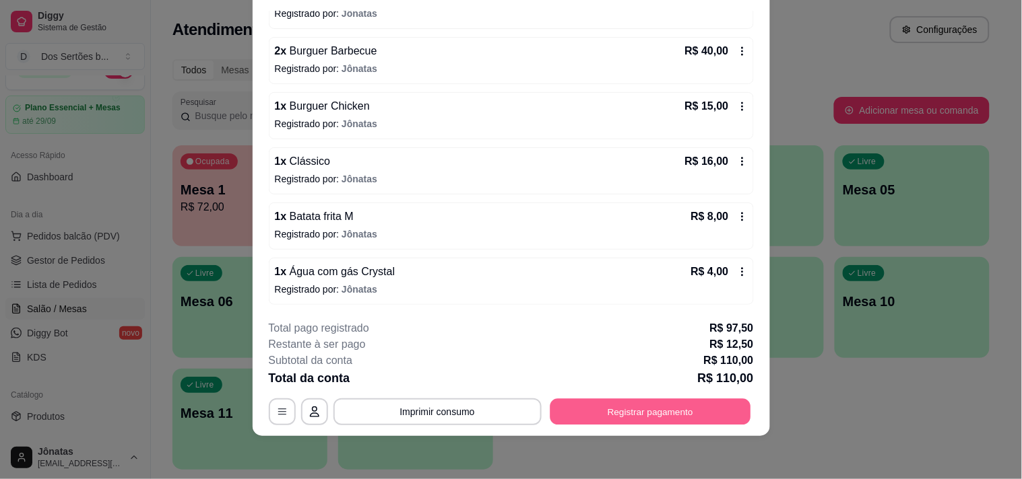
click at [602, 409] on button "Registrar pagamento" at bounding box center [650, 412] width 201 height 26
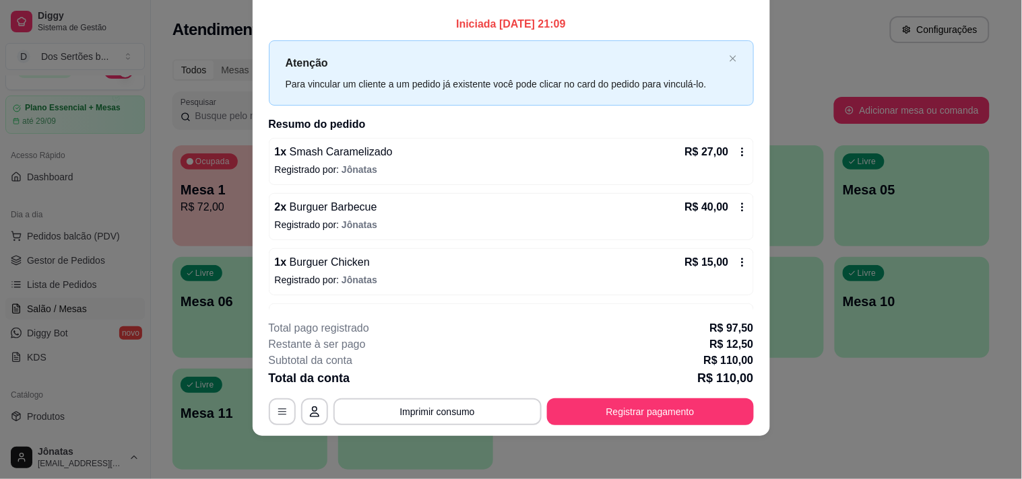
scroll to position [0, 0]
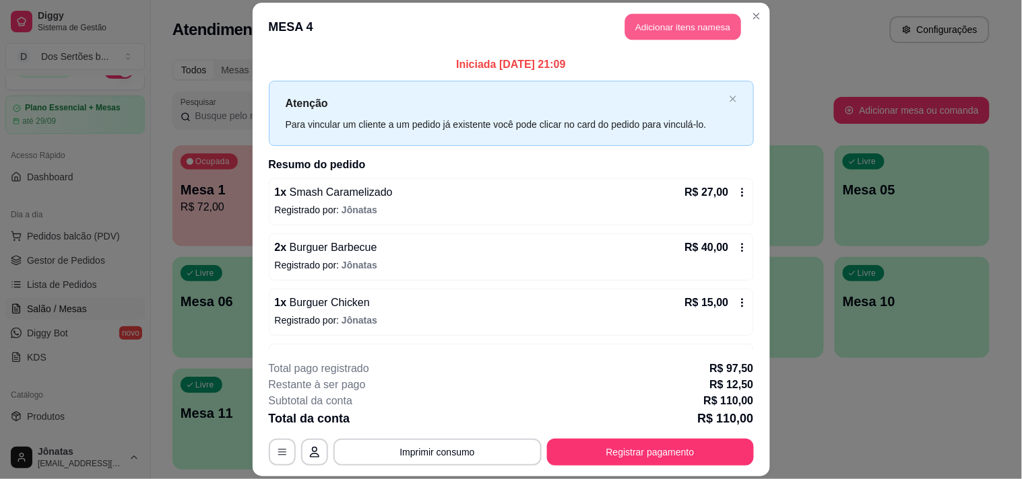
click at [676, 23] on button "Adicionar itens na mesa" at bounding box center [683, 26] width 116 height 26
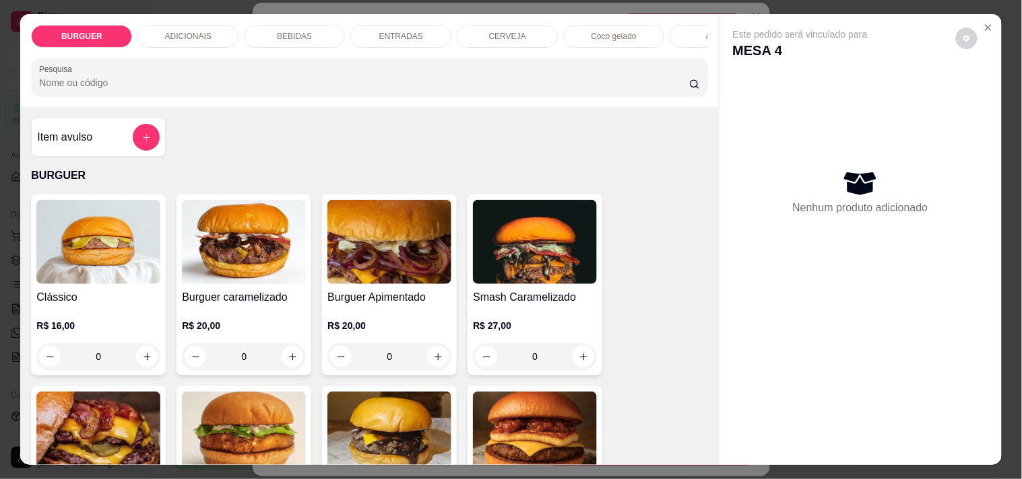
click at [277, 31] on p "BEBIDAS" at bounding box center [294, 36] width 35 height 11
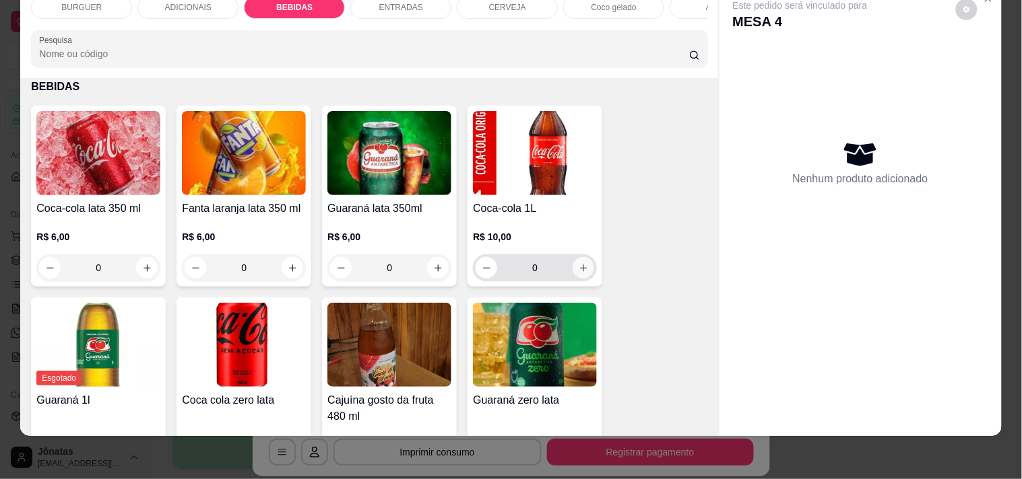
click at [580, 267] on icon "increase-product-quantity" at bounding box center [583, 268] width 7 height 7
type input "1"
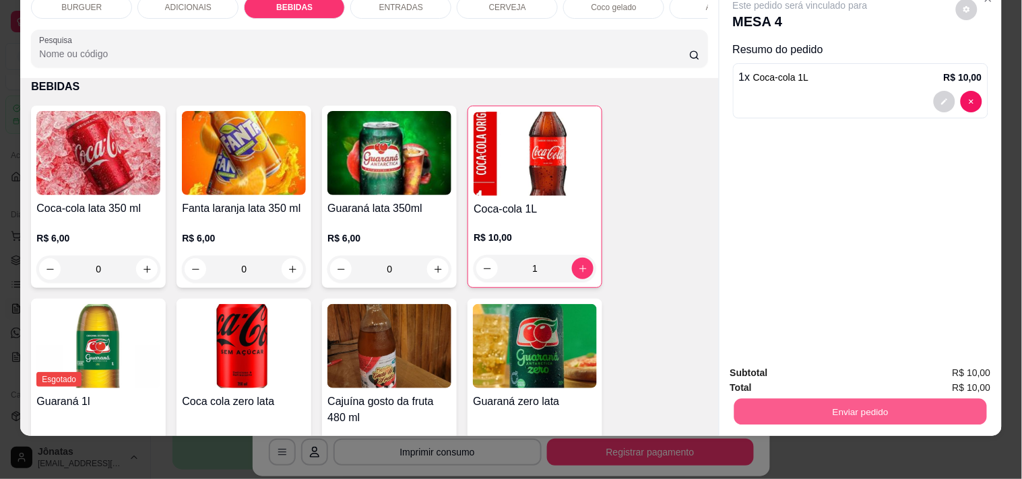
click at [867, 399] on button "Enviar pedido" at bounding box center [859, 412] width 253 height 26
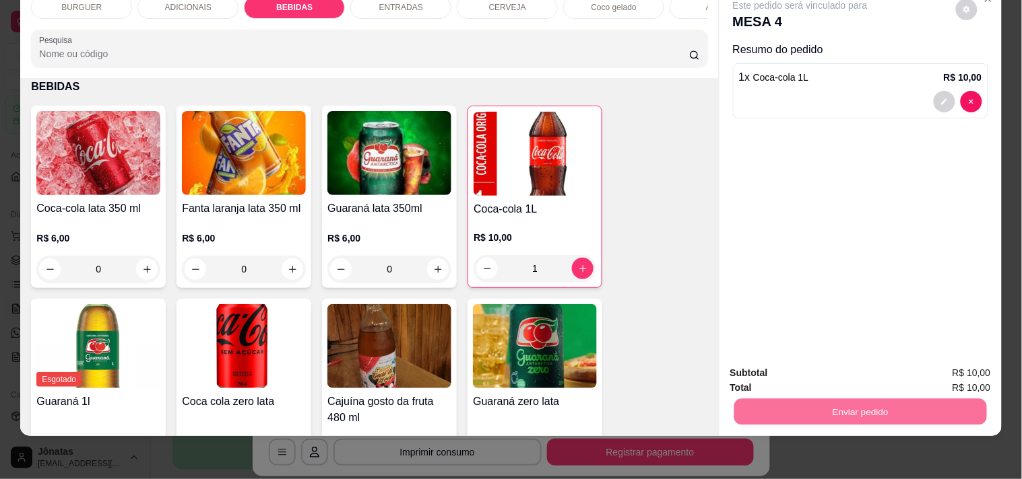
click at [814, 360] on button "Não registrar e enviar pedido" at bounding box center [815, 369] width 140 height 26
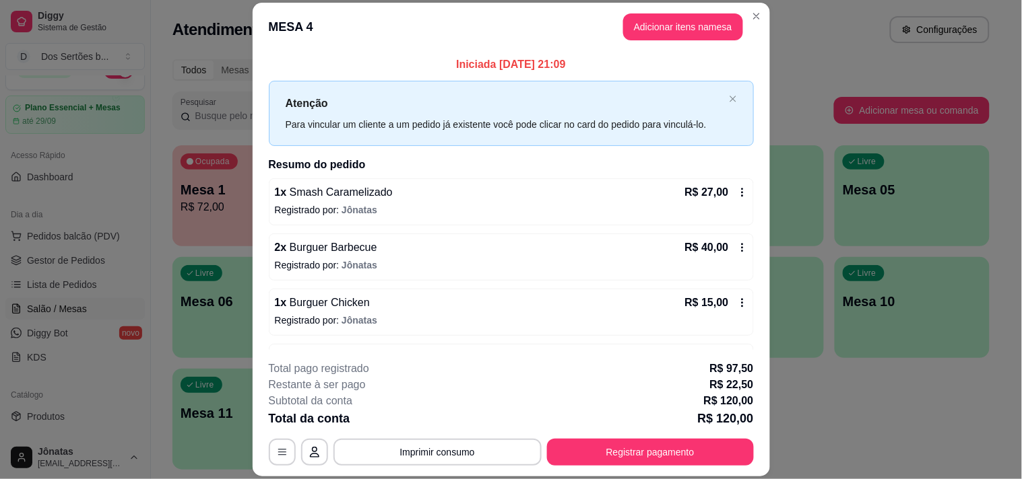
scroll to position [212, 0]
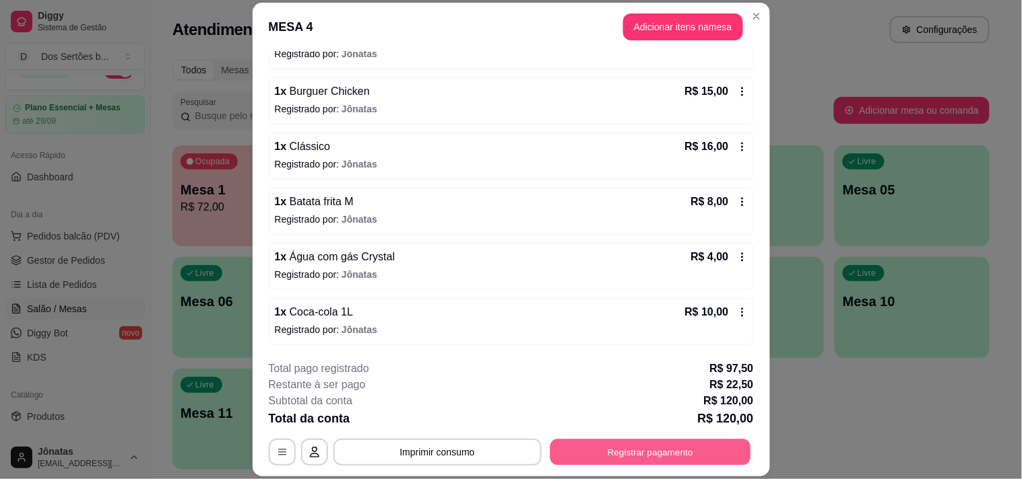
click at [622, 445] on button "Registrar pagamento" at bounding box center [650, 453] width 201 height 26
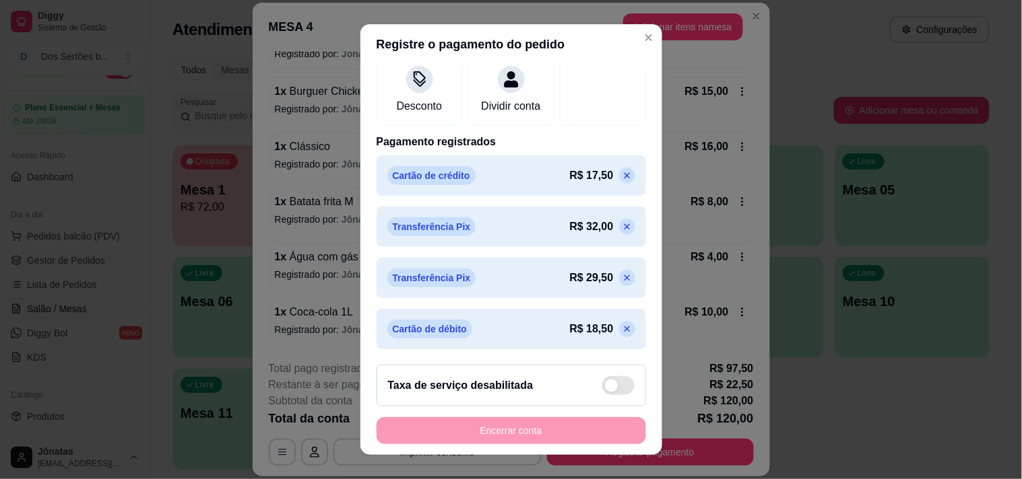
scroll to position [0, 0]
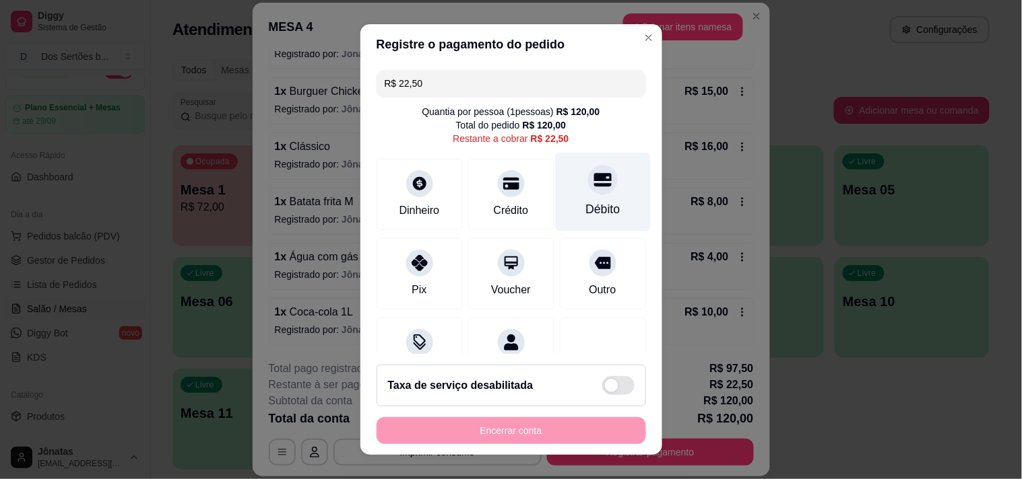
click at [588, 189] on div at bounding box center [603, 180] width 30 height 30
type input "R$ 0,00"
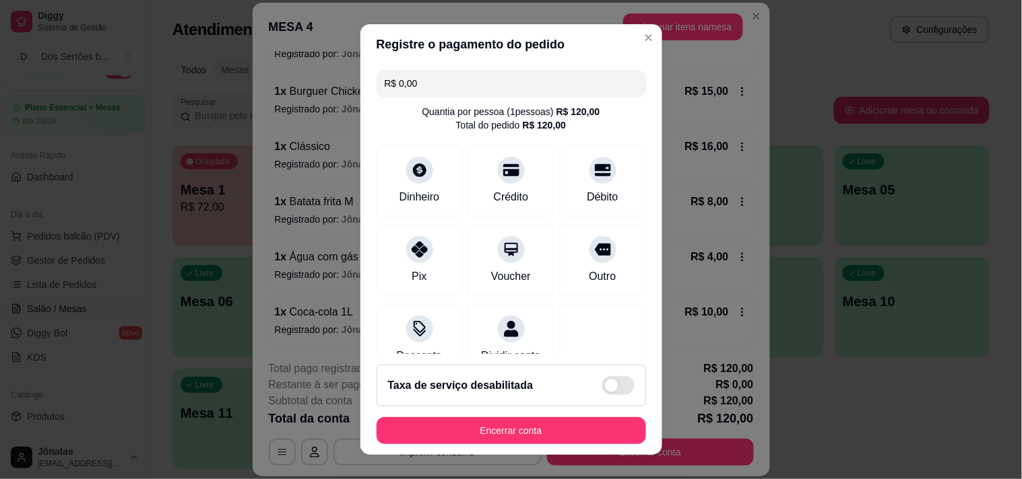
scroll to position [317, 0]
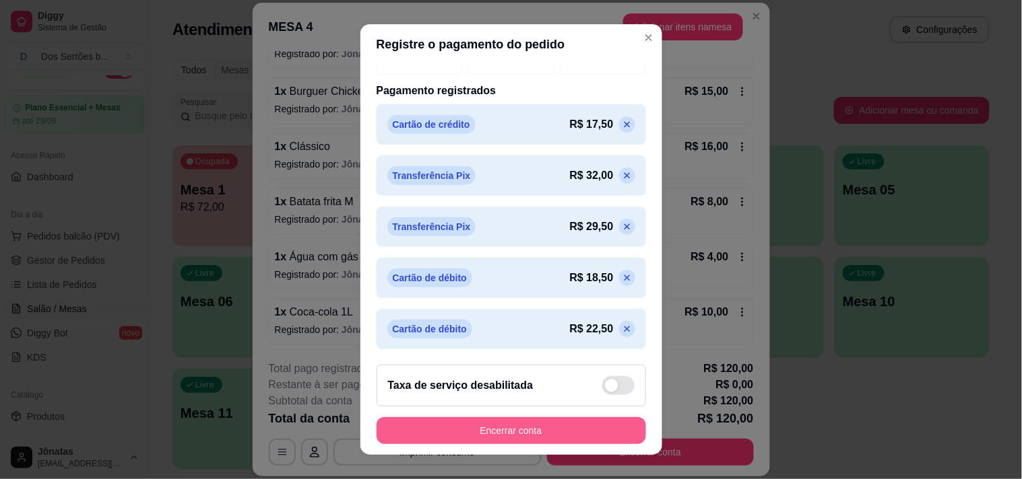
click at [481, 423] on button "Encerrar conta" at bounding box center [510, 431] width 269 height 27
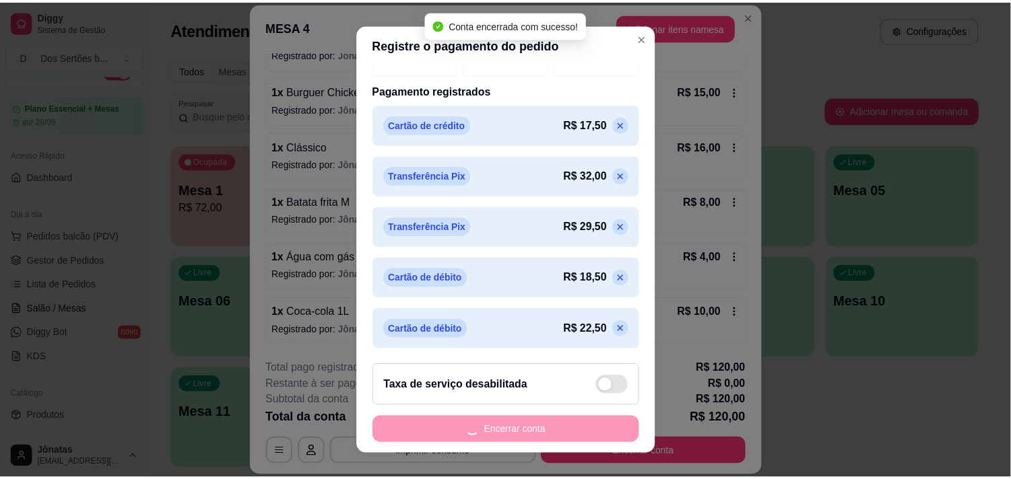
scroll to position [0, 0]
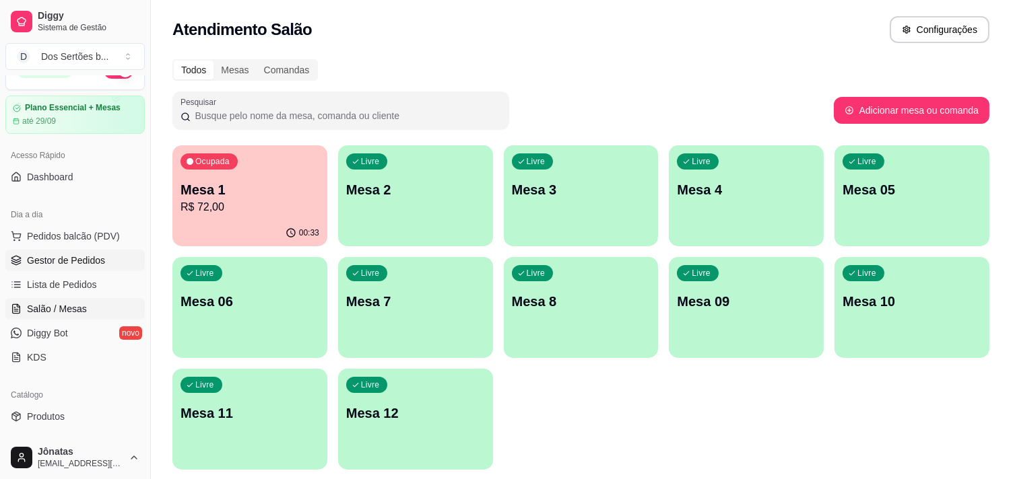
click at [38, 258] on span "Gestor de Pedidos" at bounding box center [66, 260] width 78 height 13
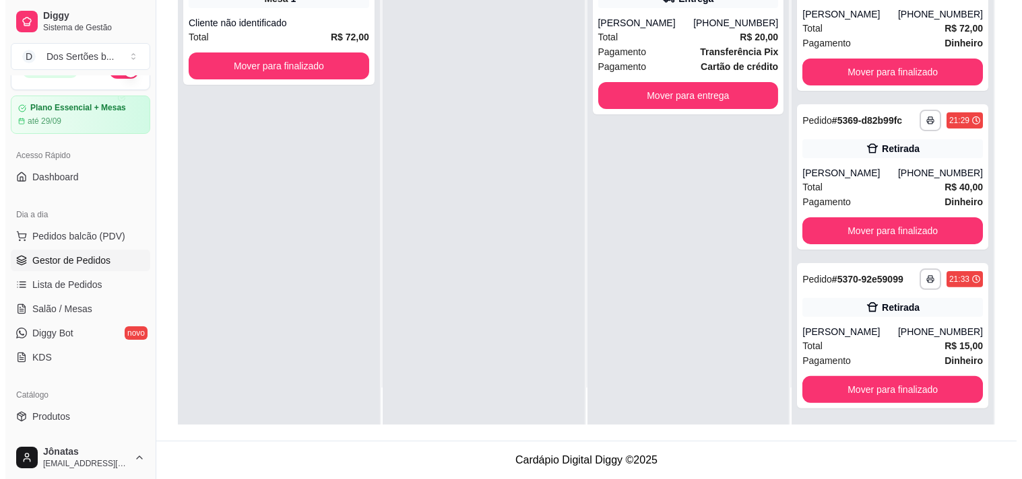
scroll to position [804, 0]
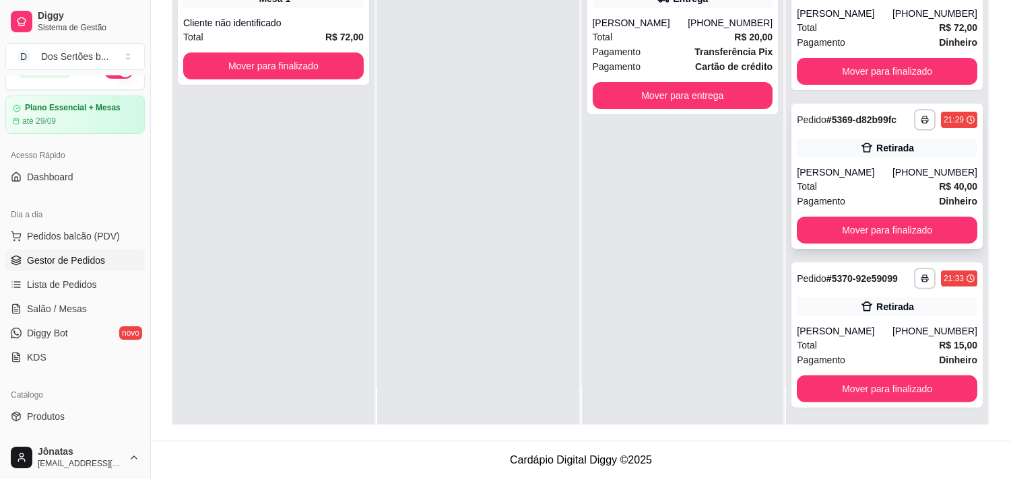
click at [870, 202] on div "Pagamento Dinheiro" at bounding box center [887, 201] width 180 height 15
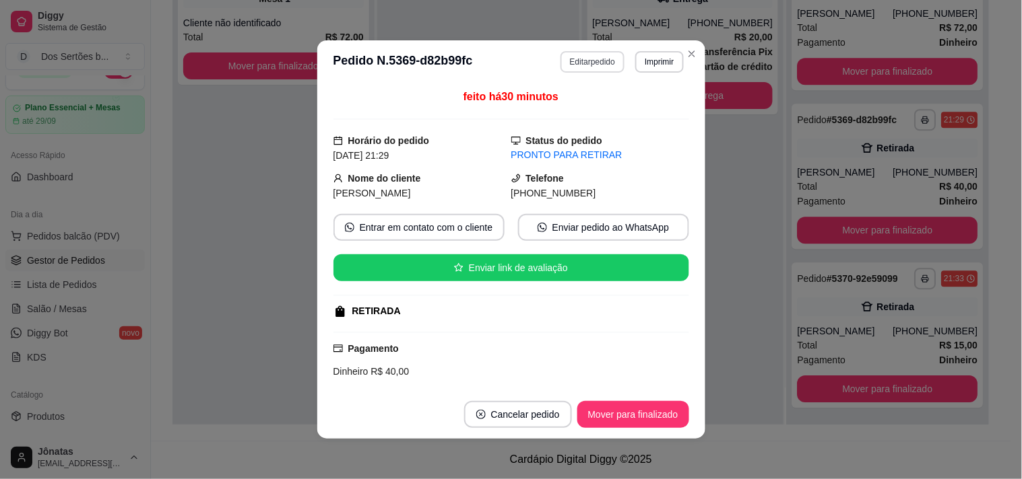
click at [596, 59] on button "Editar pedido" at bounding box center [592, 62] width 64 height 22
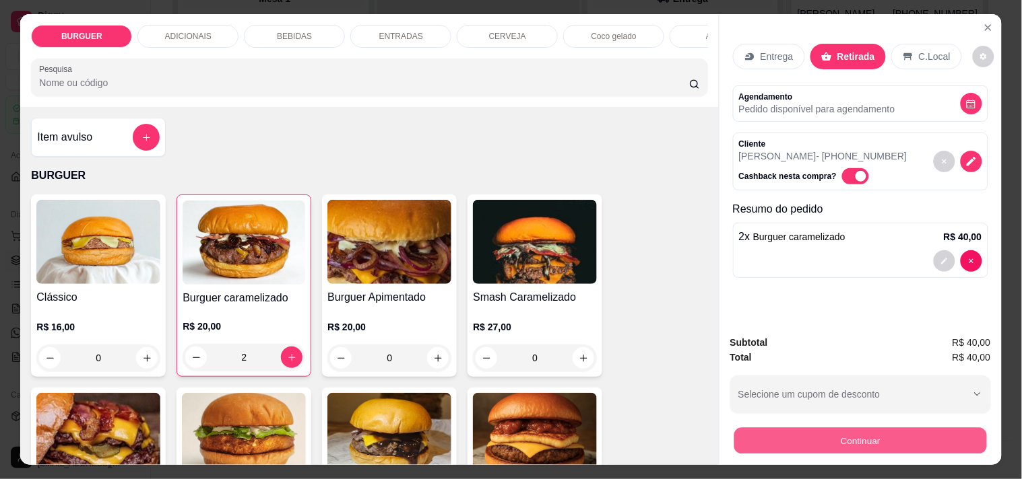
click at [774, 434] on button "Continuar" at bounding box center [859, 441] width 253 height 26
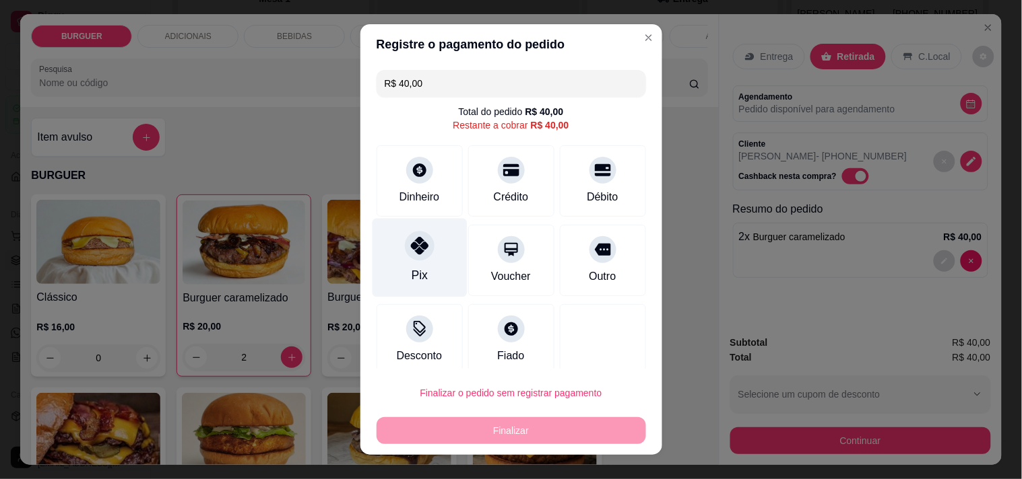
click at [410, 244] on icon at bounding box center [419, 246] width 18 height 18
type input "R$ 0,00"
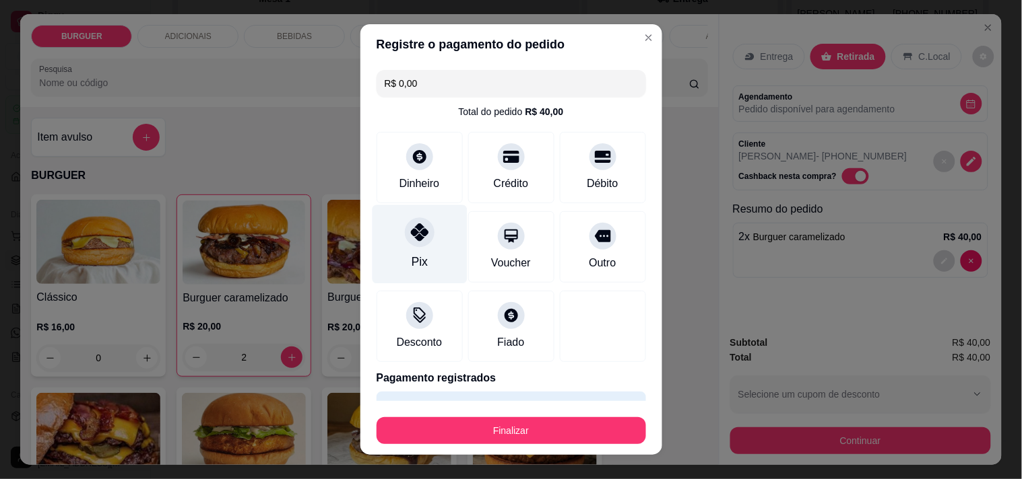
scroll to position [36, 0]
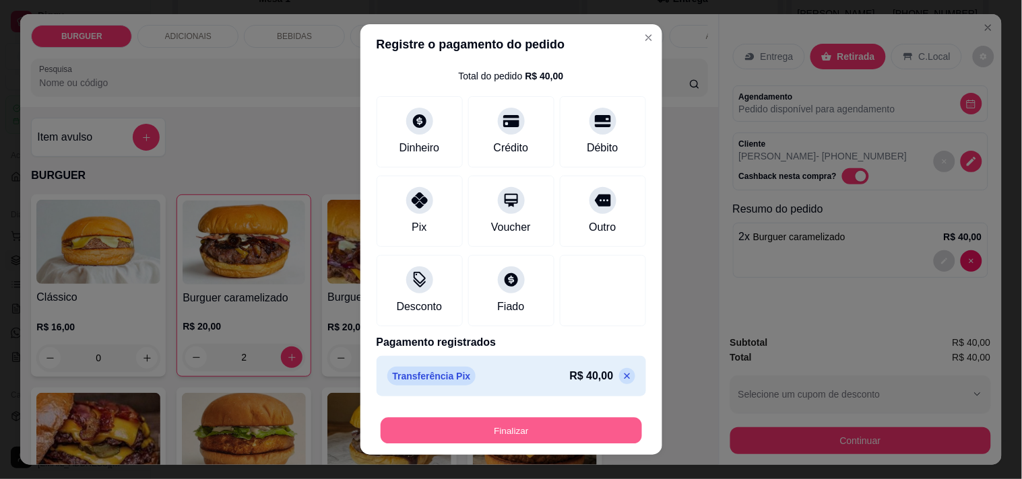
click at [499, 426] on button "Finalizar" at bounding box center [510, 431] width 261 height 26
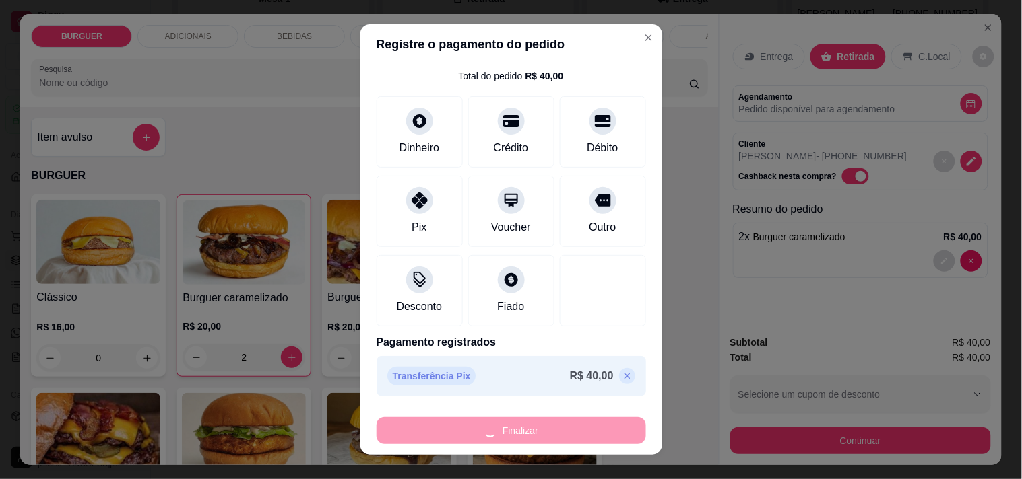
type input "0"
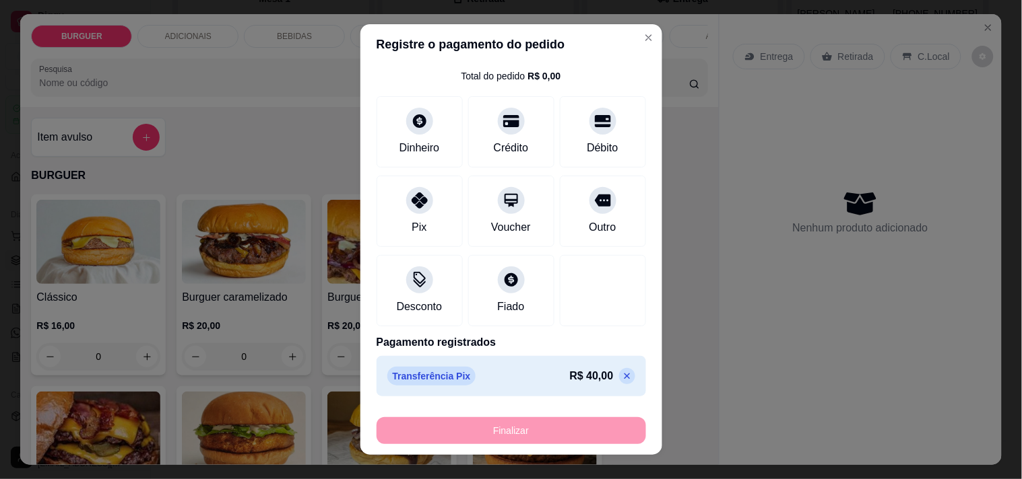
type input "-R$ 40,00"
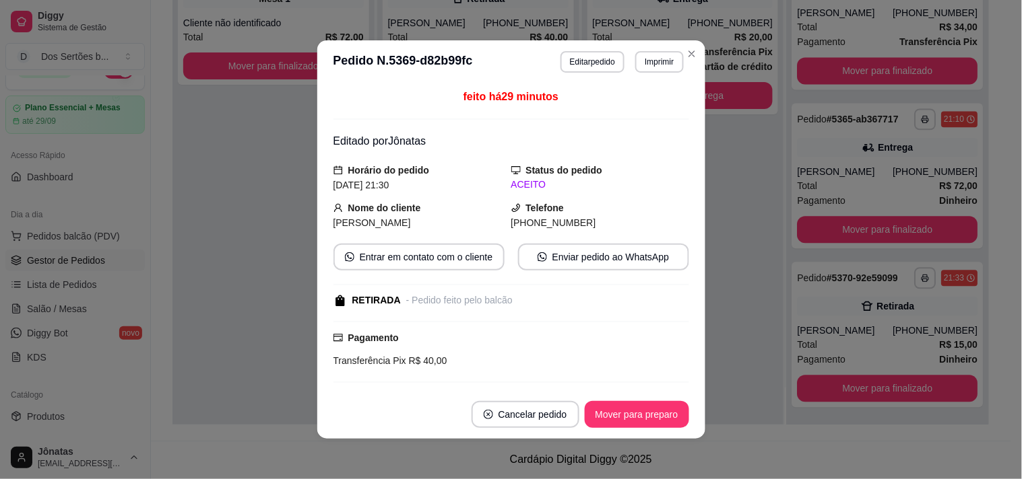
scroll to position [112, 0]
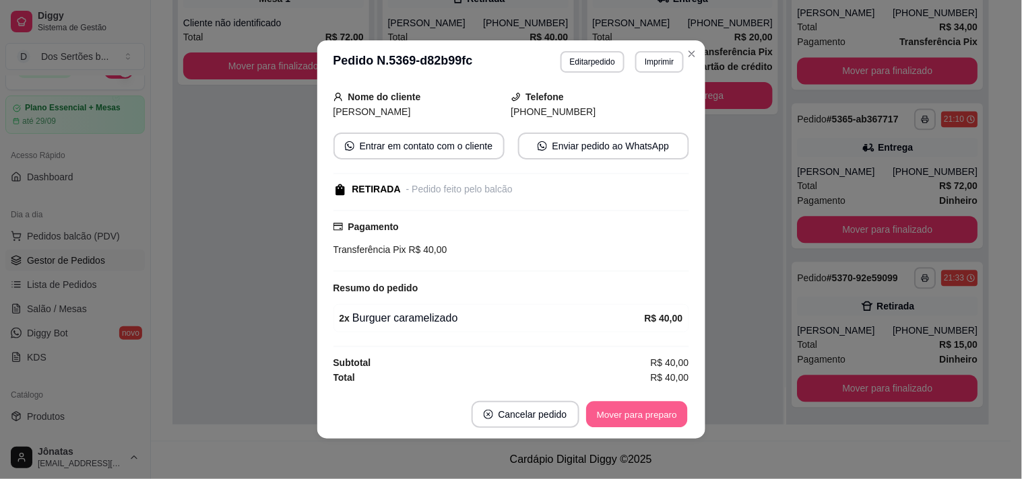
click at [624, 408] on button "Mover para preparo" at bounding box center [636, 415] width 101 height 26
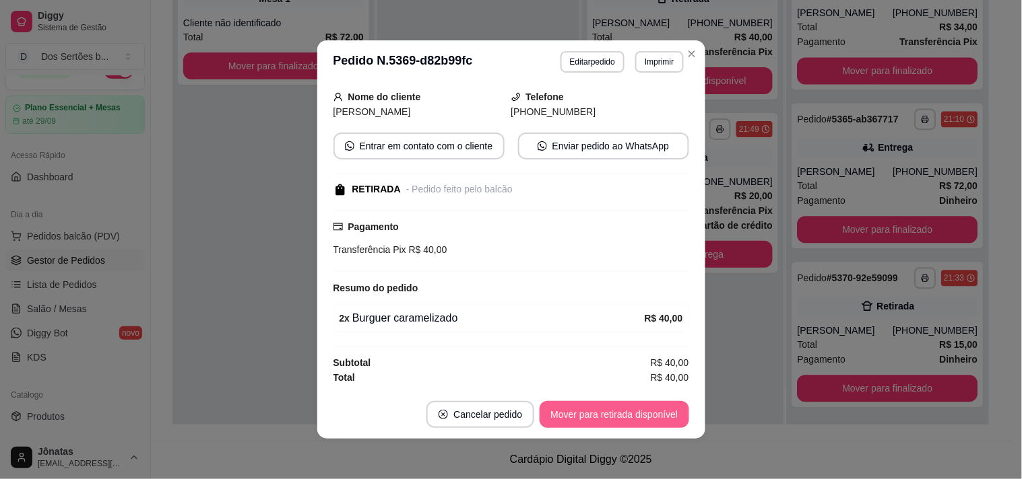
click at [623, 408] on button "Mover para retirada disponível" at bounding box center [613, 414] width 149 height 27
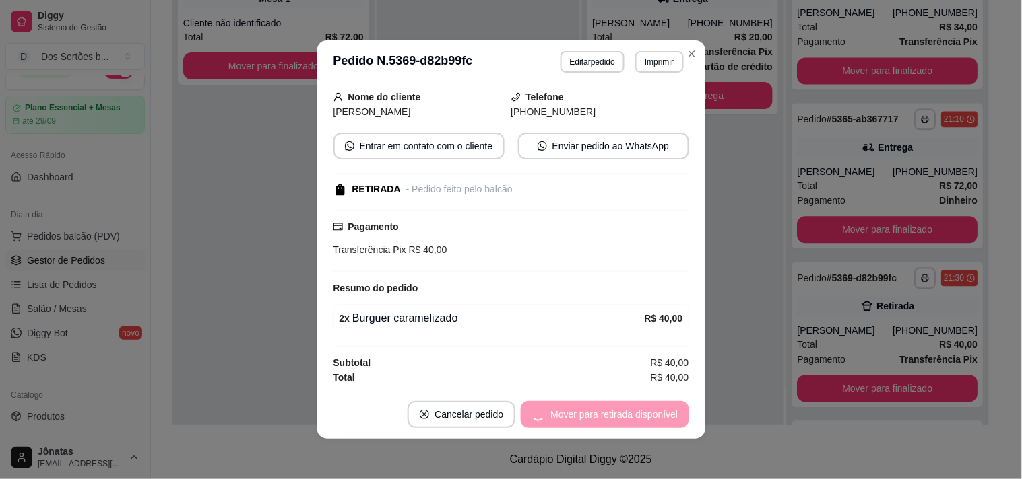
scroll to position [804, 0]
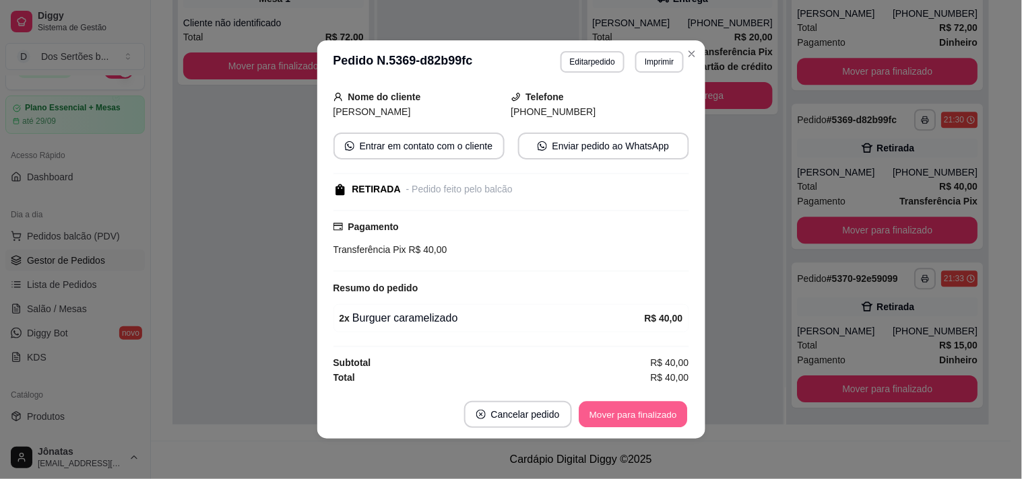
click at [623, 408] on button "Mover para finalizado" at bounding box center [632, 415] width 108 height 26
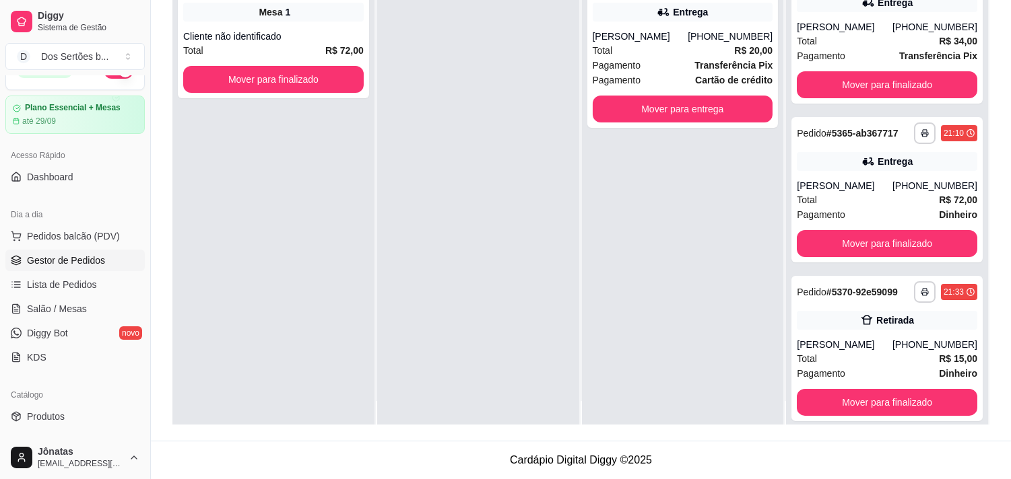
scroll to position [37, 0]
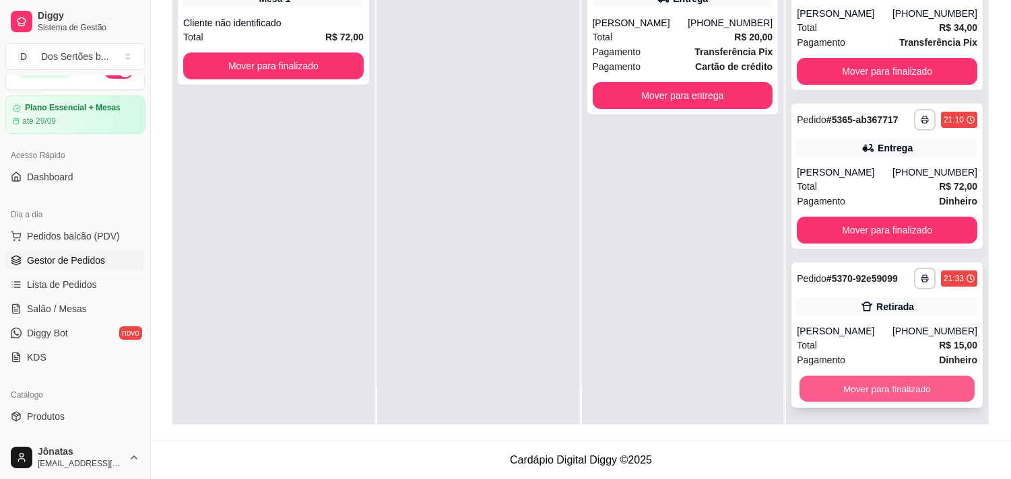
click at [830, 387] on button "Mover para finalizado" at bounding box center [886, 389] width 175 height 26
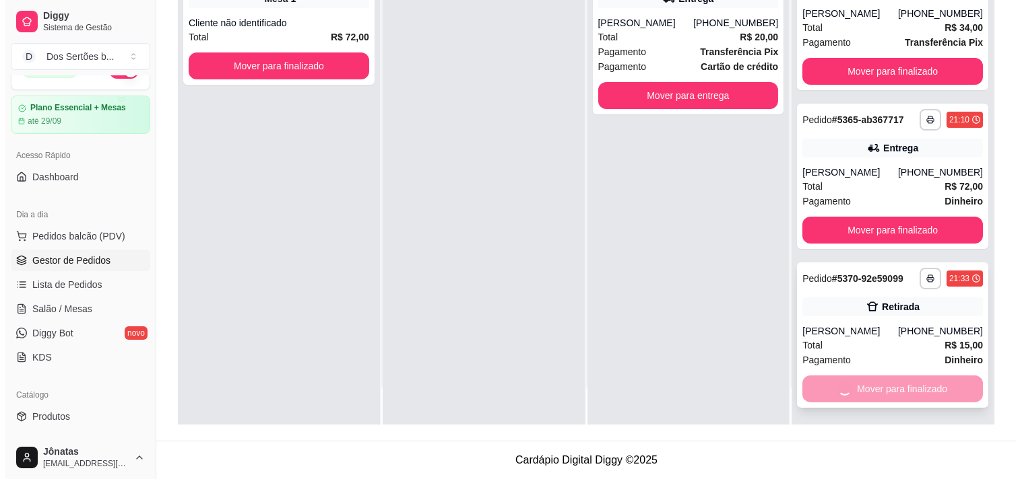
scroll to position [487, 0]
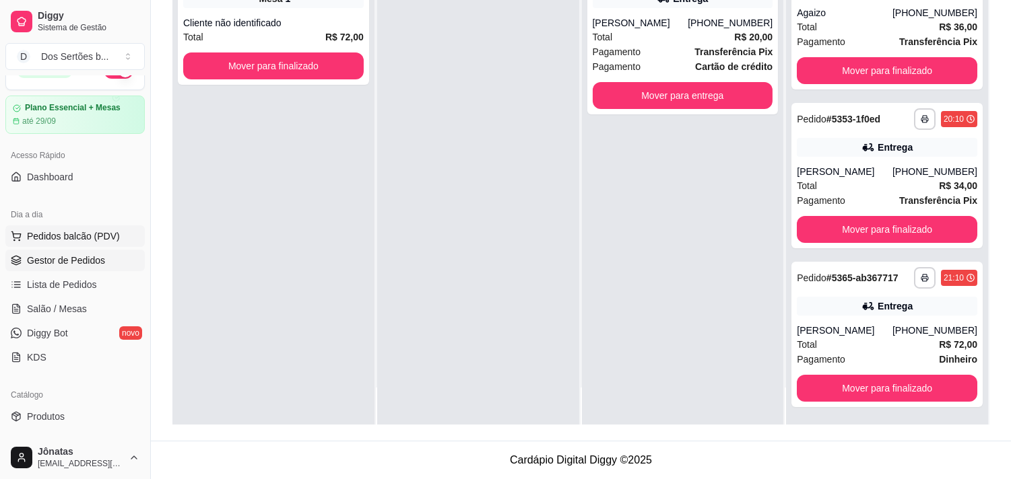
click at [102, 234] on span "Pedidos balcão (PDV)" at bounding box center [73, 236] width 93 height 13
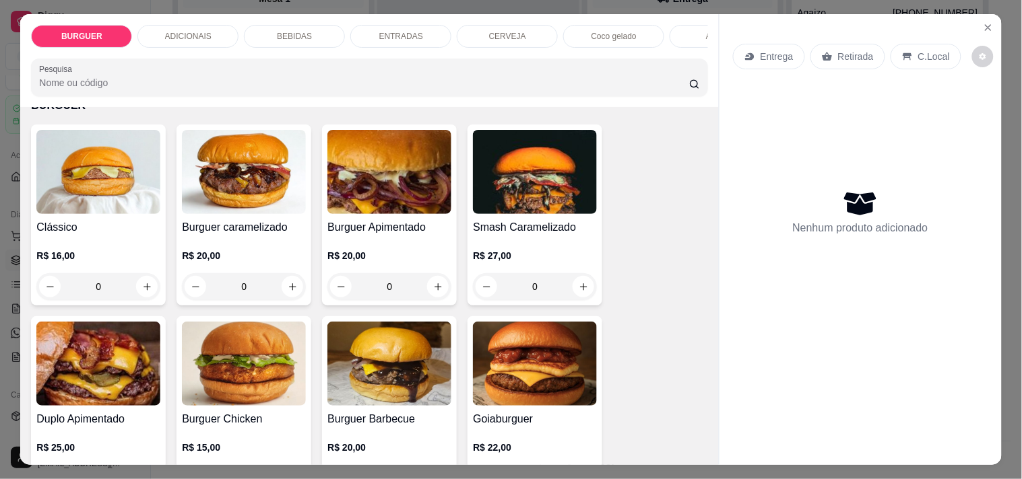
scroll to position [124, 0]
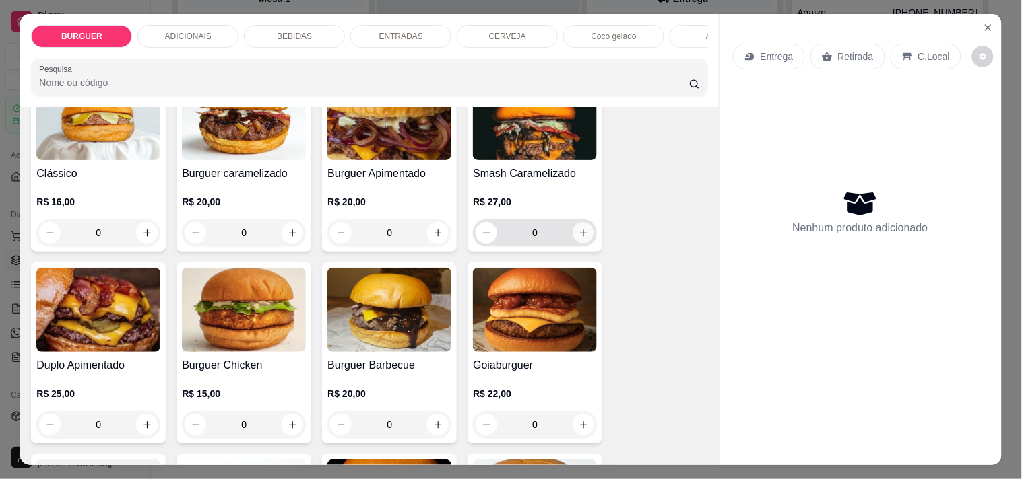
click at [578, 238] on icon "increase-product-quantity" at bounding box center [583, 233] width 10 height 10
type input "1"
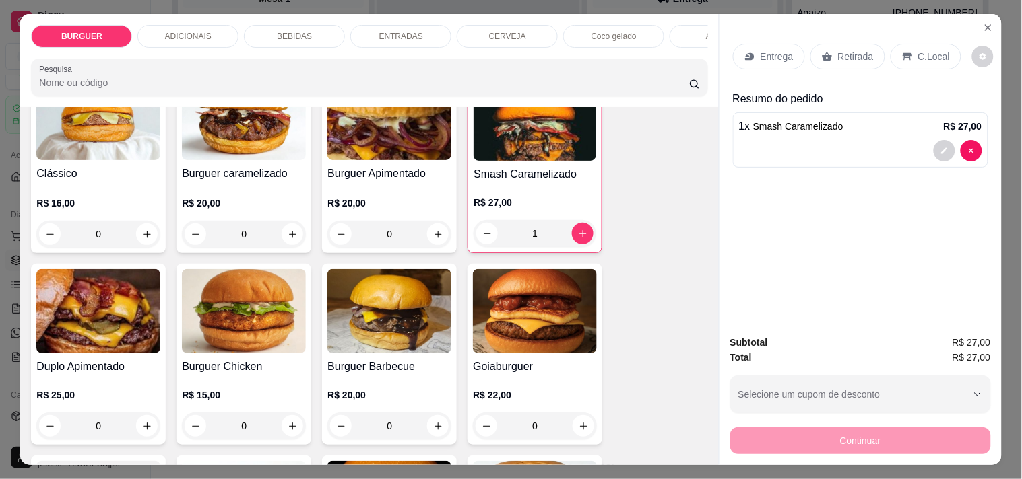
click at [290, 25] on div "BEBIDAS" at bounding box center [294, 36] width 101 height 23
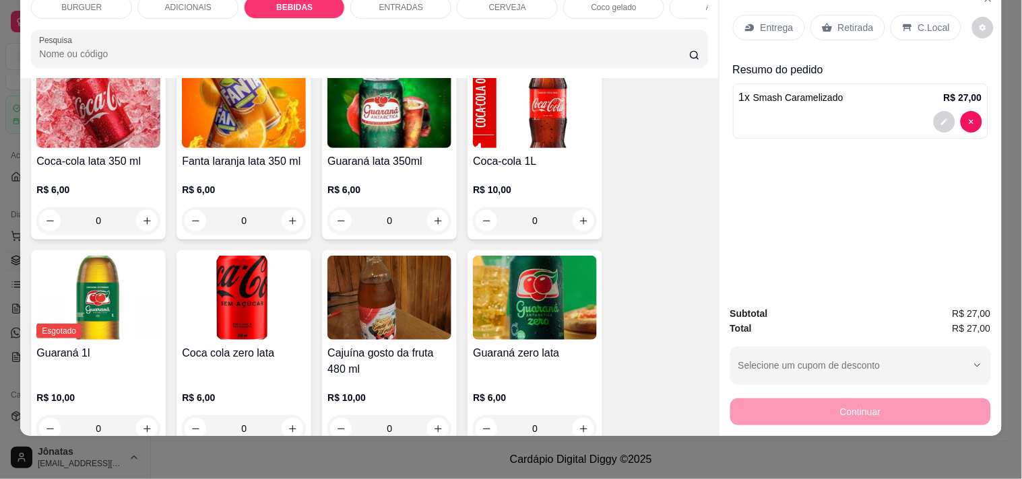
scroll to position [1126, 0]
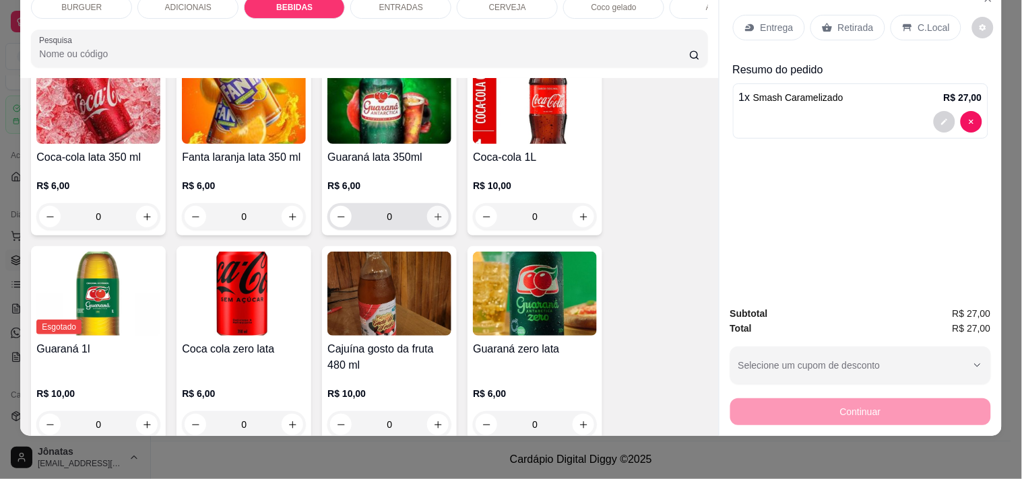
click at [433, 216] on icon "increase-product-quantity" at bounding box center [438, 217] width 10 height 10
type input "1"
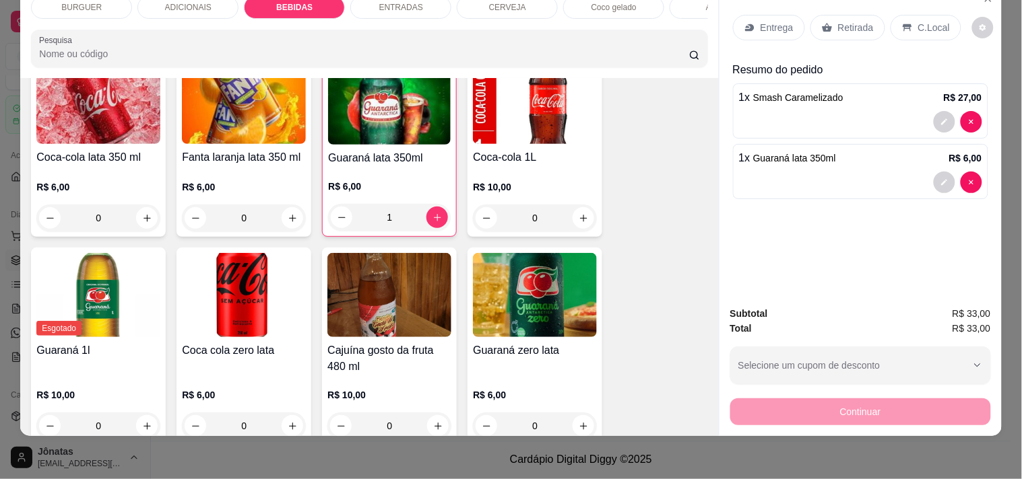
click at [192, 2] on p "ADICIONAIS" at bounding box center [188, 7] width 46 height 11
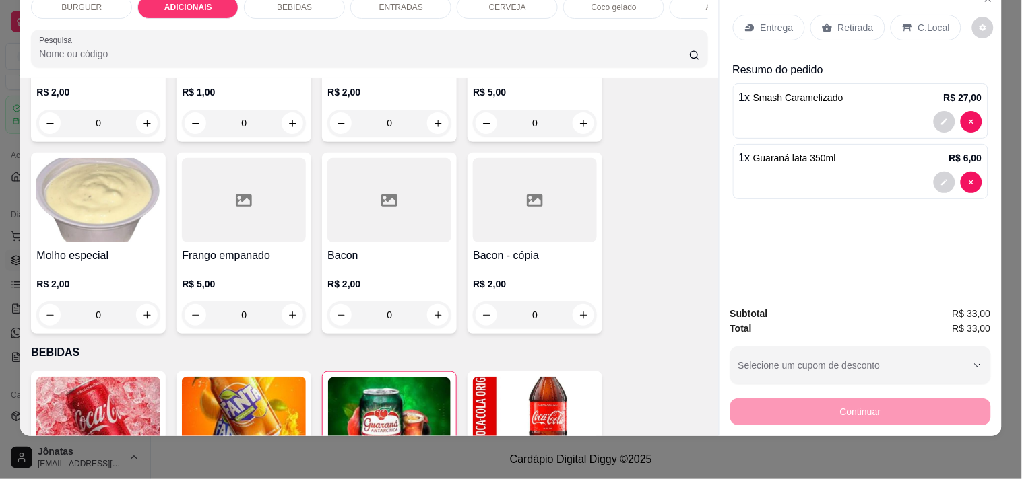
scroll to position [820, 0]
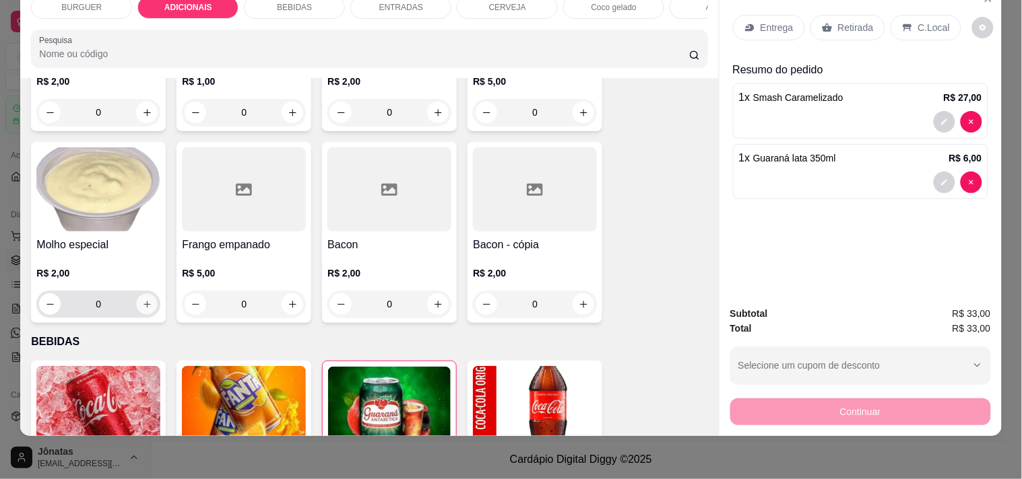
click at [144, 300] on icon "increase-product-quantity" at bounding box center [147, 305] width 10 height 10
type input "1"
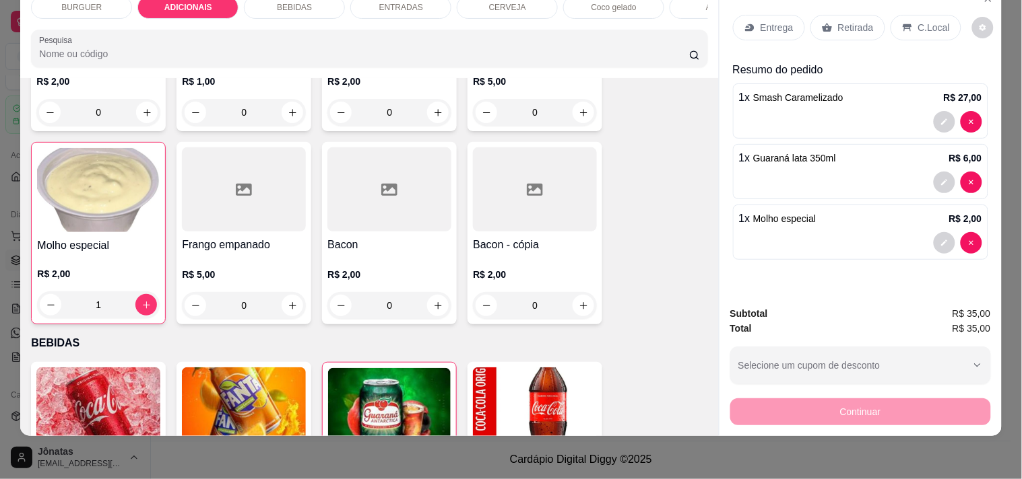
click at [748, 24] on icon at bounding box center [749, 27] width 9 height 7
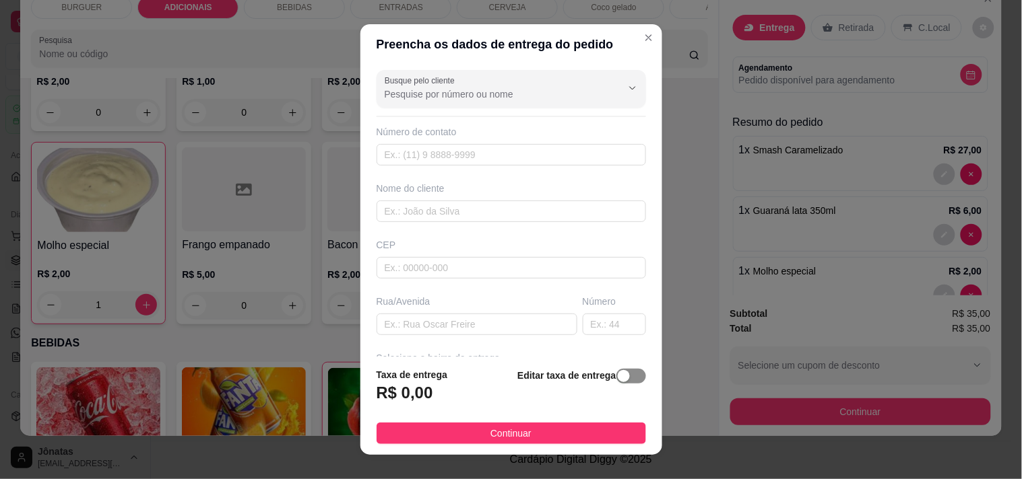
click at [624, 376] on span "button" at bounding box center [631, 376] width 30 height 15
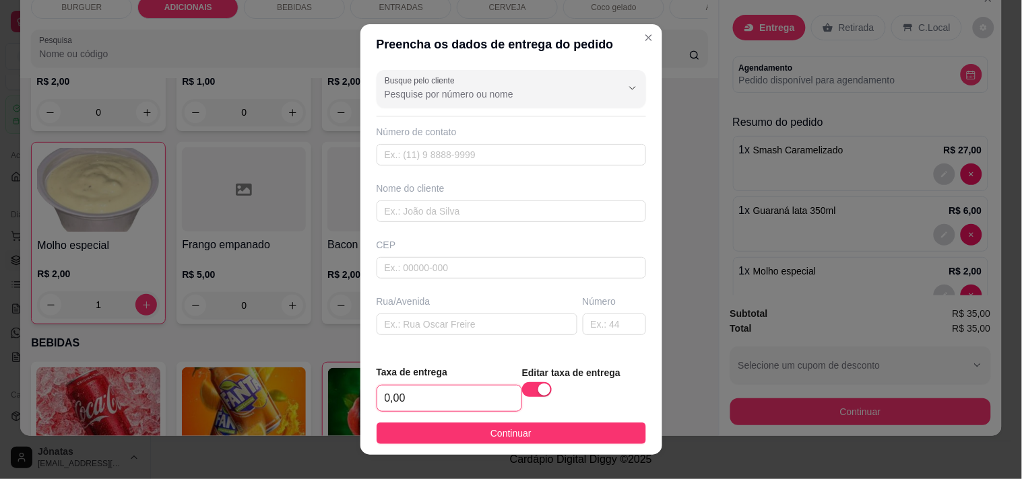
click at [446, 396] on input "0,00" at bounding box center [449, 399] width 144 height 26
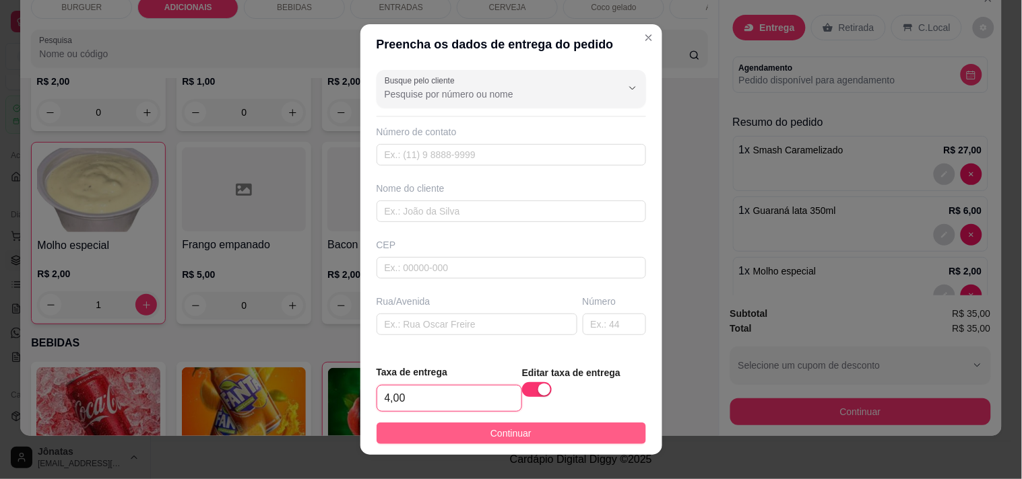
type input "4,00"
click at [526, 434] on button "Continuar" at bounding box center [510, 434] width 269 height 22
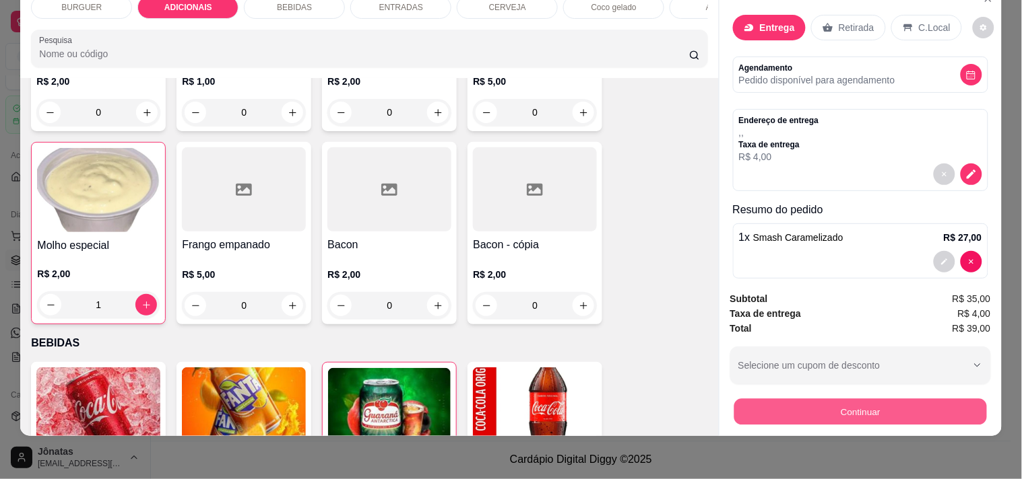
click at [884, 409] on button "Continuar" at bounding box center [859, 412] width 253 height 26
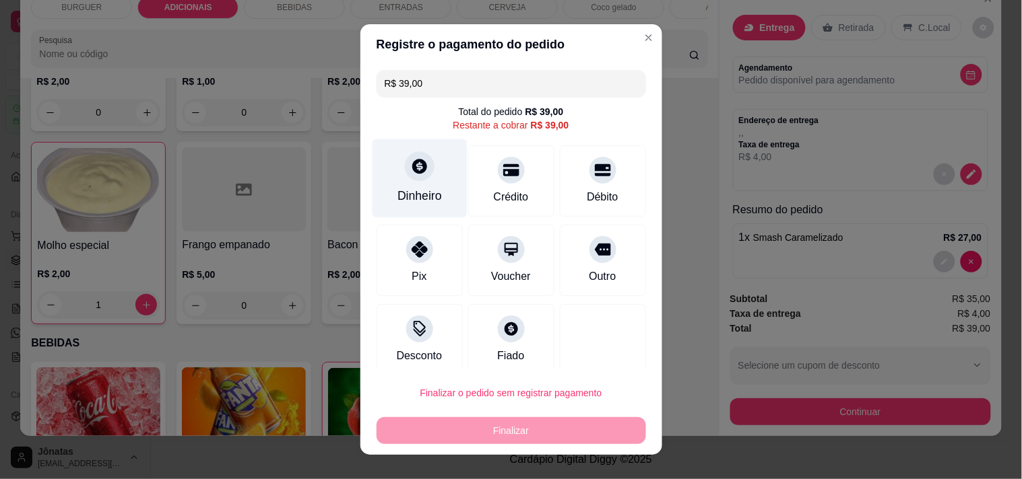
click at [407, 190] on div "Dinheiro" at bounding box center [419, 196] width 44 height 18
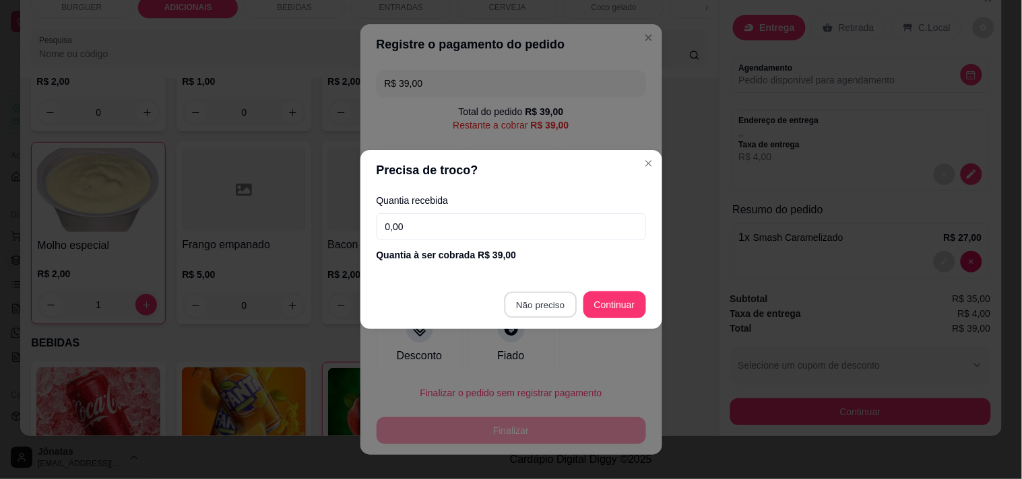
type input "R$ 0,00"
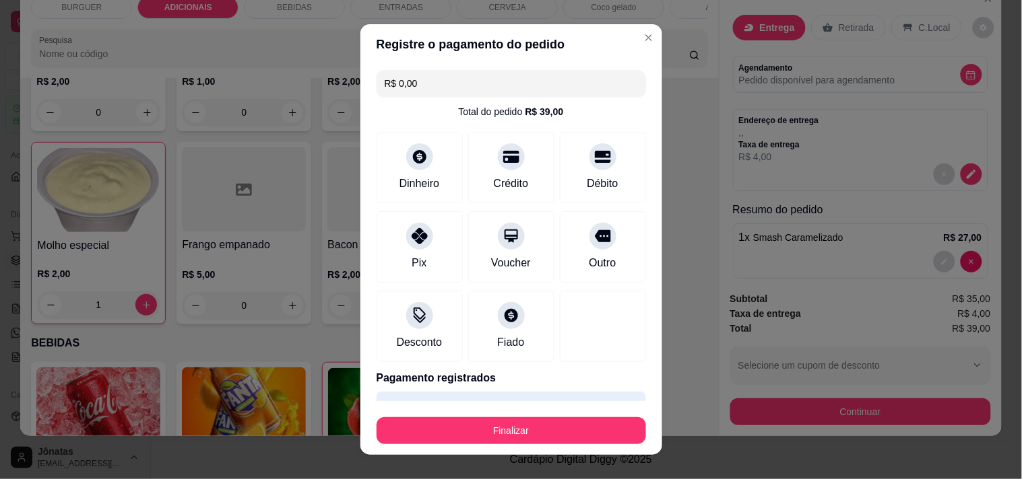
scroll to position [36, 0]
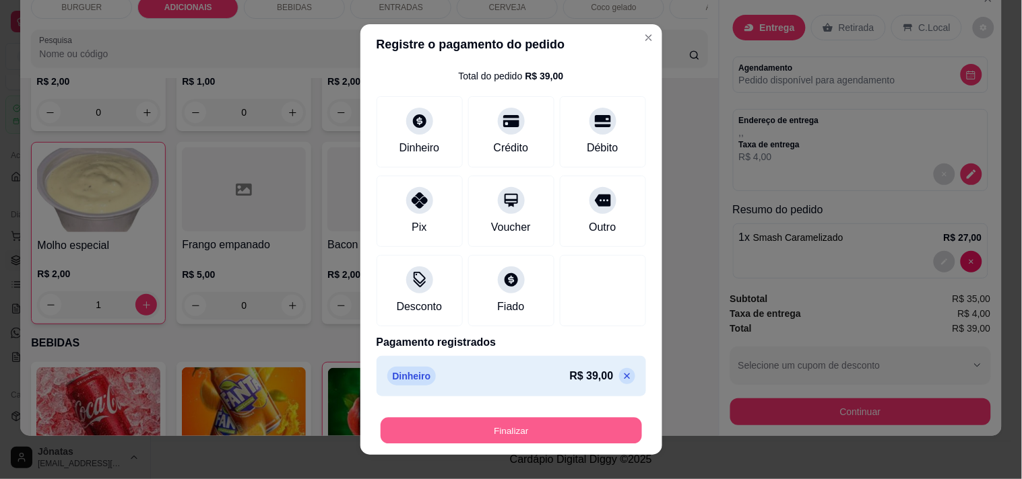
click at [557, 431] on button "Finalizar" at bounding box center [510, 431] width 261 height 26
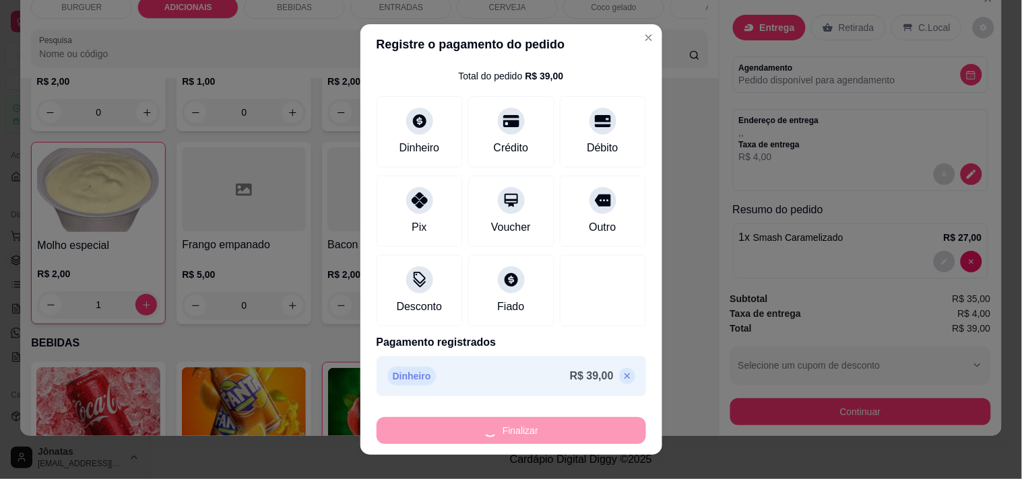
type input "0"
type input "-R$ 39,00"
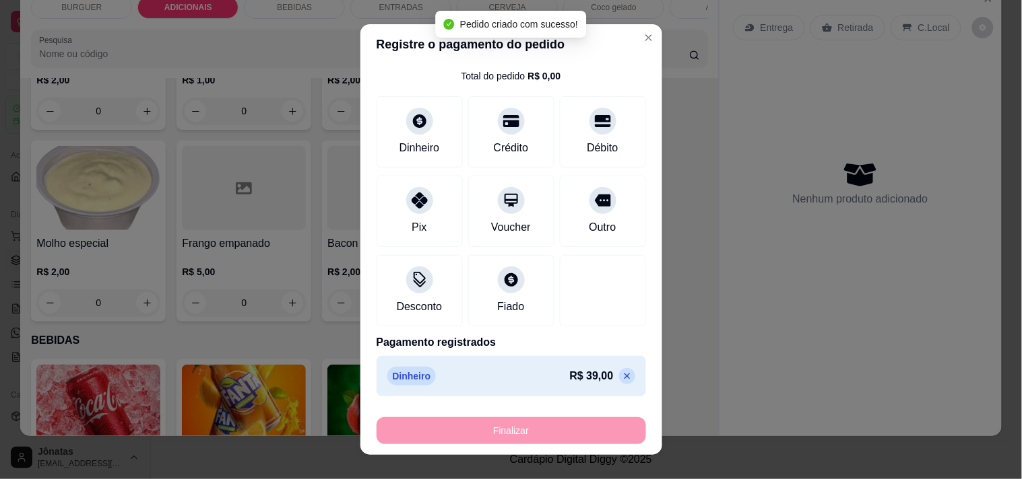
scroll to position [818, 0]
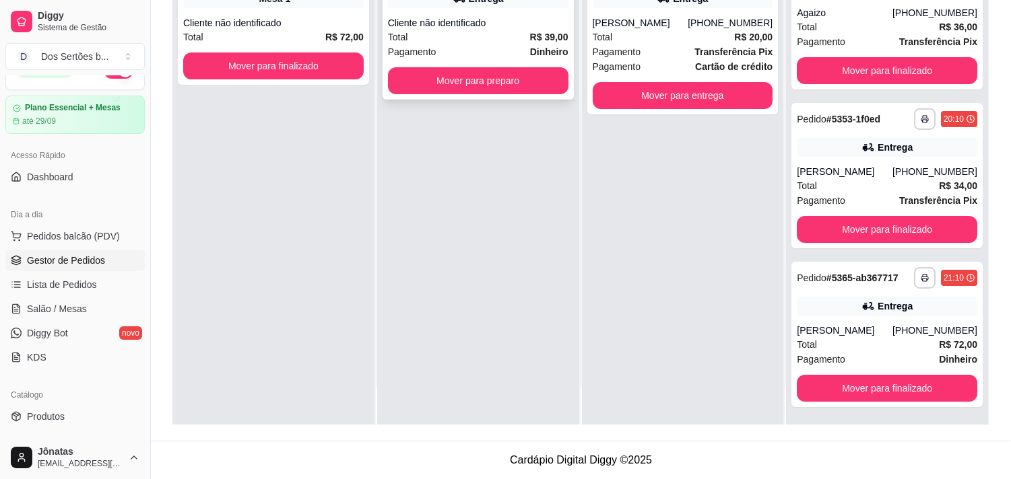
click at [489, 12] on div "**********" at bounding box center [478, 26] width 191 height 145
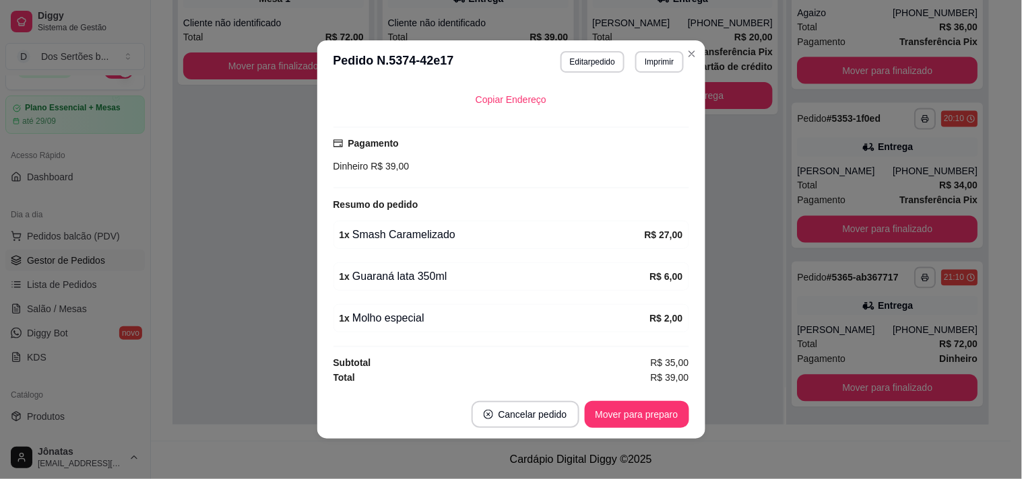
scroll to position [3, 0]
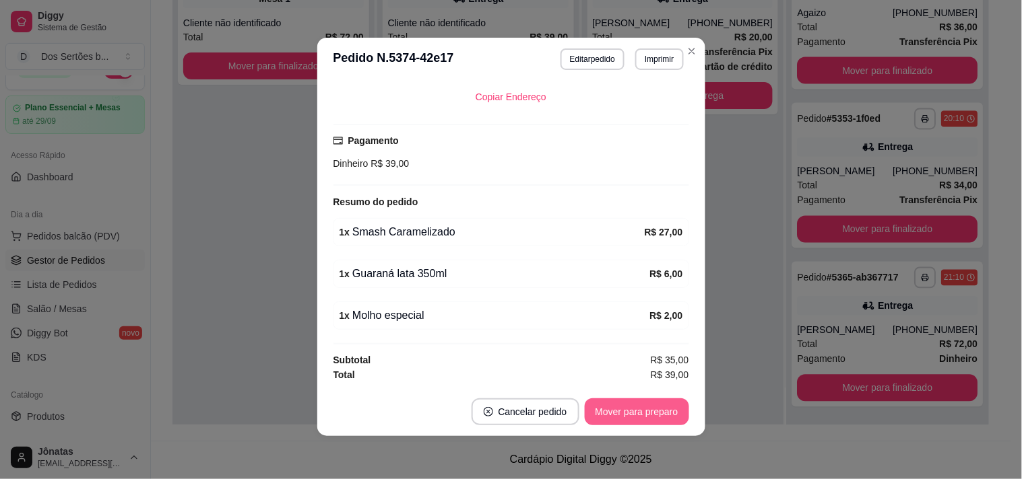
click at [623, 411] on button "Mover para preparo" at bounding box center [637, 412] width 104 height 27
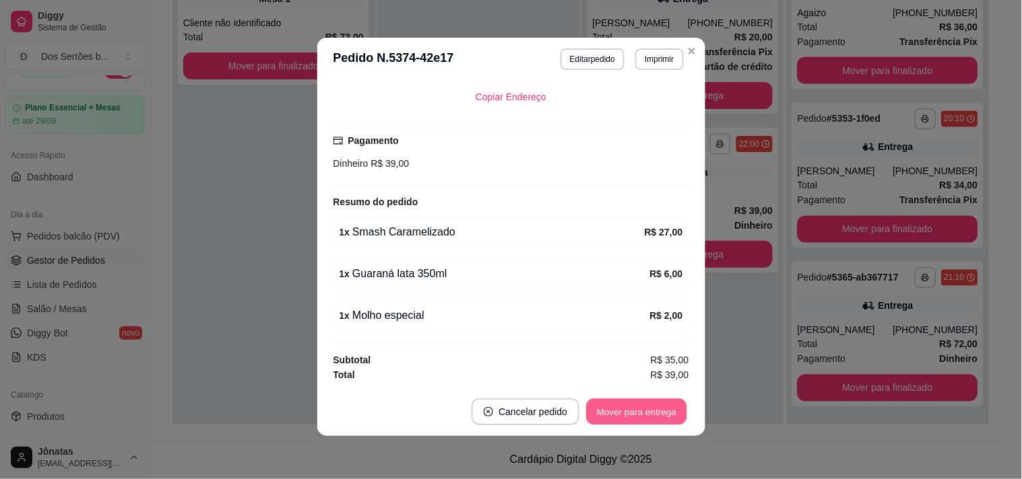
click at [627, 404] on button "Mover para entrega" at bounding box center [637, 412] width 101 height 26
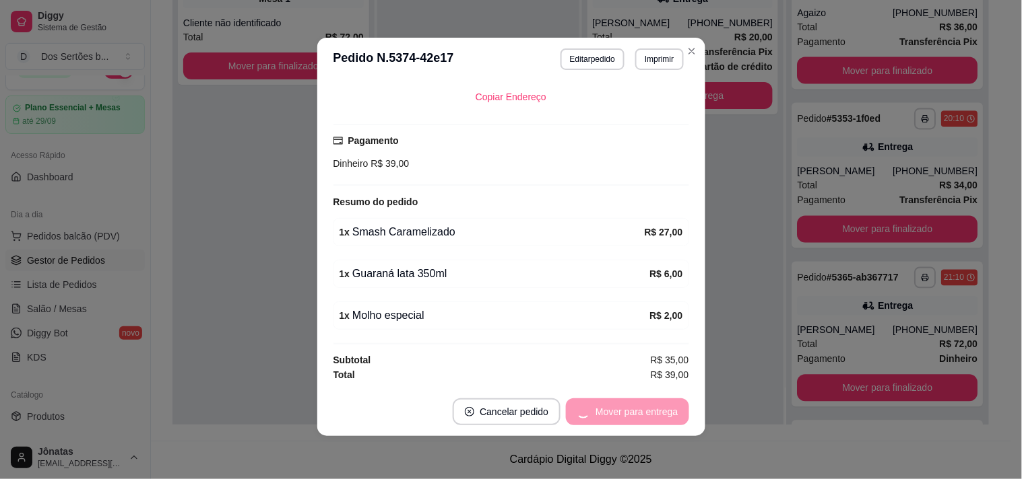
scroll to position [645, 0]
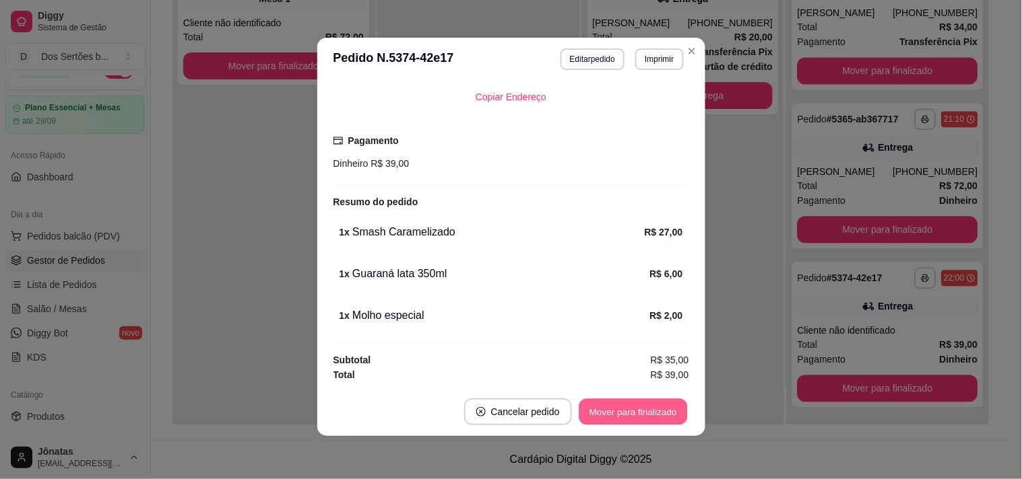
click at [627, 404] on button "Mover para finalizado" at bounding box center [632, 412] width 108 height 26
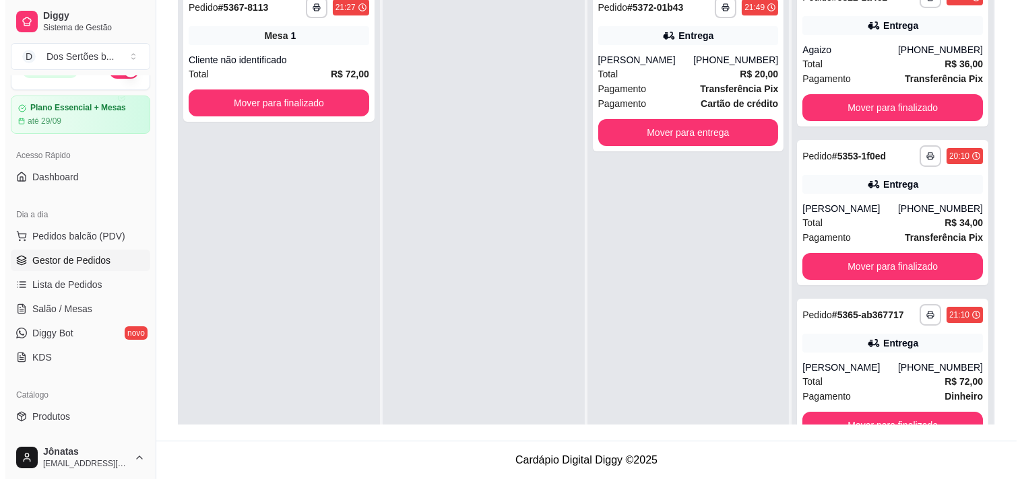
scroll to position [37, 0]
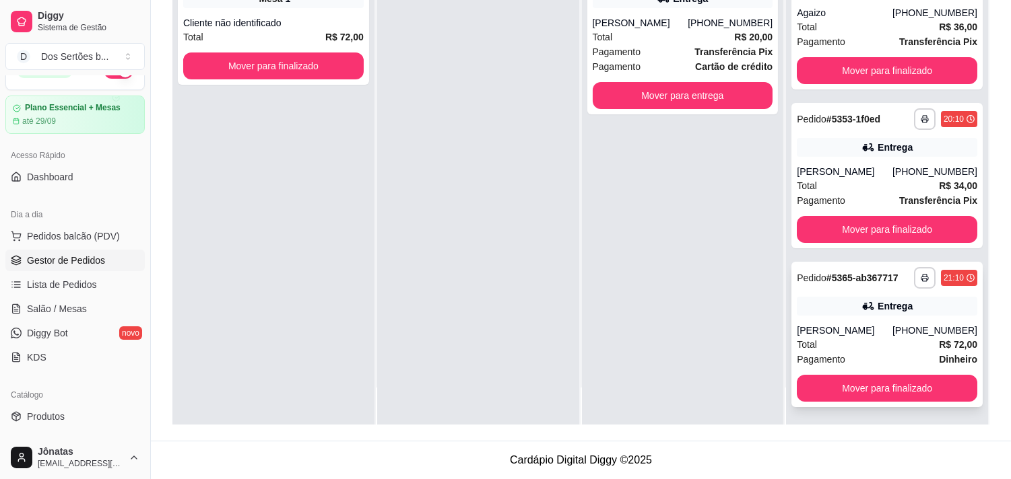
click at [850, 324] on div "[PERSON_NAME]" at bounding box center [845, 330] width 96 height 13
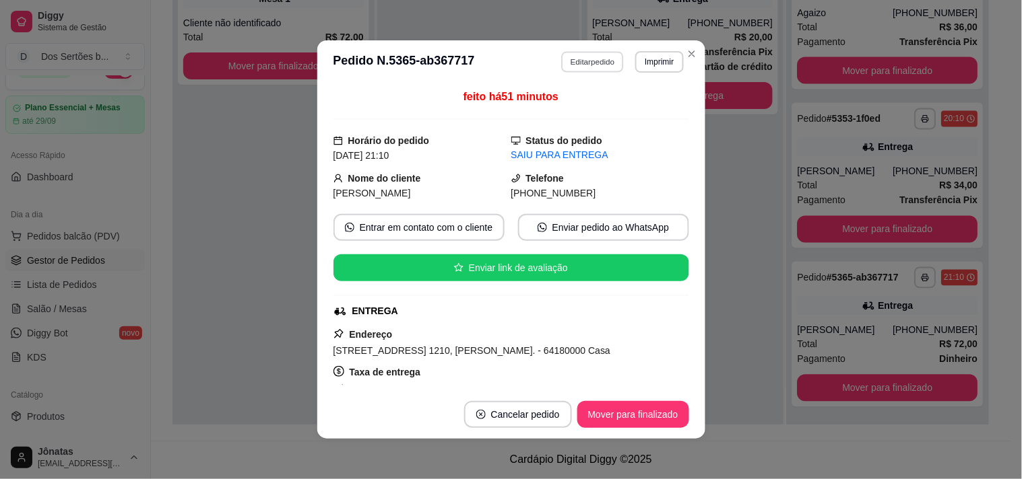
click at [581, 57] on button "Editar pedido" at bounding box center [592, 61] width 63 height 21
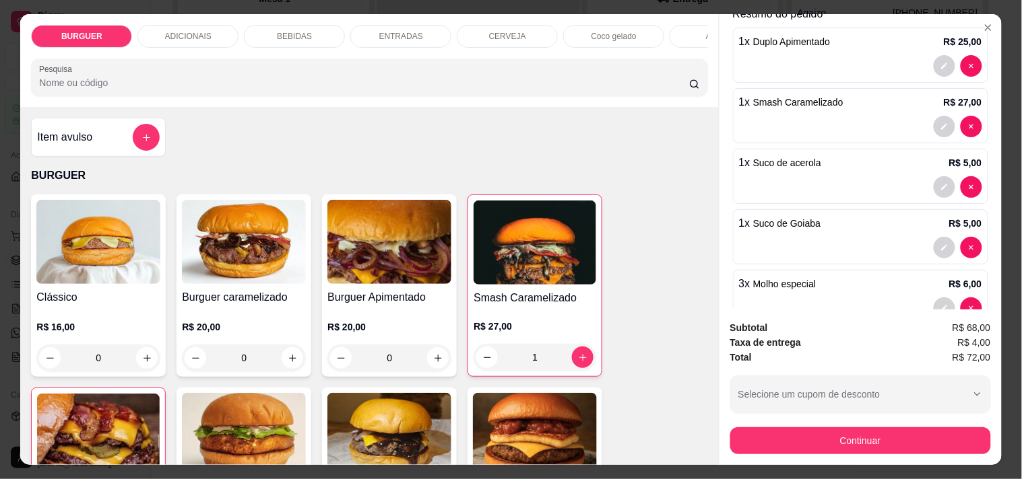
scroll to position [345, 0]
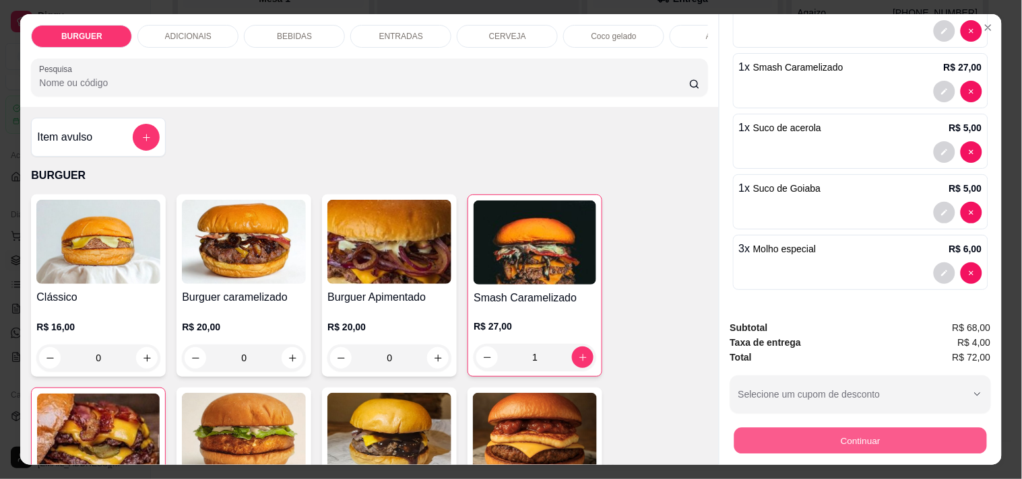
click at [833, 433] on button "Continuar" at bounding box center [859, 441] width 253 height 26
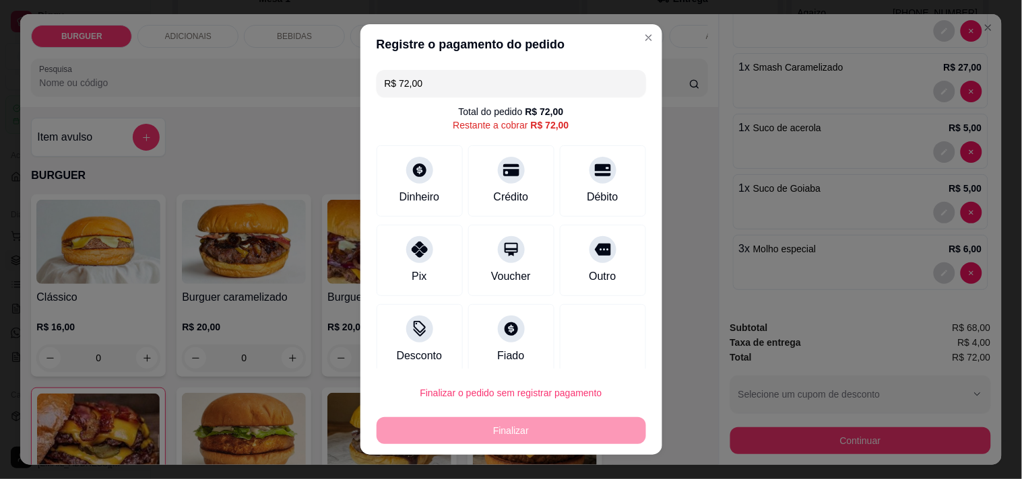
click at [425, 88] on input "R$ 72,00" at bounding box center [511, 83] width 253 height 27
type input "R$ 61,00"
click at [381, 165] on div "Dinheiro" at bounding box center [419, 178] width 95 height 79
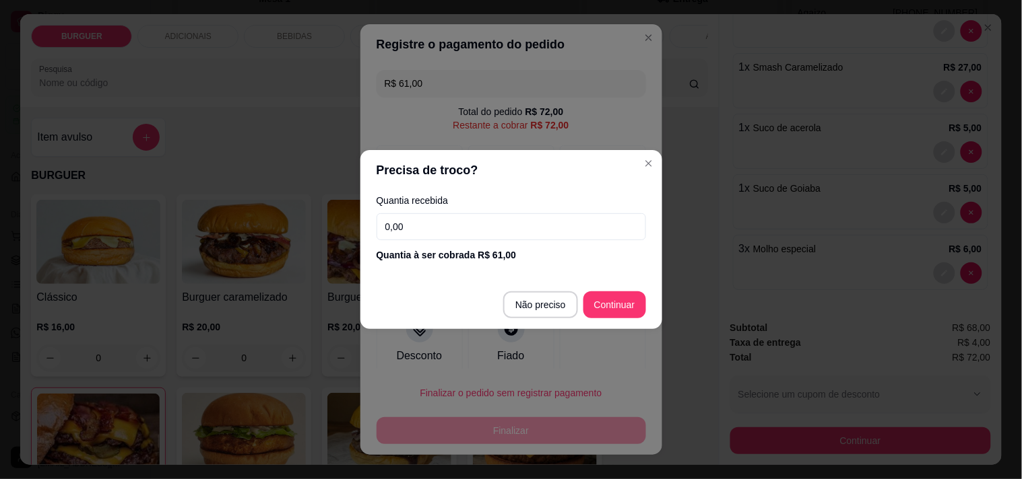
click at [409, 223] on input "0,00" at bounding box center [510, 226] width 269 height 27
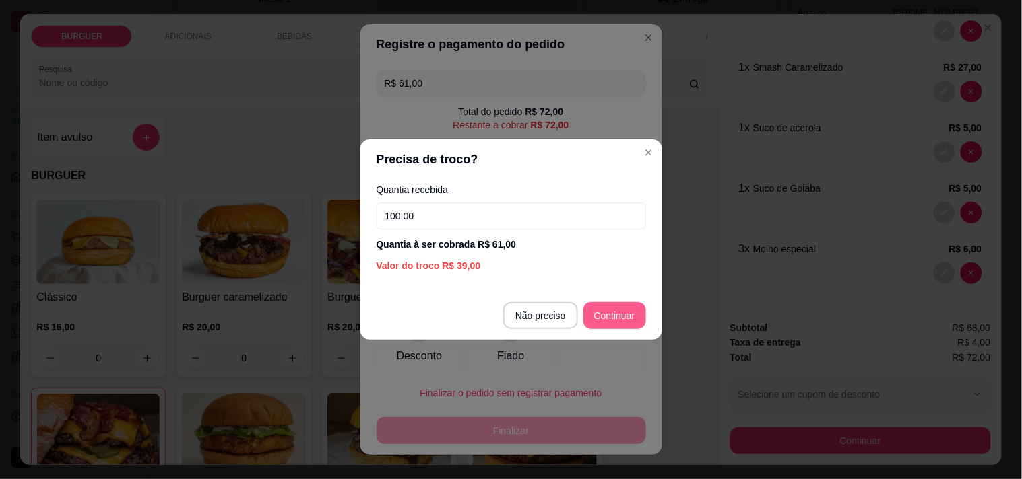
type input "100,00"
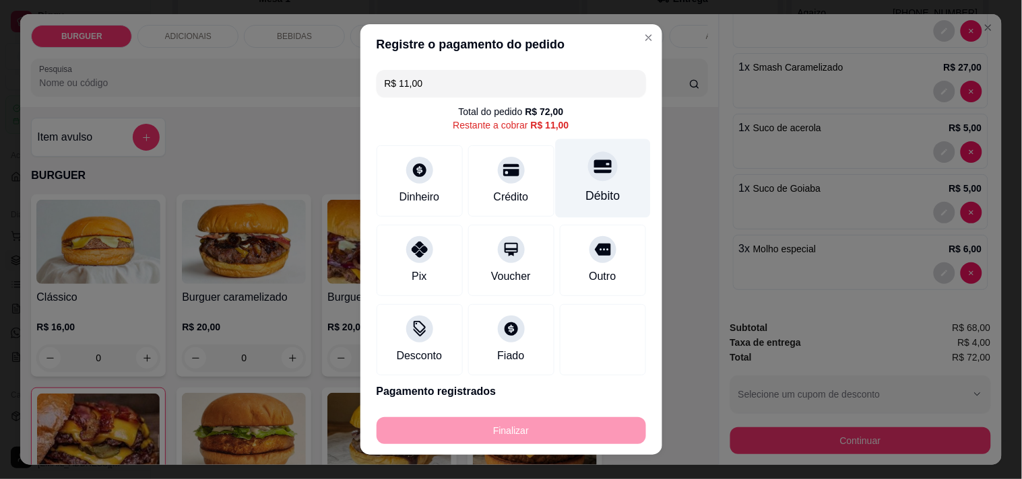
scroll to position [49, 0]
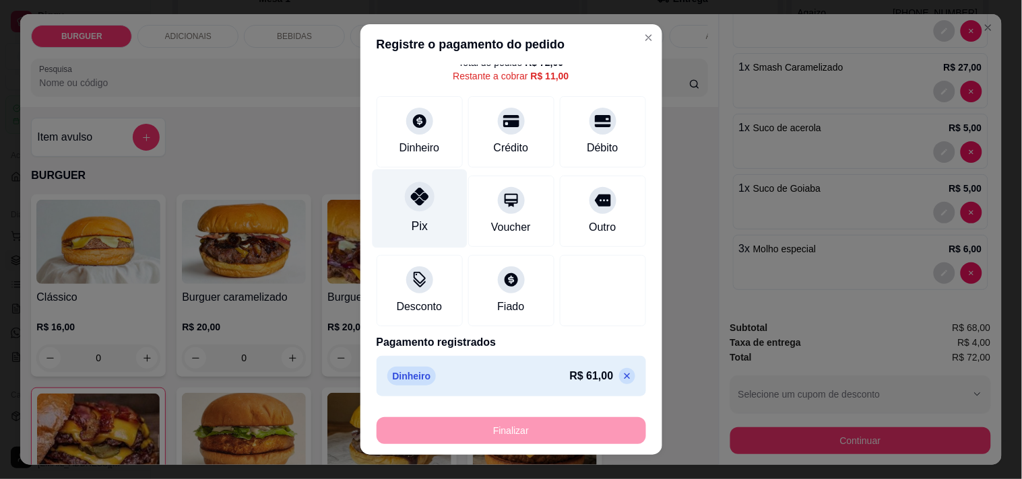
click at [405, 207] on div at bounding box center [420, 197] width 30 height 30
type input "R$ 0,00"
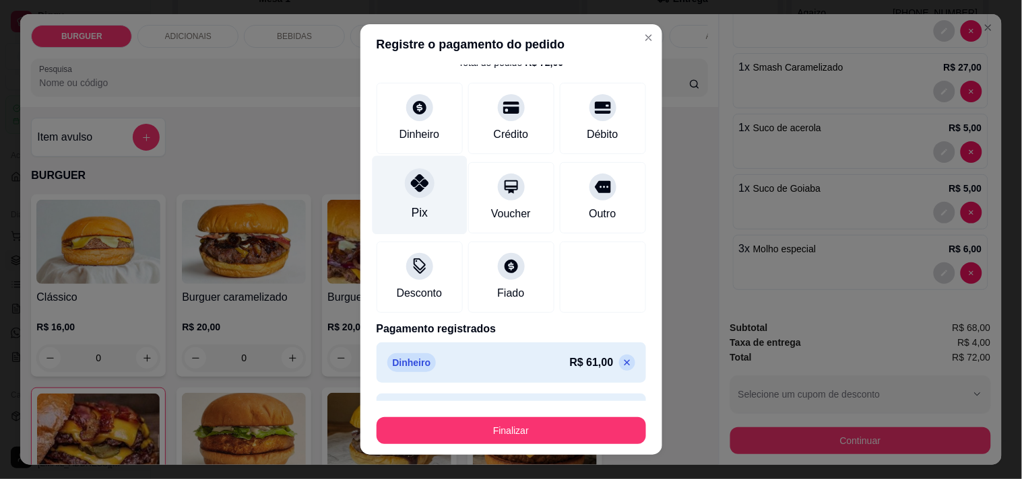
scroll to position [86, 0]
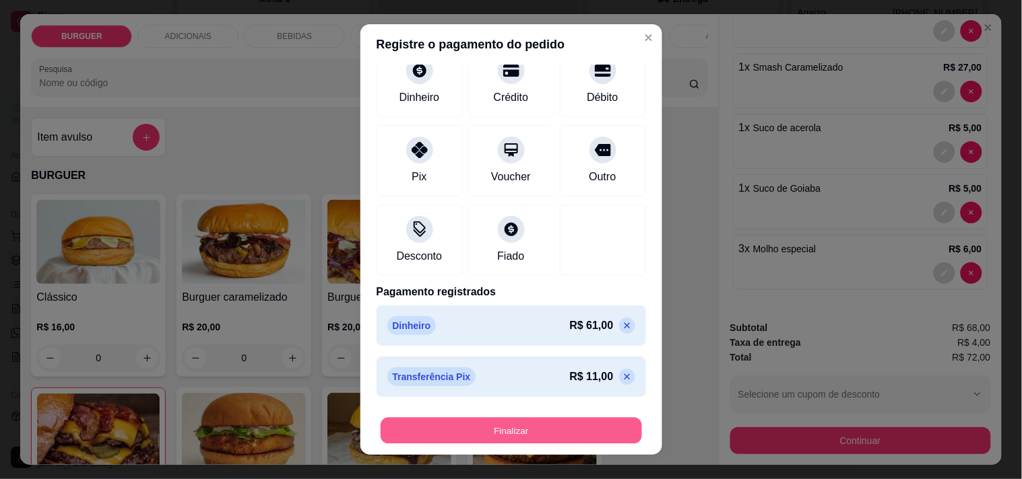
click at [492, 428] on button "Finalizar" at bounding box center [510, 431] width 261 height 26
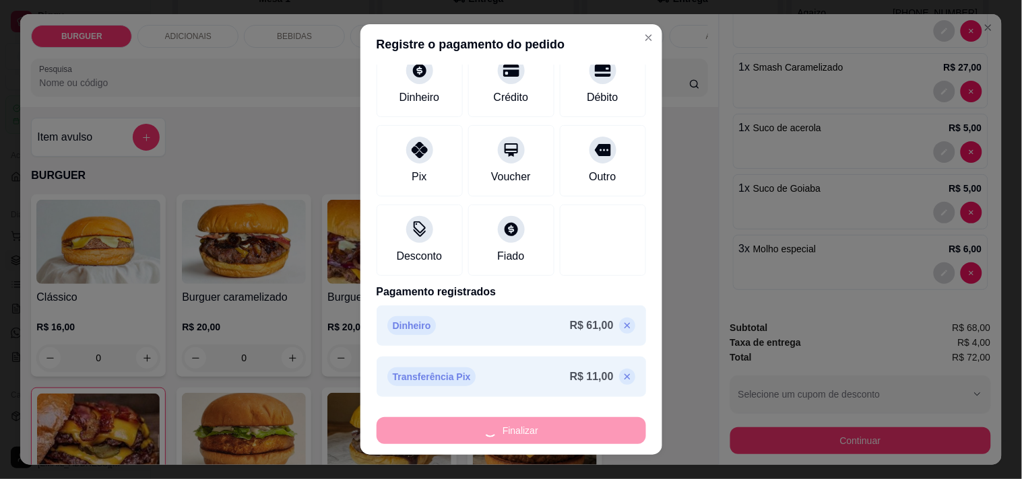
type input "0"
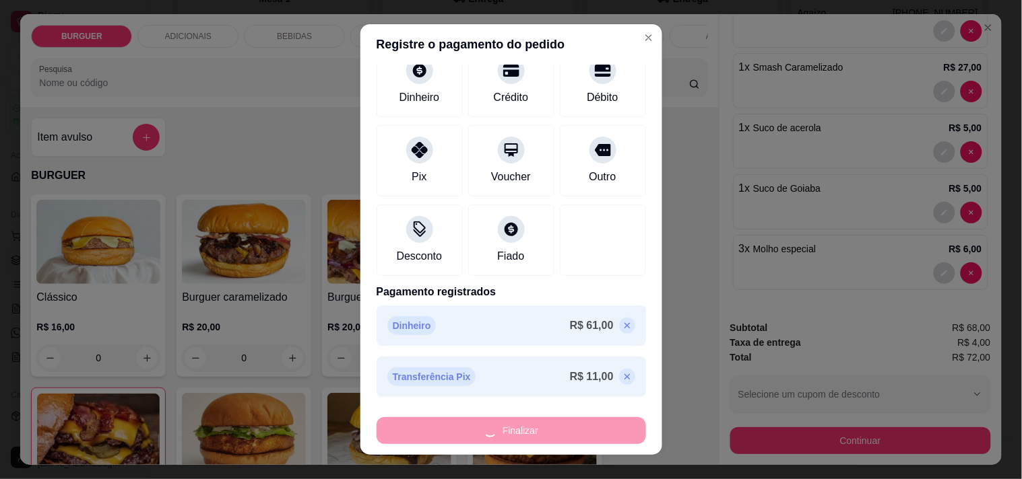
type input "-R$ 72,00"
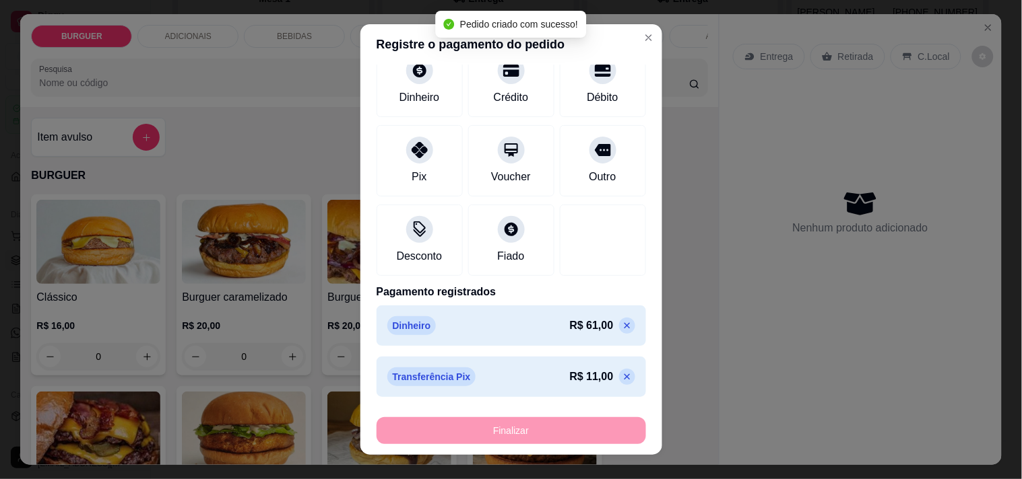
scroll to position [328, 0]
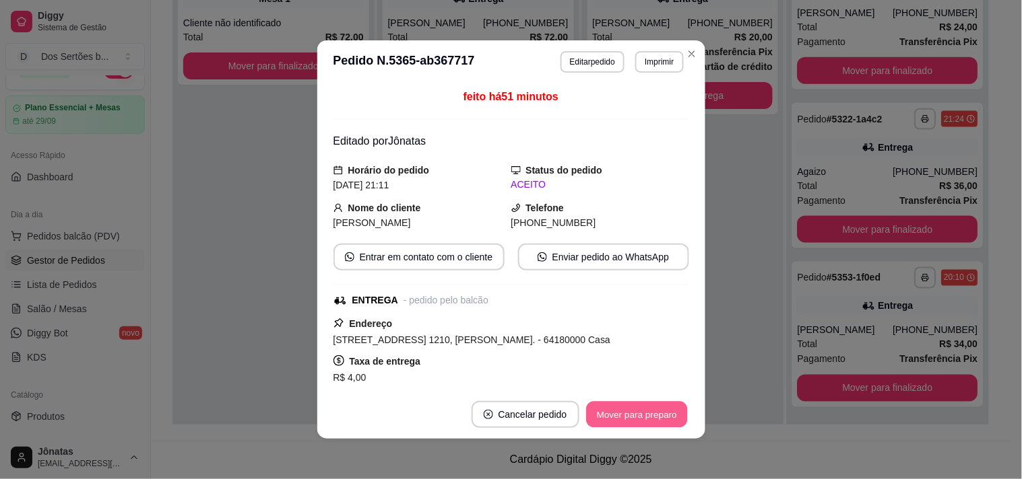
click at [613, 407] on button "Mover para preparo" at bounding box center [636, 415] width 101 height 26
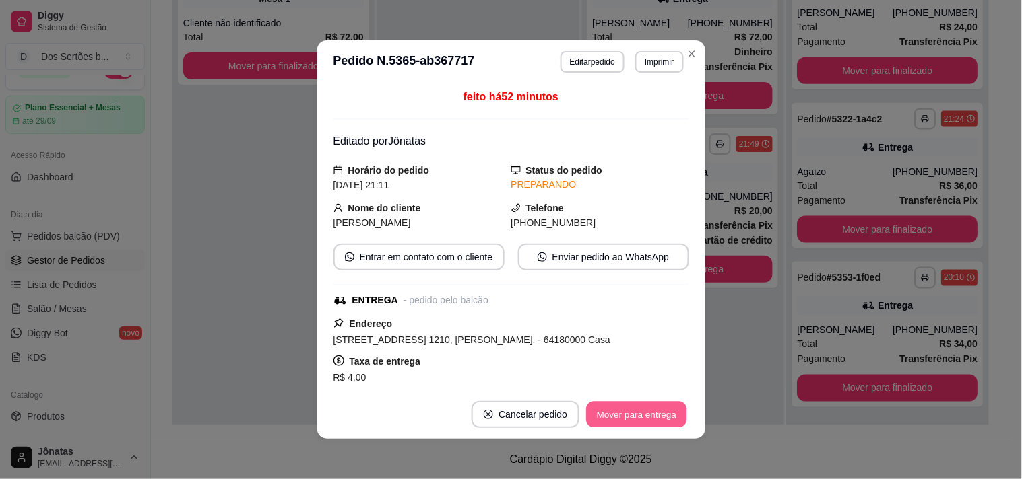
click at [656, 405] on button "Mover para entrega" at bounding box center [637, 415] width 101 height 26
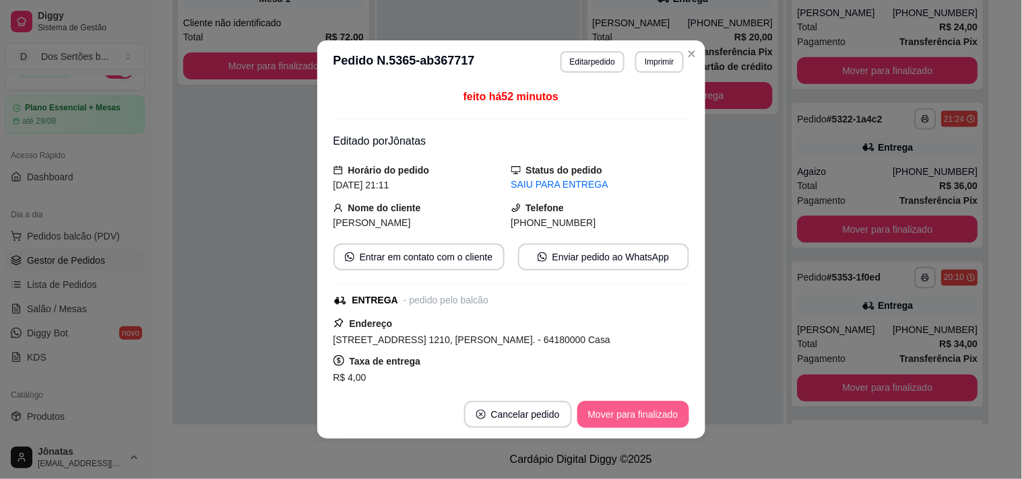
scroll to position [502, 0]
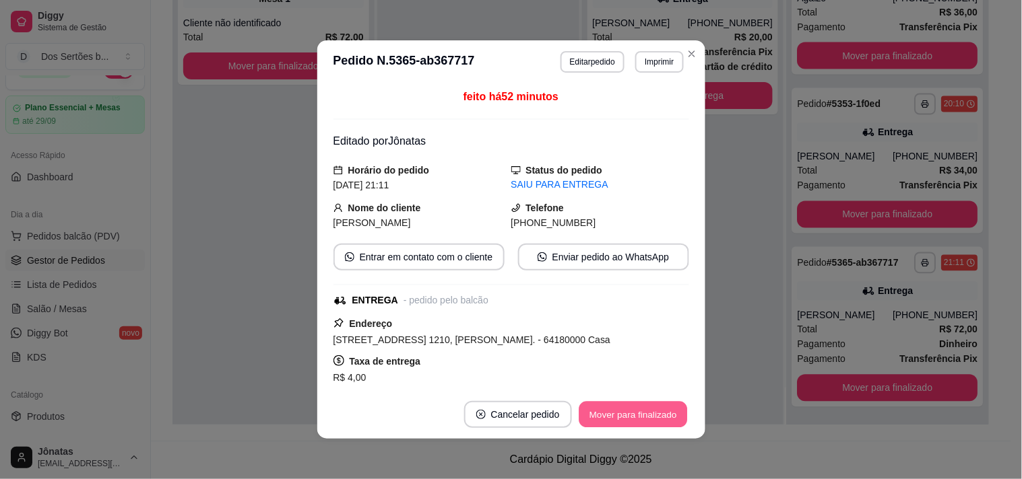
click at [649, 409] on button "Mover para finalizado" at bounding box center [632, 415] width 108 height 26
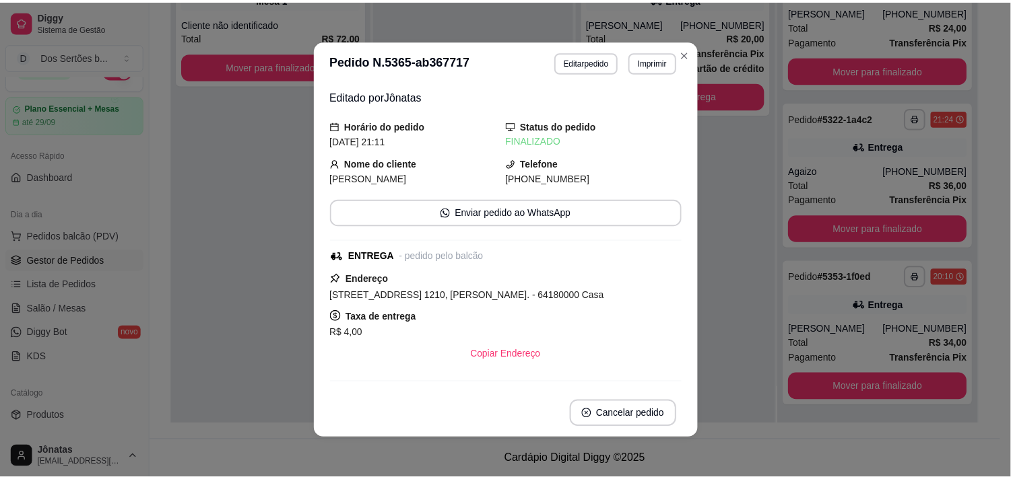
scroll to position [328, 0]
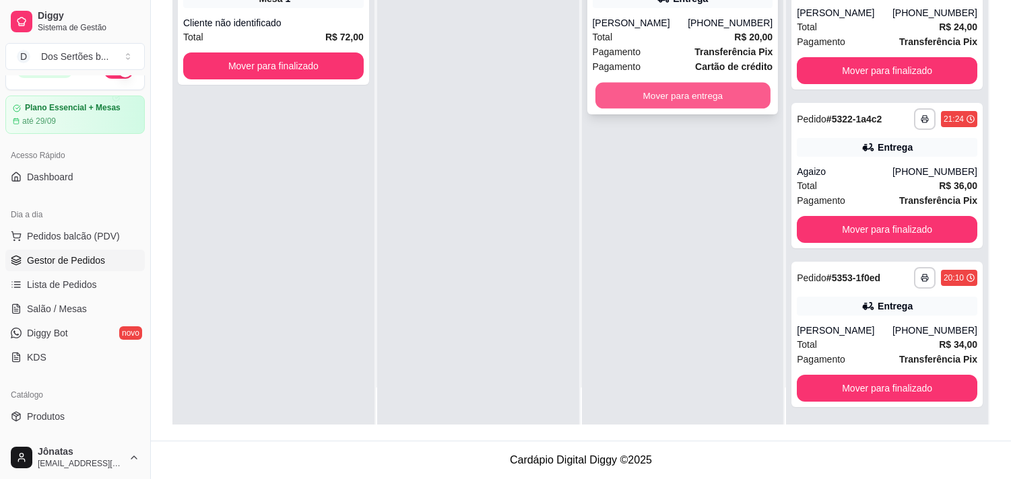
click at [663, 88] on button "Mover para entrega" at bounding box center [682, 96] width 175 height 26
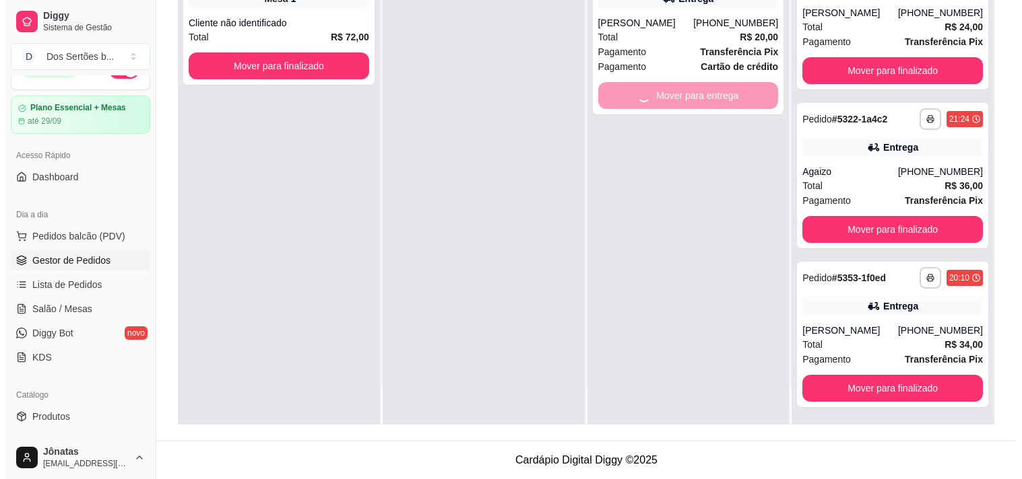
scroll to position [502, 0]
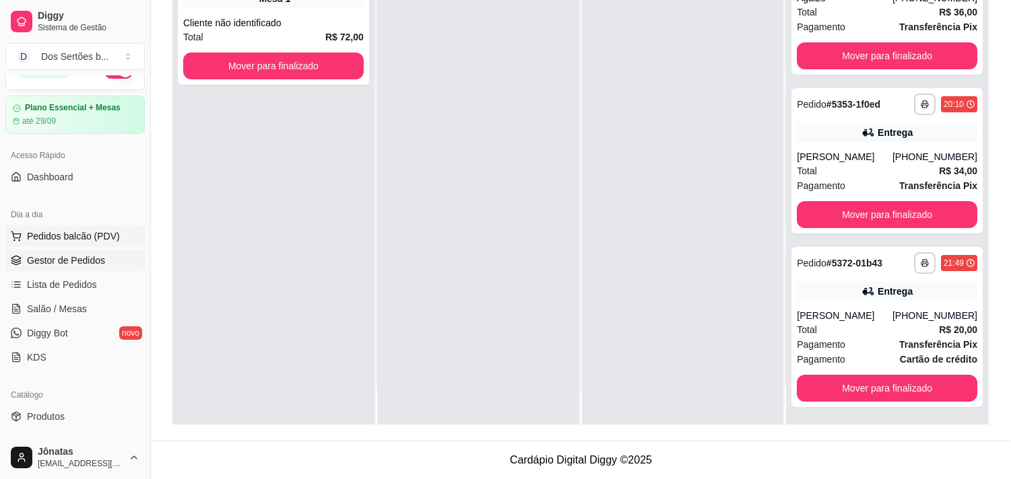
click at [44, 242] on span "Pedidos balcão (PDV)" at bounding box center [73, 236] width 93 height 13
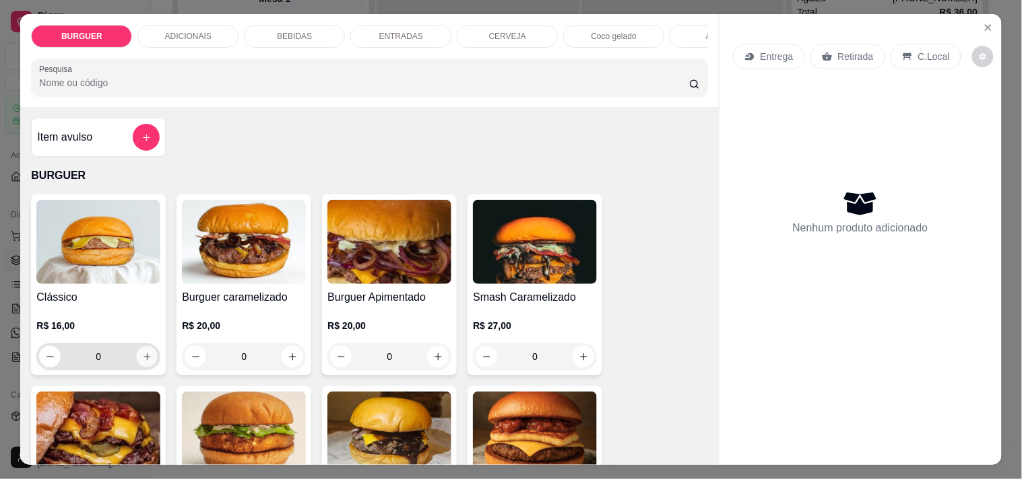
click at [139, 368] on button "increase-product-quantity" at bounding box center [147, 357] width 21 height 21
type input "1"
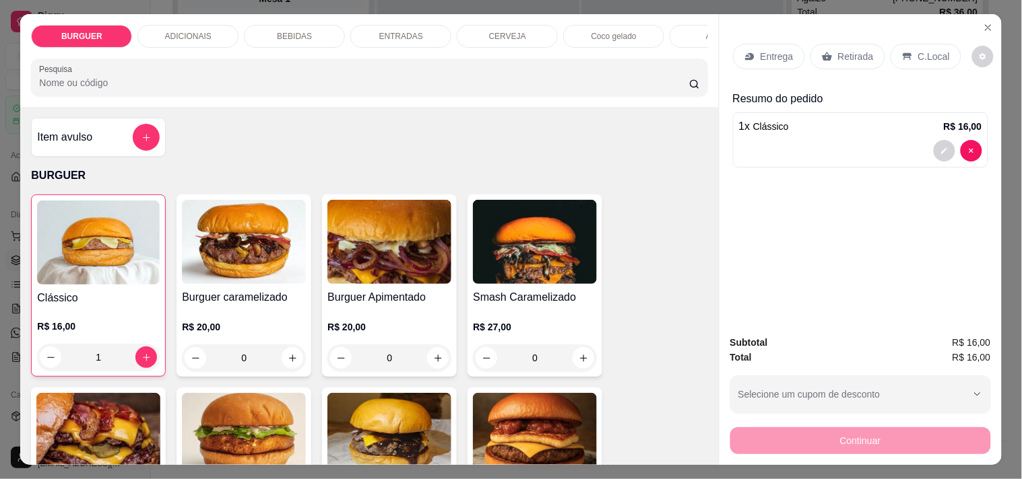
click at [302, 25] on div "BEBIDAS" at bounding box center [294, 36] width 101 height 23
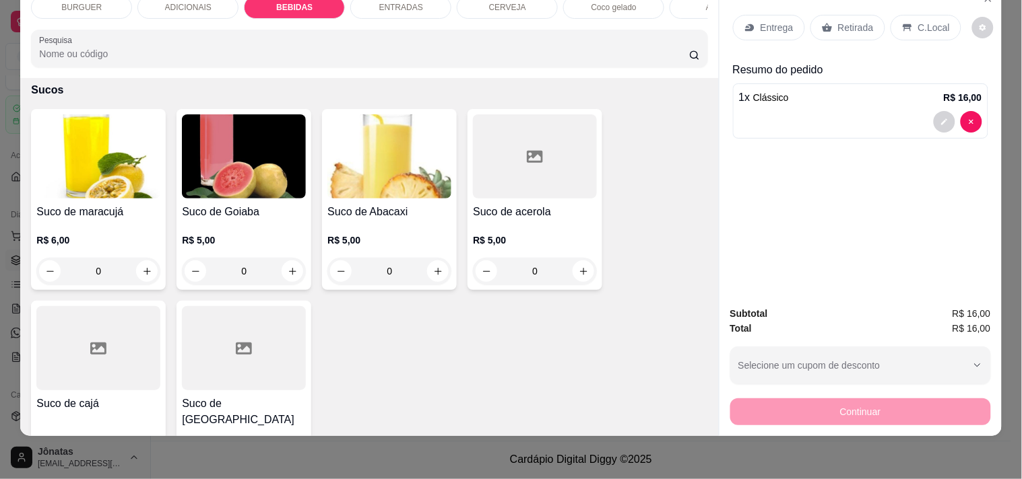
scroll to position [3049, 0]
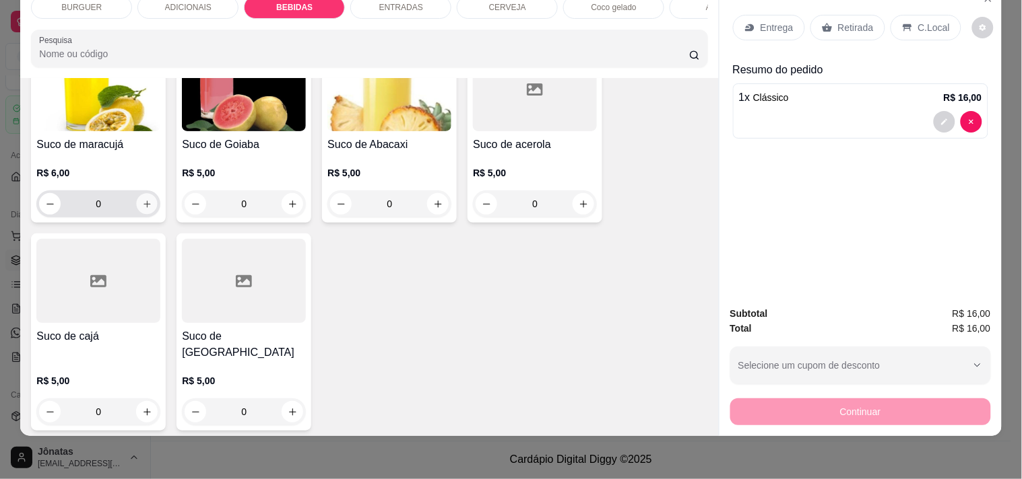
click at [137, 206] on button "increase-product-quantity" at bounding box center [147, 204] width 21 height 21
type input "1"
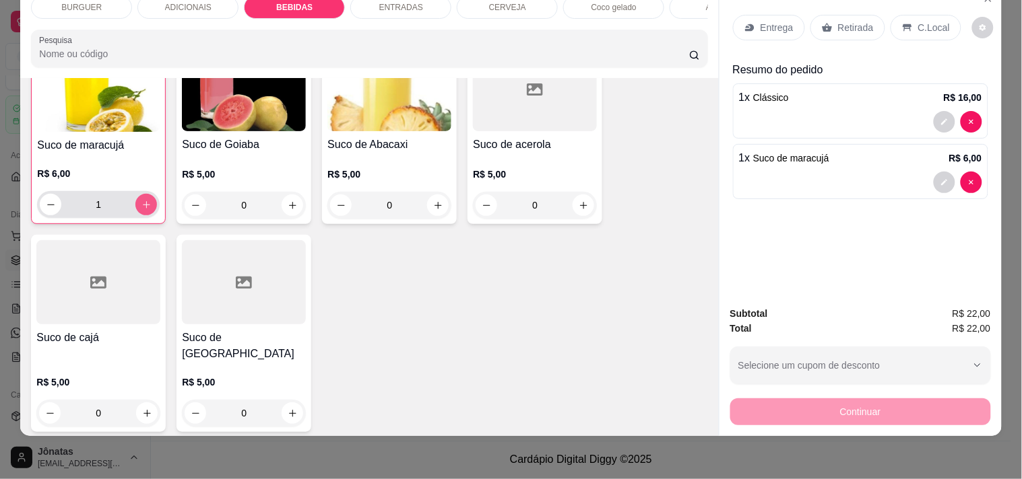
scroll to position [3051, 0]
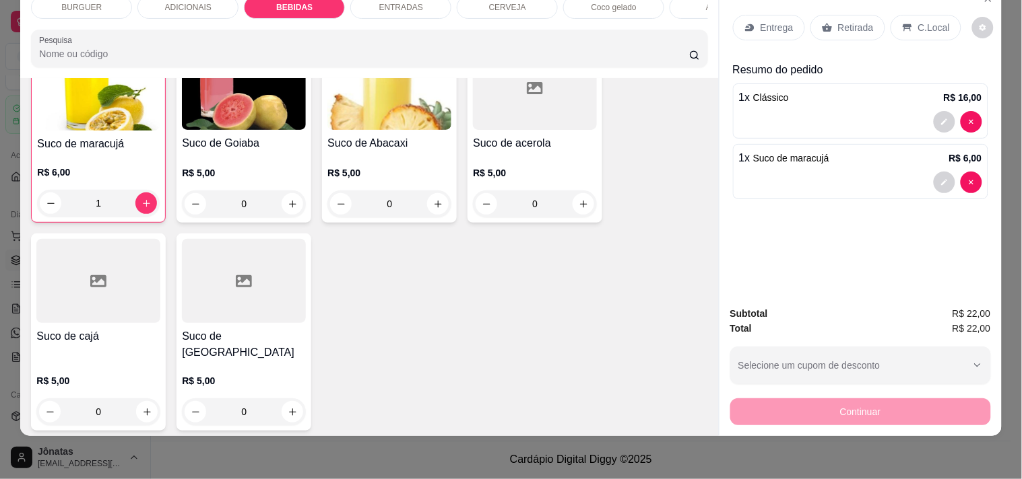
click at [902, 24] on icon at bounding box center [906, 27] width 9 height 7
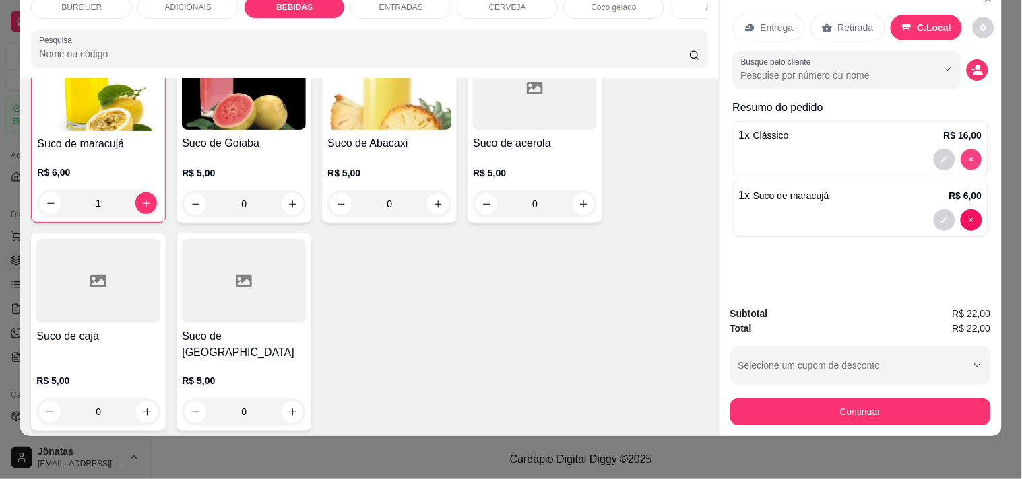
type input "0"
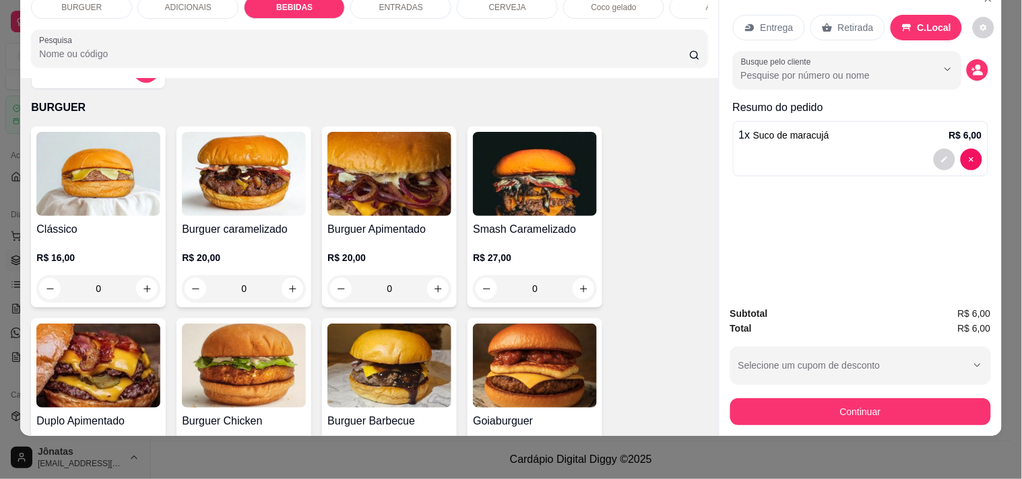
scroll to position [0, 0]
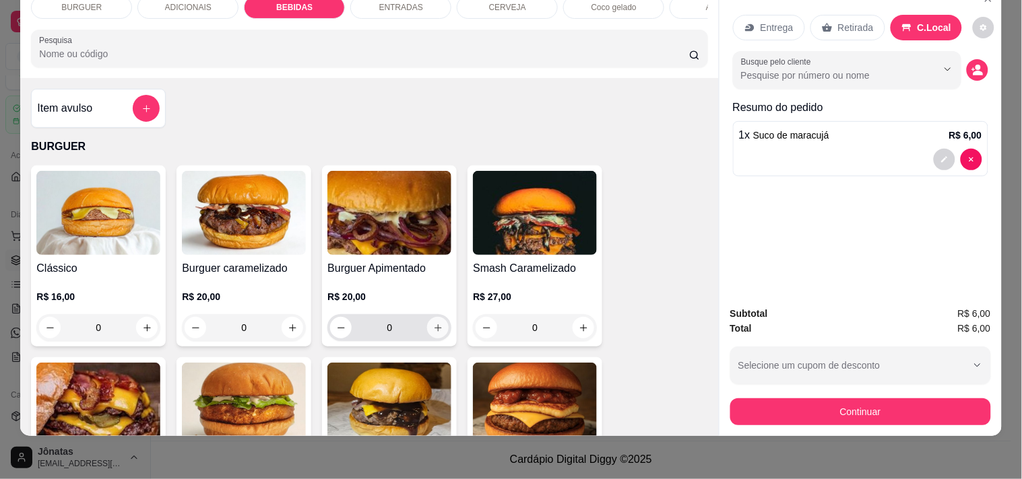
click at [433, 331] on icon "increase-product-quantity" at bounding box center [438, 328] width 10 height 10
type input "1"
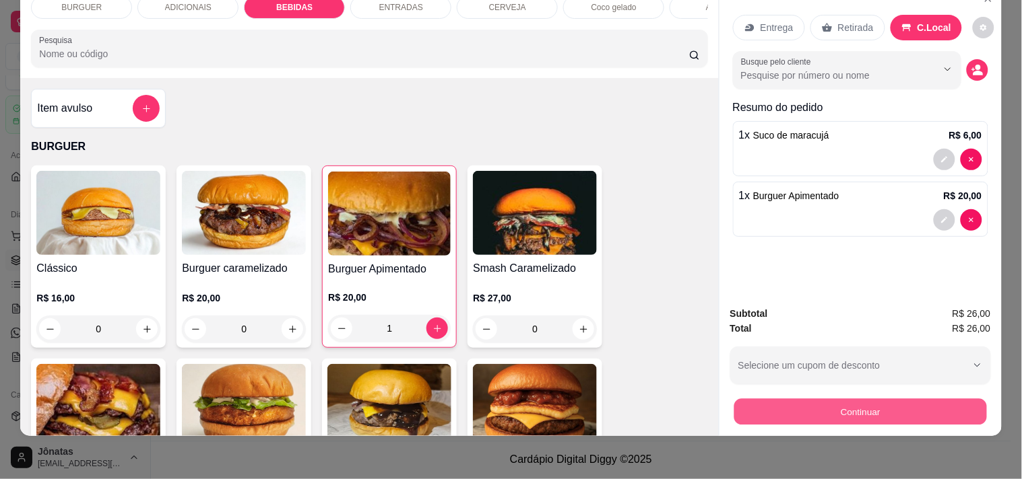
click at [831, 399] on button "Continuar" at bounding box center [859, 412] width 253 height 26
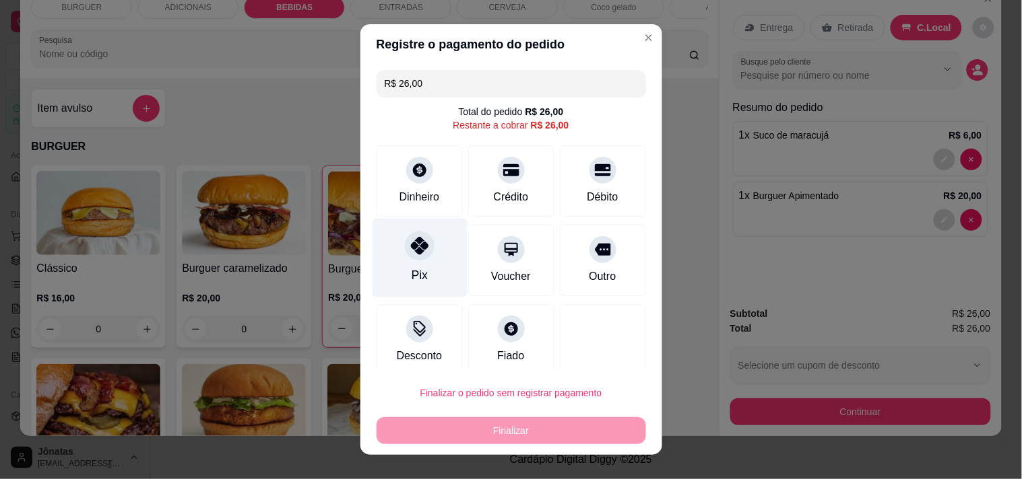
click at [410, 248] on icon at bounding box center [419, 246] width 18 height 18
type input "R$ 0,00"
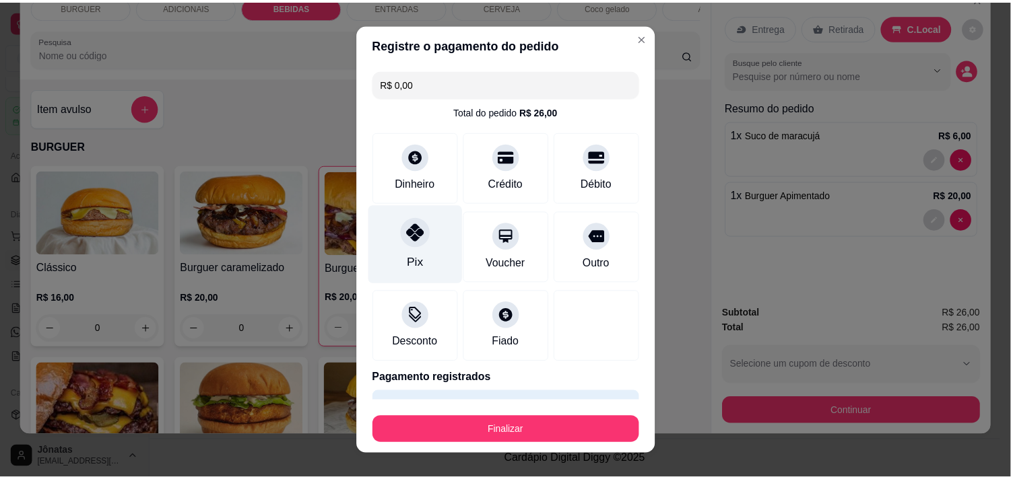
scroll to position [36, 0]
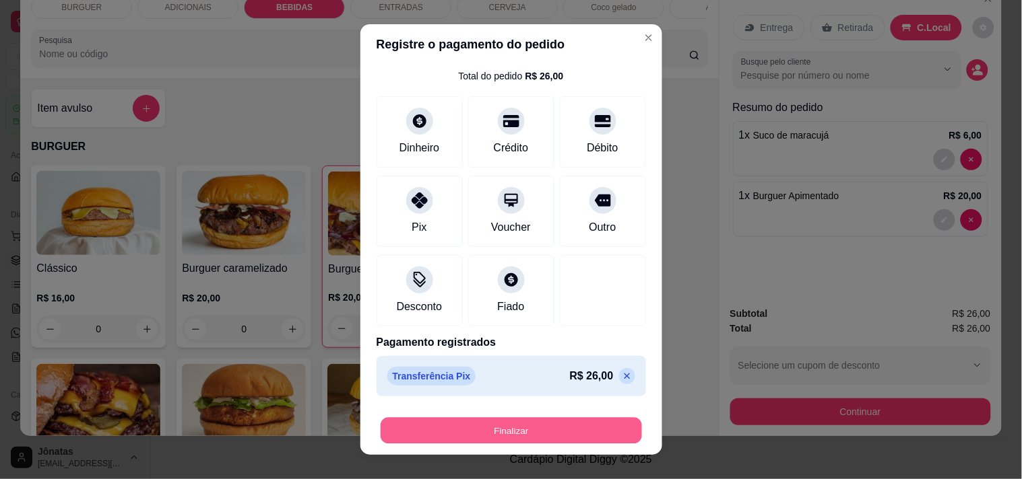
click at [487, 436] on button "Finalizar" at bounding box center [510, 431] width 261 height 26
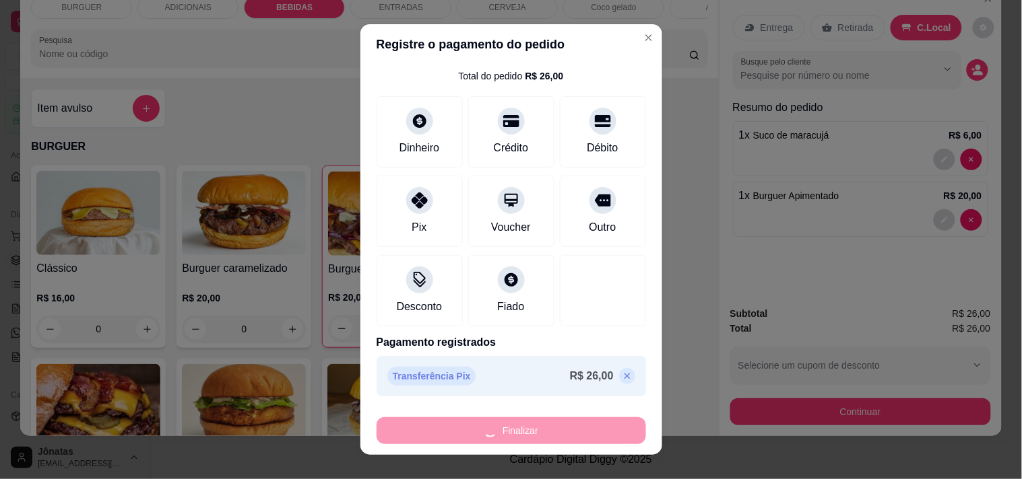
type input "0"
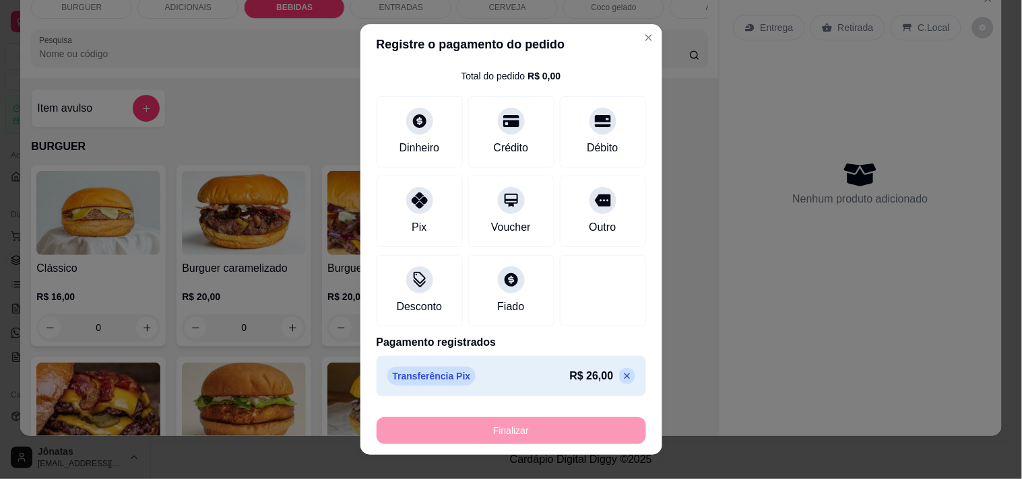
type input "-R$ 26,00"
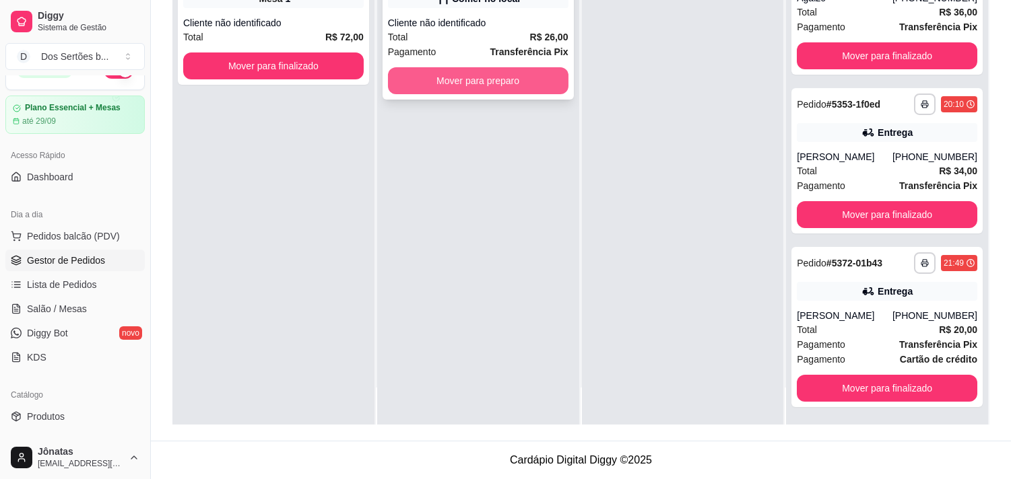
click at [443, 67] on div "Mover para preparo" at bounding box center [478, 80] width 180 height 27
click at [523, 77] on button "Mover para preparo" at bounding box center [478, 80] width 180 height 27
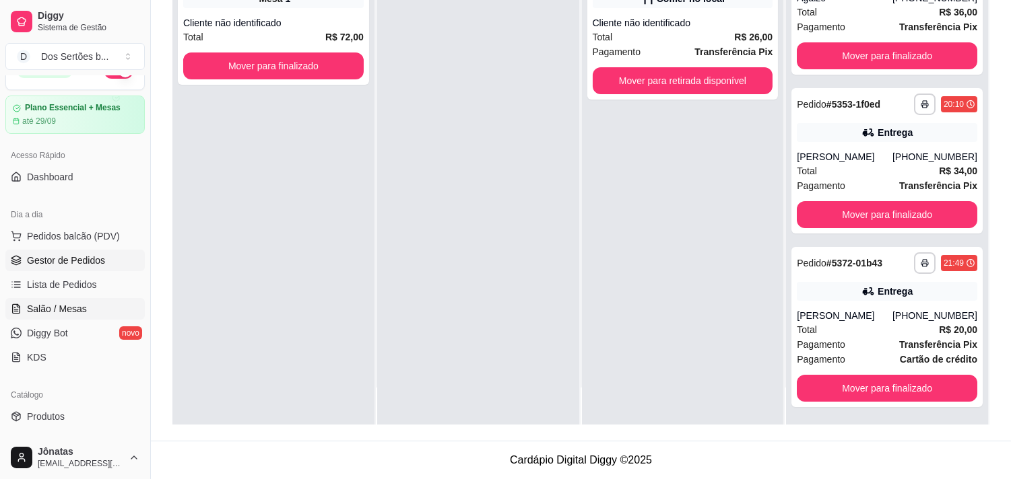
click at [62, 300] on link "Salão / Mesas" at bounding box center [74, 309] width 139 height 22
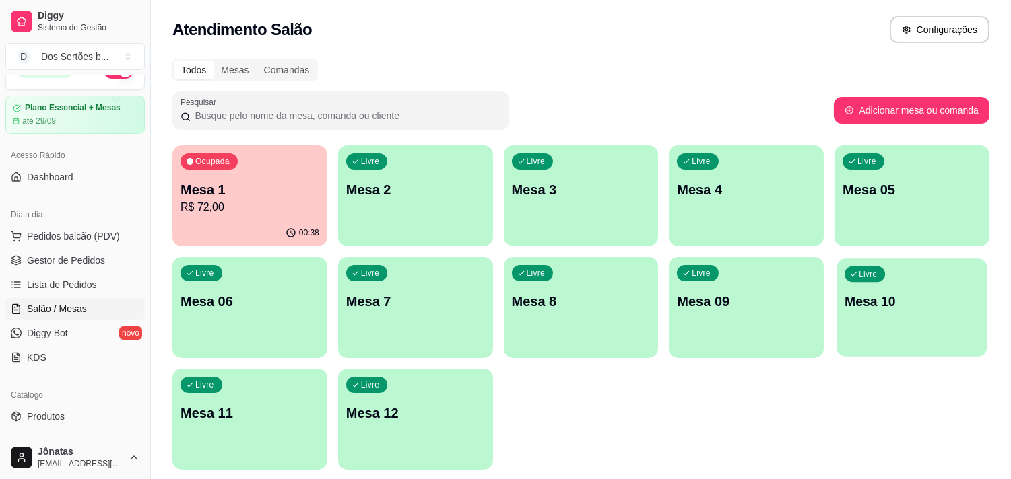
click at [918, 288] on div "Livre Mesa 10" at bounding box center [912, 300] width 150 height 82
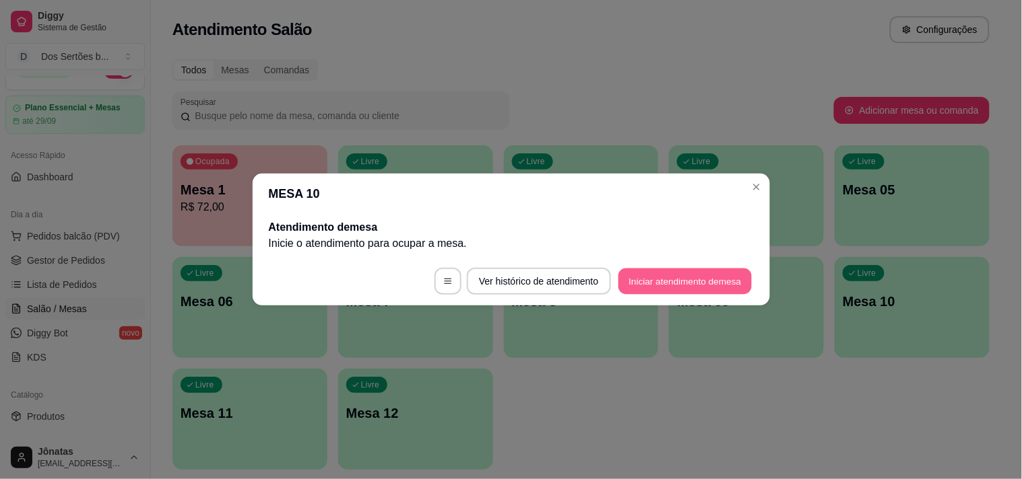
click at [675, 288] on button "Iniciar atendimento de mesa" at bounding box center [684, 282] width 133 height 26
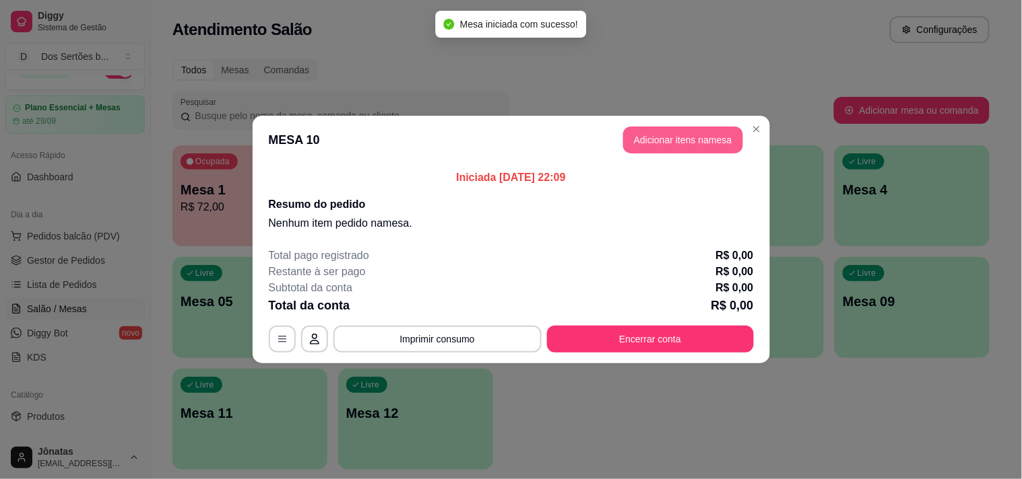
click at [661, 145] on button "Adicionar itens na mesa" at bounding box center [683, 140] width 120 height 27
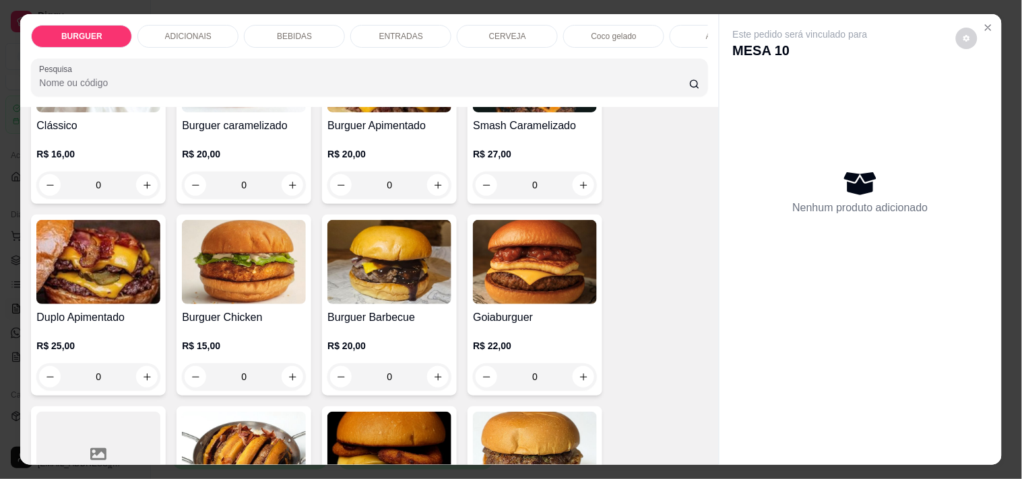
scroll to position [411, 0]
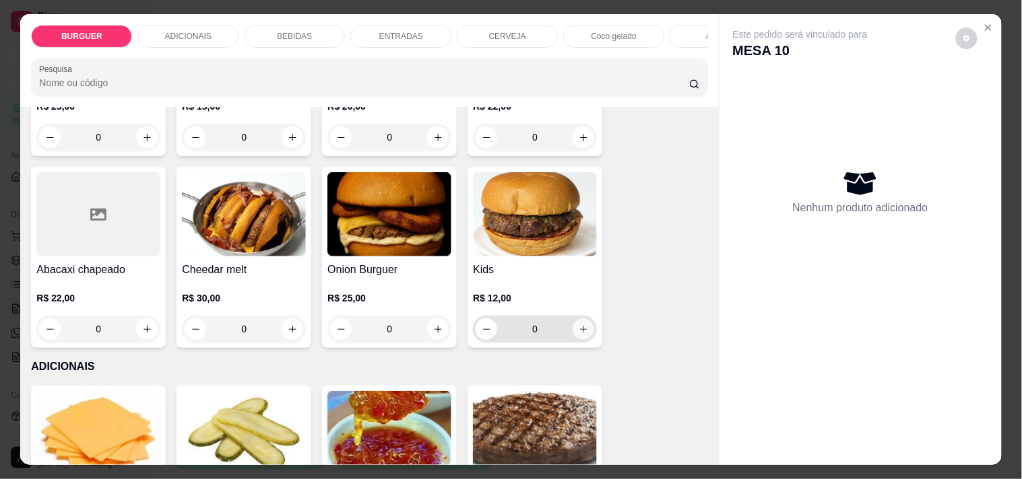
click at [579, 335] on icon "increase-product-quantity" at bounding box center [583, 330] width 10 height 10
type input "1"
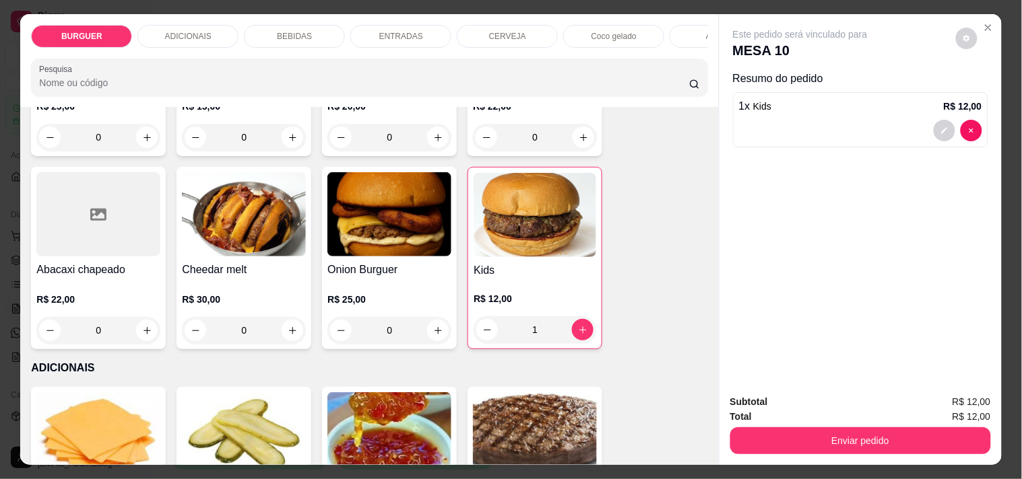
click at [291, 31] on p "BEBIDAS" at bounding box center [294, 36] width 35 height 11
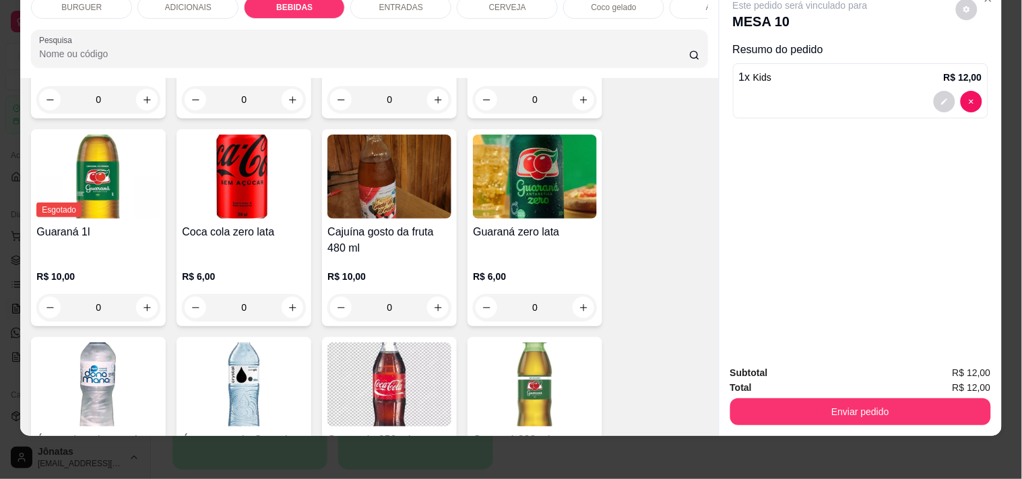
scroll to position [1082, 0]
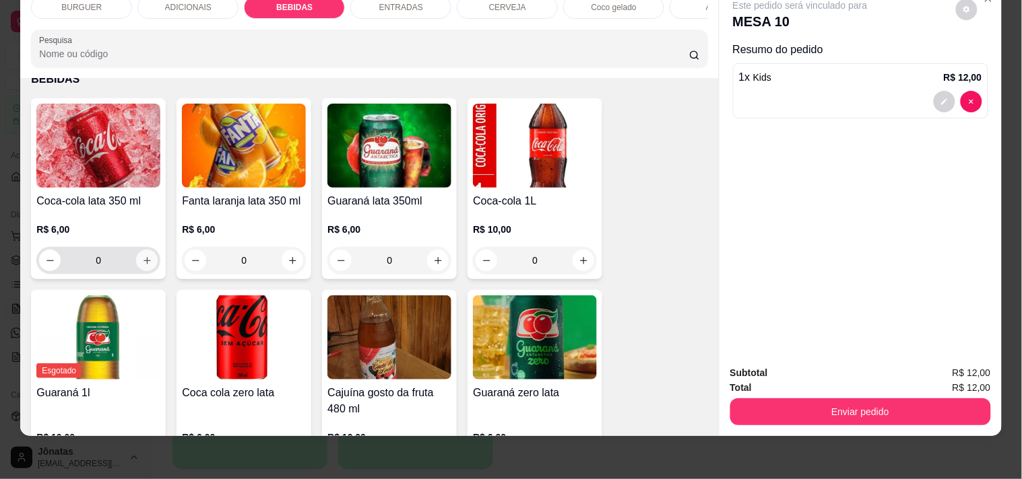
click at [142, 256] on icon "increase-product-quantity" at bounding box center [147, 261] width 10 height 10
type input "1"
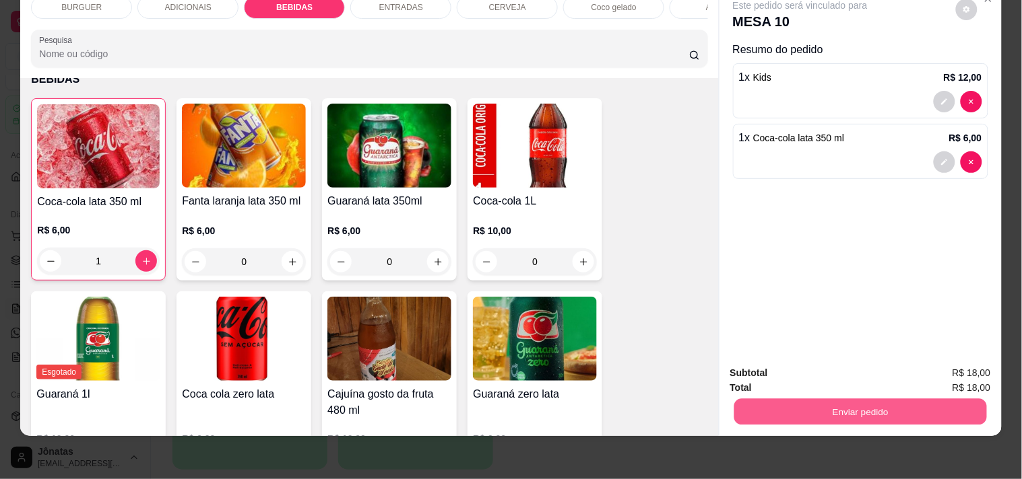
click at [771, 399] on button "Enviar pedido" at bounding box center [859, 412] width 253 height 26
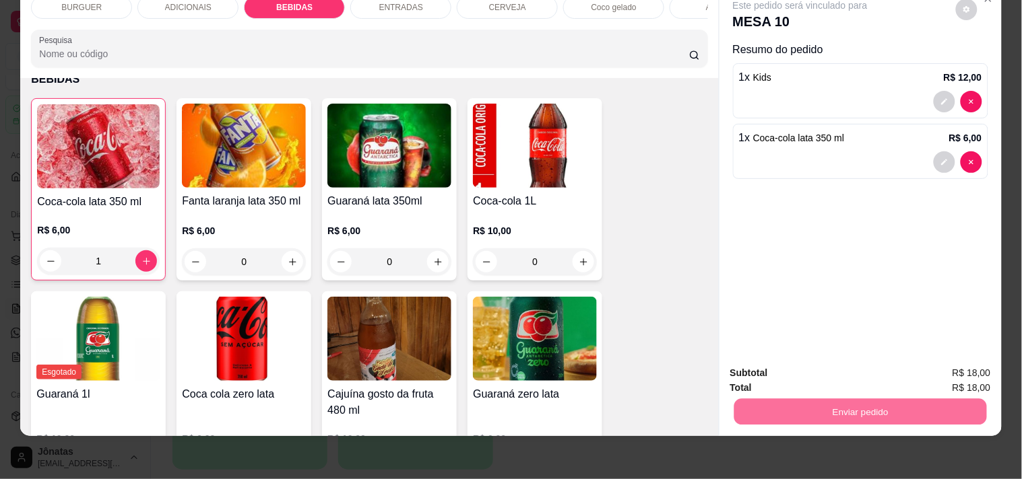
click at [798, 368] on button "Não registrar e enviar pedido" at bounding box center [815, 369] width 140 height 26
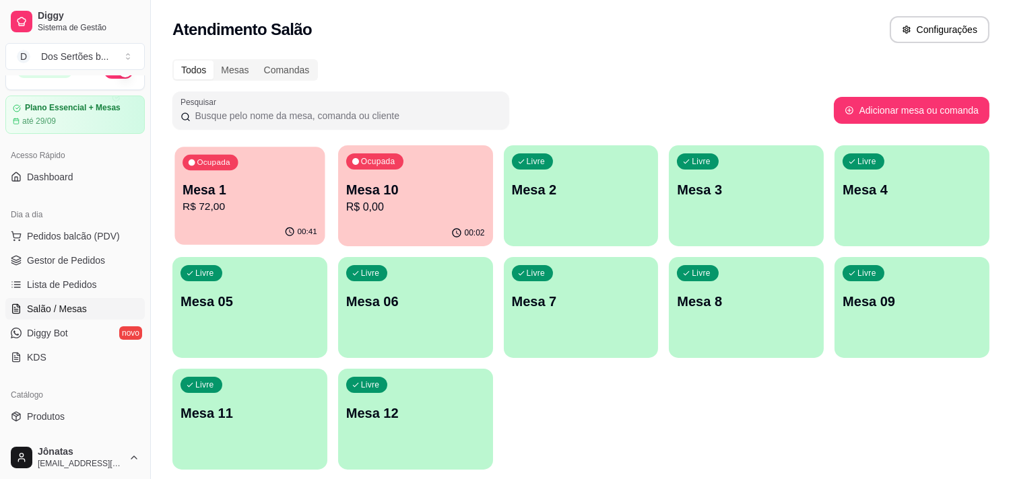
click at [285, 183] on p "Mesa 1" at bounding box center [250, 190] width 135 height 18
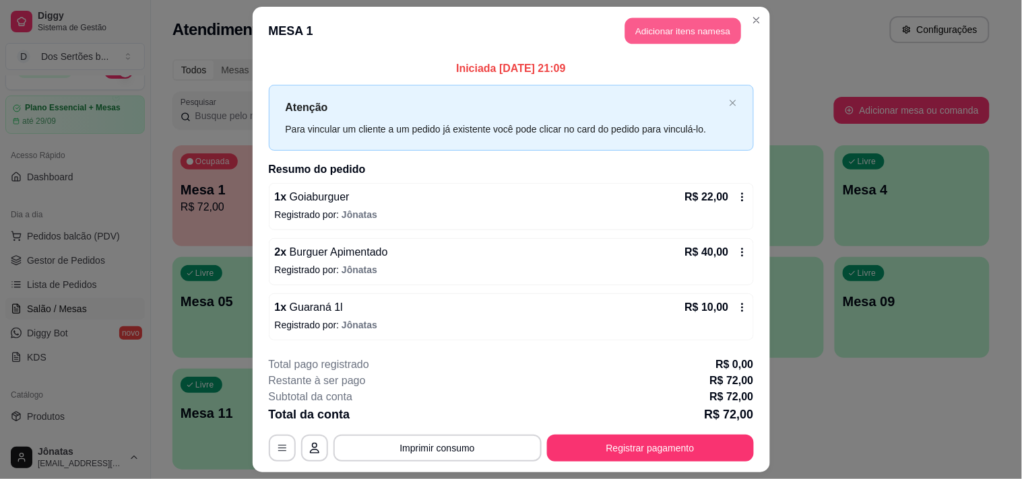
click at [668, 25] on button "Adicionar itens na mesa" at bounding box center [683, 31] width 116 height 26
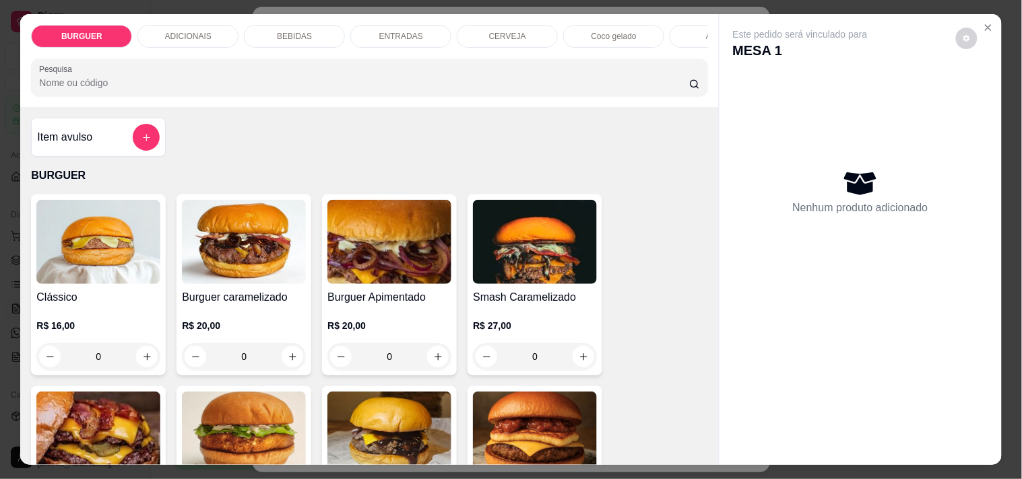
click at [192, 31] on p "ADICIONAIS" at bounding box center [188, 36] width 46 height 11
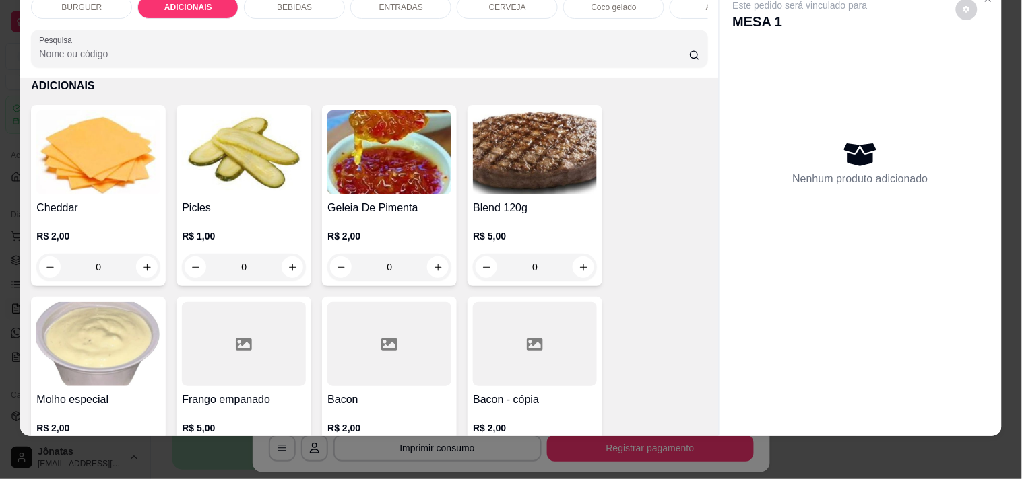
scroll to position [859, 0]
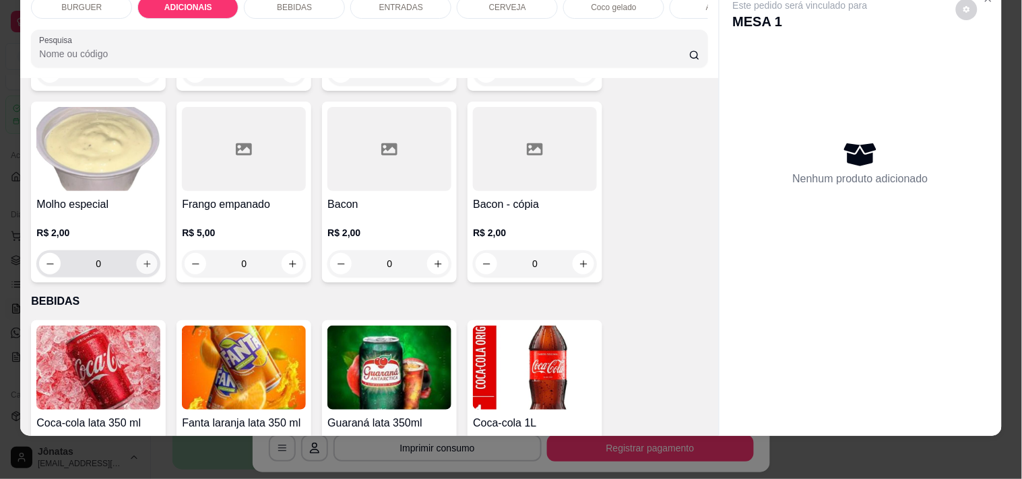
click at [142, 264] on icon "increase-product-quantity" at bounding box center [147, 264] width 10 height 10
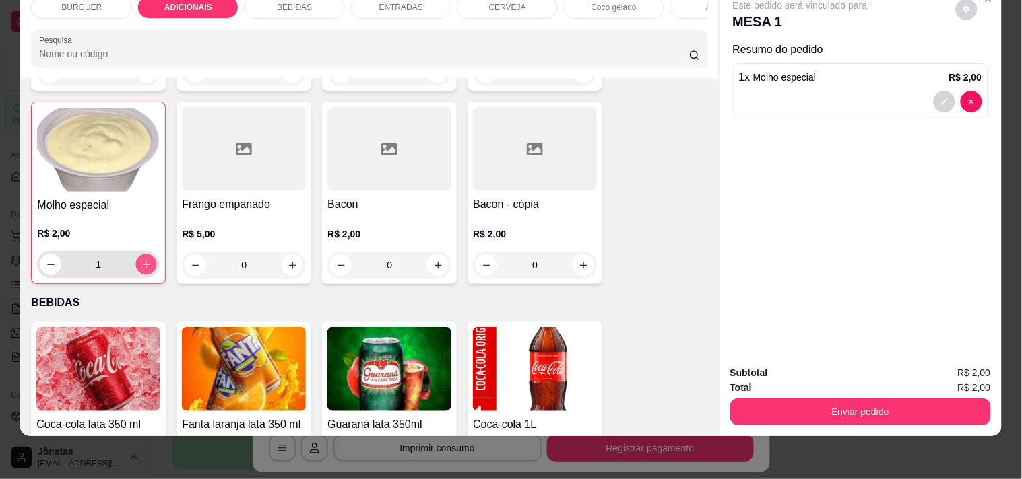
click at [141, 264] on icon "increase-product-quantity" at bounding box center [146, 265] width 10 height 10
type input "2"
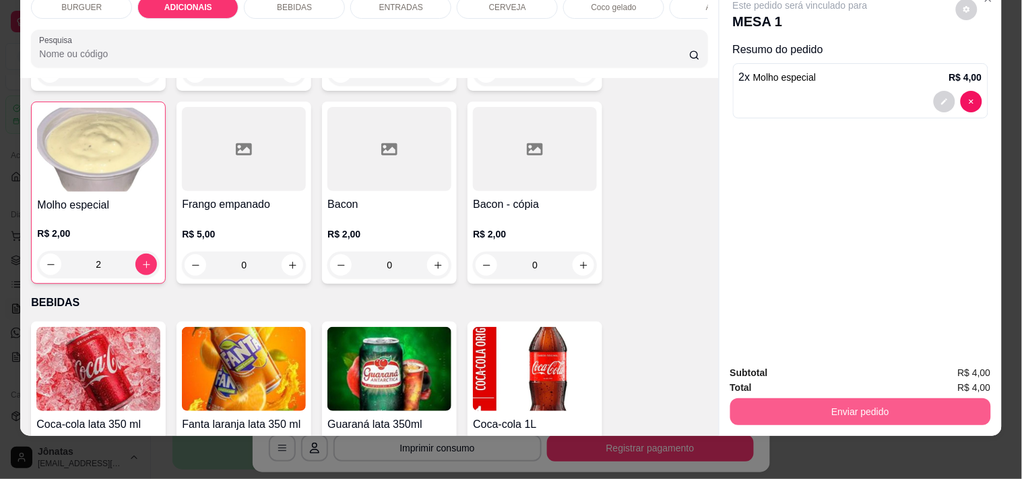
click at [787, 399] on button "Enviar pedido" at bounding box center [860, 412] width 261 height 27
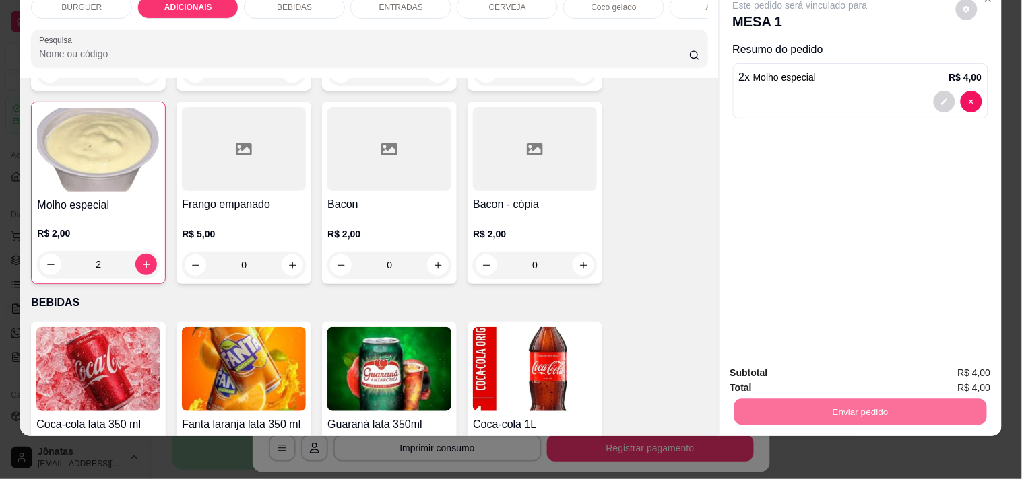
click at [804, 366] on button "Não registrar e enviar pedido" at bounding box center [816, 368] width 136 height 25
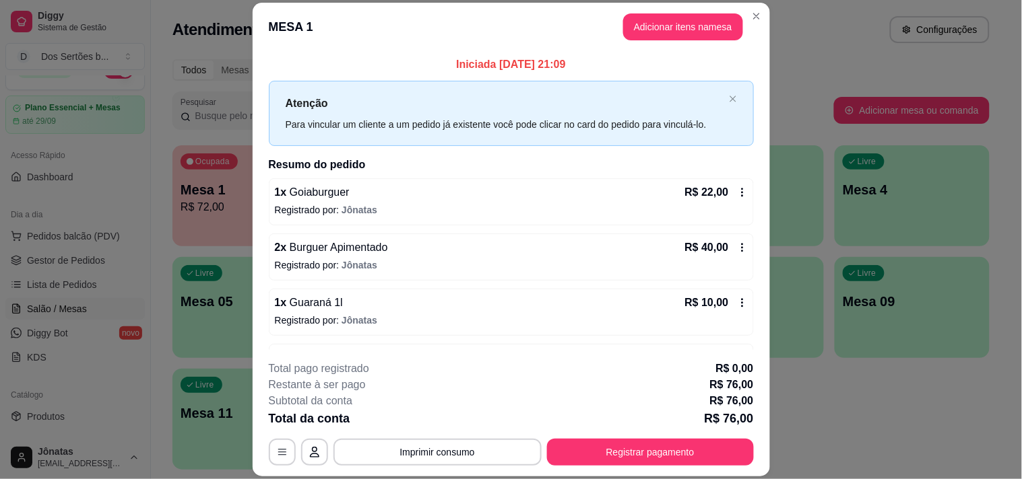
scroll to position [46, 0]
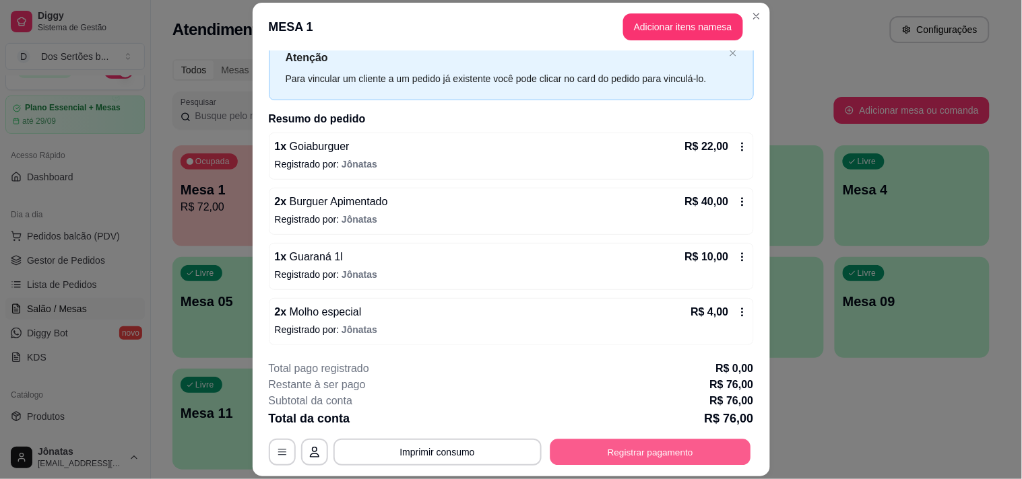
click at [622, 443] on button "Registrar pagamento" at bounding box center [650, 453] width 201 height 26
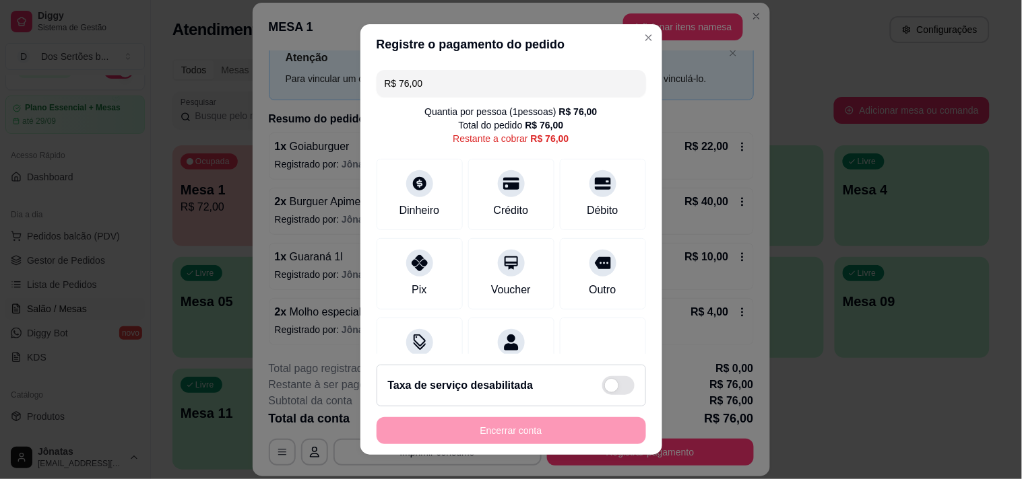
click at [436, 84] on input "R$ 76,00" at bounding box center [511, 83] width 253 height 27
click at [408, 274] on div "Pix" at bounding box center [419, 271] width 95 height 79
click at [422, 86] on input "R$ 51,00" at bounding box center [511, 83] width 253 height 27
click at [420, 277] on div "Pix" at bounding box center [419, 271] width 95 height 79
click at [409, 273] on div at bounding box center [420, 259] width 30 height 30
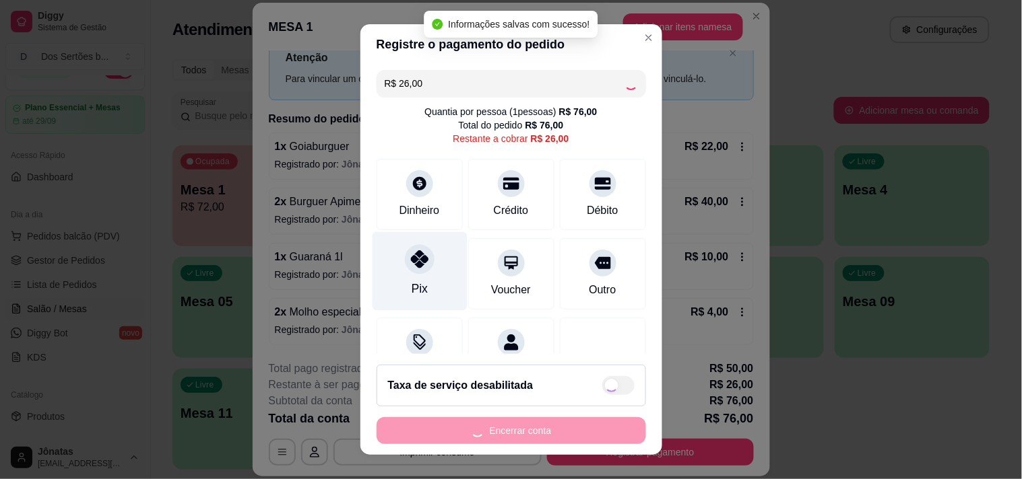
type input "R$ 0,00"
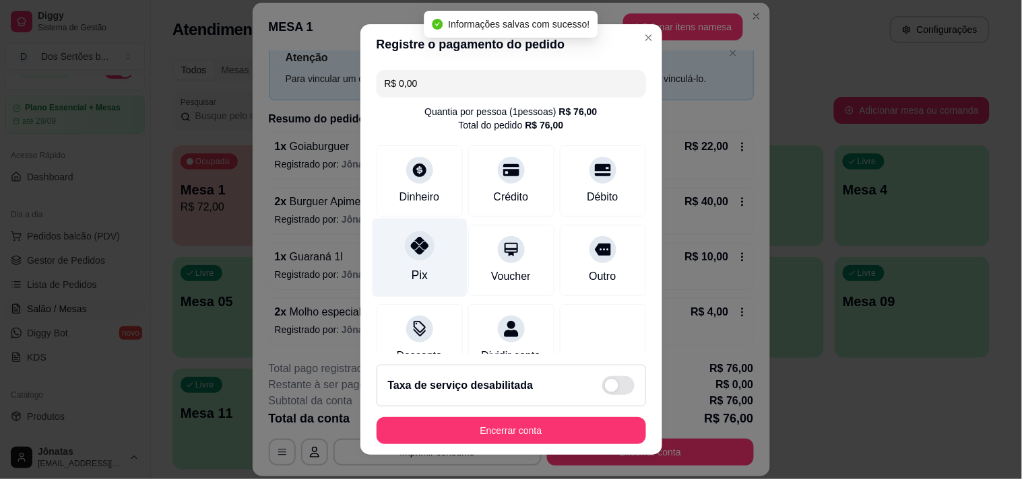
scroll to position [214, 0]
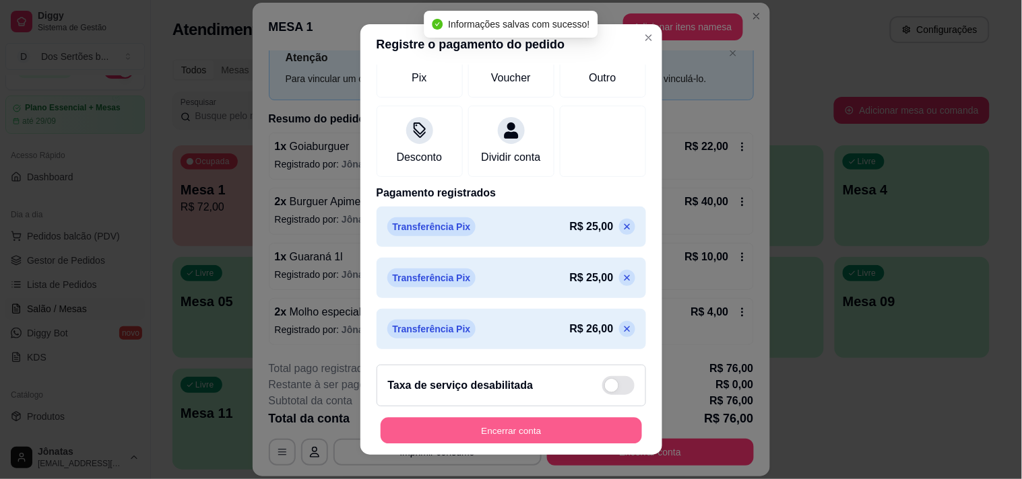
click at [510, 434] on button "Encerrar conta" at bounding box center [510, 431] width 261 height 26
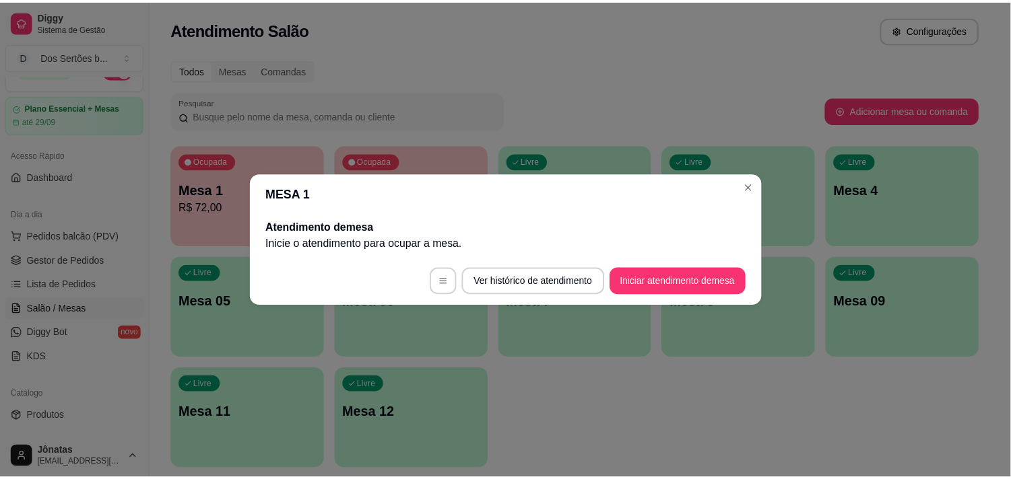
scroll to position [0, 0]
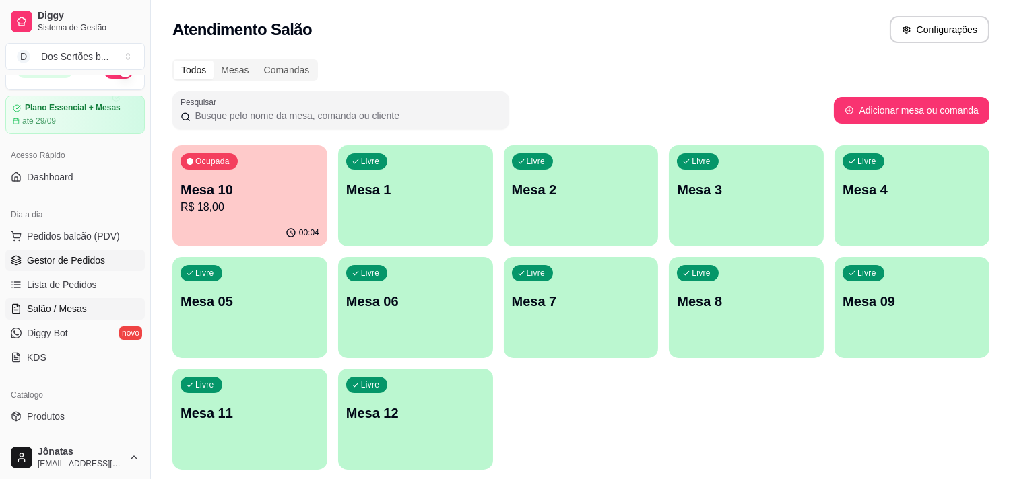
click at [125, 265] on link "Gestor de Pedidos" at bounding box center [74, 261] width 139 height 22
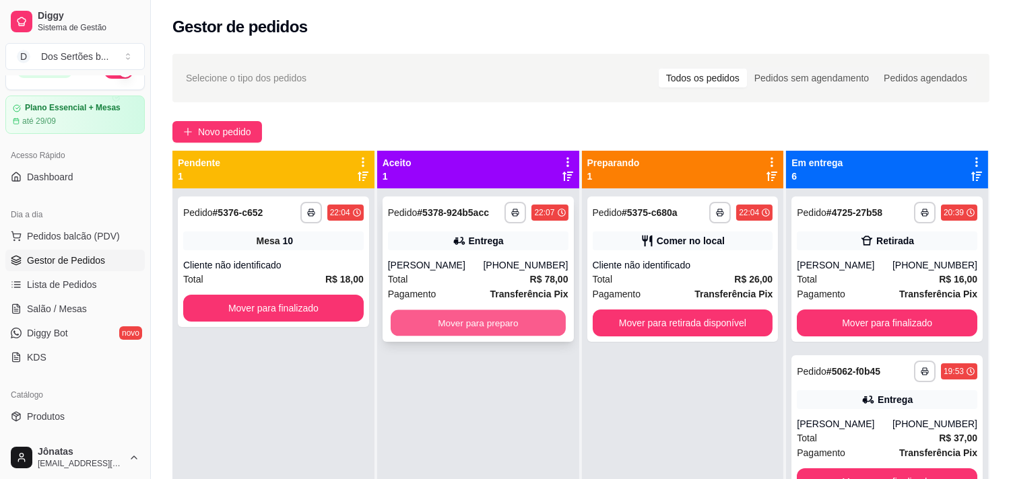
click at [476, 330] on button "Mover para preparo" at bounding box center [478, 323] width 175 height 26
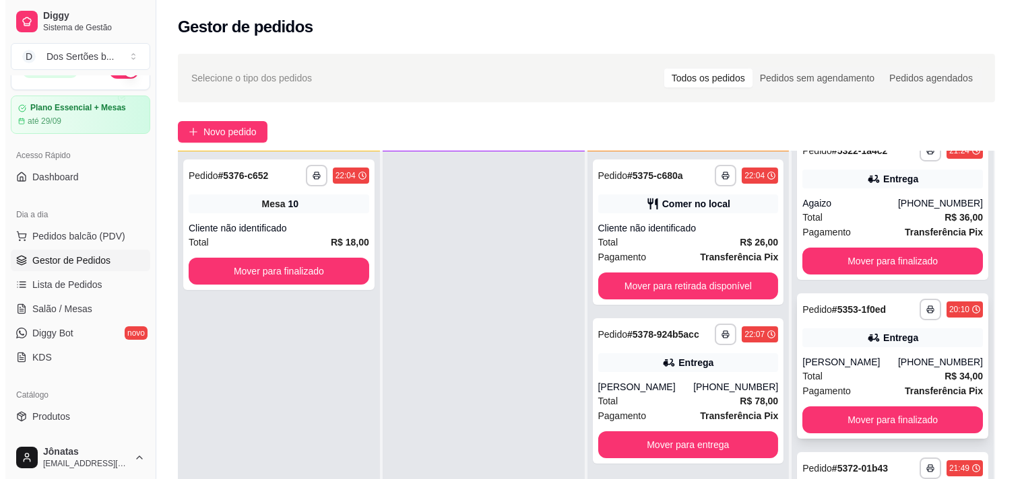
scroll to position [205, 0]
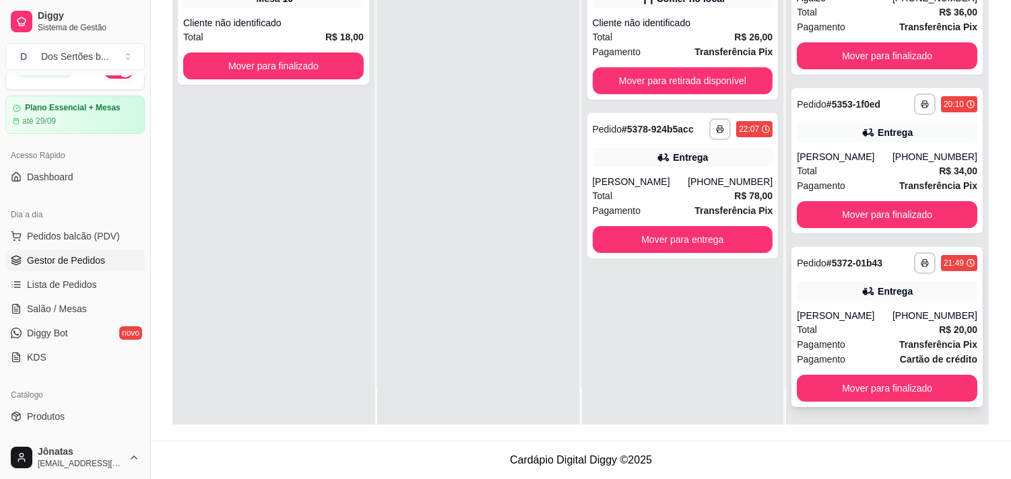
click at [828, 329] on div "Total R$ 20,00" at bounding box center [887, 330] width 180 height 15
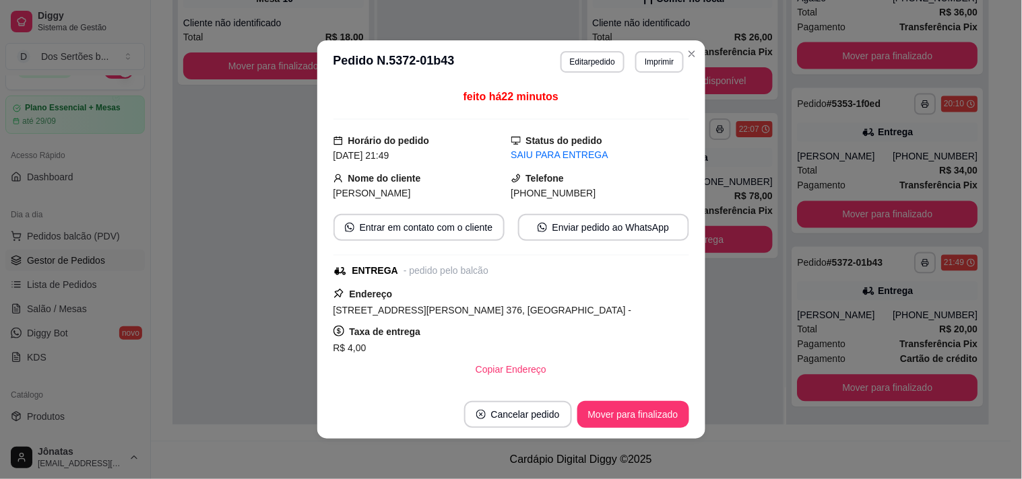
scroll to position [203, 0]
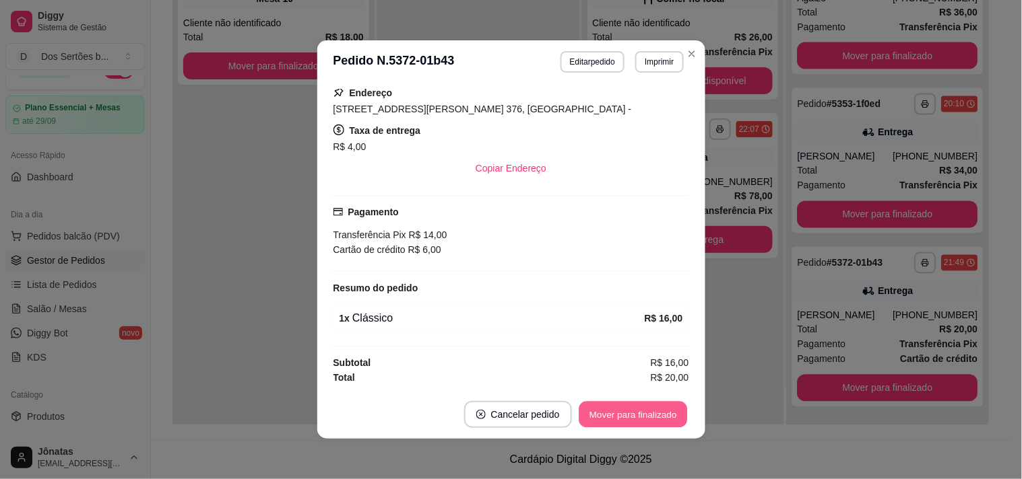
click at [638, 411] on button "Mover para finalizado" at bounding box center [632, 415] width 108 height 26
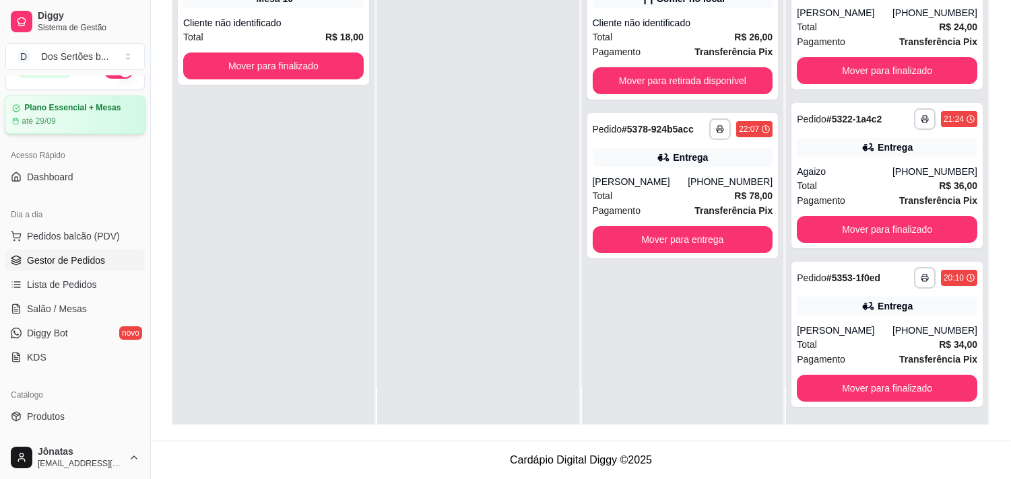
scroll to position [0, 0]
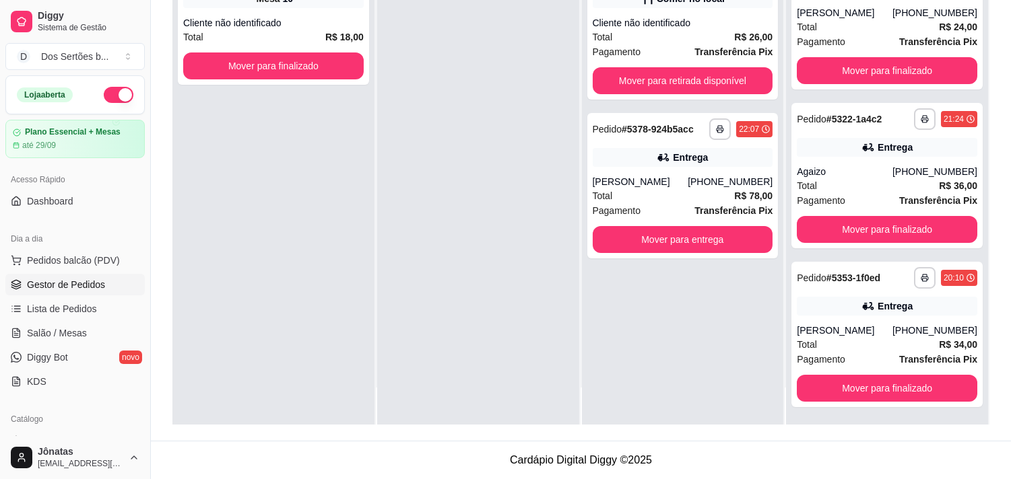
click at [104, 94] on button "button" at bounding box center [119, 95] width 30 height 16
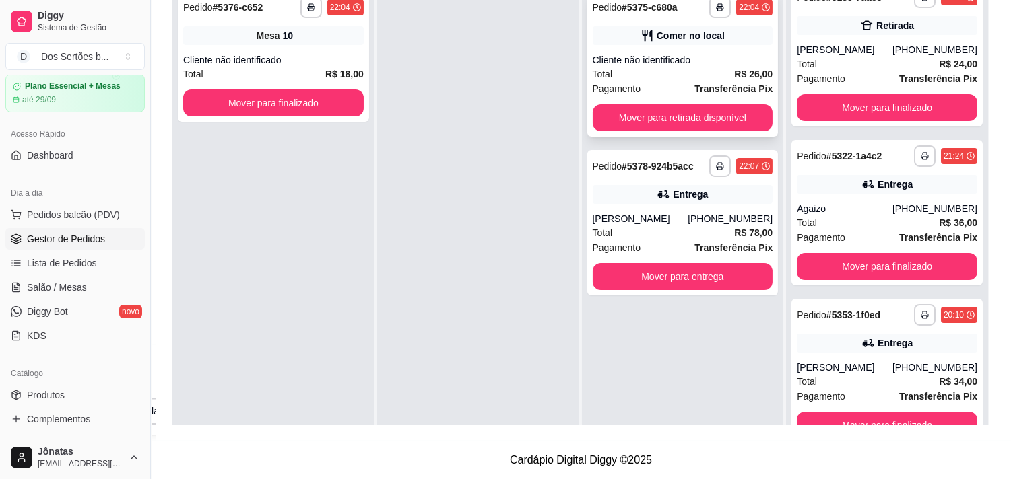
click at [614, 42] on div "Comer no local" at bounding box center [683, 35] width 180 height 19
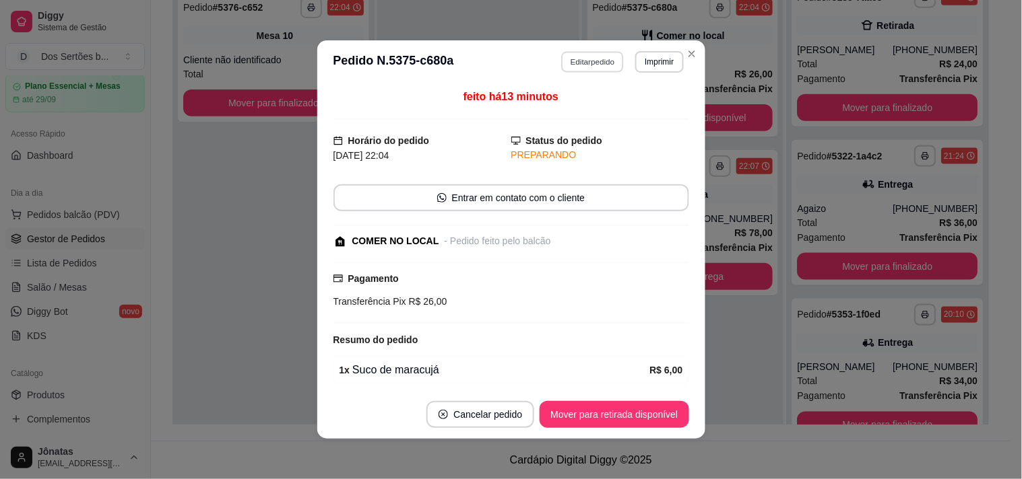
click at [583, 65] on button "Editar pedido" at bounding box center [592, 61] width 63 height 21
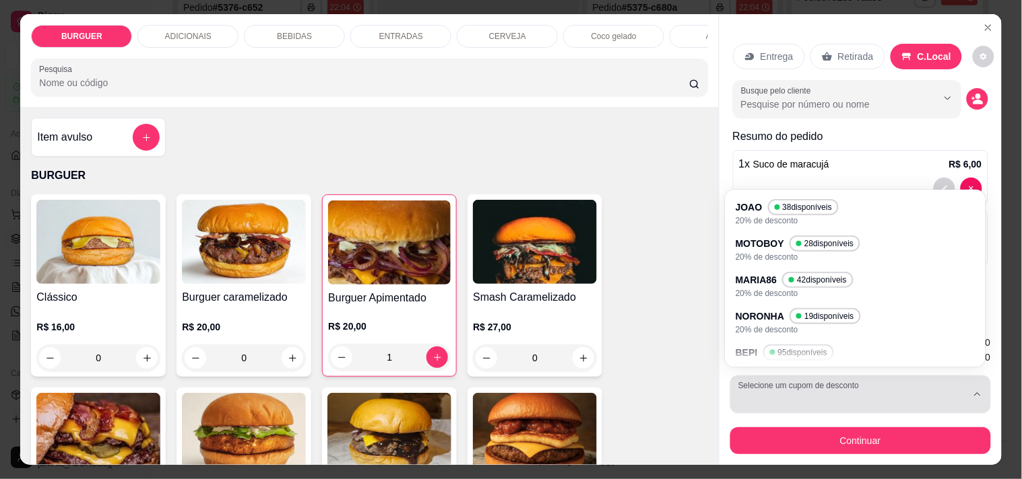
click at [766, 385] on button "Selecione um cupom de desconto" at bounding box center [860, 395] width 261 height 38
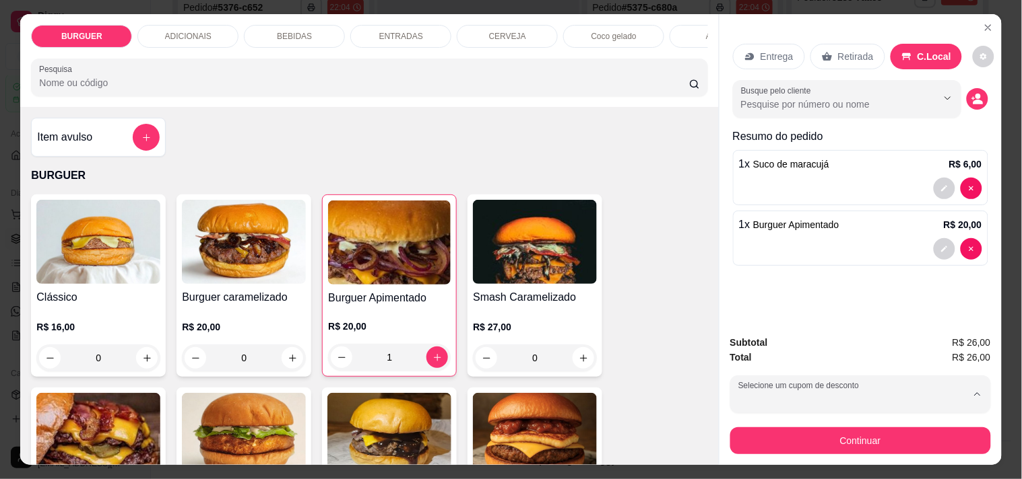
click at [769, 317] on p "NORONHA" at bounding box center [763, 318] width 46 height 13
type input "68766cf2e29708dea30ba981"
select select "68766cf2e29708dea30ba981"
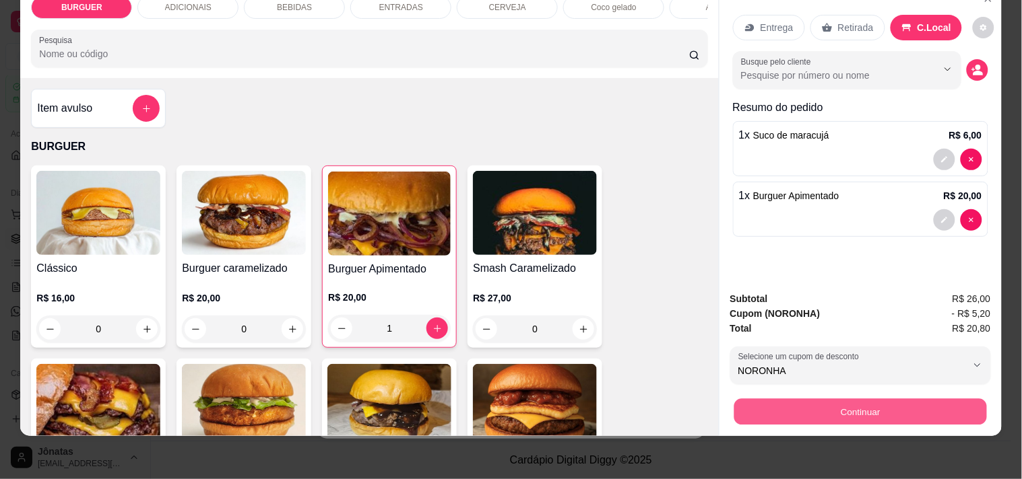
click at [749, 399] on button "Continuar" at bounding box center [859, 412] width 253 height 26
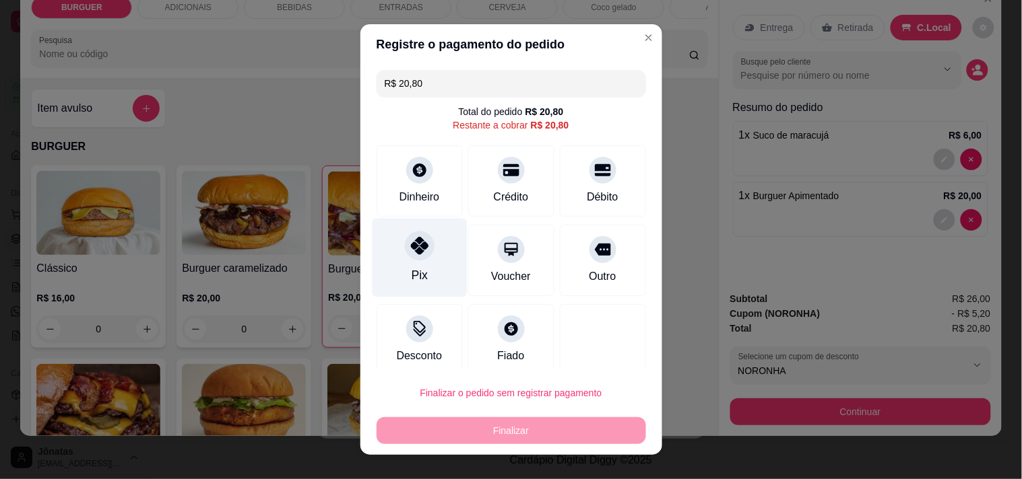
click at [410, 238] on icon at bounding box center [419, 246] width 18 height 18
type input "R$ 0,00"
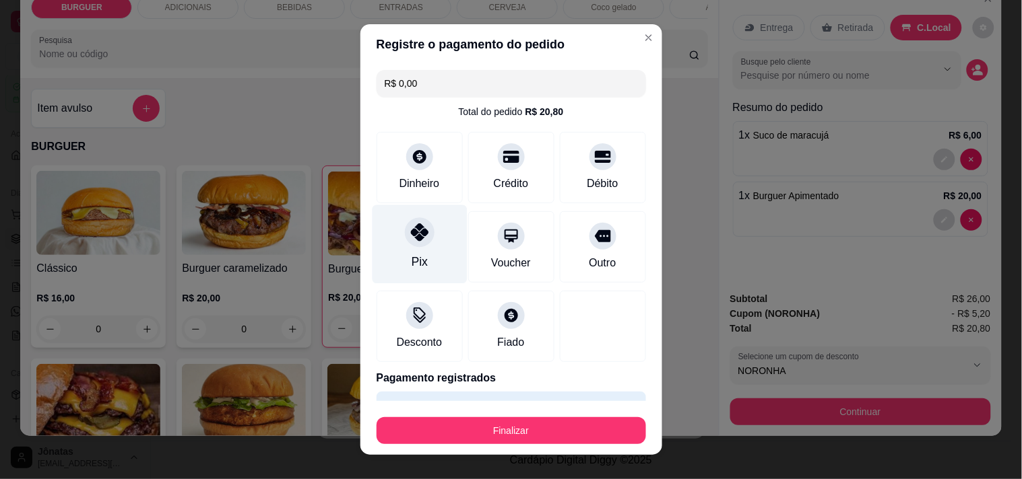
scroll to position [36, 0]
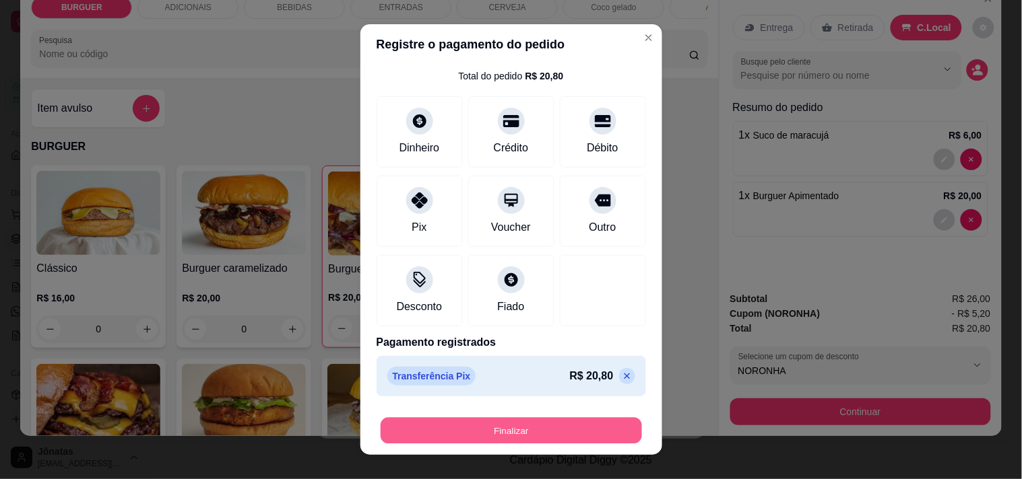
click at [533, 422] on button "Finalizar" at bounding box center [510, 431] width 261 height 26
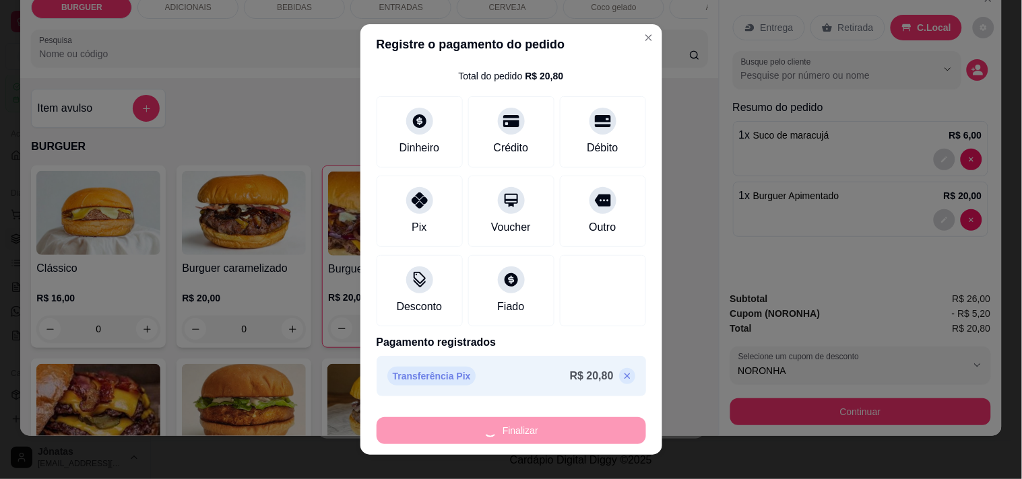
type input "0"
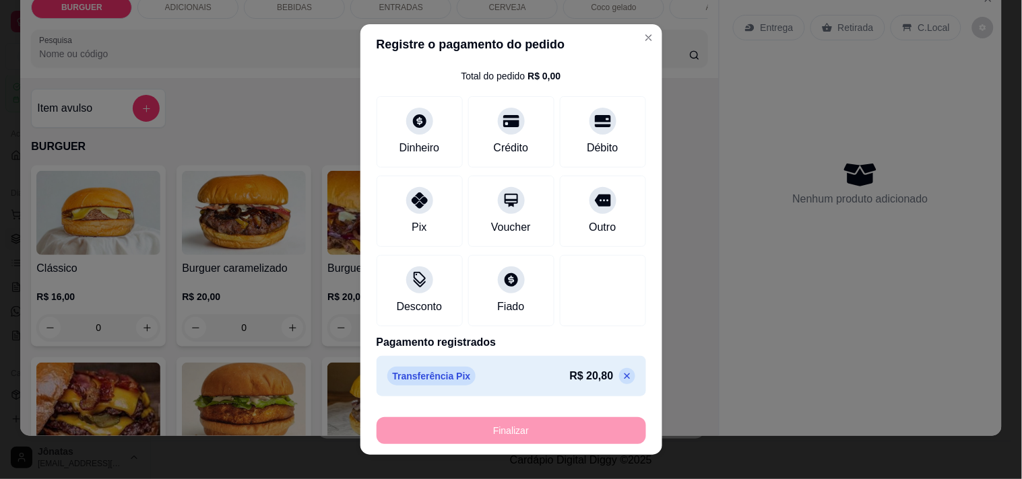
type input "-R$ 20,80"
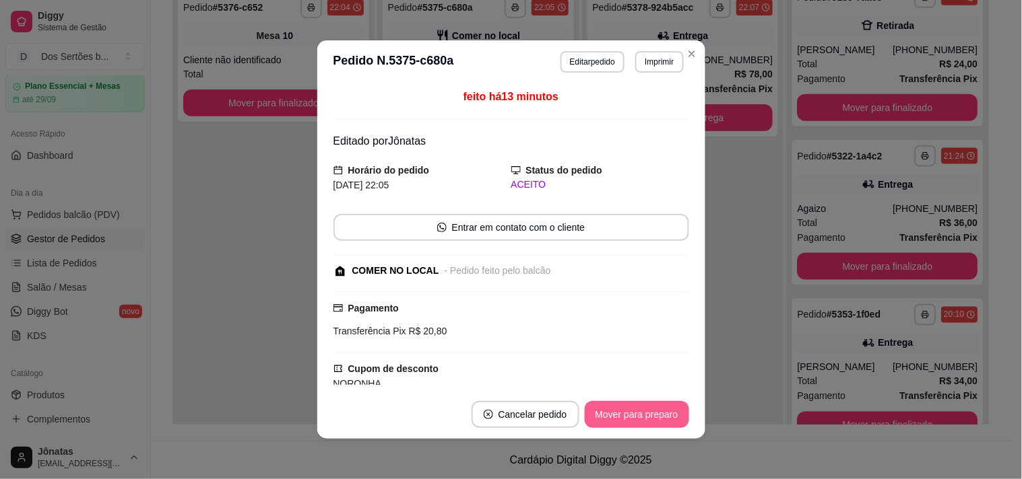
click at [611, 414] on button "Mover para preparo" at bounding box center [637, 414] width 104 height 27
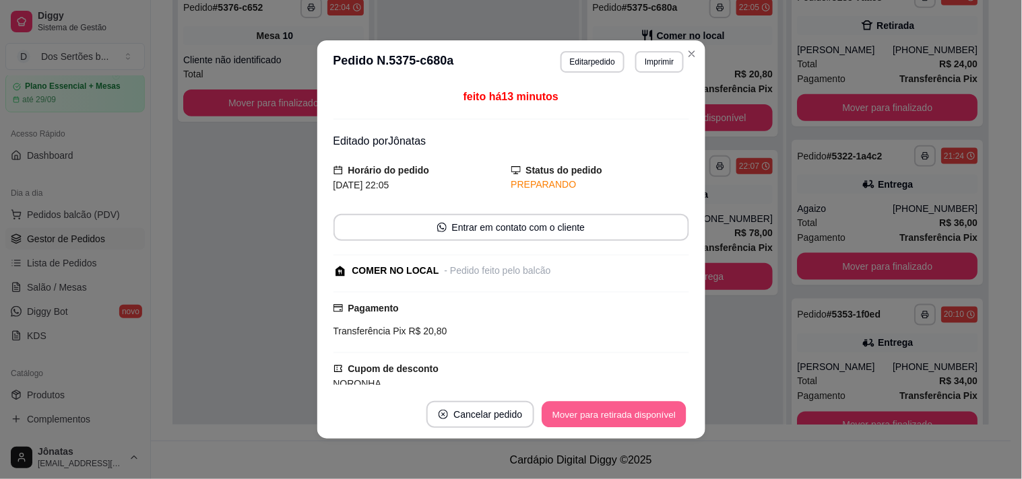
click at [628, 409] on button "Mover para retirada disponível" at bounding box center [614, 415] width 144 height 26
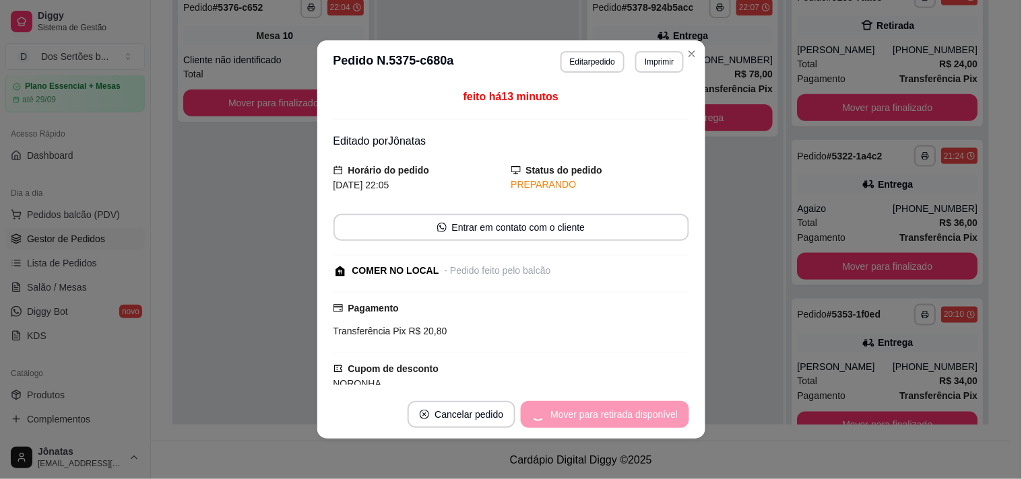
scroll to position [487, 0]
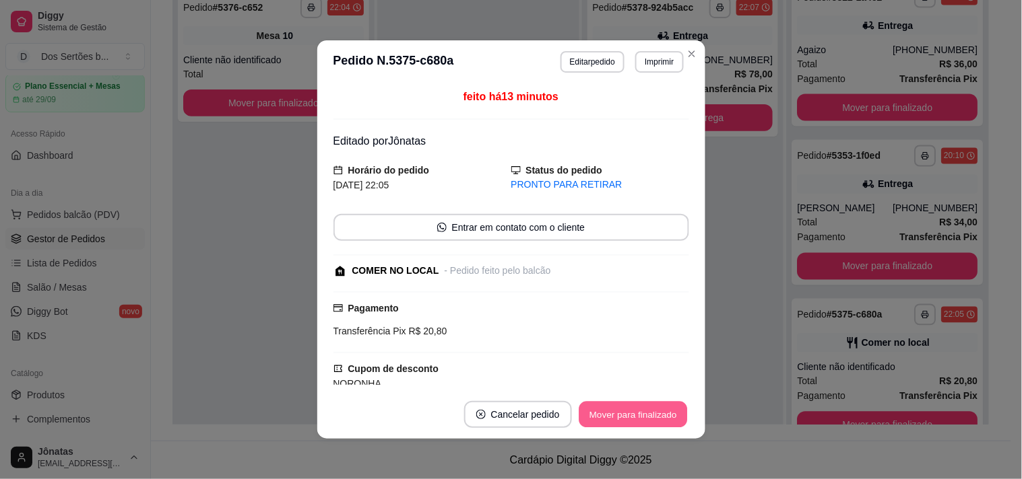
click at [628, 409] on button "Mover para finalizado" at bounding box center [632, 415] width 108 height 26
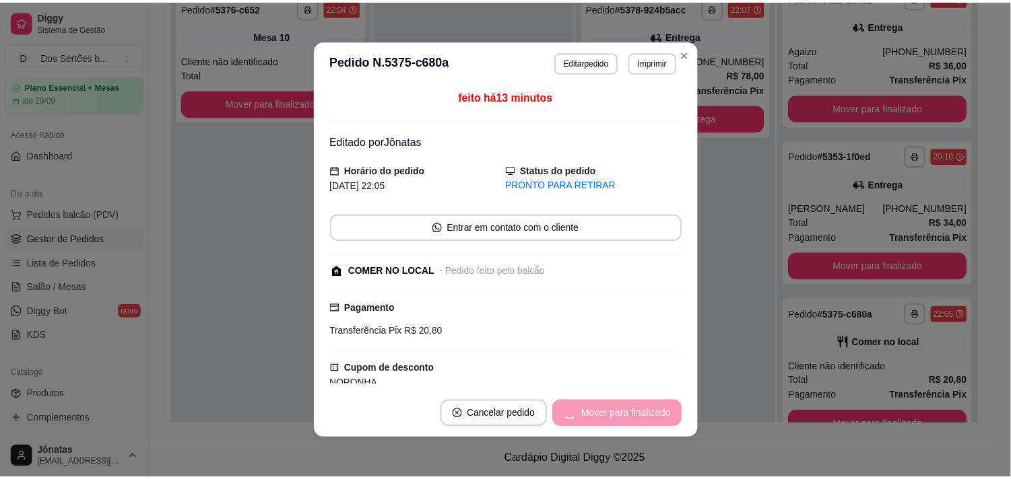
scroll to position [328, 0]
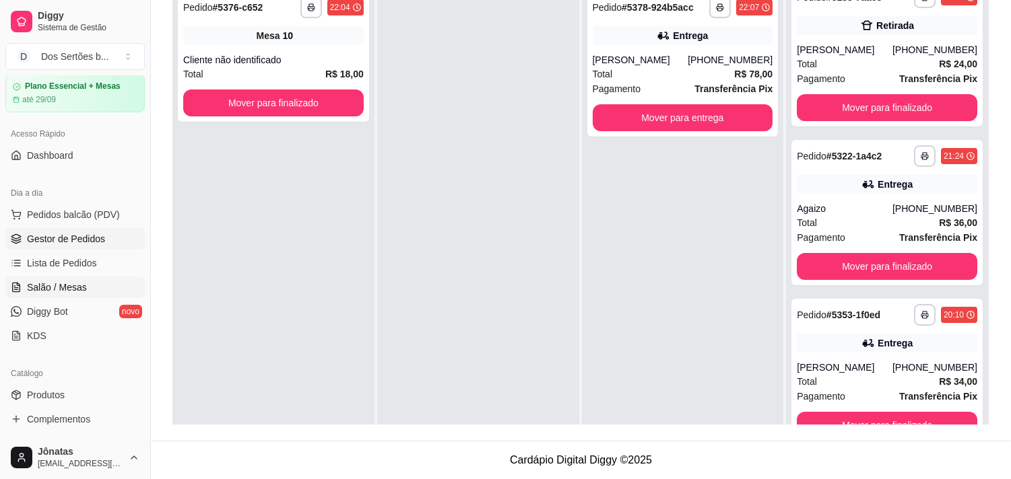
click at [75, 288] on span "Salão / Mesas" at bounding box center [57, 287] width 60 height 13
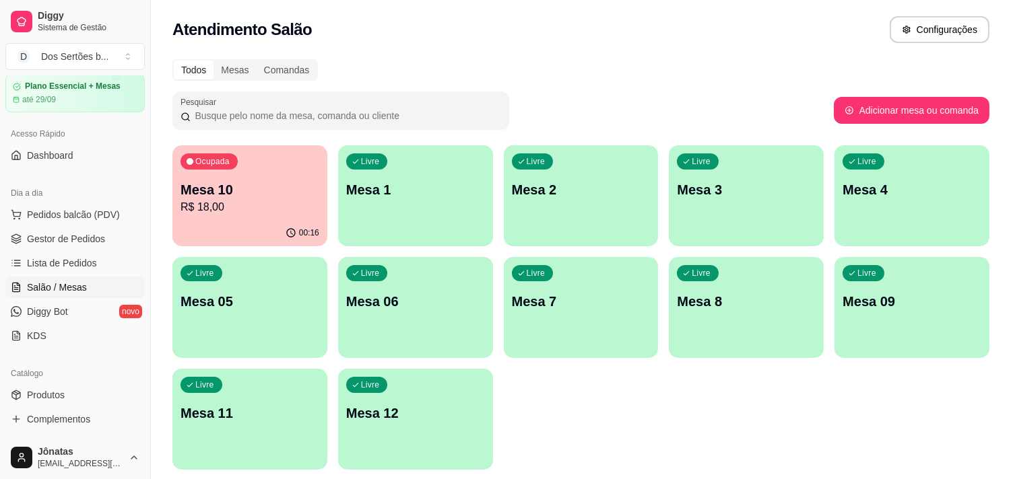
click at [269, 195] on p "Mesa 10" at bounding box center [249, 189] width 139 height 19
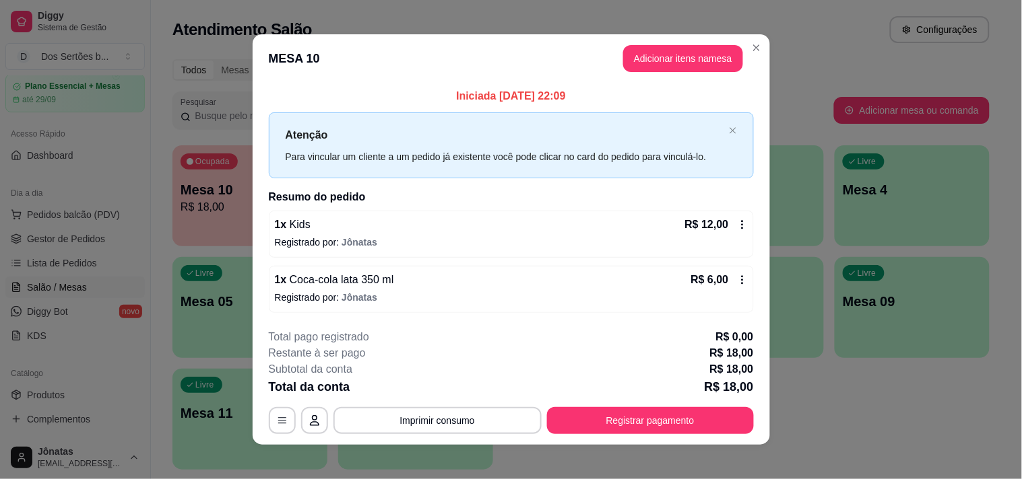
scroll to position [8, 0]
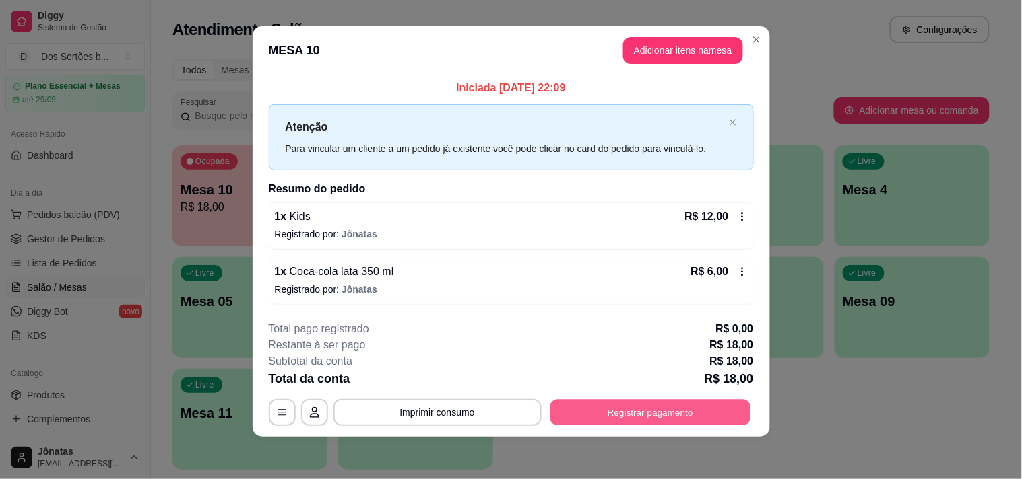
click at [595, 405] on button "Registrar pagamento" at bounding box center [650, 412] width 201 height 26
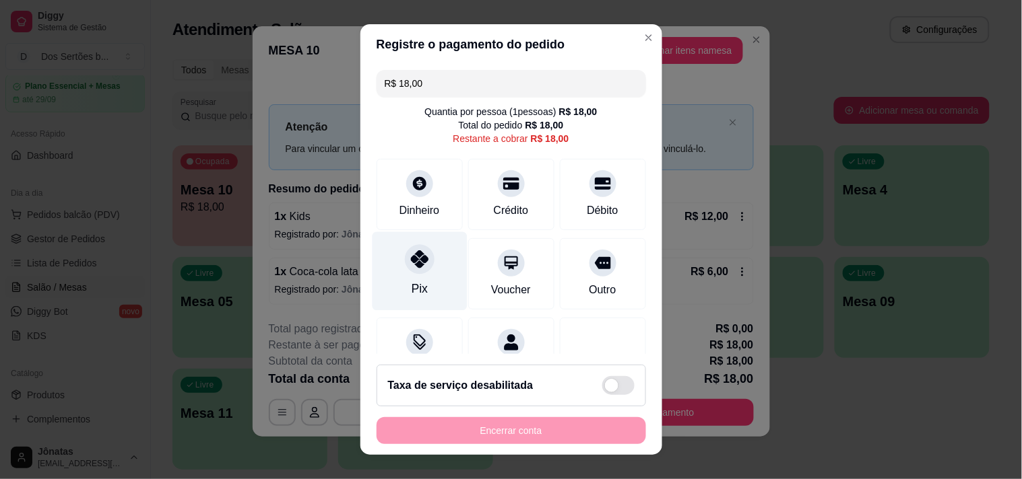
click at [410, 265] on icon at bounding box center [419, 260] width 18 height 18
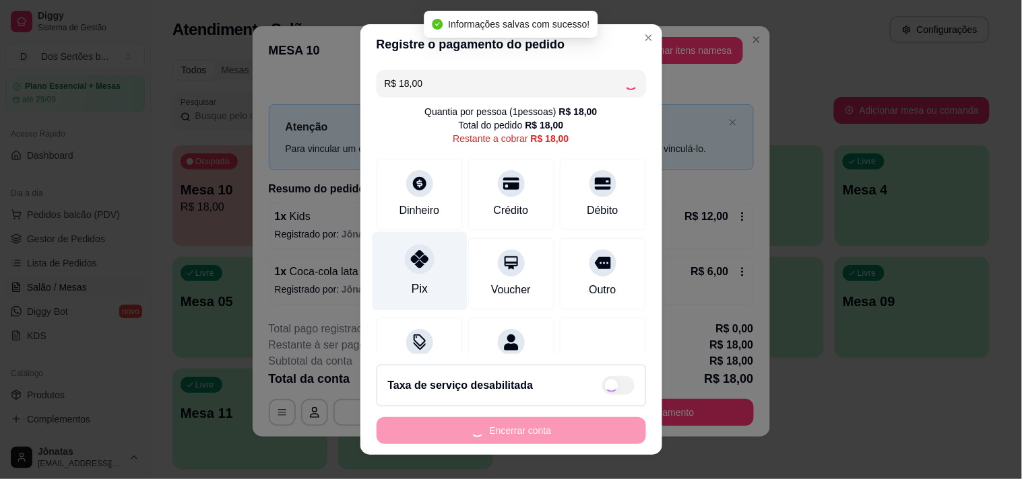
type input "R$ 0,00"
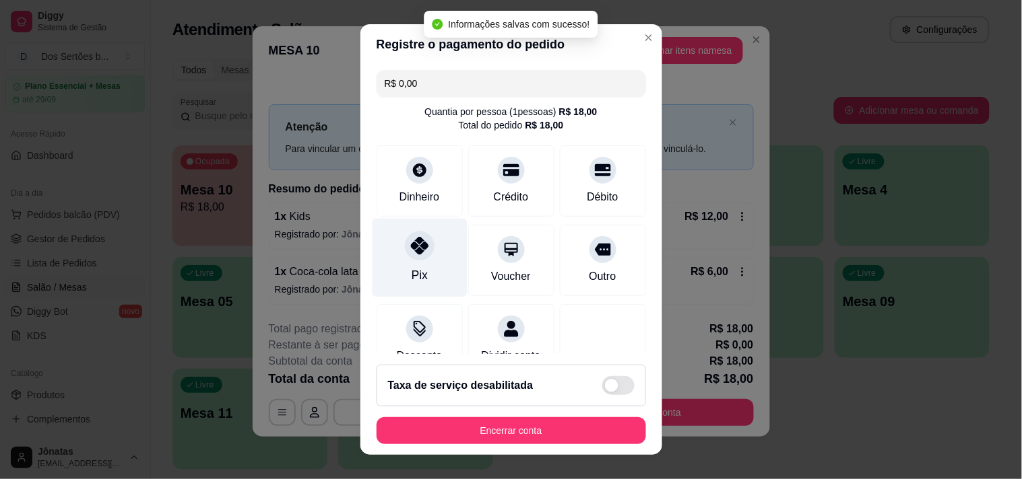
scroll to position [112, 0]
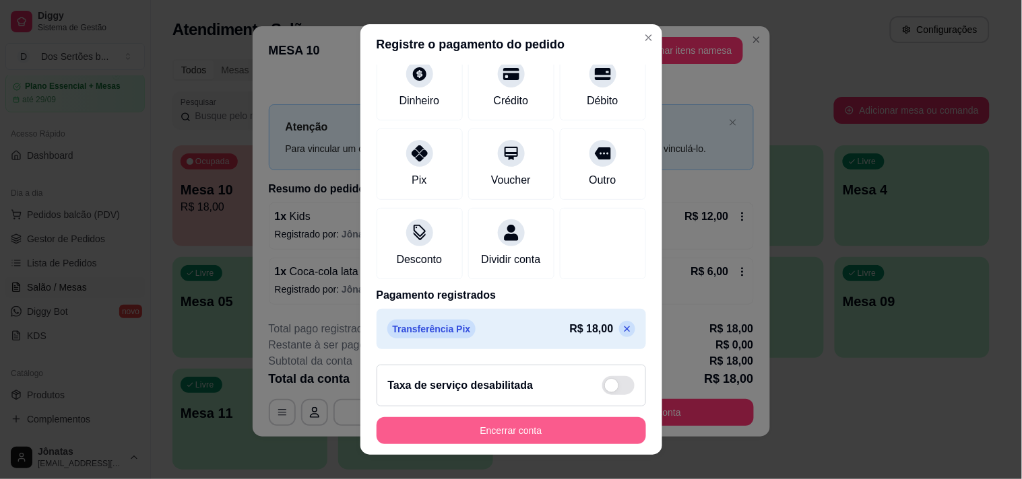
click at [502, 435] on button "Encerrar conta" at bounding box center [510, 431] width 269 height 27
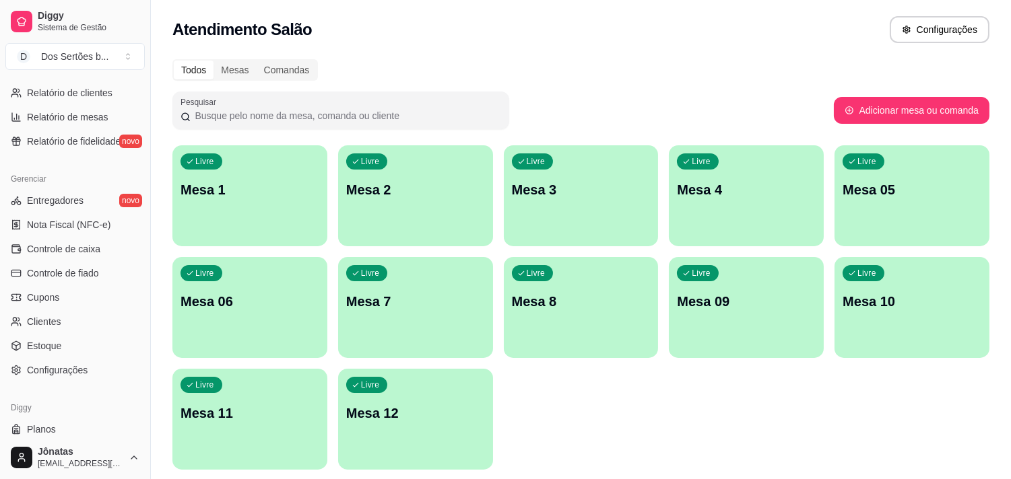
scroll to position [486, 0]
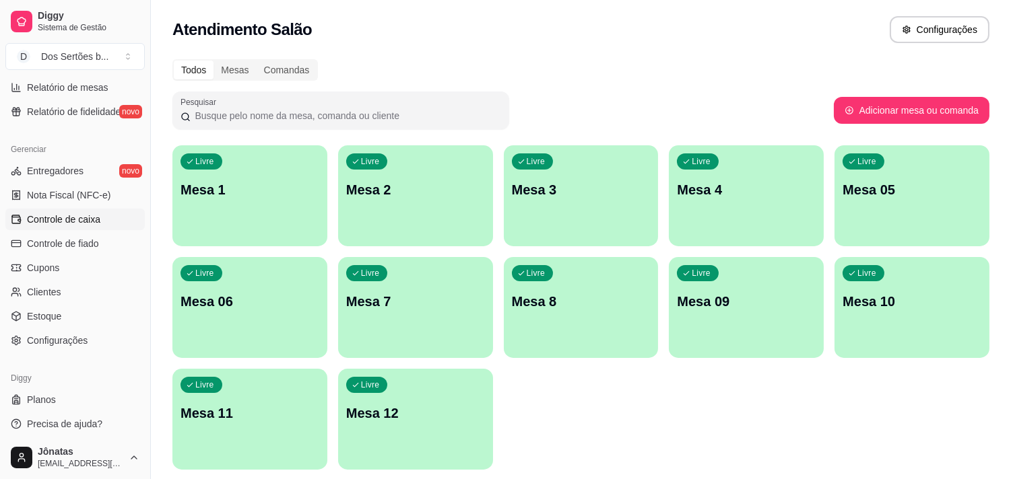
click at [68, 217] on span "Controle de caixa" at bounding box center [63, 219] width 73 height 13
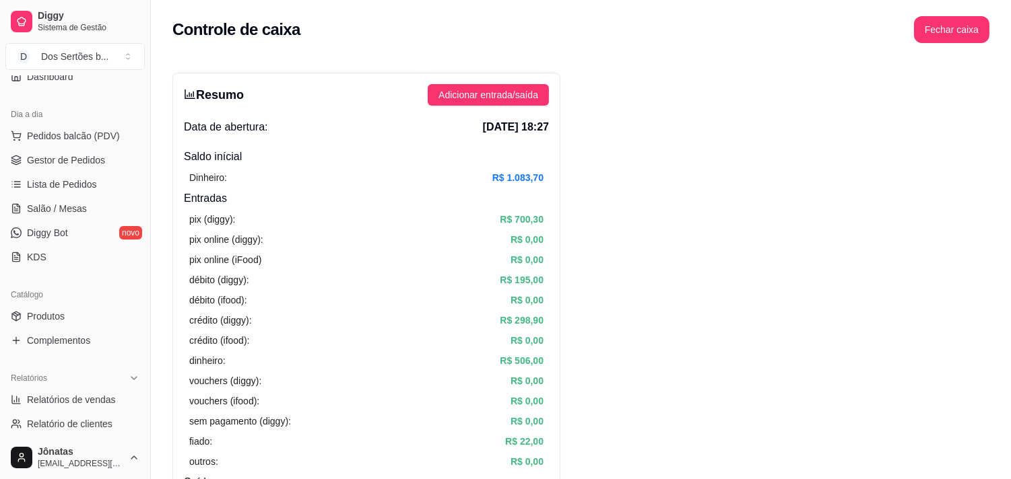
scroll to position [122, 0]
click at [57, 166] on span "Gestor de Pedidos" at bounding box center [66, 162] width 78 height 13
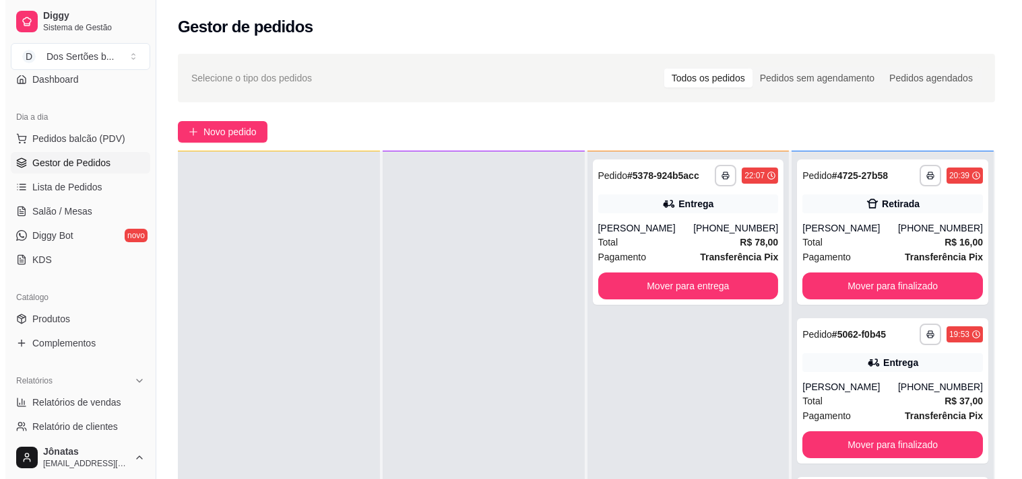
scroll to position [205, 0]
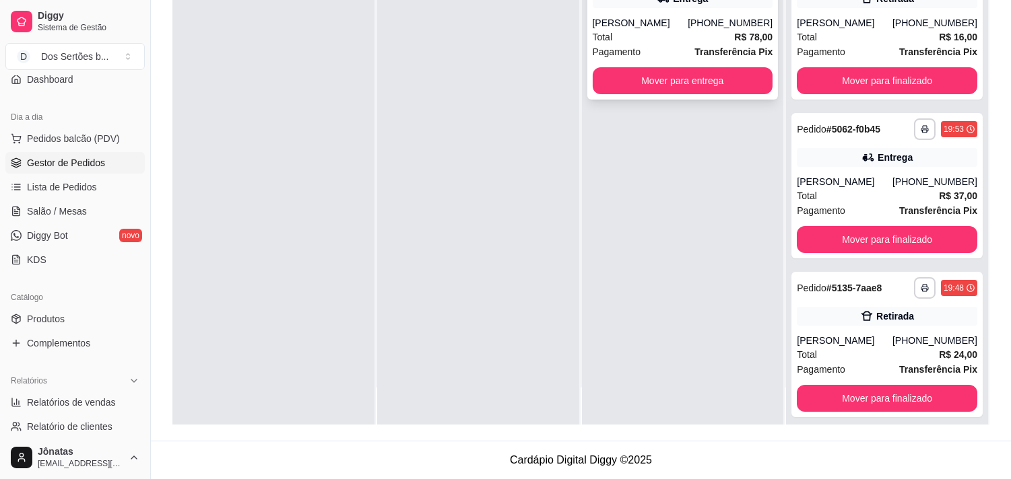
click at [634, 18] on div "[PERSON_NAME]" at bounding box center [641, 22] width 96 height 13
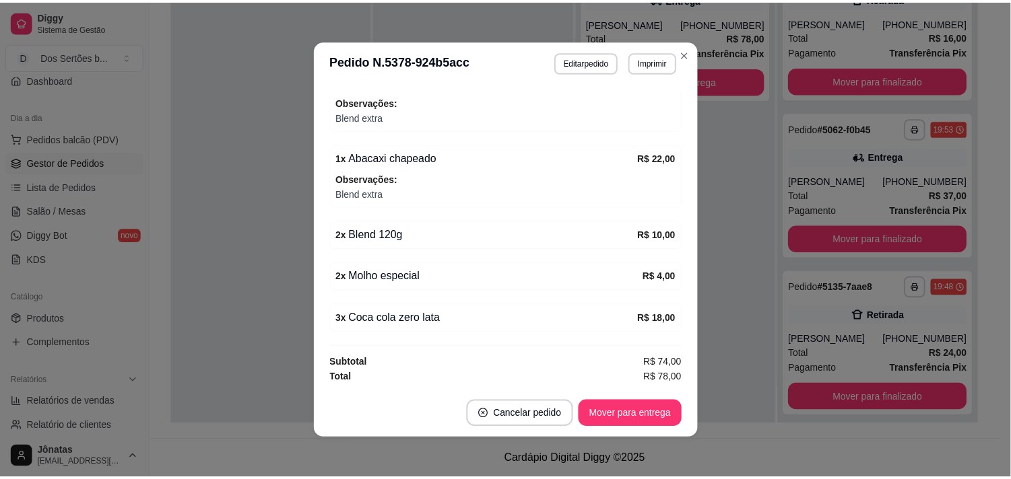
scroll to position [3, 0]
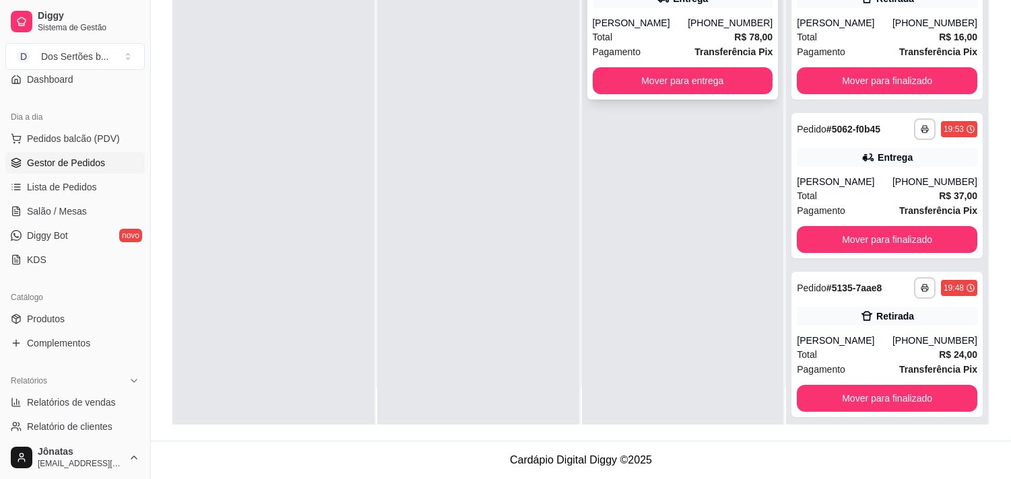
click at [703, 30] on div "Total R$ 78,00" at bounding box center [683, 37] width 180 height 15
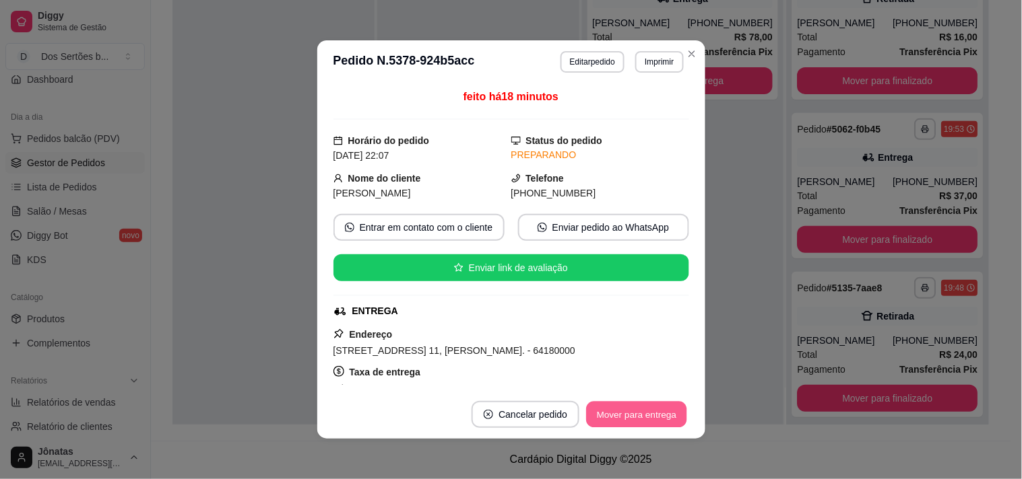
click at [611, 418] on button "Mover para entrega" at bounding box center [637, 415] width 101 height 26
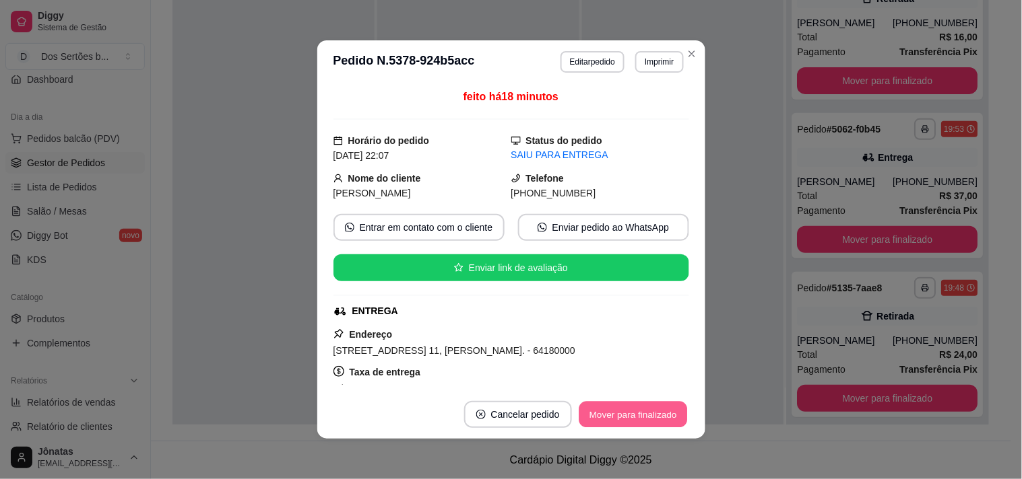
click at [644, 415] on button "Mover para finalizado" at bounding box center [632, 415] width 108 height 26
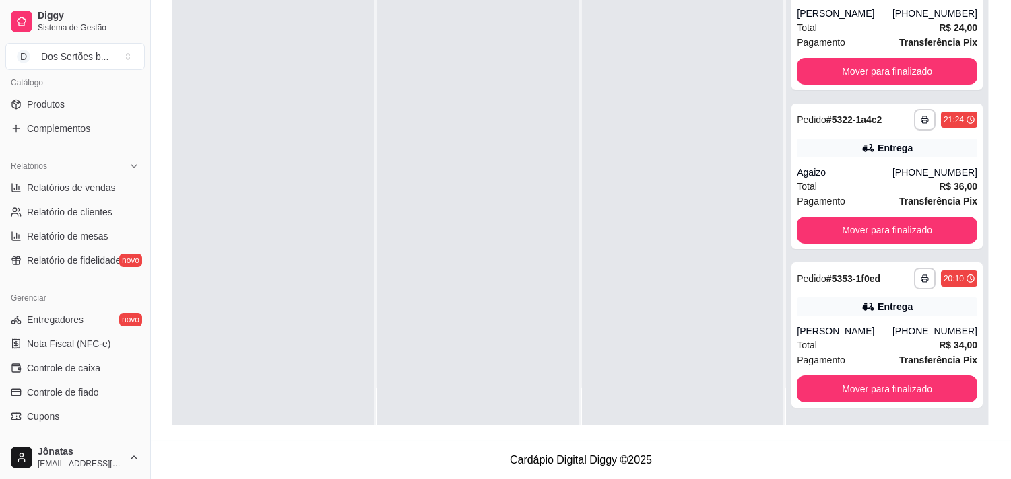
scroll to position [489, 0]
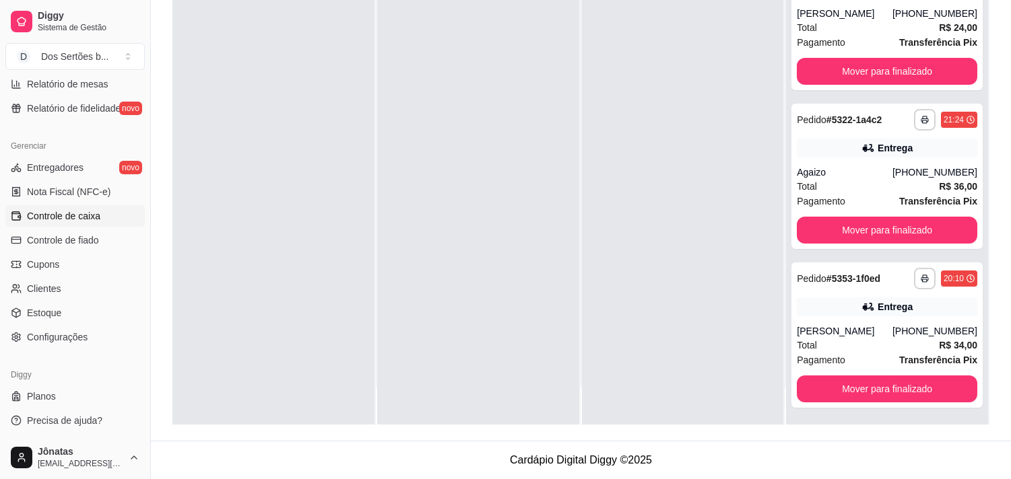
click at [59, 207] on link "Controle de caixa" at bounding box center [74, 216] width 139 height 22
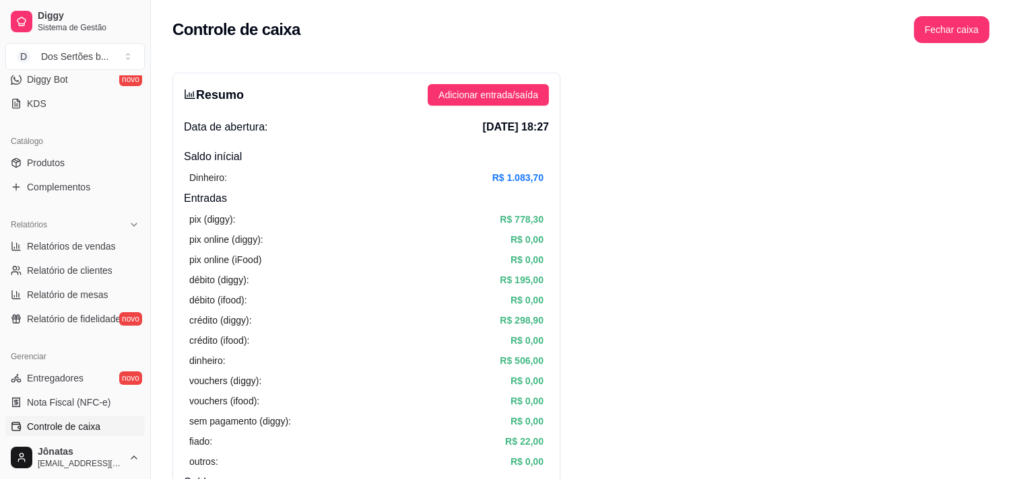
scroll to position [220, 0]
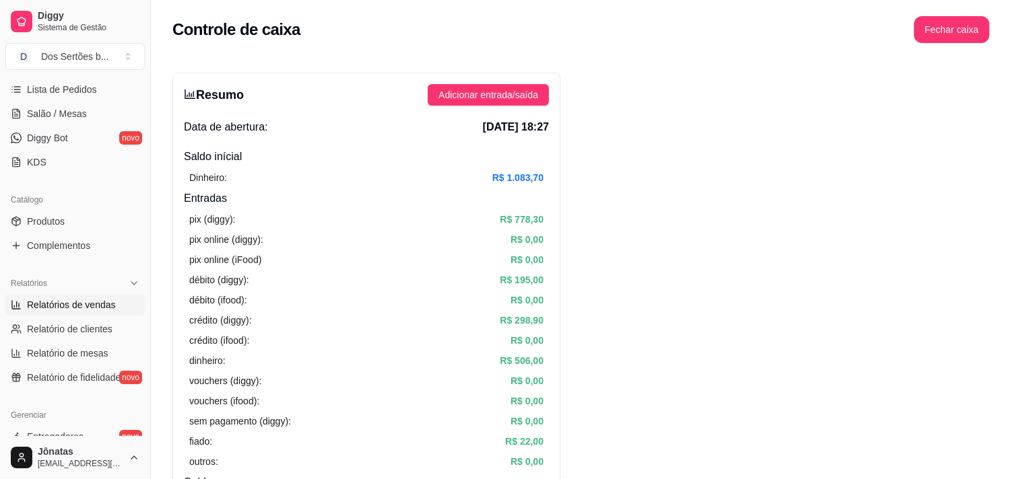
click at [41, 306] on span "Relatórios de vendas" at bounding box center [71, 304] width 89 height 13
select select "ALL"
select select "0"
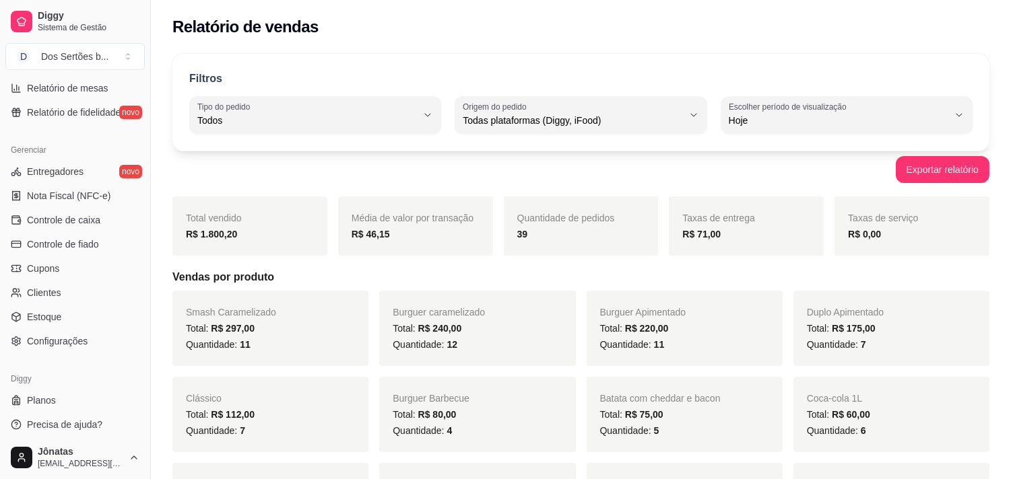
scroll to position [489, 0]
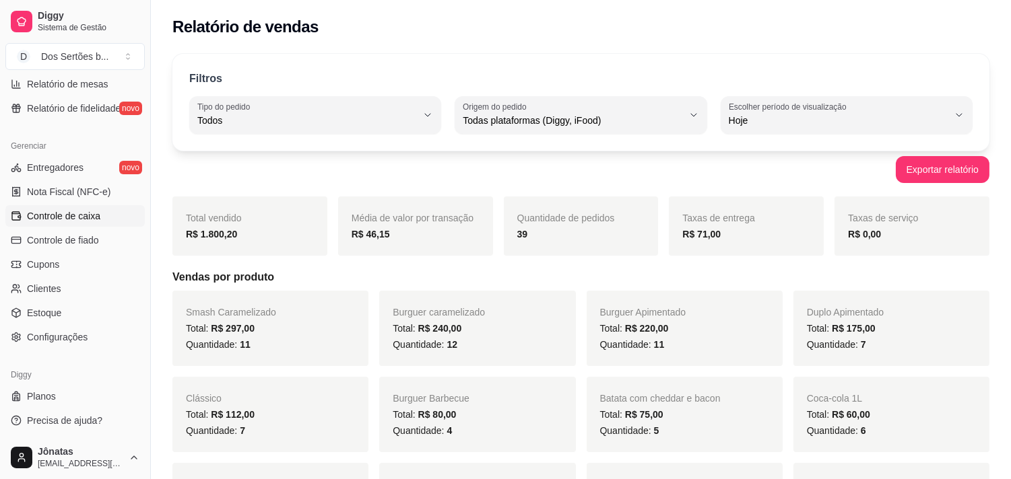
click at [52, 211] on span "Controle de caixa" at bounding box center [63, 215] width 73 height 13
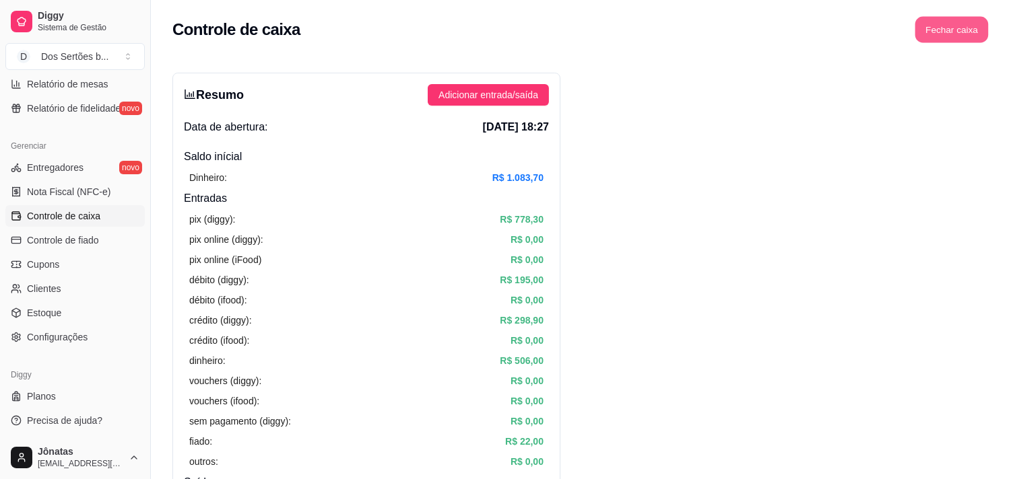
click at [952, 28] on button "Fechar caixa" at bounding box center [951, 30] width 73 height 26
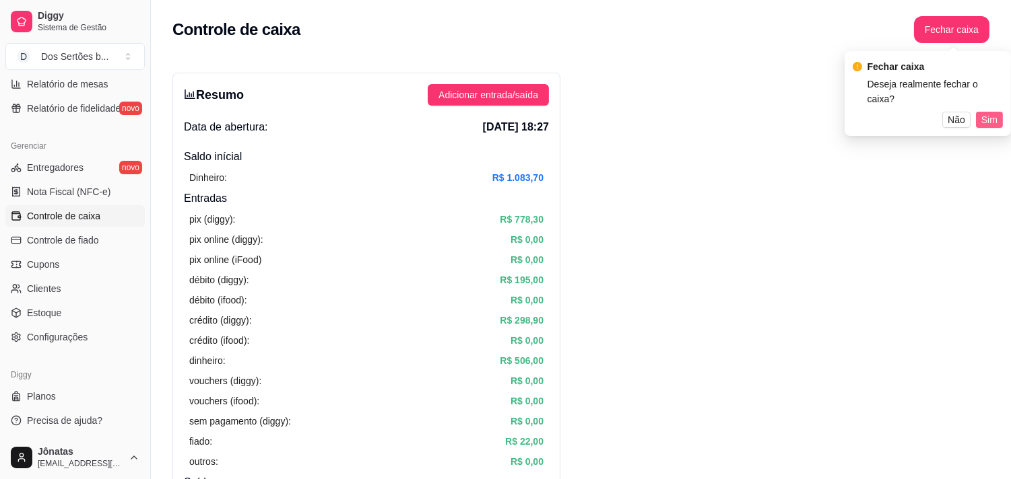
click at [985, 112] on span "Sim" at bounding box center [989, 119] width 16 height 15
